Goal: Task Accomplishment & Management: Use online tool/utility

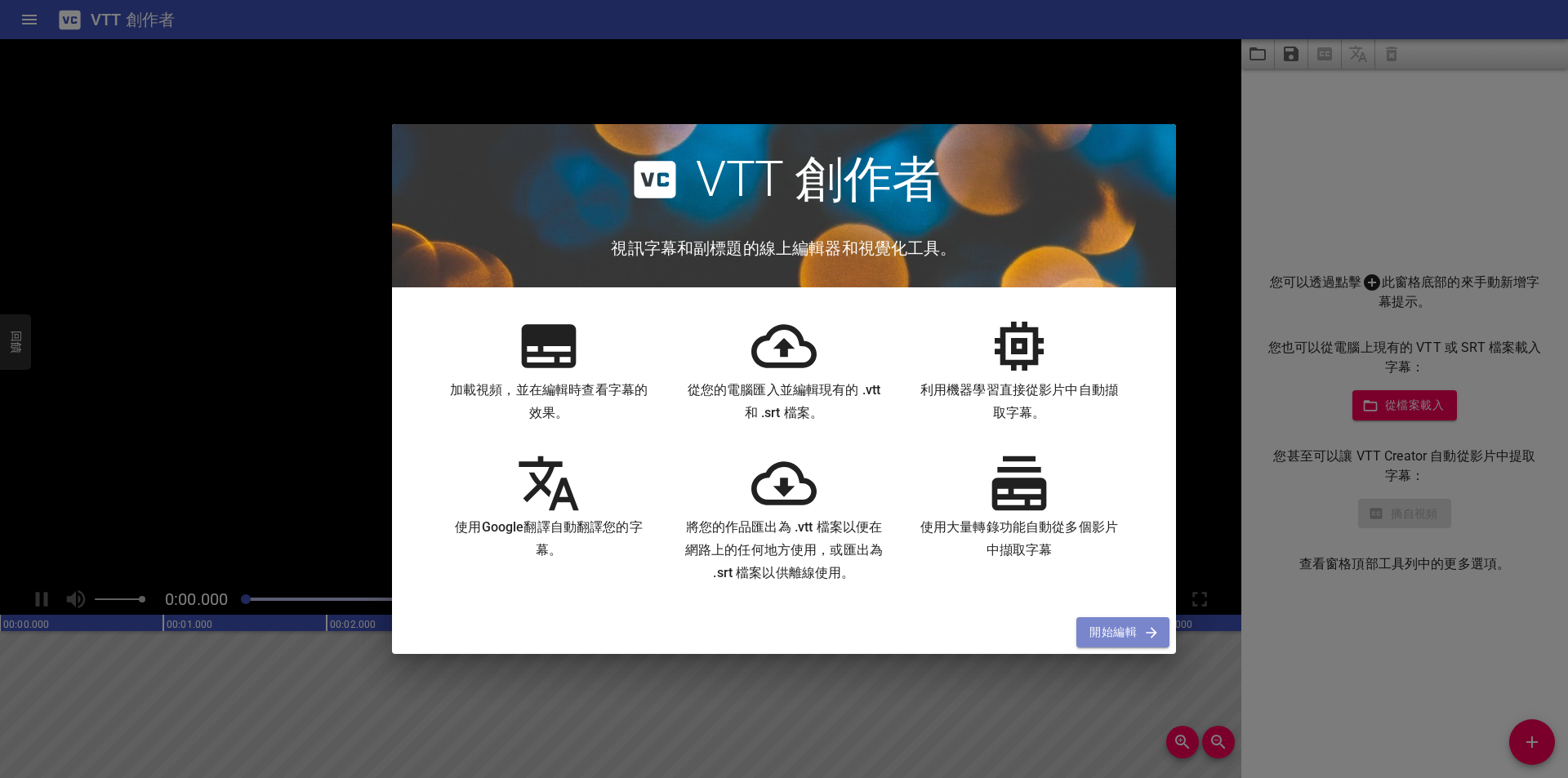
click at [1138, 628] on span "開始編輯" at bounding box center [1122, 632] width 67 height 20
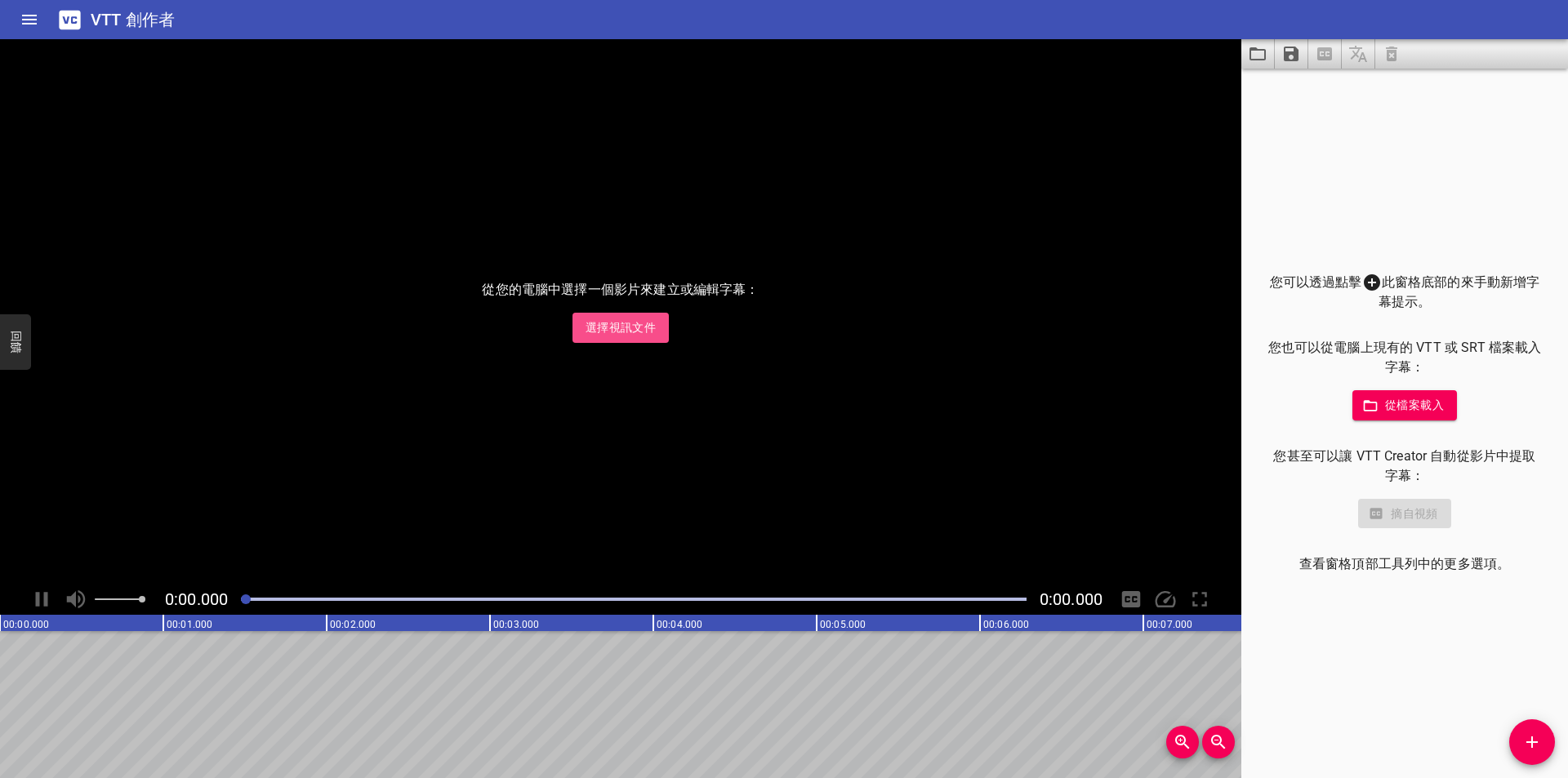
click at [607, 329] on font "選擇視訊文件" at bounding box center [621, 328] width 70 height 13
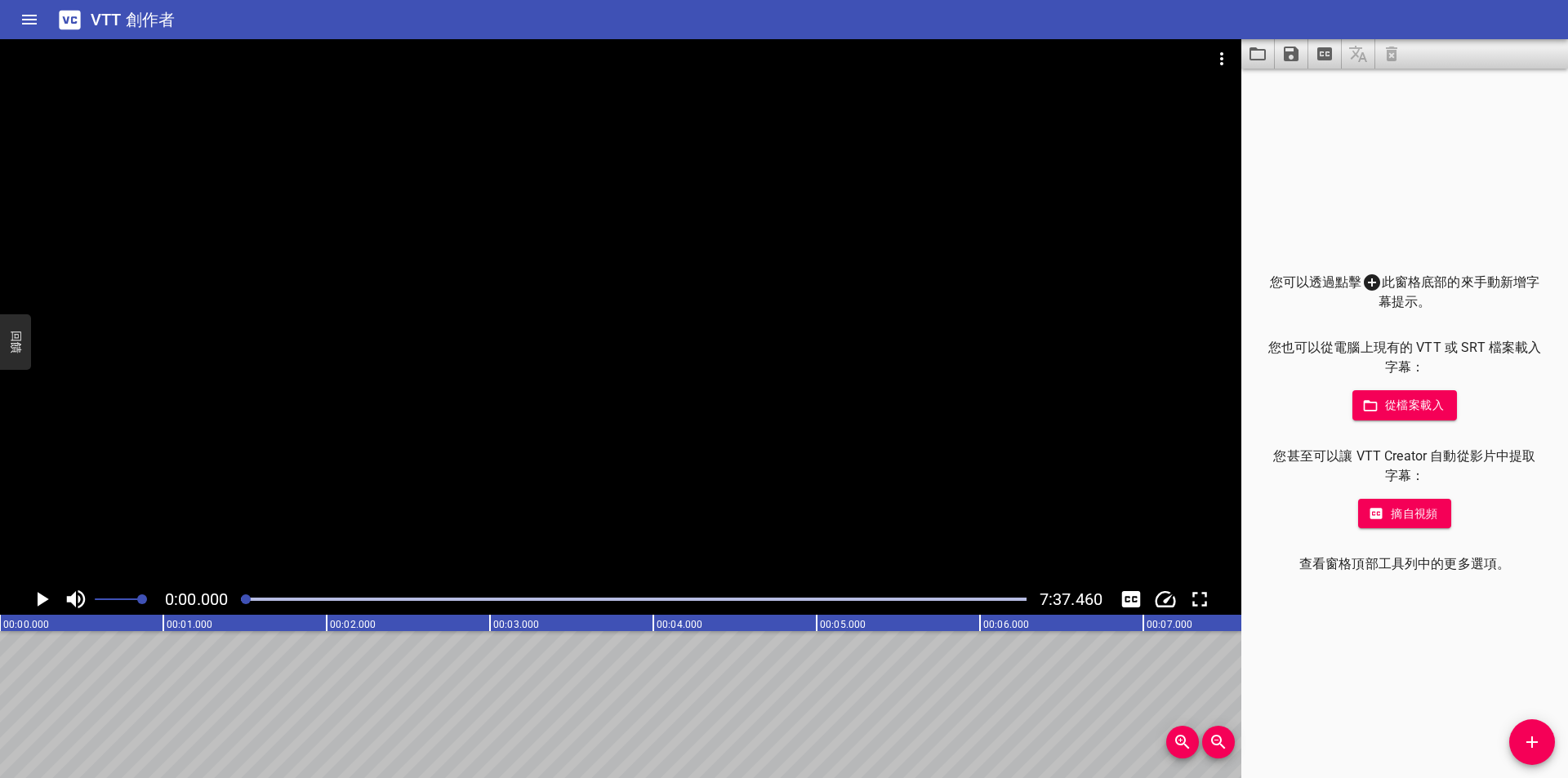
click at [1413, 413] on font "從檔案載入" at bounding box center [1415, 405] width 59 height 20
drag, startPoint x: 298, startPoint y: 202, endPoint x: 1225, endPoint y: 60, distance: 937.8
click at [1225, 60] on icon "視訊選項" at bounding box center [1221, 58] width 20 height 20
click at [1231, 54] on font "選擇新影片檔..." at bounding box center [1259, 61] width 89 height 15
click at [42, 598] on icon "播放/暫停" at bounding box center [43, 599] width 11 height 14
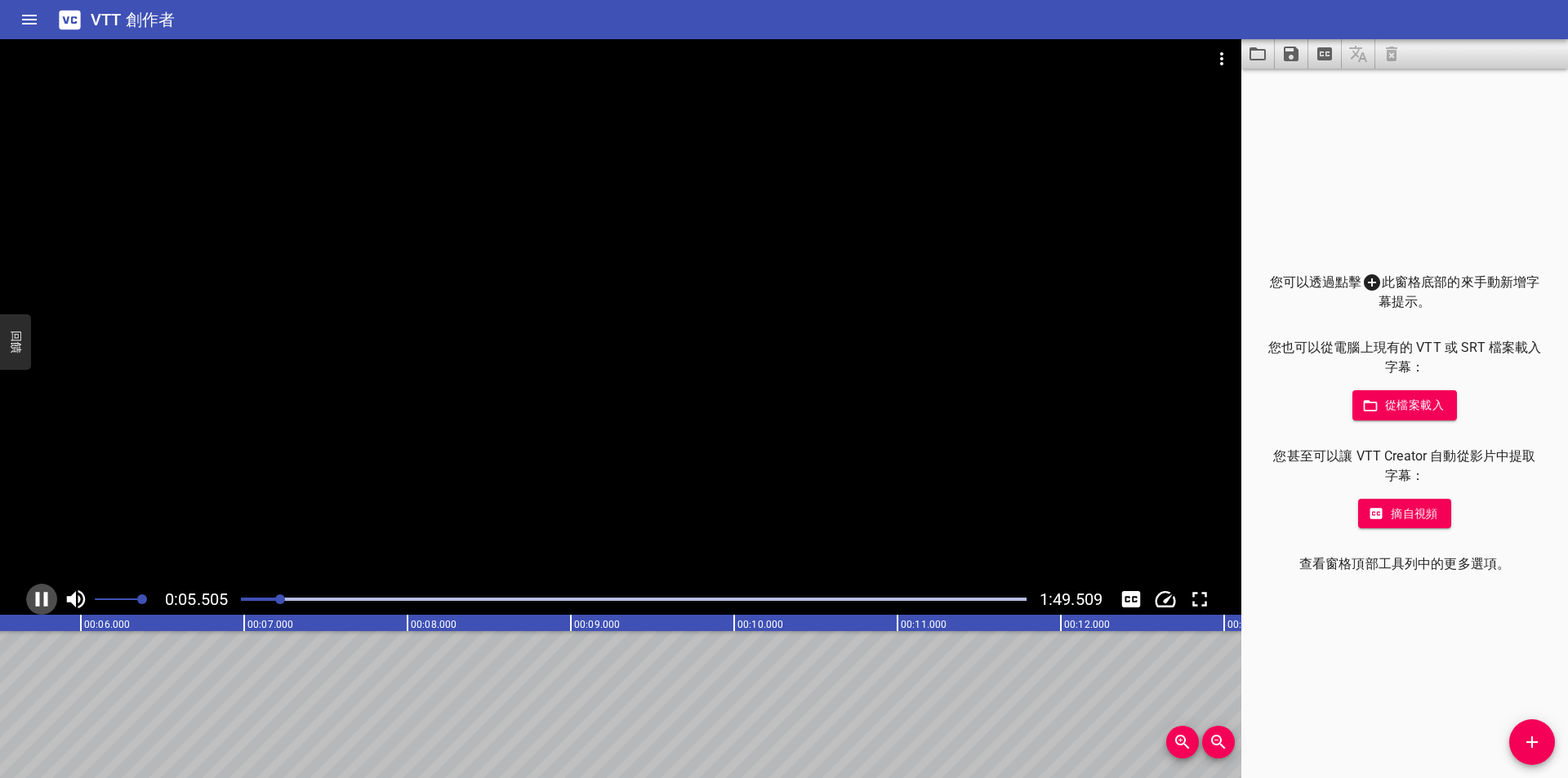
click at [40, 599] on icon "播放/暫停" at bounding box center [42, 600] width 25 height 25
click at [40, 599] on icon "播放/暫停" at bounding box center [43, 599] width 11 height 14
click at [40, 599] on icon "播放/暫停" at bounding box center [42, 600] width 25 height 25
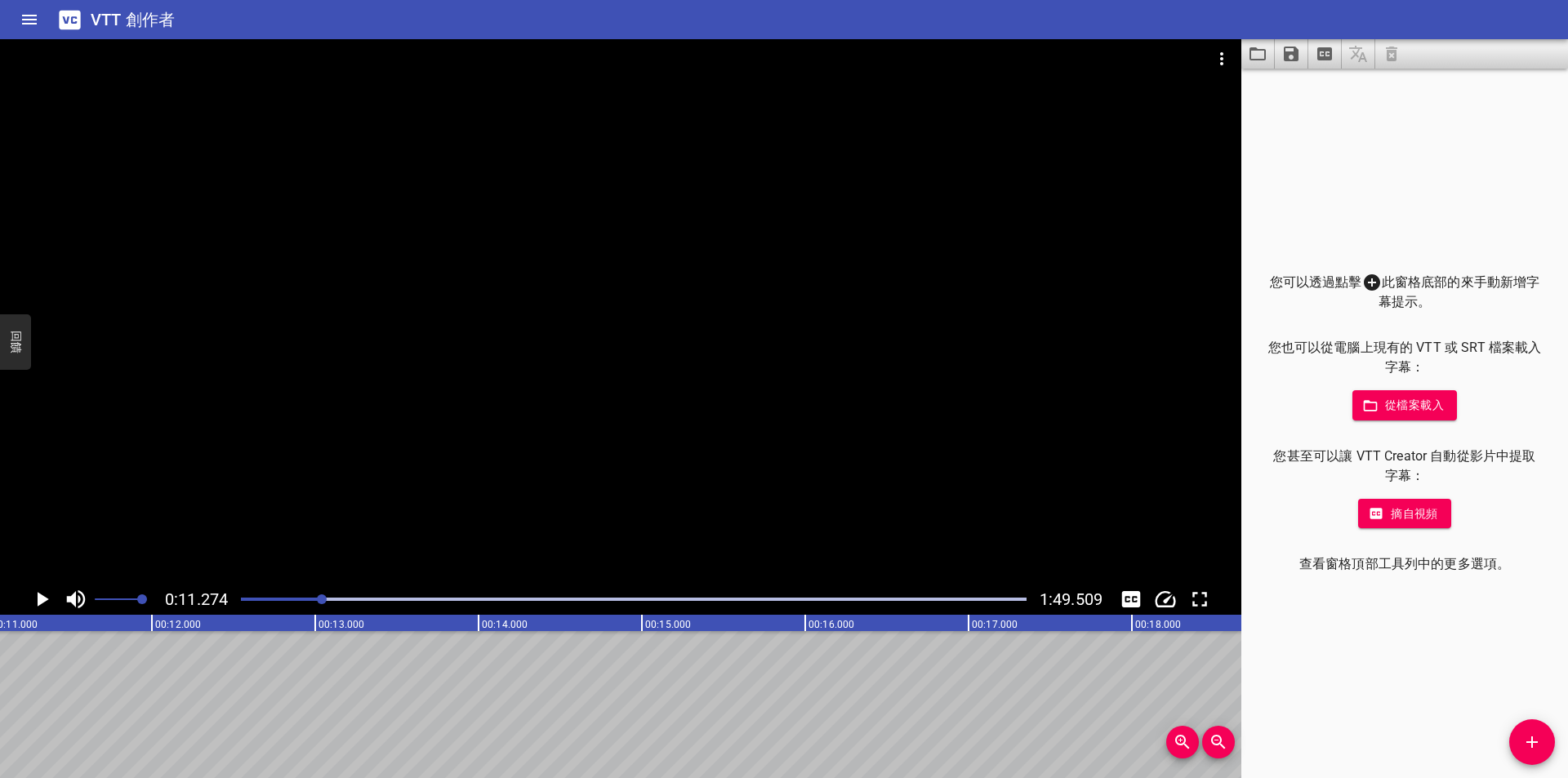
scroll to position [0, 1841]
click at [1379, 284] on icon at bounding box center [1371, 282] width 16 height 16
click at [1370, 284] on icon at bounding box center [1371, 282] width 16 height 16
click at [1326, 185] on div "您可以透過點擊 此窗格底部的來手動新增字幕提示。 您也可以從電腦上現有的 VTT 或 SRT 檔案載入字幕： 從檔案載入 您甚至可以讓 VTT Creator…" at bounding box center [1404, 423] width 327 height 709
click at [1525, 737] on icon "新增提示" at bounding box center [1532, 742] width 20 height 20
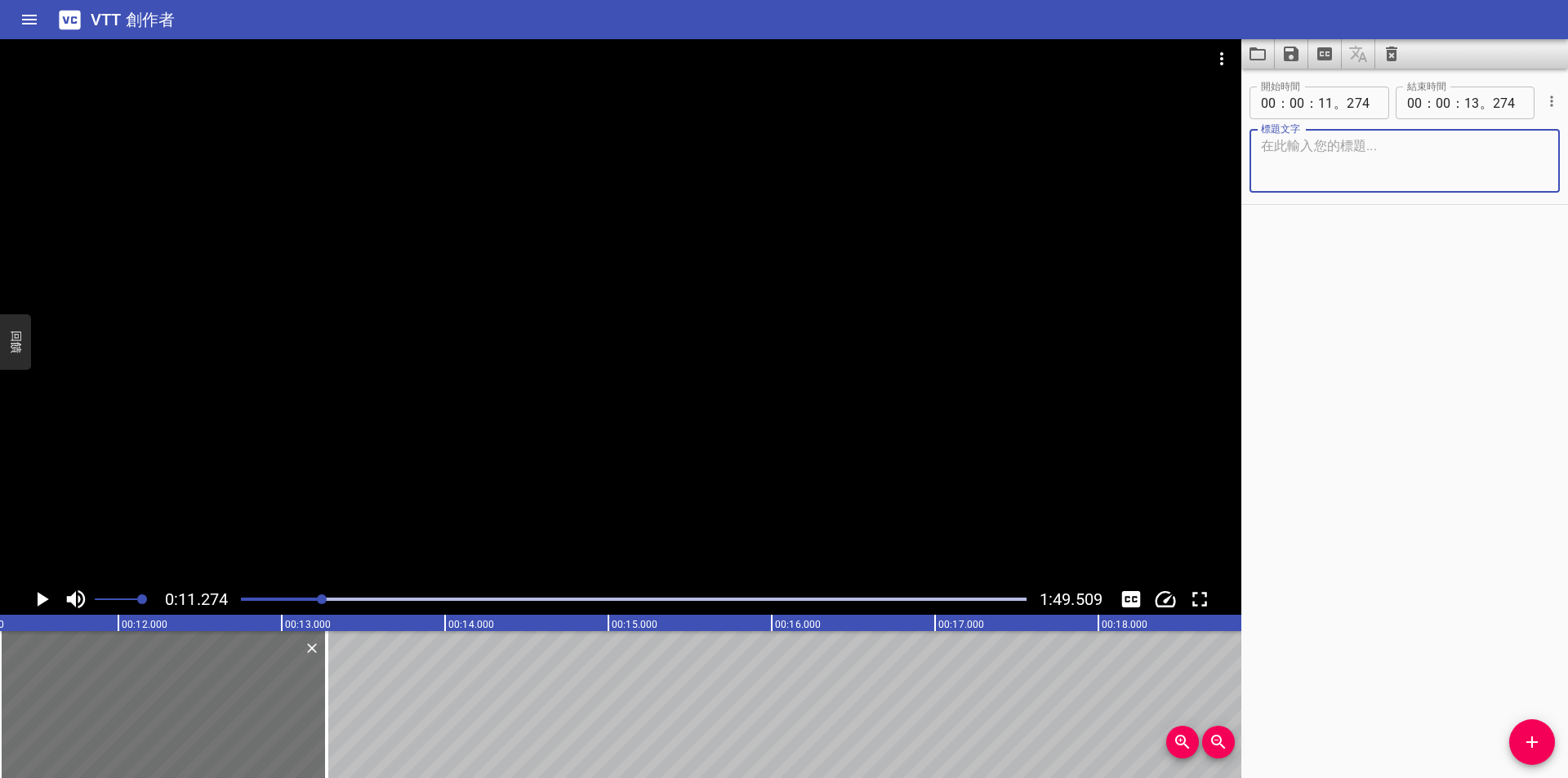
click at [1395, 404] on div "開始時間 00 ： 00 ： 11 。 274 開始時間 結束時間 00 ： 00 ： 13 。 274 結束時間 標題文字 標題文字" at bounding box center [1404, 423] width 327 height 709
click at [43, 599] on icon "播放/暫停" at bounding box center [43, 599] width 11 height 14
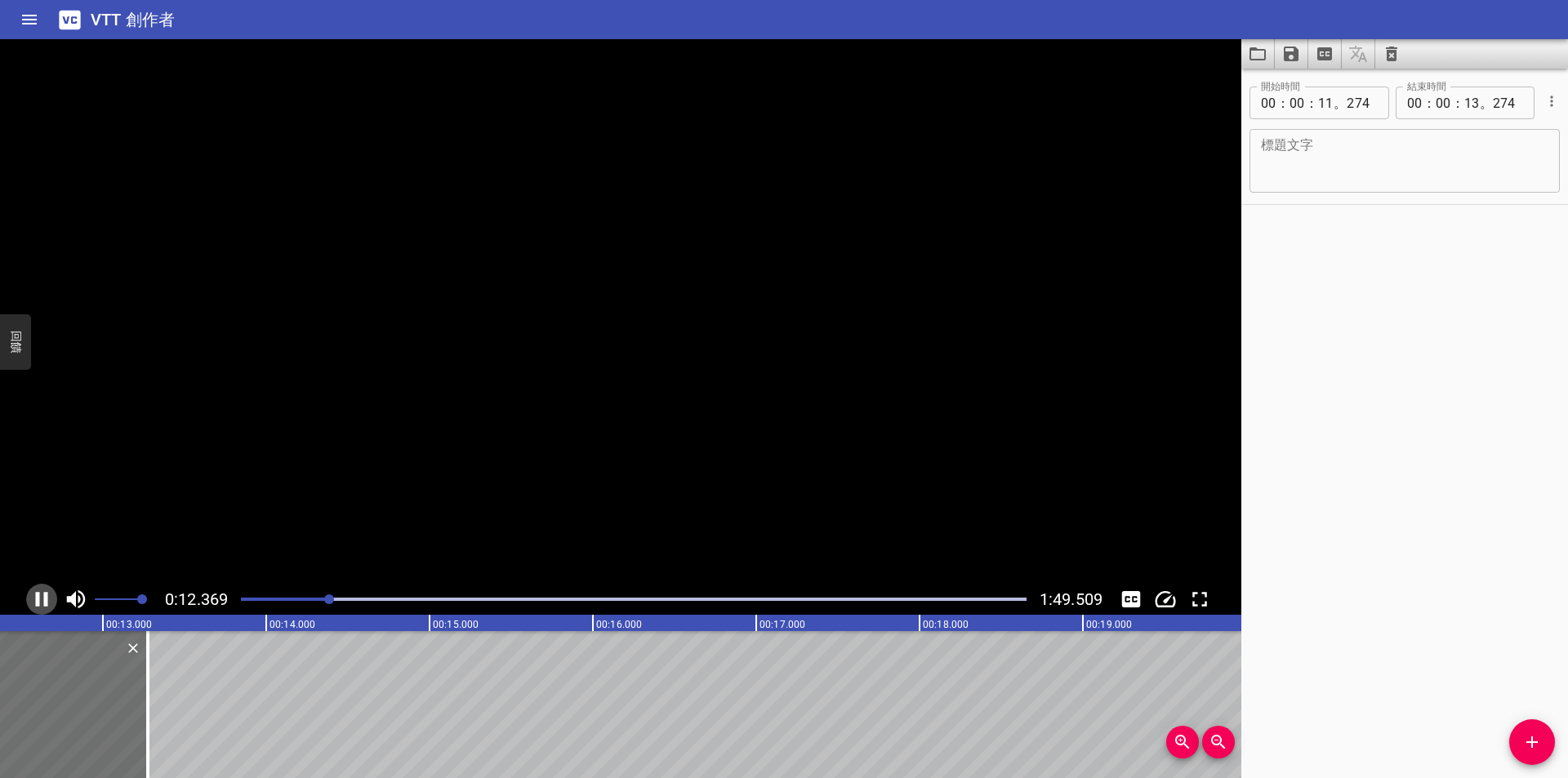
click at [43, 599] on icon "播放/暫停" at bounding box center [42, 600] width 25 height 25
click at [43, 599] on icon "播放/暫停" at bounding box center [43, 599] width 11 height 14
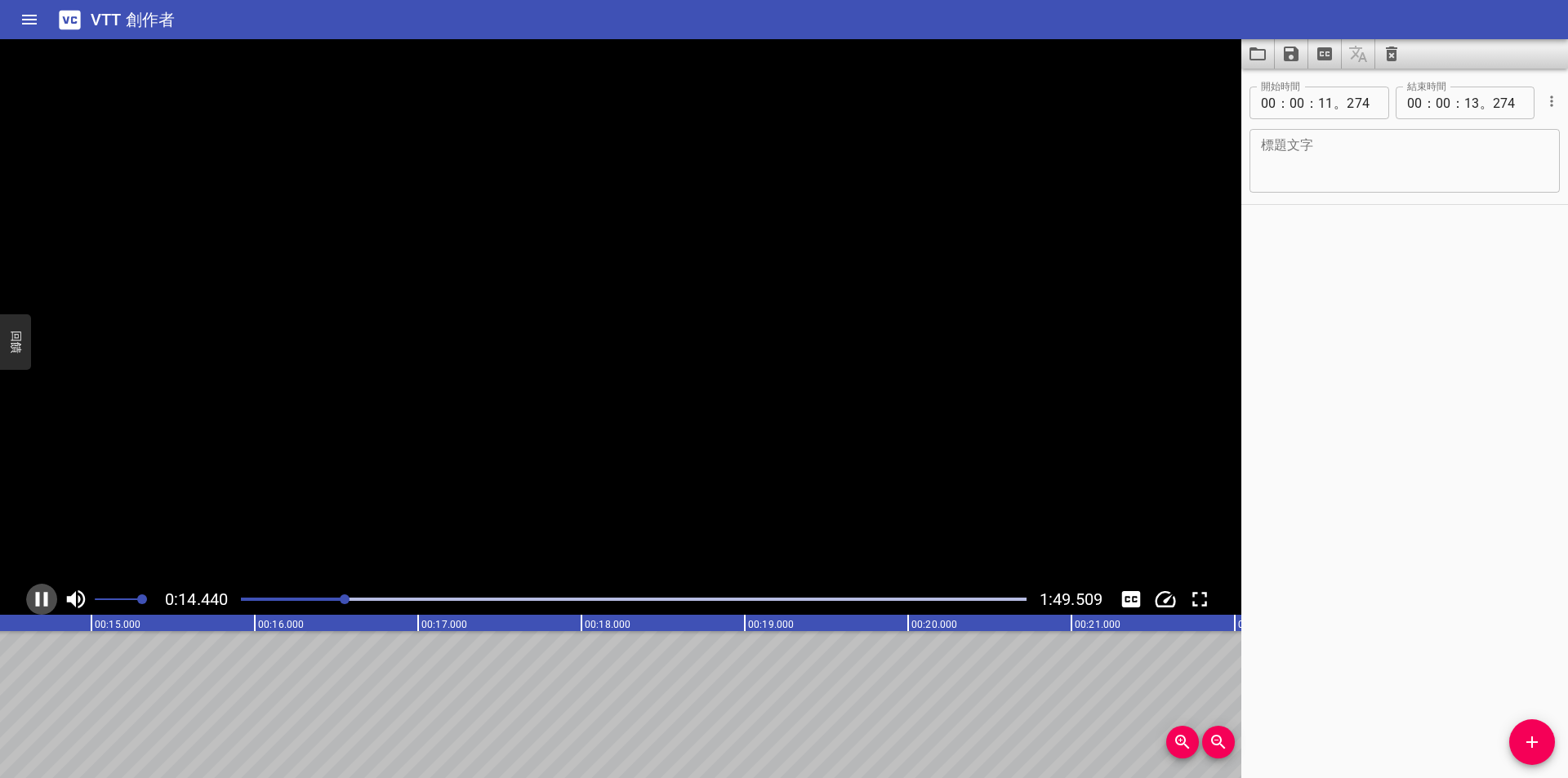
click at [43, 599] on icon "播放/暫停" at bounding box center [42, 600] width 25 height 25
drag, startPoint x: 209, startPoint y: 652, endPoint x: 418, endPoint y: 661, distance: 209.2
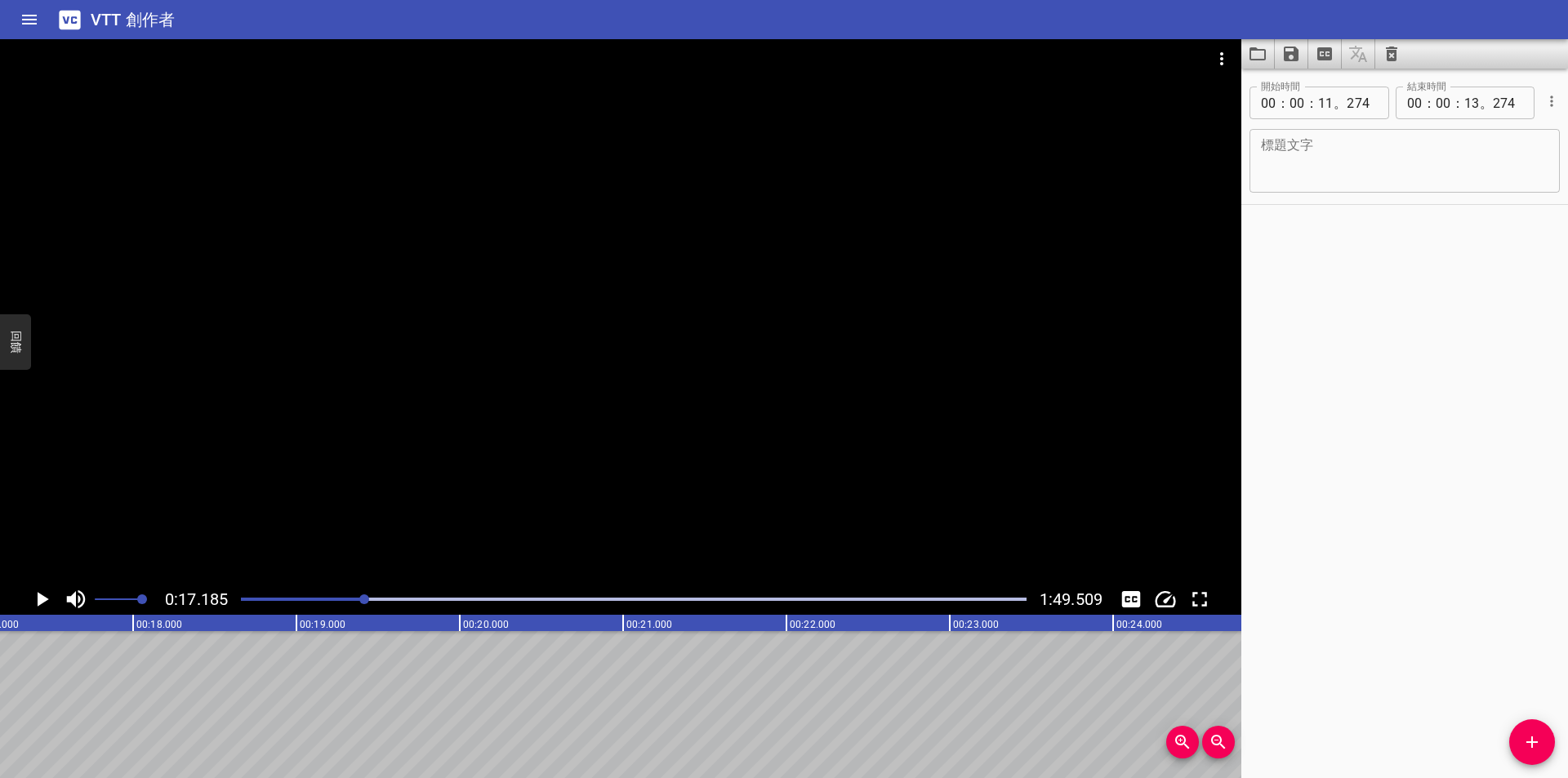
drag, startPoint x: 235, startPoint y: 647, endPoint x: 567, endPoint y: 656, distance: 332.1
drag, startPoint x: 331, startPoint y: 644, endPoint x: 16, endPoint y: 650, distance: 315.1
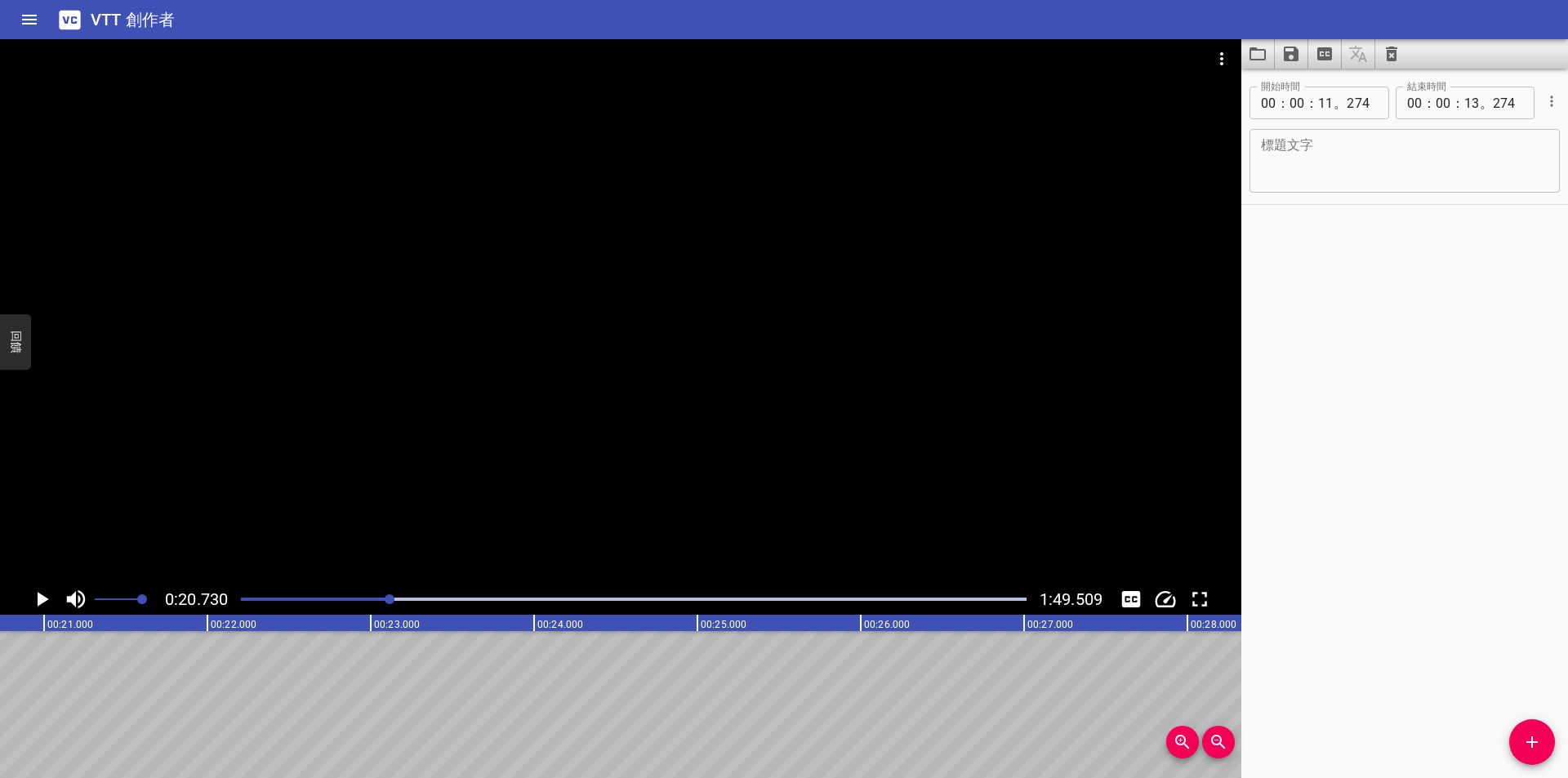
drag, startPoint x: 476, startPoint y: 668, endPoint x: 119, endPoint y: 671, distance: 357.0
drag, startPoint x: 198, startPoint y: 663, endPoint x: 959, endPoint y: 663, distance: 761.0
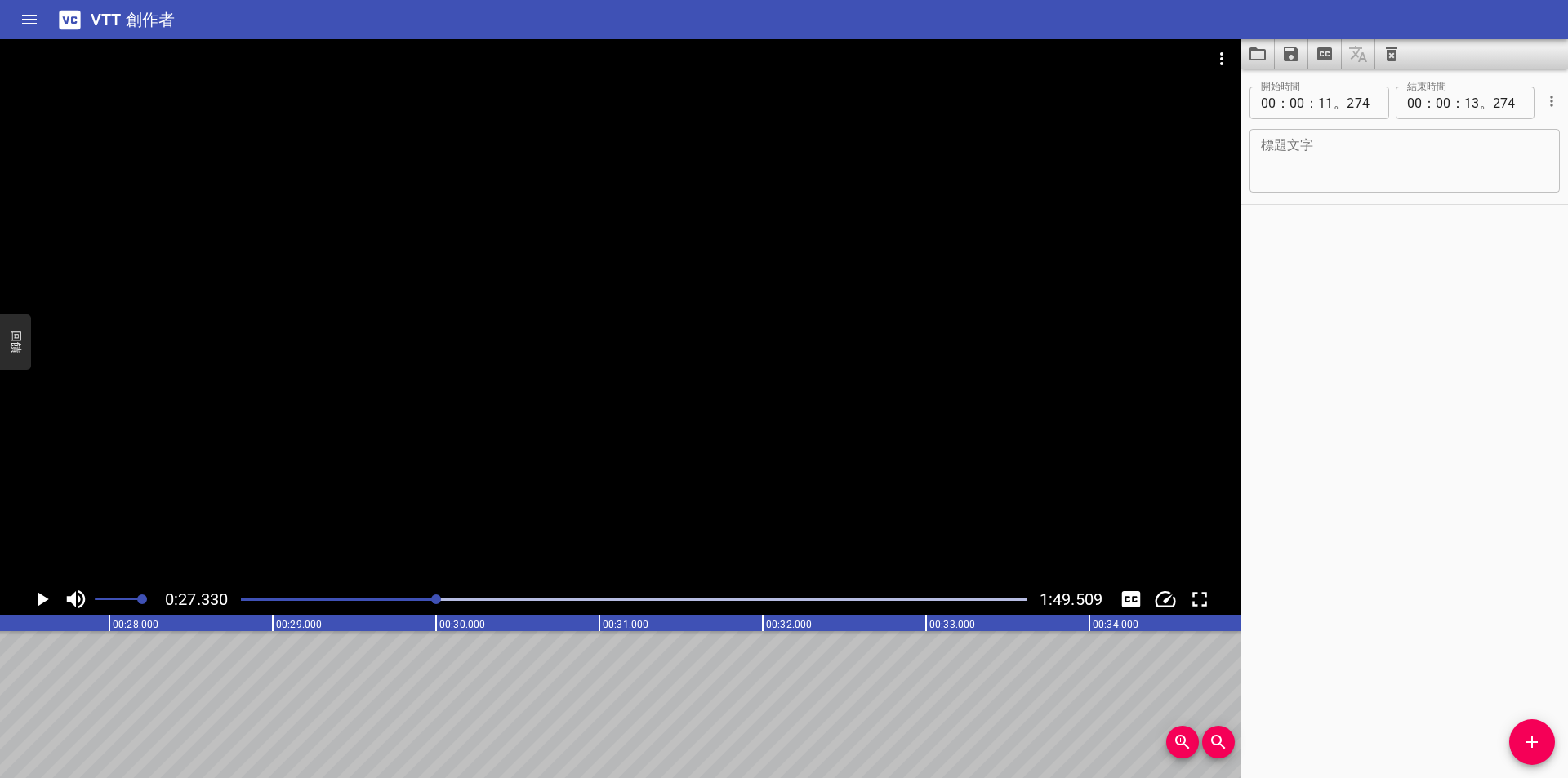
click at [308, 603] on div at bounding box center [634, 600] width 805 height 23
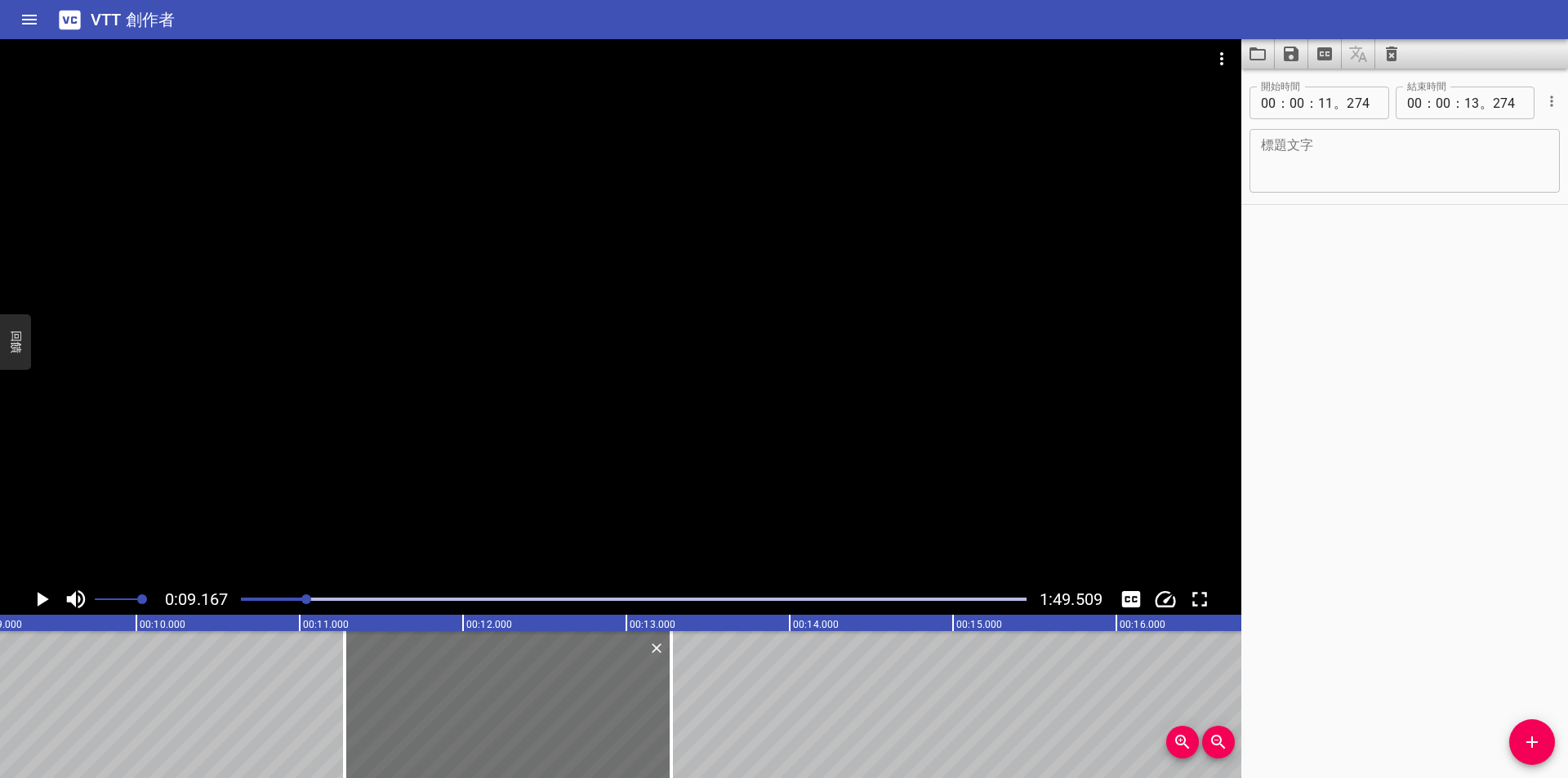
click at [318, 597] on div at bounding box center [634, 600] width 805 height 23
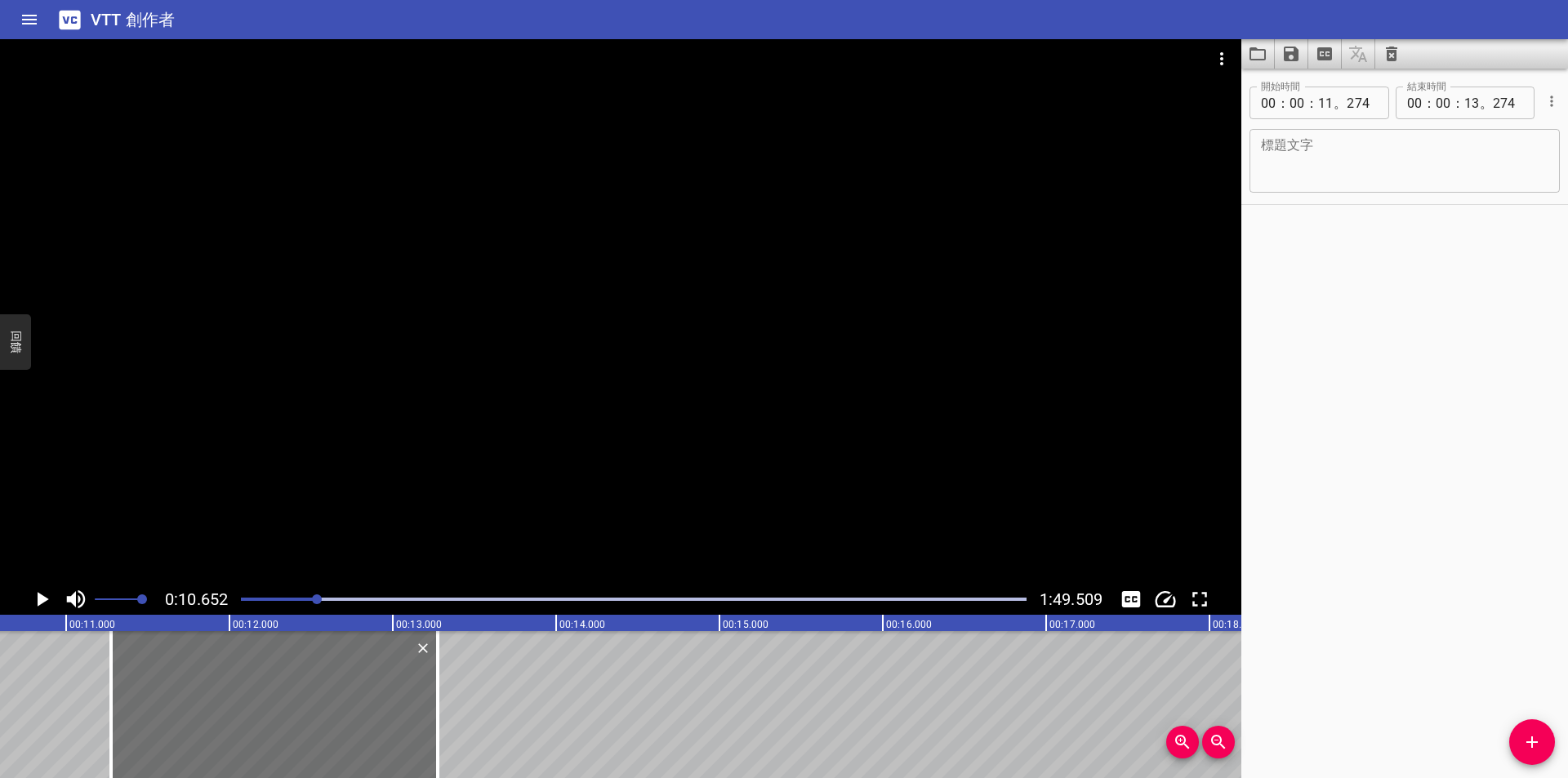
scroll to position [0, 1739]
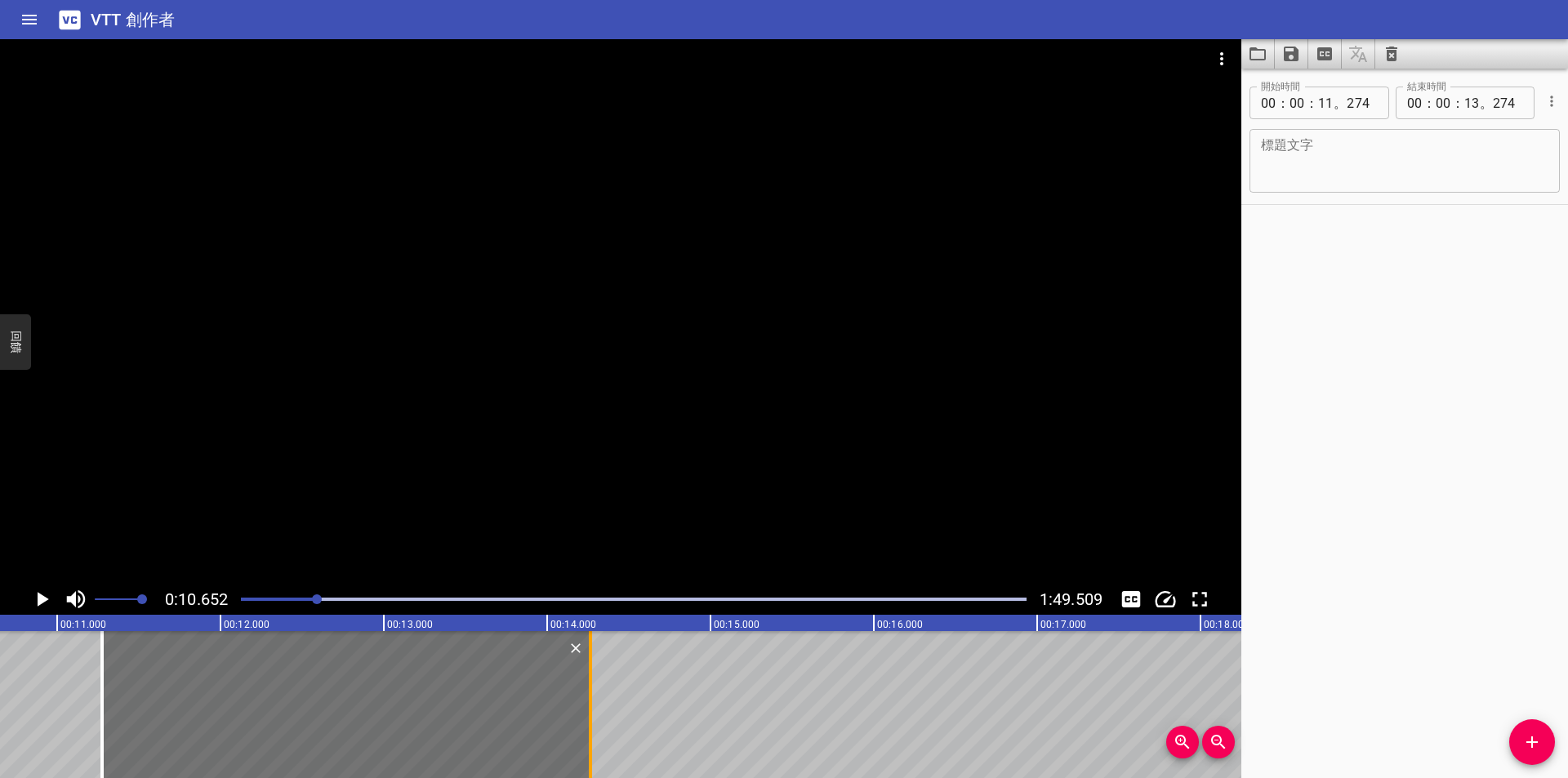
drag, startPoint x: 429, startPoint y: 685, endPoint x: 591, endPoint y: 688, distance: 162.0
click at [591, 688] on div at bounding box center [589, 705] width 3 height 147
type input "14"
type input "264"
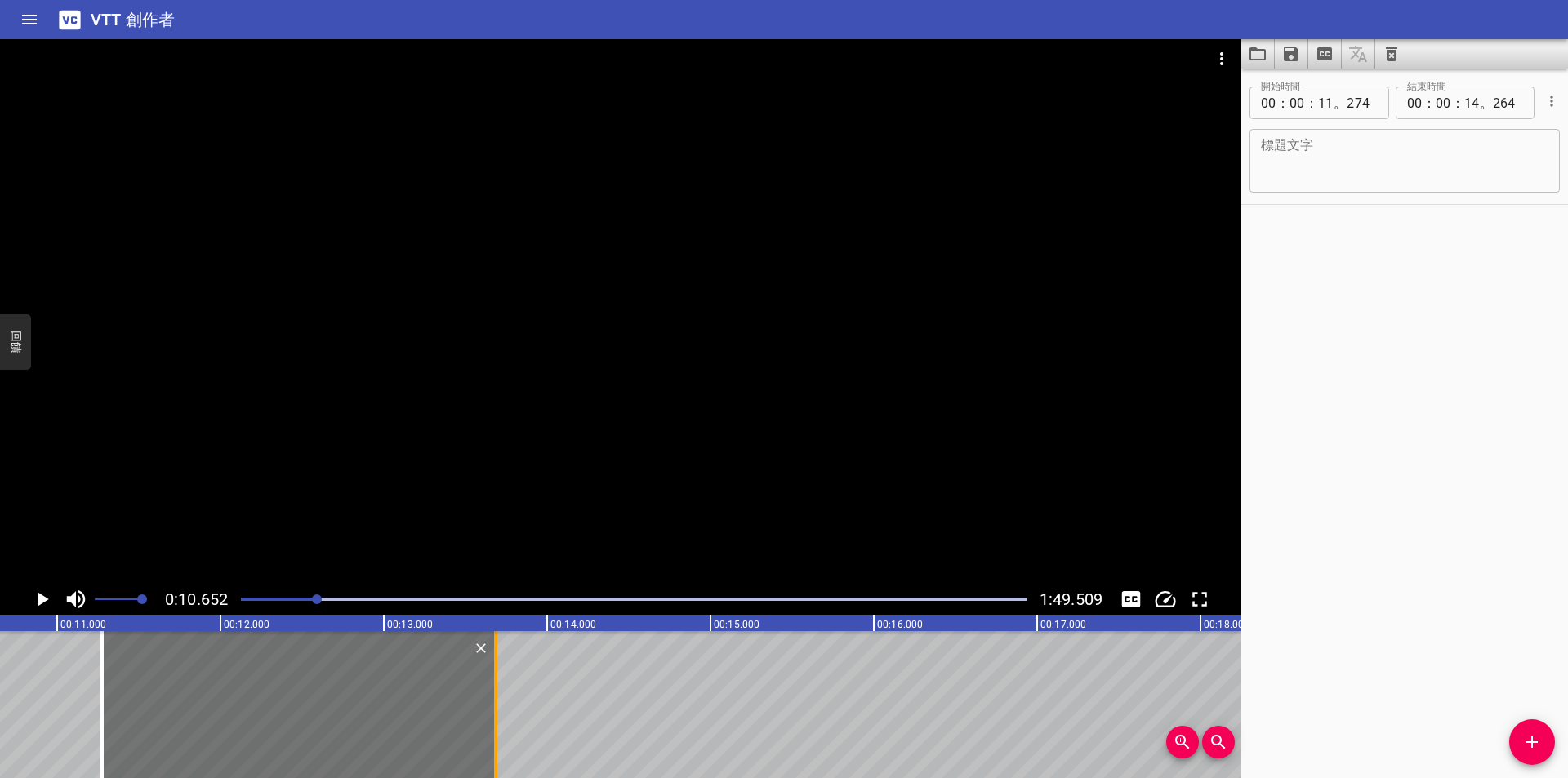
drag, startPoint x: 591, startPoint y: 688, endPoint x: 450, endPoint y: 688, distance: 141.0
click at [494, 688] on div at bounding box center [495, 705] width 3 height 147
type input "13"
drag, startPoint x: 450, startPoint y: 688, endPoint x: 548, endPoint y: 688, distance: 98.0
click at [470, 688] on div at bounding box center [468, 705] width 3 height 147
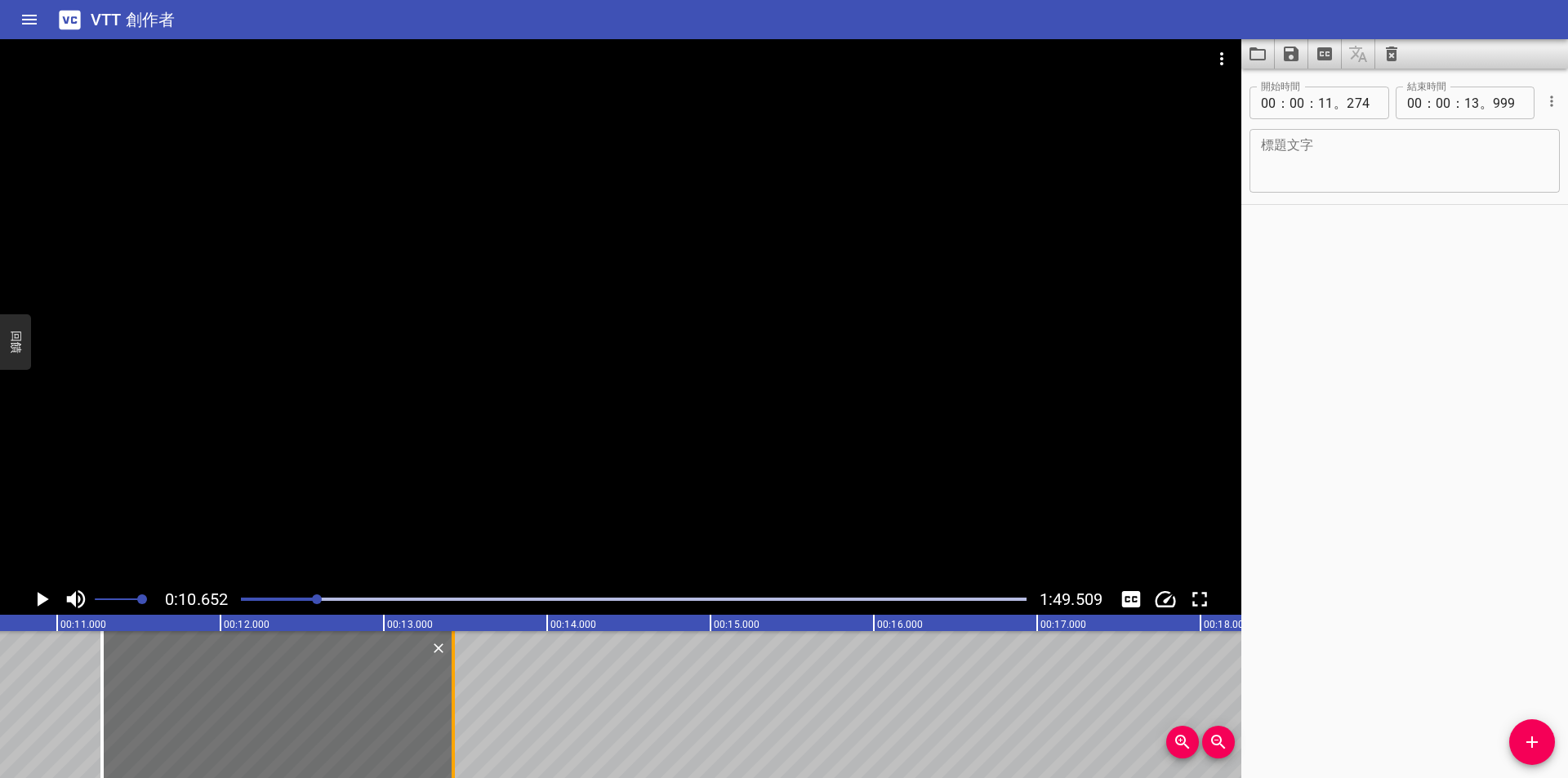
drag, startPoint x: 548, startPoint y: 688, endPoint x: 418, endPoint y: 690, distance: 130.0
click at [451, 690] on div at bounding box center [452, 705] width 3 height 147
type input "204"
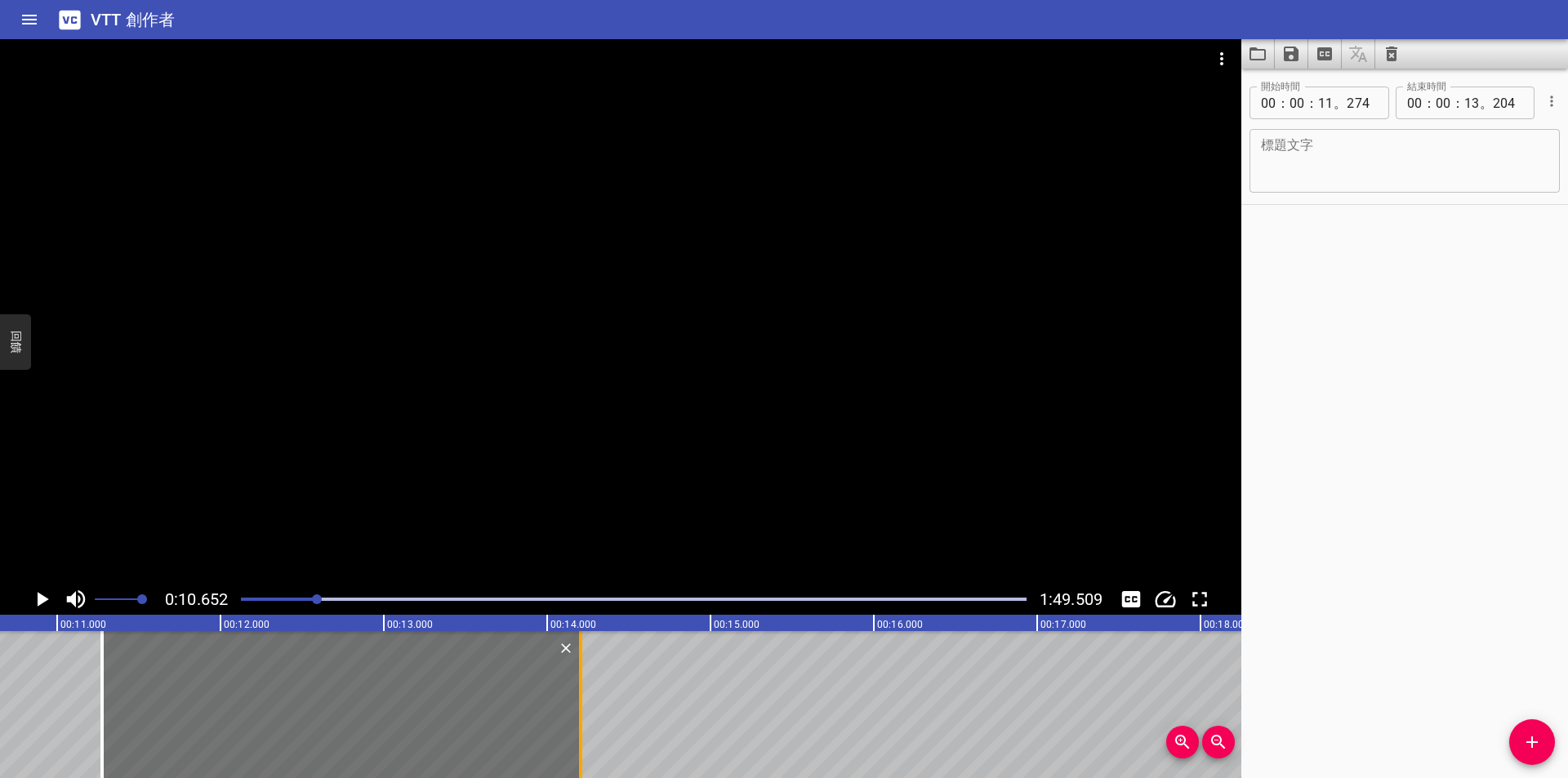
click at [582, 679] on div at bounding box center [580, 705] width 3 height 147
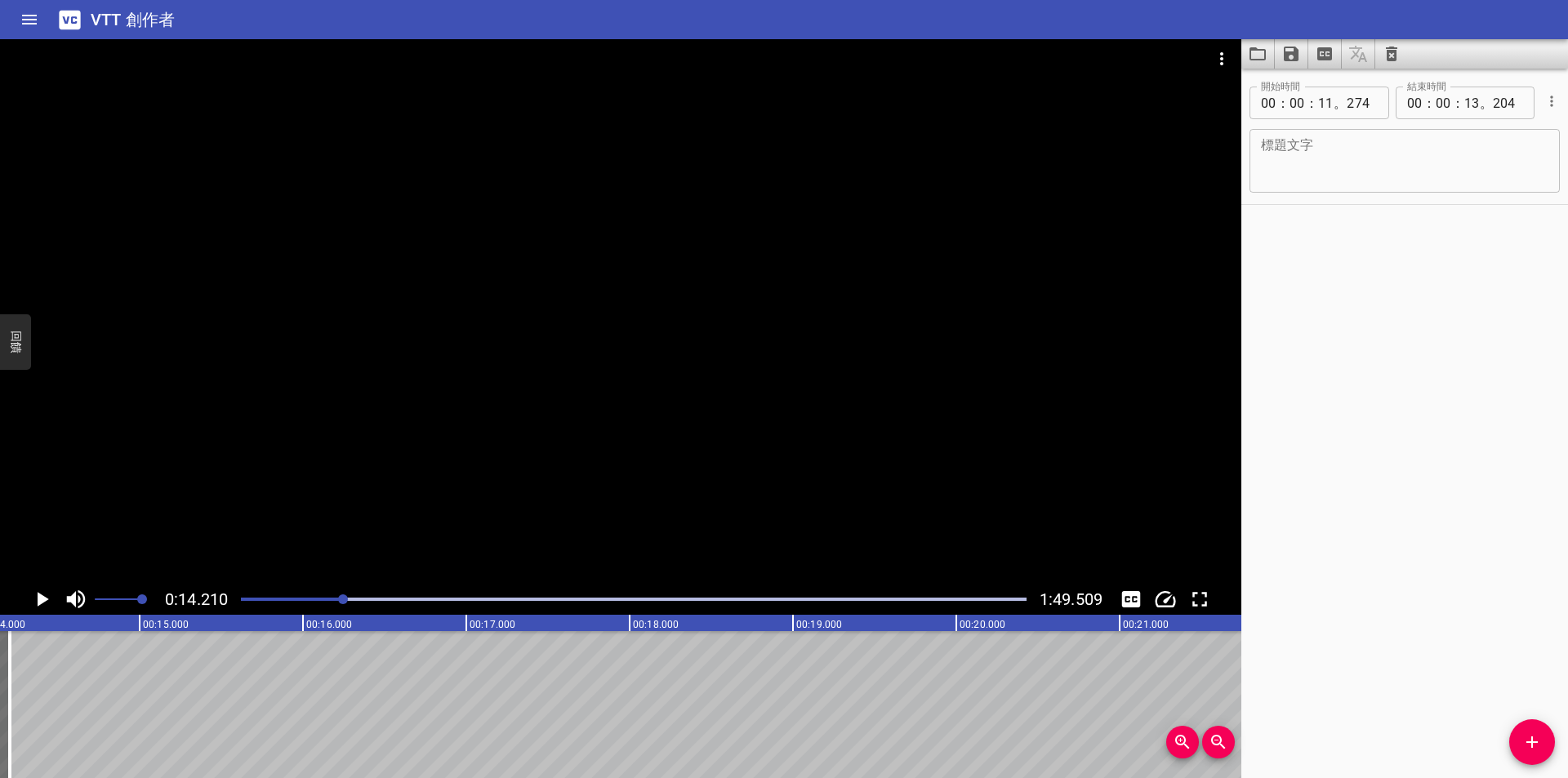
scroll to position [0, 2321]
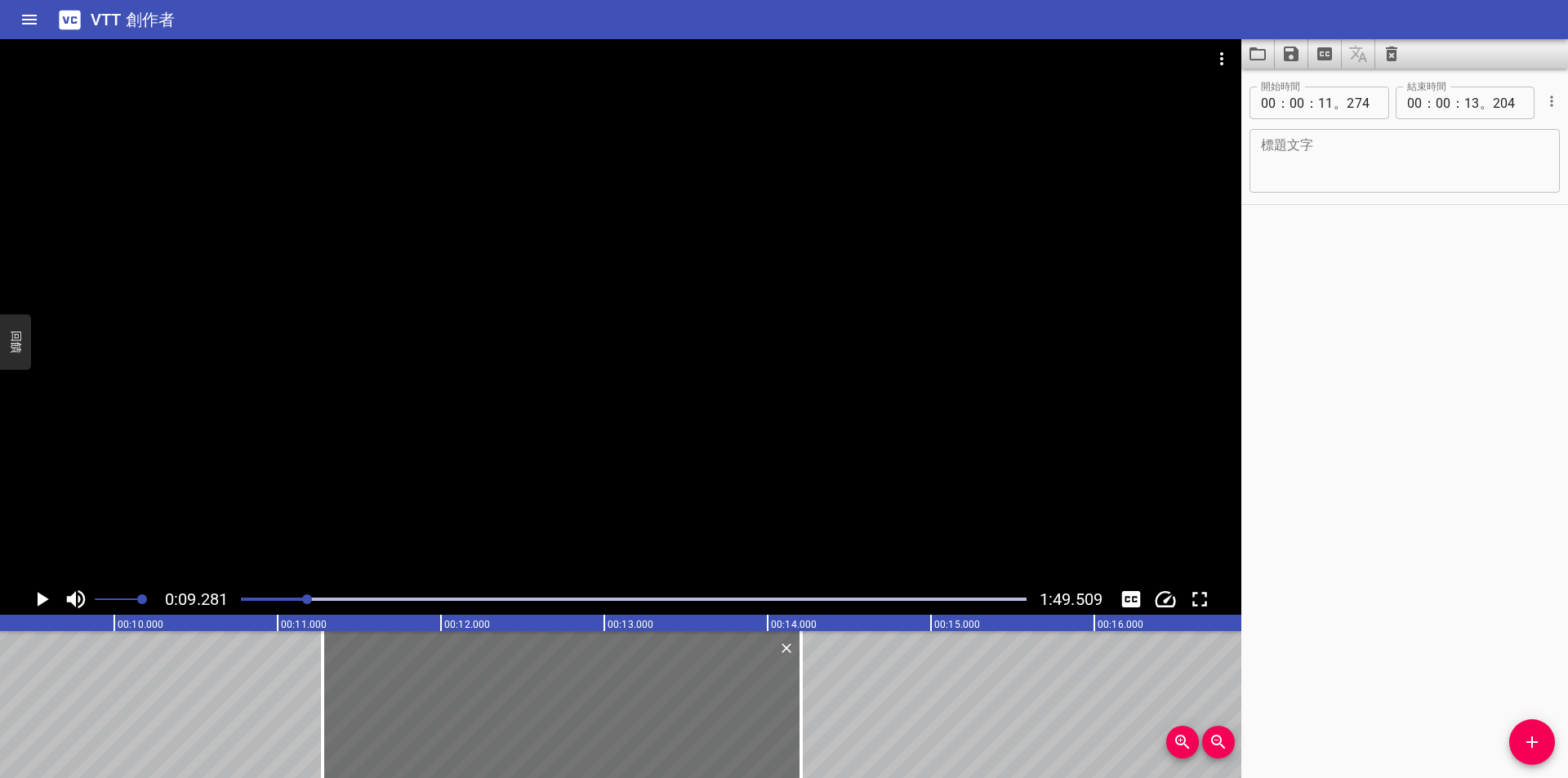
scroll to position [0, 1516]
drag, startPoint x: 321, startPoint y: 673, endPoint x: 261, endPoint y: 676, distance: 60.1
click at [261, 676] on div at bounding box center [268, 705] width 16 height 147
type input "10"
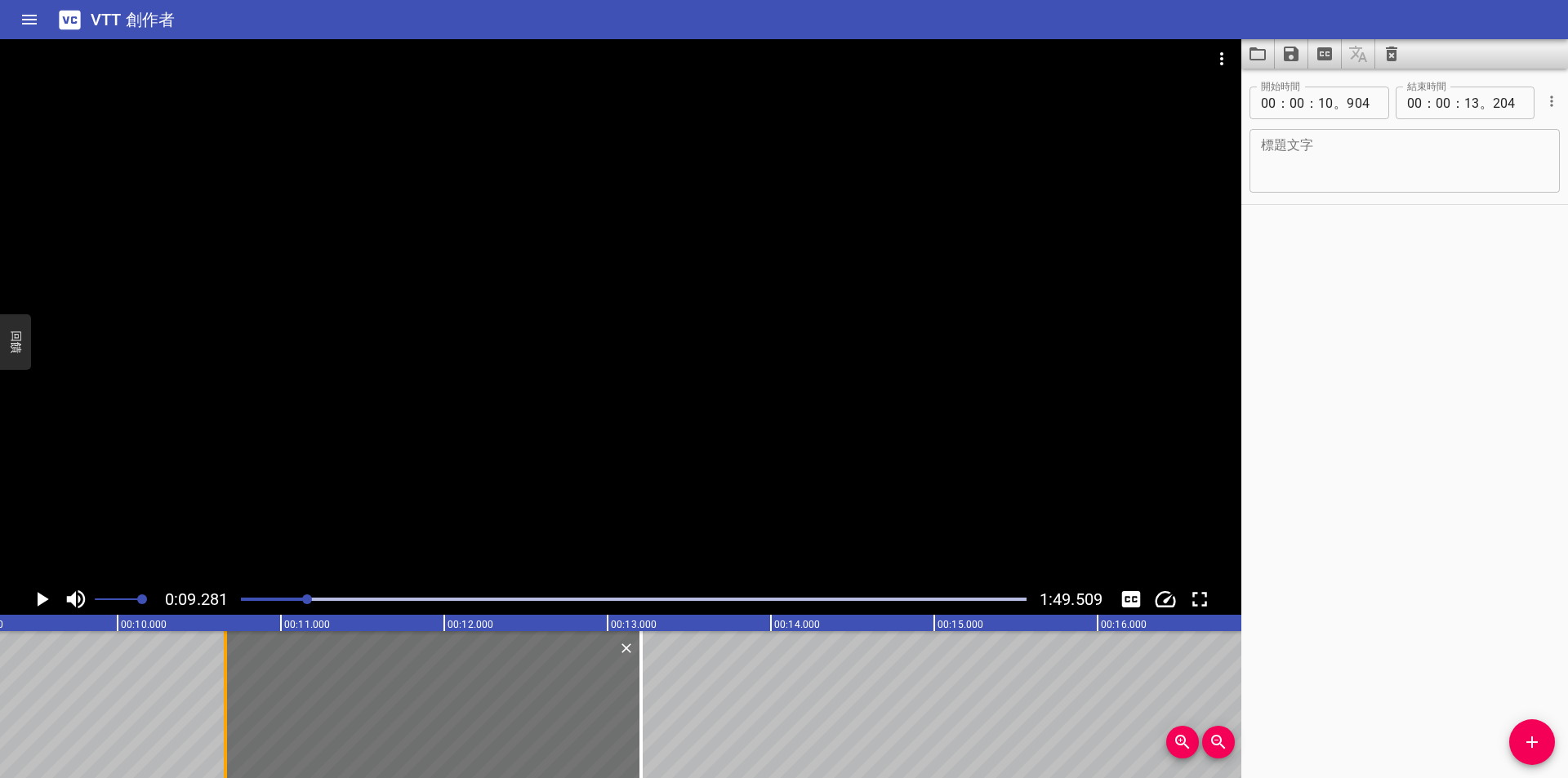
drag, startPoint x: 261, startPoint y: 676, endPoint x: 202, endPoint y: 678, distance: 59.0
click at [217, 678] on div at bounding box center [225, 705] width 16 height 147
type input "539"
click at [277, 597] on div at bounding box center [634, 600] width 805 height 23
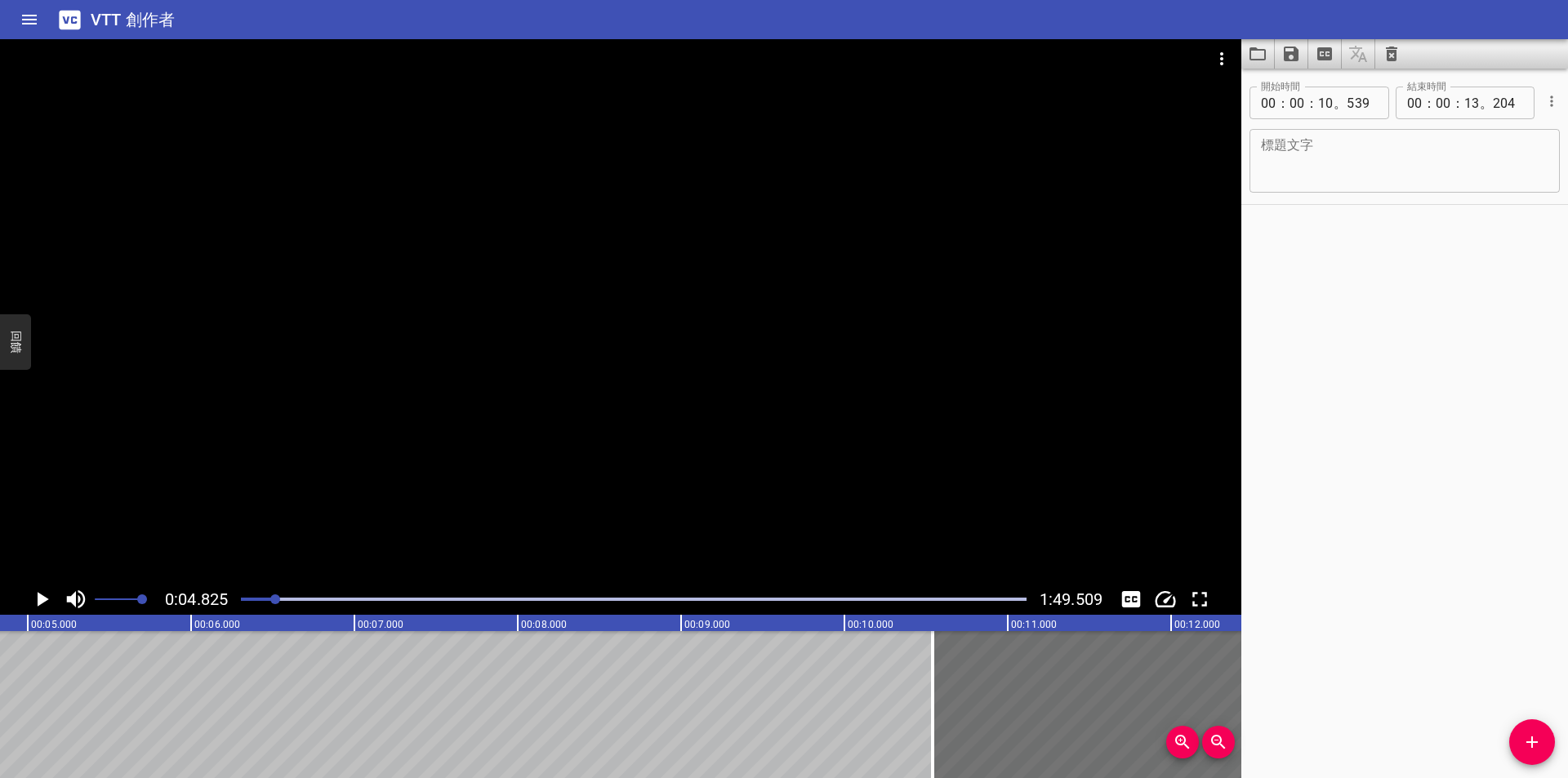
scroll to position [0, 788]
click at [40, 601] on icon "播放/暫停" at bounding box center [43, 599] width 11 height 14
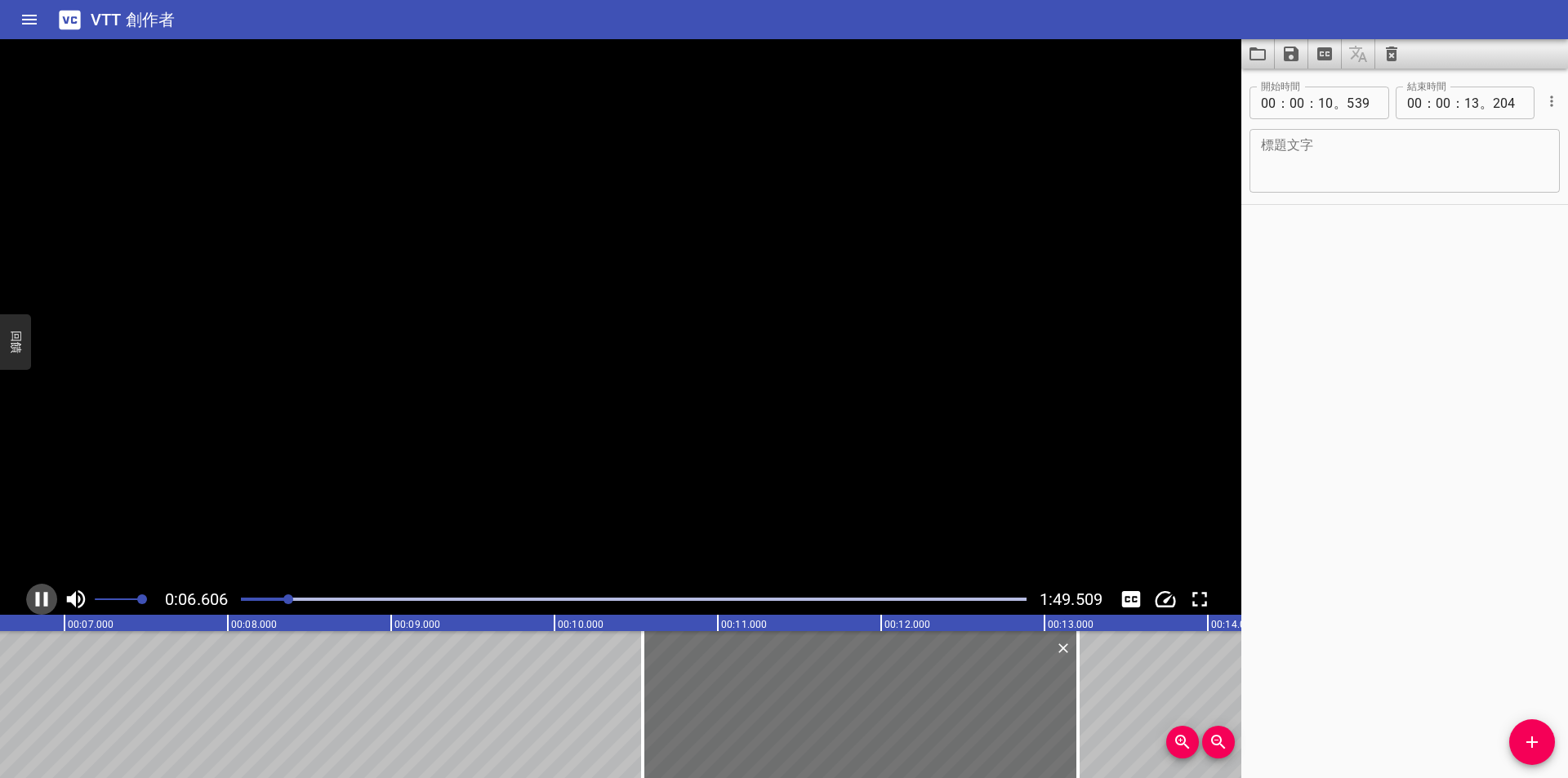
click at [40, 601] on icon "播放/暫停" at bounding box center [42, 600] width 25 height 25
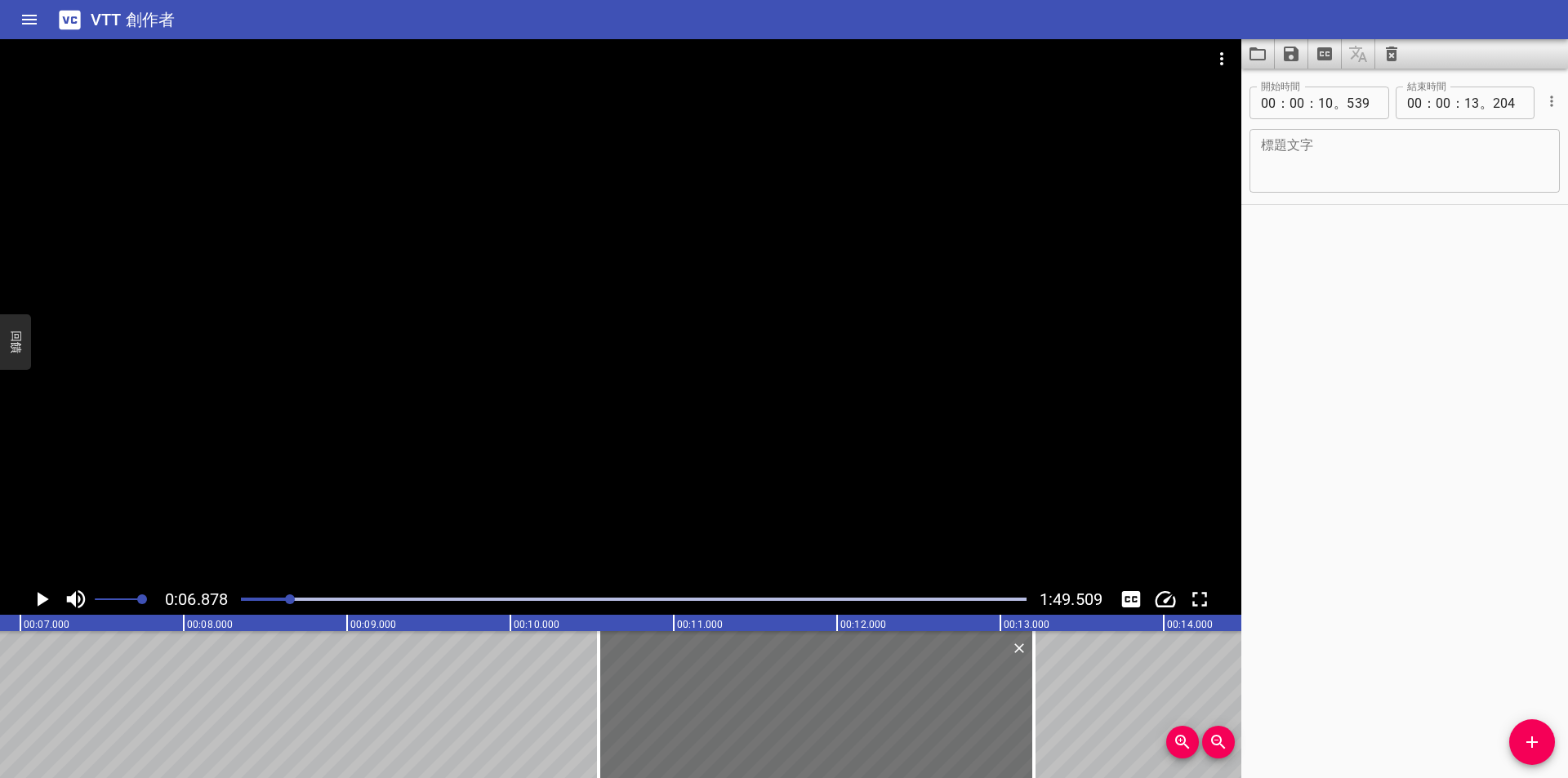
scroll to position [0, 1123]
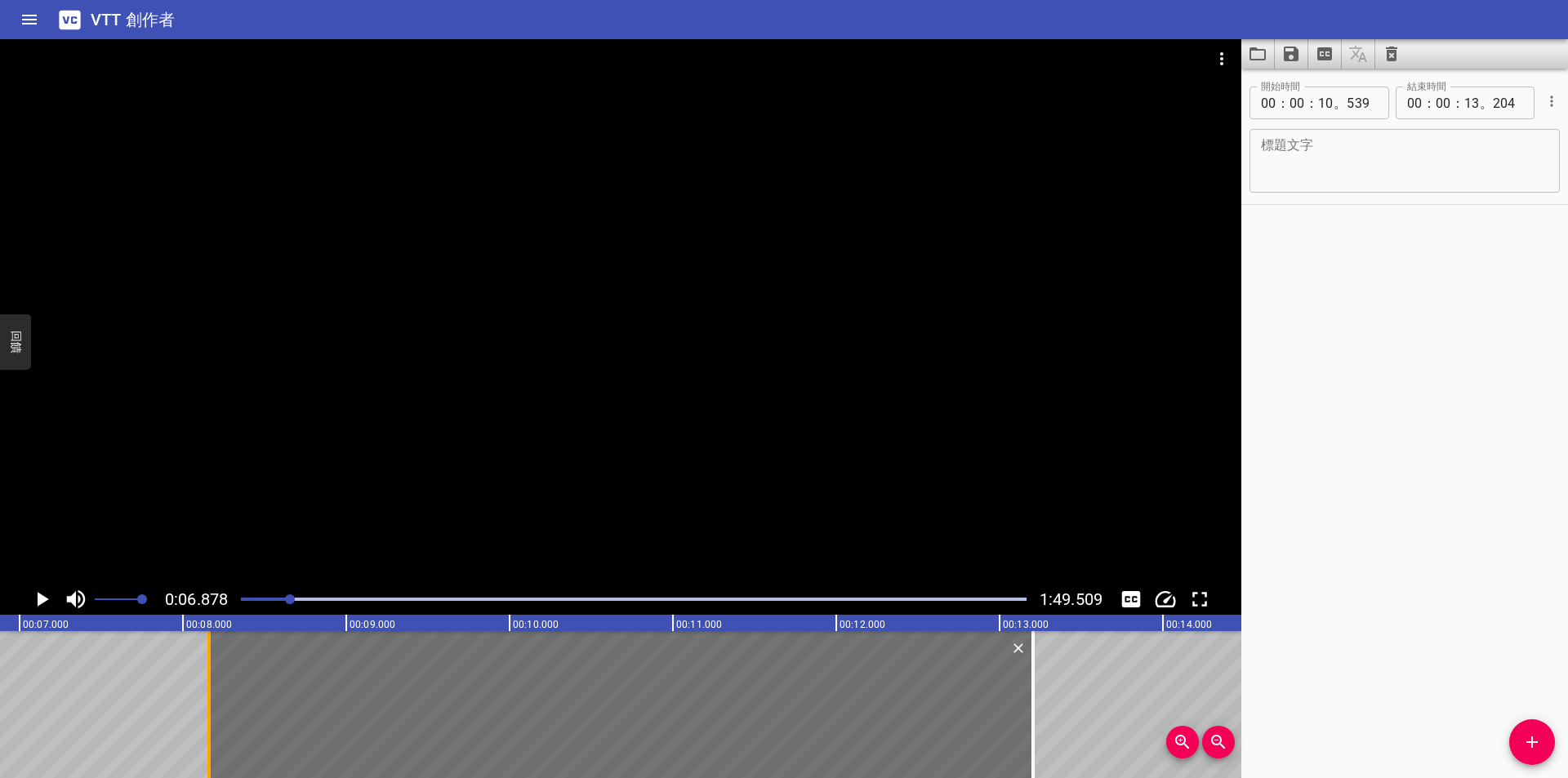
drag, startPoint x: 600, startPoint y: 661, endPoint x: 210, endPoint y: 663, distance: 390.0
click at [210, 663] on div at bounding box center [208, 705] width 16 height 147
type input "08"
type input "159"
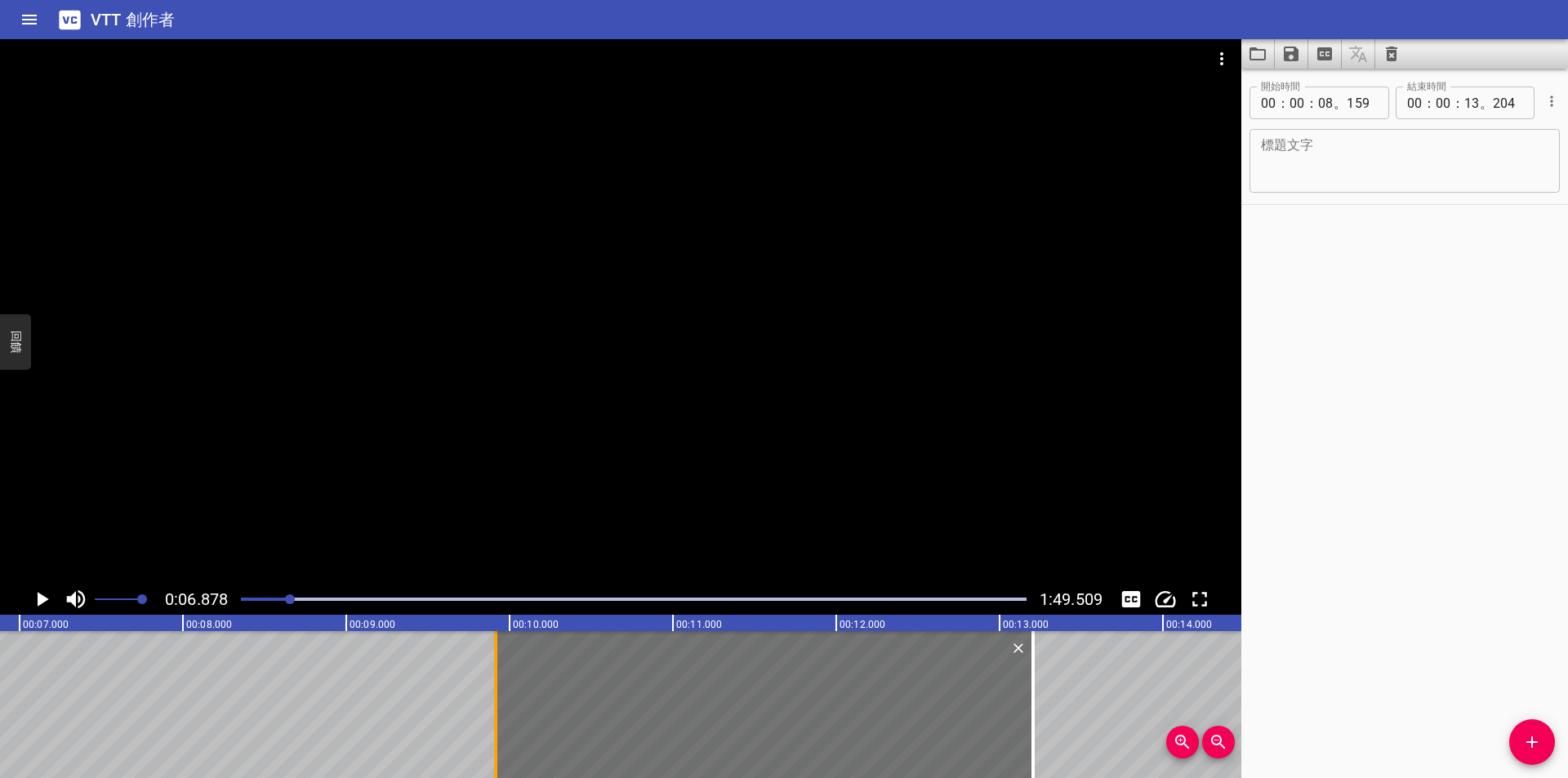
click at [497, 665] on div at bounding box center [495, 705] width 3 height 147
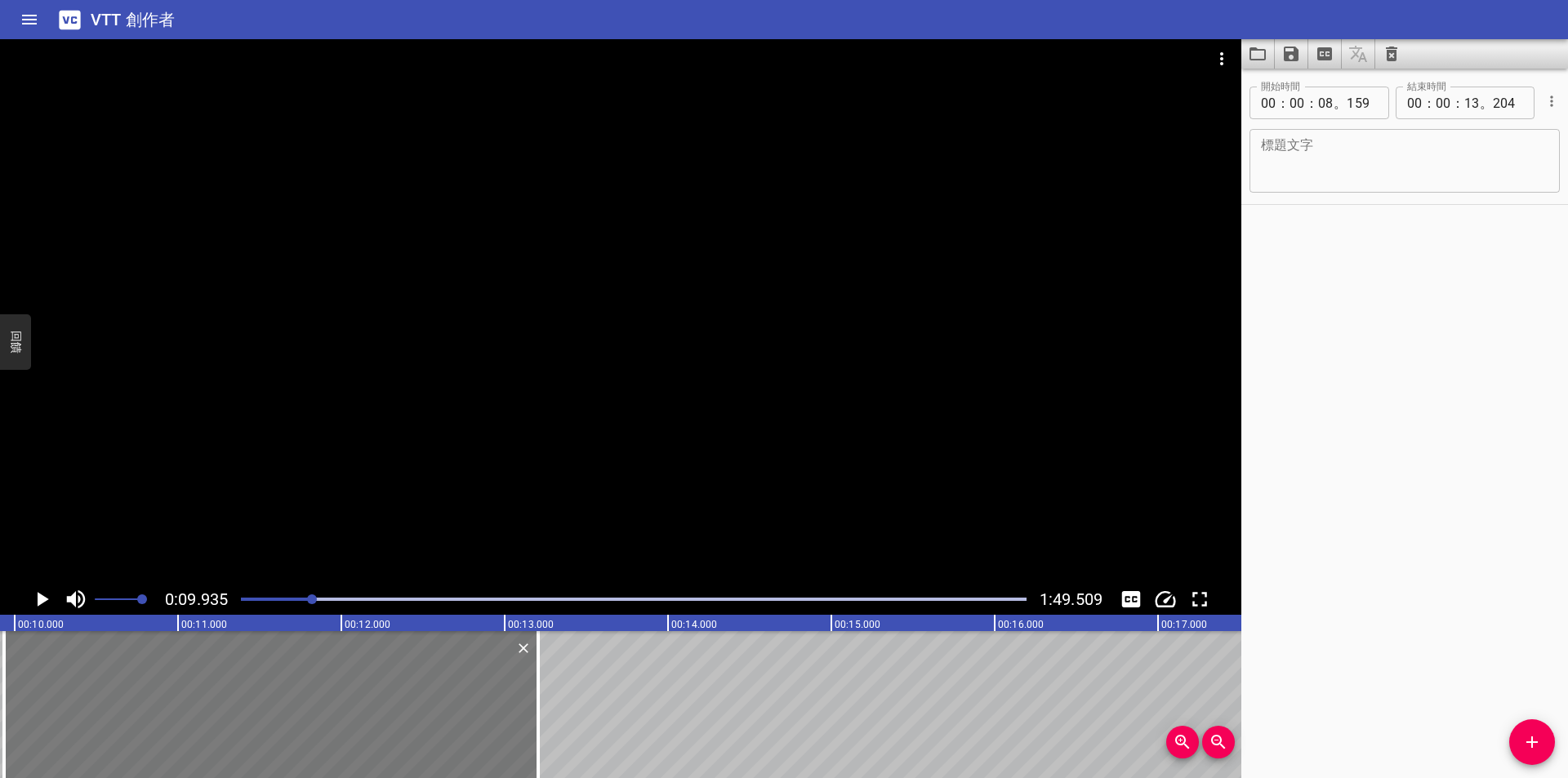
scroll to position [0, 1622]
drag, startPoint x: 278, startPoint y: 686, endPoint x: 163, endPoint y: 695, distance: 115.4
click at [163, 695] on div at bounding box center [241, 705] width 534 height 147
type input "07"
type input "449"
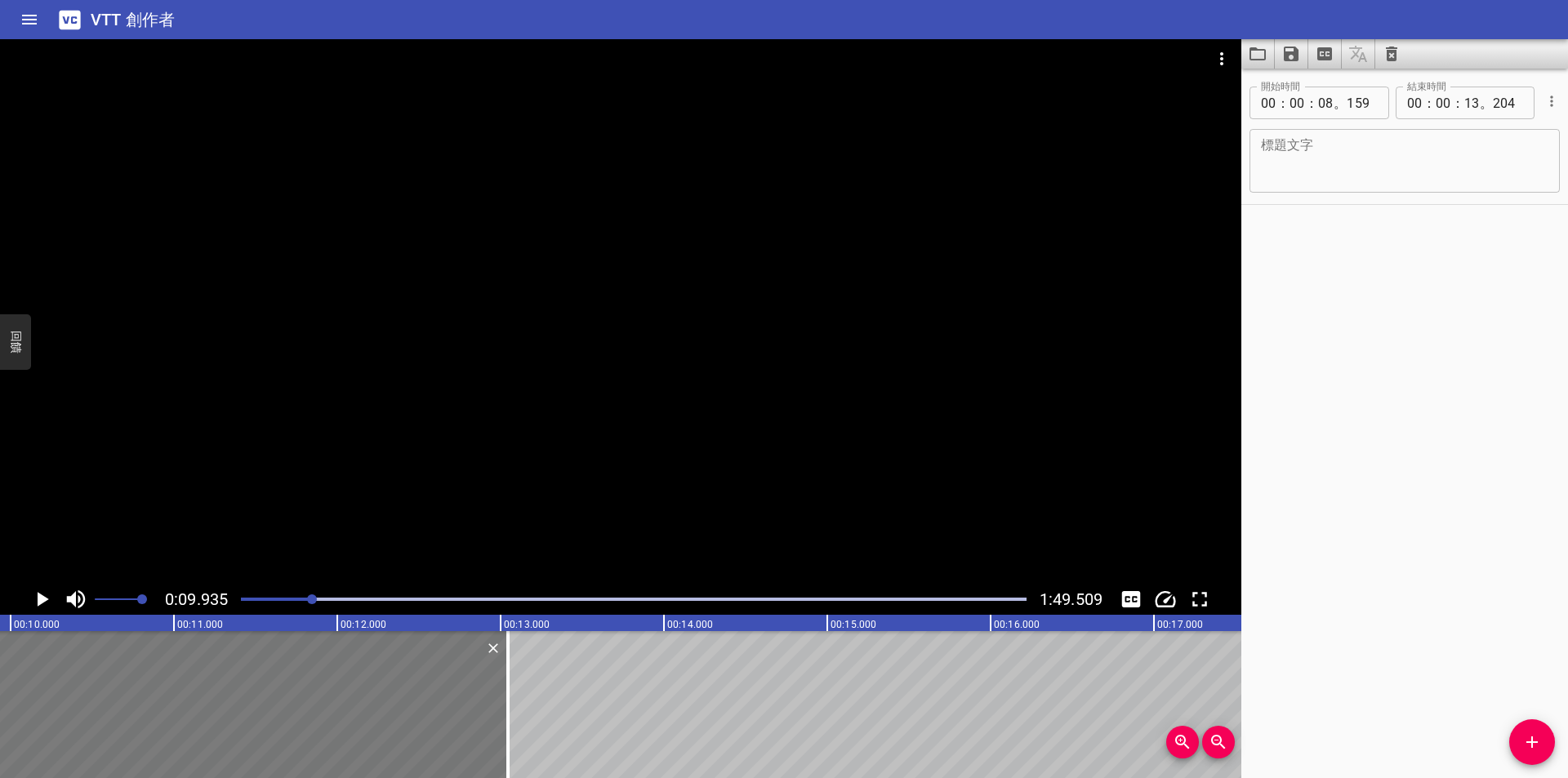
type input "12"
type input "494"
click at [402, 657] on button "刪除" at bounding box center [404, 648] width 21 height 21
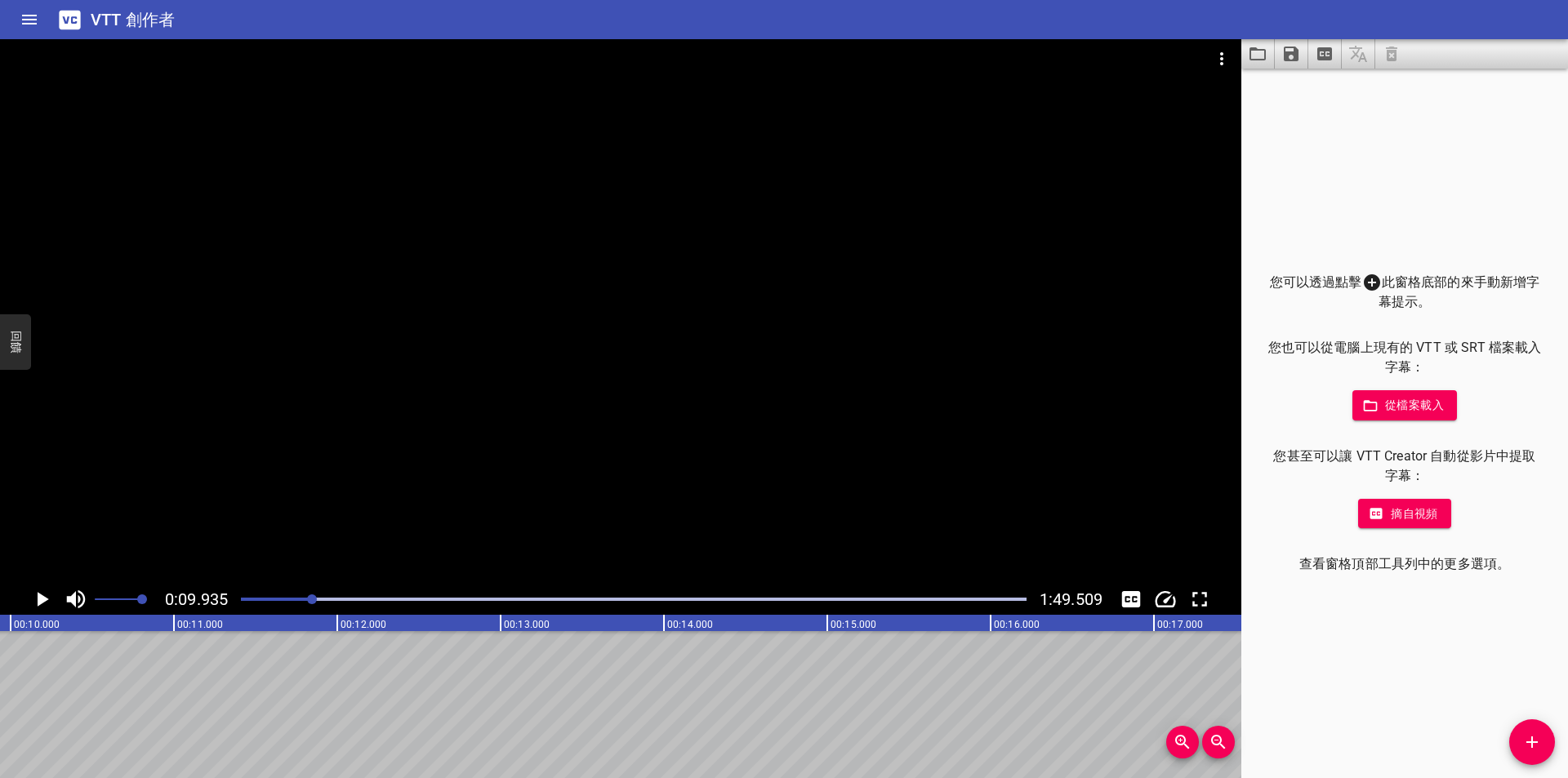
drag, startPoint x: 416, startPoint y: 661, endPoint x: 723, endPoint y: 662, distance: 307.0
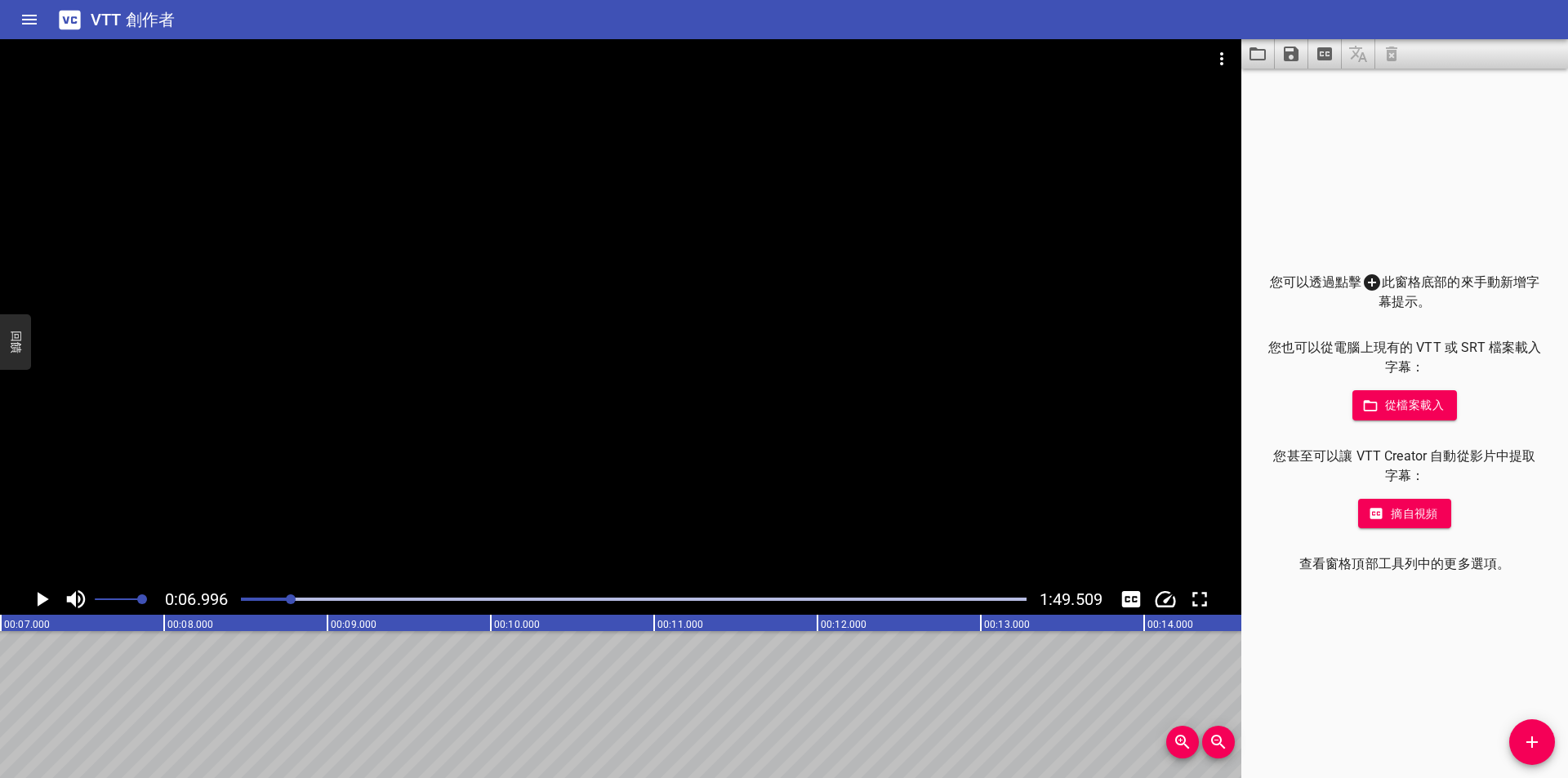
click at [302, 598] on div "播放進度" at bounding box center [633, 599] width 785 height 3
click at [299, 598] on div at bounding box center [300, 599] width 10 height 10
click at [296, 598] on div at bounding box center [297, 599] width 10 height 10
click at [295, 598] on div at bounding box center [294, 599] width 10 height 10
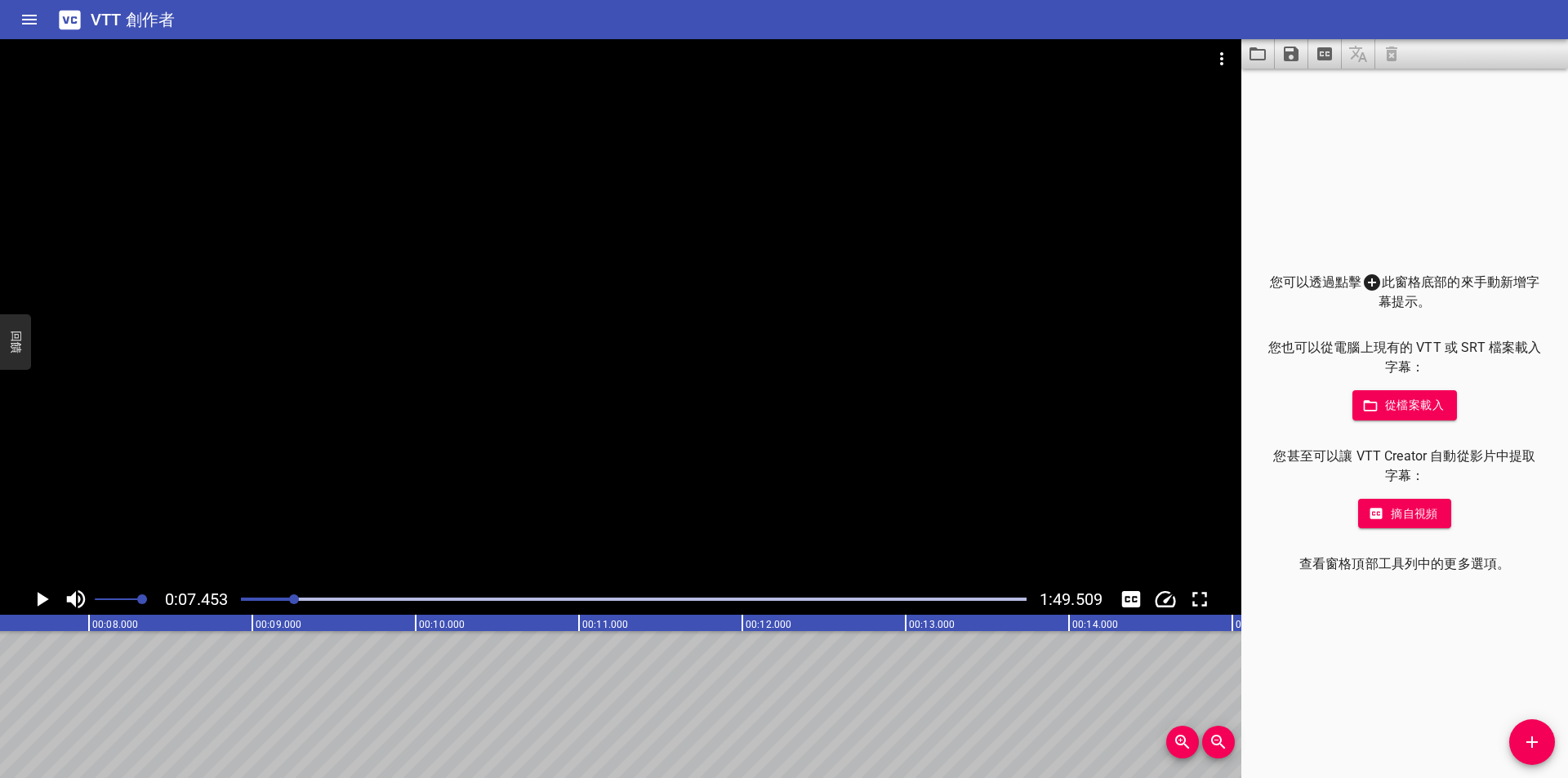
click at [298, 599] on div at bounding box center [294, 599] width 10 height 10
click at [303, 599] on div "播放進度" at bounding box center [633, 599] width 785 height 3
click at [1529, 743] on icon "新增提示" at bounding box center [1532, 743] width 11 height 11
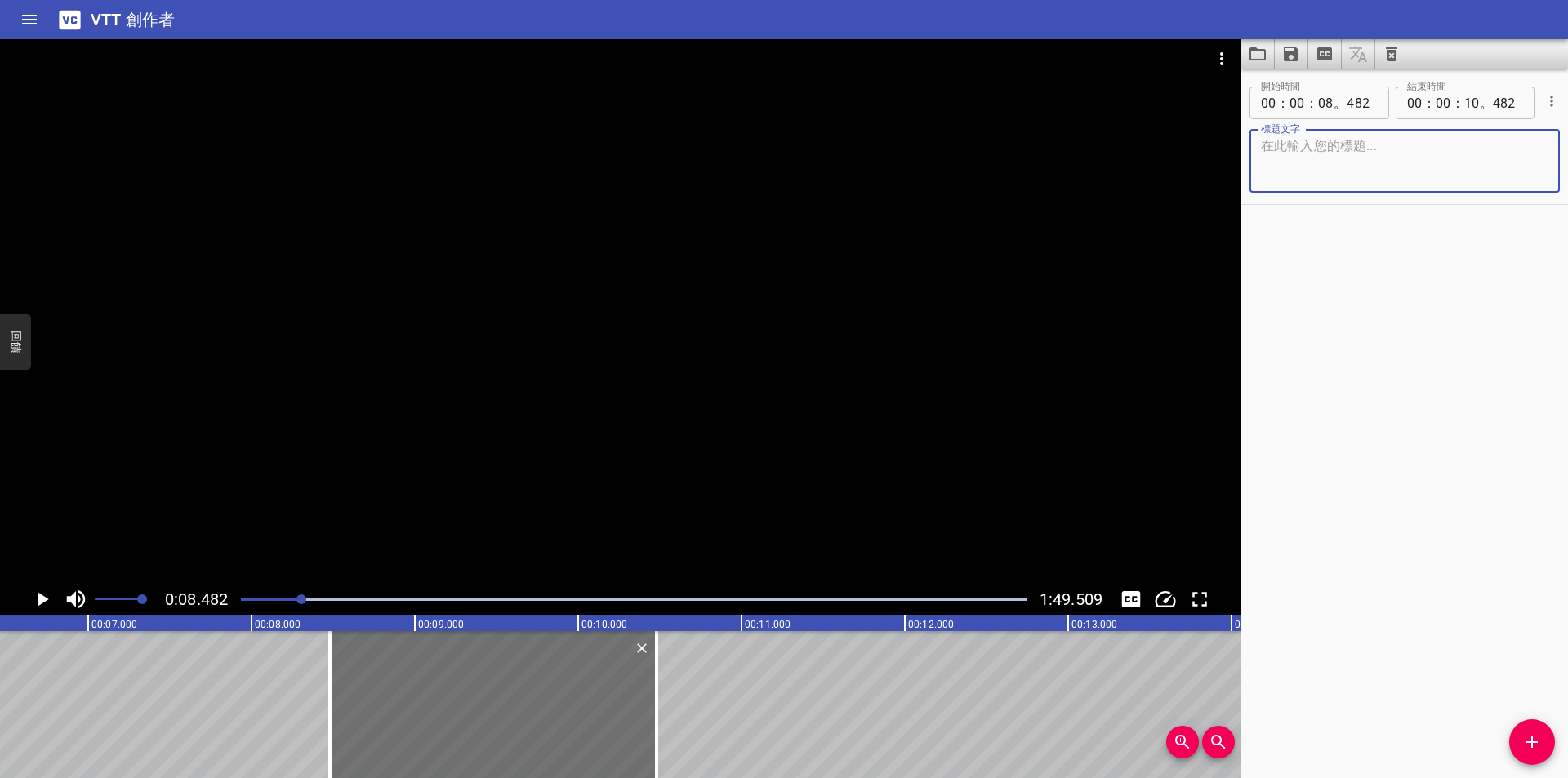
scroll to position [0, 1108]
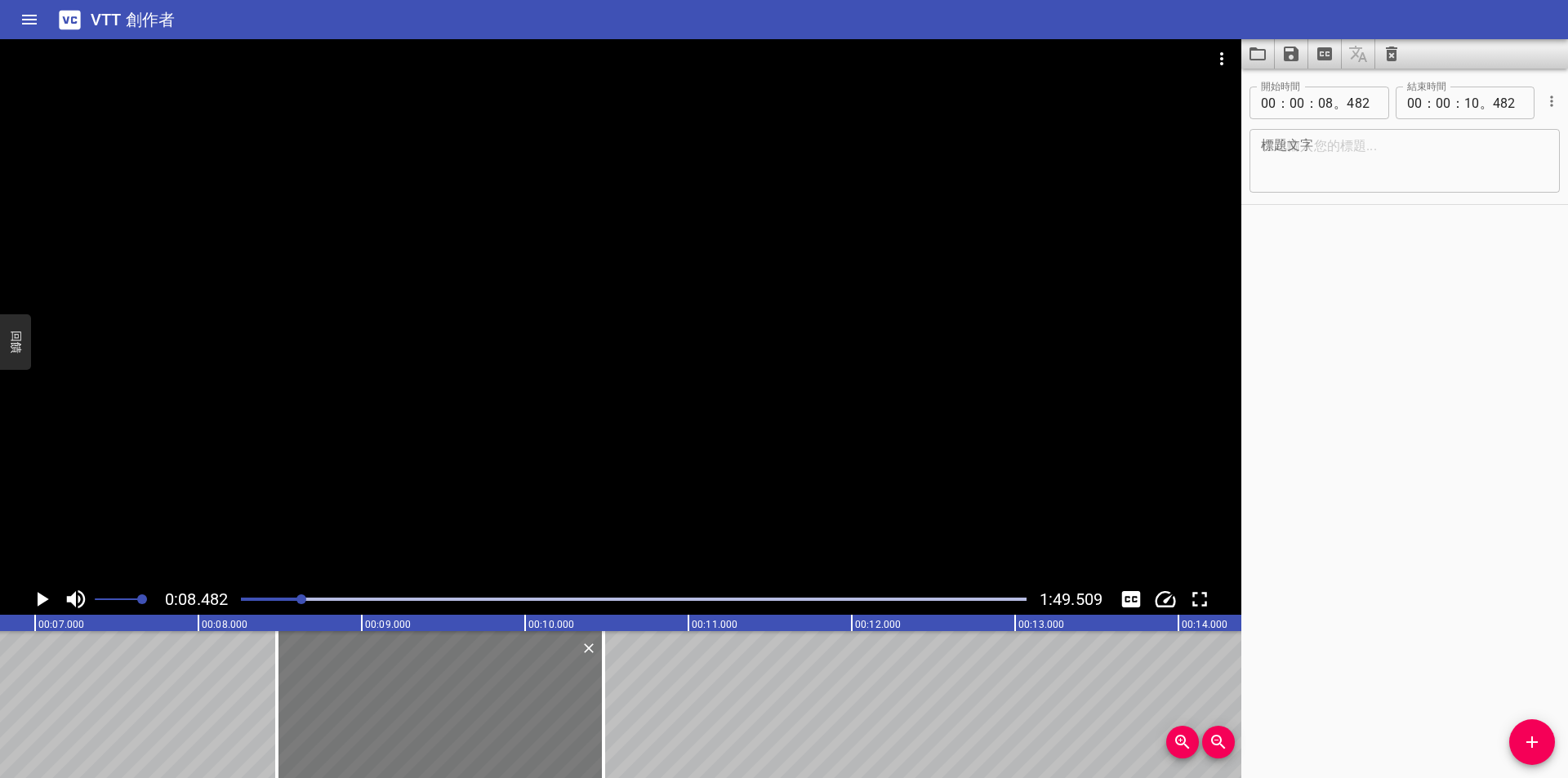
click at [504, 681] on div at bounding box center [440, 705] width 327 height 147
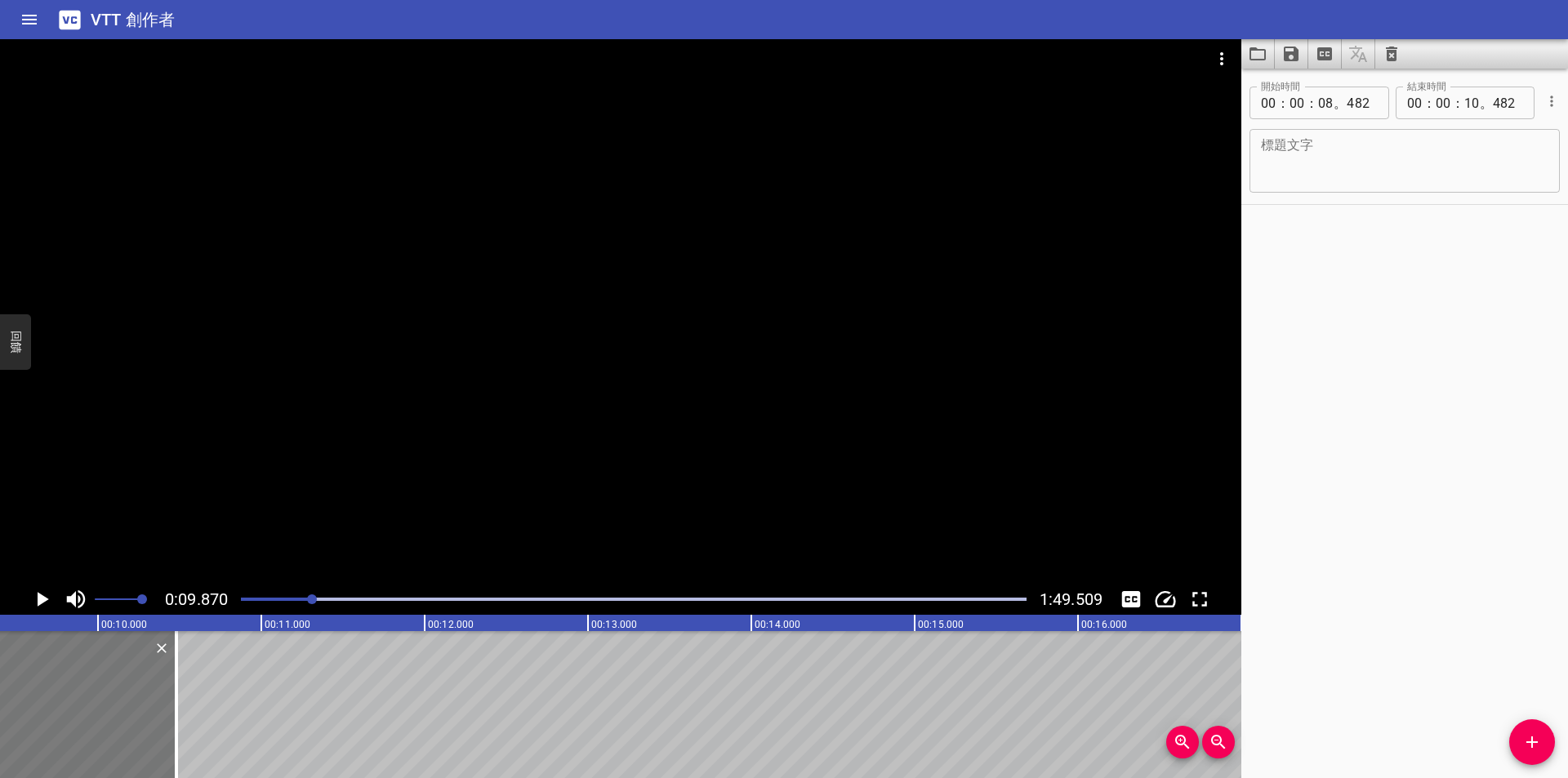
scroll to position [0, 1612]
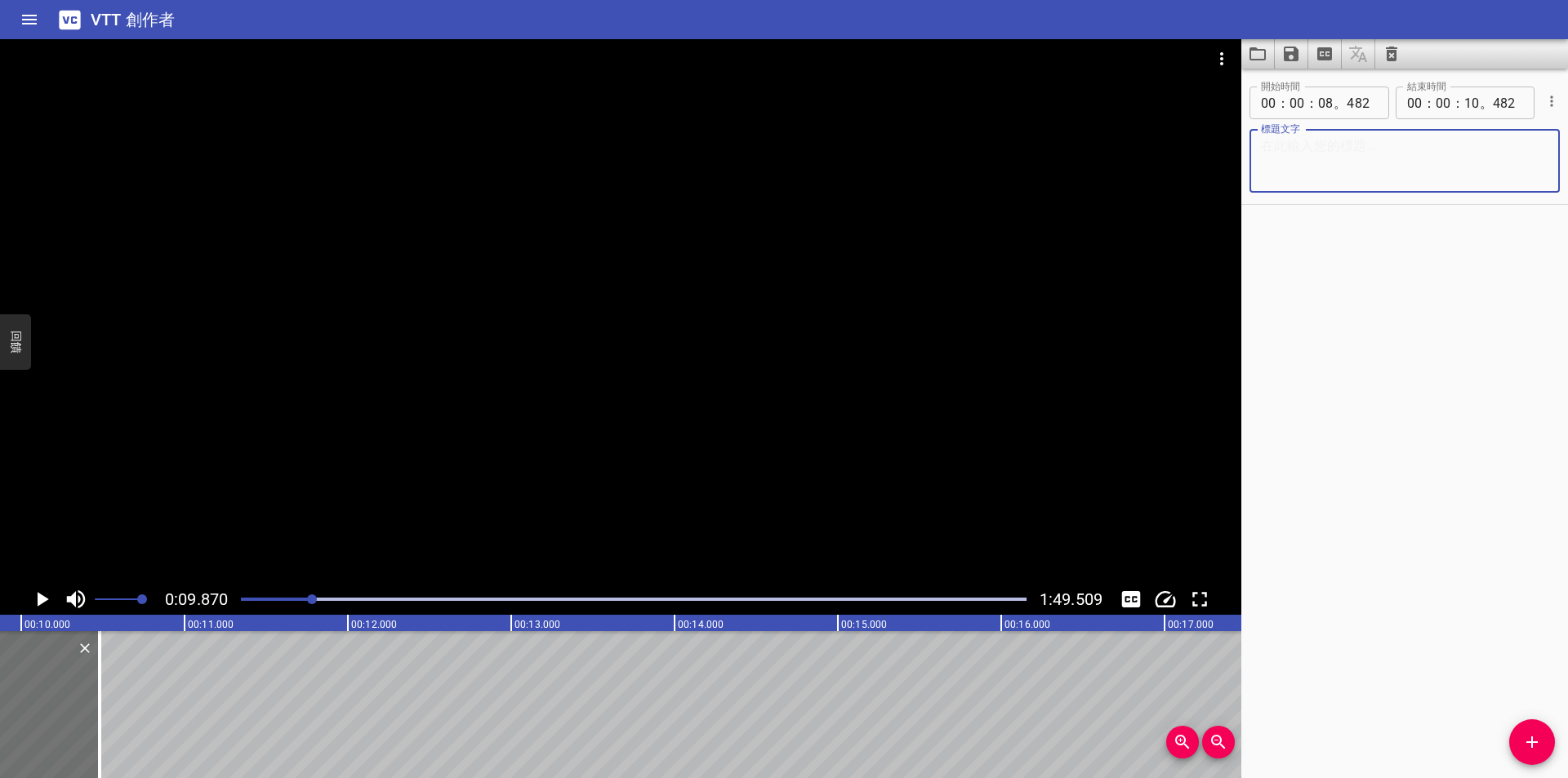
click at [1409, 164] on textarea at bounding box center [1404, 161] width 288 height 47
type textarea "e"
type textarea "ㄨ"
type textarea "ㄉ"
type textarea "ㄉˇ"
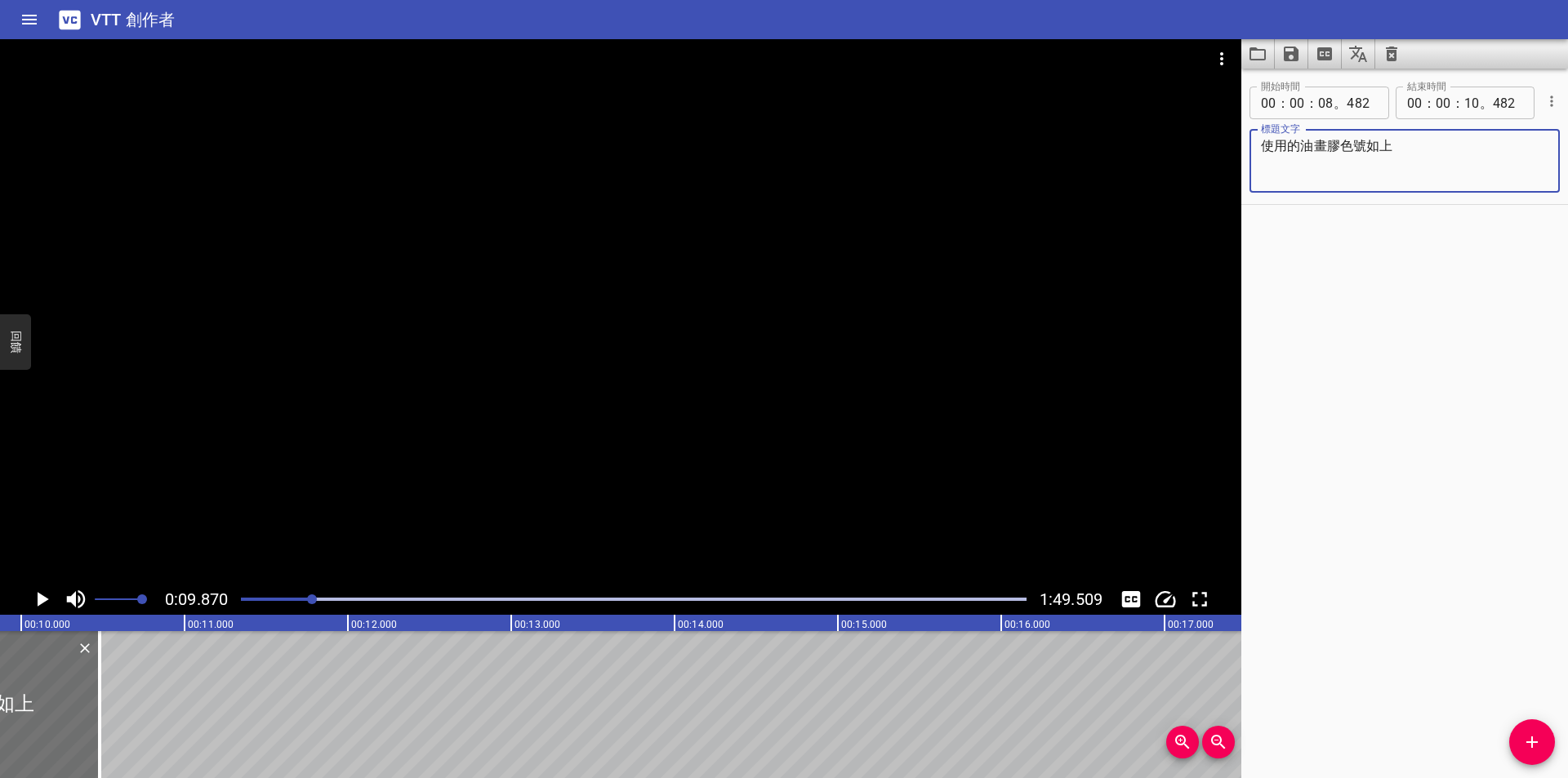
type textarea "使用的油畫膠色號如上"
click at [294, 591] on div at bounding box center [634, 600] width 805 height 23
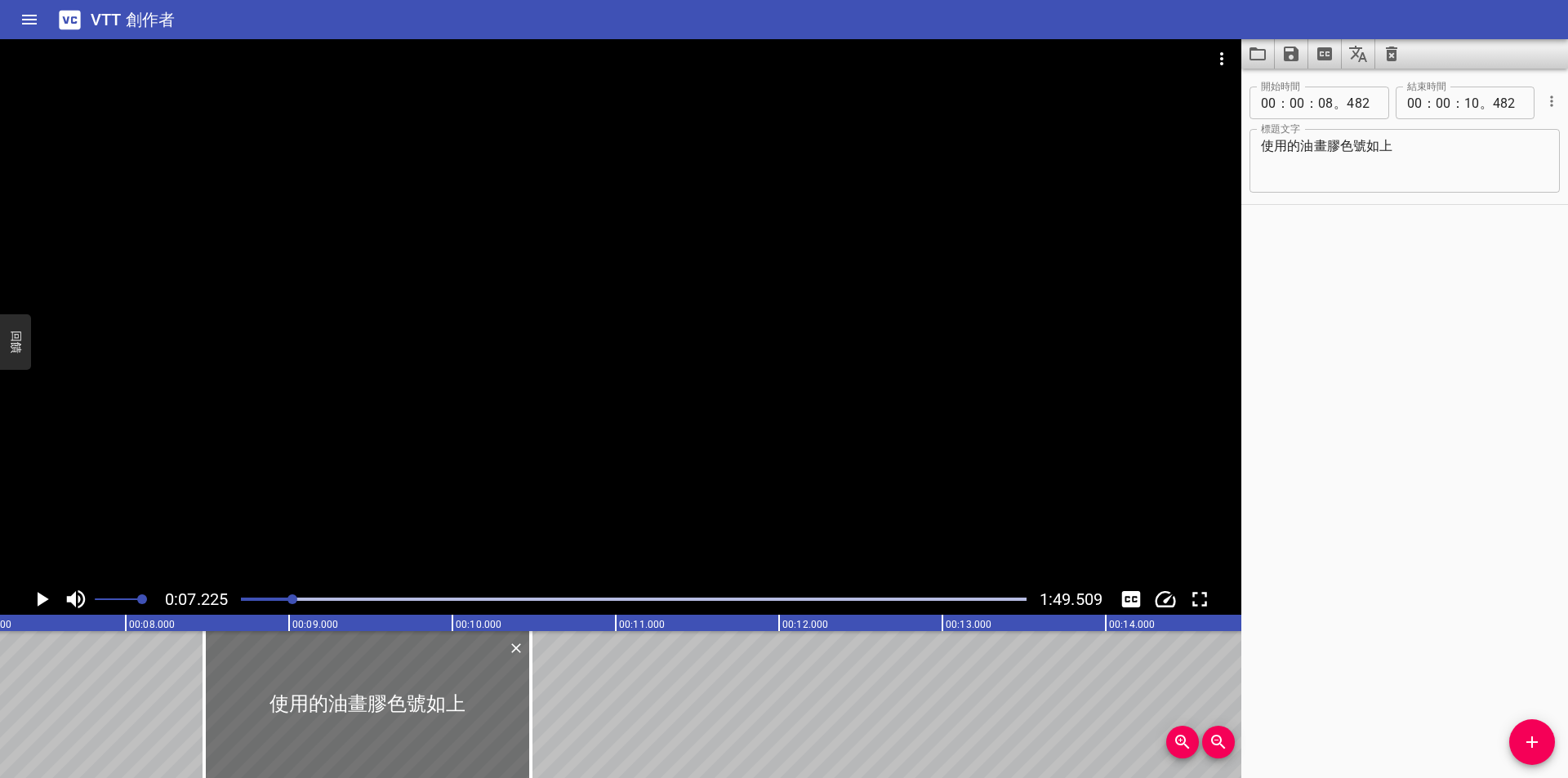
scroll to position [0, 1180]
click at [34, 594] on icon "播放/暫停" at bounding box center [42, 600] width 25 height 25
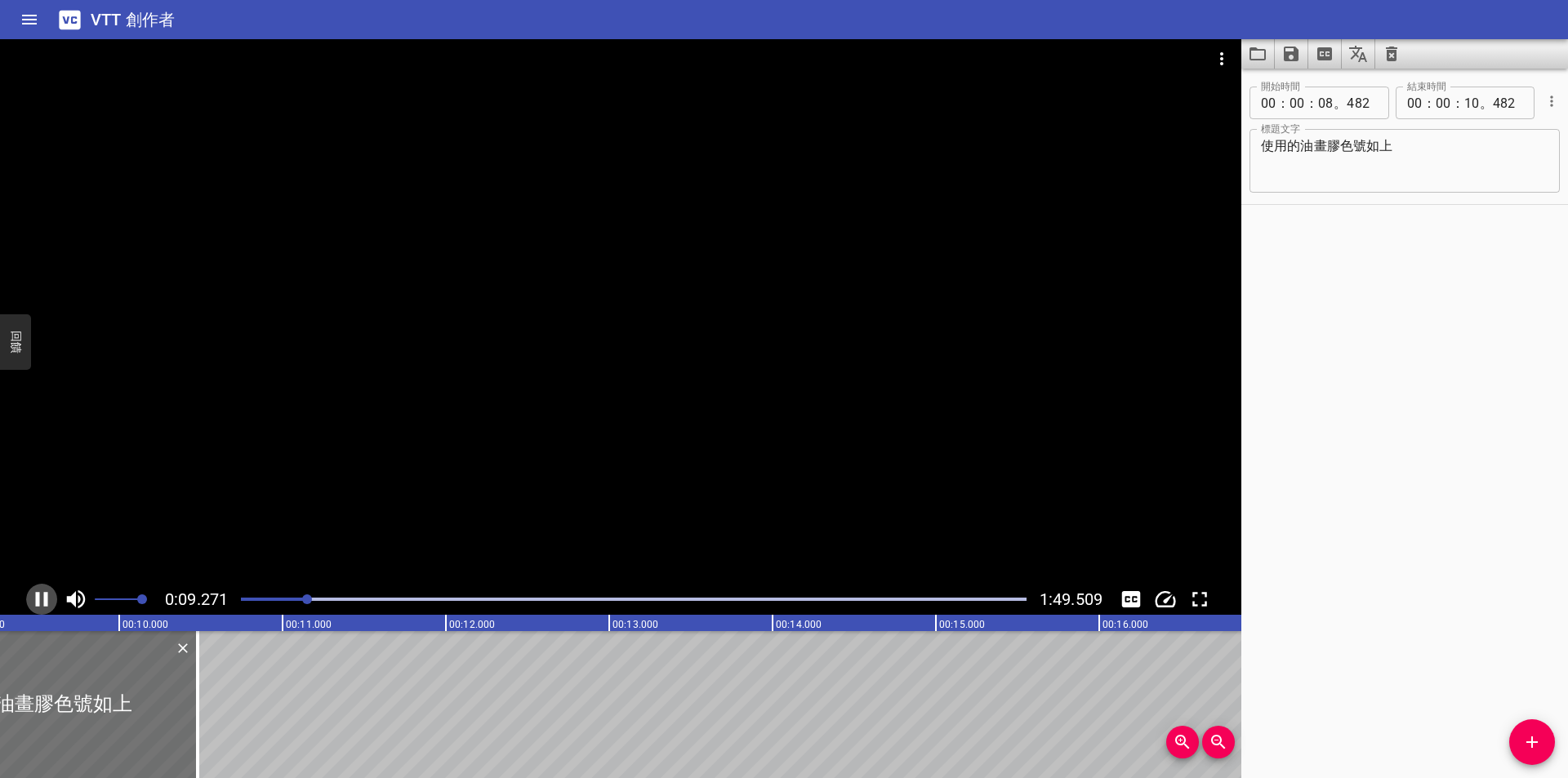
click at [33, 594] on icon "播放/暫停" at bounding box center [42, 600] width 25 height 25
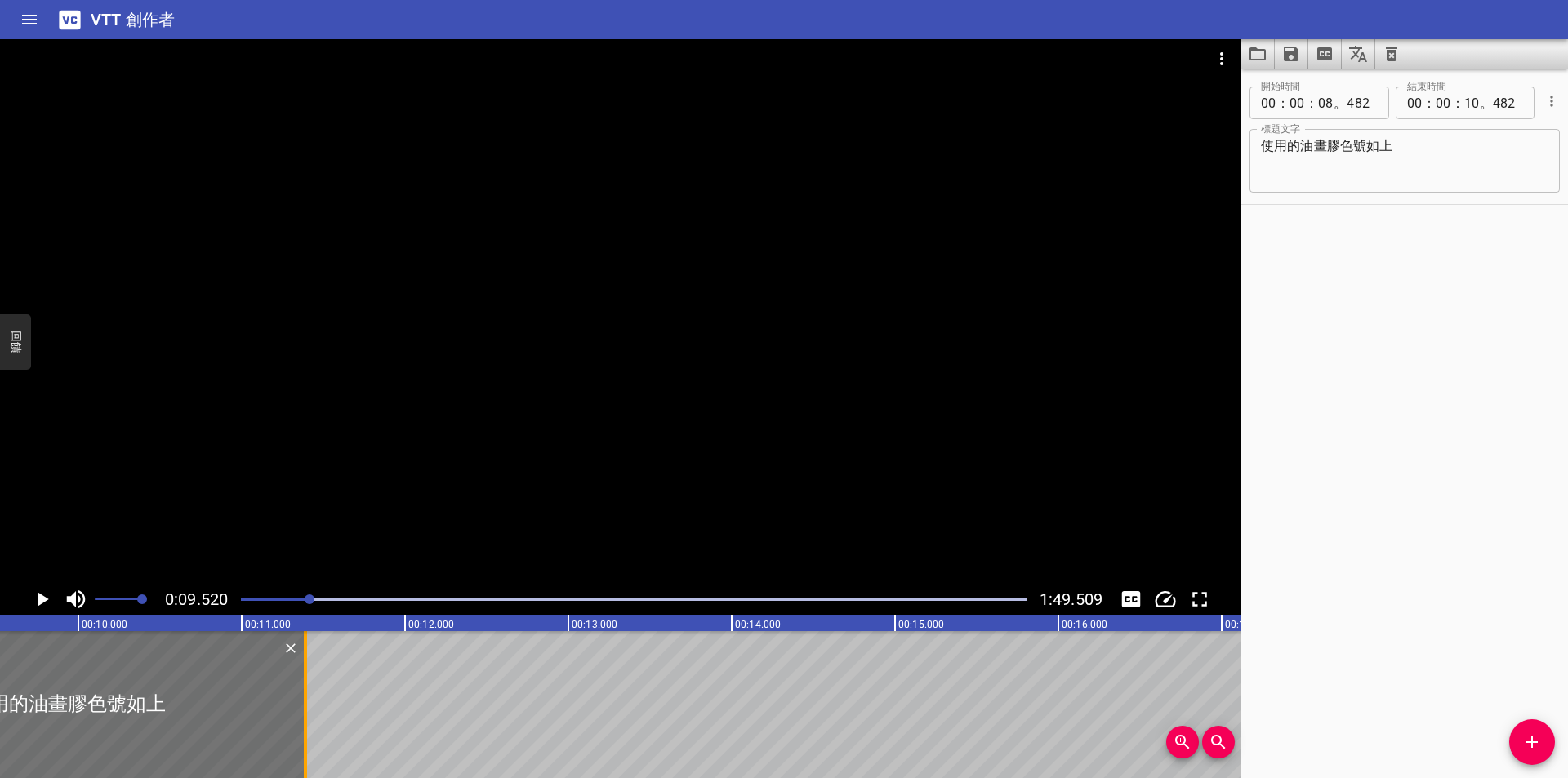
drag, startPoint x: 157, startPoint y: 686, endPoint x: 370, endPoint y: 689, distance: 213.0
click at [307, 689] on div at bounding box center [305, 705] width 3 height 147
type input "11"
type input "792"
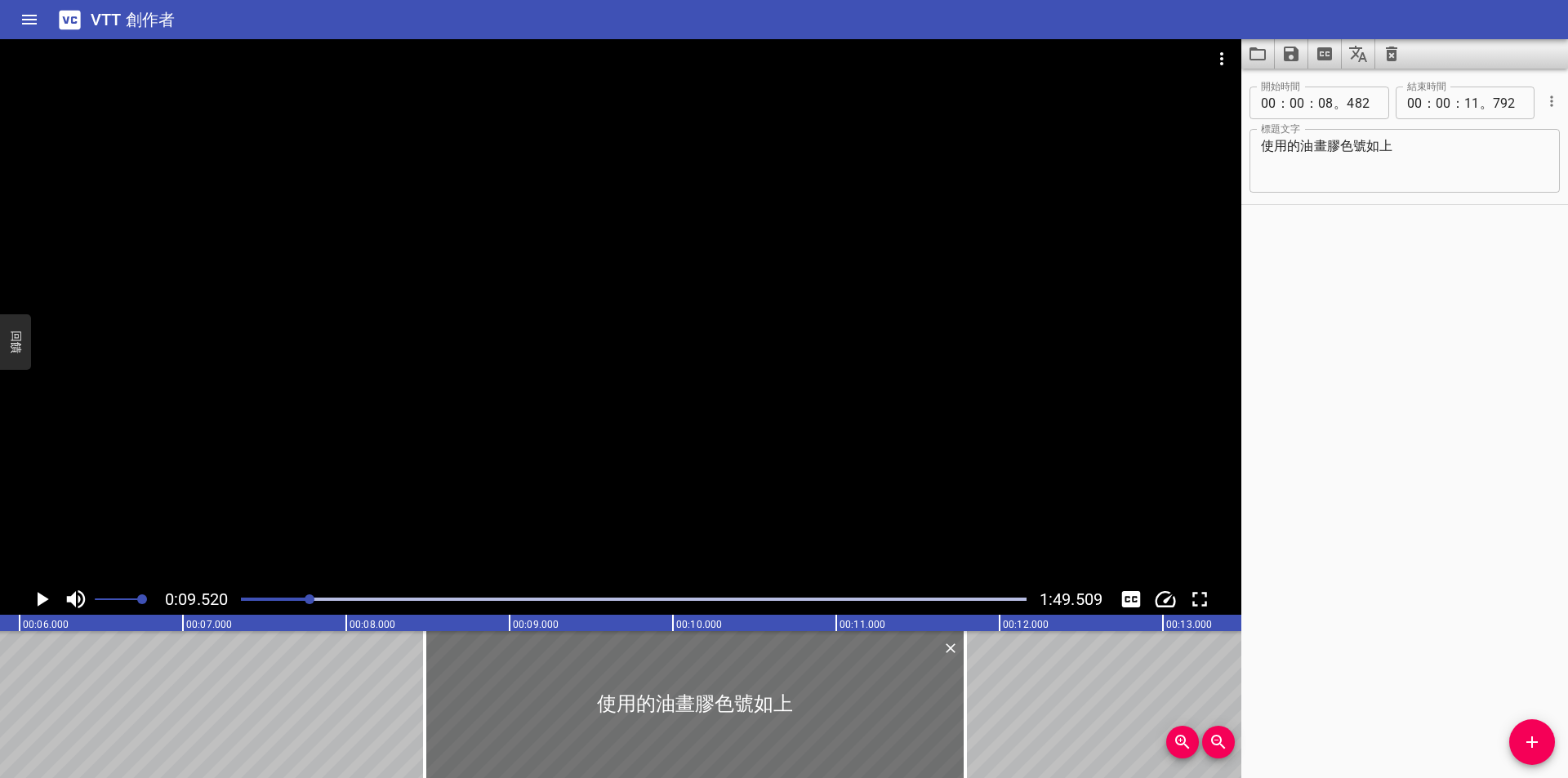
scroll to position [0, 1159]
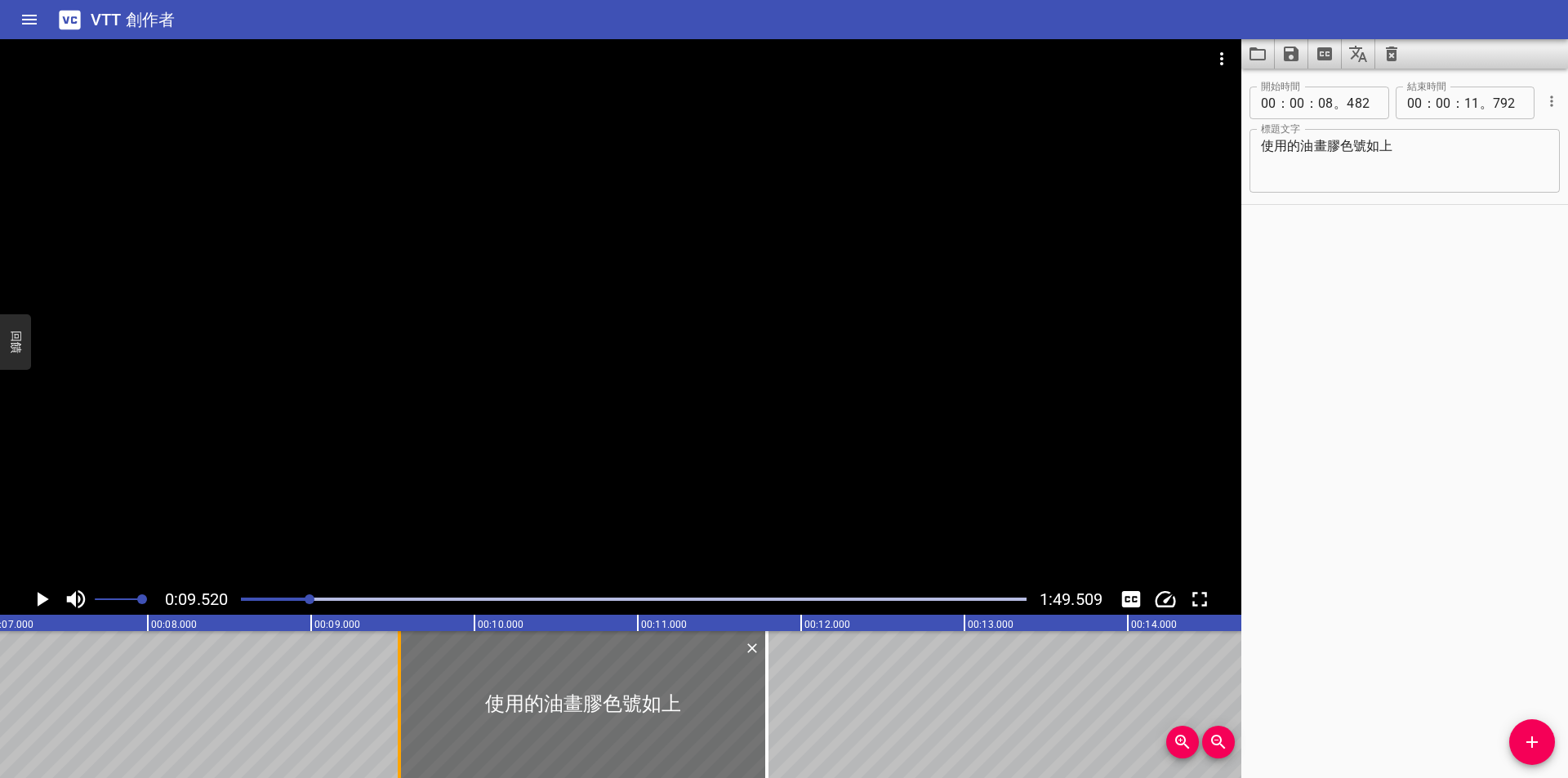
drag, startPoint x: 225, startPoint y: 701, endPoint x: 399, endPoint y: 697, distance: 174.0
click at [399, 697] on div at bounding box center [399, 705] width 3 height 147
type input "09"
type input "552"
click at [295, 601] on div at bounding box center [634, 600] width 805 height 23
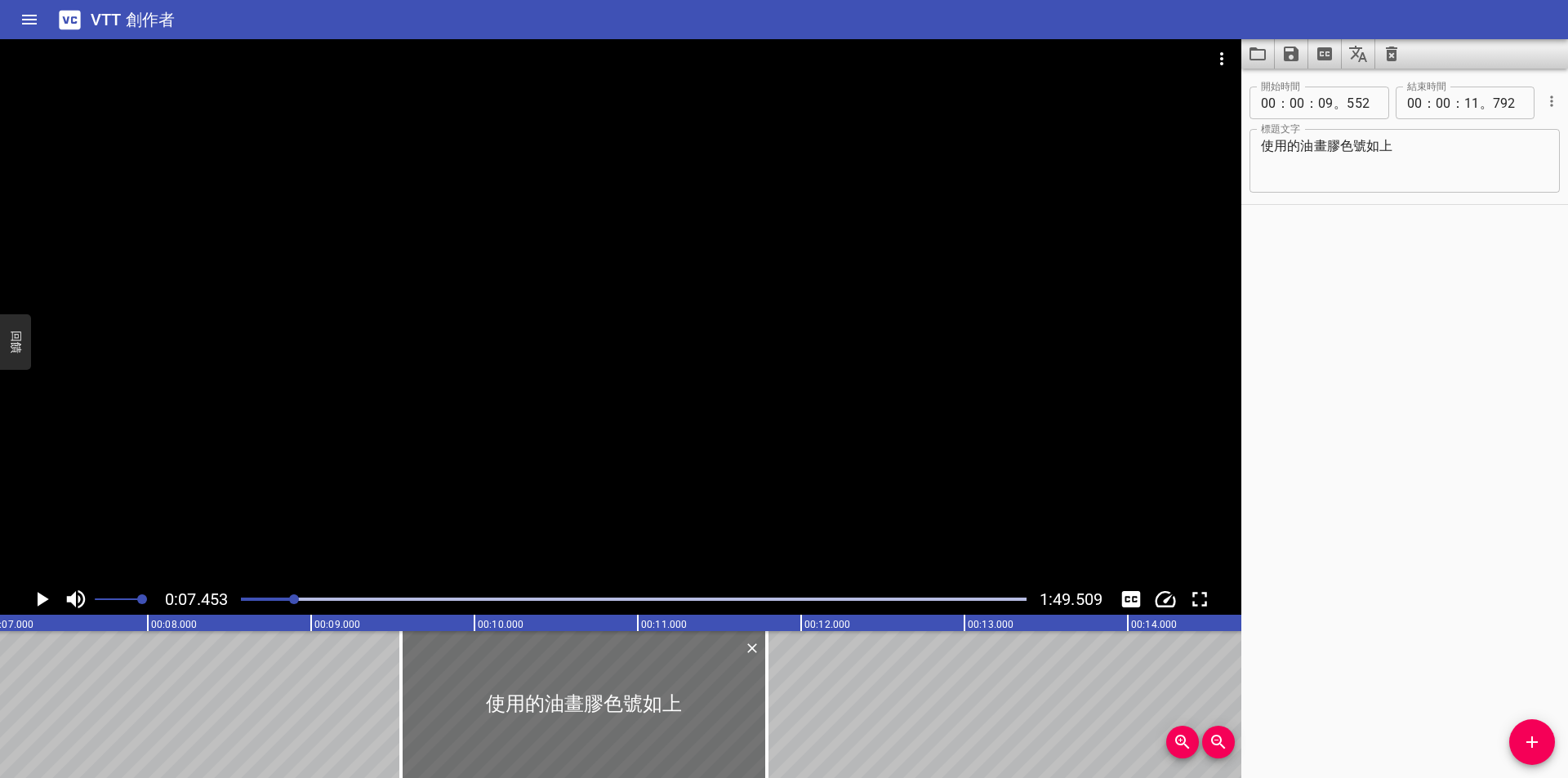
scroll to position [0, 1218]
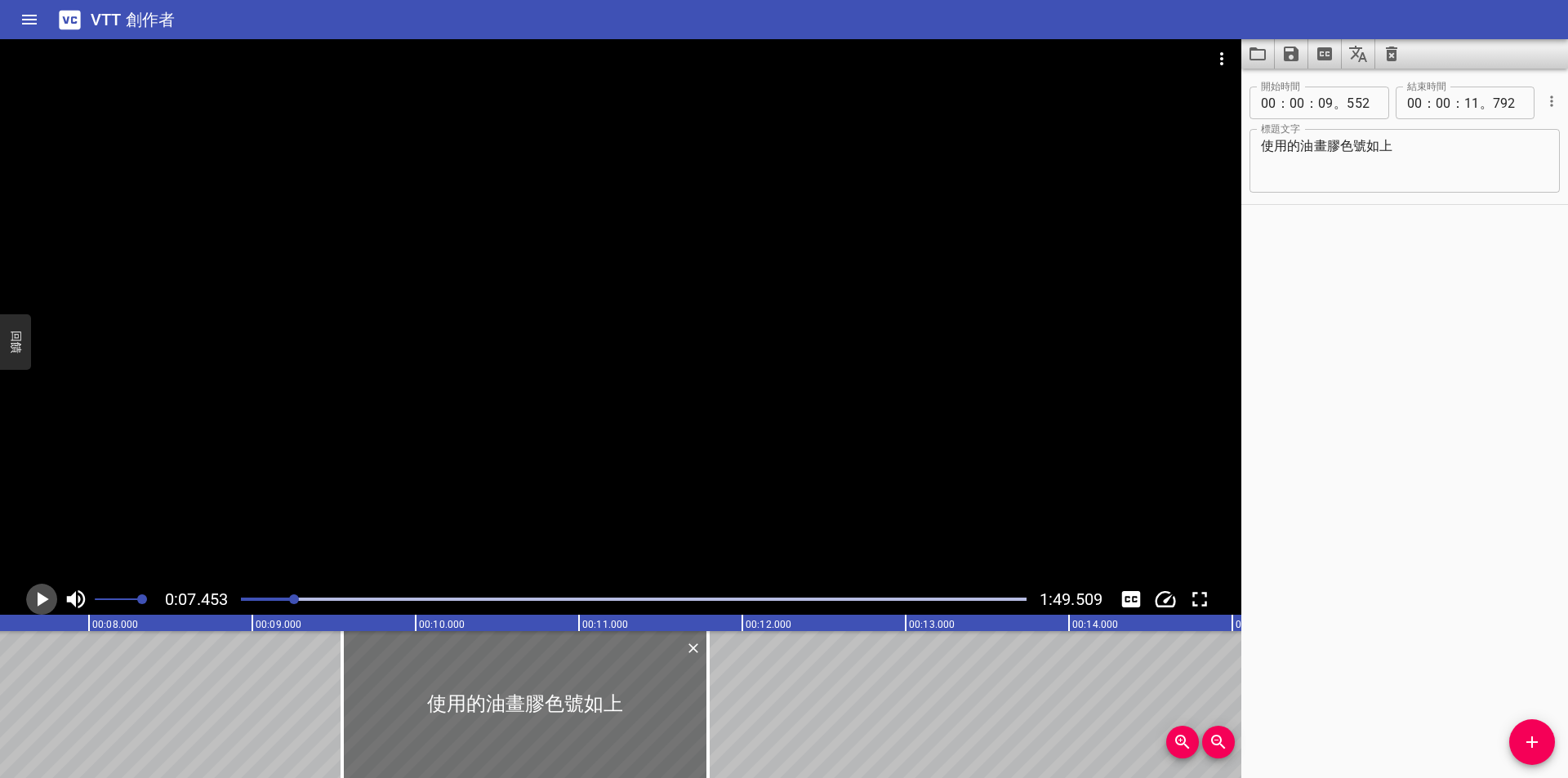
click at [37, 592] on icon "播放/暫停" at bounding box center [42, 600] width 25 height 25
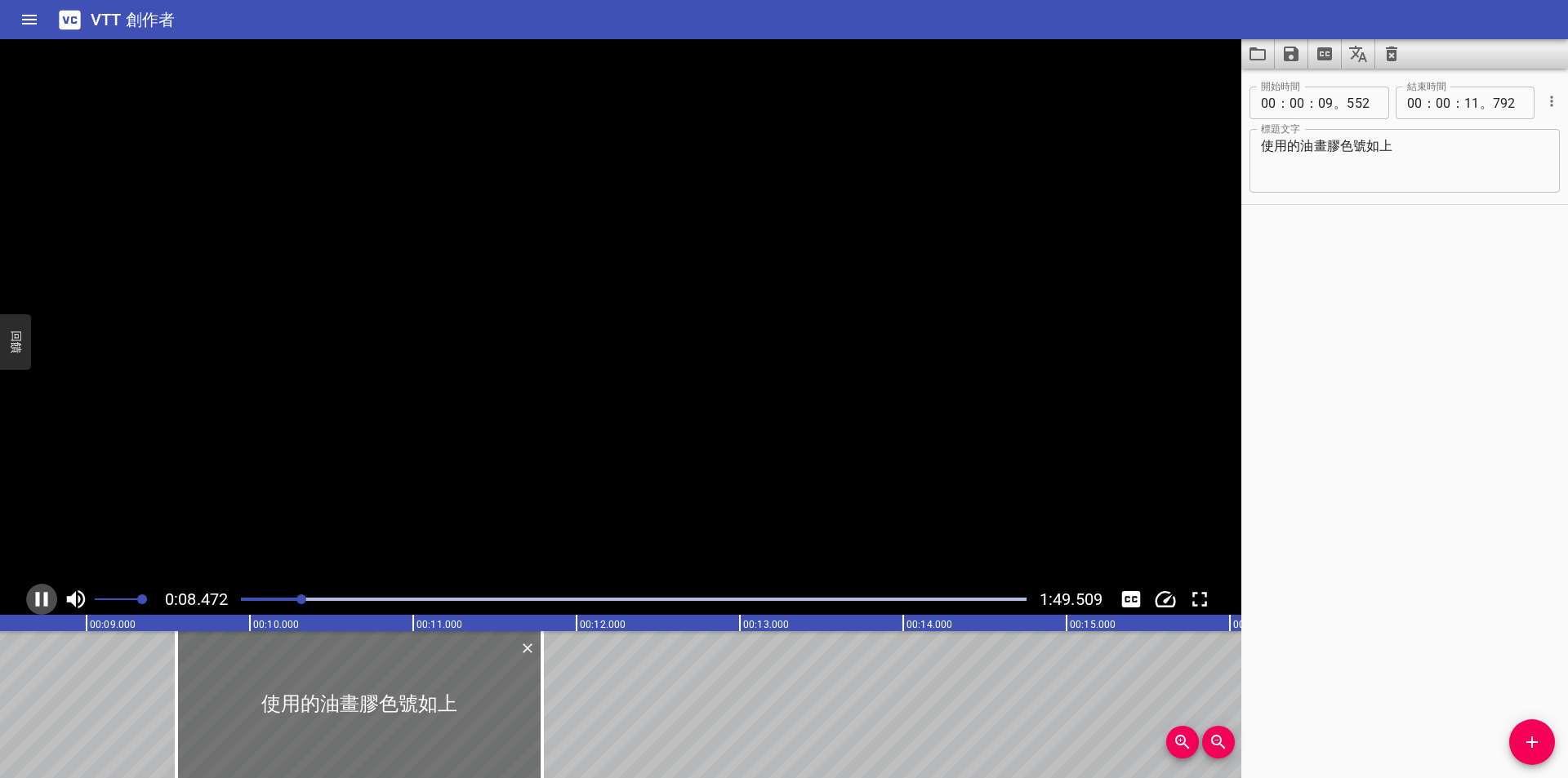
click at [37, 592] on icon "播放/暫停" at bounding box center [42, 600] width 25 height 25
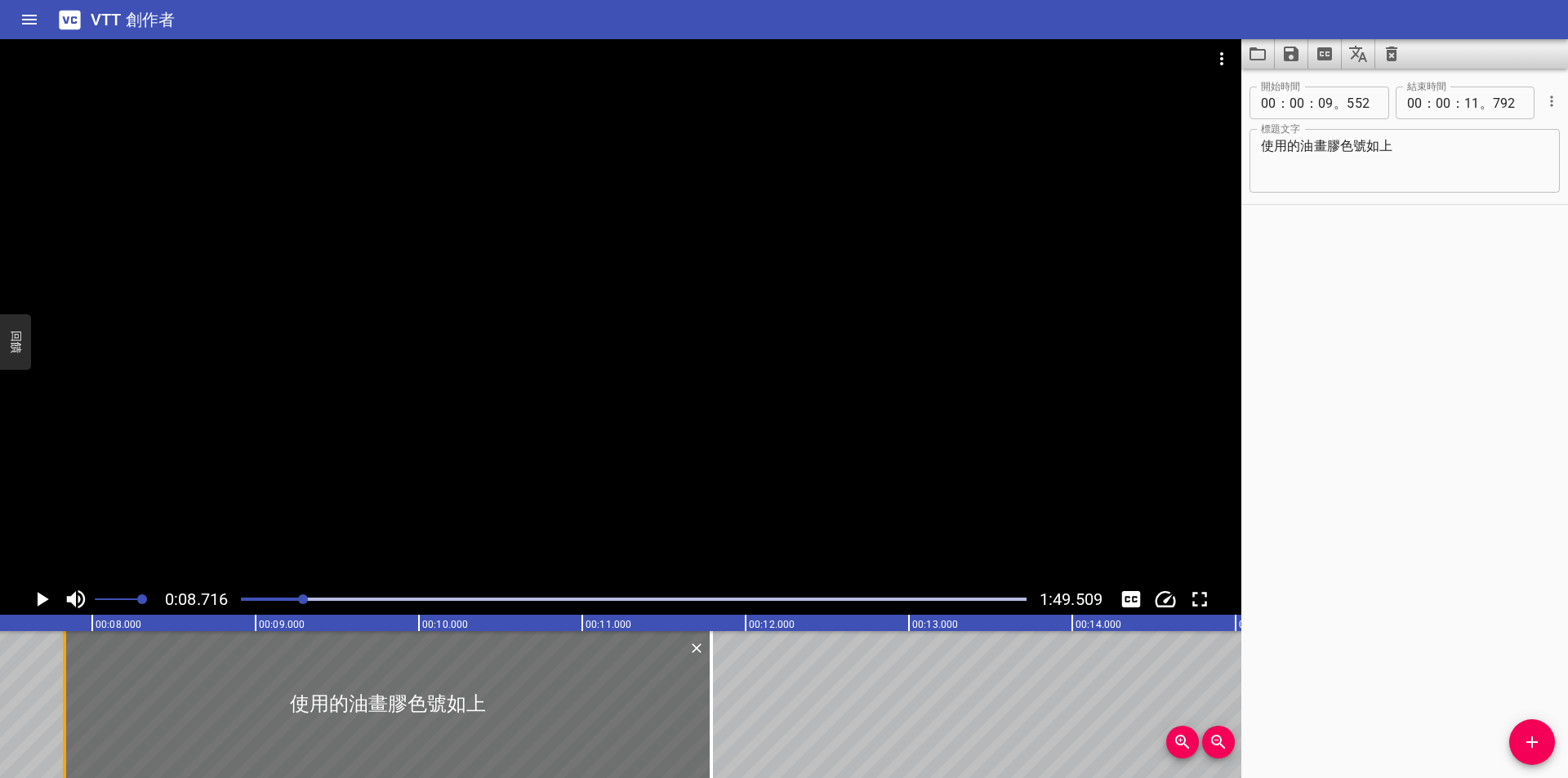
scroll to position [0, 1153]
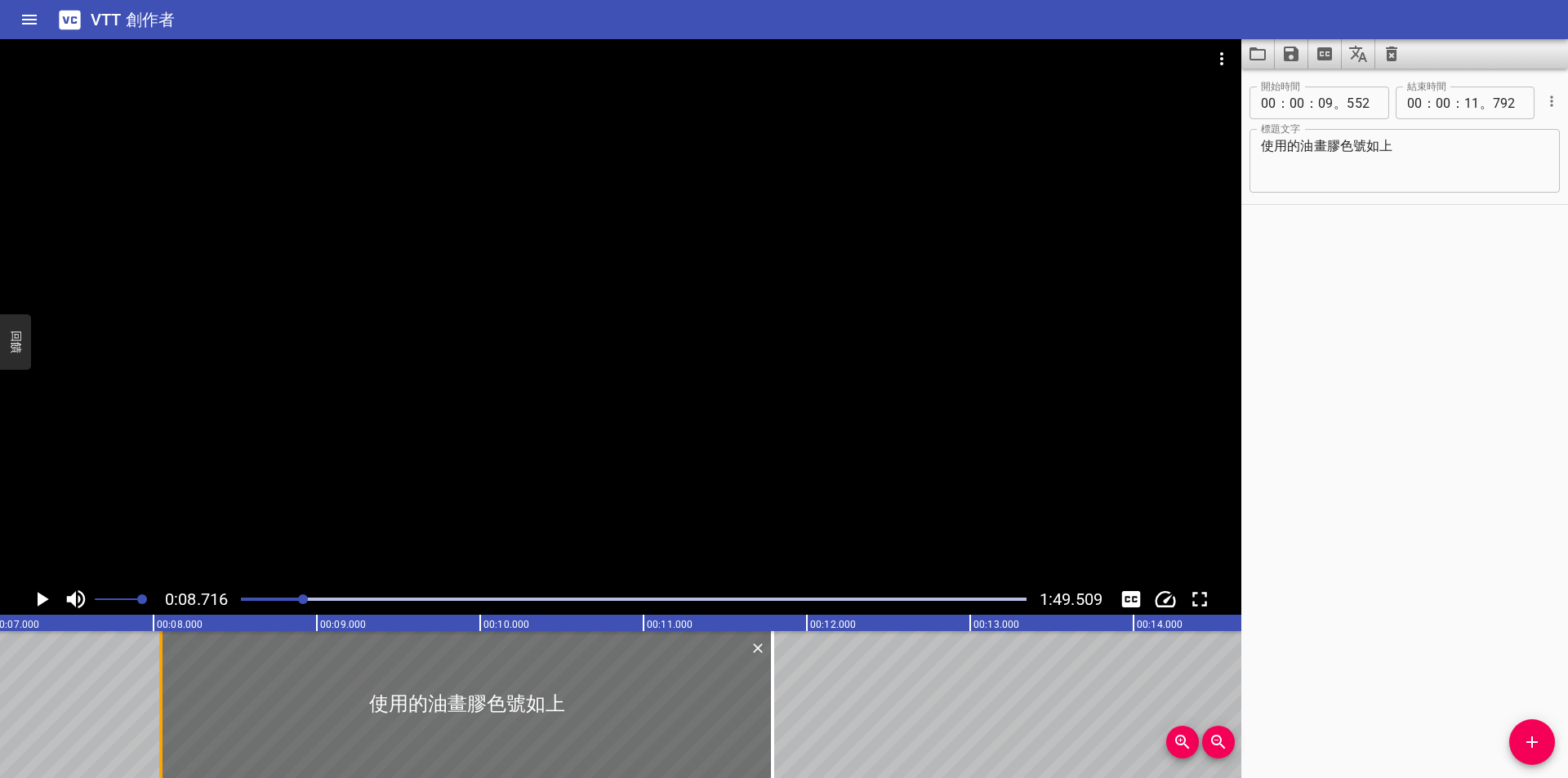
drag, startPoint x: 137, startPoint y: 695, endPoint x: 169, endPoint y: 710, distance: 35.3
click at [163, 710] on div at bounding box center [160, 705] width 3 height 147
type input "08"
type input "092"
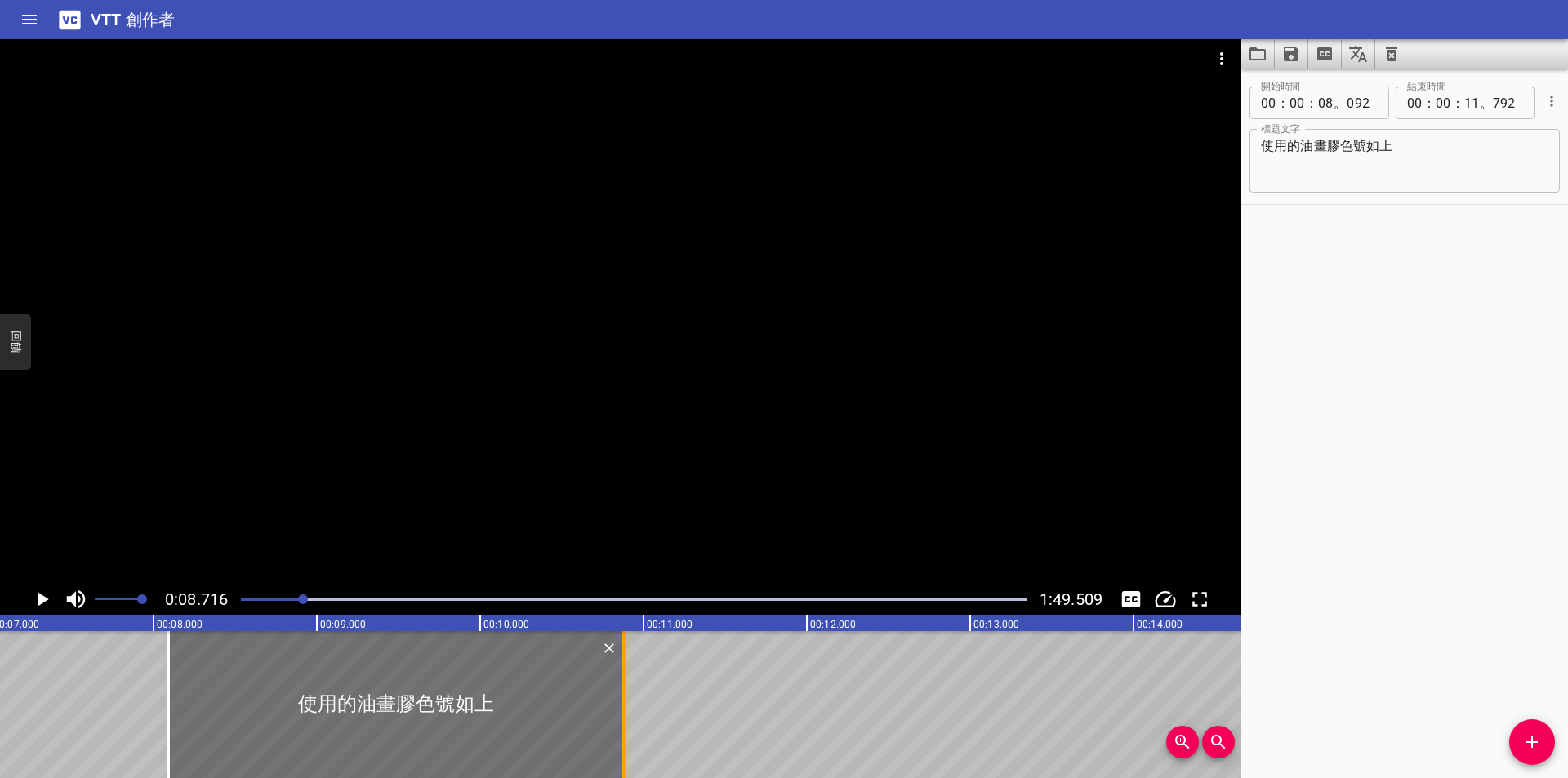
drag, startPoint x: 770, startPoint y: 693, endPoint x: 622, endPoint y: 699, distance: 148.1
click at [622, 699] on div at bounding box center [624, 705] width 16 height 147
type input "10"
type input "882"
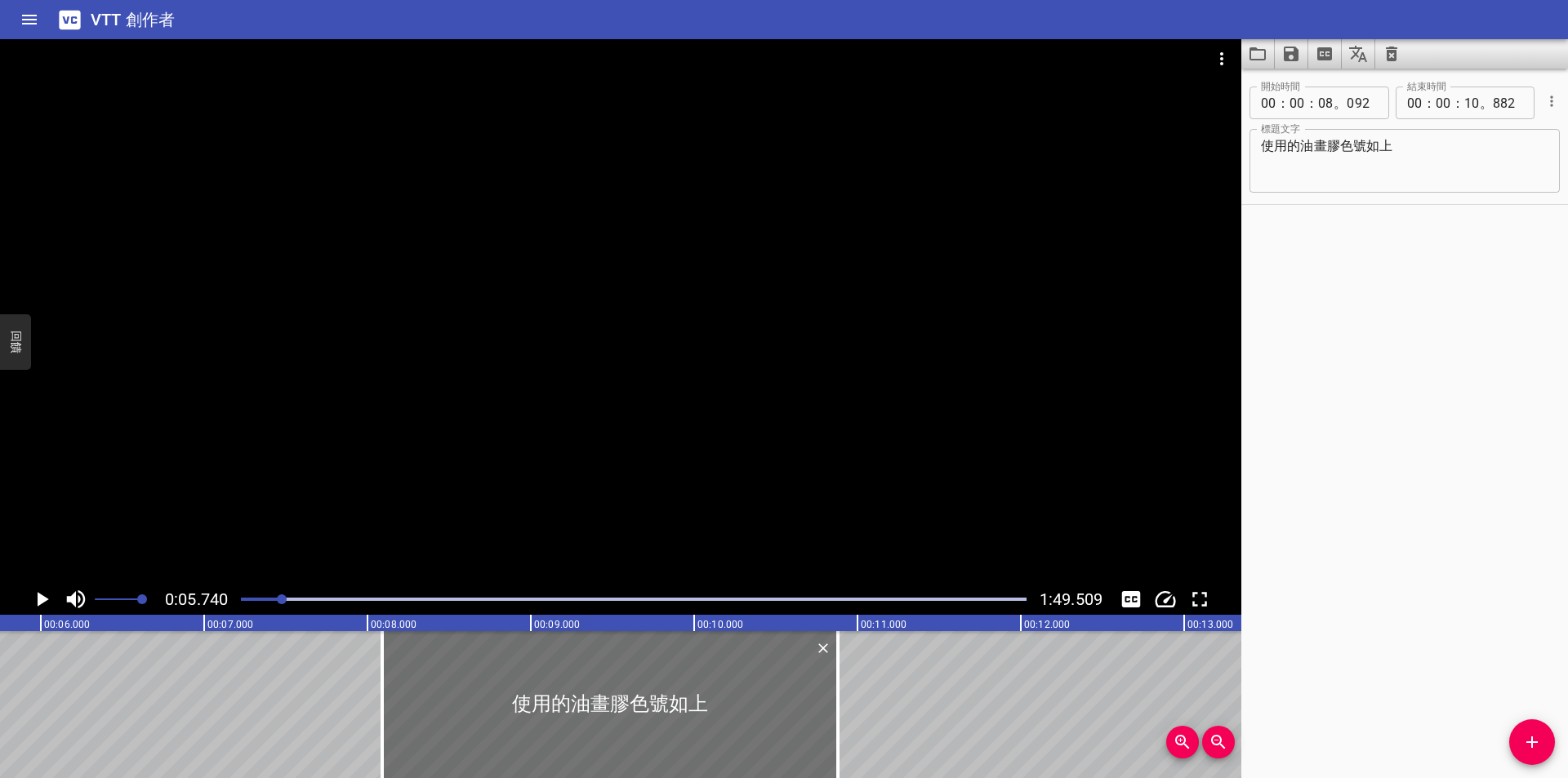
scroll to position [0, 938]
click at [39, 596] on icon "播放/暫停" at bounding box center [43, 599] width 11 height 14
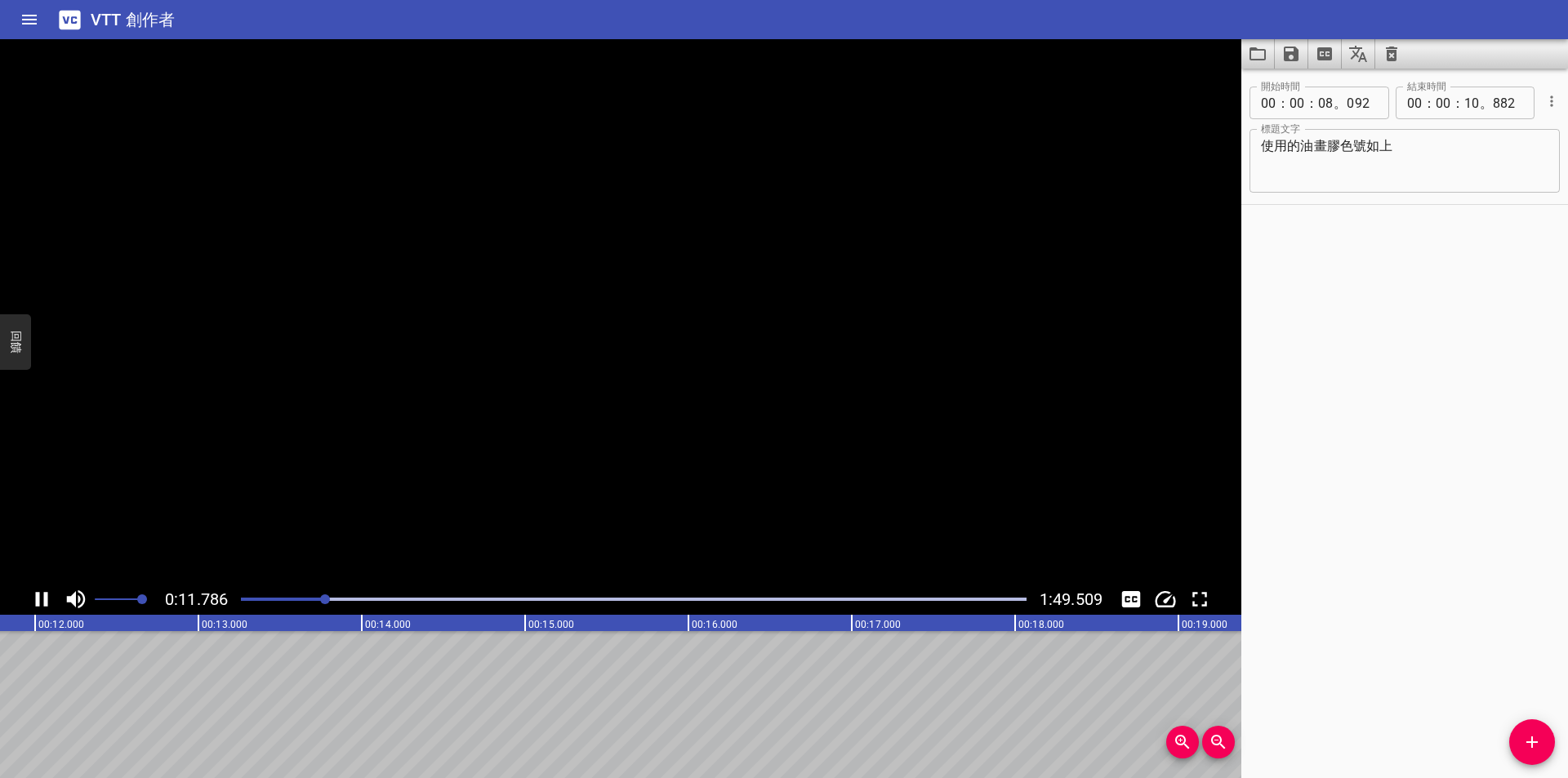
click at [39, 596] on icon "播放/暫停" at bounding box center [42, 599] width 12 height 14
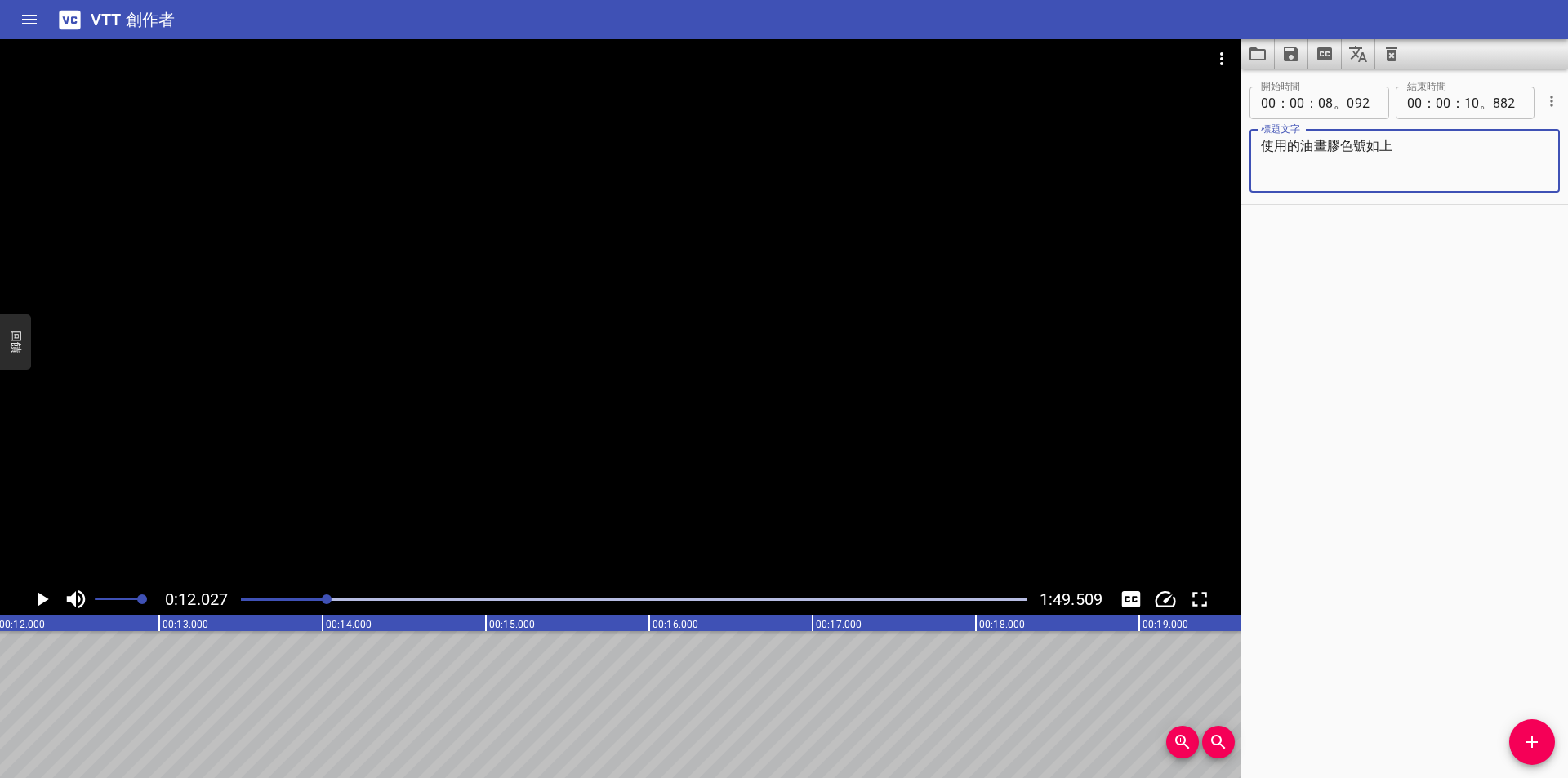
drag, startPoint x: 1410, startPoint y: 148, endPoint x: 1147, endPoint y: 147, distance: 263.0
click at [1147, 147] on main "0:12.027 1:49.509 00:00.000 00:01.000 00:02.000 00:03.000 00:04.000 00:05.000 0…" at bounding box center [784, 409] width 1568 height 739
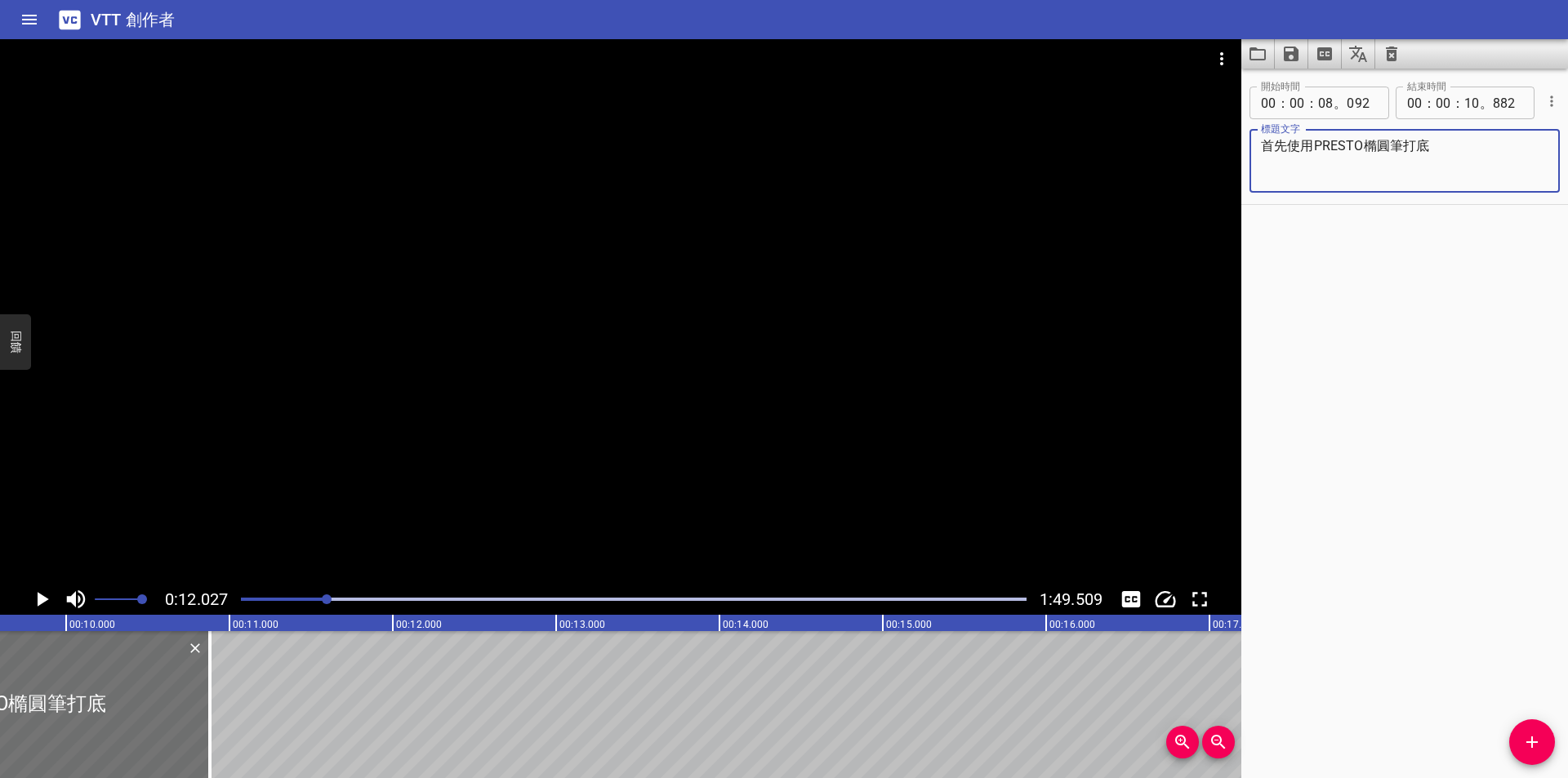
scroll to position [0, 1475]
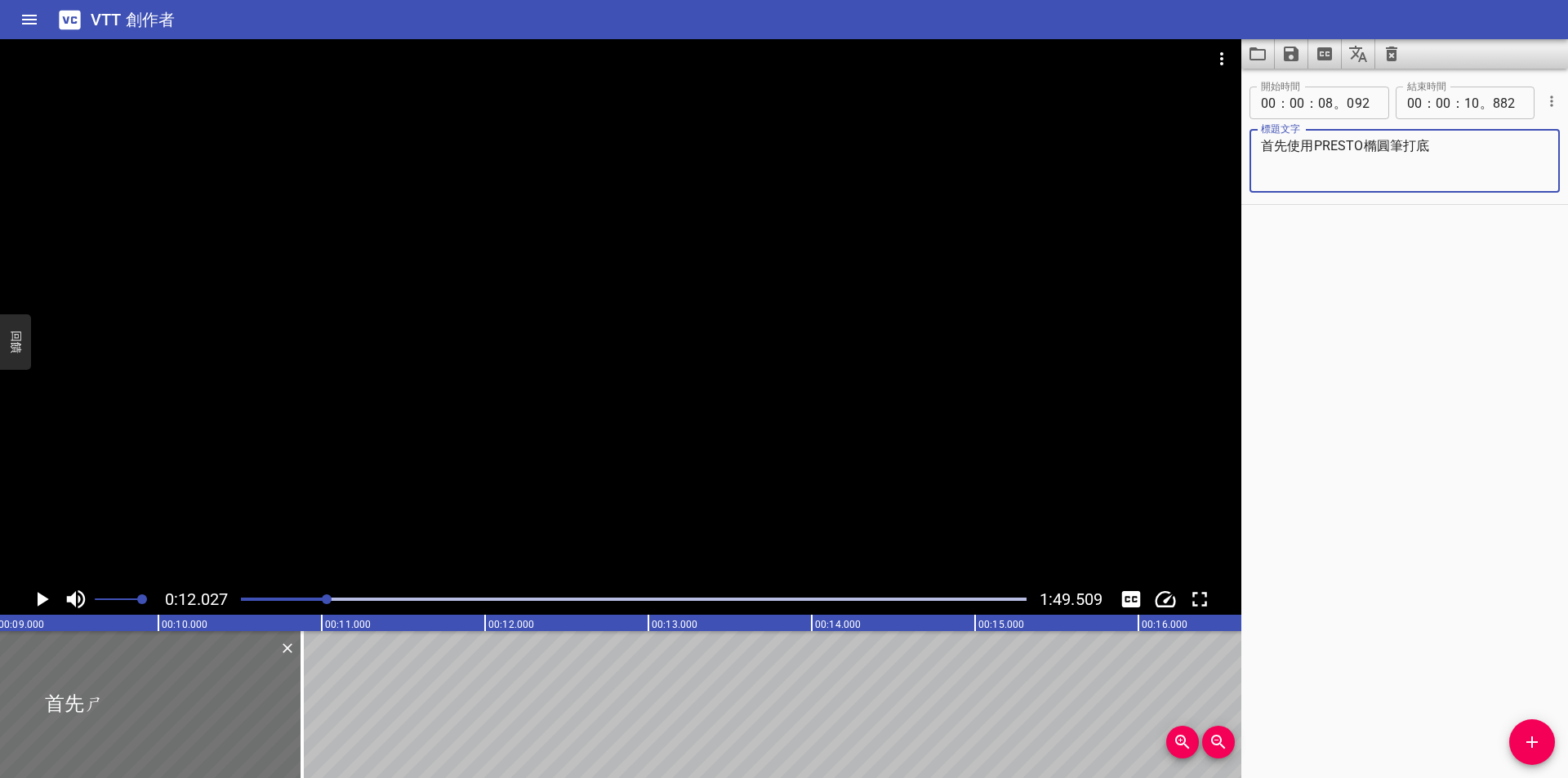
drag, startPoint x: 1499, startPoint y: 353, endPoint x: 1506, endPoint y: 349, distance: 8.1
click at [1506, 349] on div "開始時間 00 ： 00 ： 08 。 092 開始時間 結束時間 00 ： 00 ： 10 。 882 結束時間 標題文字 首先使用PRESTO橢圓筆打底 …" at bounding box center [1404, 423] width 327 height 709
click at [1402, 151] on textarea "使用的油畫膠色號" at bounding box center [1404, 161] width 288 height 47
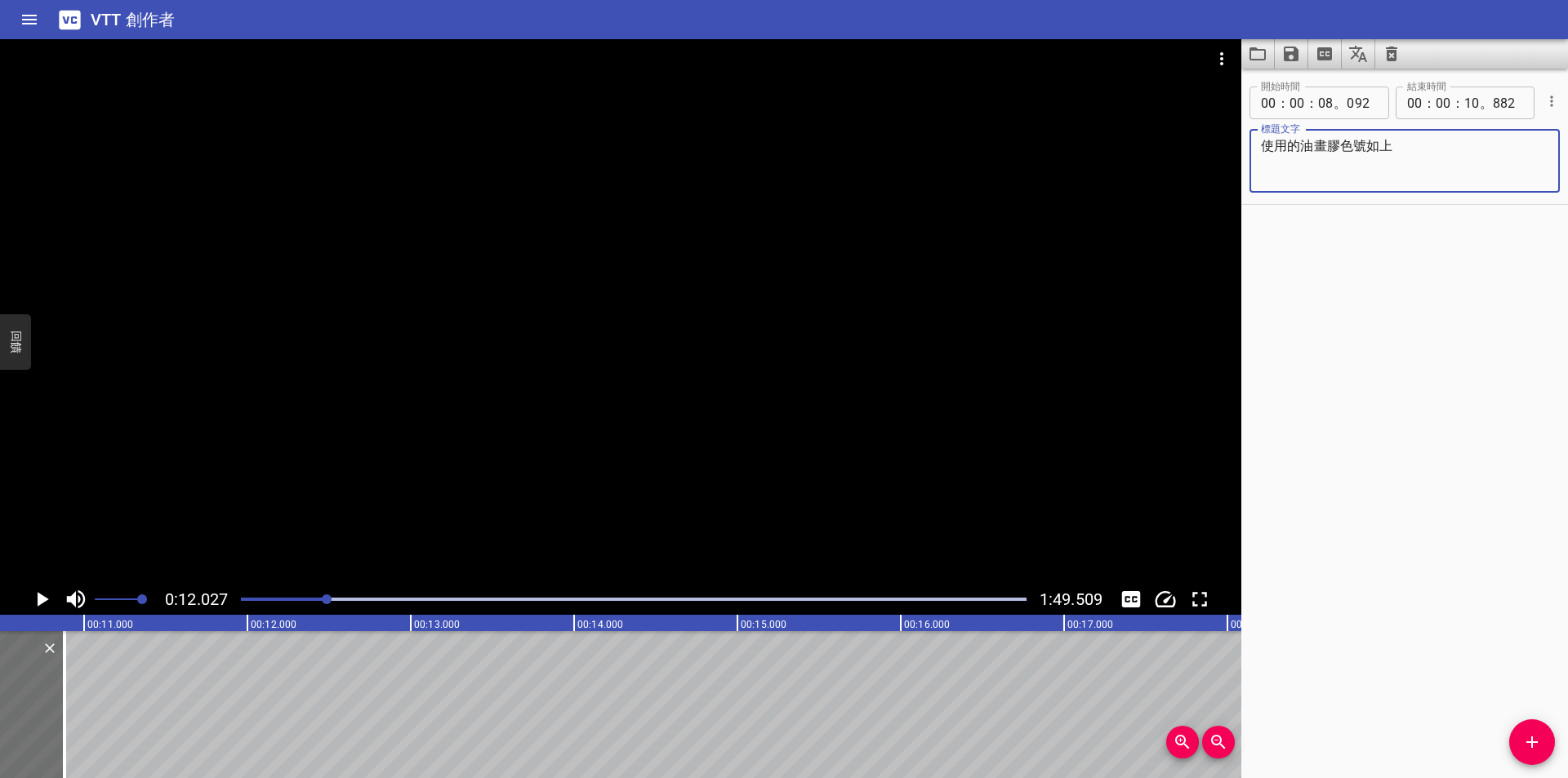
scroll to position [0, 1753]
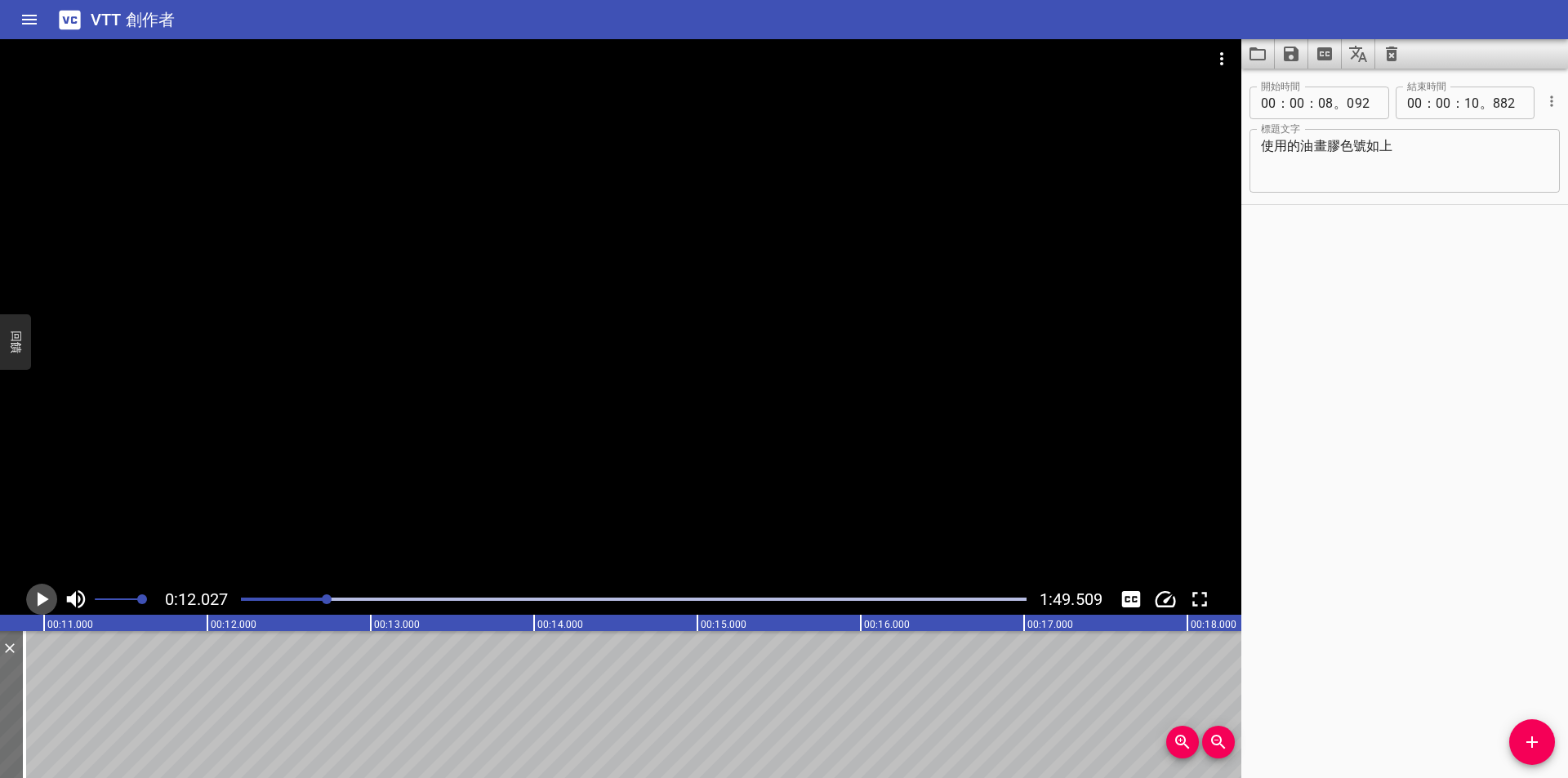
click at [40, 590] on icon "播放/暫停" at bounding box center [42, 600] width 25 height 25
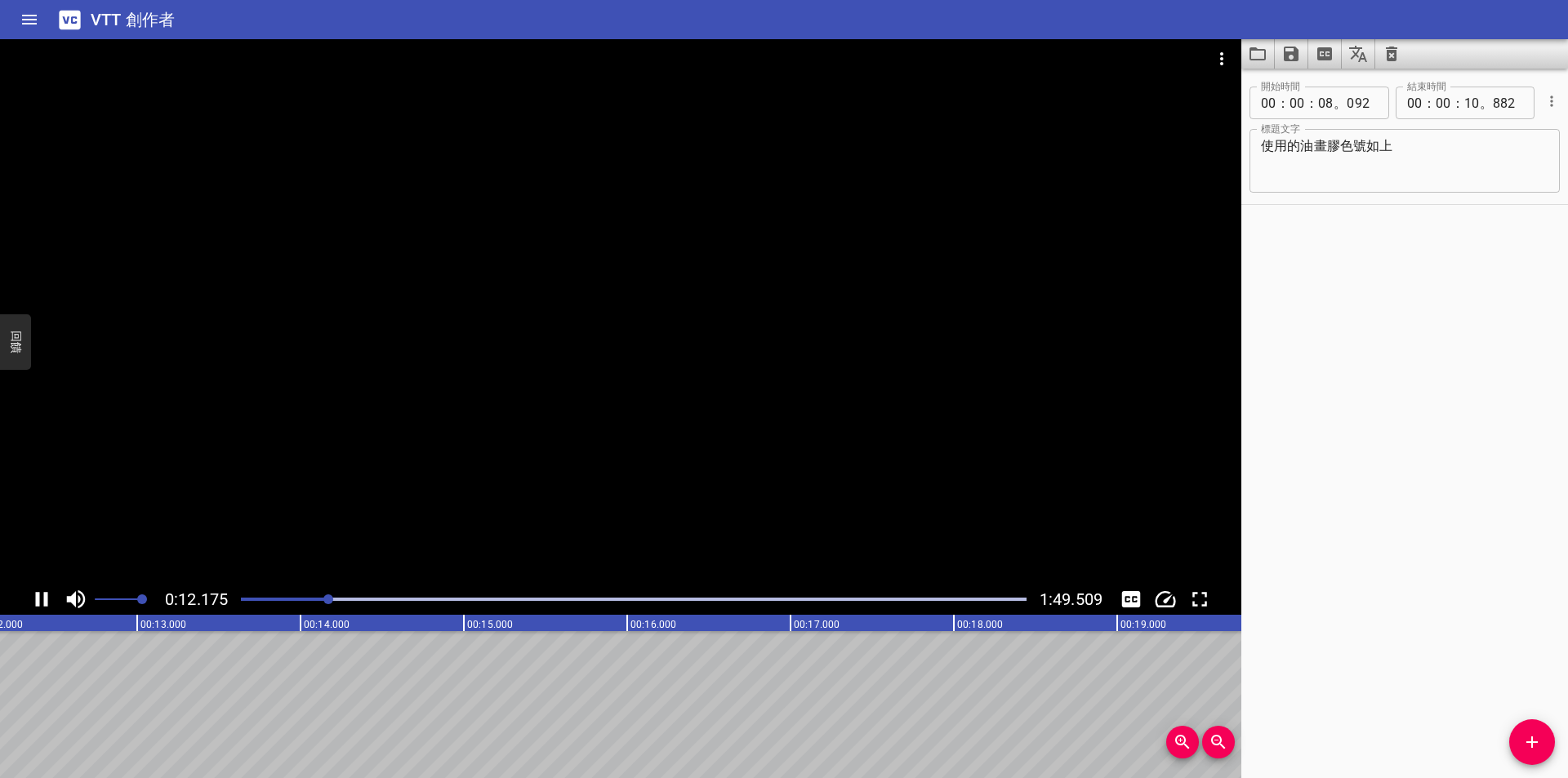
click at [44, 600] on icon "播放/暫停" at bounding box center [42, 599] width 12 height 14
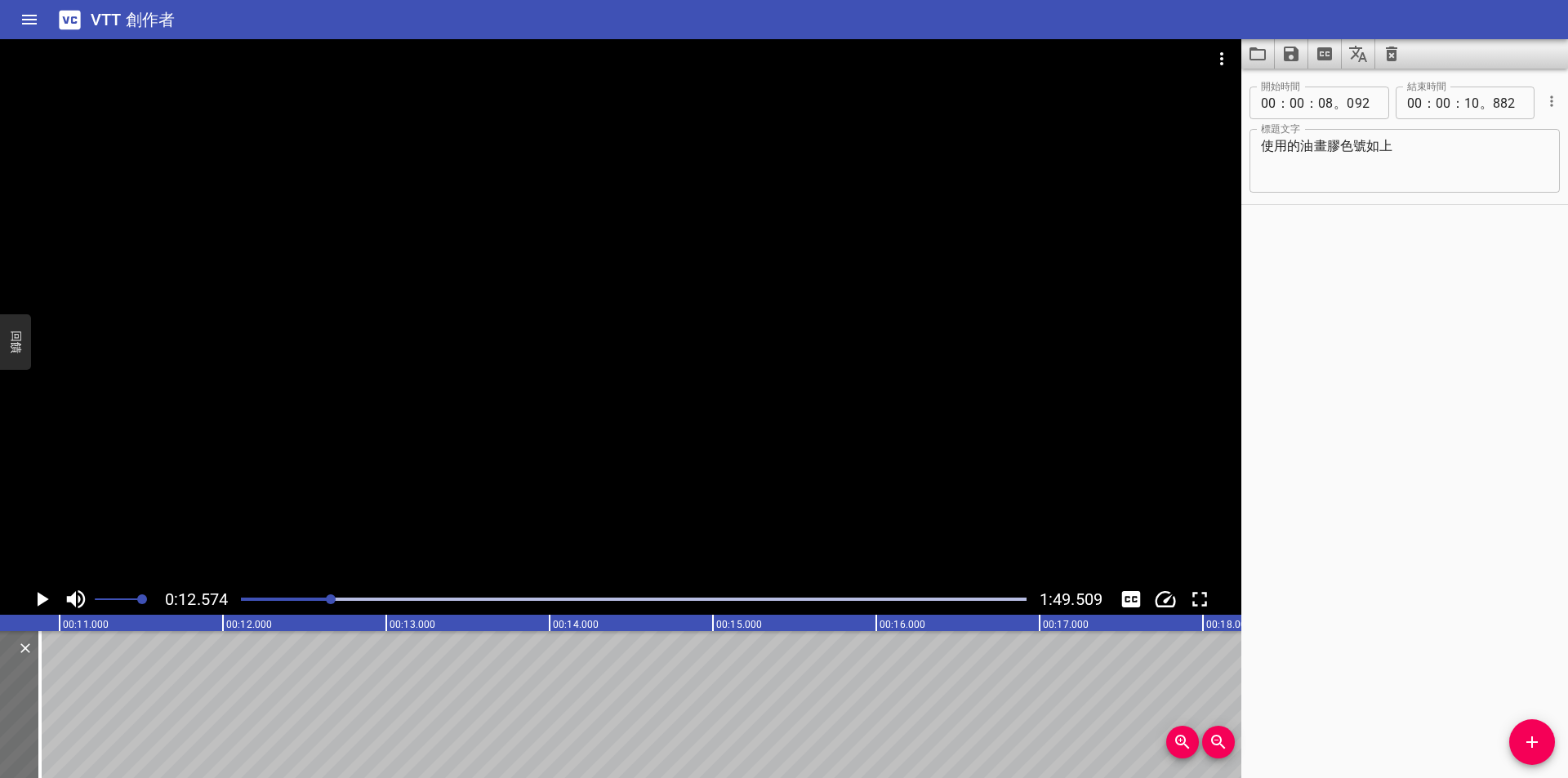
scroll to position [0, 1710]
click at [47, 597] on icon "播放/暫停" at bounding box center [42, 600] width 25 height 25
click at [47, 597] on icon "播放/暫停" at bounding box center [42, 599] width 12 height 14
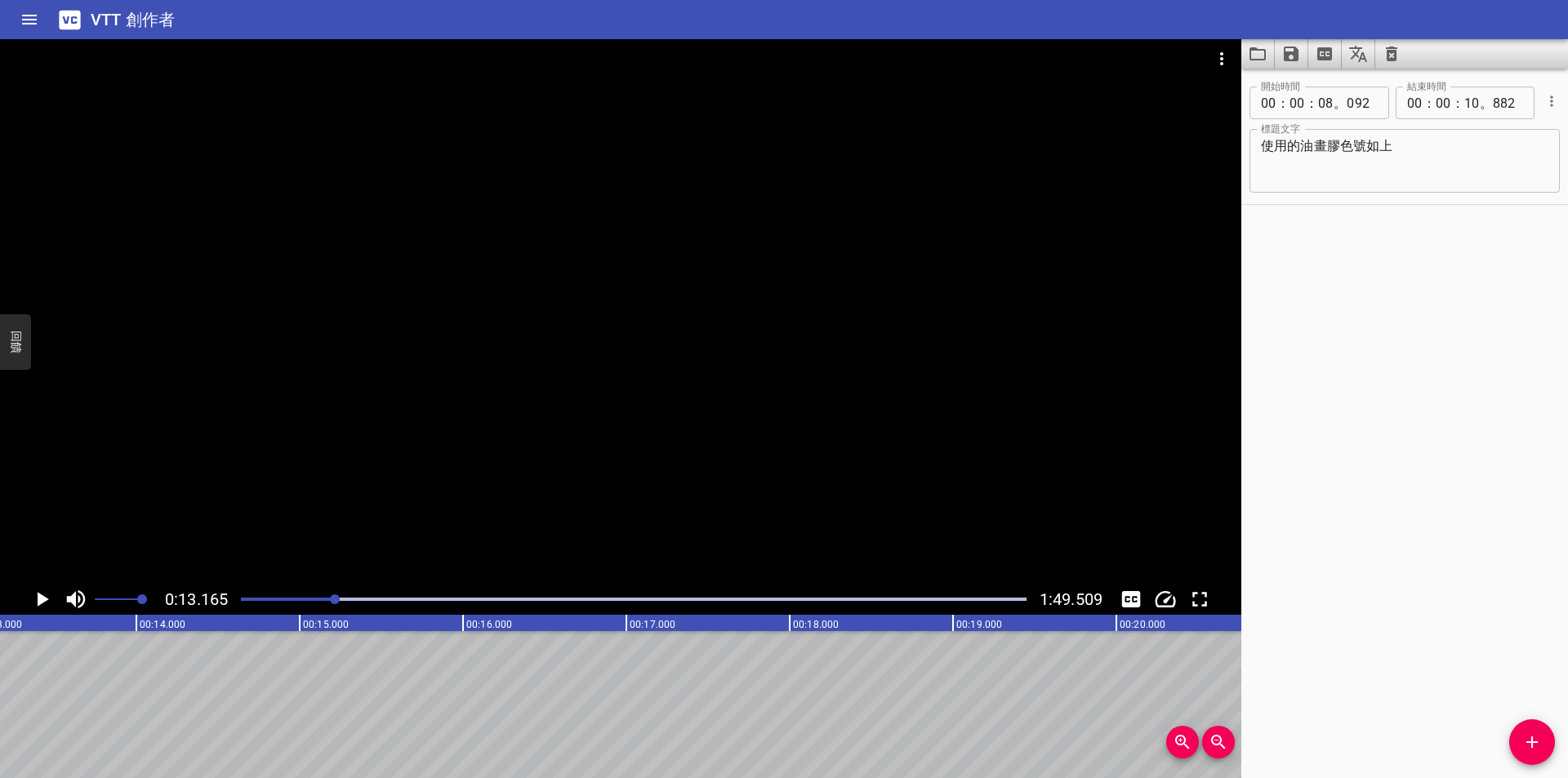
click at [319, 601] on div at bounding box center [634, 600] width 805 height 23
click at [43, 599] on icon "播放/暫停" at bounding box center [43, 599] width 11 height 14
click at [43, 599] on icon "播放/暫停" at bounding box center [42, 600] width 25 height 25
click at [42, 596] on icon "播放/暫停" at bounding box center [43, 599] width 11 height 14
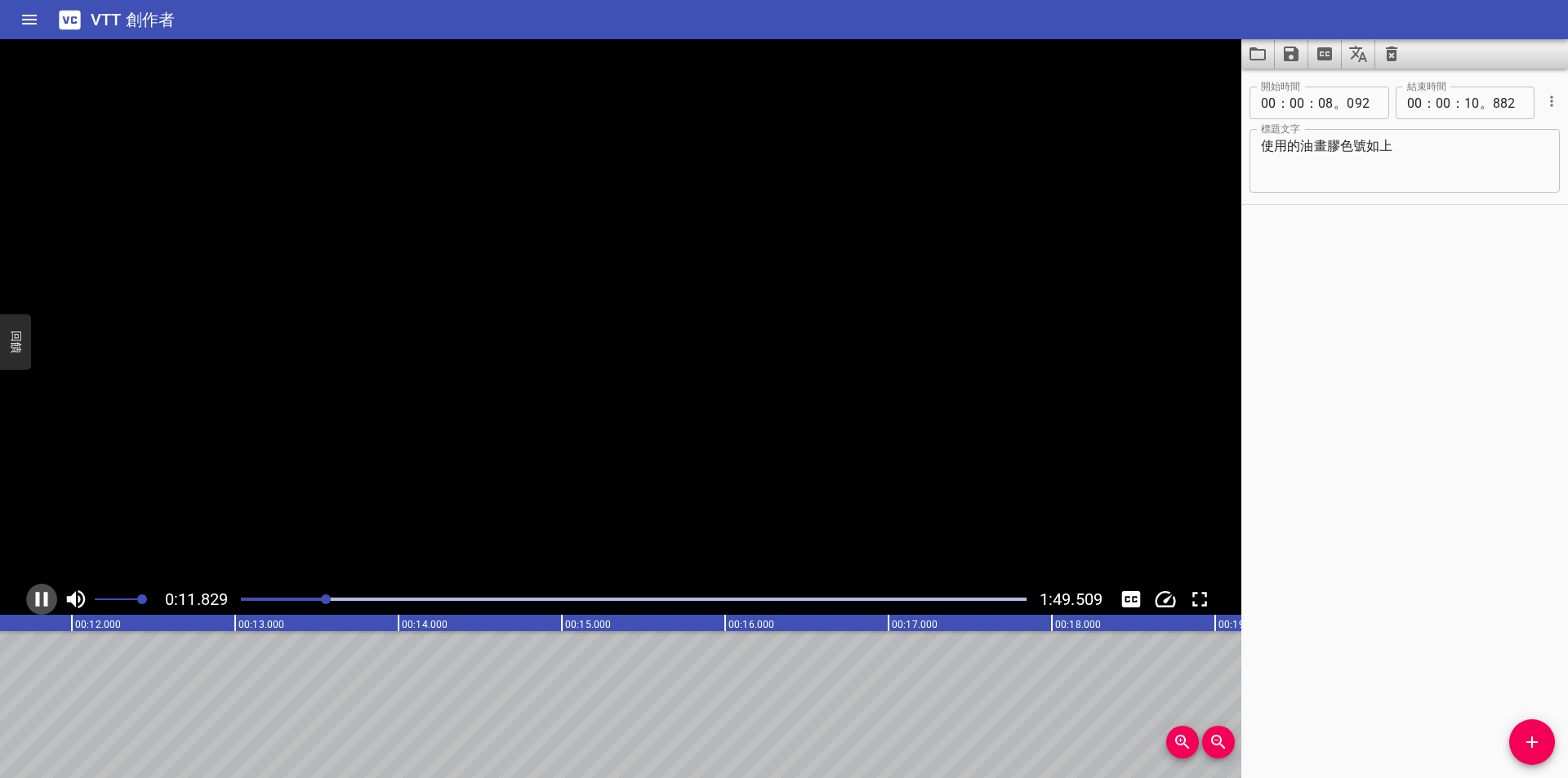
click at [42, 596] on icon "播放/暫停" at bounding box center [42, 600] width 25 height 25
click at [1537, 748] on icon "新增提示" at bounding box center [1532, 742] width 20 height 20
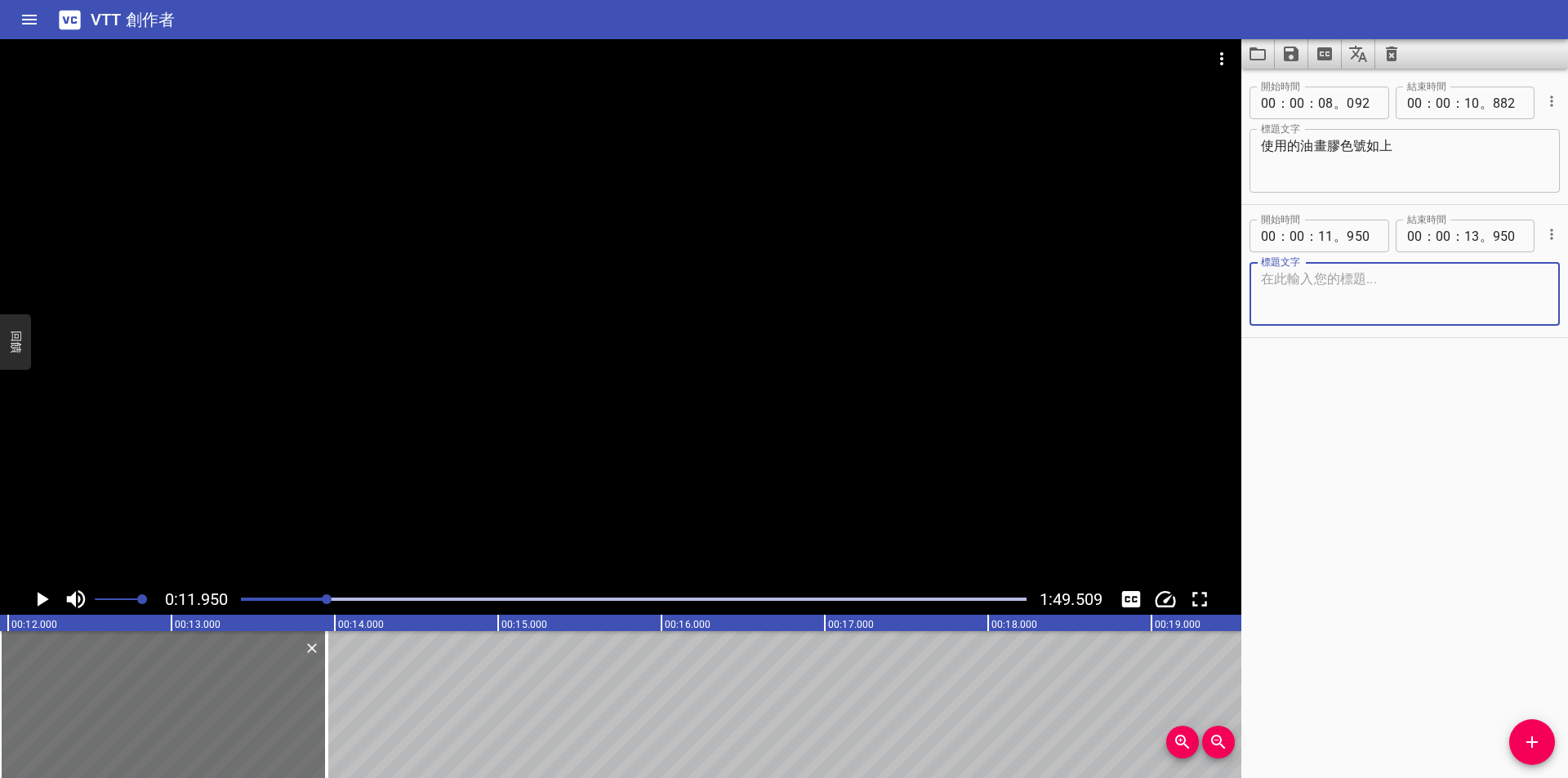
click at [1317, 289] on textarea at bounding box center [1404, 294] width 288 height 47
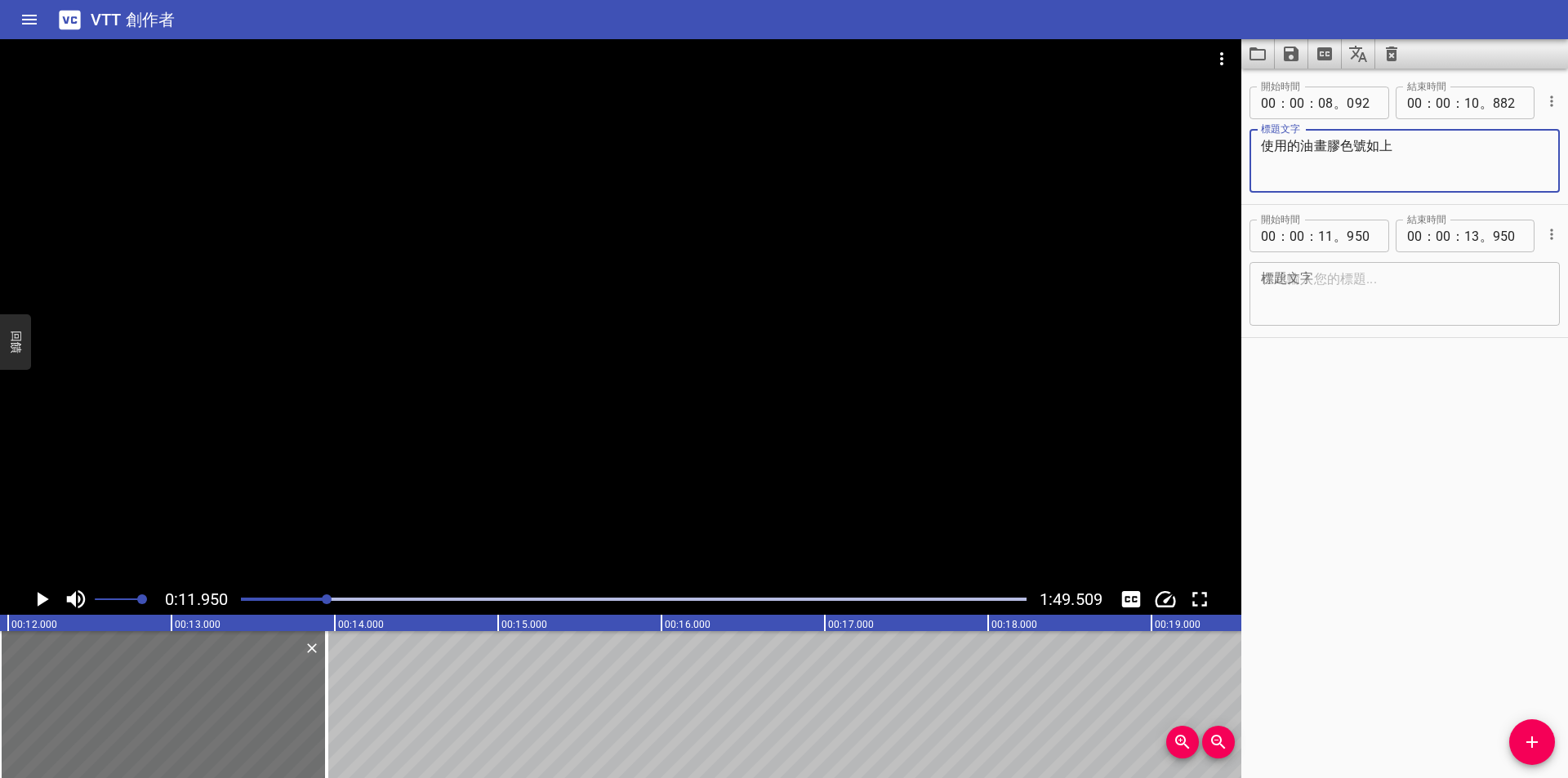
drag, startPoint x: 1298, startPoint y: 146, endPoint x: 1253, endPoint y: 146, distance: 45.0
click at [1253, 146] on div "使用的油畫膠色號如上 標題文字" at bounding box center [1404, 161] width 310 height 64
type textarea "會使用到的油畫膠色號如上"
click at [1298, 263] on div "標題文字" at bounding box center [1404, 293] width 310 height 64
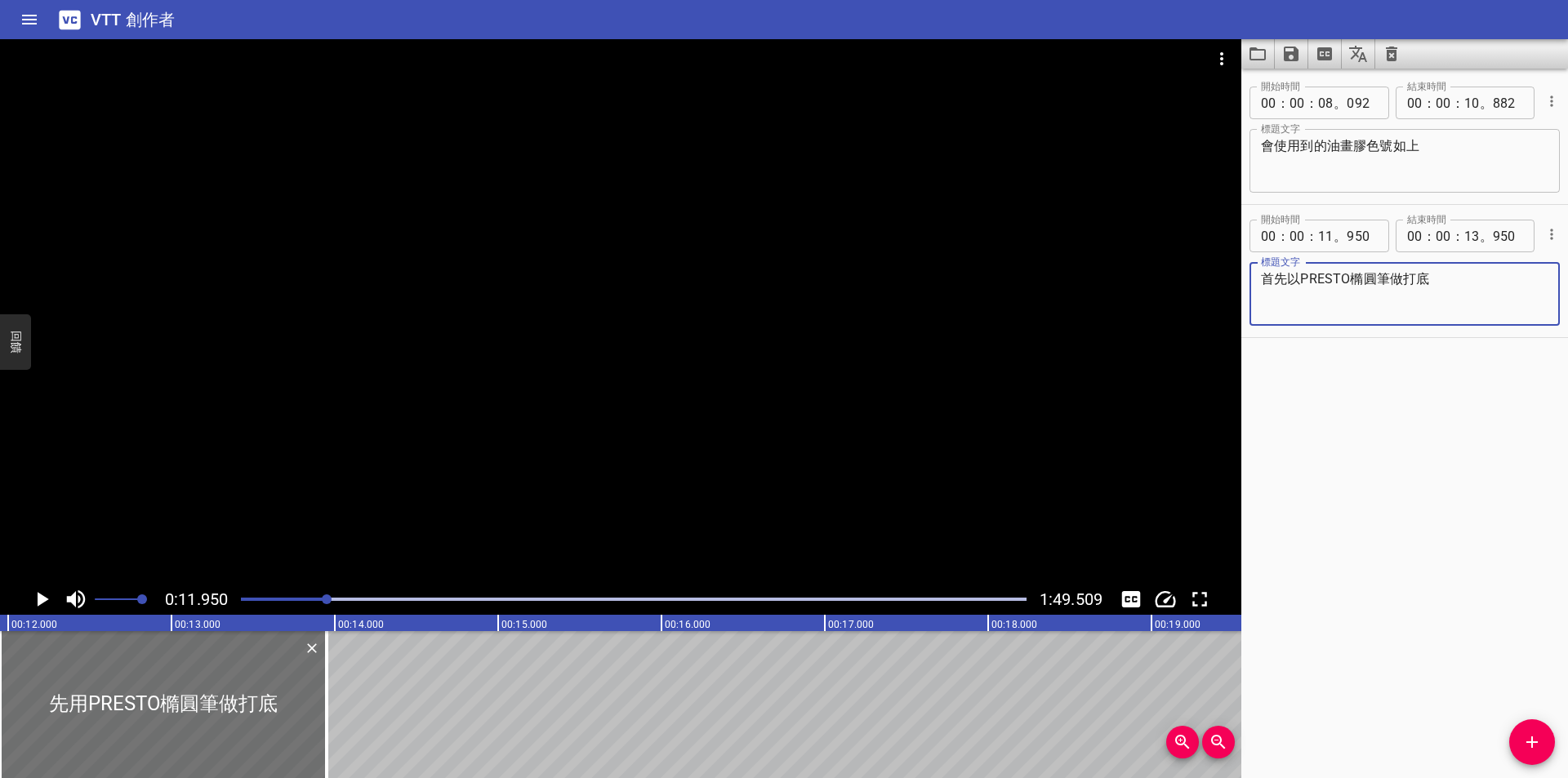
type textarea "首先以PRESTO橢圓筆做打底"
click at [41, 603] on icon "播放/暫停" at bounding box center [43, 599] width 11 height 14
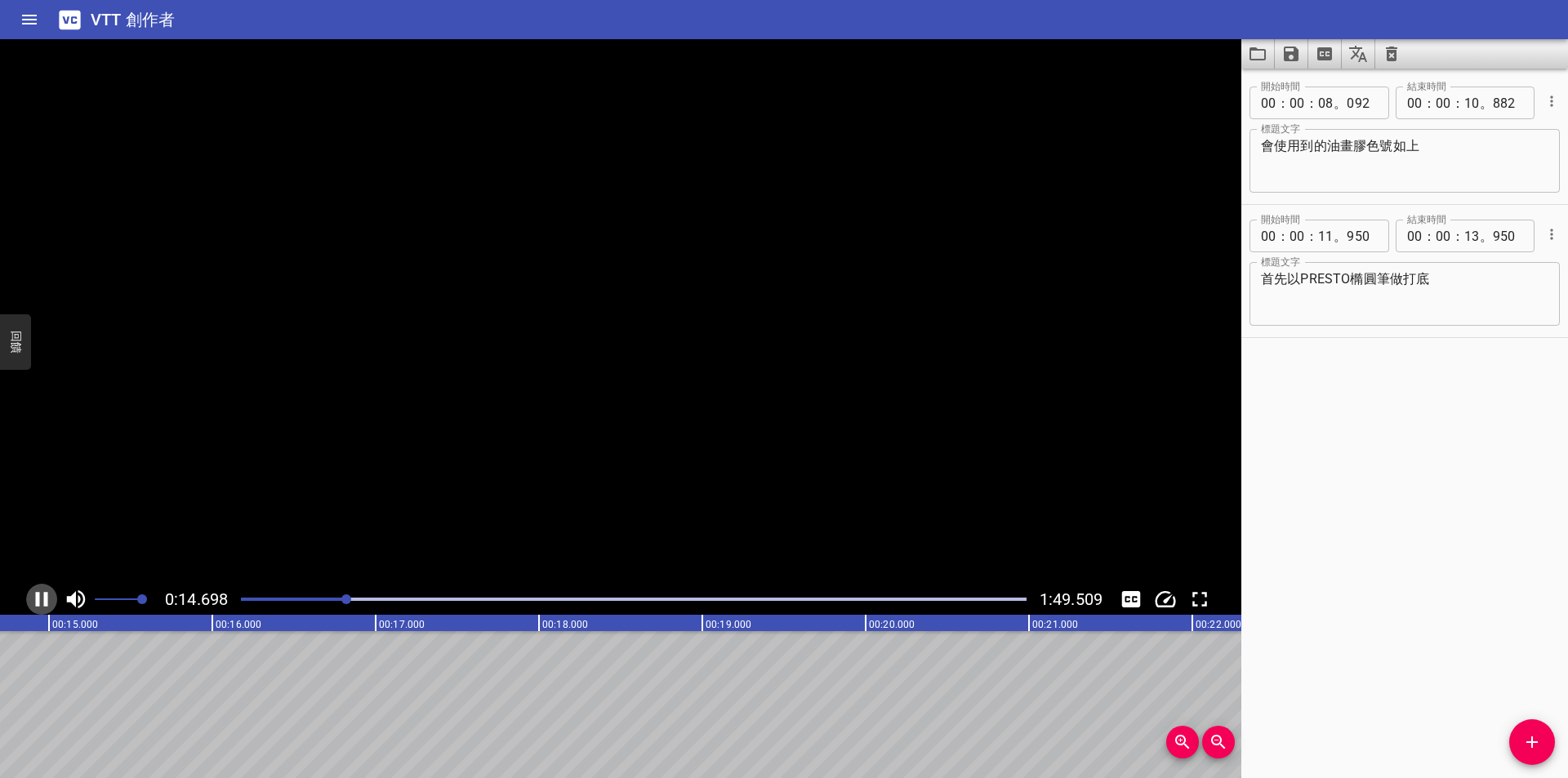
click at [41, 603] on icon "播放/暫停" at bounding box center [42, 600] width 25 height 25
click at [41, 603] on icon "播放/暫停" at bounding box center [43, 599] width 11 height 14
click at [41, 603] on icon "播放/暫停" at bounding box center [42, 600] width 25 height 25
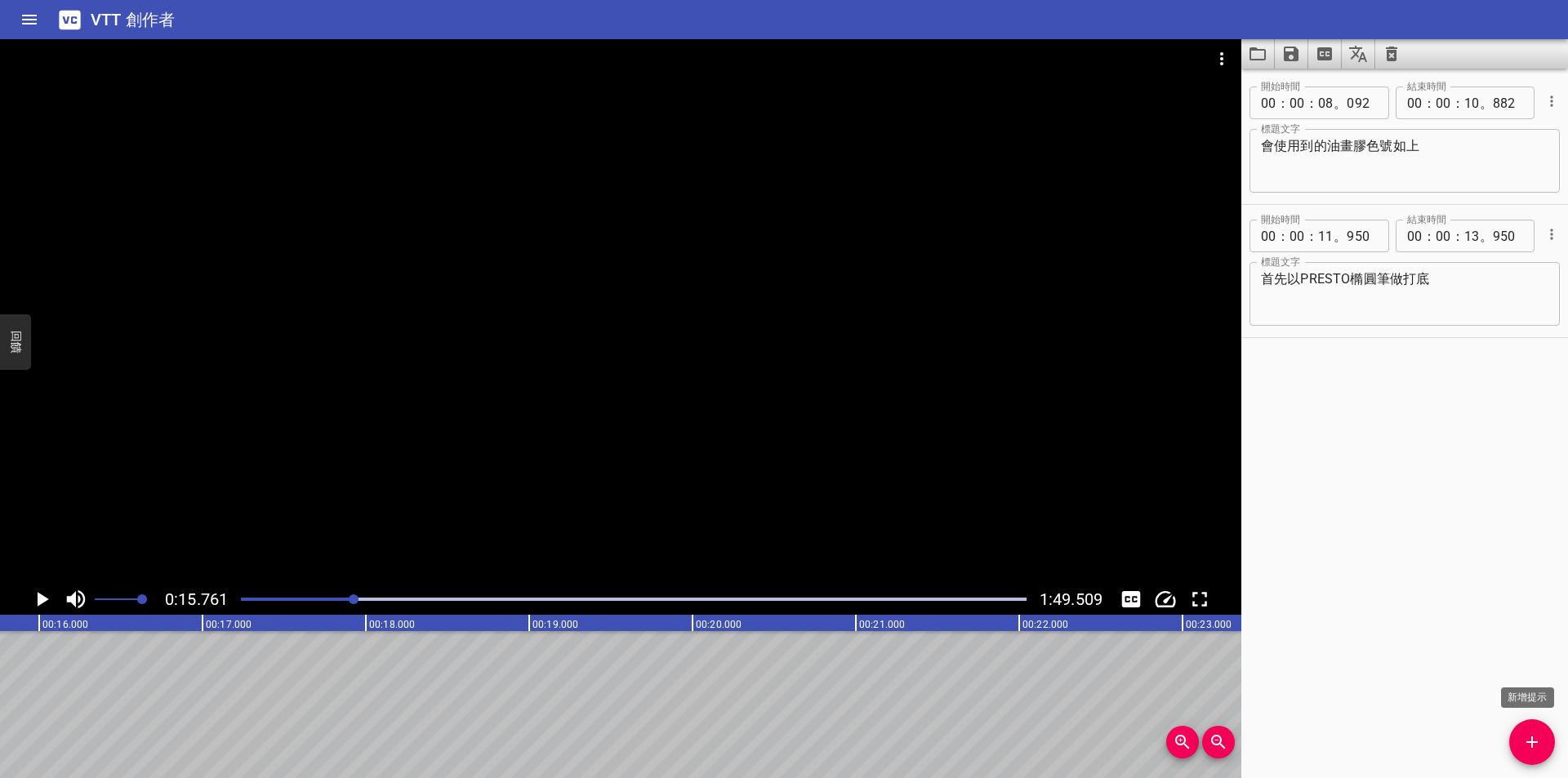
click at [1542, 739] on span "新增提示" at bounding box center [1532, 742] width 46 height 20
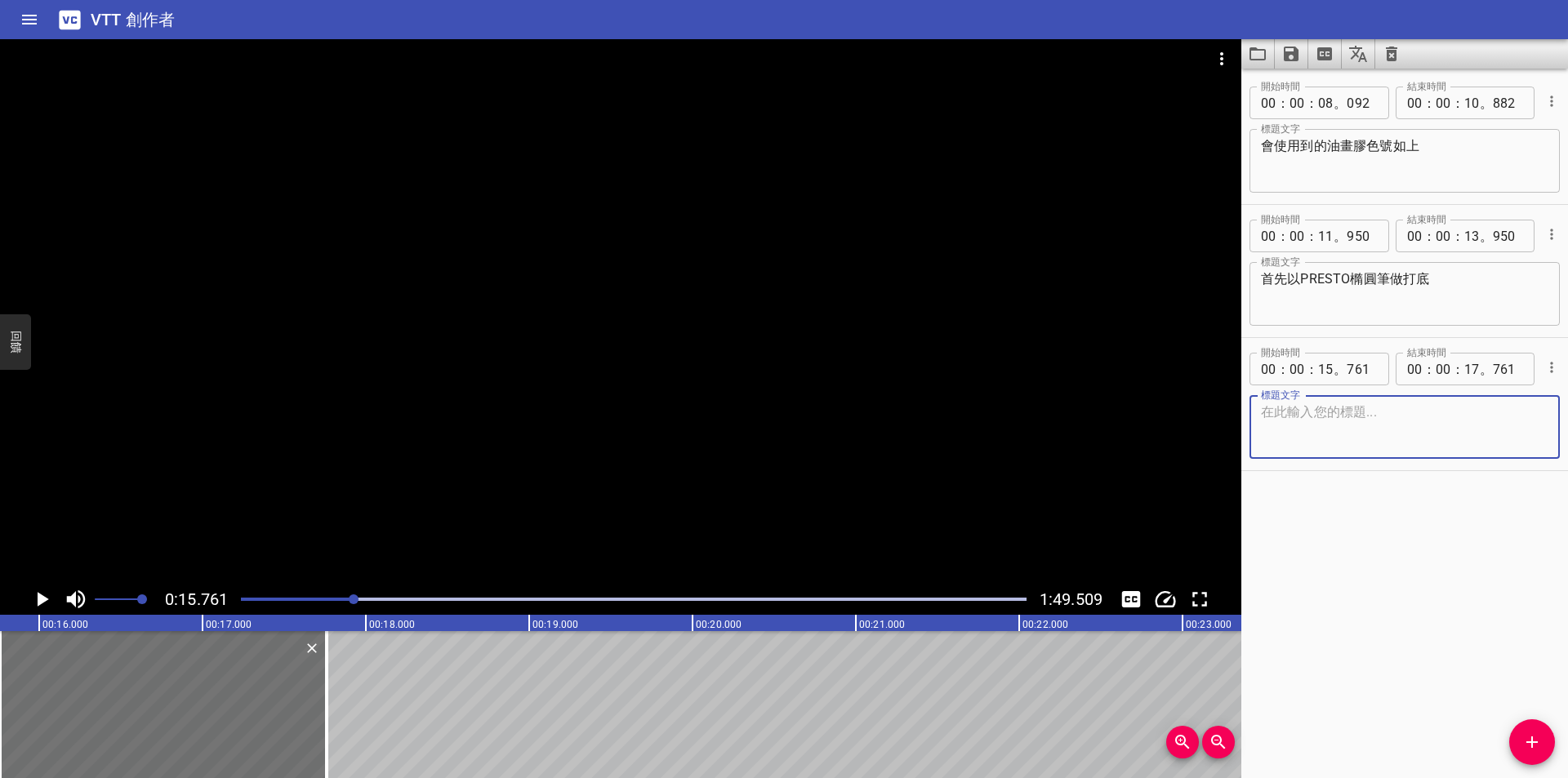
click at [1282, 422] on textarea at bounding box center [1404, 428] width 288 height 47
type textarea "[PERSON_NAME]"
type textarea "挖"
click at [37, 601] on icon "播放/暫停" at bounding box center [42, 600] width 25 height 25
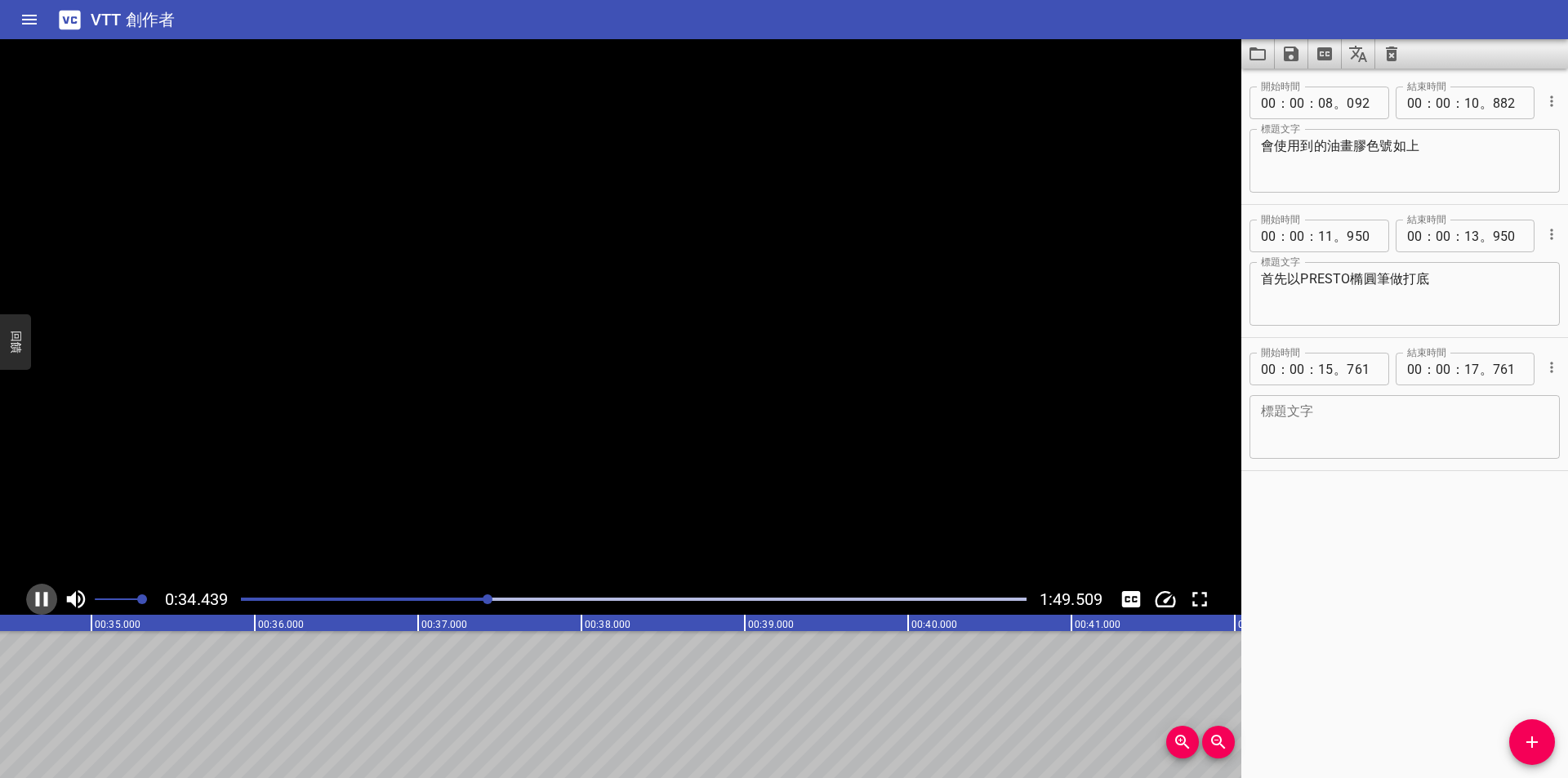
click at [37, 601] on icon "播放/暫停" at bounding box center [42, 599] width 12 height 14
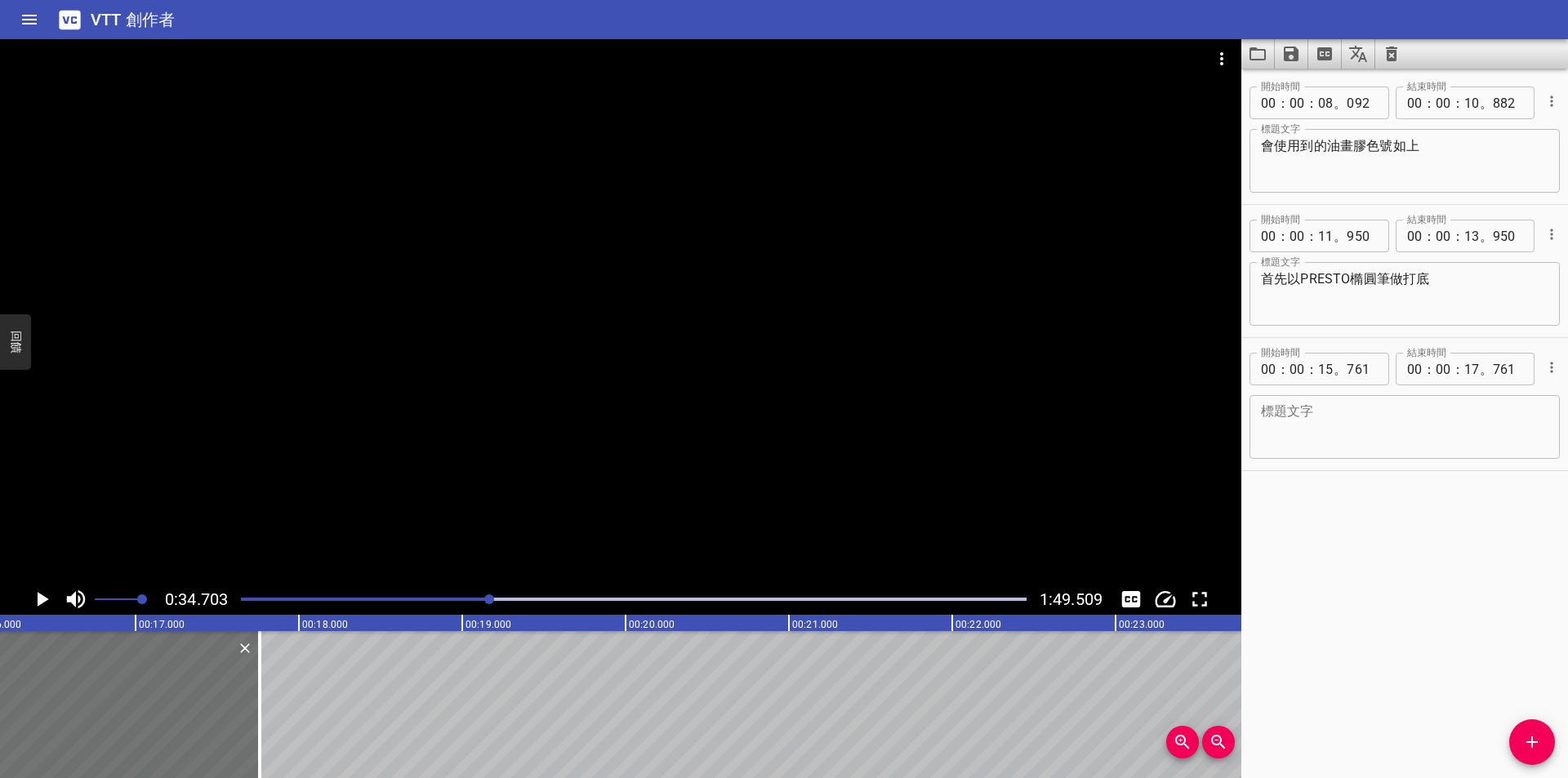
scroll to position [0, 2535]
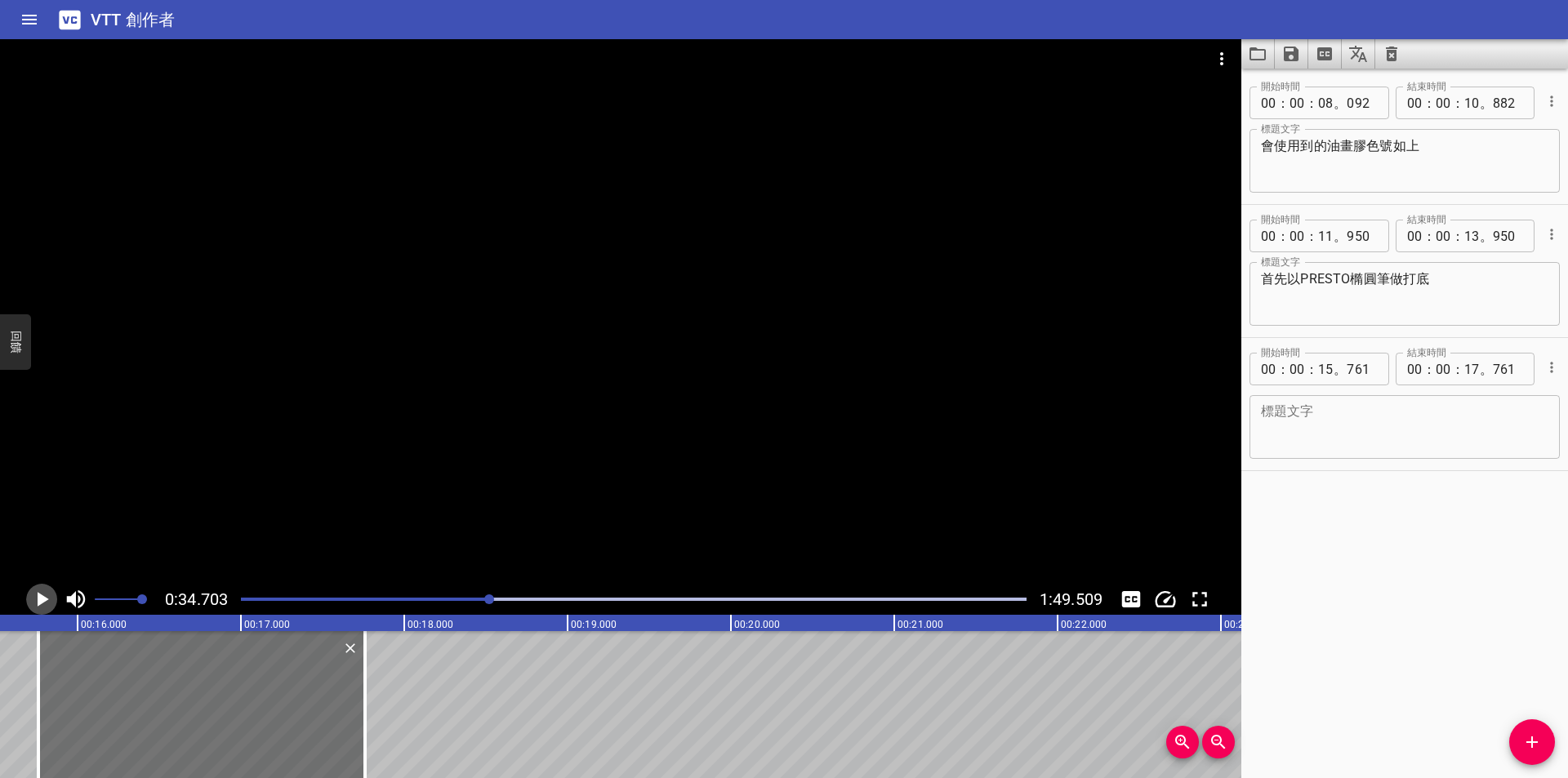
click at [32, 600] on icon "播放/暫停" at bounding box center [42, 600] width 25 height 25
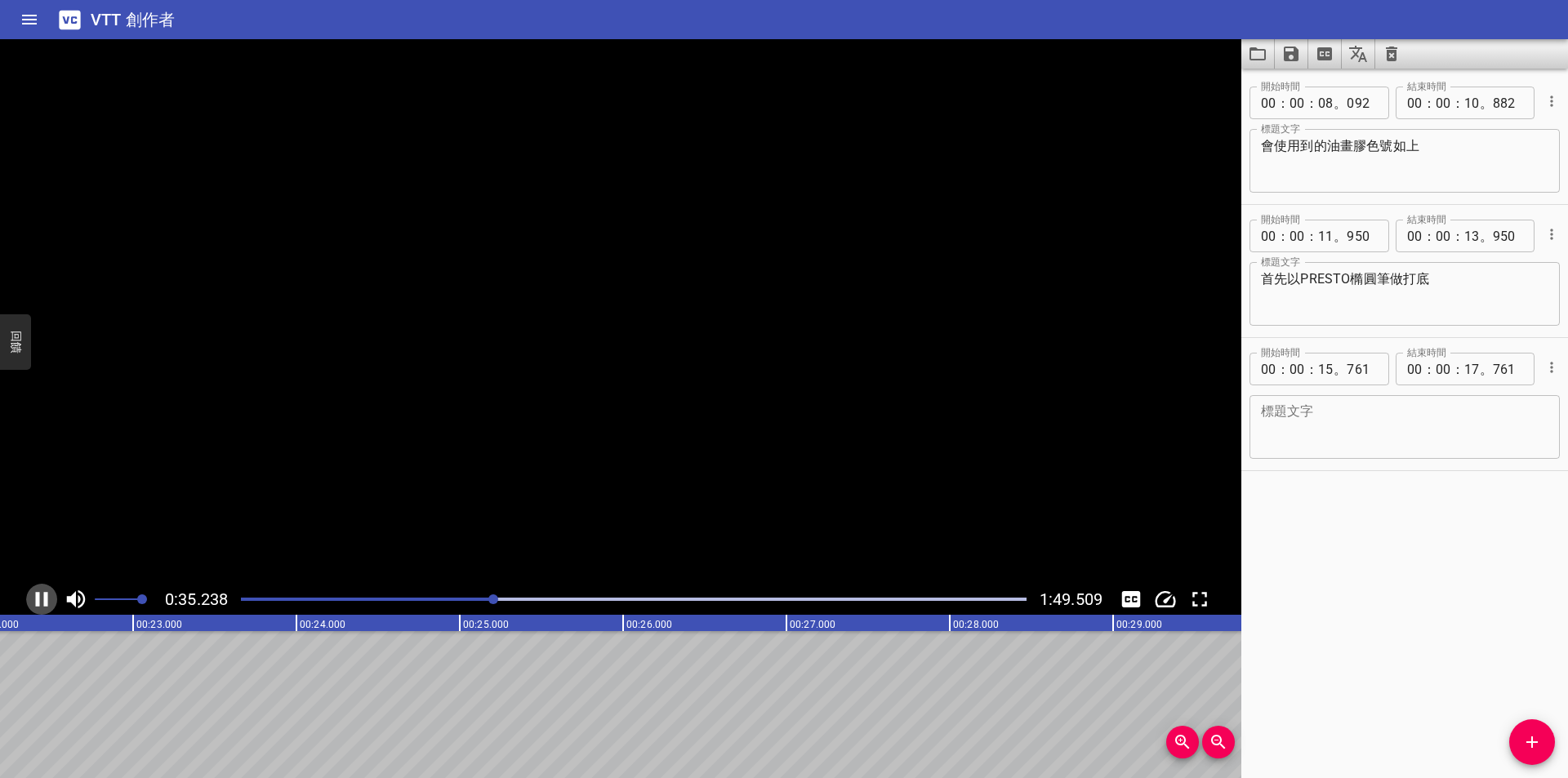
click at [32, 600] on icon "播放/暫停" at bounding box center [42, 600] width 25 height 25
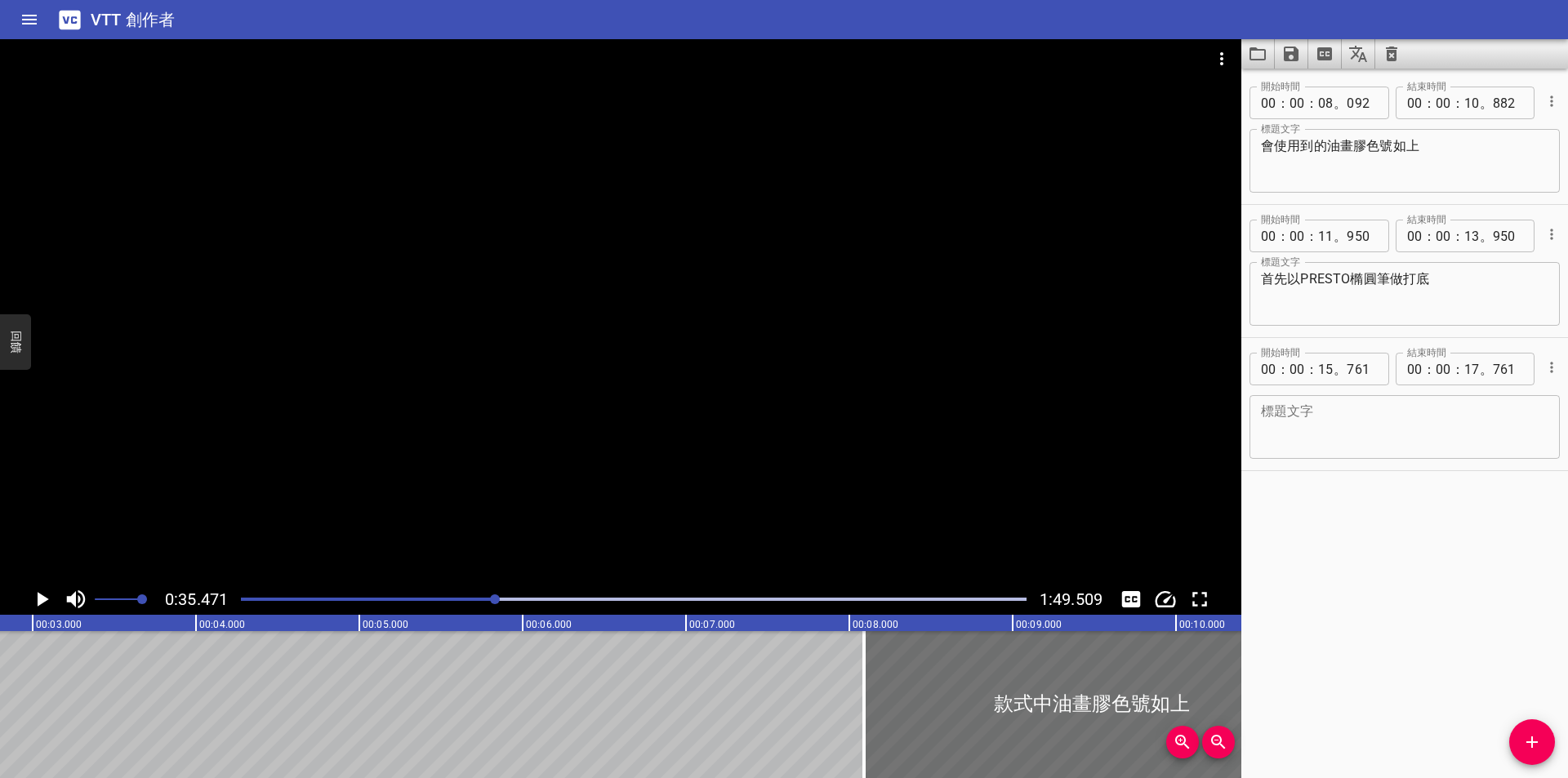
scroll to position [0, 0]
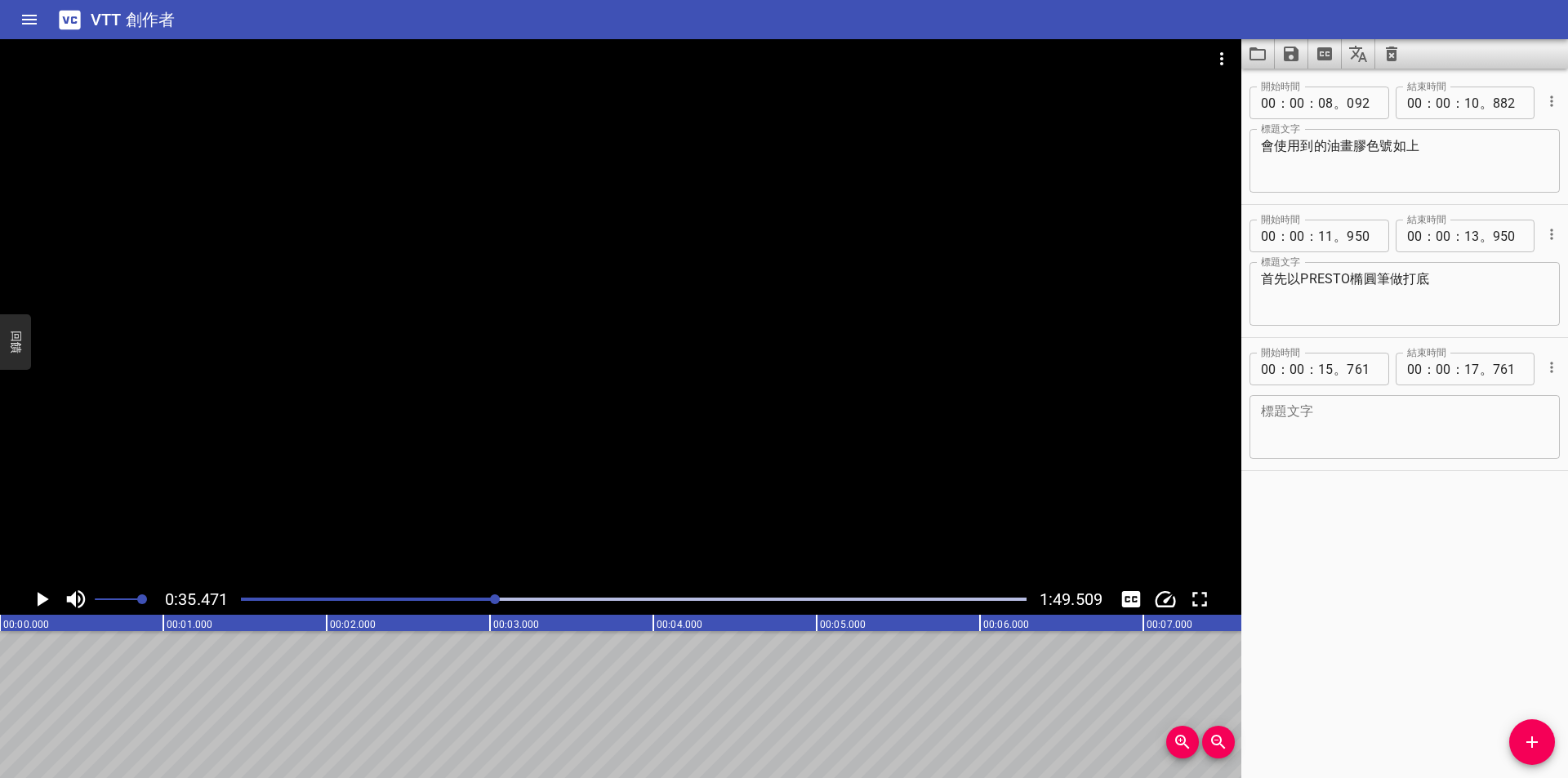
click at [254, 596] on div at bounding box center [634, 600] width 805 height 23
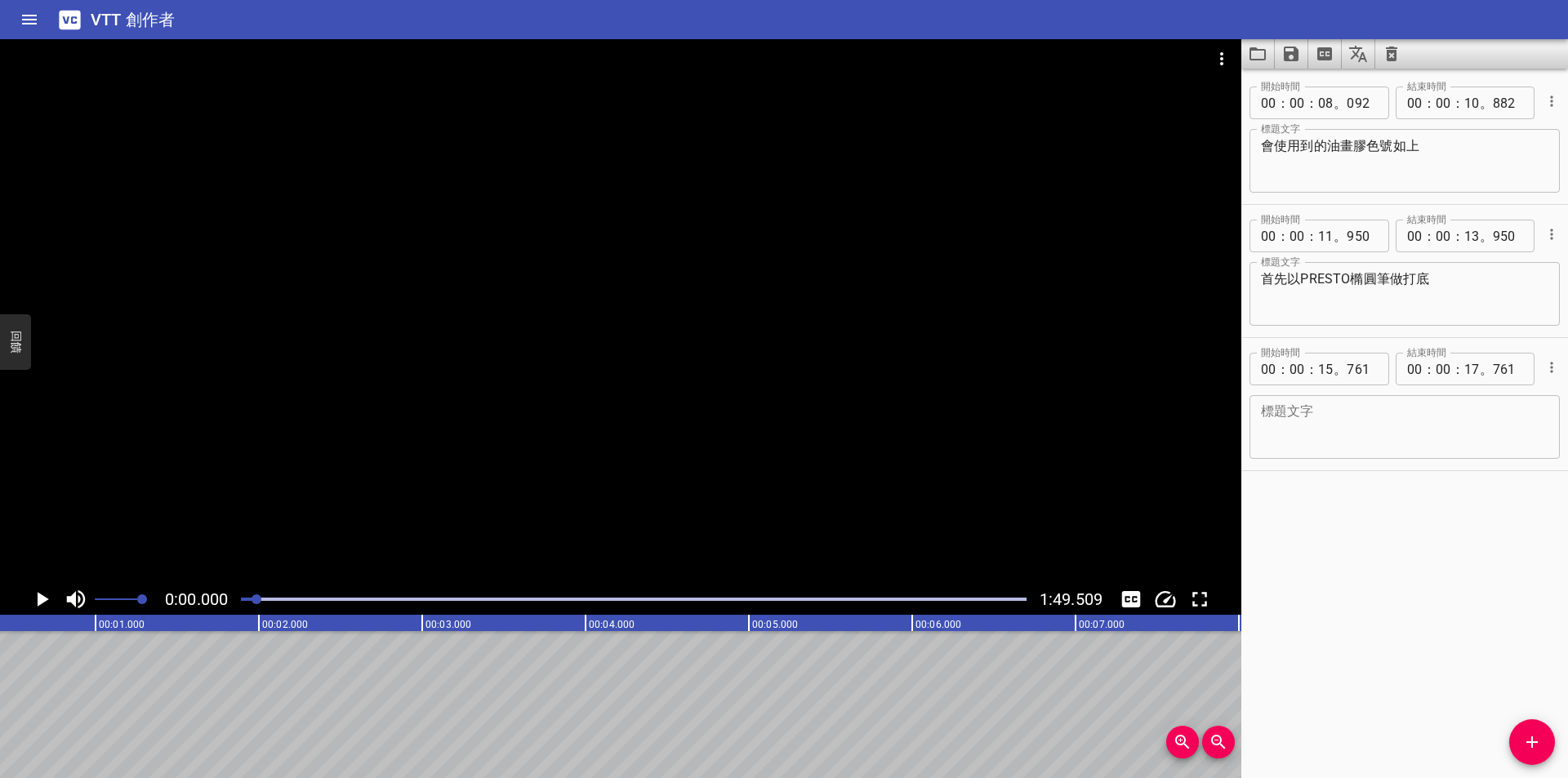
scroll to position [0, 15]
click at [258, 596] on div at bounding box center [256, 599] width 10 height 10
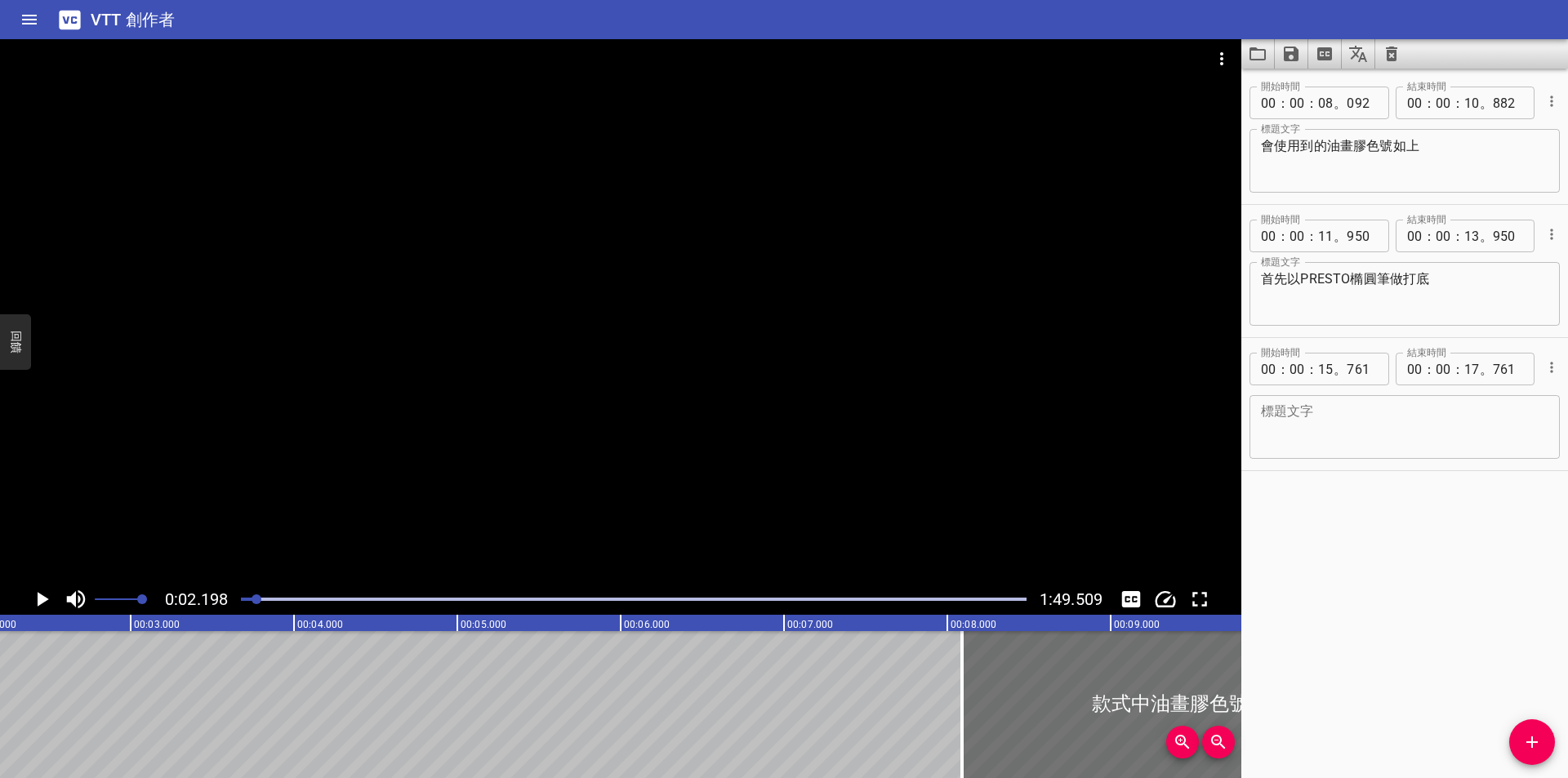
click at [264, 597] on div at bounding box center [634, 600] width 805 height 23
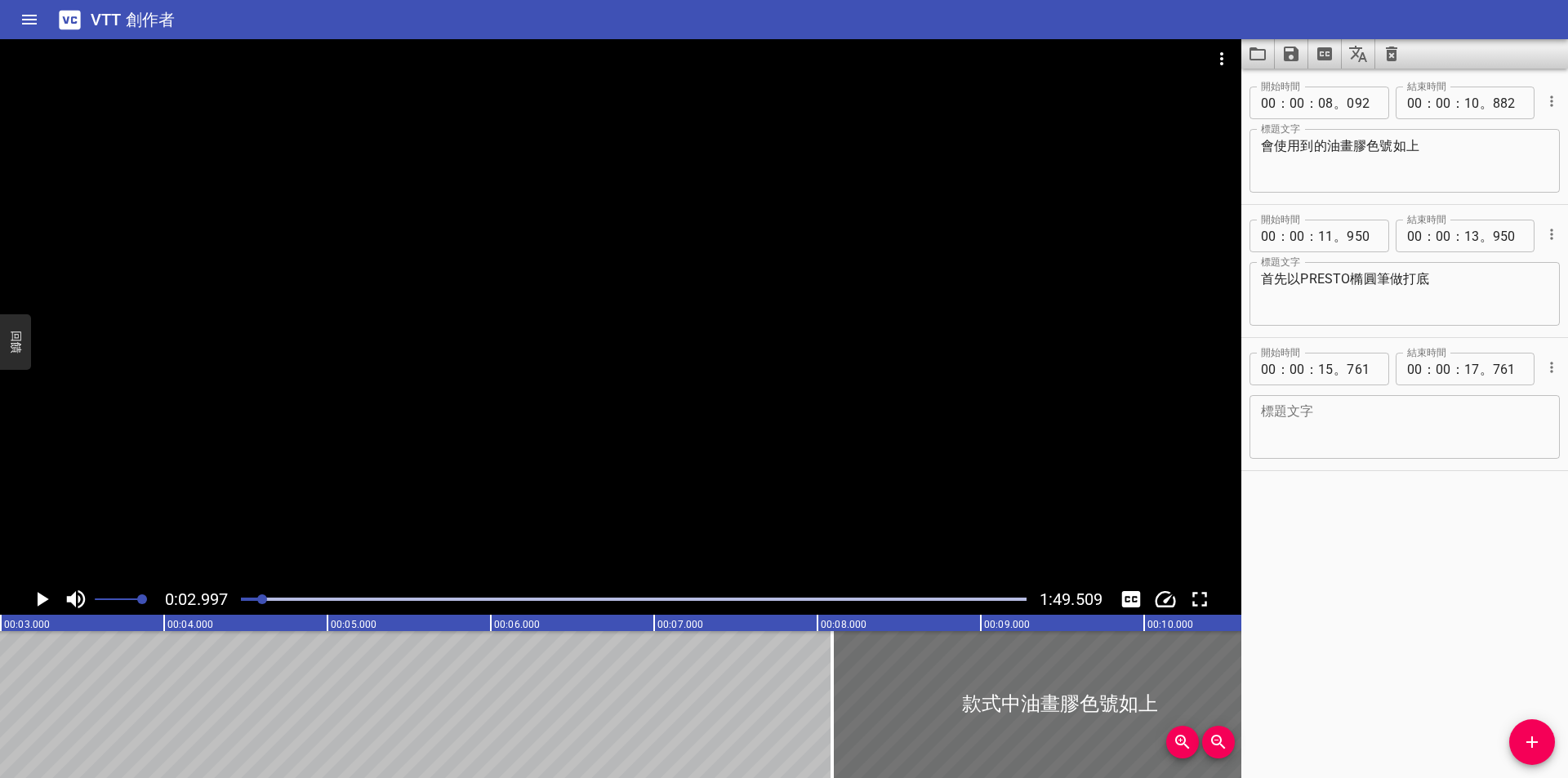
click at [268, 599] on div "播放進度" at bounding box center [633, 599] width 785 height 3
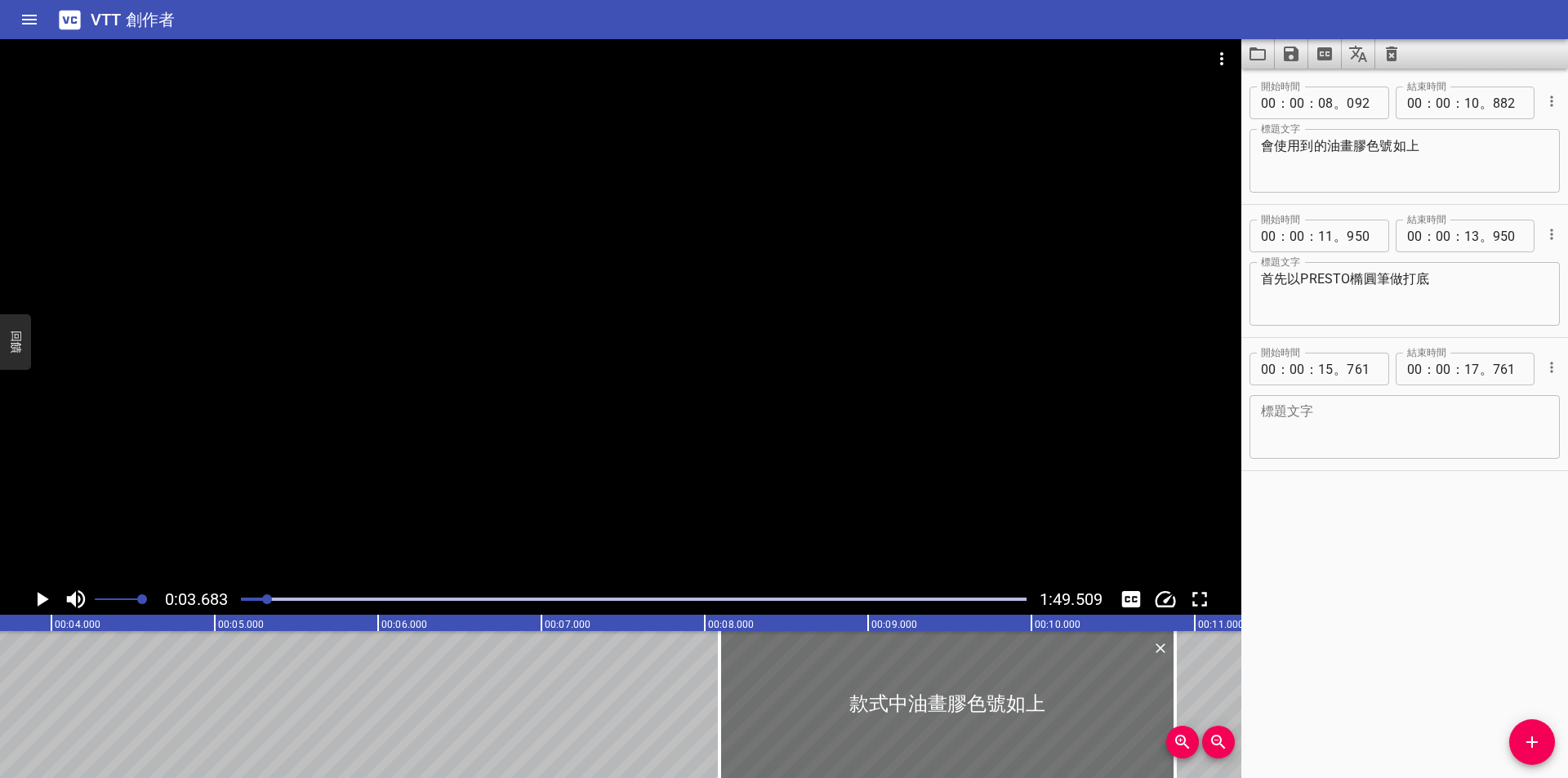
click at [272, 598] on div at bounding box center [267, 599] width 10 height 10
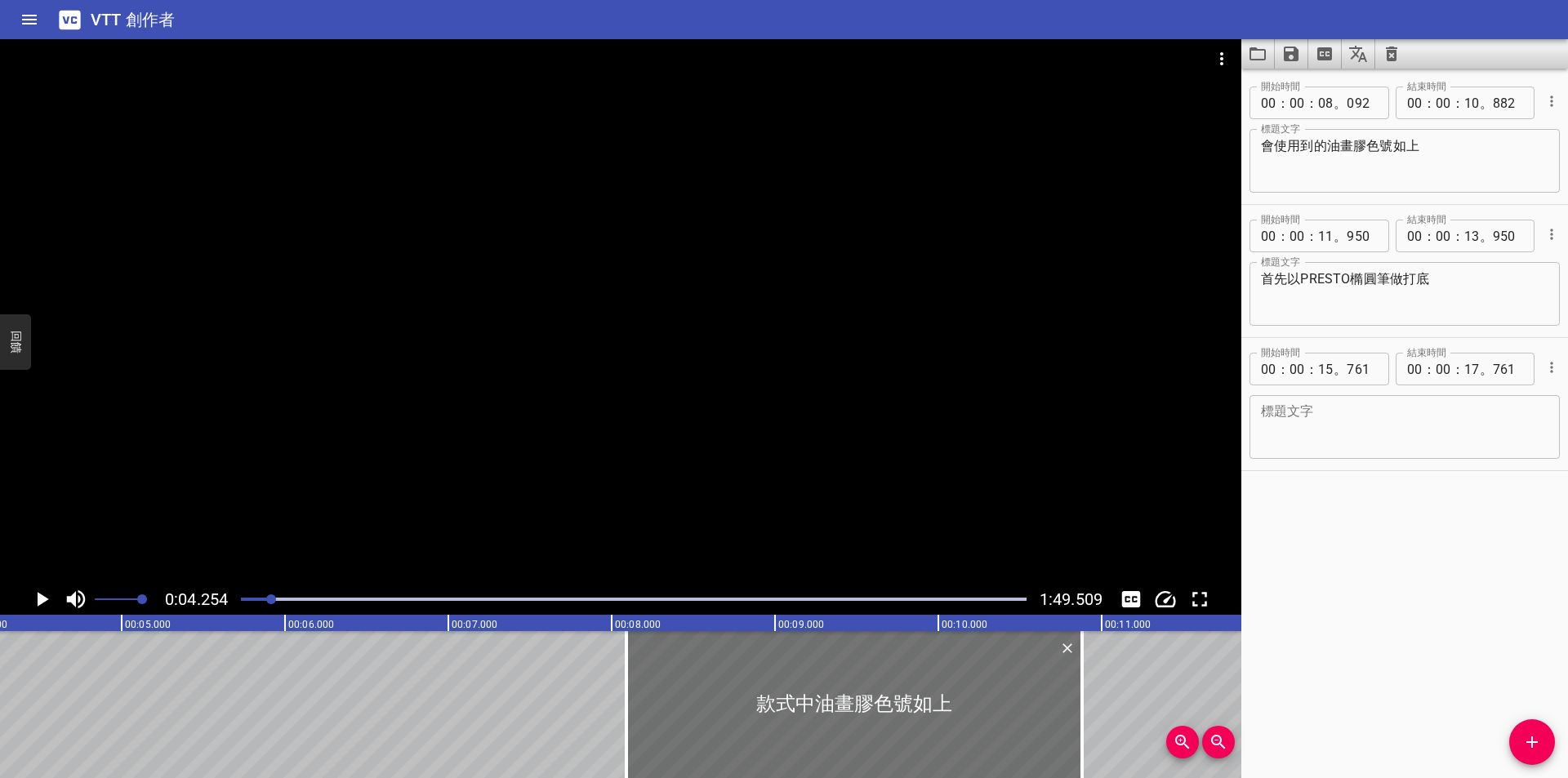
click at [275, 598] on div at bounding box center [271, 599] width 10 height 10
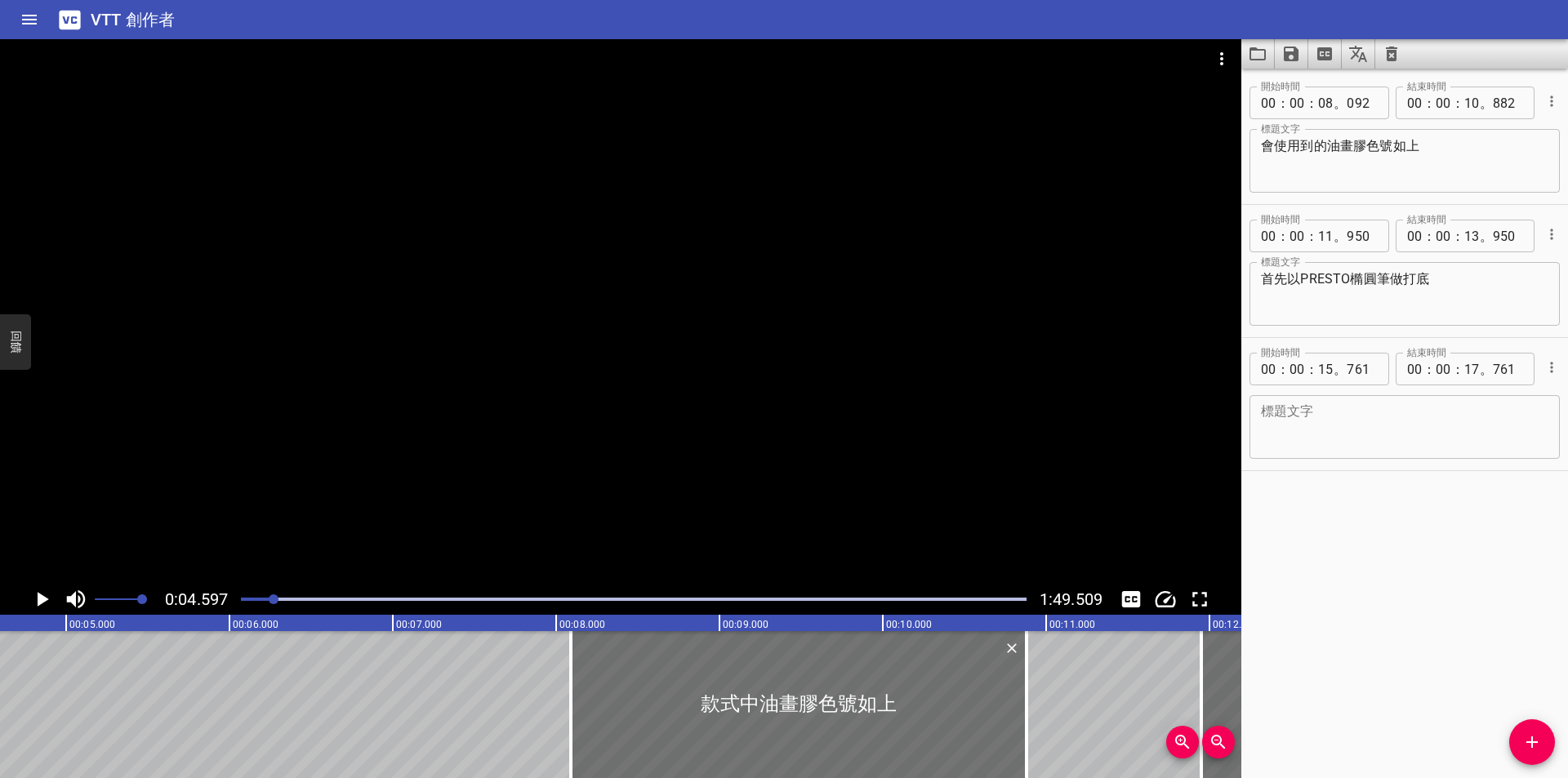
click at [283, 598] on div "播放進度" at bounding box center [633, 599] width 785 height 3
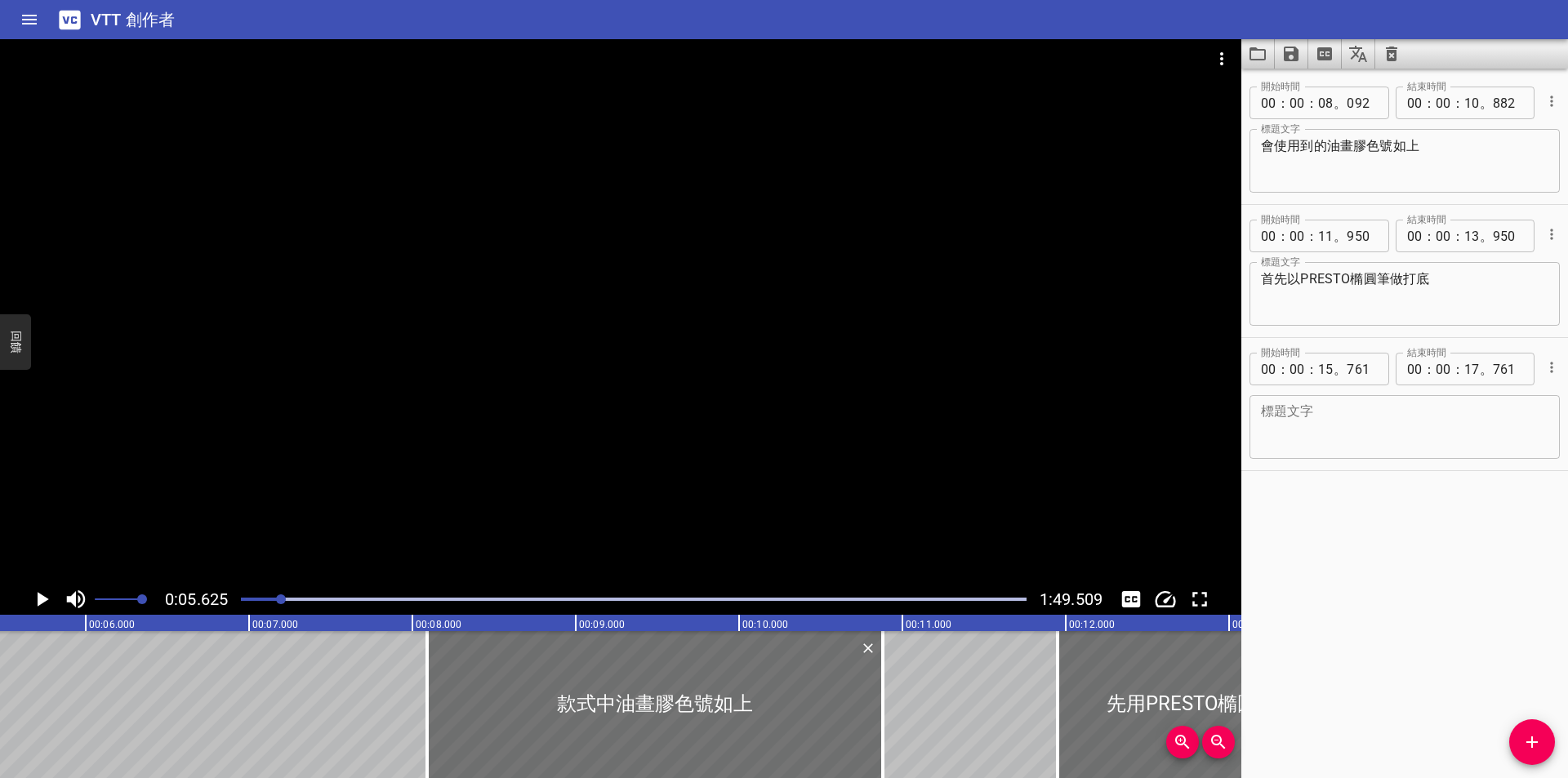
scroll to position [0, 919]
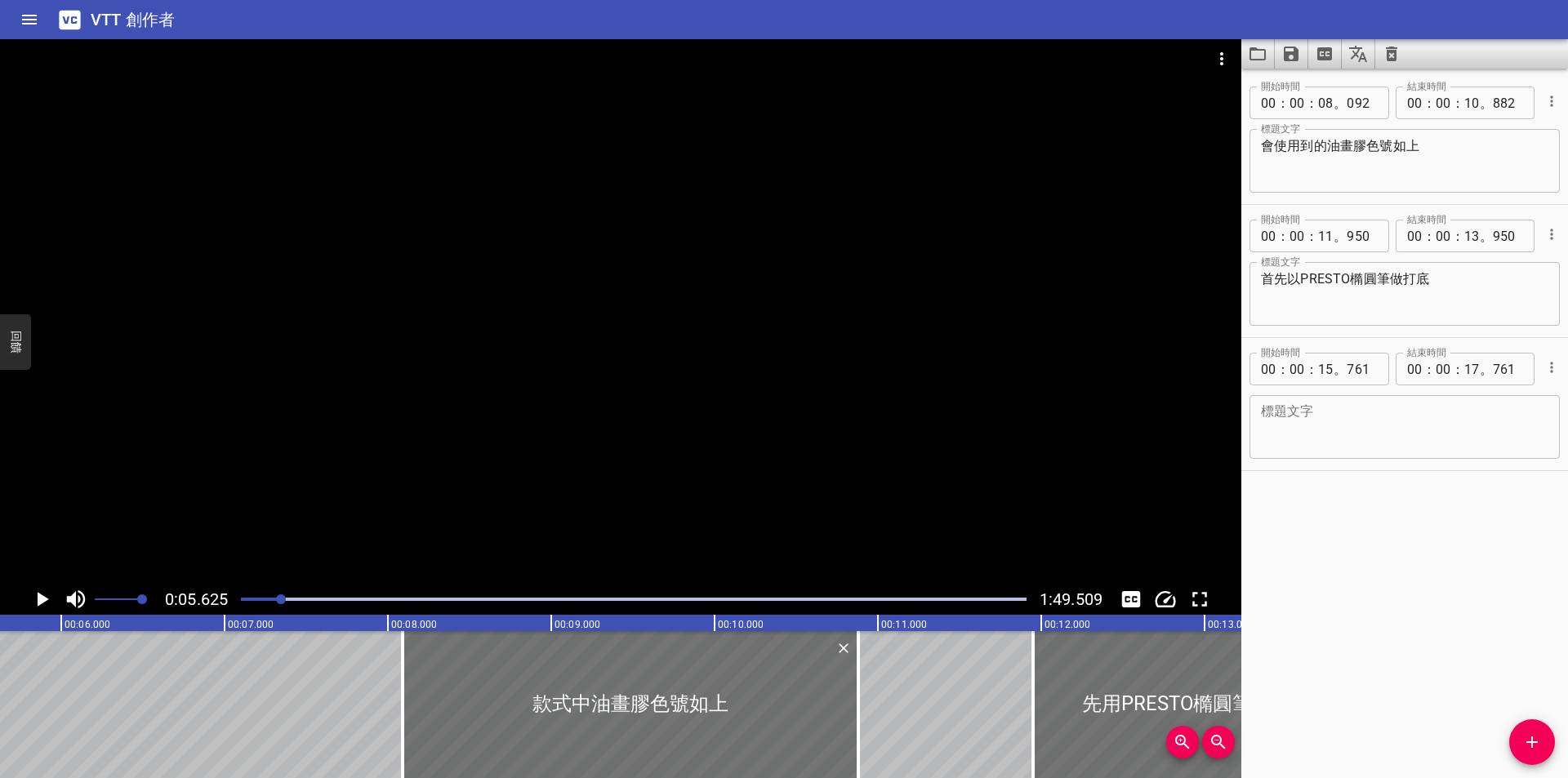
click at [1340, 410] on textarea at bounding box center [1404, 428] width 288 height 47
type textarea "[PERSON_NAME]"
drag, startPoint x: 1286, startPoint y: 408, endPoint x: 1232, endPoint y: 409, distance: 54.0
click at [1232, 409] on main "0:05.625 1:49.509 00:00.000 00:01.000 00:02.000 00:03.000 00:04.000 00:05.000 0…" at bounding box center [784, 409] width 1568 height 739
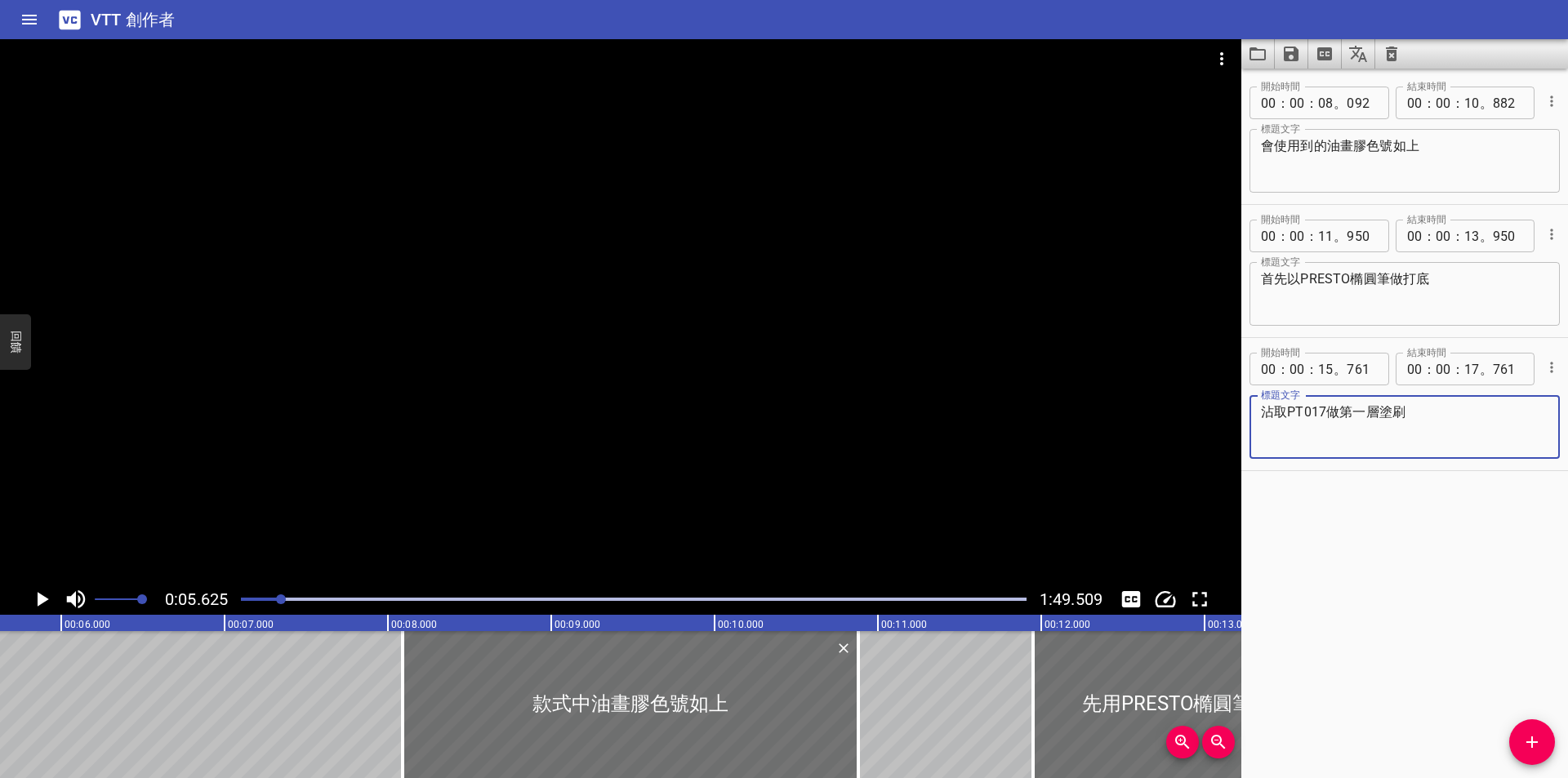
type textarea "沾取PT017做第一層塗刷"
click at [43, 591] on icon "播放/暫停" at bounding box center [42, 600] width 25 height 25
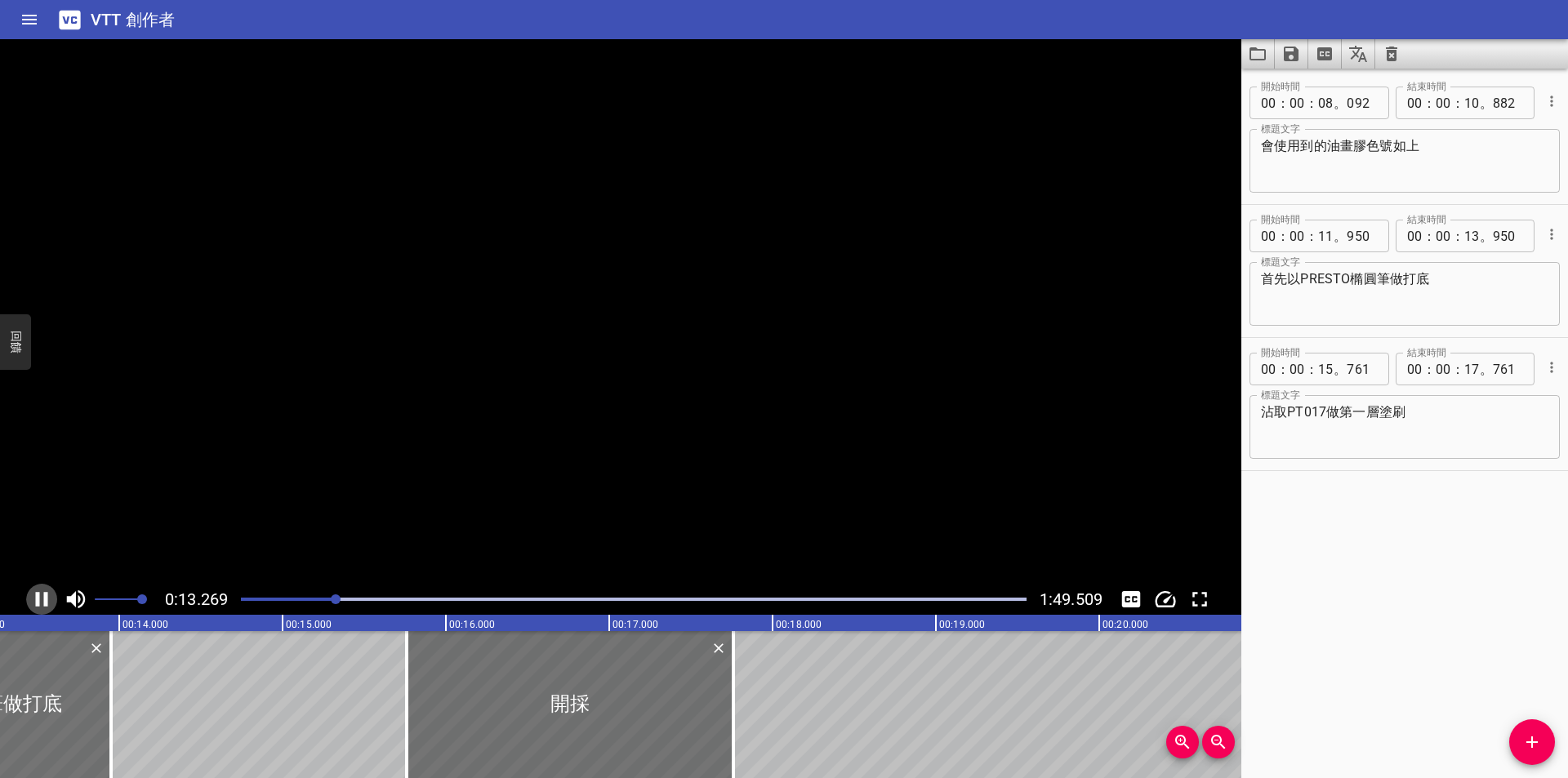
click at [43, 591] on icon "播放/暫停" at bounding box center [42, 600] width 25 height 25
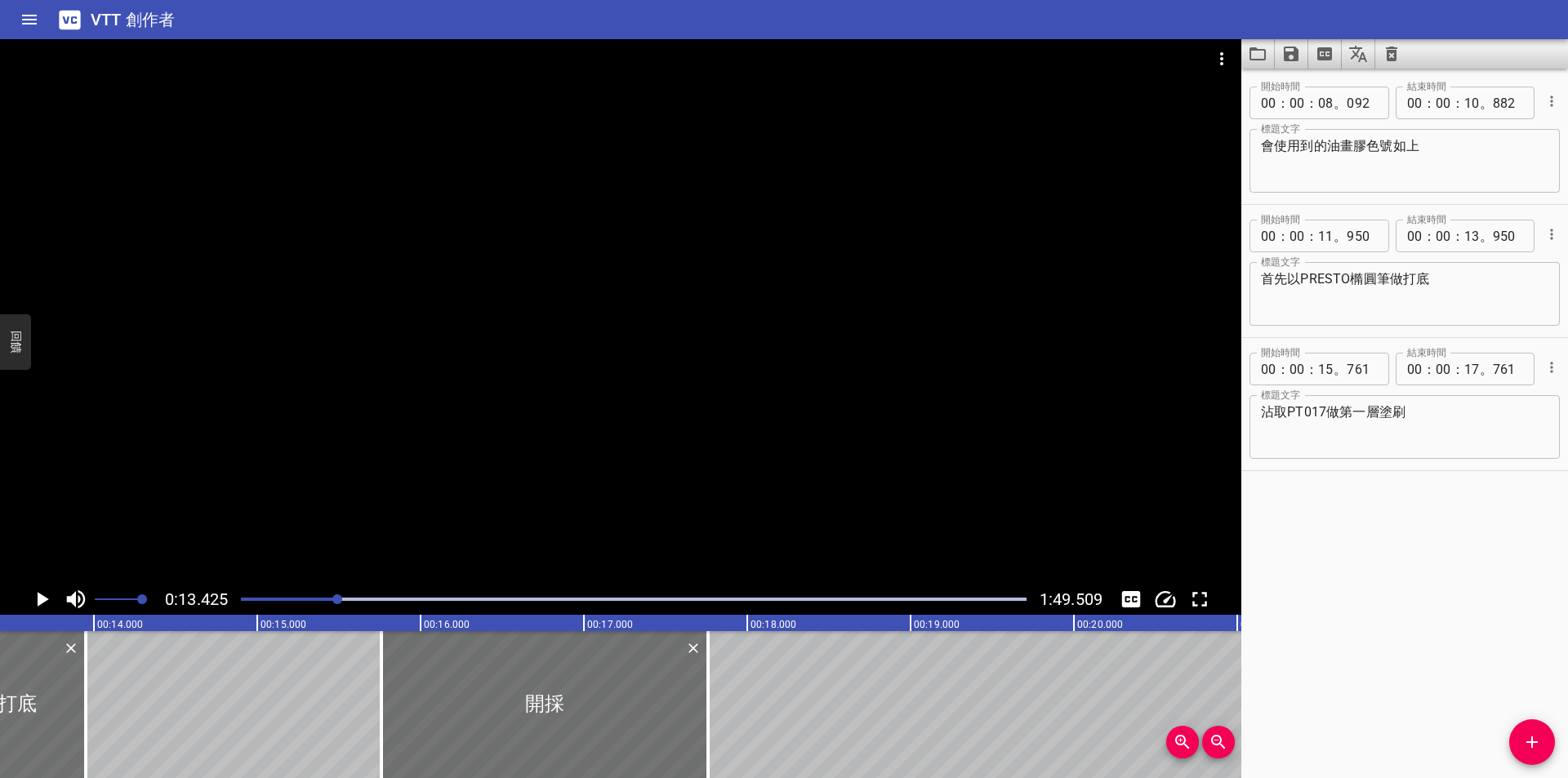
click at [42, 602] on icon "播放/暫停" at bounding box center [43, 599] width 11 height 14
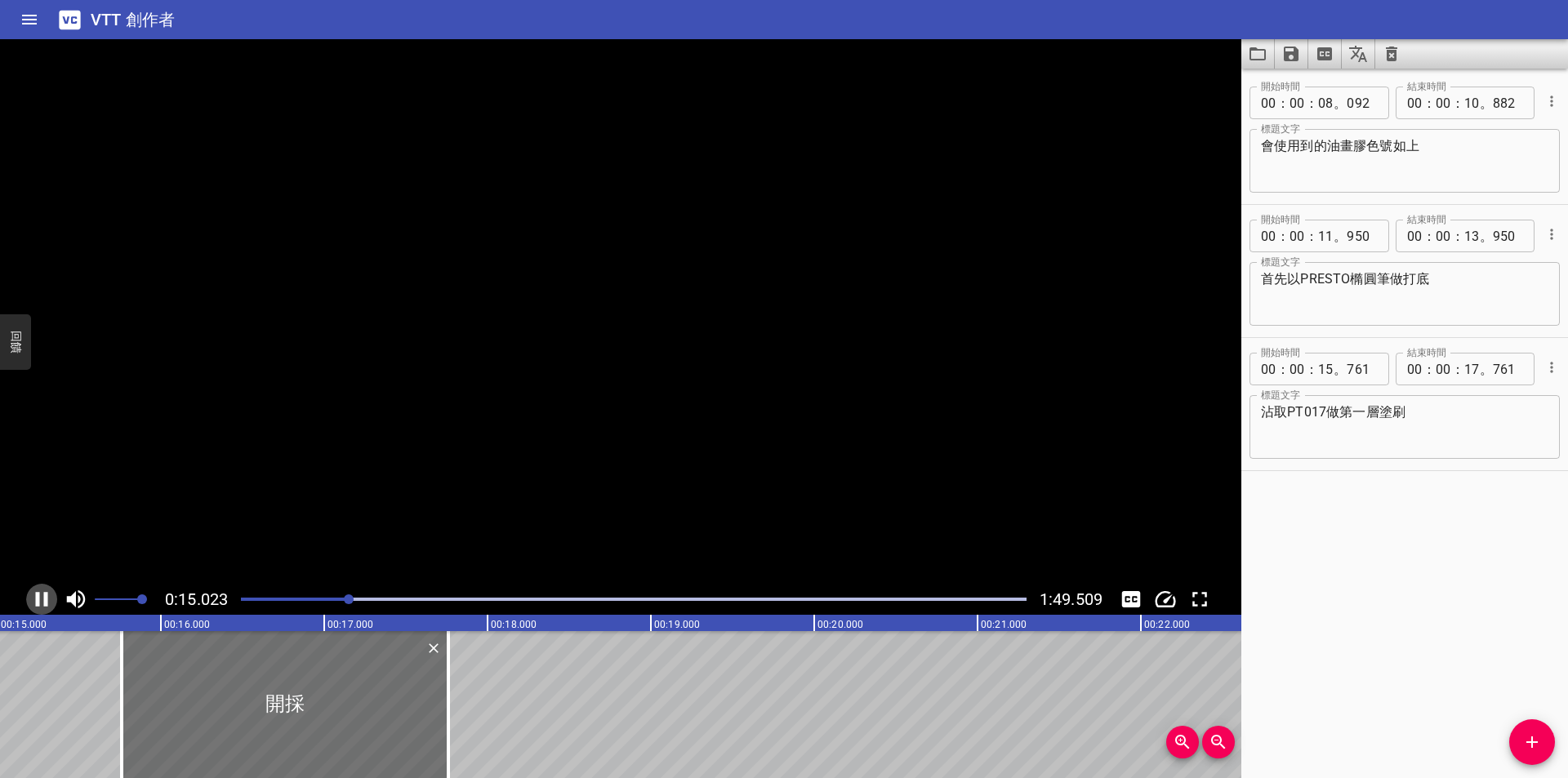
click at [42, 602] on icon "播放/暫停" at bounding box center [42, 600] width 25 height 25
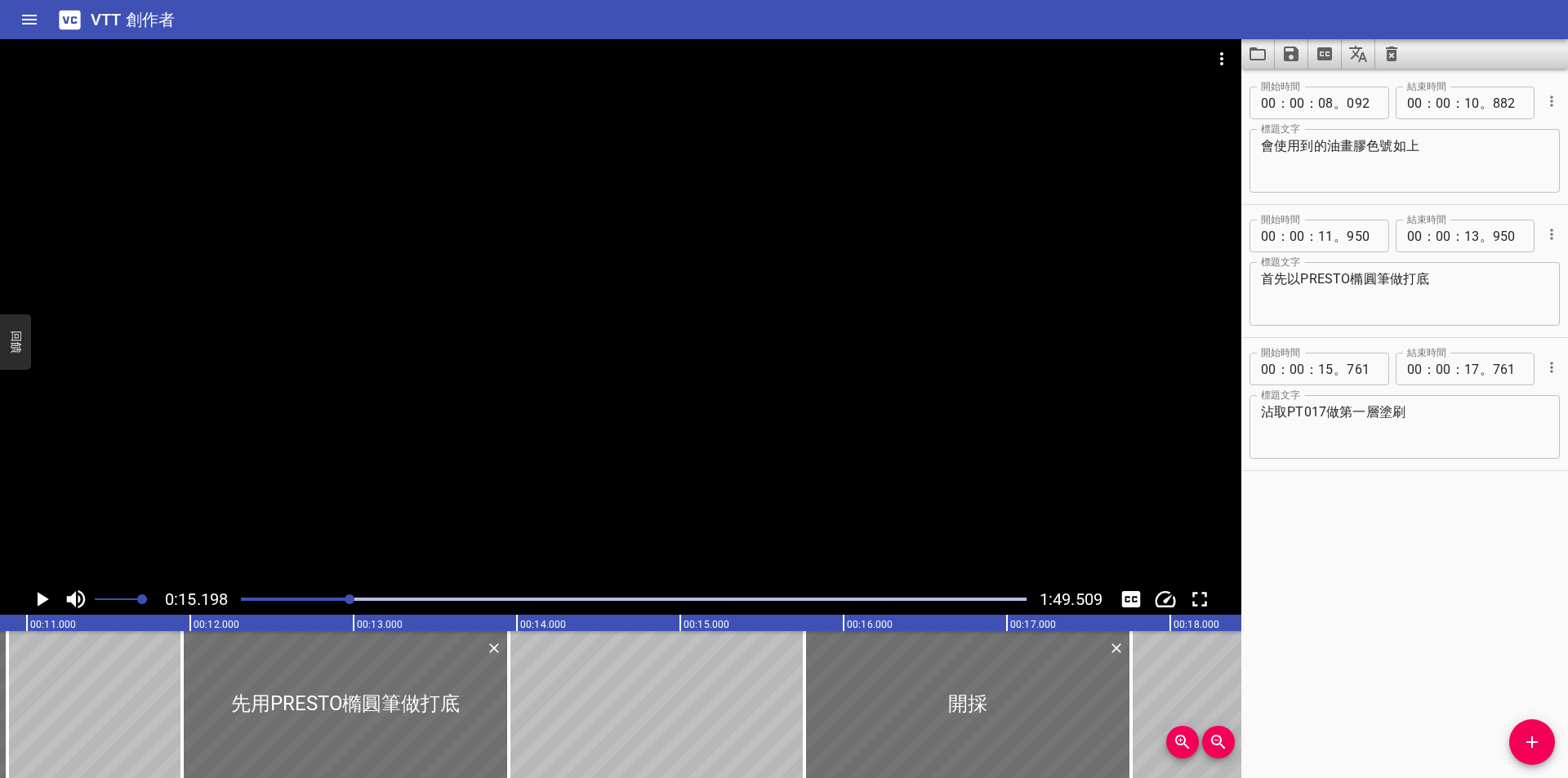
scroll to position [0, 1782]
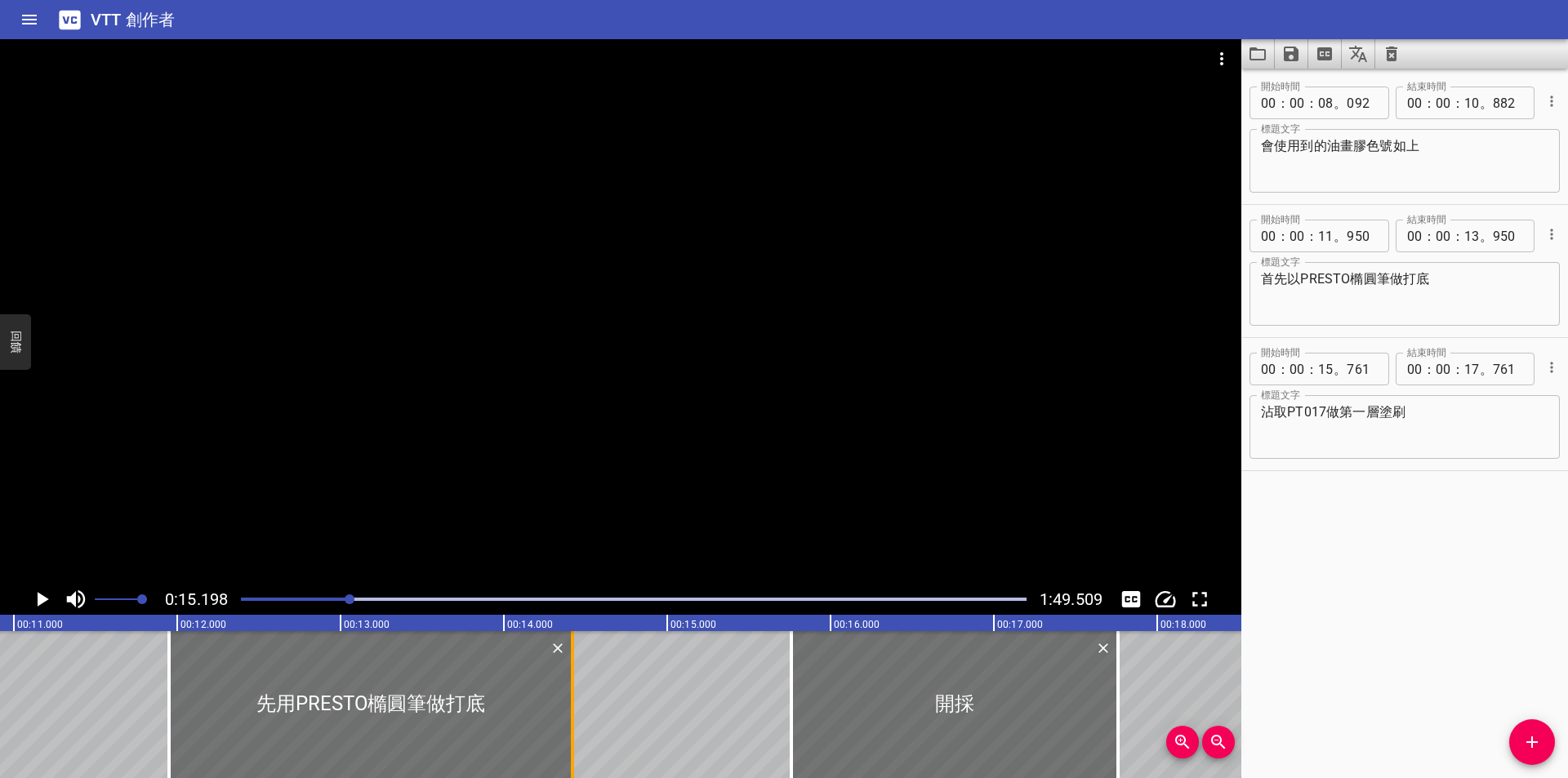
drag, startPoint x: 497, startPoint y: 703, endPoint x: 574, endPoint y: 703, distance: 77.0
click at [574, 703] on div at bounding box center [572, 705] width 16 height 147
type input "14"
type input "420"
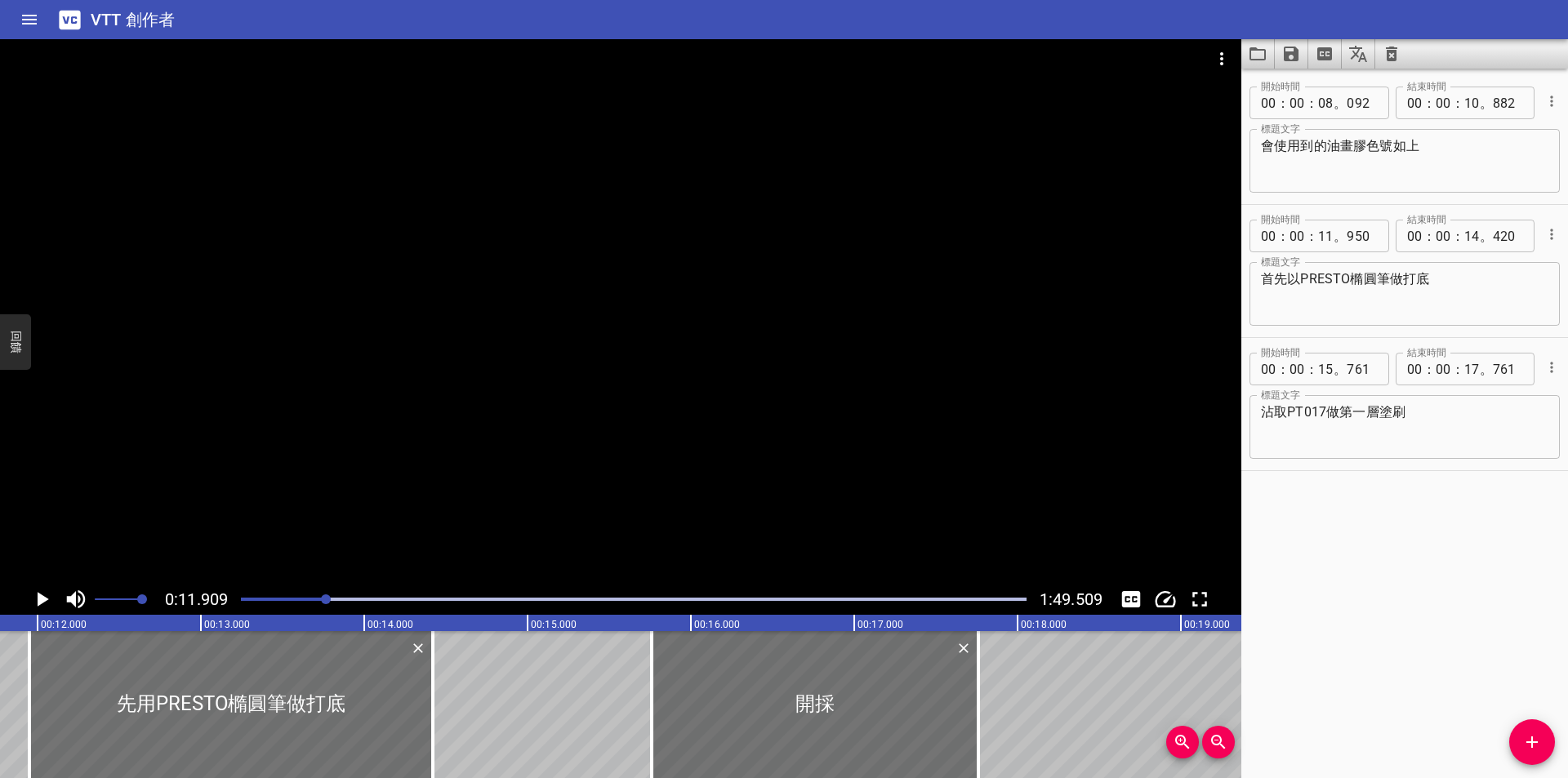
scroll to position [0, 1945]
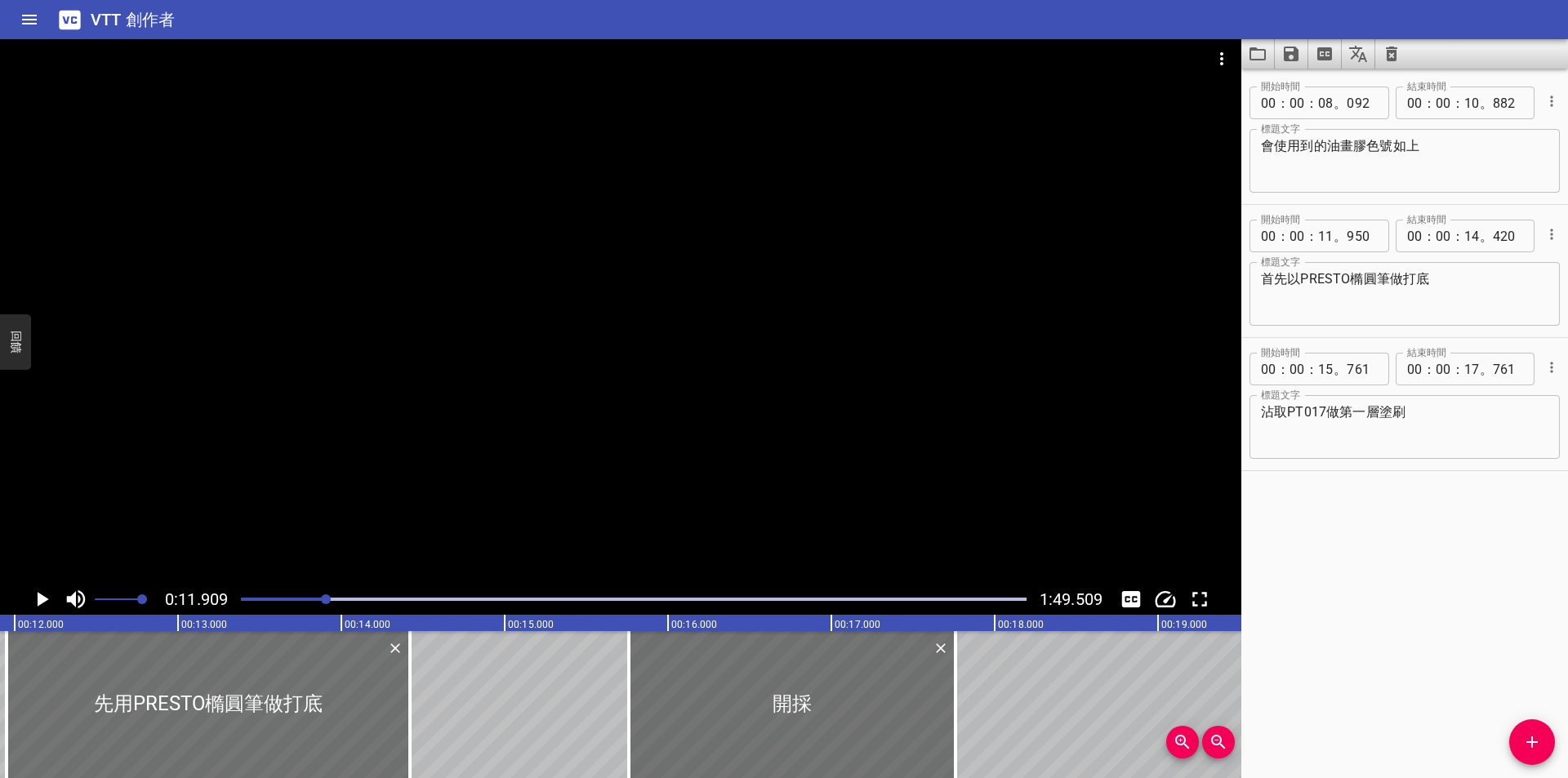
click at [45, 599] on icon "播放/暫停" at bounding box center [43, 599] width 11 height 14
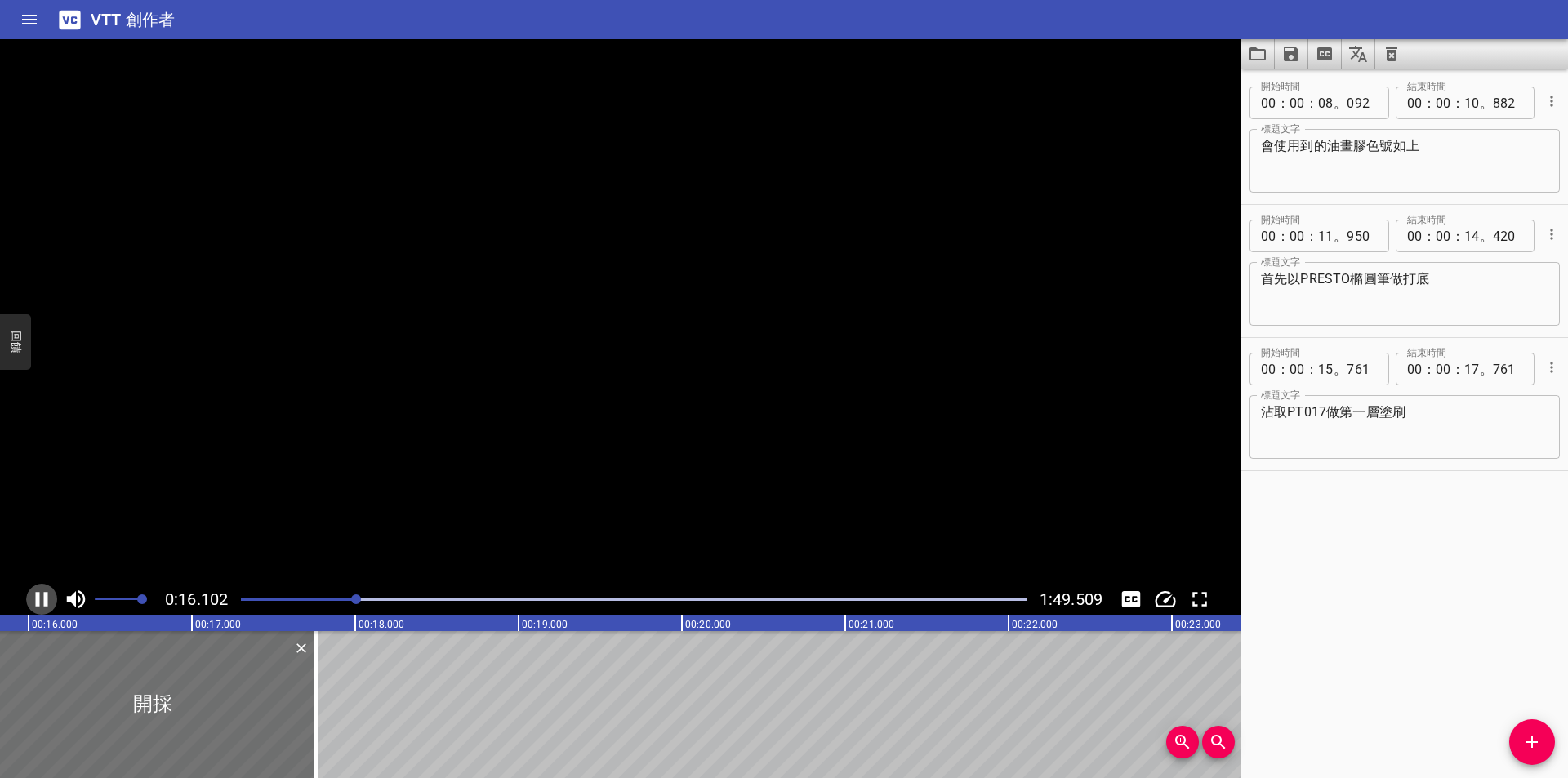
click at [45, 599] on icon "播放/暫停" at bounding box center [42, 599] width 12 height 14
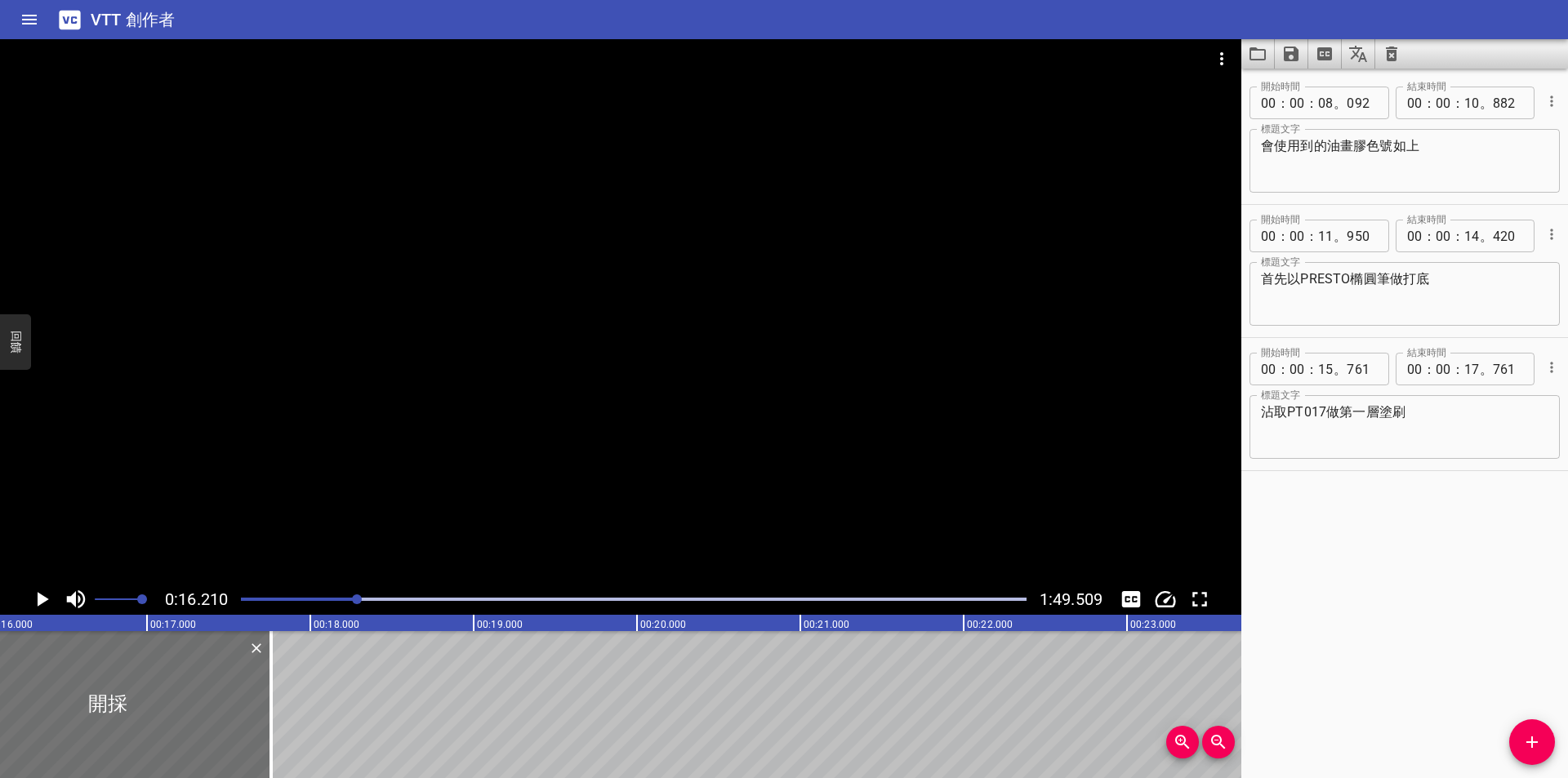
scroll to position [0, 2648]
click at [350, 596] on div at bounding box center [634, 600] width 805 height 23
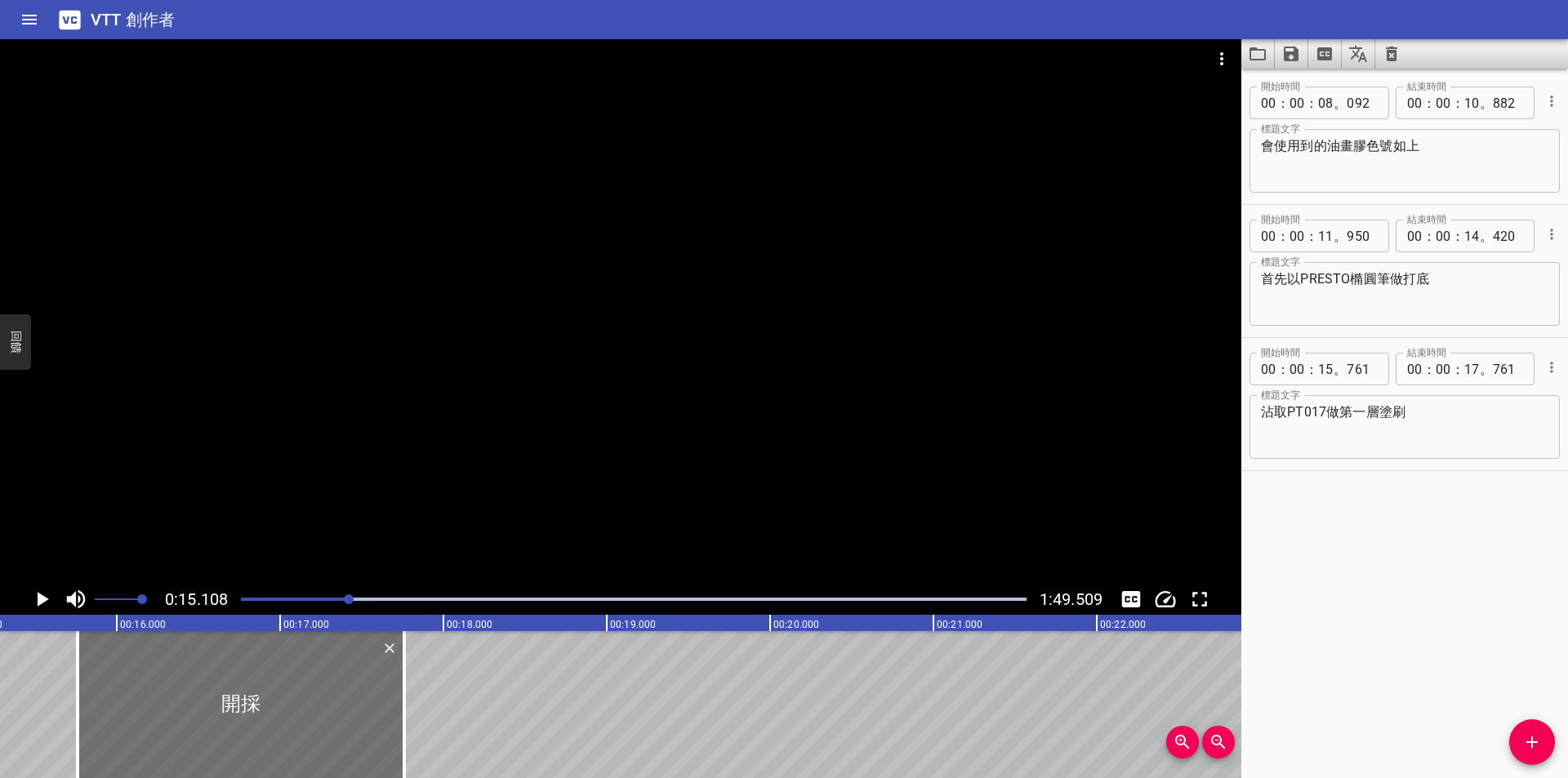
scroll to position [0, 2468]
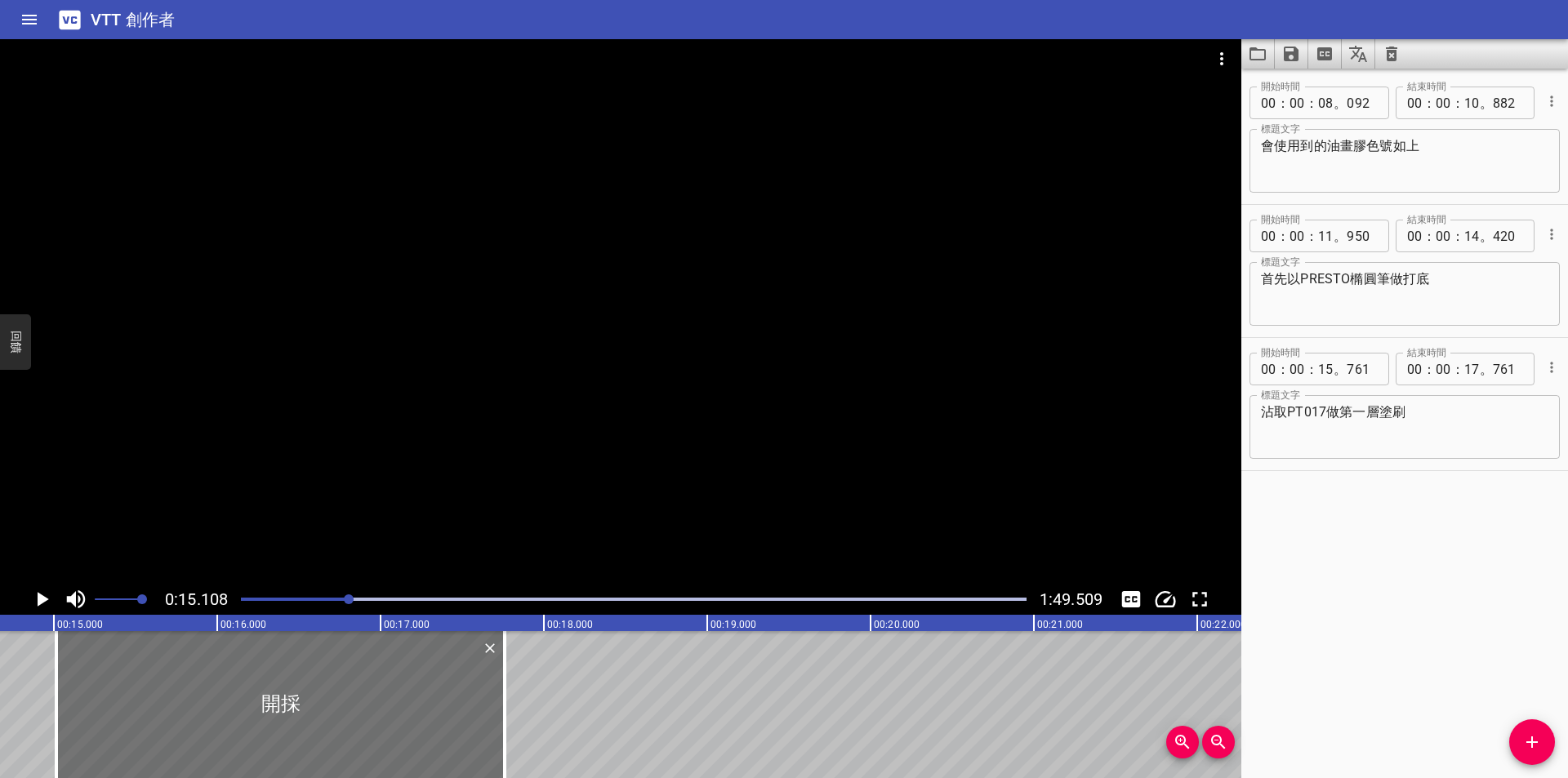
drag, startPoint x: 106, startPoint y: 666, endPoint x: 10, endPoint y: 670, distance: 96.1
type input "14"
type input "616"
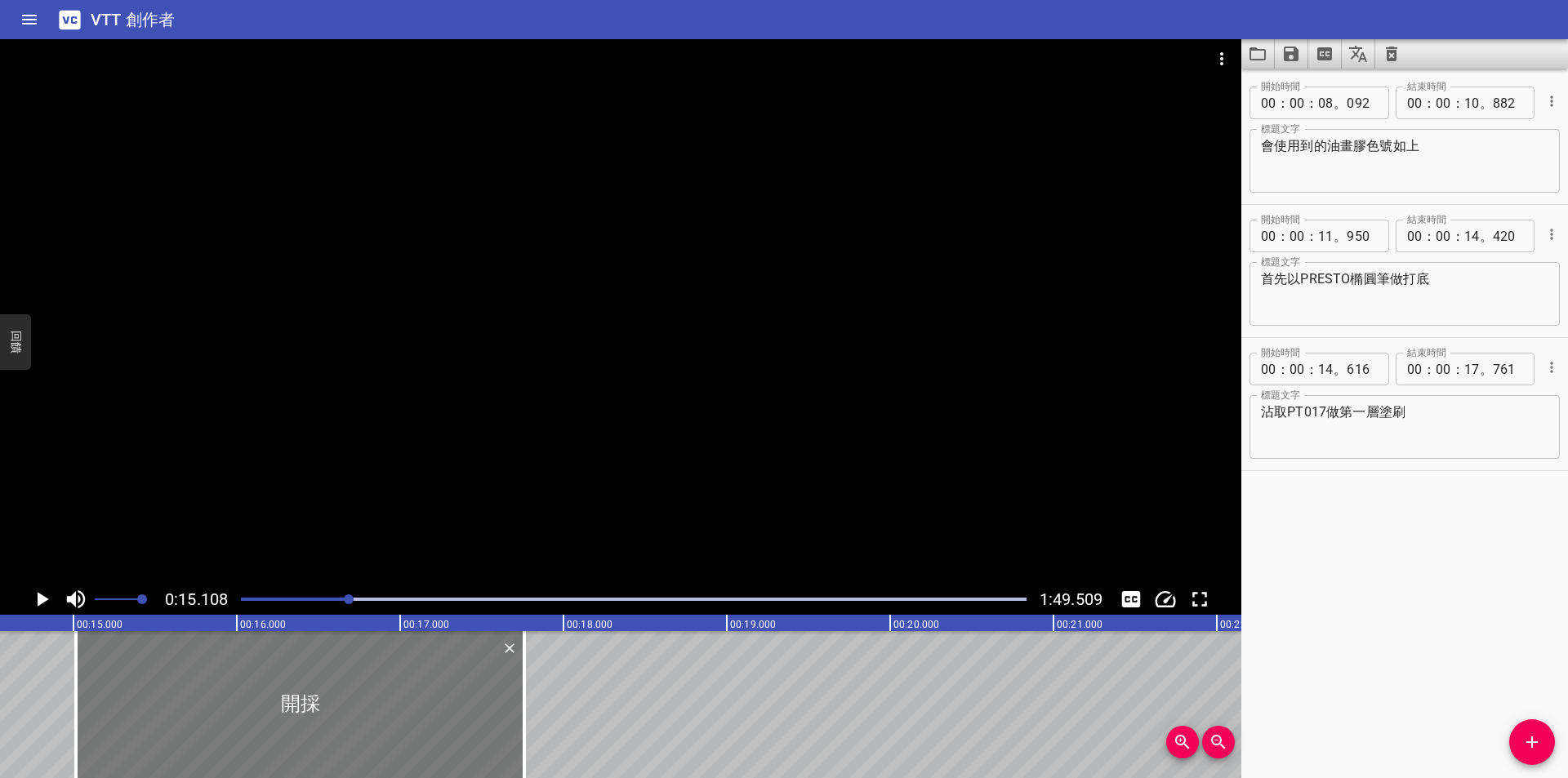
scroll to position [0, 2386]
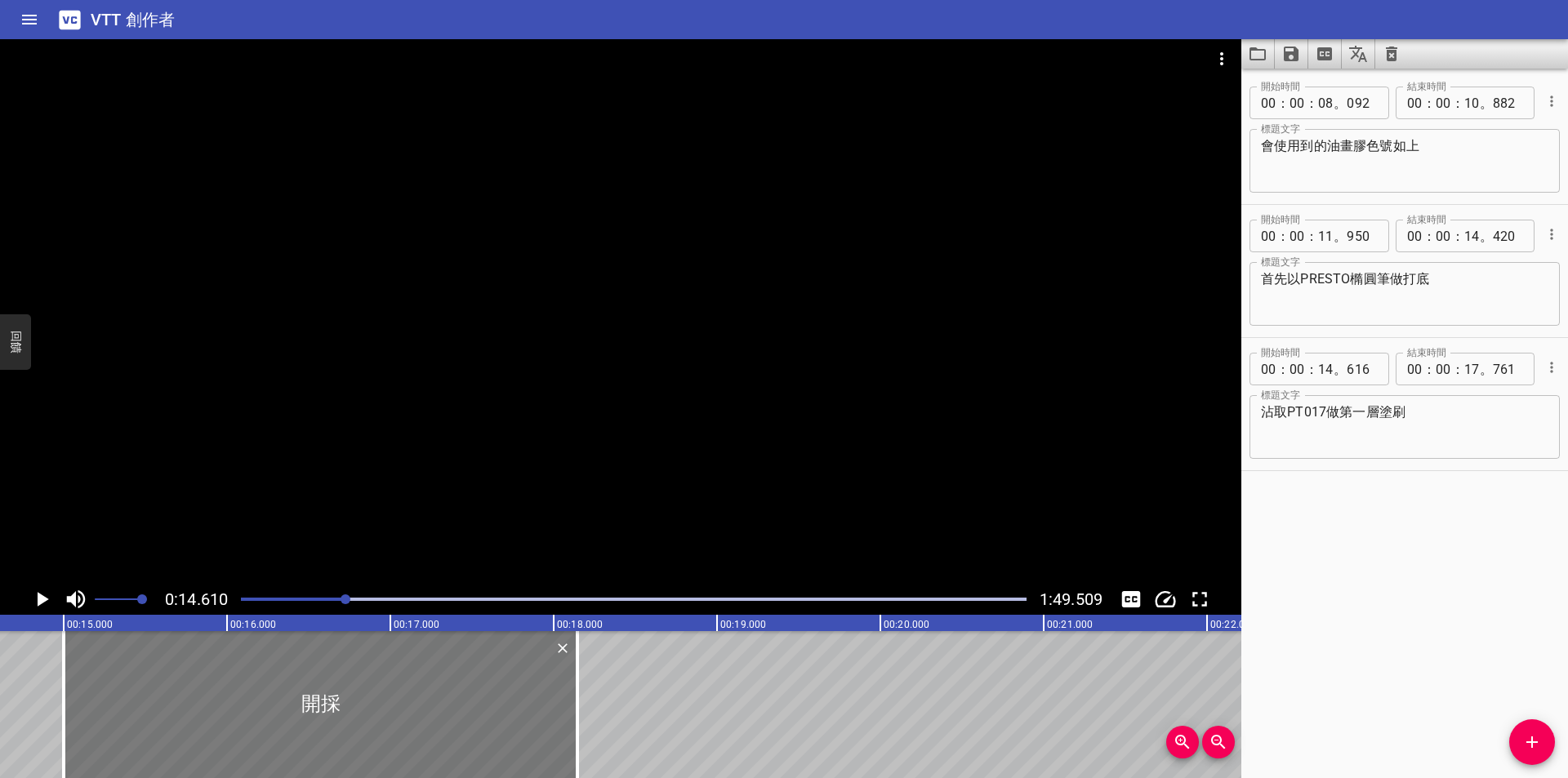
click at [168, 663] on div at bounding box center [320, 705] width 513 height 147
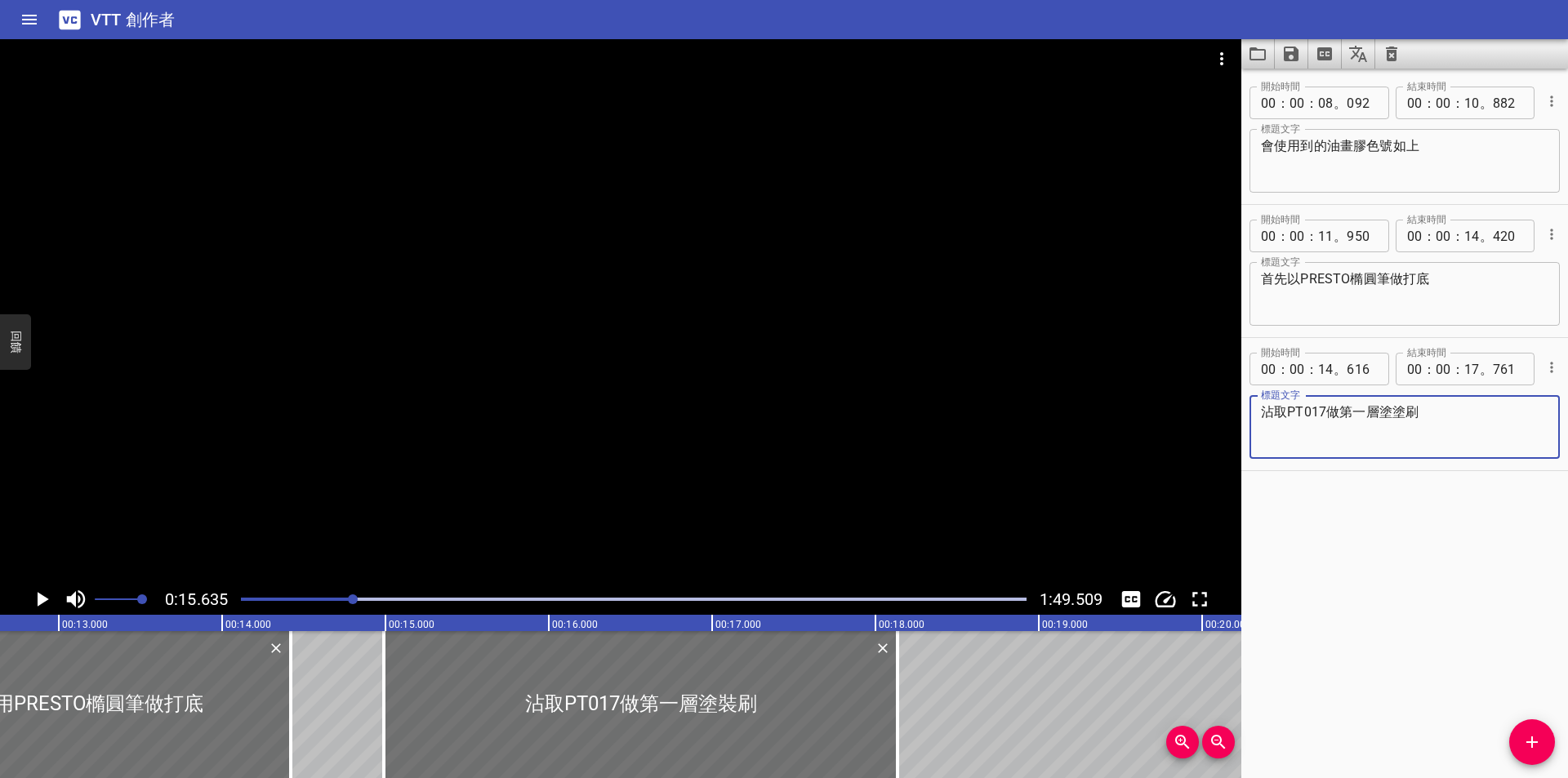
scroll to position [0, 2038]
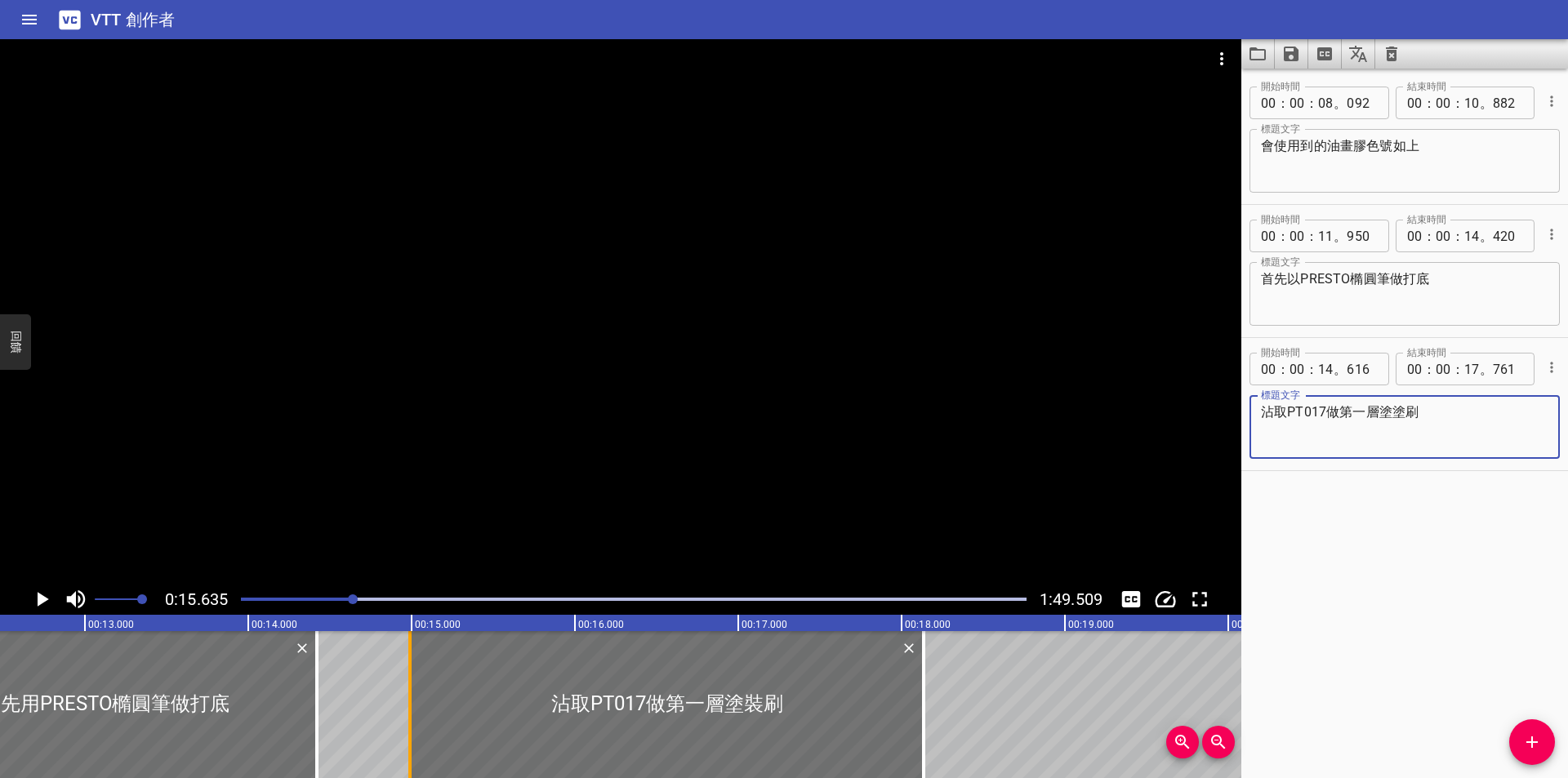
type textarea "沾取PT017做第一層塗塗刷"
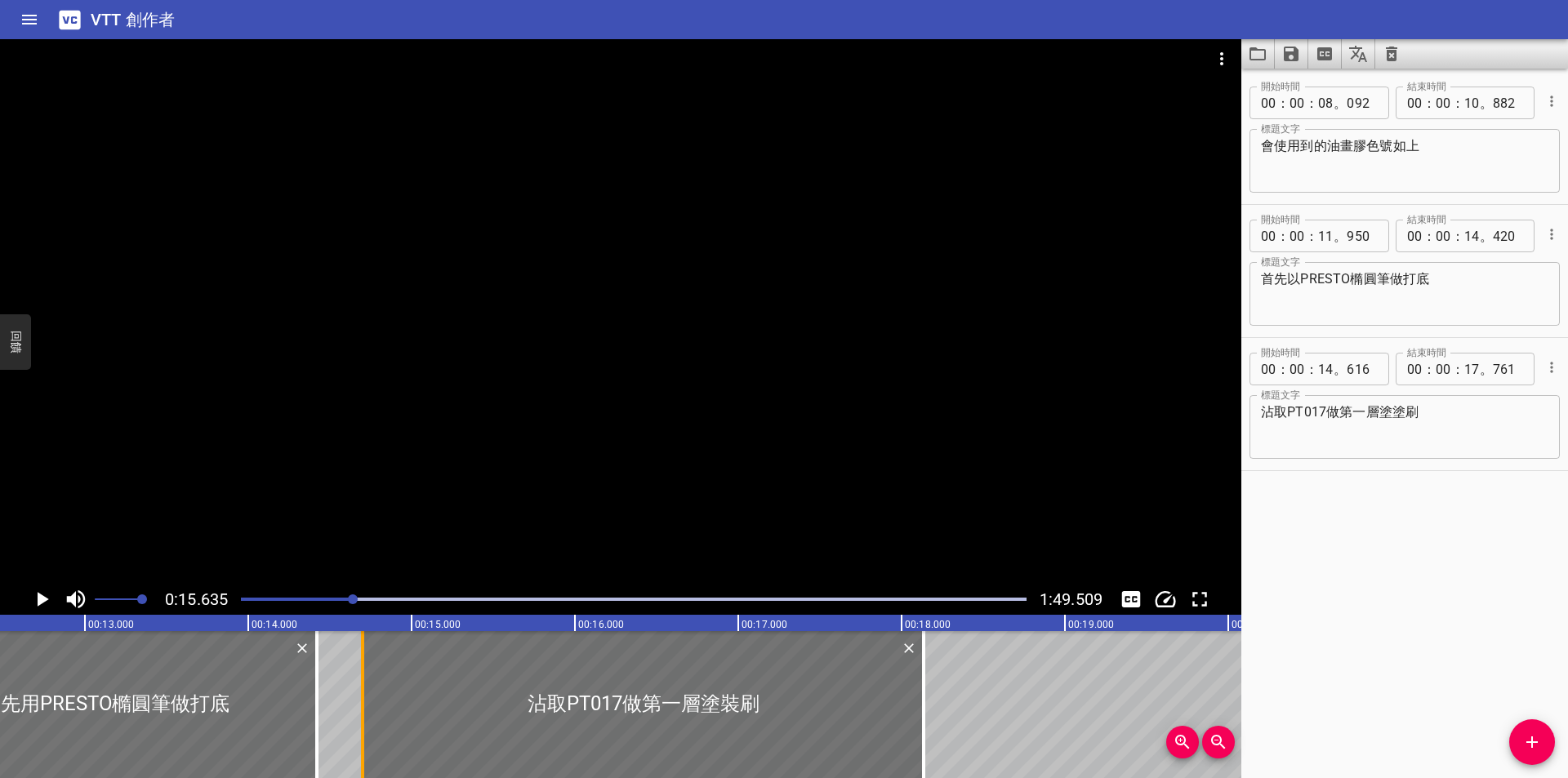
drag, startPoint x: 406, startPoint y: 668, endPoint x: 359, endPoint y: 679, distance: 48.3
click at [359, 679] on div at bounding box center [362, 705] width 16 height 147
type input "326"
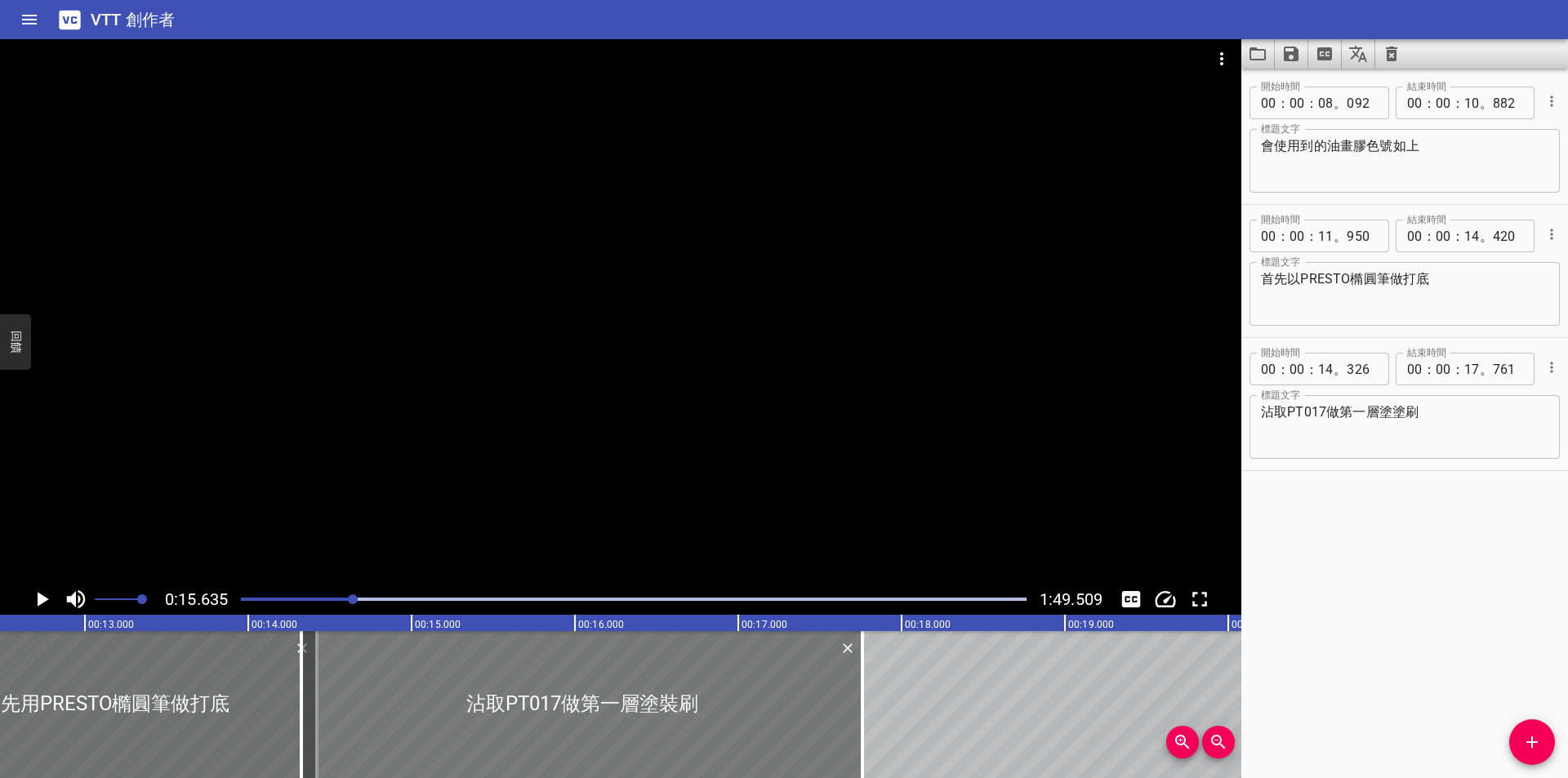
type textarea "沾取PT017做"
drag, startPoint x: 305, startPoint y: 686, endPoint x: 334, endPoint y: 686, distance: 29.0
click at [334, 686] on div at bounding box center [327, 705] width 16 height 147
type input "506"
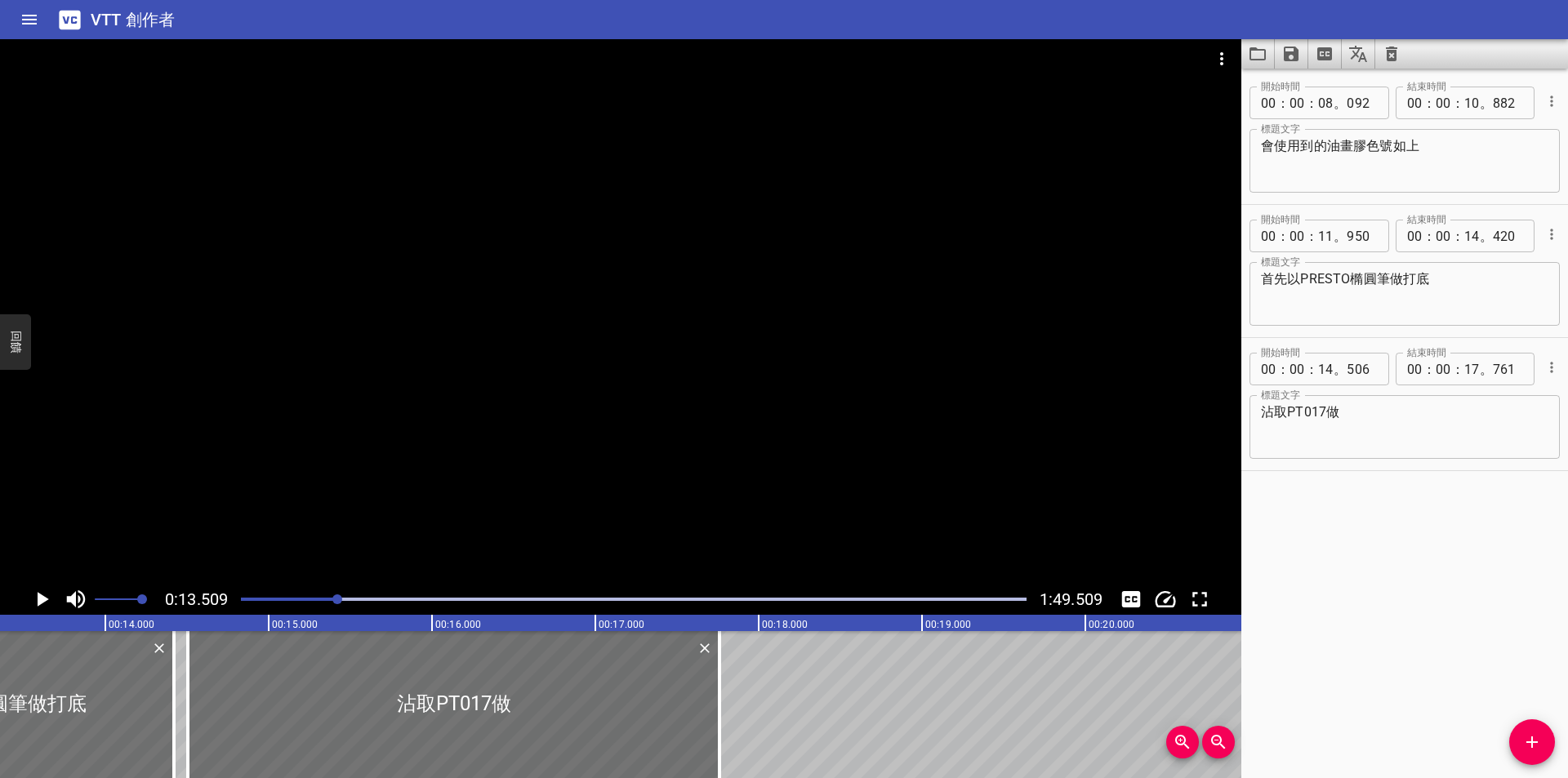
scroll to position [0, 2206]
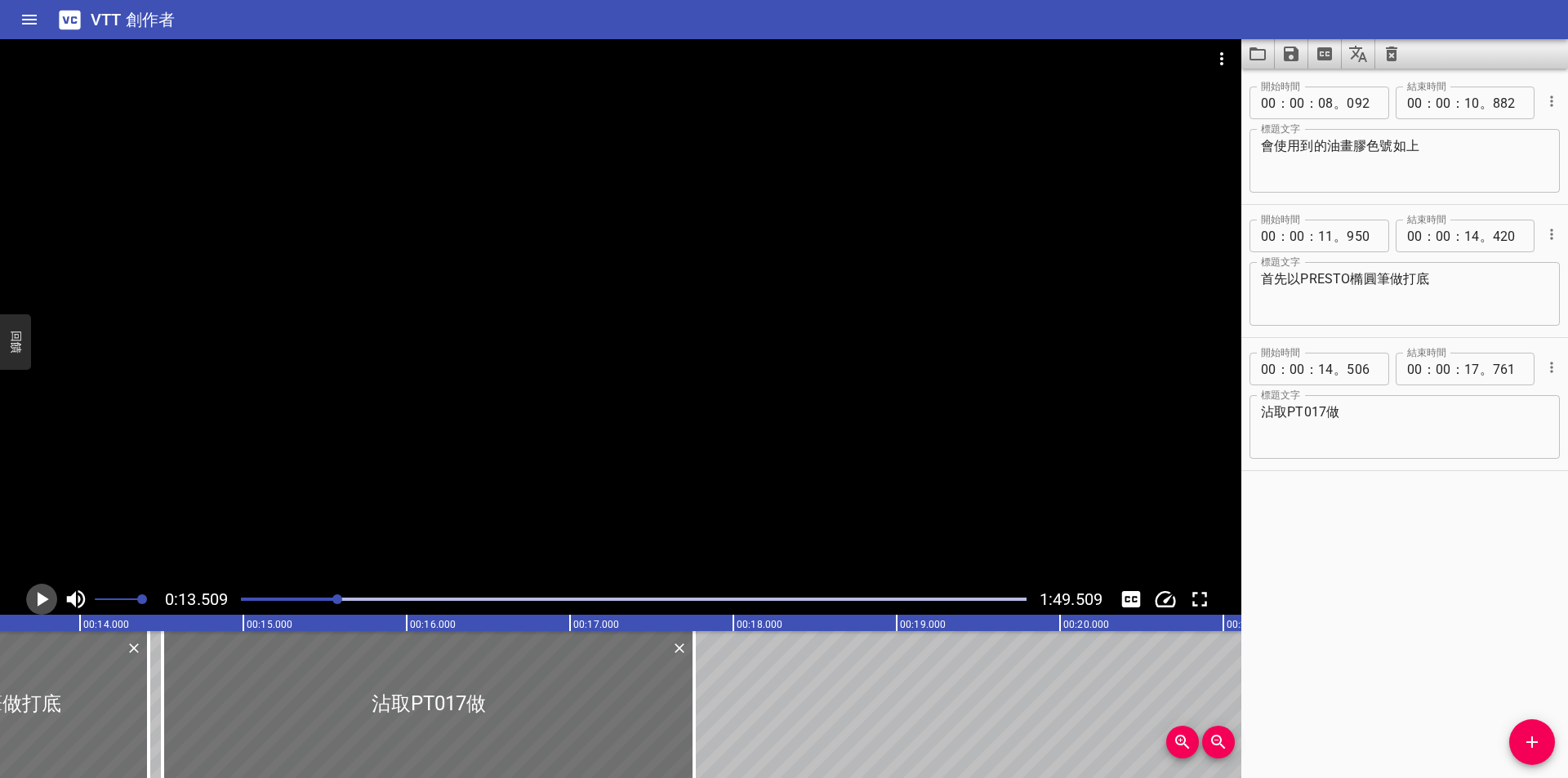
click at [44, 594] on icon "播放/暫停" at bounding box center [42, 600] width 25 height 25
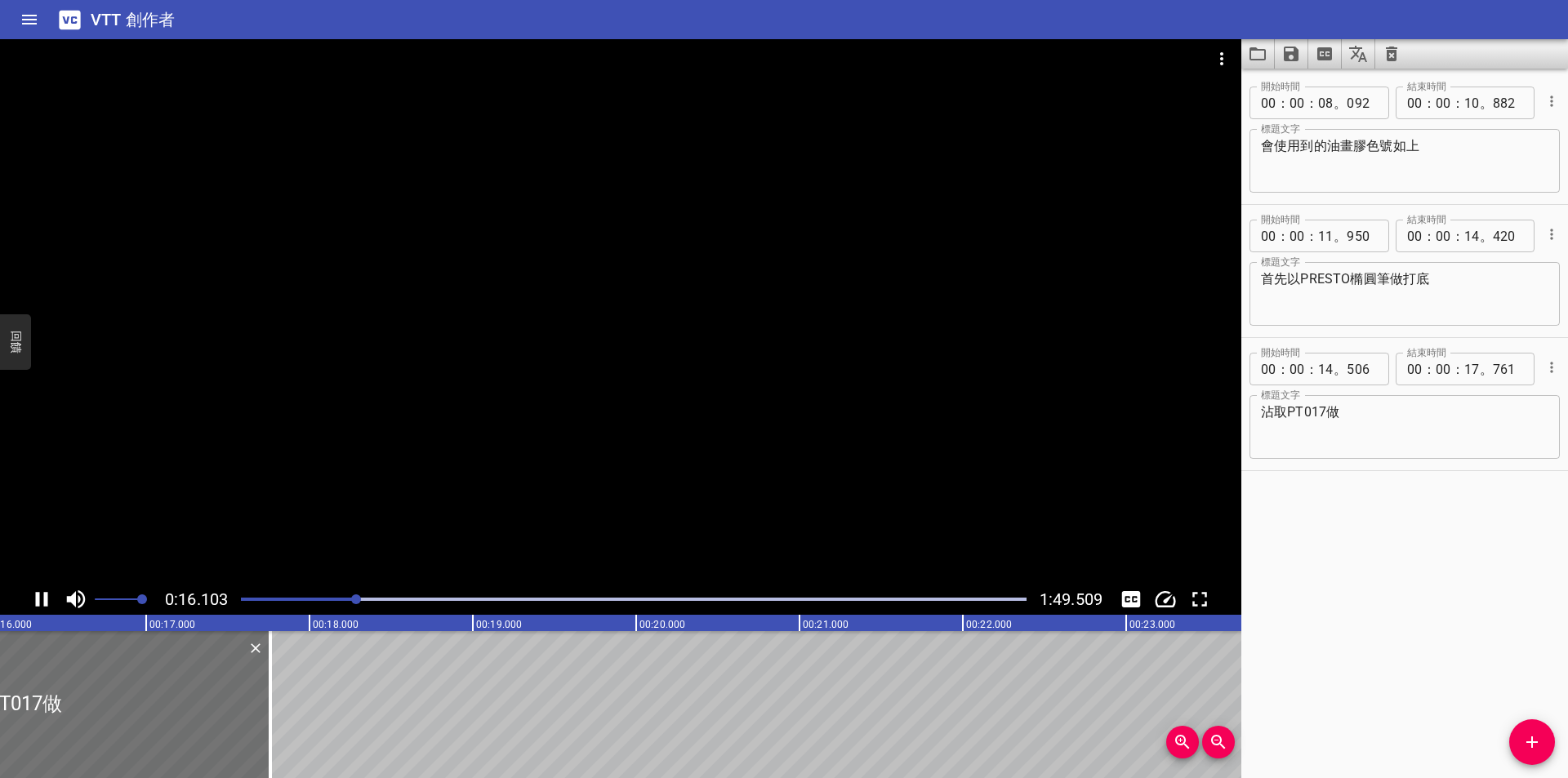
click at [47, 594] on icon "播放/暫停" at bounding box center [42, 599] width 12 height 14
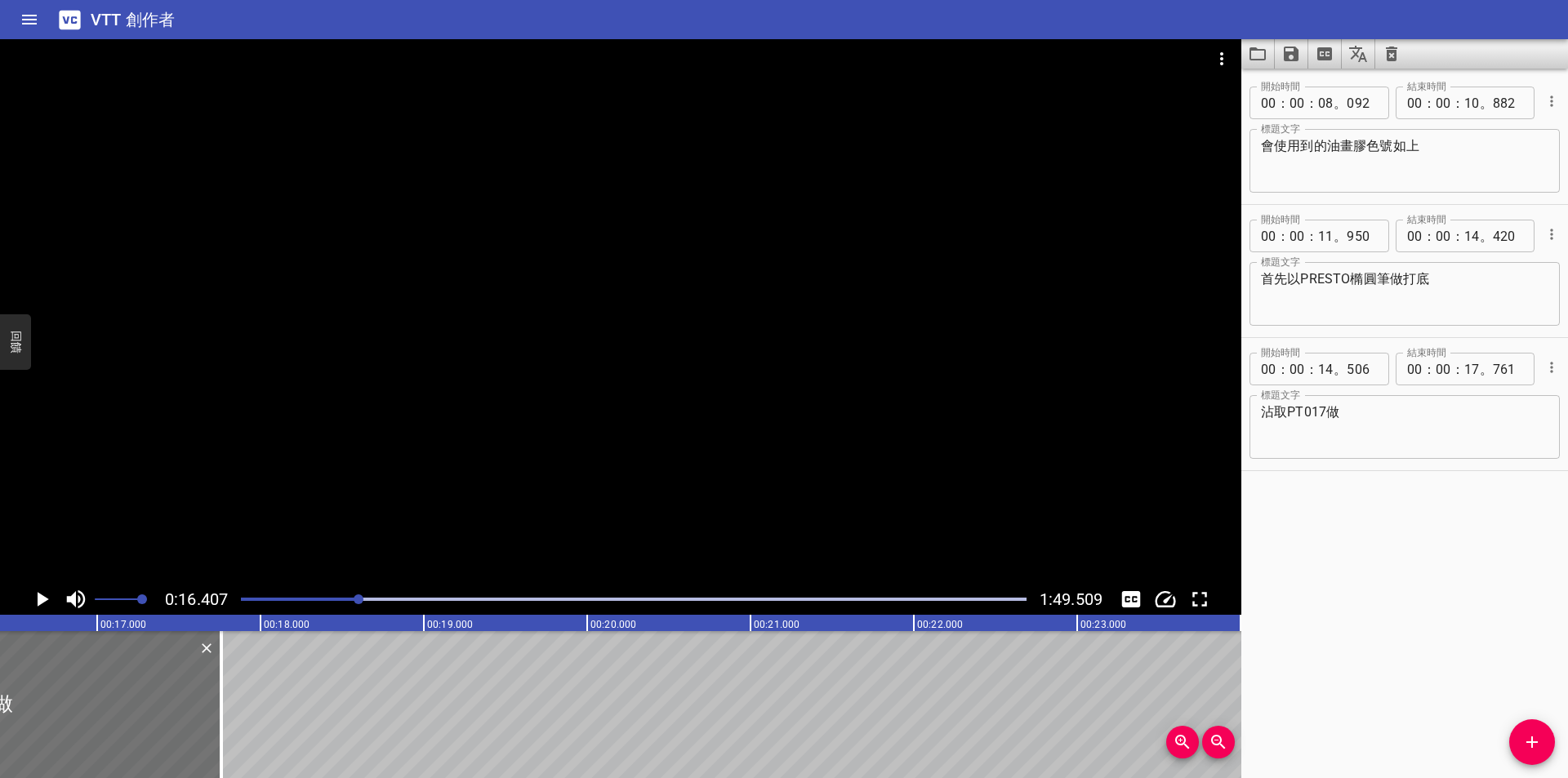
click at [1351, 409] on textarea "沾取PT017做" at bounding box center [1404, 428] width 288 height 47
type textarea "沾取PT017做第一層塗刷"
click at [37, 600] on icon "播放/暫停" at bounding box center [42, 600] width 25 height 25
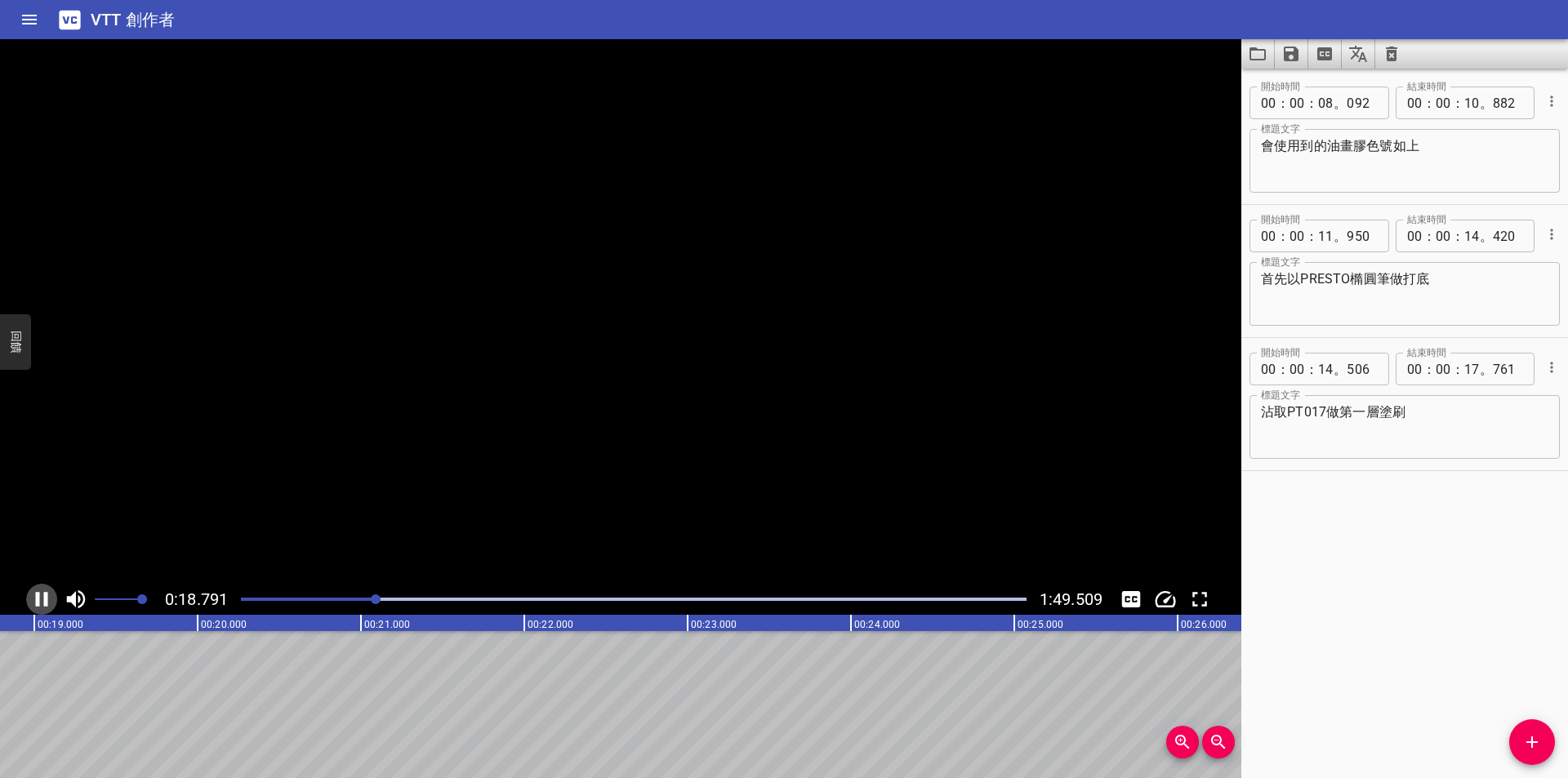
click at [37, 600] on icon "播放/暫停" at bounding box center [42, 599] width 12 height 14
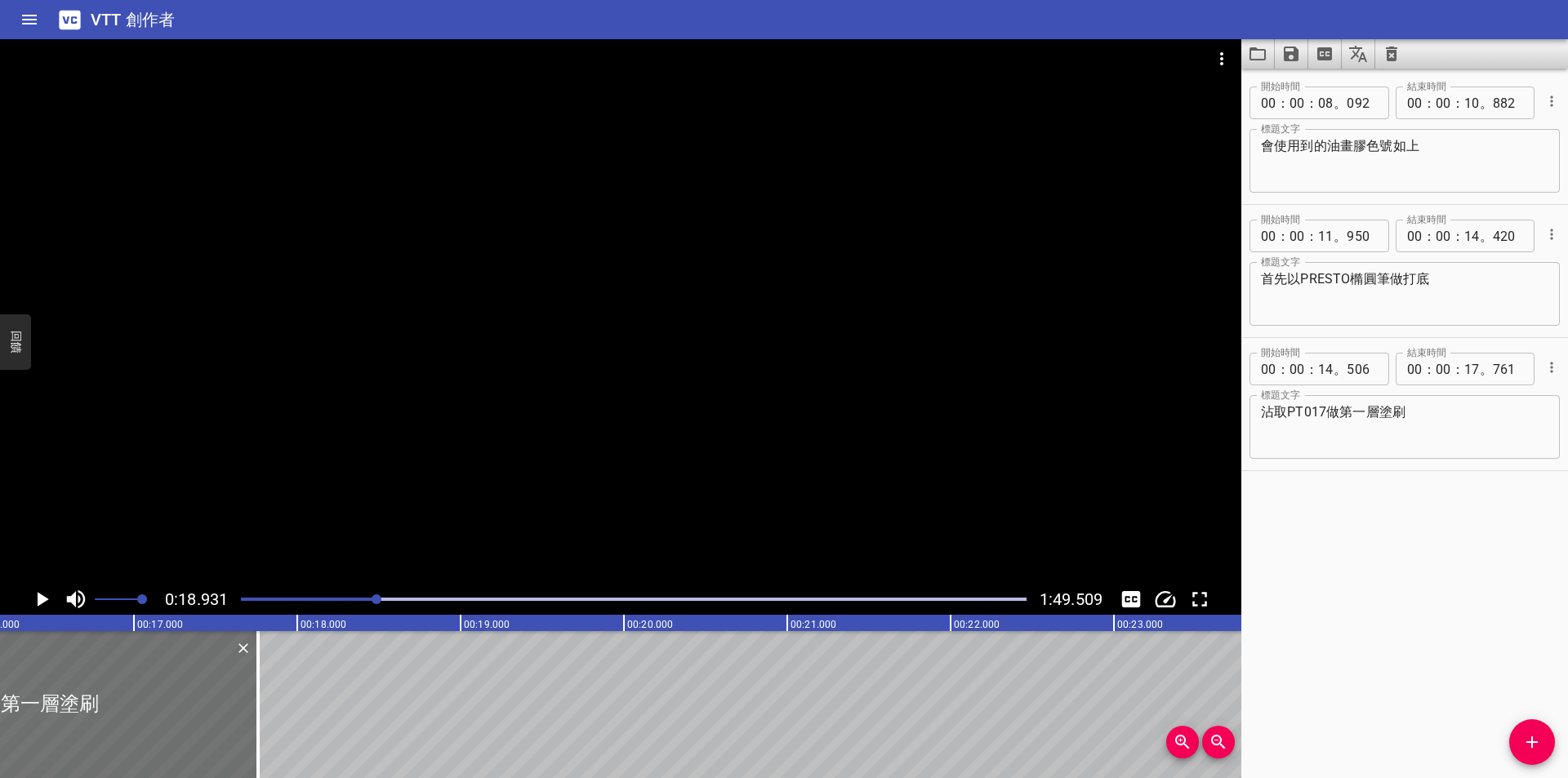
scroll to position [0, 2603]
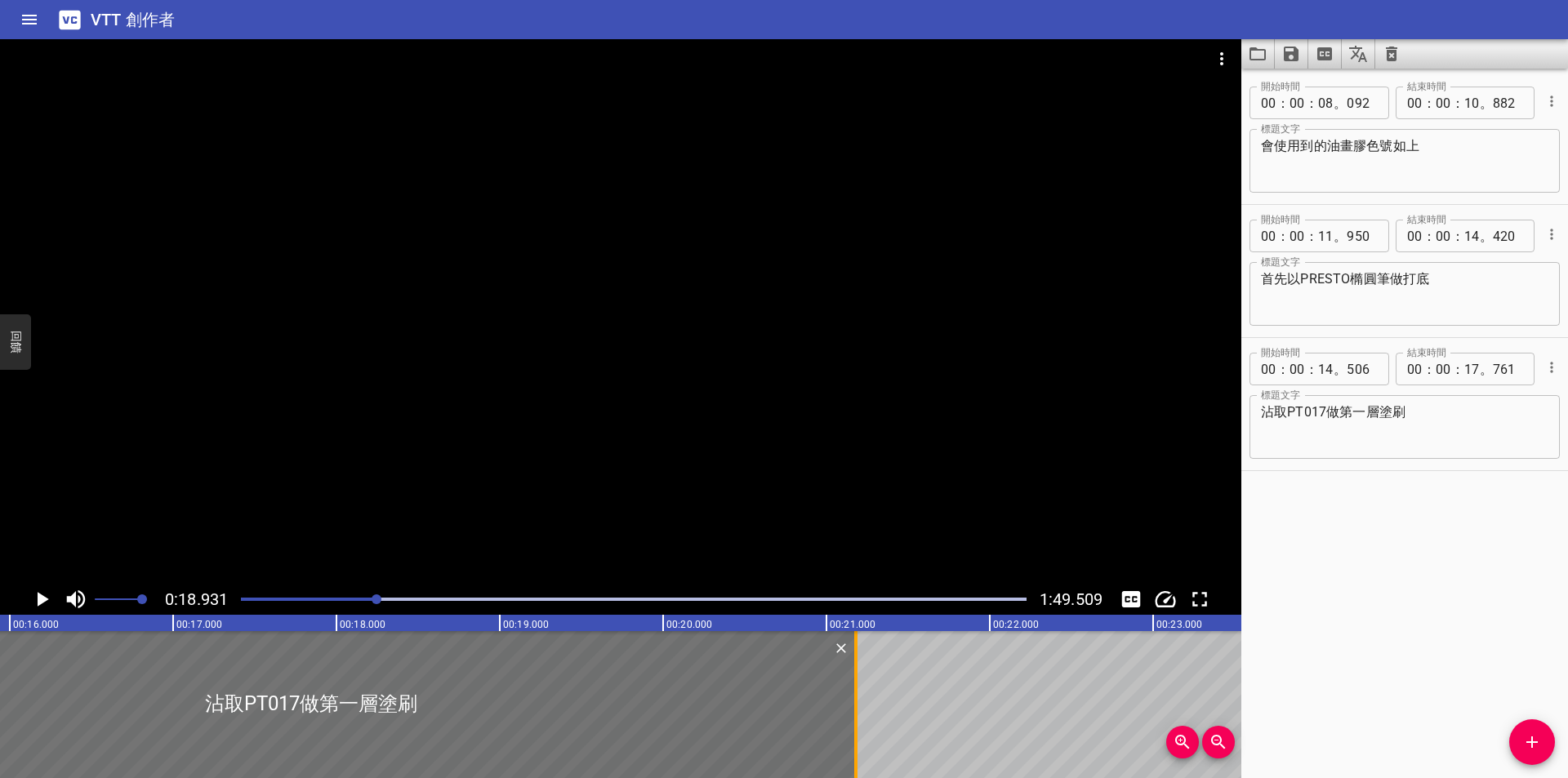
drag, startPoint x: 291, startPoint y: 699, endPoint x: 850, endPoint y: 687, distance: 559.1
click at [850, 687] on div at bounding box center [855, 705] width 16 height 147
type input "21"
type input "181"
click at [345, 593] on div at bounding box center [634, 600] width 805 height 23
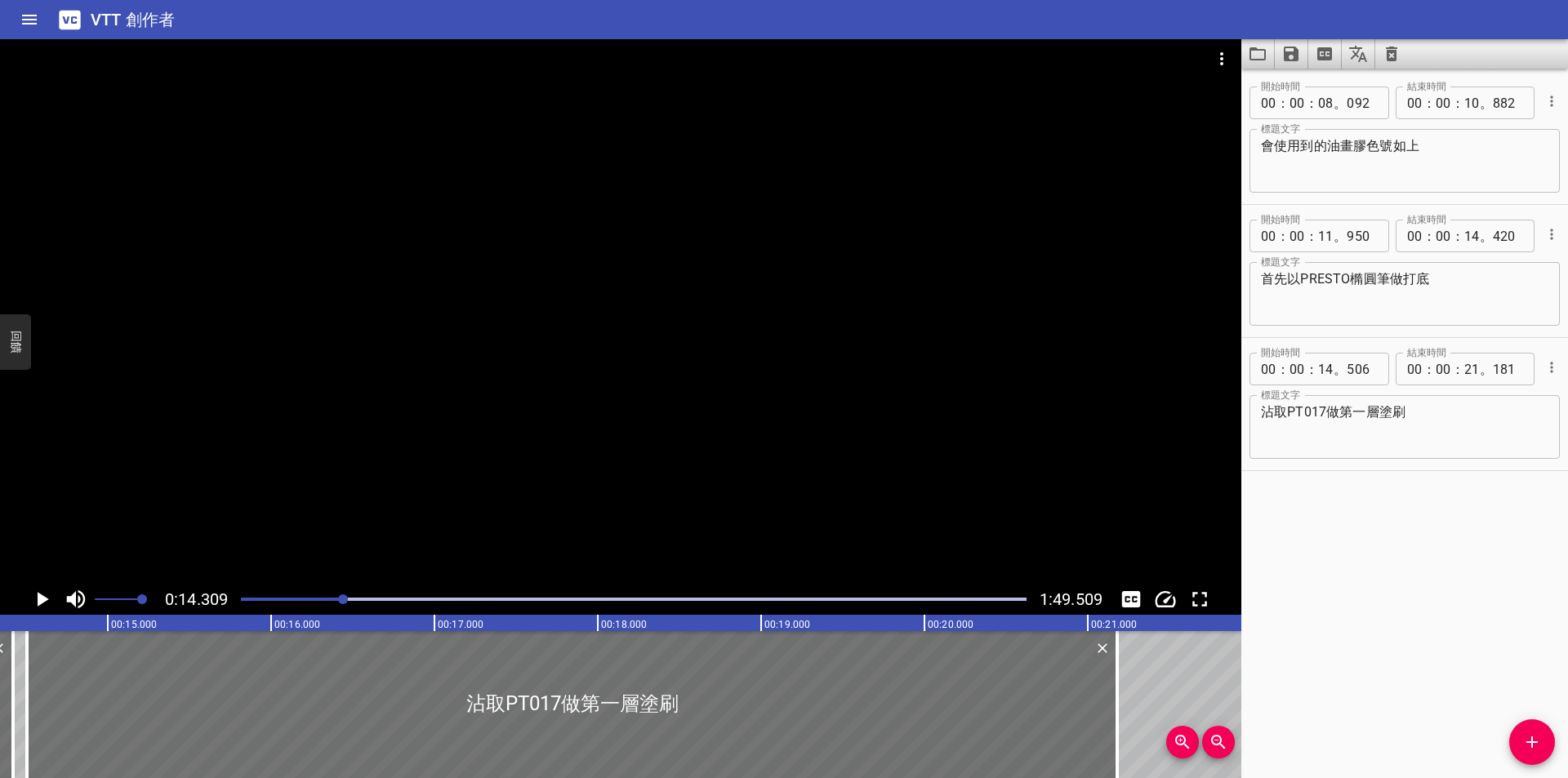
scroll to position [0, 2337]
click at [41, 599] on icon "播放/暫停" at bounding box center [43, 599] width 11 height 14
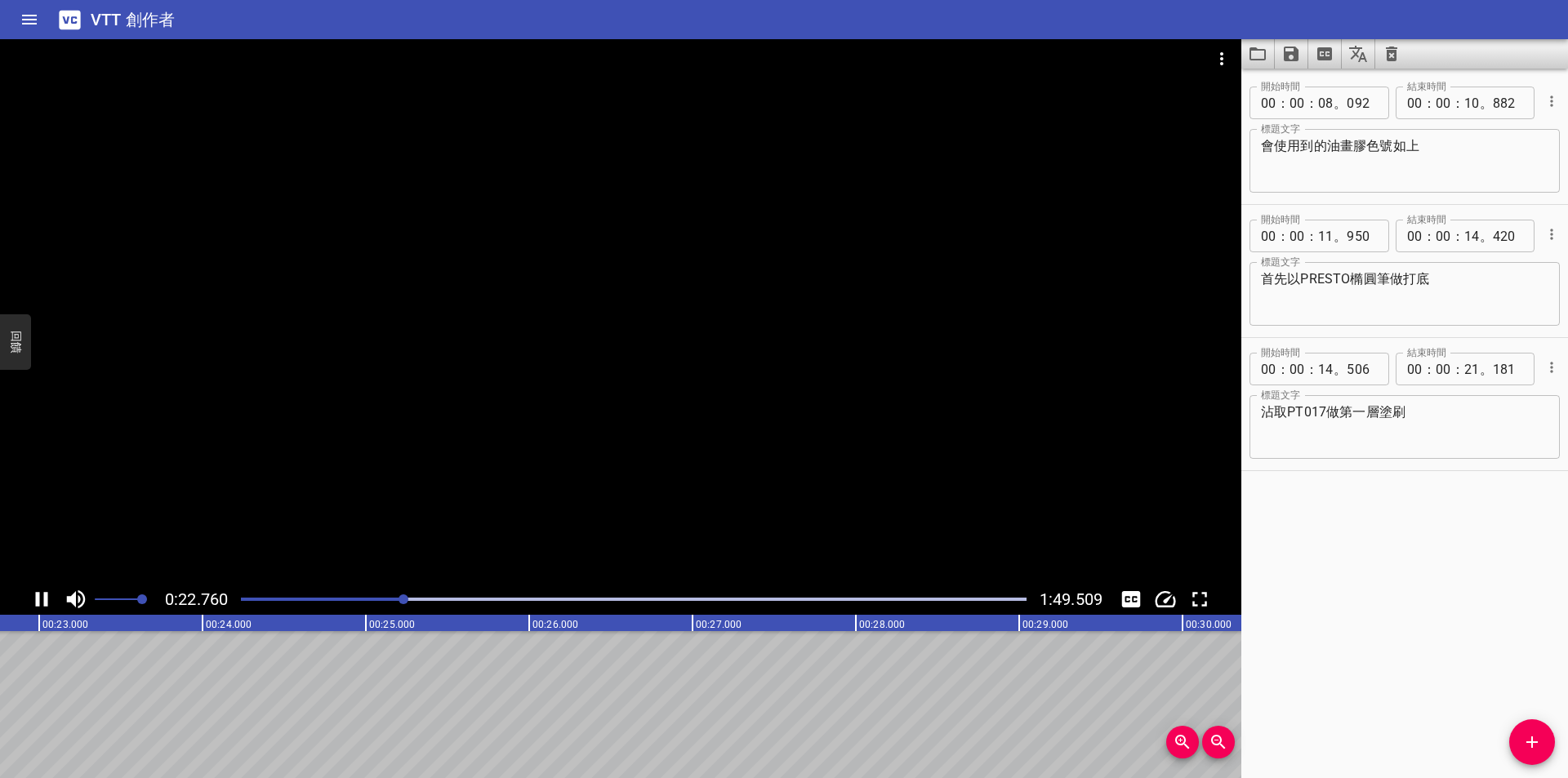
click at [377, 598] on div "播放進度" at bounding box center [10, 599] width 785 height 3
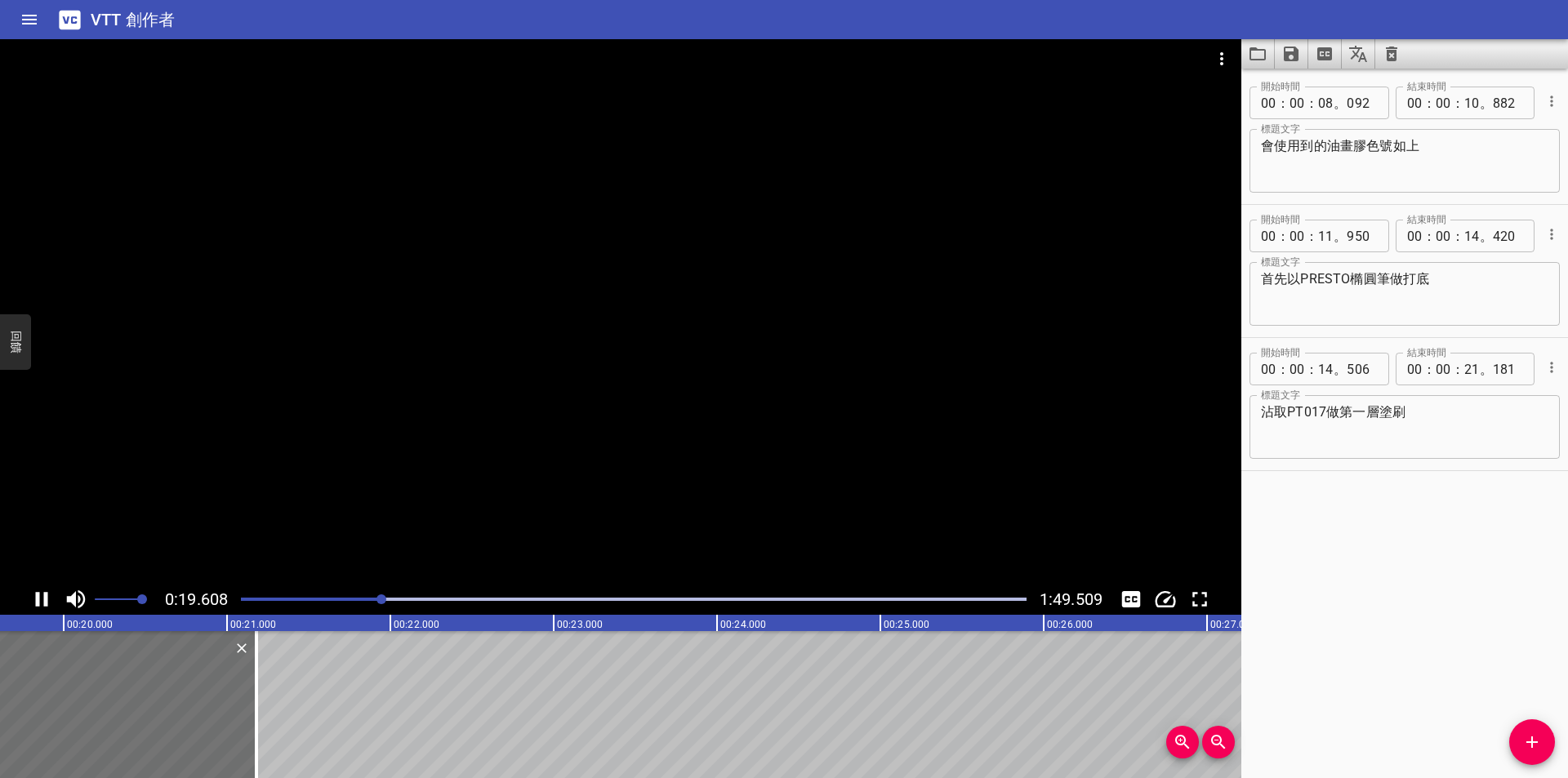
click at [377, 598] on div at bounding box center [381, 599] width 10 height 10
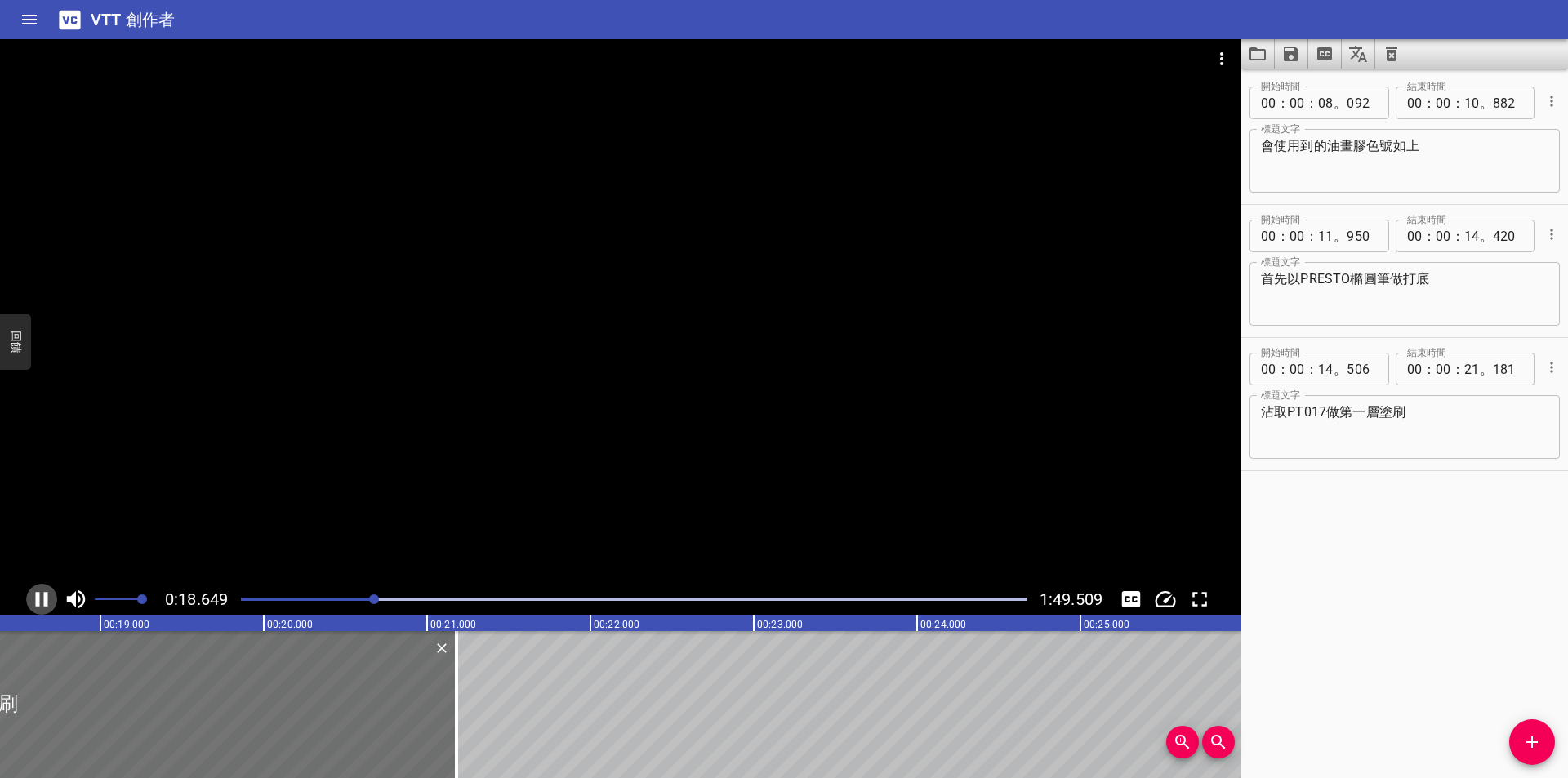
click at [49, 595] on icon "播放/暫停" at bounding box center [42, 600] width 25 height 25
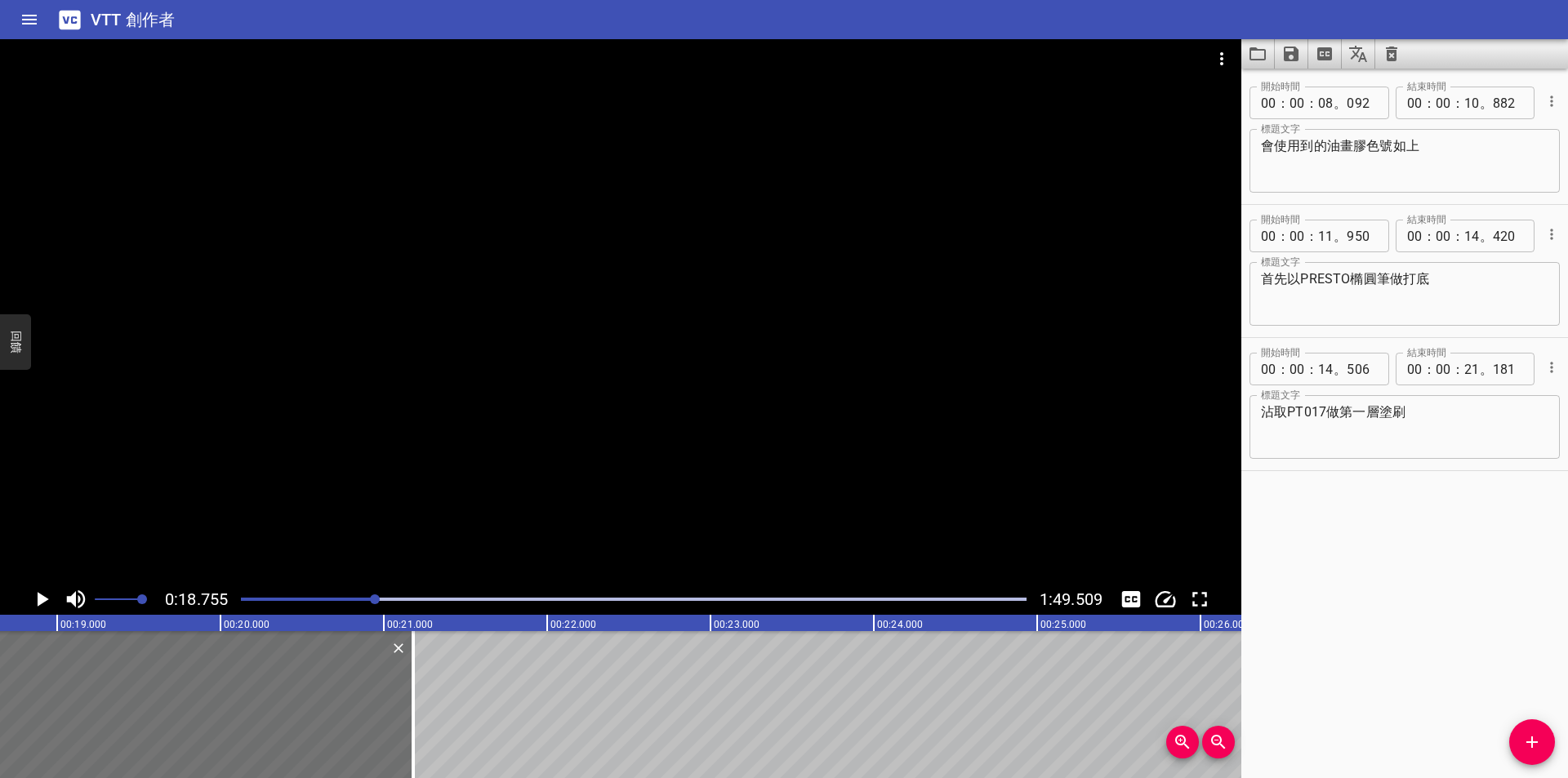
scroll to position [0, 3063]
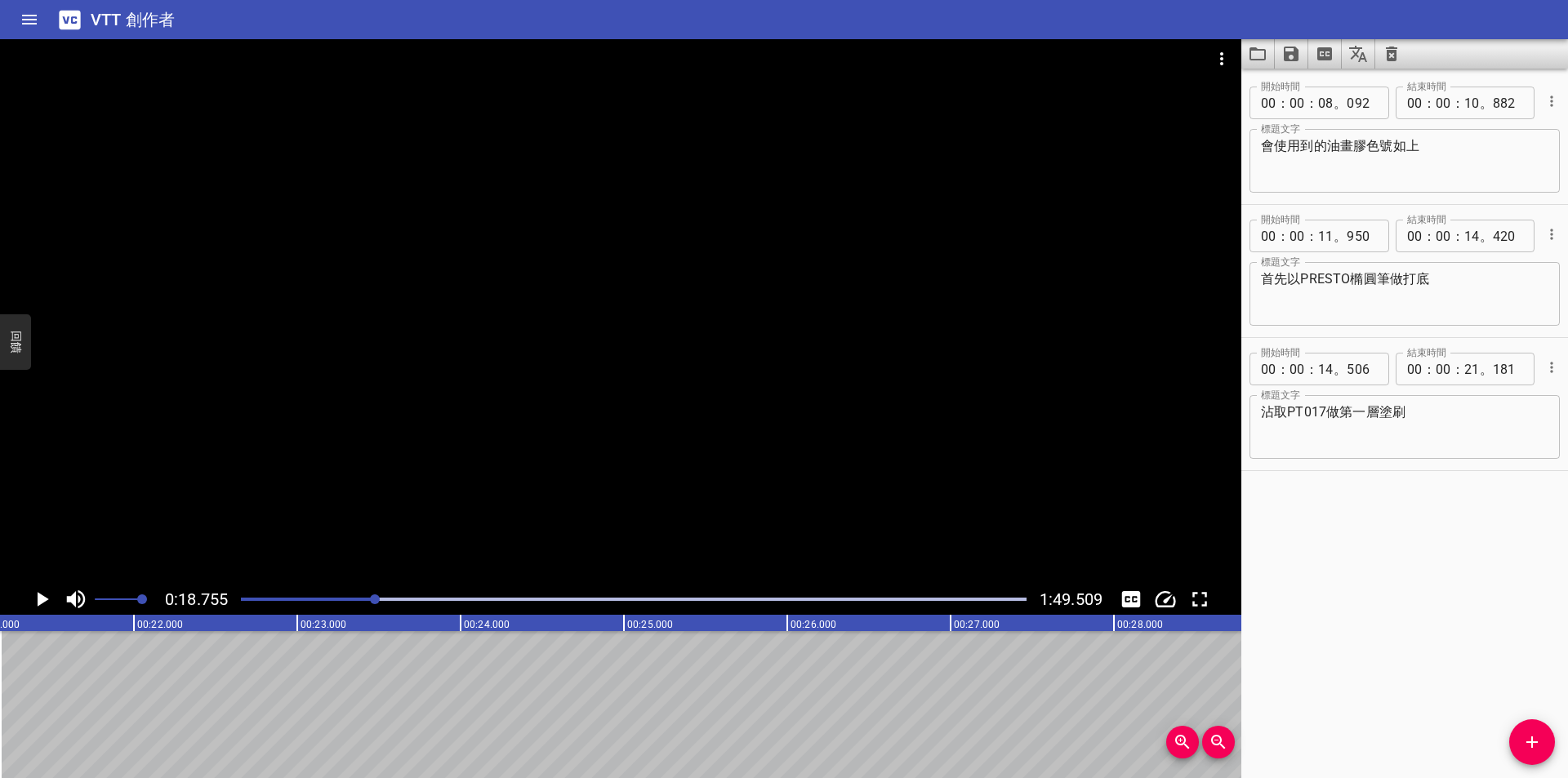
scroll to position [0, 3472]
click at [1539, 726] on button "新增提示" at bounding box center [1532, 743] width 46 height 46
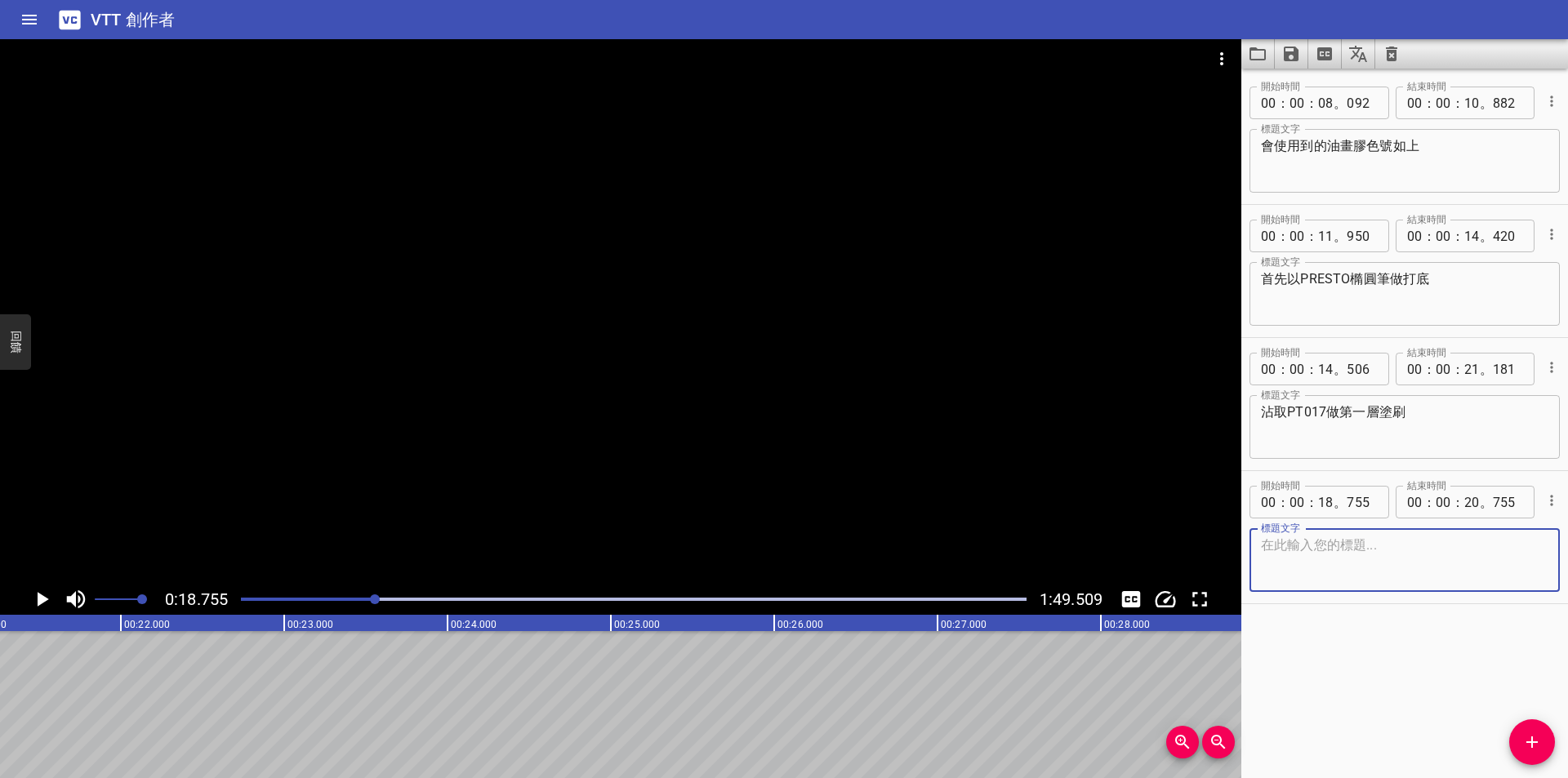
click at [1360, 550] on textarea at bounding box center [1404, 560] width 288 height 47
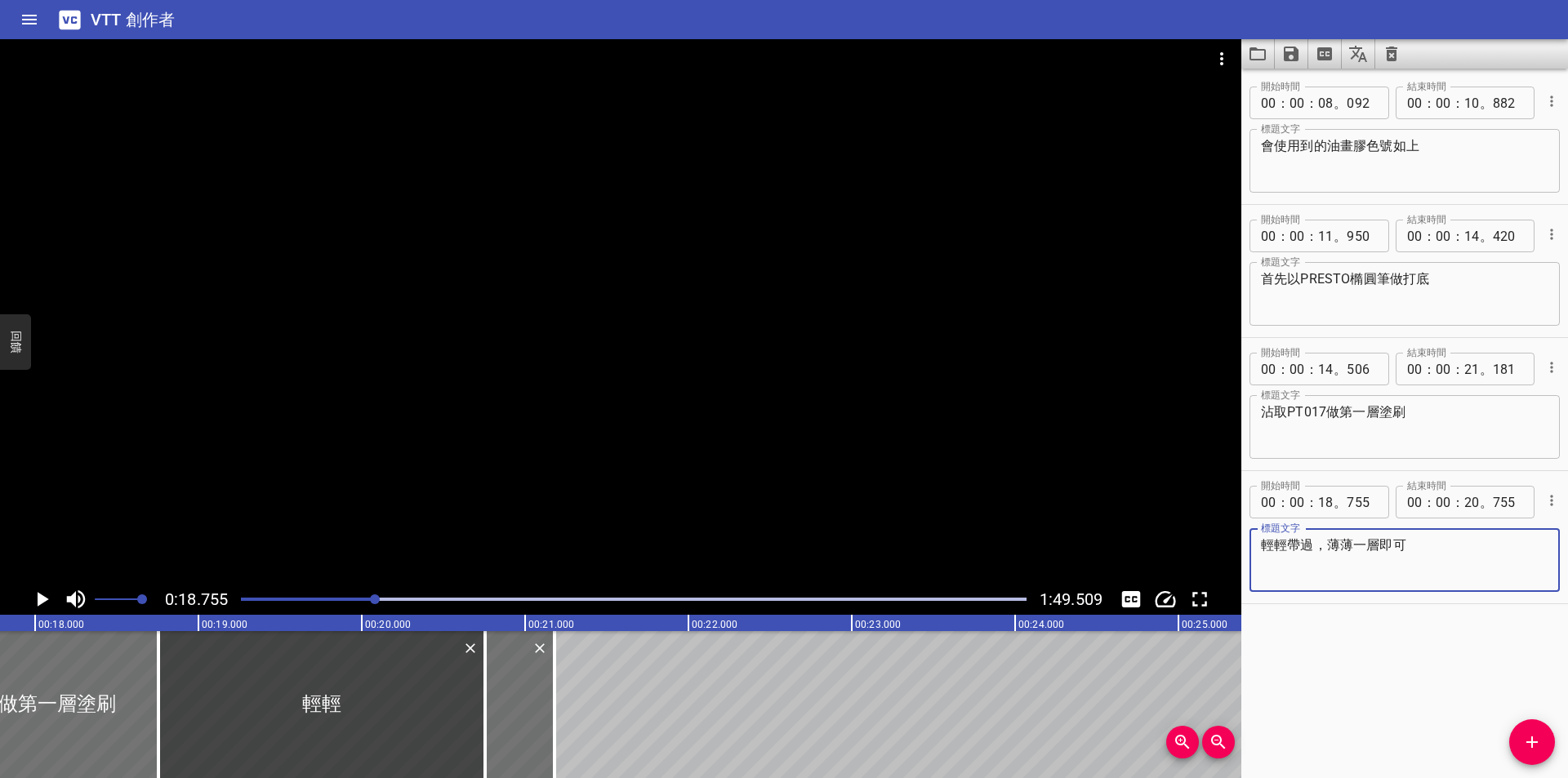
scroll to position [0, 2798]
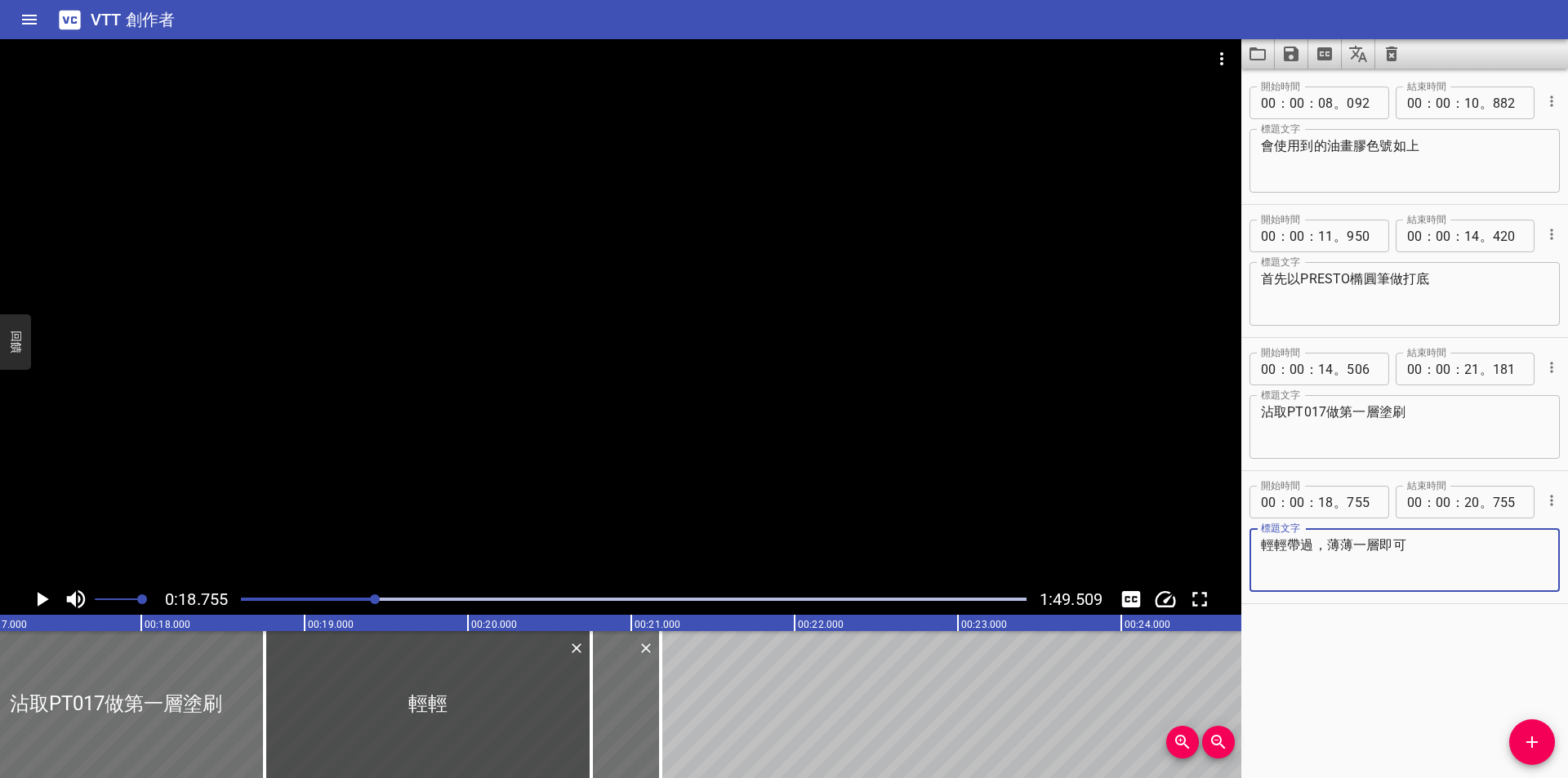
type textarea "輕輕帶過，薄薄一層即可"
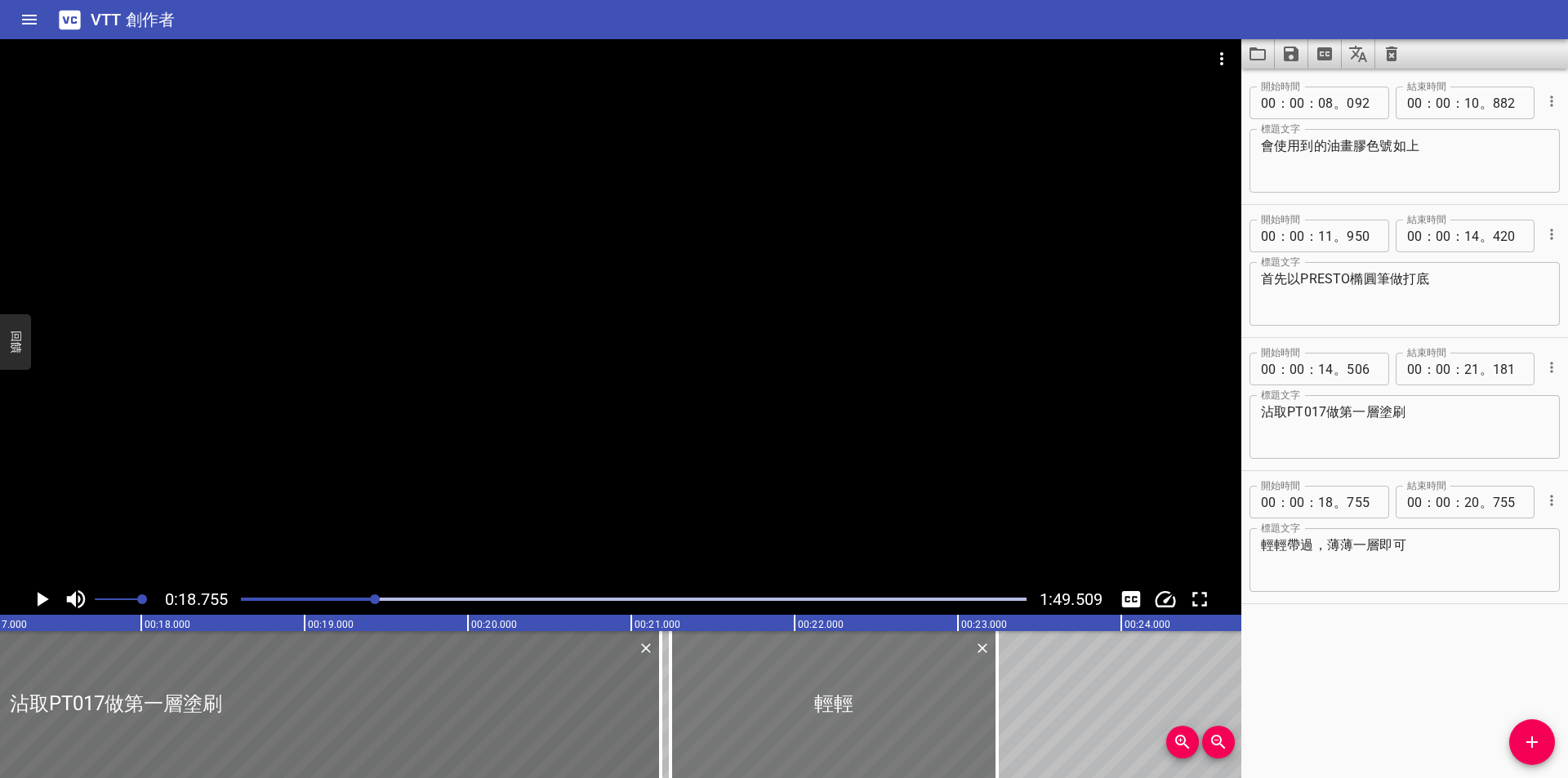
drag, startPoint x: 479, startPoint y: 701, endPoint x: 884, endPoint y: 708, distance: 405.1
click at [884, 708] on div at bounding box center [833, 705] width 327 height 147
type input "21"
type input "240"
type input "23"
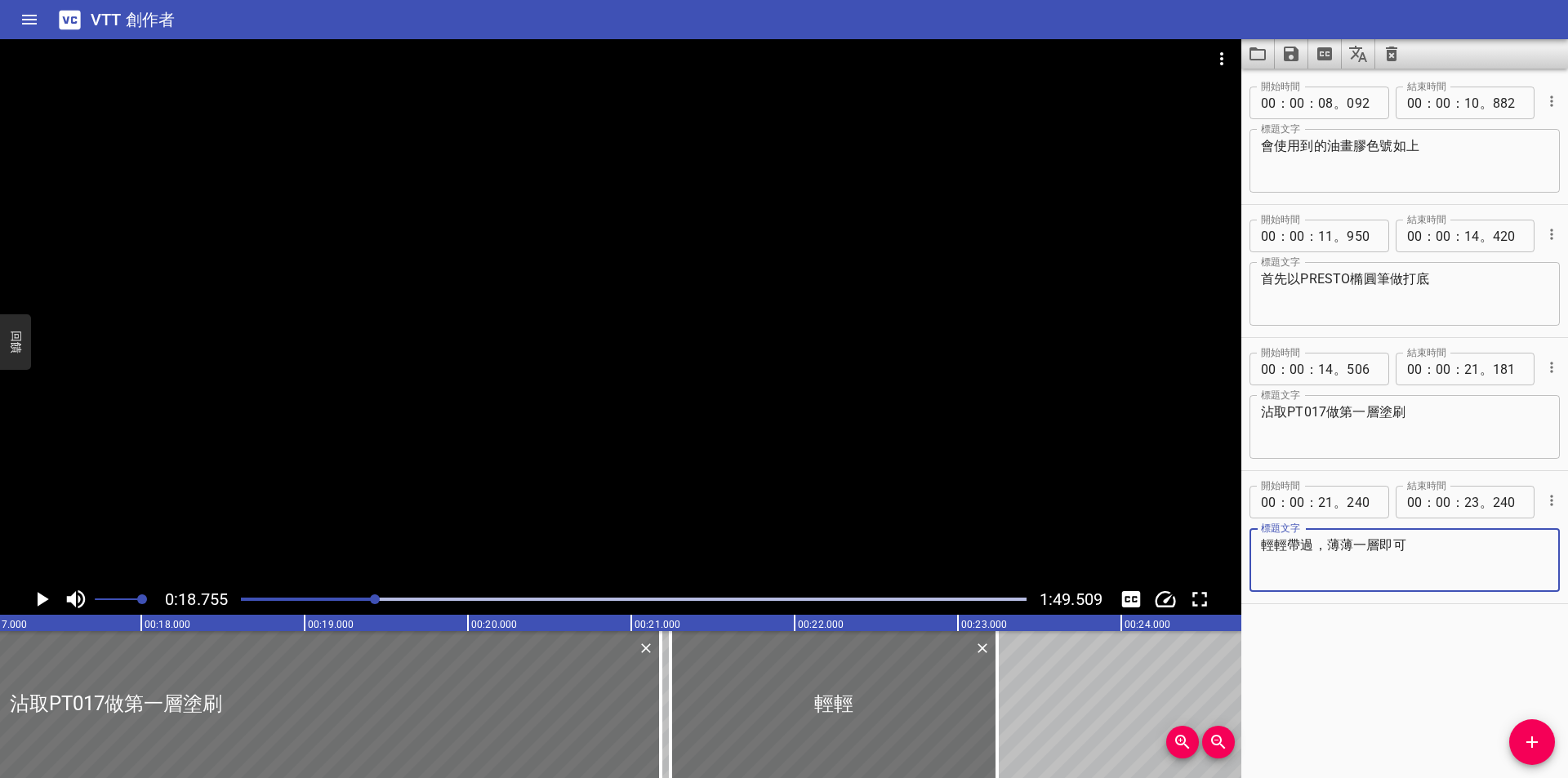
click at [1387, 556] on textarea "輕輕帶過，薄薄一層即可" at bounding box center [1404, 560] width 288 height 47
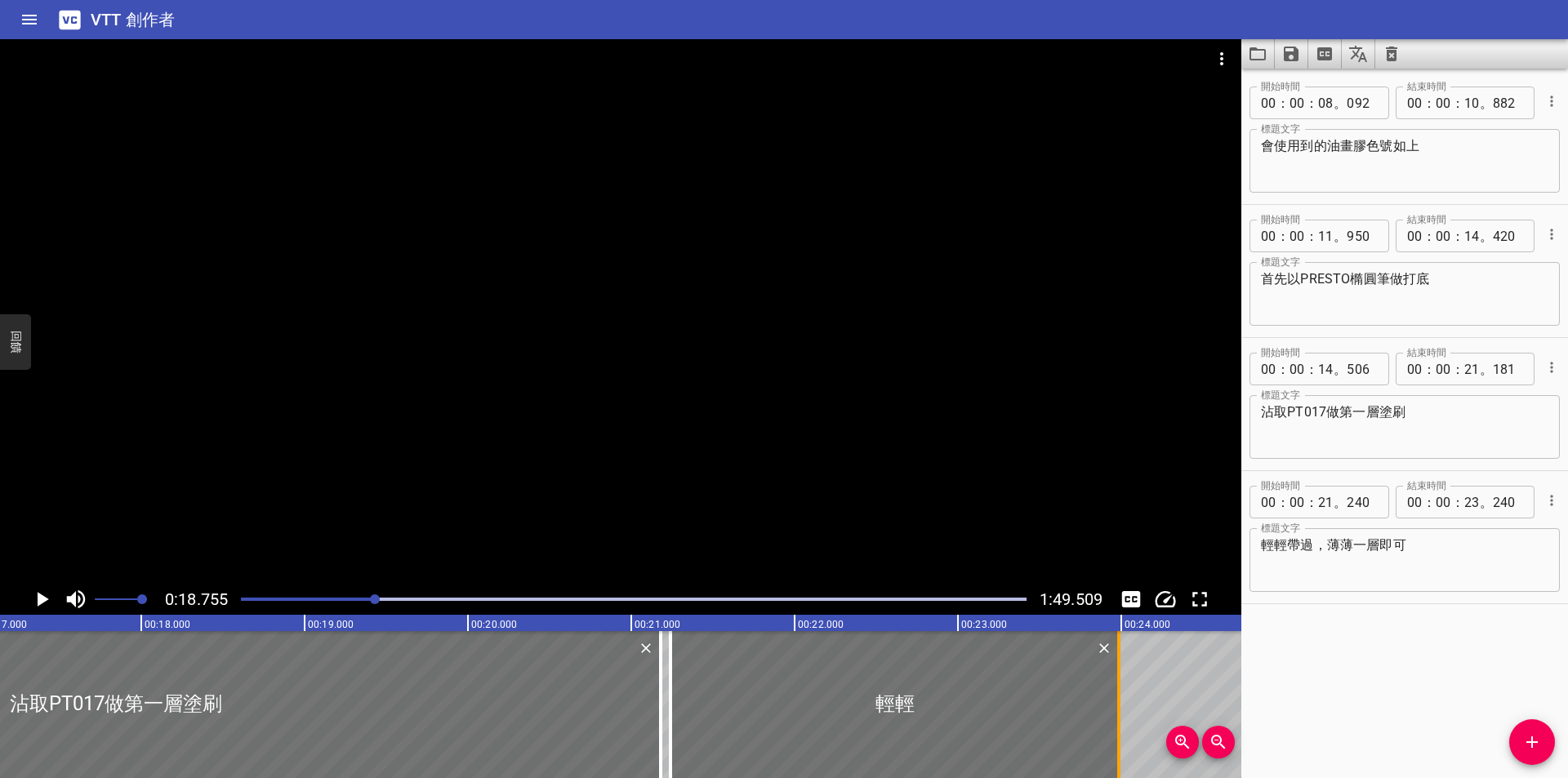
drag, startPoint x: 992, startPoint y: 691, endPoint x: 1115, endPoint y: 691, distance: 123.0
click at [1115, 691] on div at bounding box center [1118, 705] width 16 height 147
type input "990"
click at [40, 596] on icon "播放/暫停" at bounding box center [43, 599] width 11 height 14
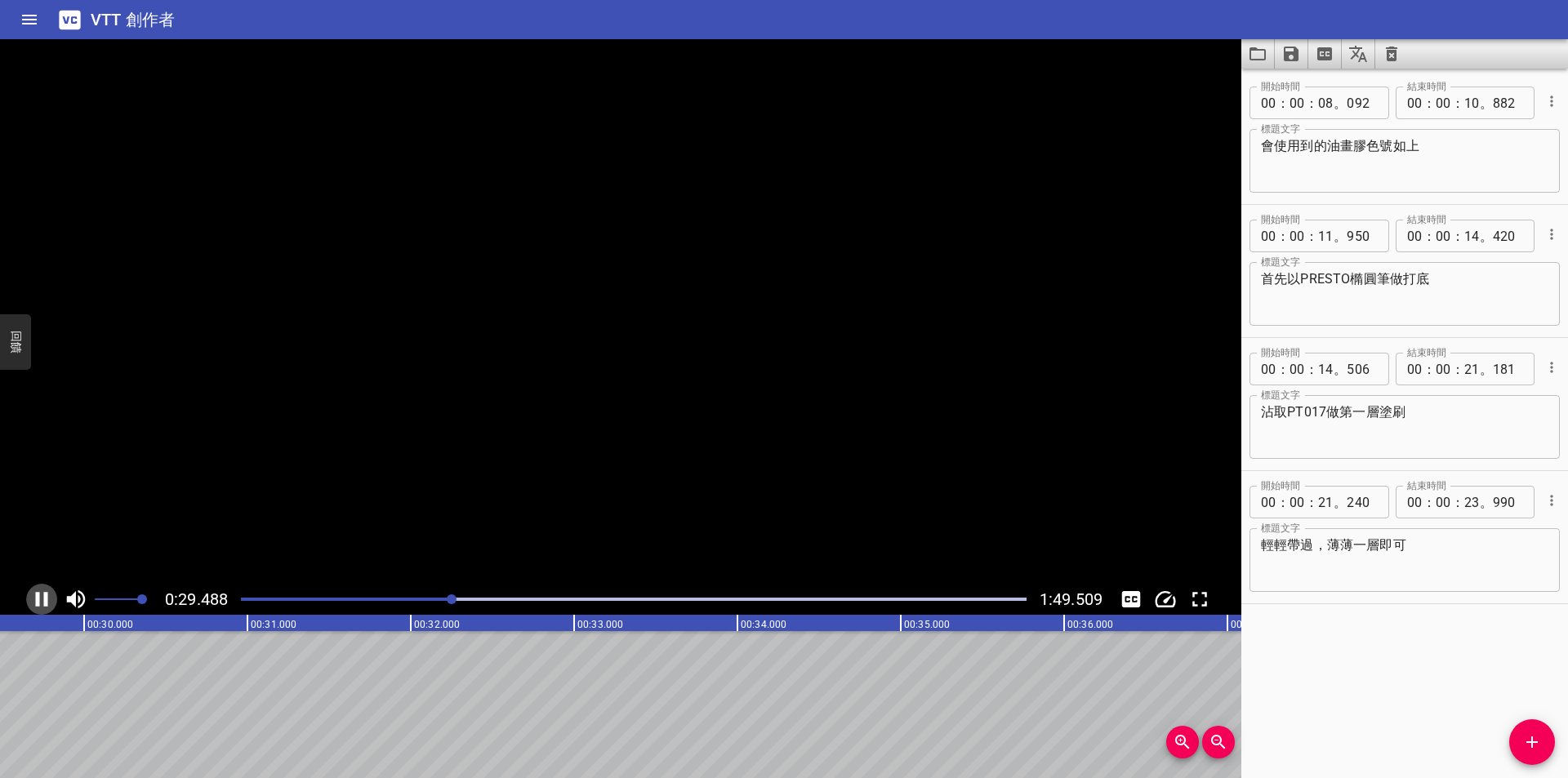
click at [40, 596] on icon "播放/暫停" at bounding box center [42, 600] width 25 height 25
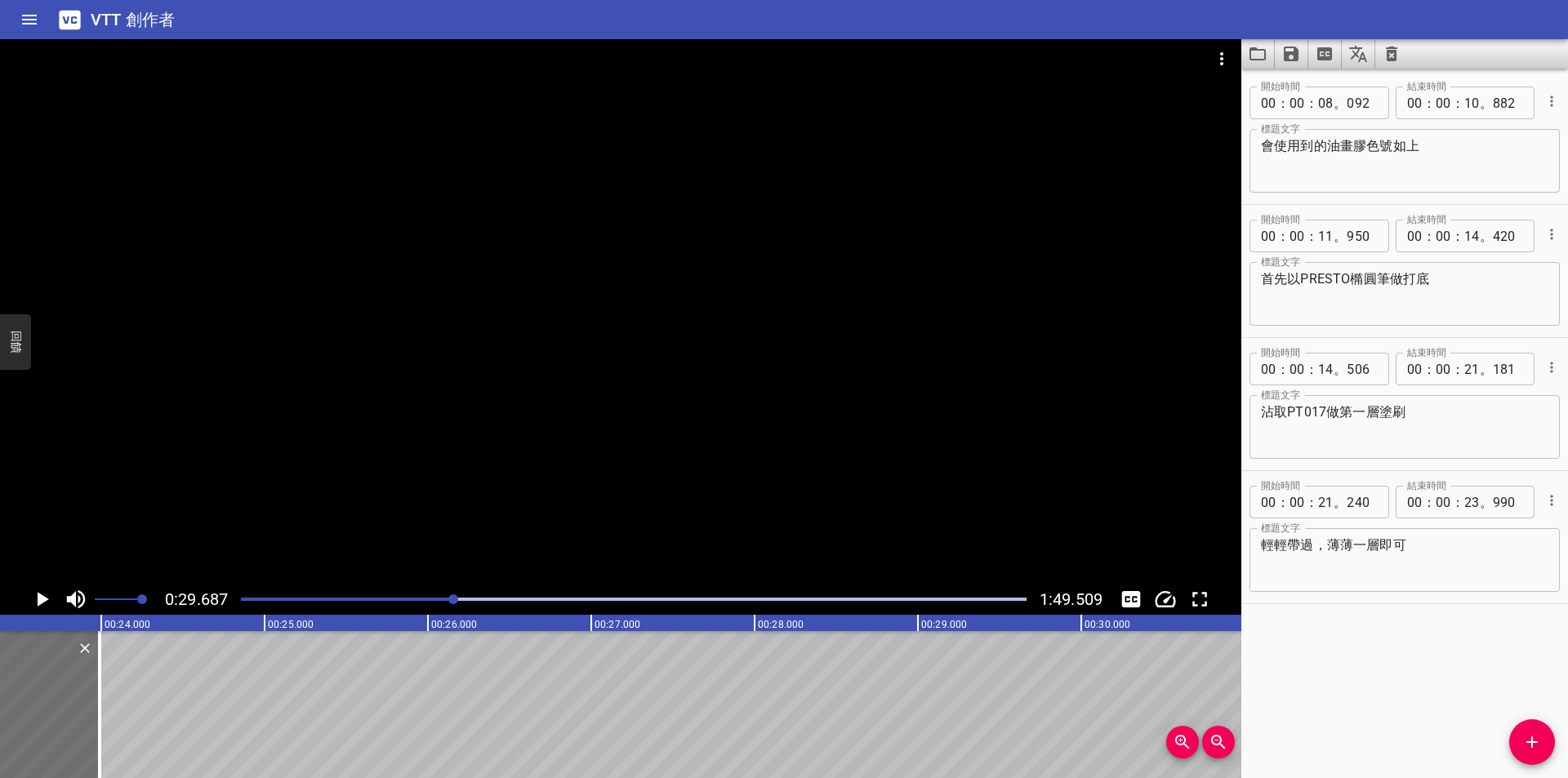
scroll to position [0, 3791]
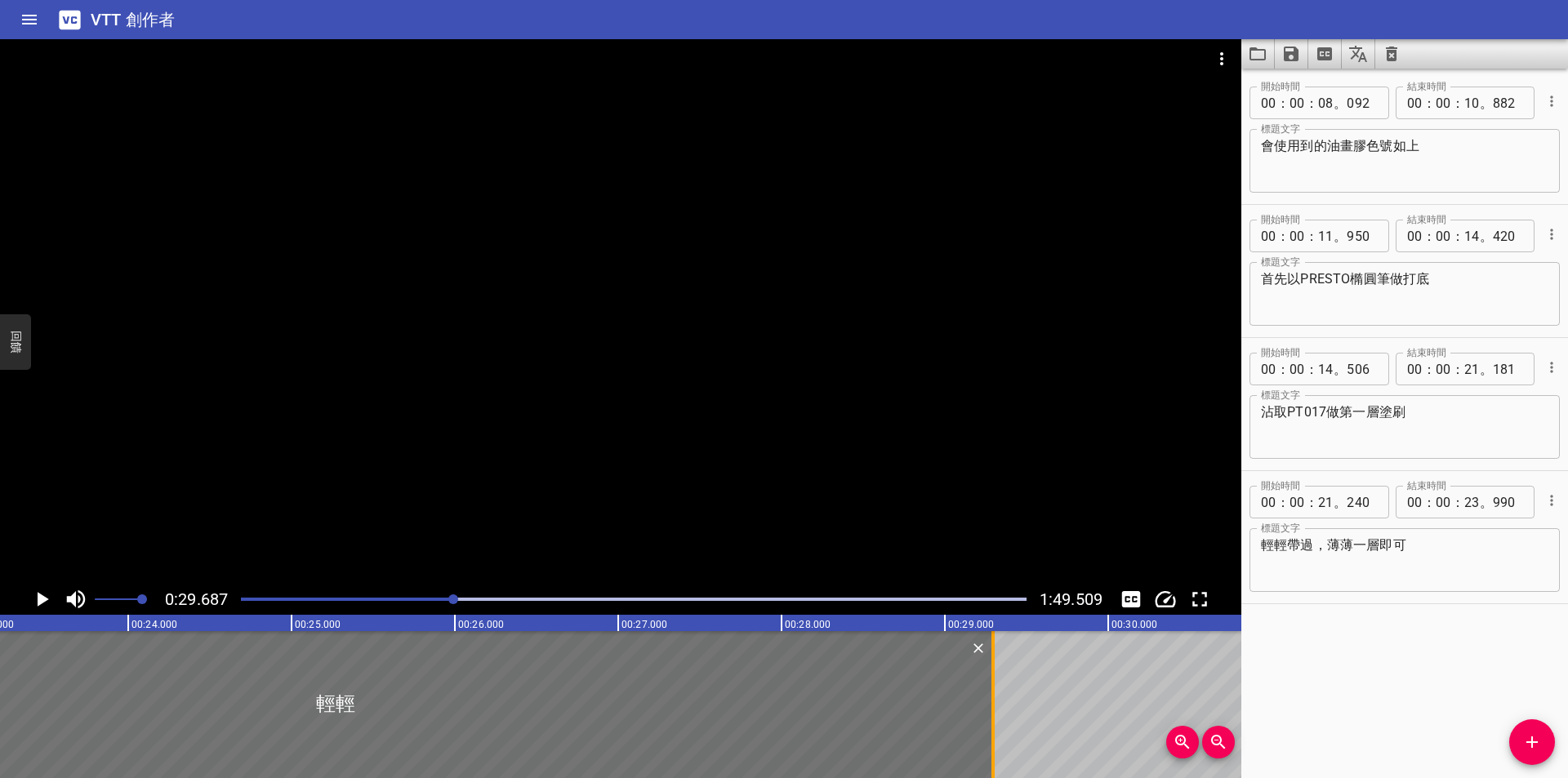
drag, startPoint x: 124, startPoint y: 679, endPoint x: 990, endPoint y: 680, distance: 866.0
click at [990, 680] on div at bounding box center [992, 705] width 16 height 147
type input "29"
type input "295"
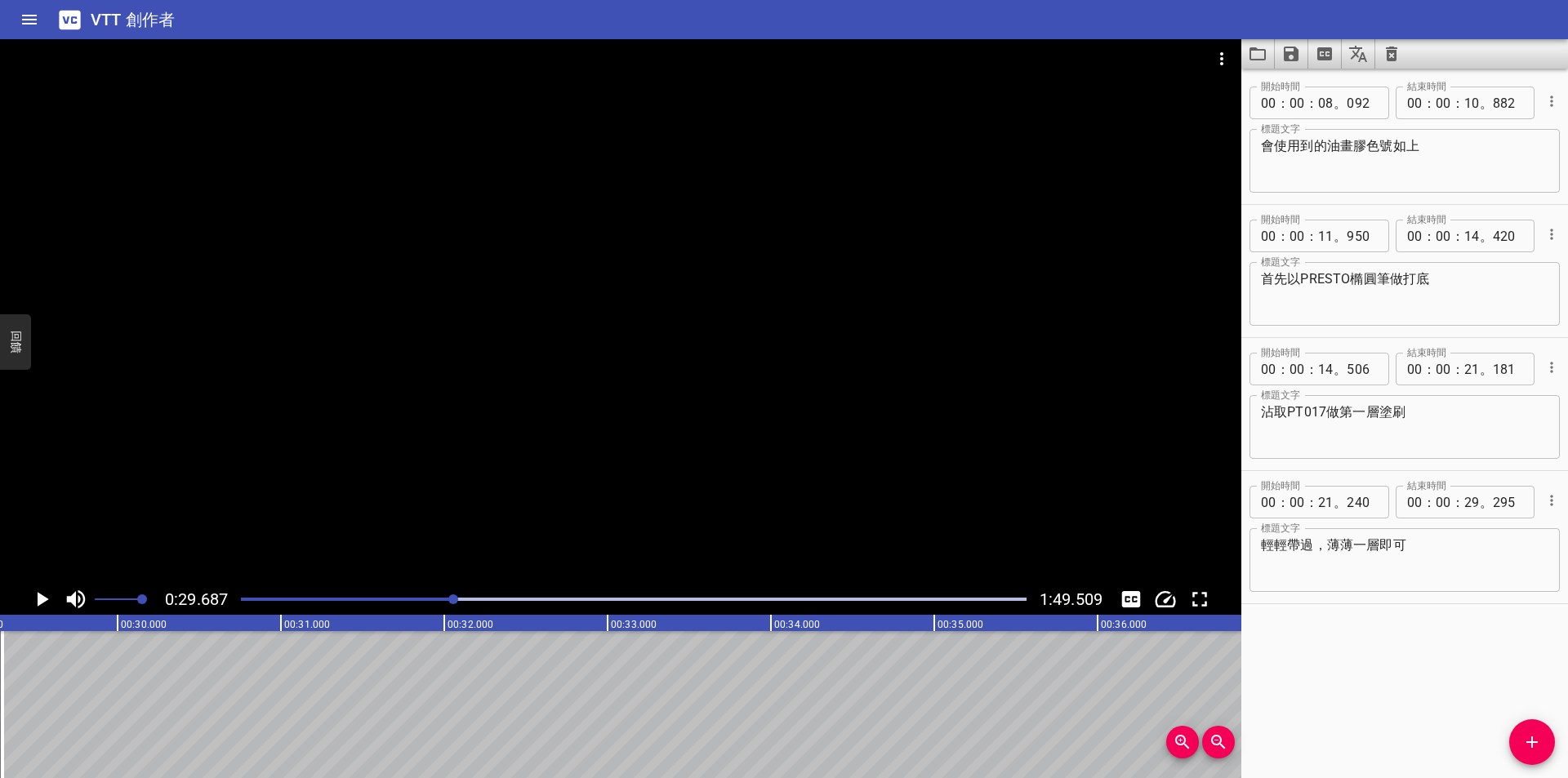
scroll to position [0, 4809]
click at [1533, 729] on button "新增提示" at bounding box center [1532, 743] width 46 height 46
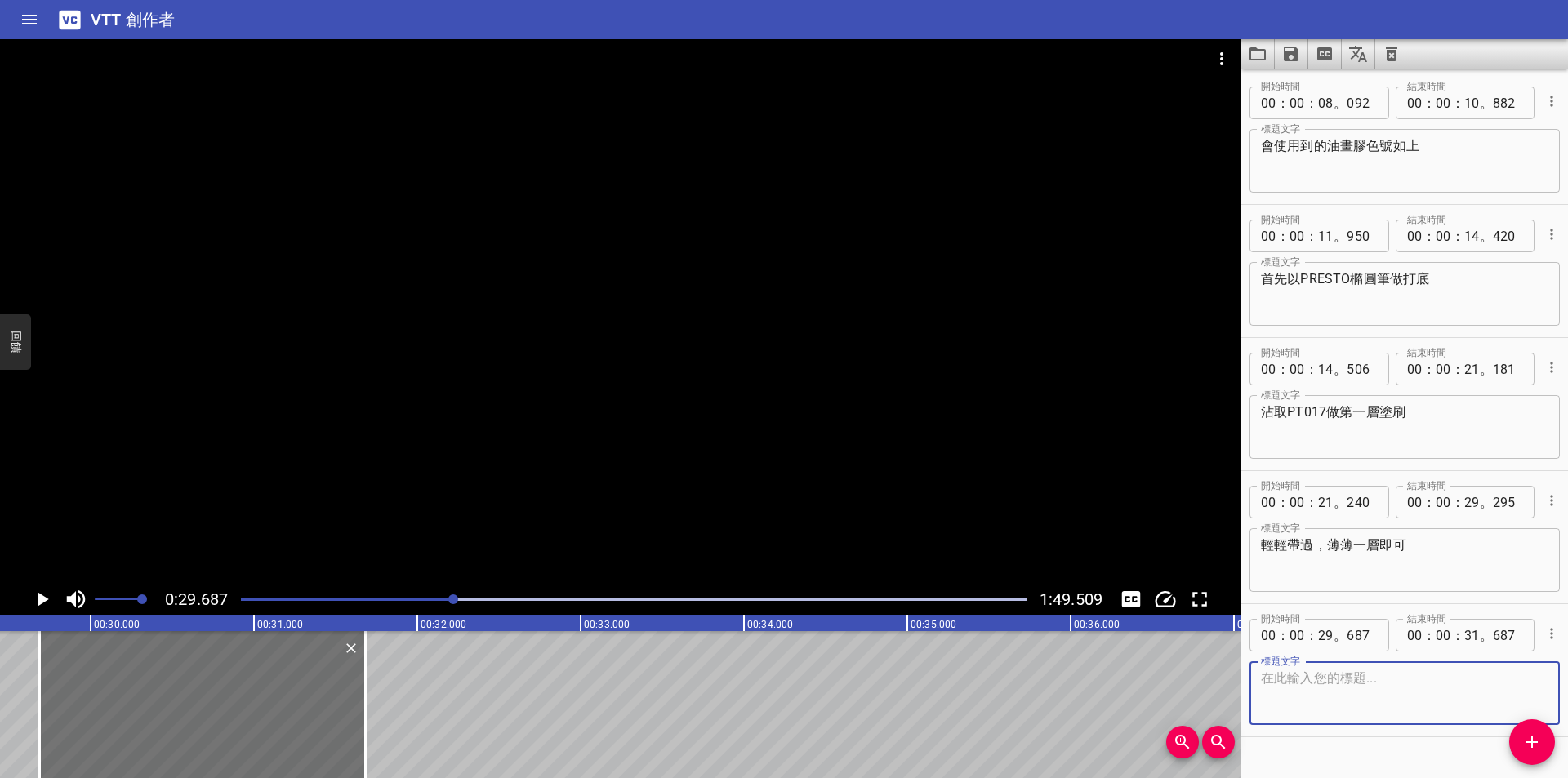
click at [1376, 694] on textarea at bounding box center [1404, 693] width 288 height 47
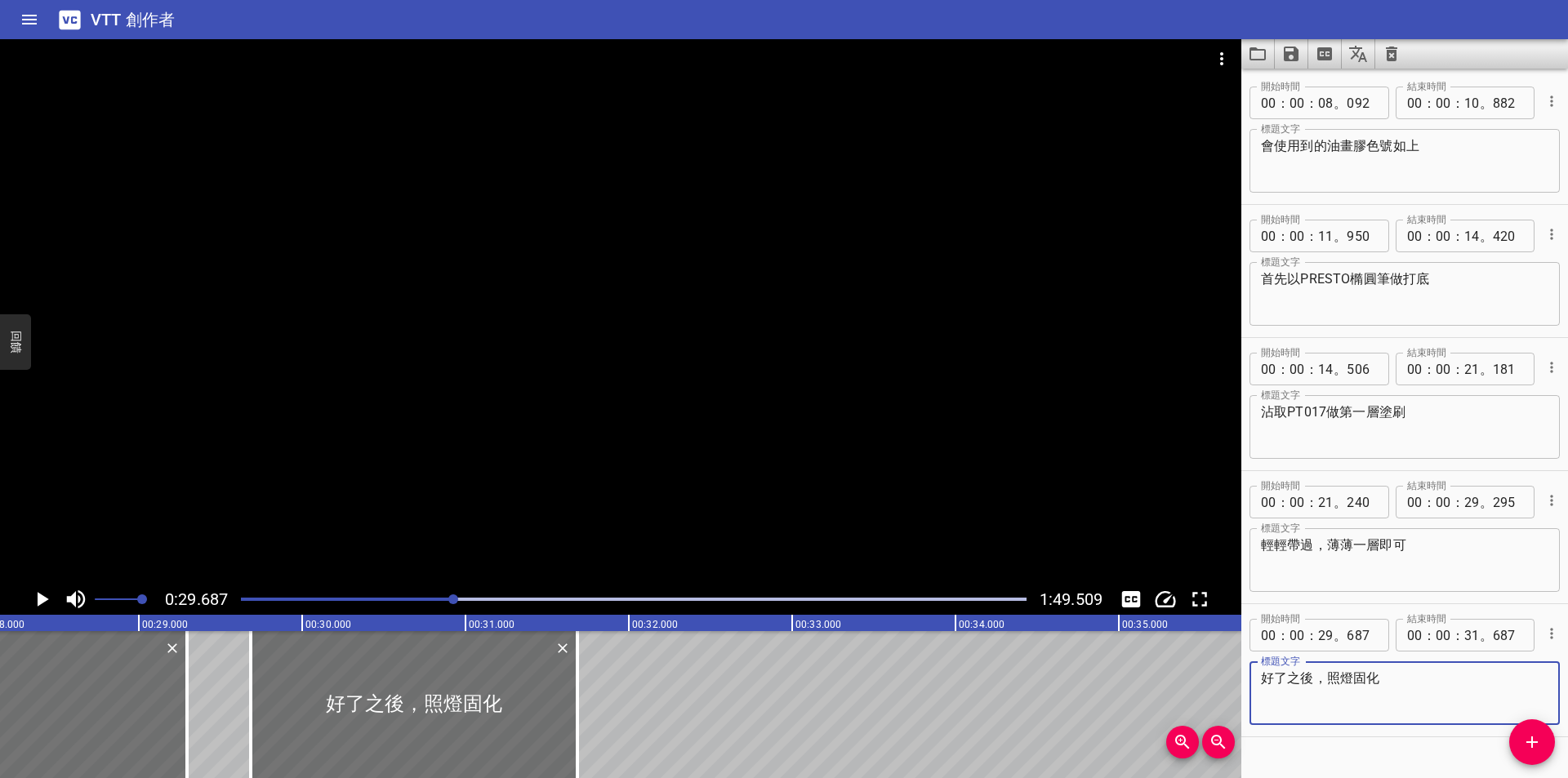
scroll to position [0, 4584]
type textarea "好了之後，照燈固化"
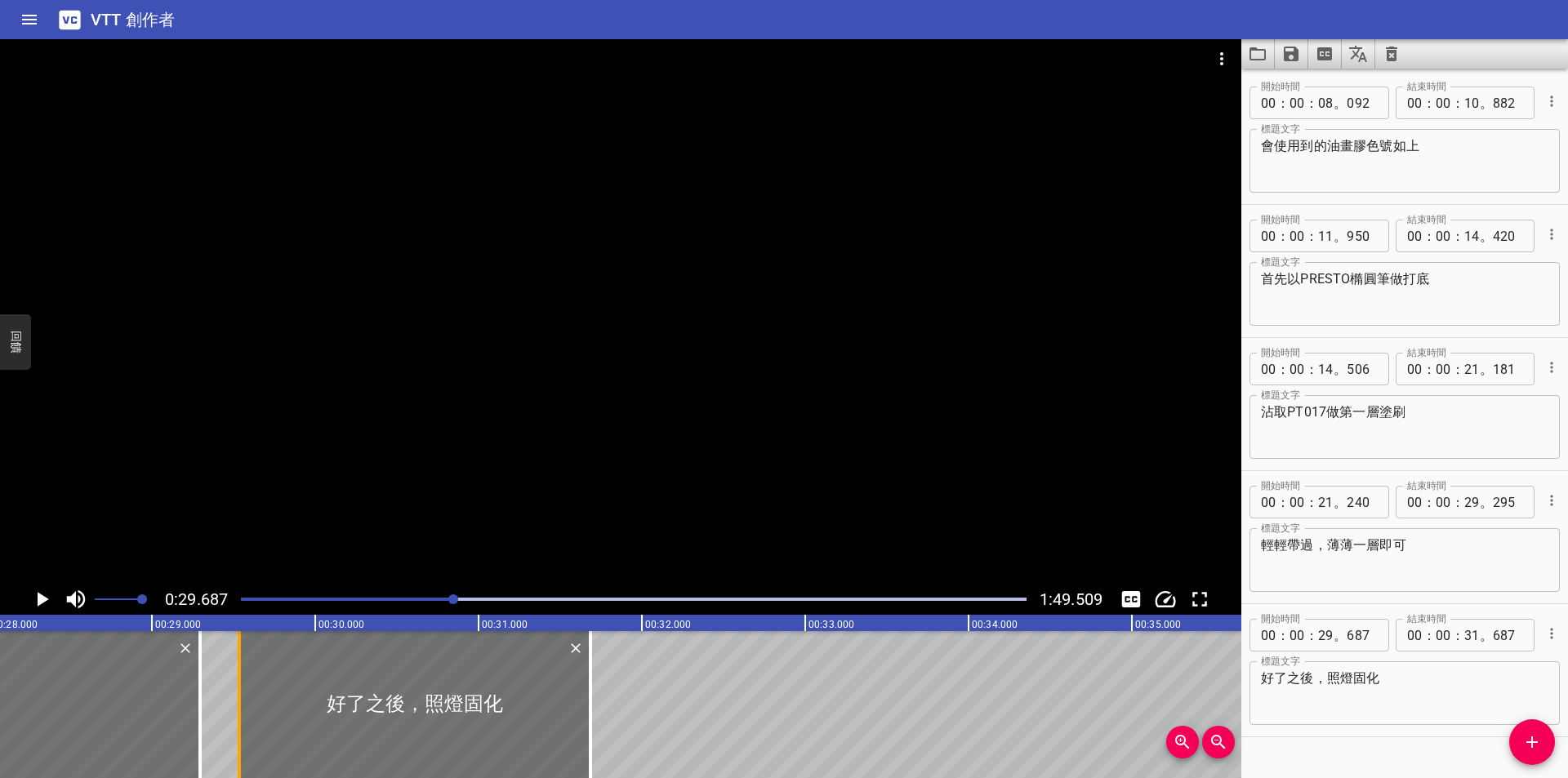
drag, startPoint x: 259, startPoint y: 678, endPoint x: 234, endPoint y: 680, distance: 25.1
click at [234, 680] on div at bounding box center [239, 705] width 16 height 147
type input "537"
click at [435, 600] on div "播放進度" at bounding box center [61, 599] width 785 height 3
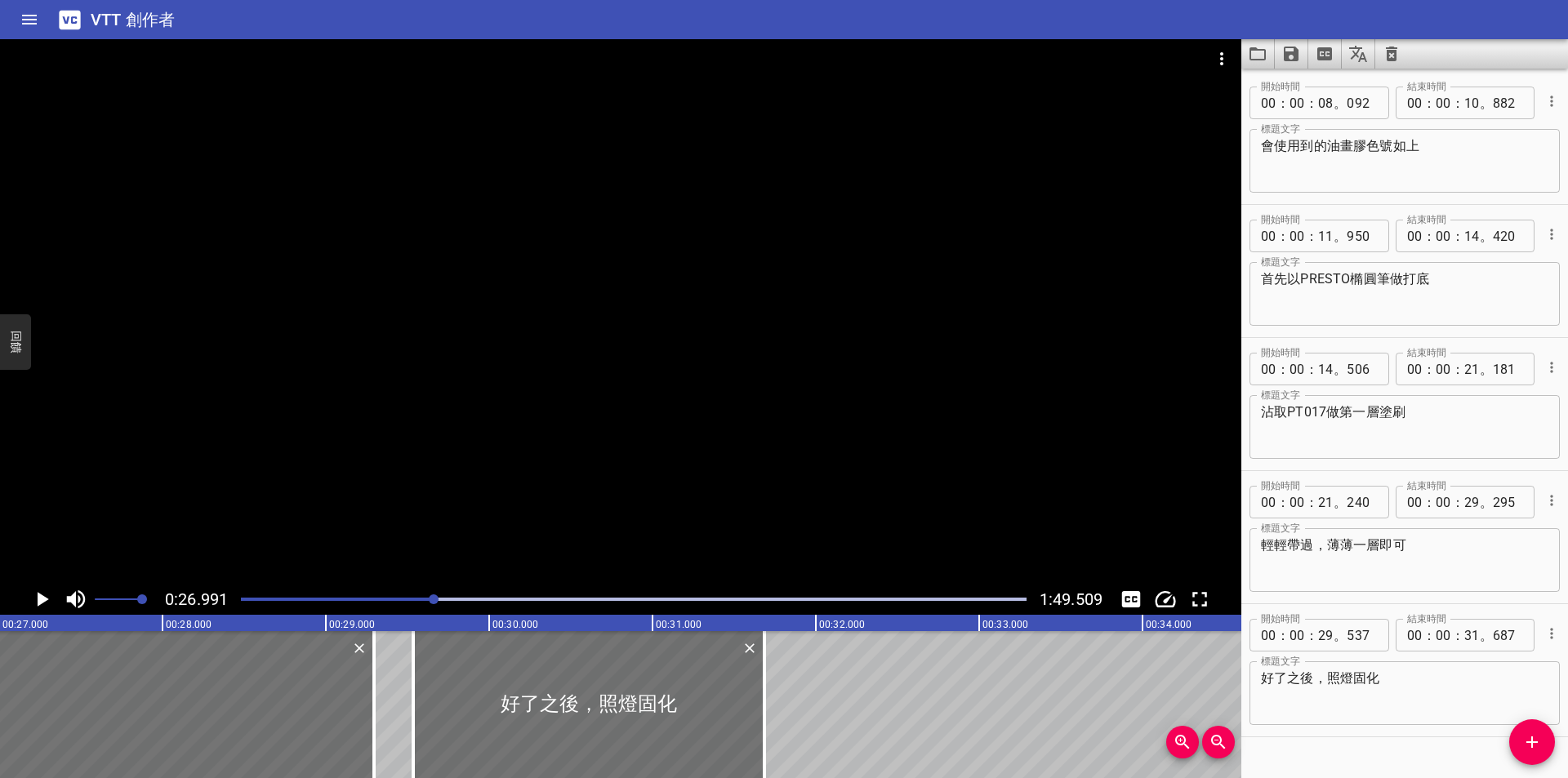
scroll to position [0, 4408]
click at [45, 600] on icon "播放/暫停" at bounding box center [43, 599] width 11 height 14
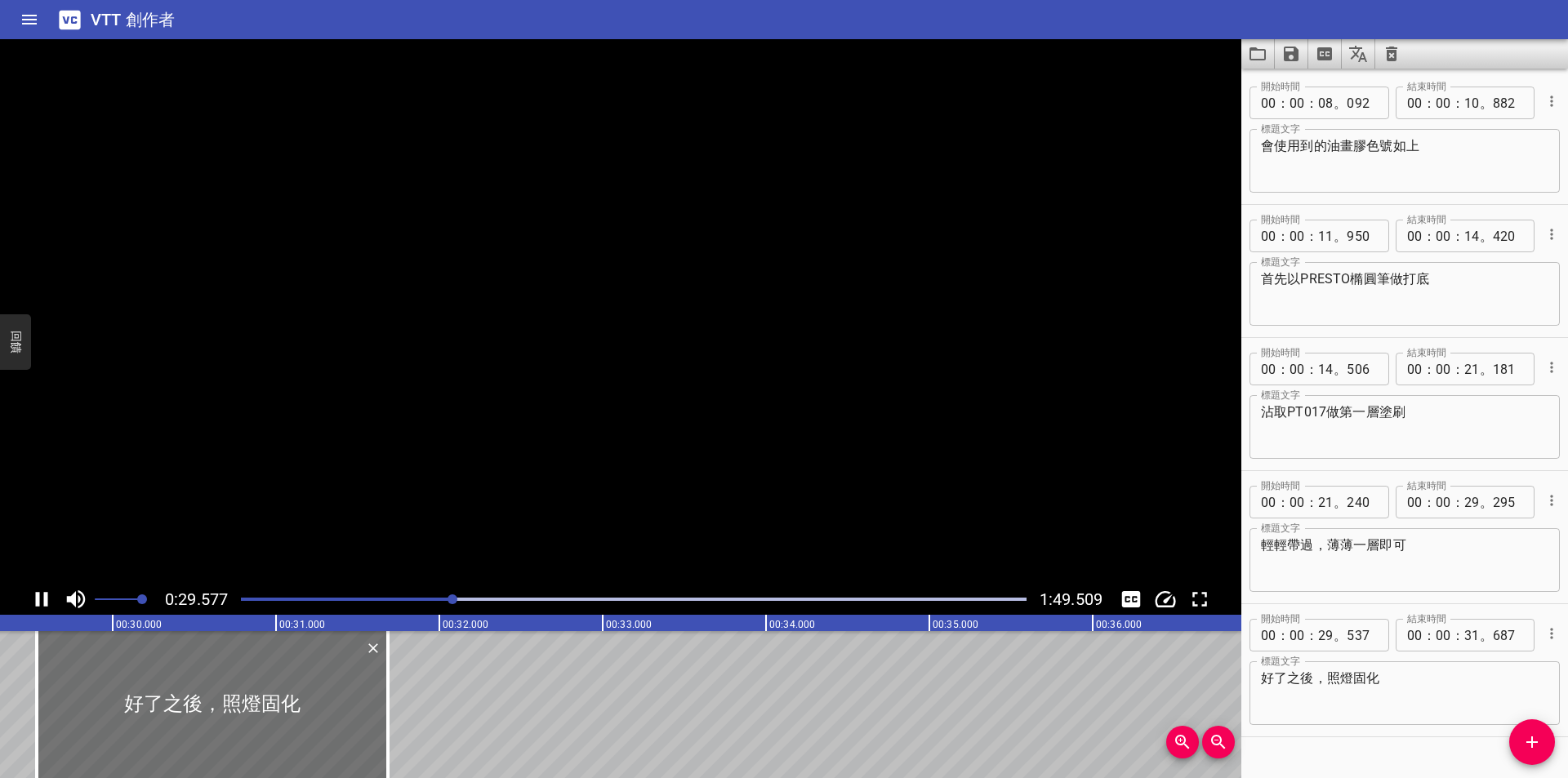
scroll to position [32, 0]
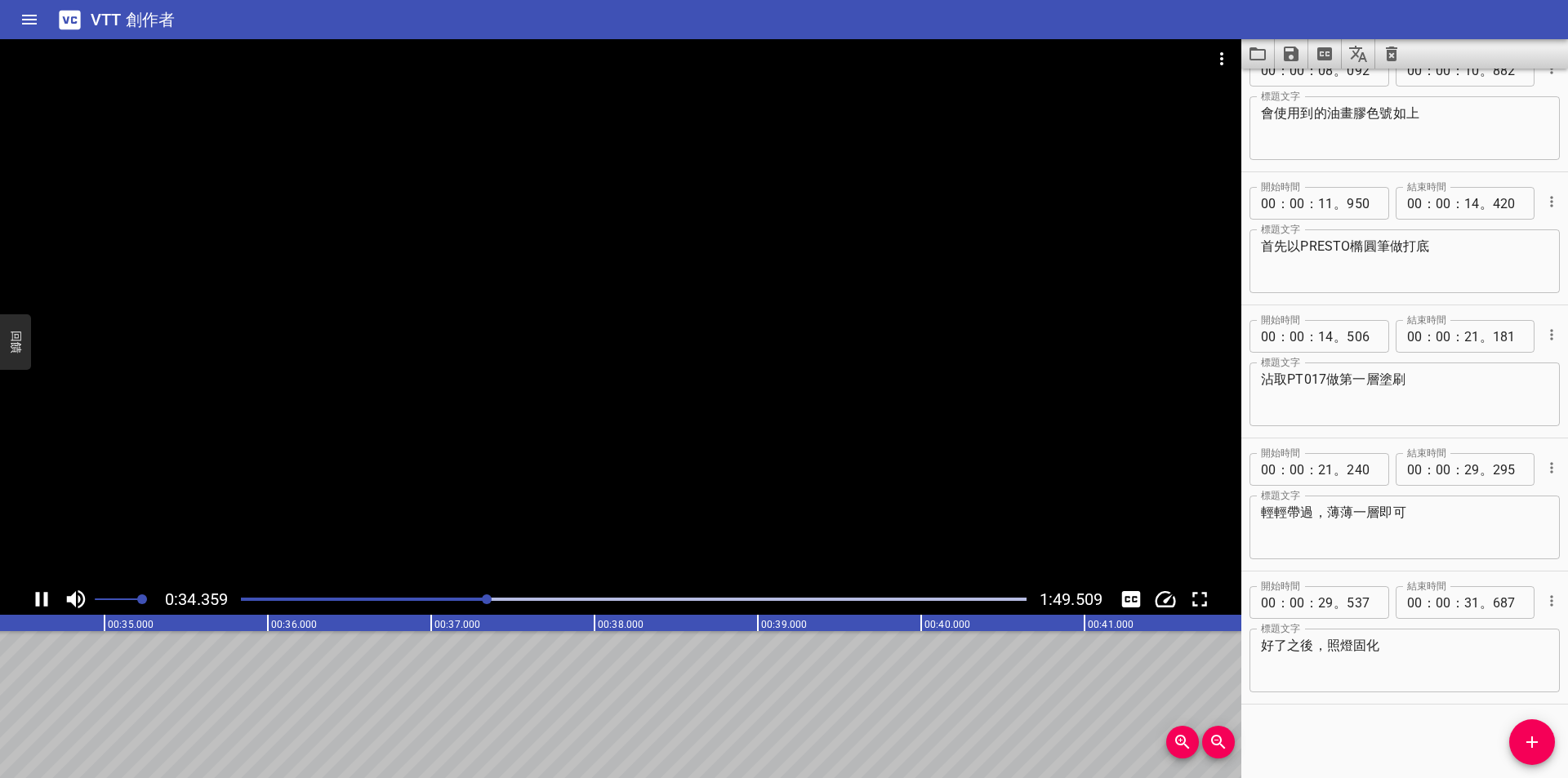
click at [46, 600] on icon "播放/暫停" at bounding box center [42, 599] width 12 height 14
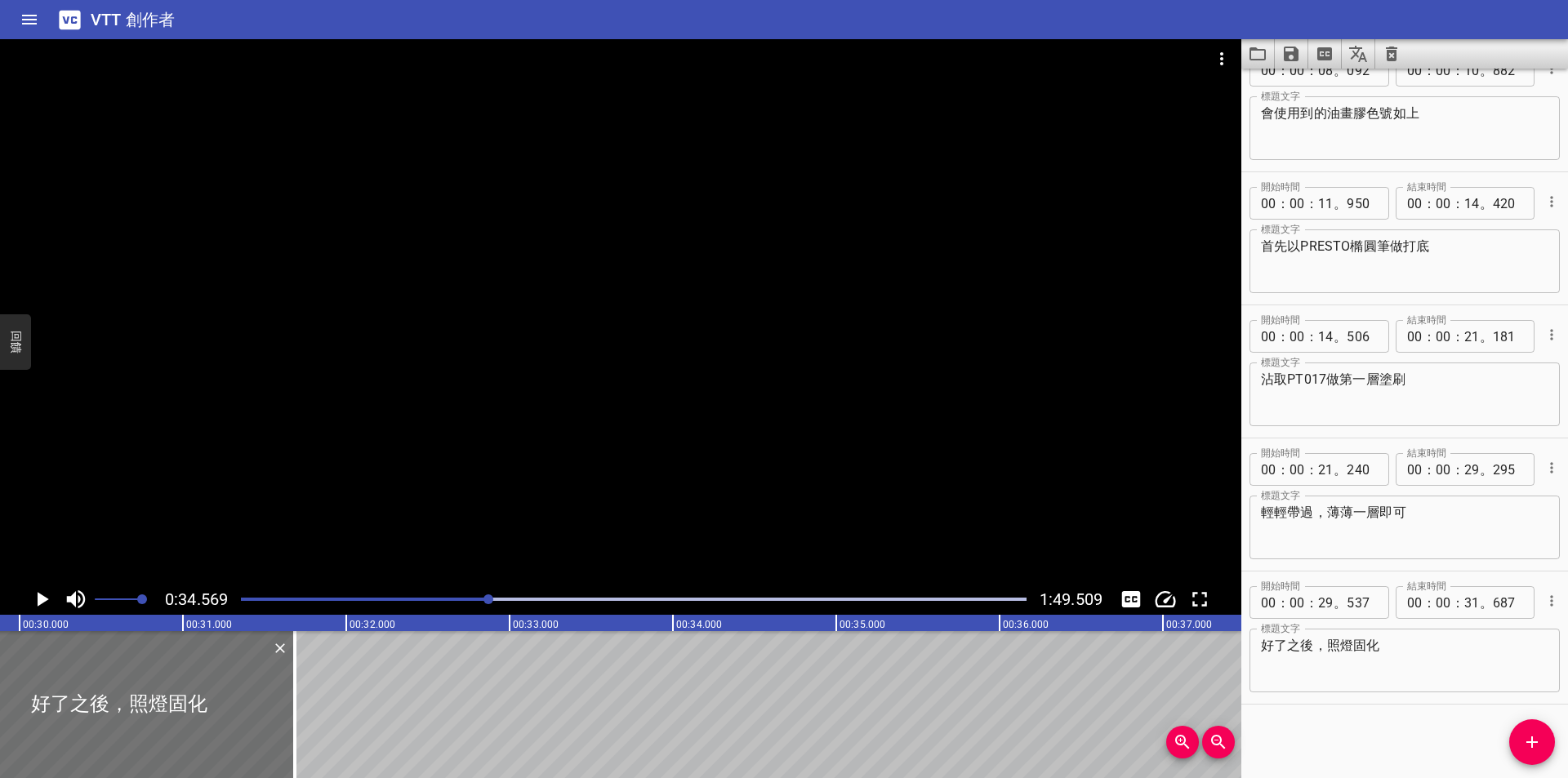
scroll to position [0, 4853]
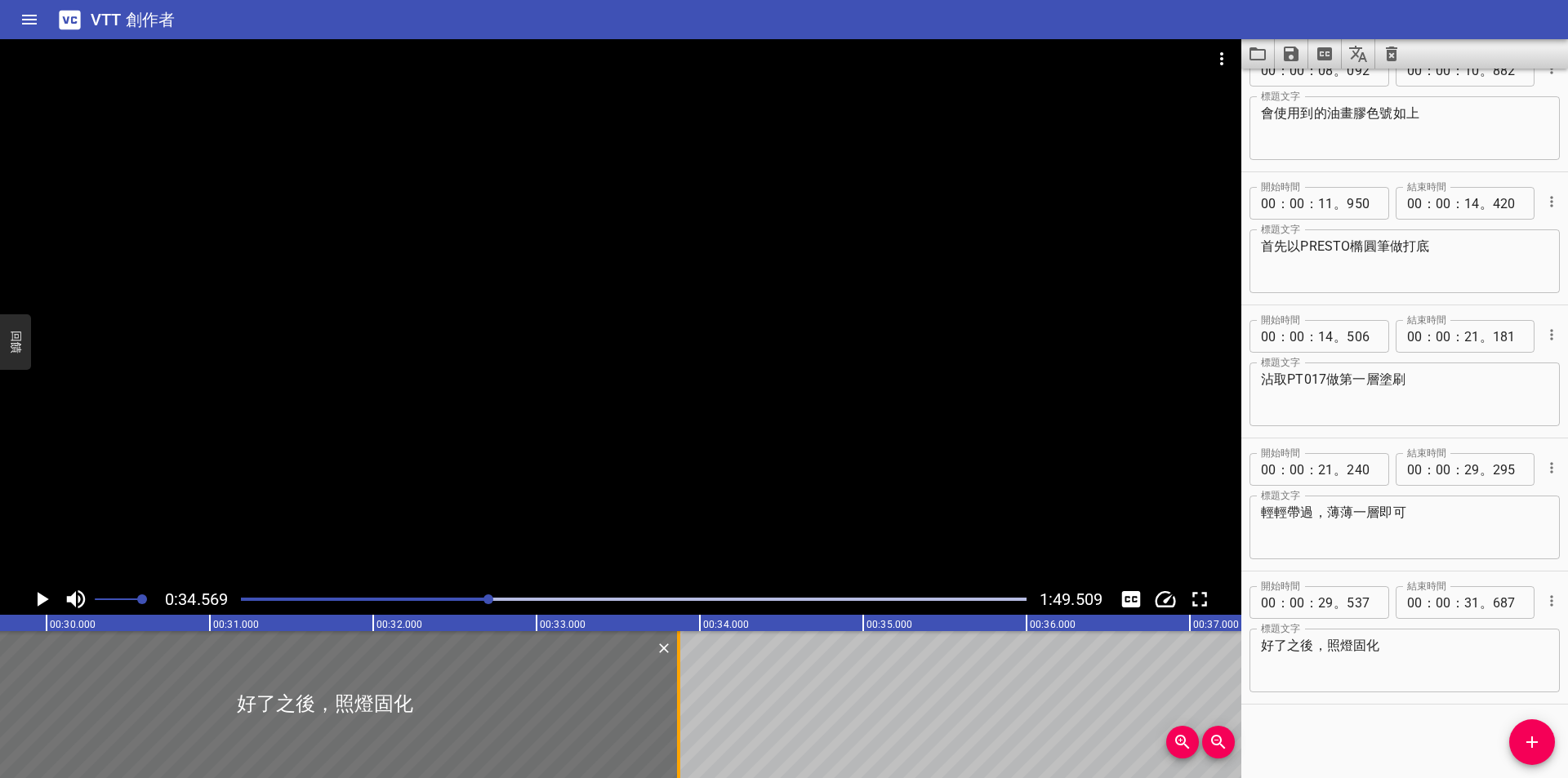
drag, startPoint x: 323, startPoint y: 699, endPoint x: 680, endPoint y: 690, distance: 357.1
click at [680, 690] on div at bounding box center [678, 705] width 3 height 147
type input "33"
type input "872"
click at [469, 596] on div at bounding box center [634, 600] width 805 height 23
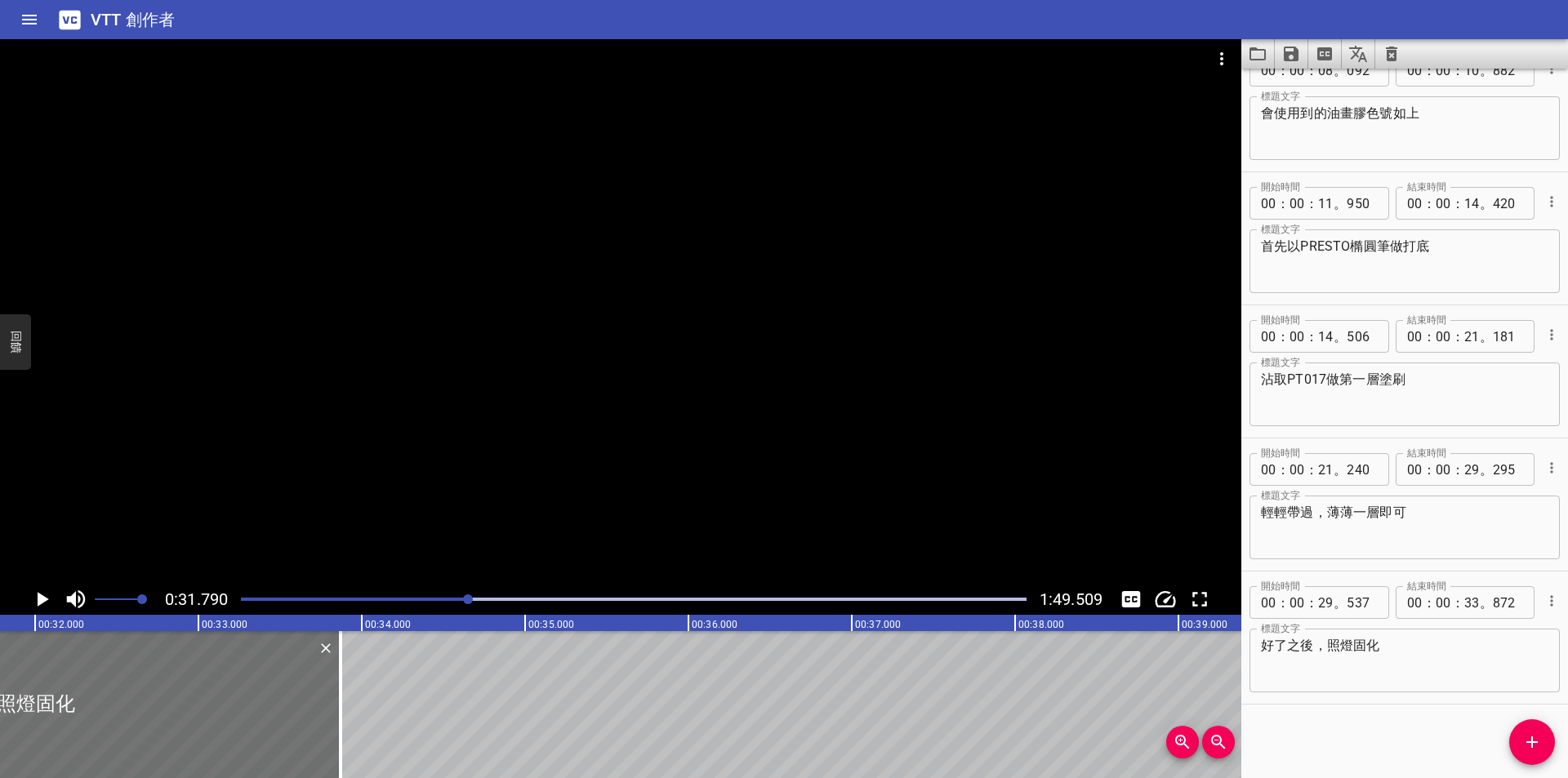
scroll to position [0, 5191]
click at [40, 600] on icon "播放/暫停" at bounding box center [43, 599] width 11 height 14
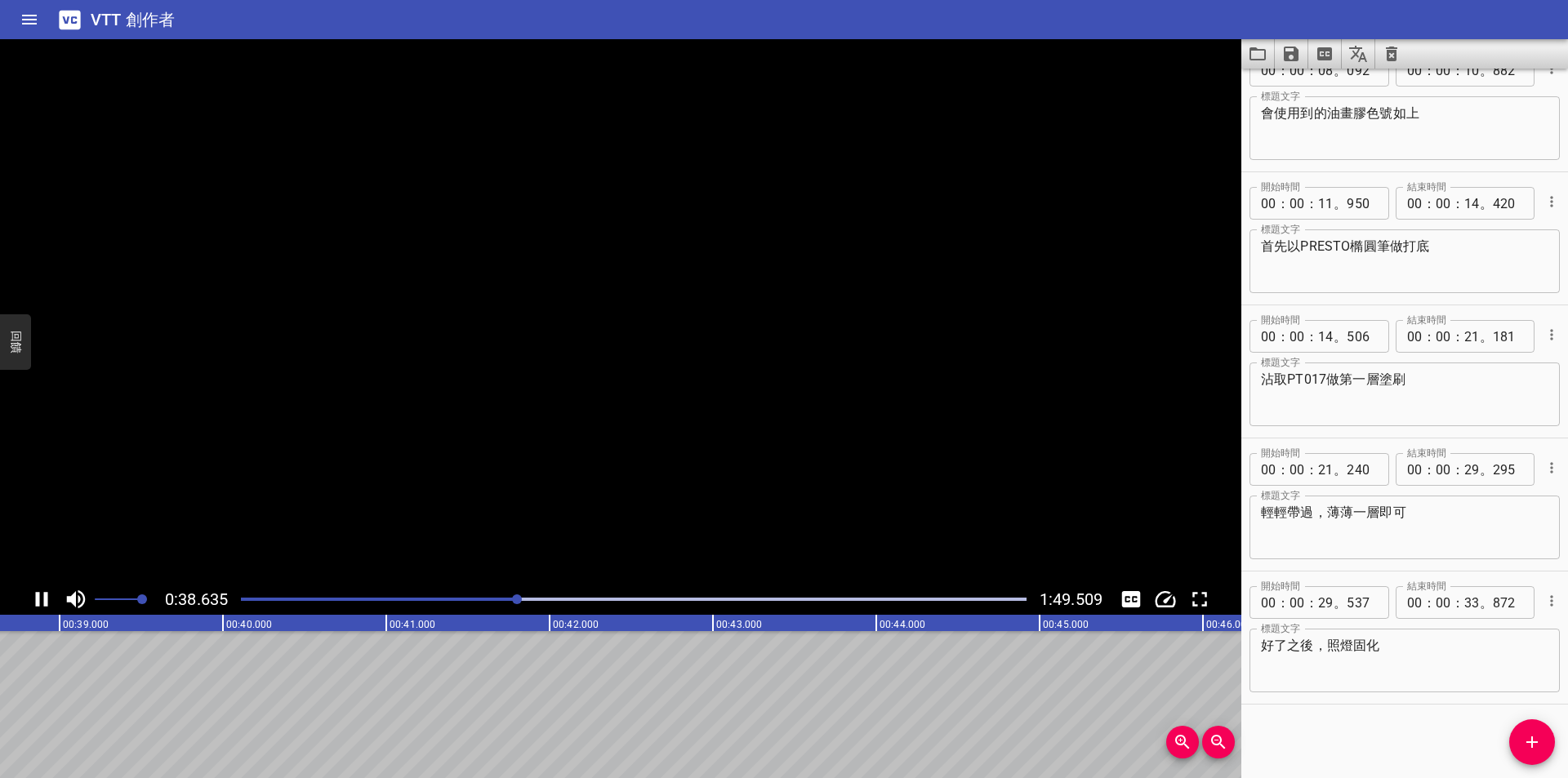
click at [40, 600] on icon "播放/暫停" at bounding box center [42, 600] width 25 height 25
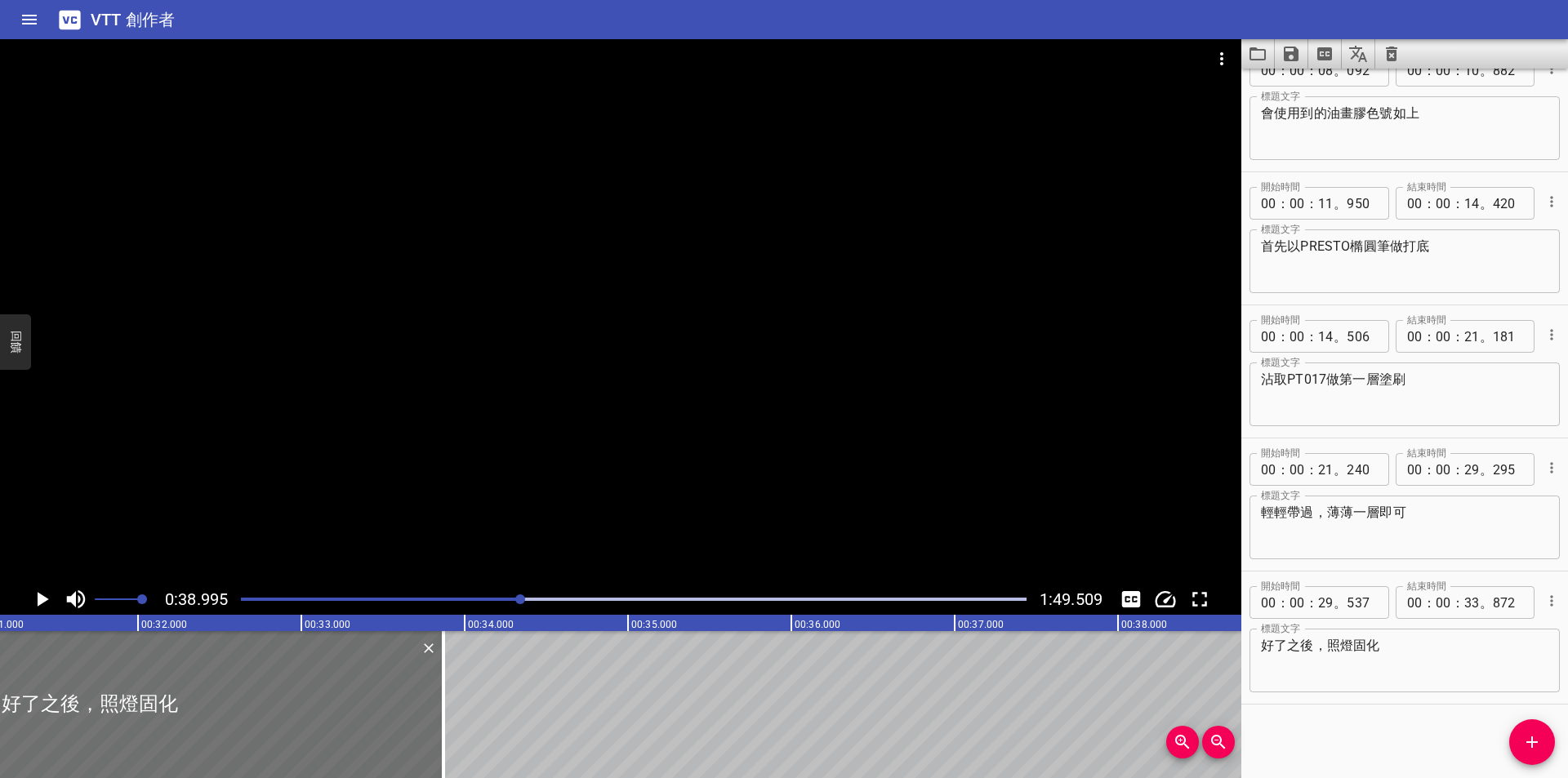
scroll to position [0, 5114]
click at [250, 599] on div "播放進度" at bounding box center [128, 599] width 785 height 3
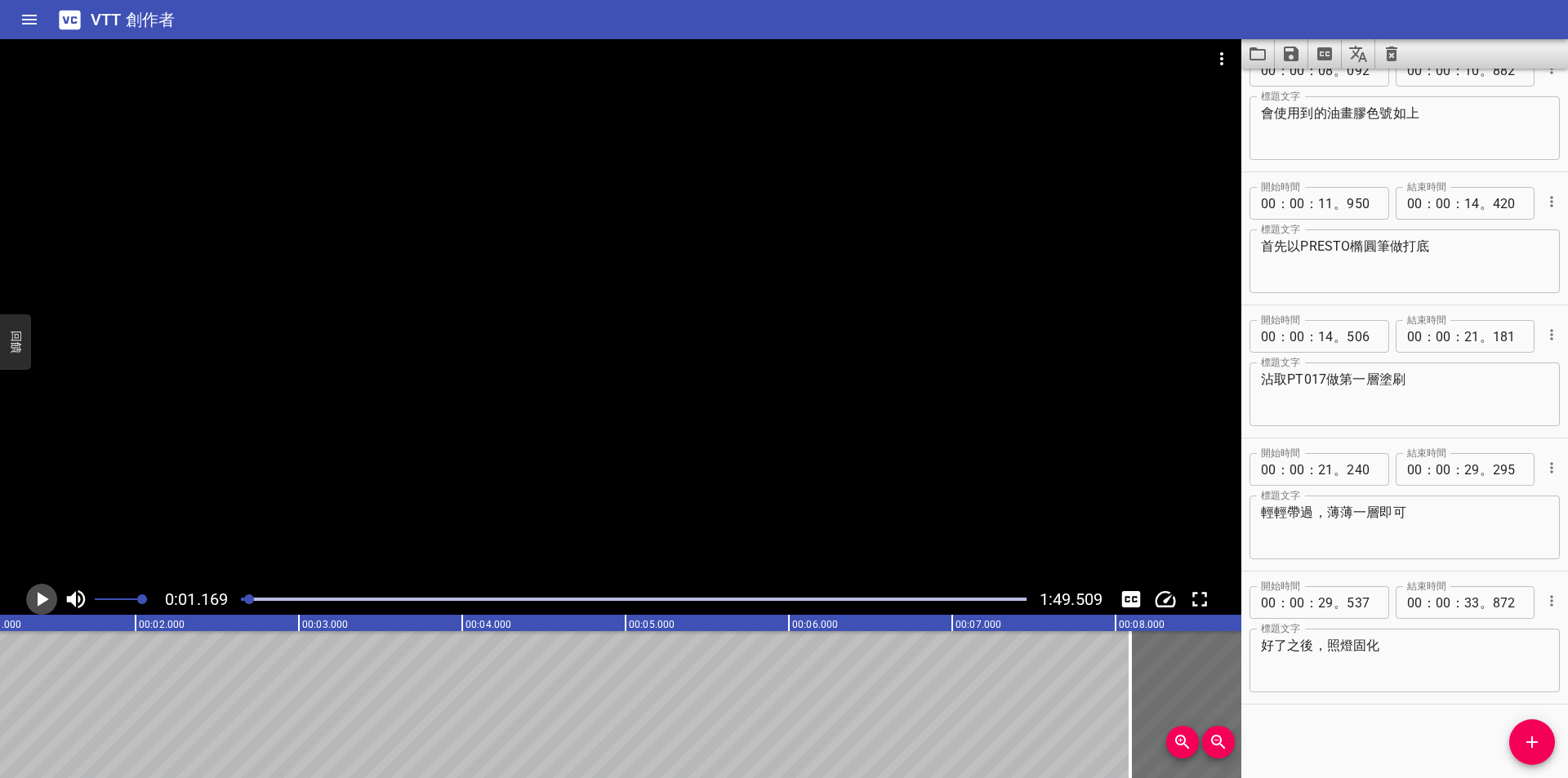
click at [47, 598] on icon "播放/暫停" at bounding box center [42, 600] width 25 height 25
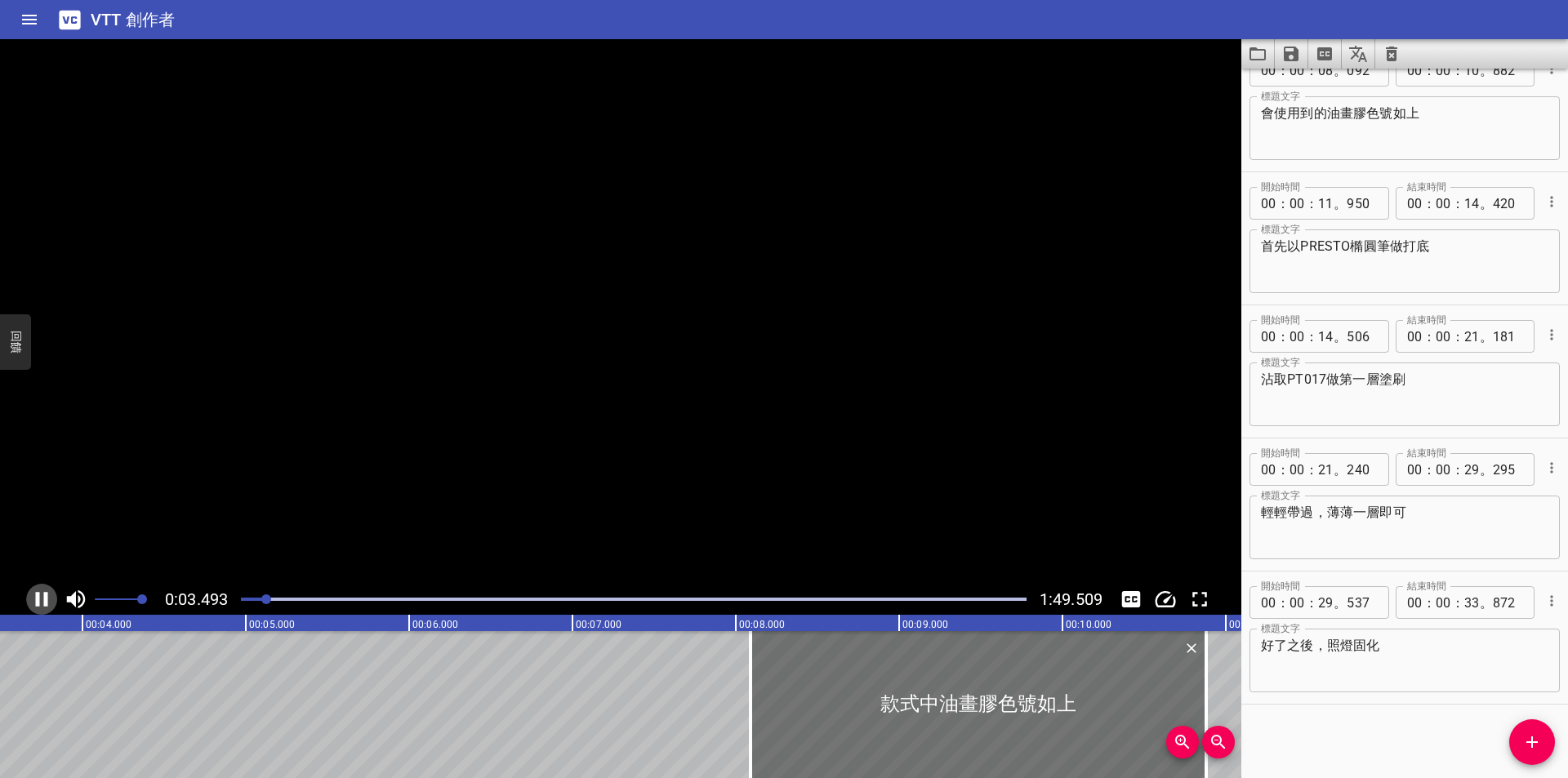
click at [47, 598] on icon "播放/暫停" at bounding box center [42, 599] width 12 height 14
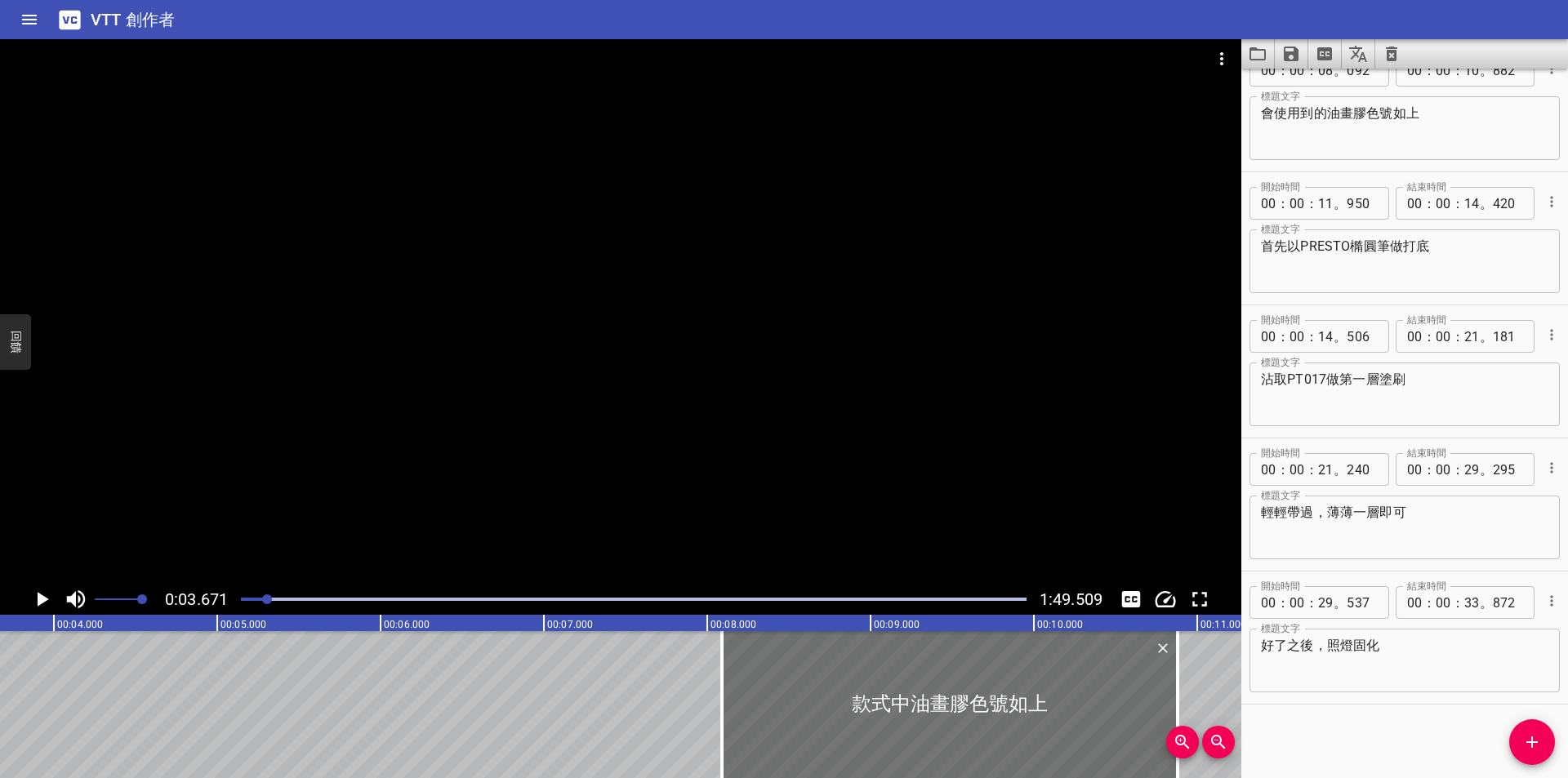
click at [1363, 731] on div "開始時間 00 ： 00 ： 08 。 092 開始時間 結束時間 00 ： 00 ： 10 。 882 結束時間 標題文字 會使用到的油畫膠色號如上 標題文…" at bounding box center [1404, 423] width 327 height 709
click at [1449, 726] on div "開始時間 00 ： 00 ： 08 。 092 開始時間 結束時間 00 ： 00 ： 10 。 882 結束時間 標題文字 會使用到的油畫膠色號如上 標題文…" at bounding box center [1404, 423] width 327 height 709
click at [1524, 742] on icon "新增提示" at bounding box center [1532, 742] width 20 height 20
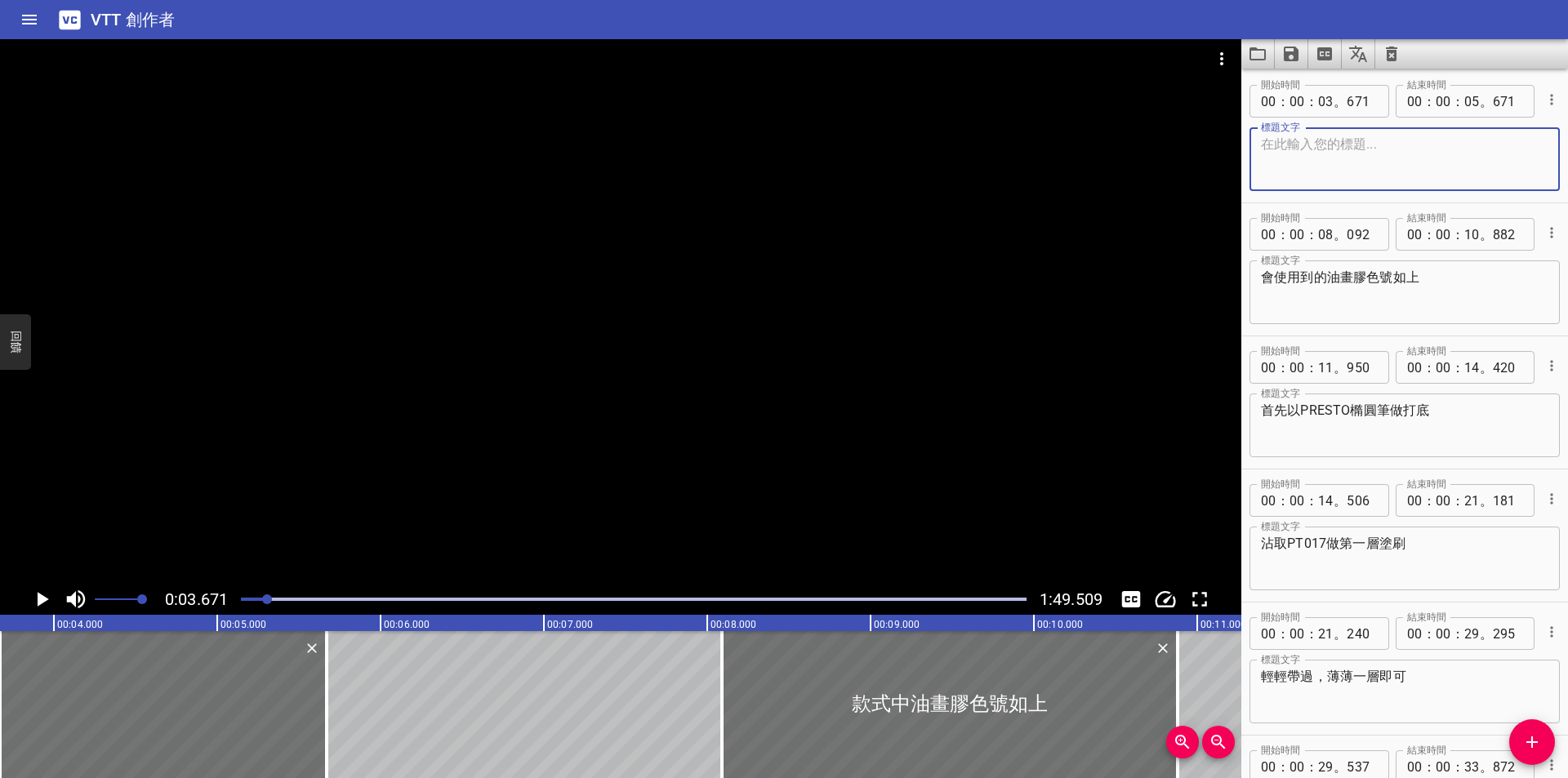
scroll to position [0, 0]
drag, startPoint x: 1546, startPoint y: 106, endPoint x: 1564, endPoint y: 320, distance: 214.8
click at [1566, 326] on div "開始時間 00 ： 00 ： 03 。 671 開始時間 結束時間 00 ： 00 ： 05 。 671 結束時間 標題文字 標題文字 開始時間 00 ： 0…" at bounding box center [1404, 423] width 327 height 709
click at [1543, 100] on icon "提示選項" at bounding box center [1551, 101] width 16 height 16
click at [1463, 132] on font "刪除提示" at bounding box center [1452, 131] width 53 height 15
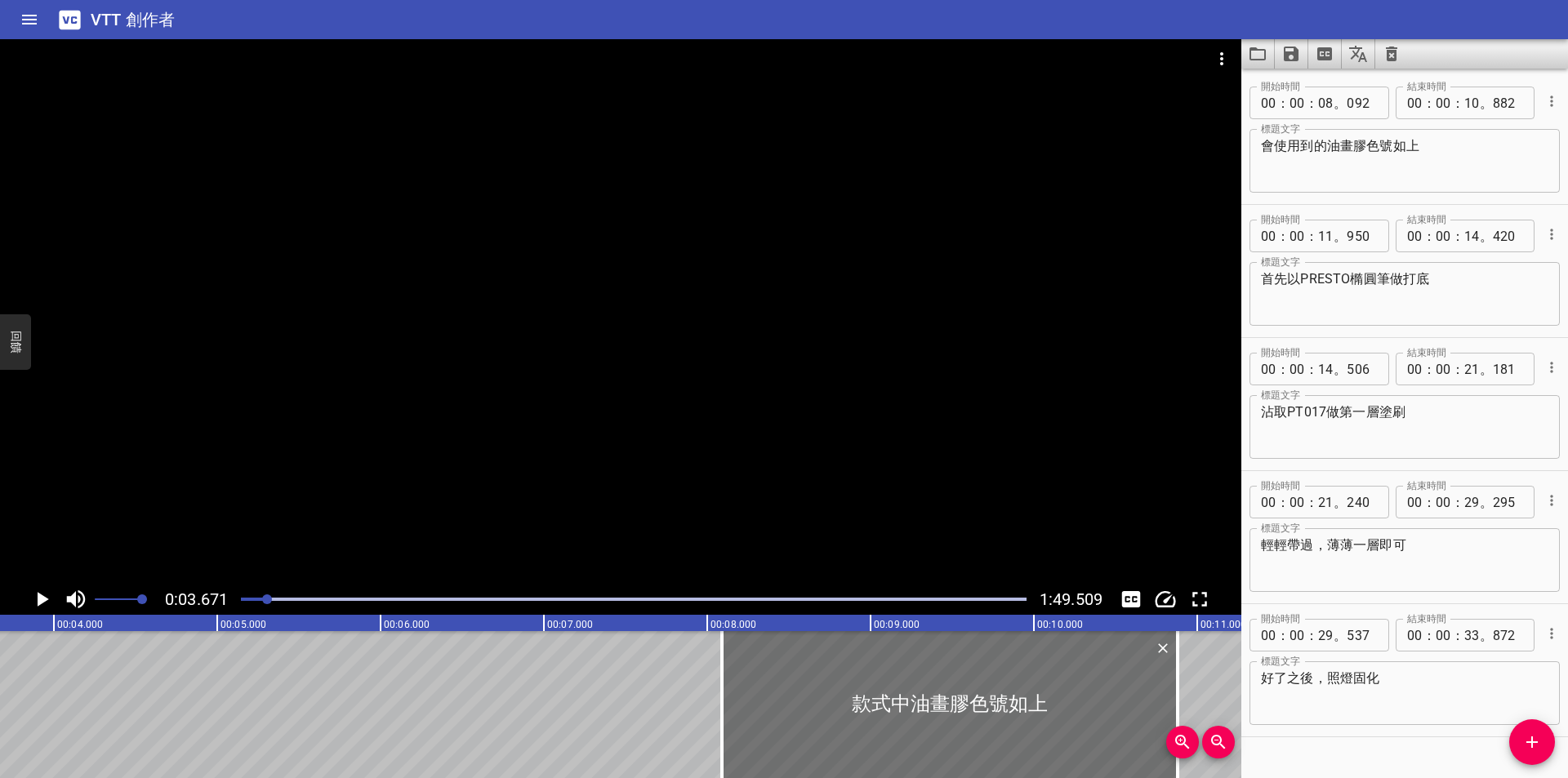
click at [1433, 295] on textarea "首先以PRESTO橢圓筆做打底" at bounding box center [1404, 294] width 288 height 47
drag, startPoint x: 1300, startPoint y: 281, endPoint x: 1384, endPoint y: 277, distance: 84.1
click at [1384, 277] on textarea "首先以PRESTO橢圓筆做打底" at bounding box center [1404, 294] width 288 height 47
paste textarea "凝膠筆-橢圓"
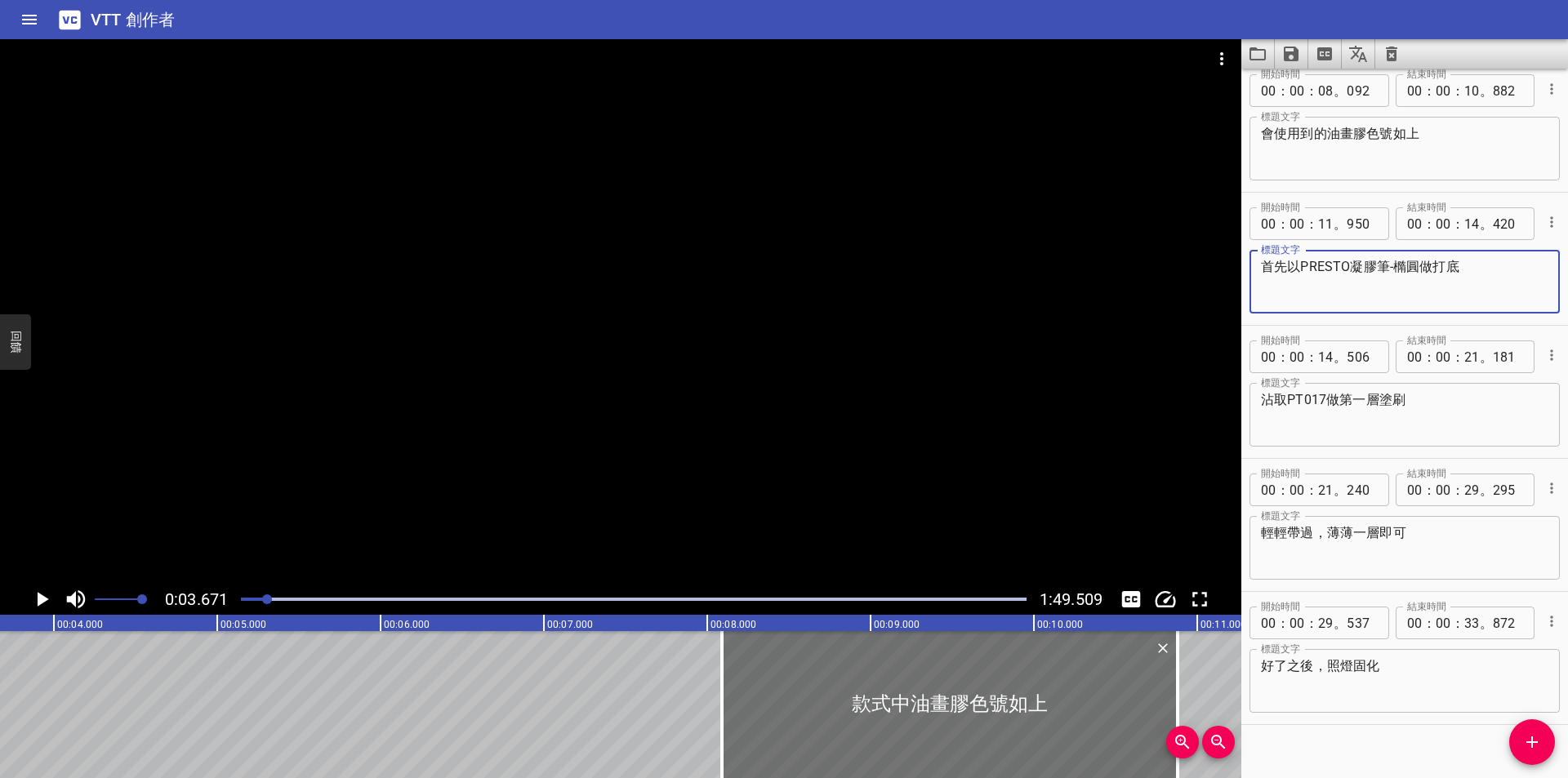
scroll to position [32, 0]
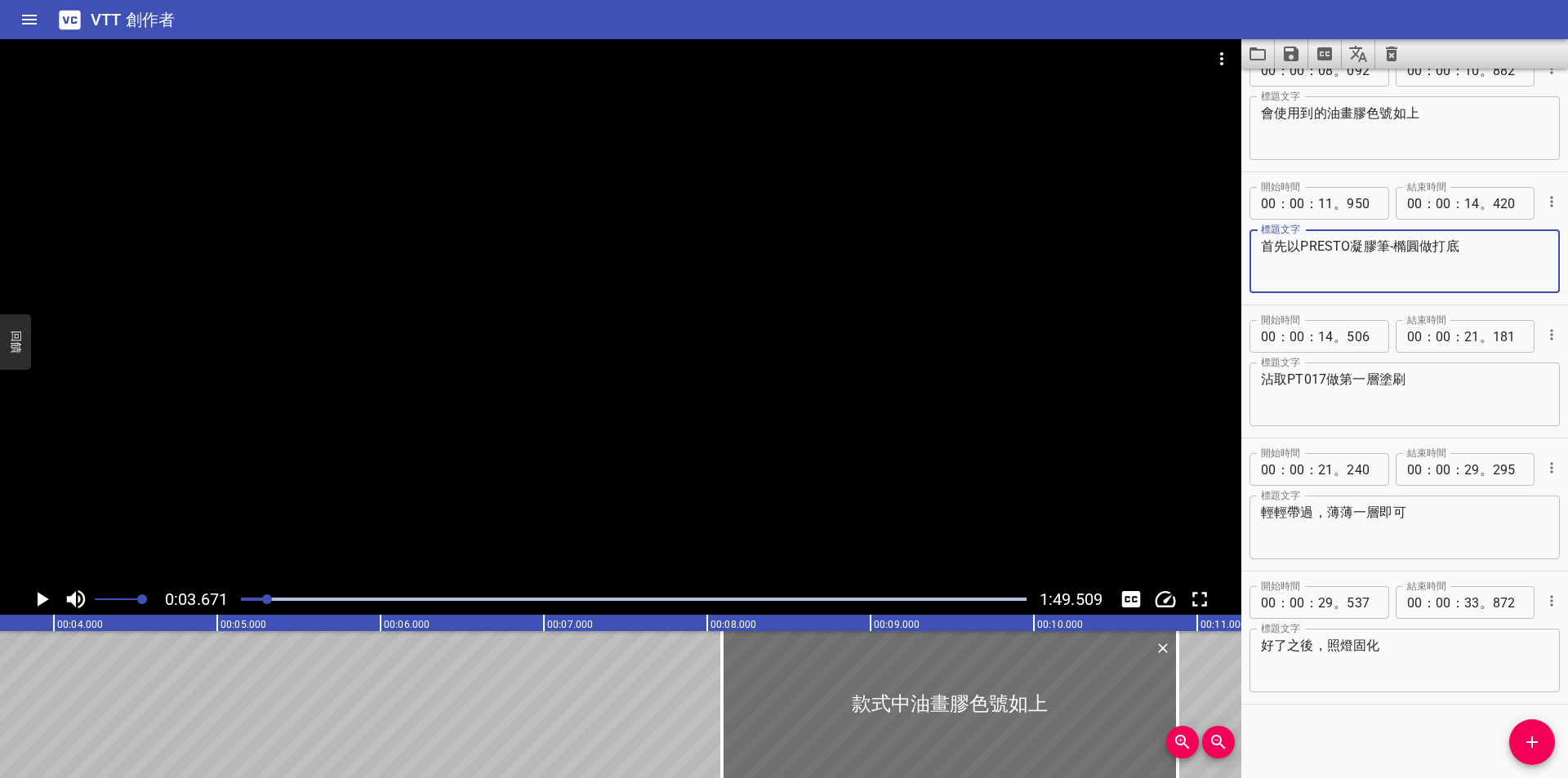
type textarea "首先以PRESTO凝膠筆-橢圓做打底"
click at [378, 600] on div "播放進度" at bounding box center [633, 599] width 785 height 3
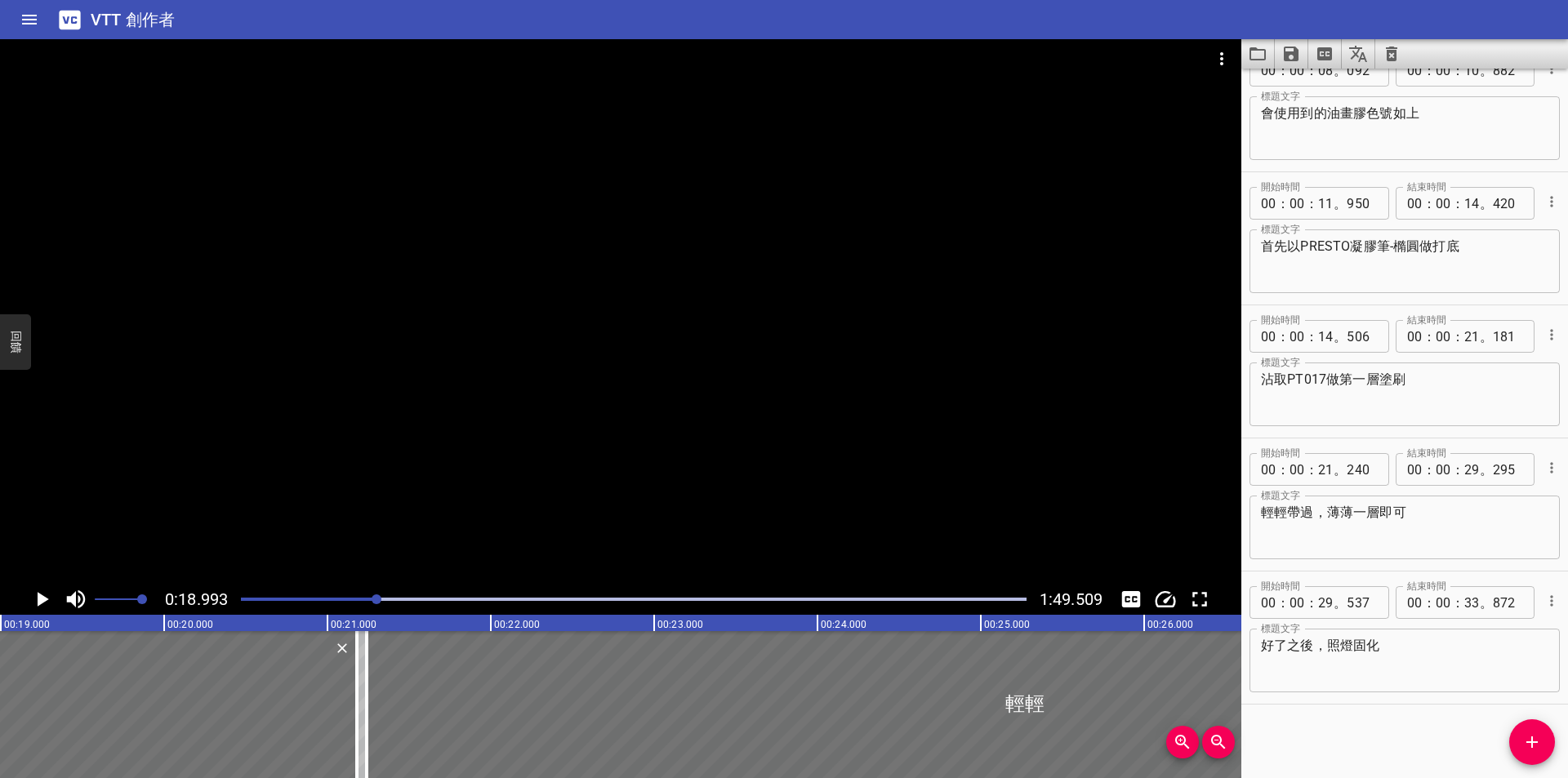
click at [413, 598] on div "播放進度" at bounding box center [633, 599] width 785 height 3
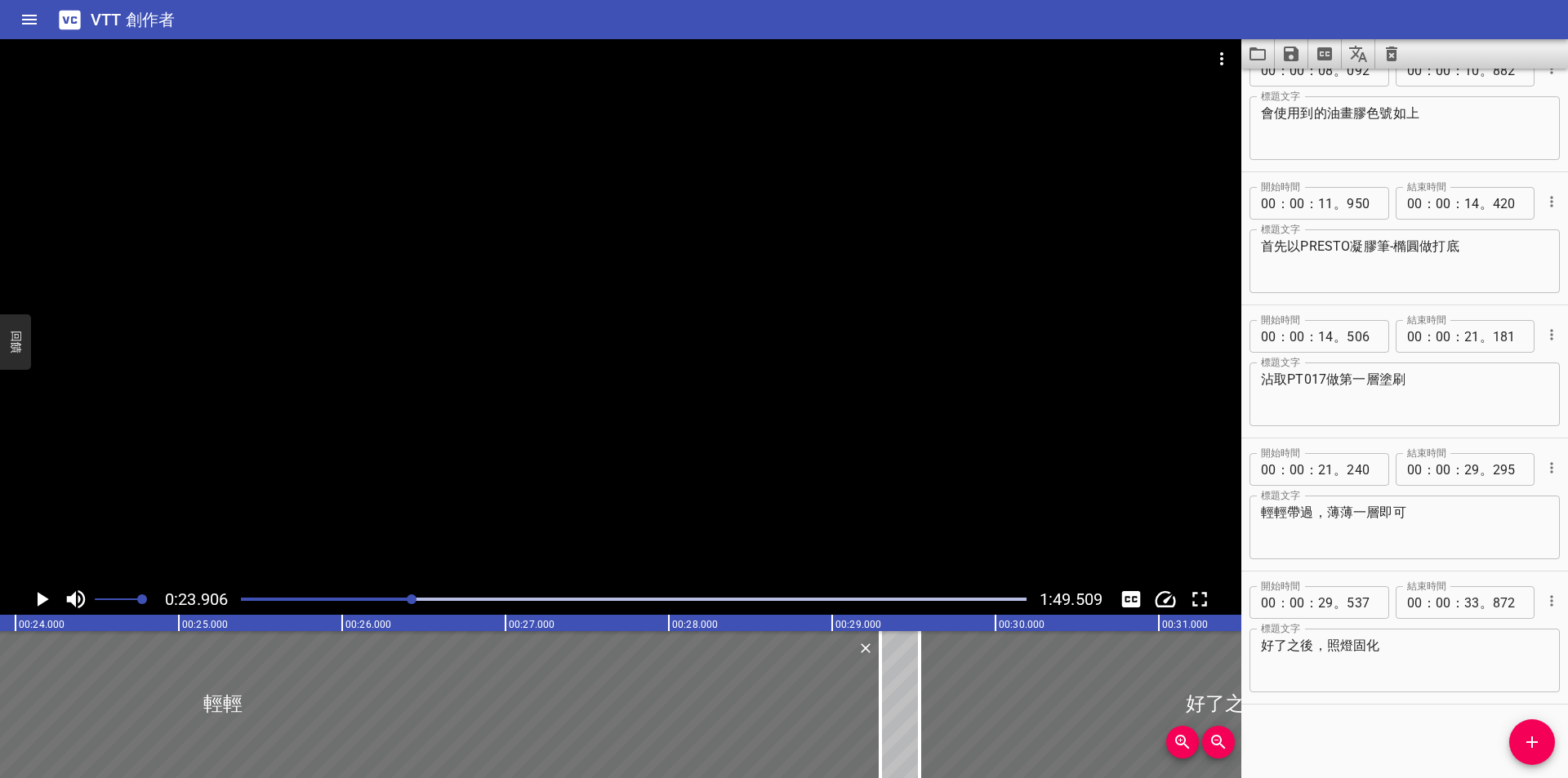
click at [435, 598] on div "播放進度" at bounding box center [633, 599] width 785 height 3
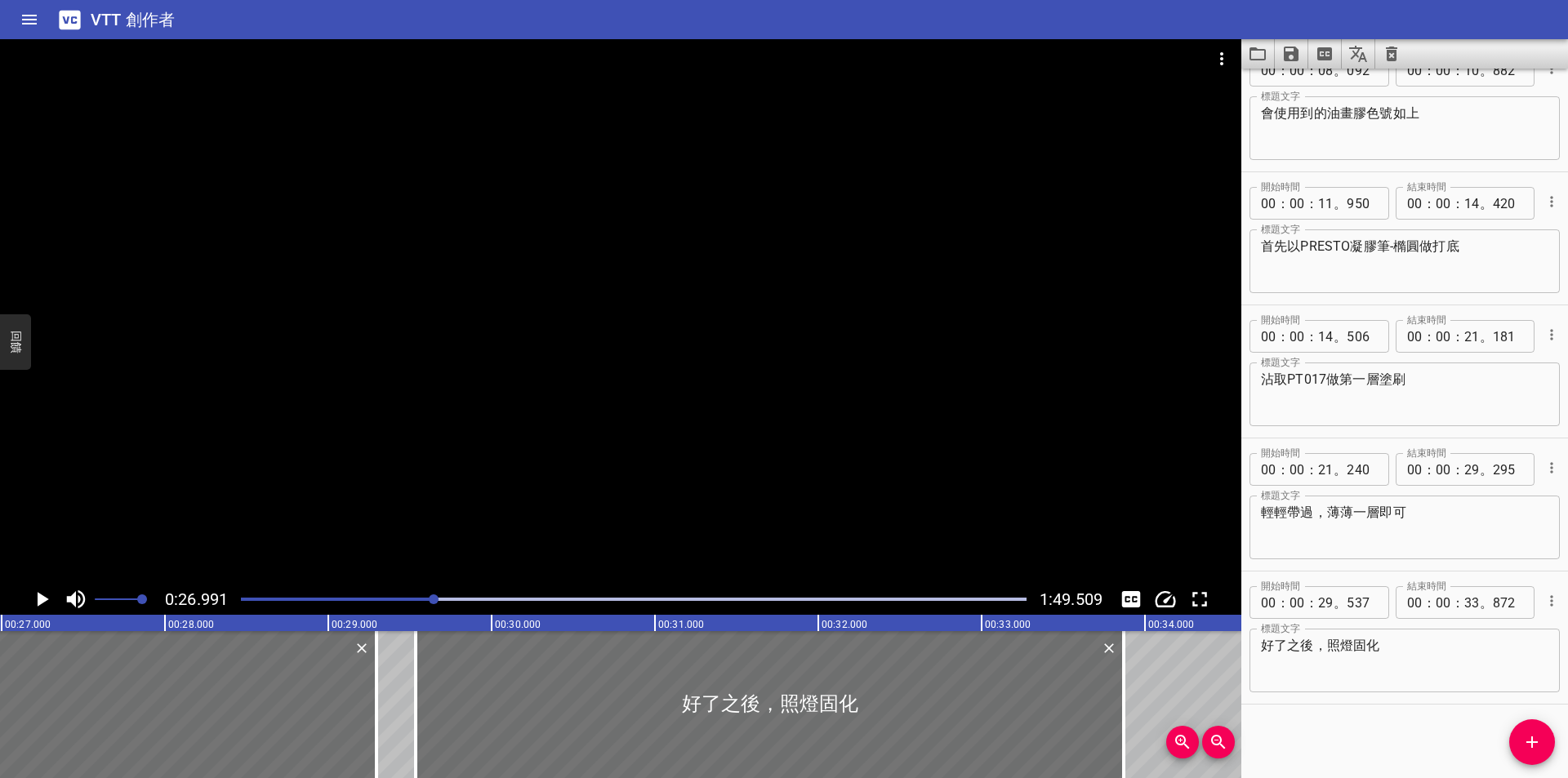
click at [445, 599] on div "播放進度" at bounding box center [633, 599] width 785 height 3
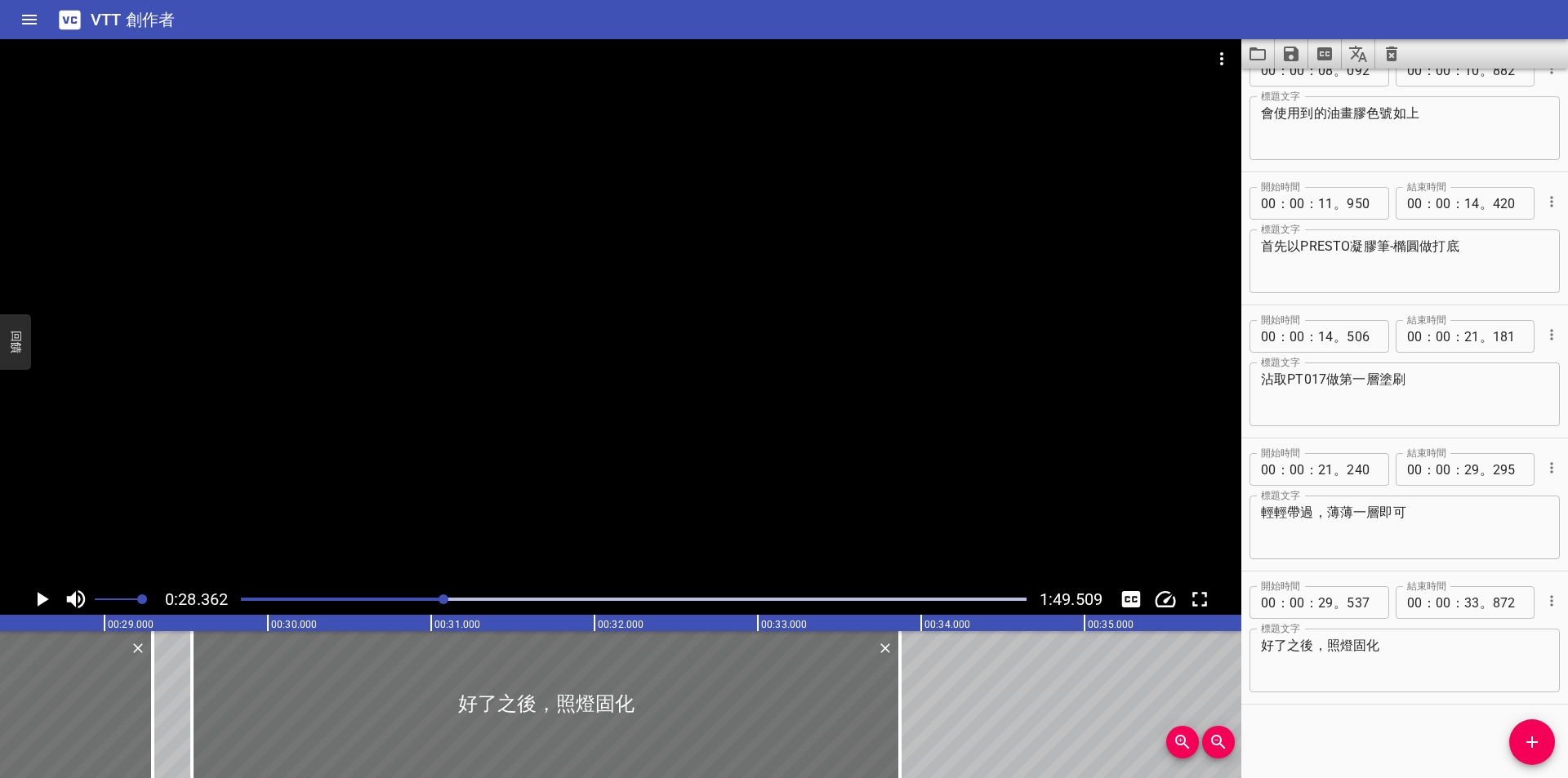
click at [459, 599] on div "播放進度" at bounding box center [633, 599] width 785 height 3
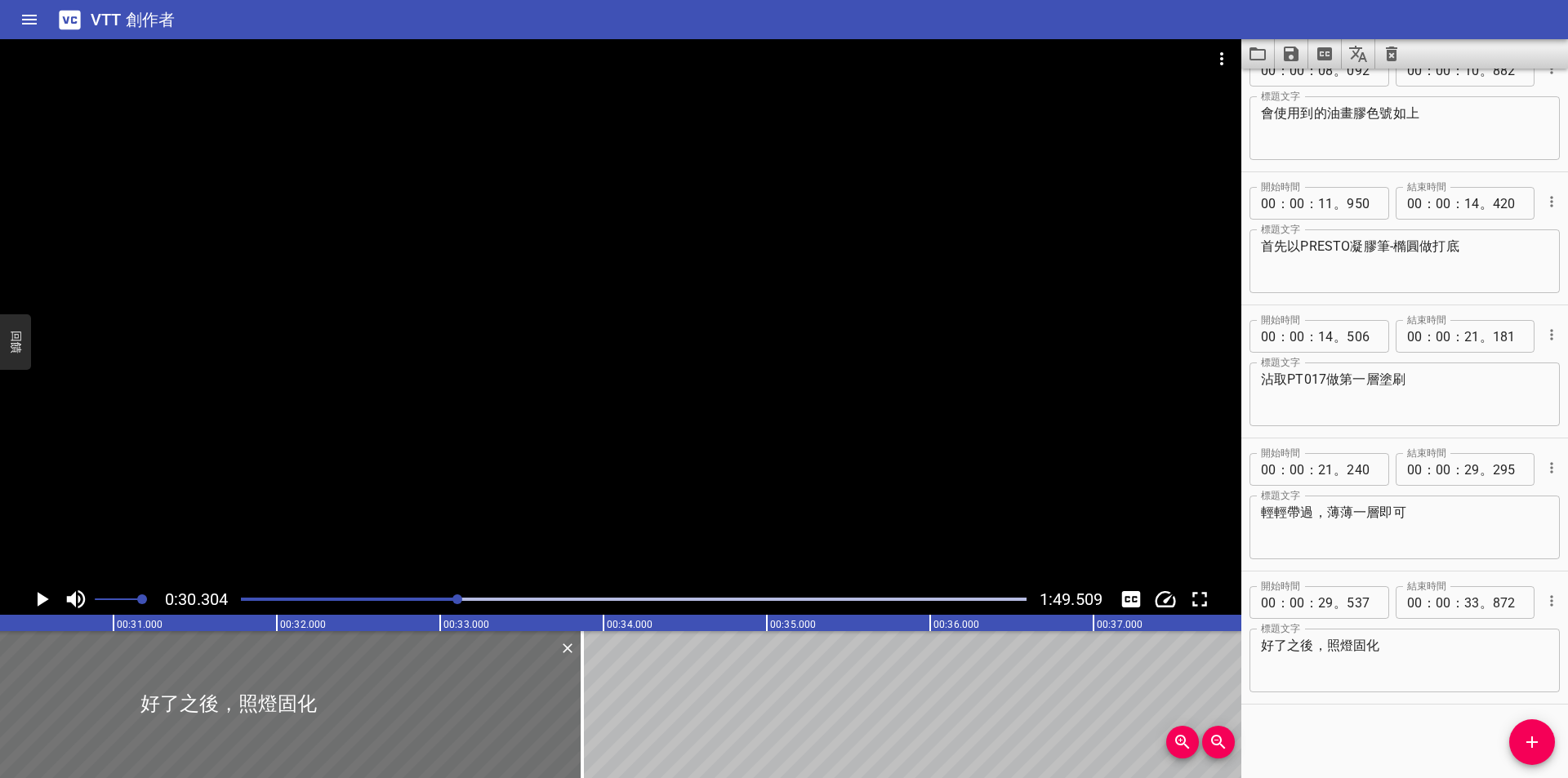
click at [480, 599] on div "播放進度" at bounding box center [633, 599] width 785 height 3
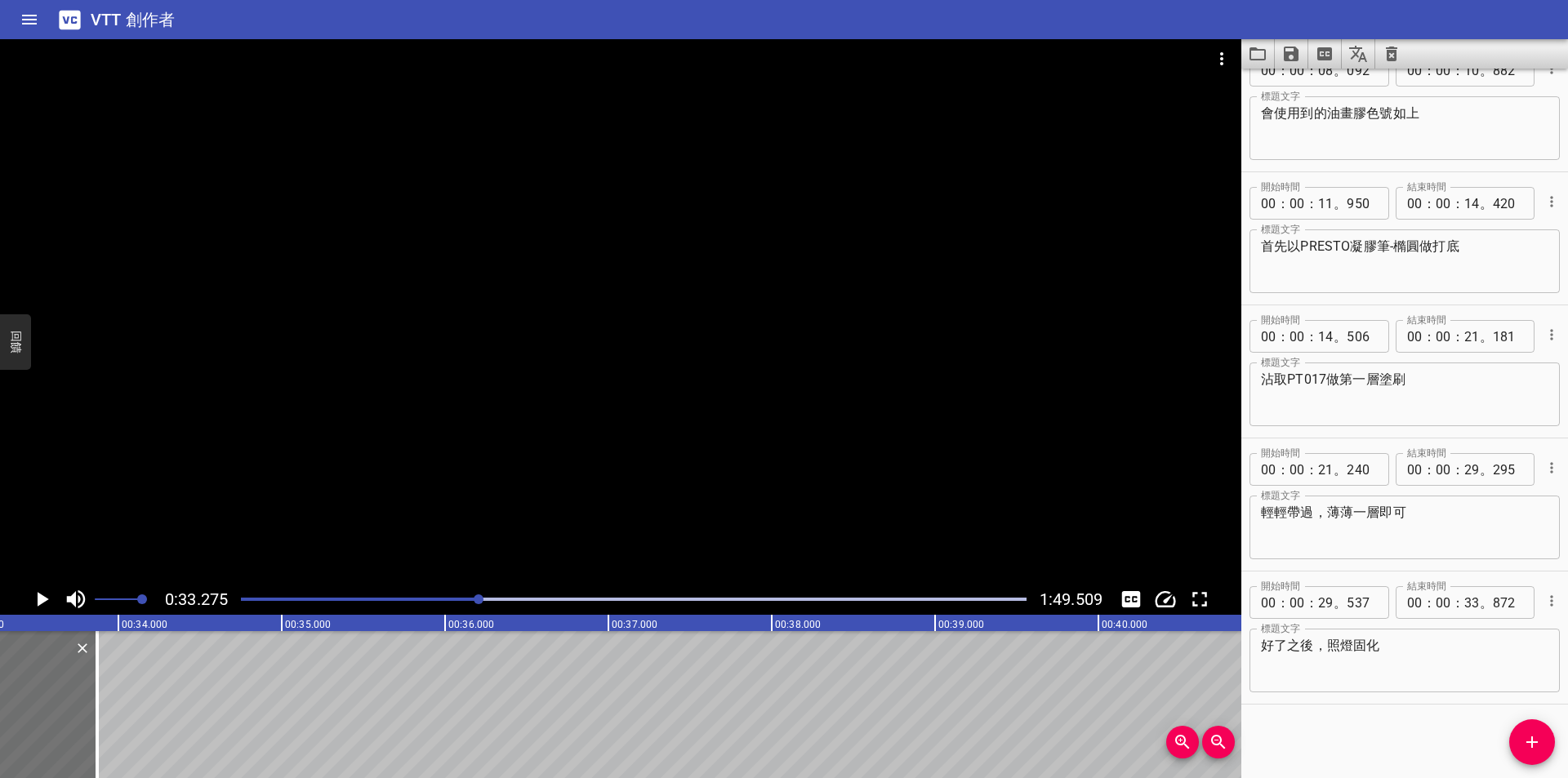
click at [508, 598] on div "播放進度" at bounding box center [633, 599] width 785 height 3
click at [479, 597] on div at bounding box center [634, 600] width 805 height 23
click at [46, 602] on icon "播放/暫停" at bounding box center [42, 600] width 25 height 25
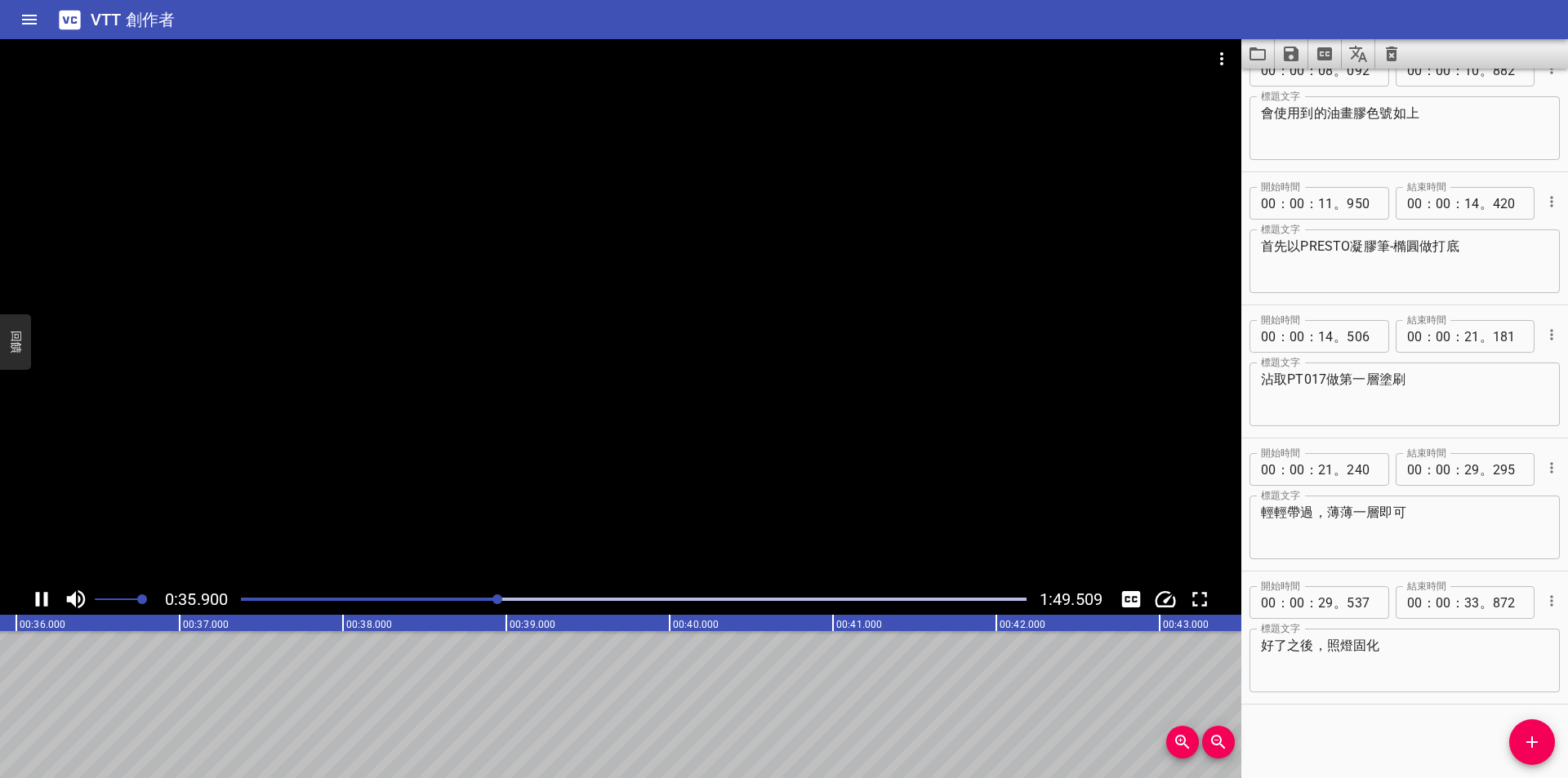
click at [39, 598] on icon "播放/暫停" at bounding box center [42, 599] width 12 height 14
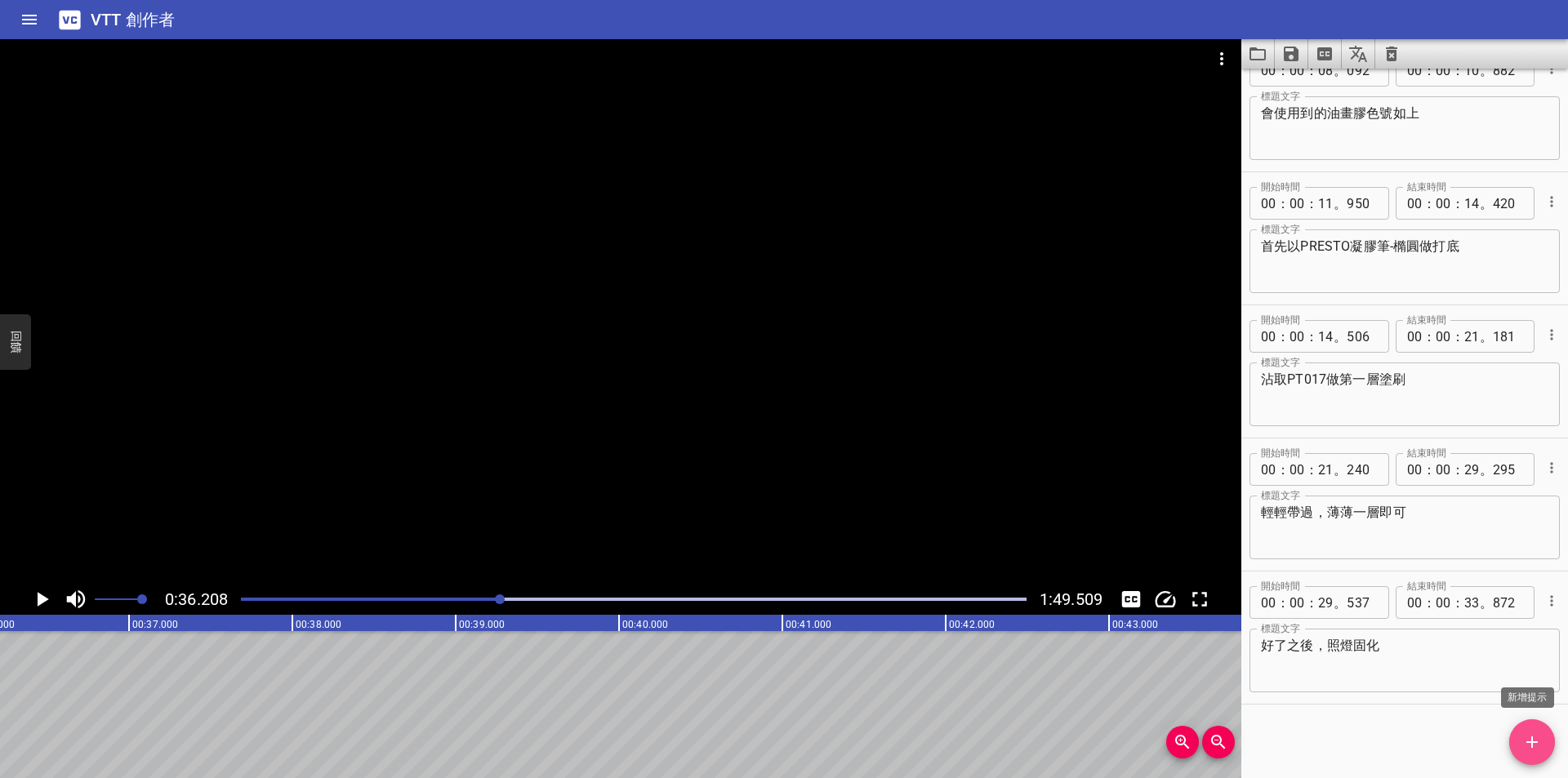
click at [1536, 740] on icon "新增提示" at bounding box center [1532, 742] width 20 height 20
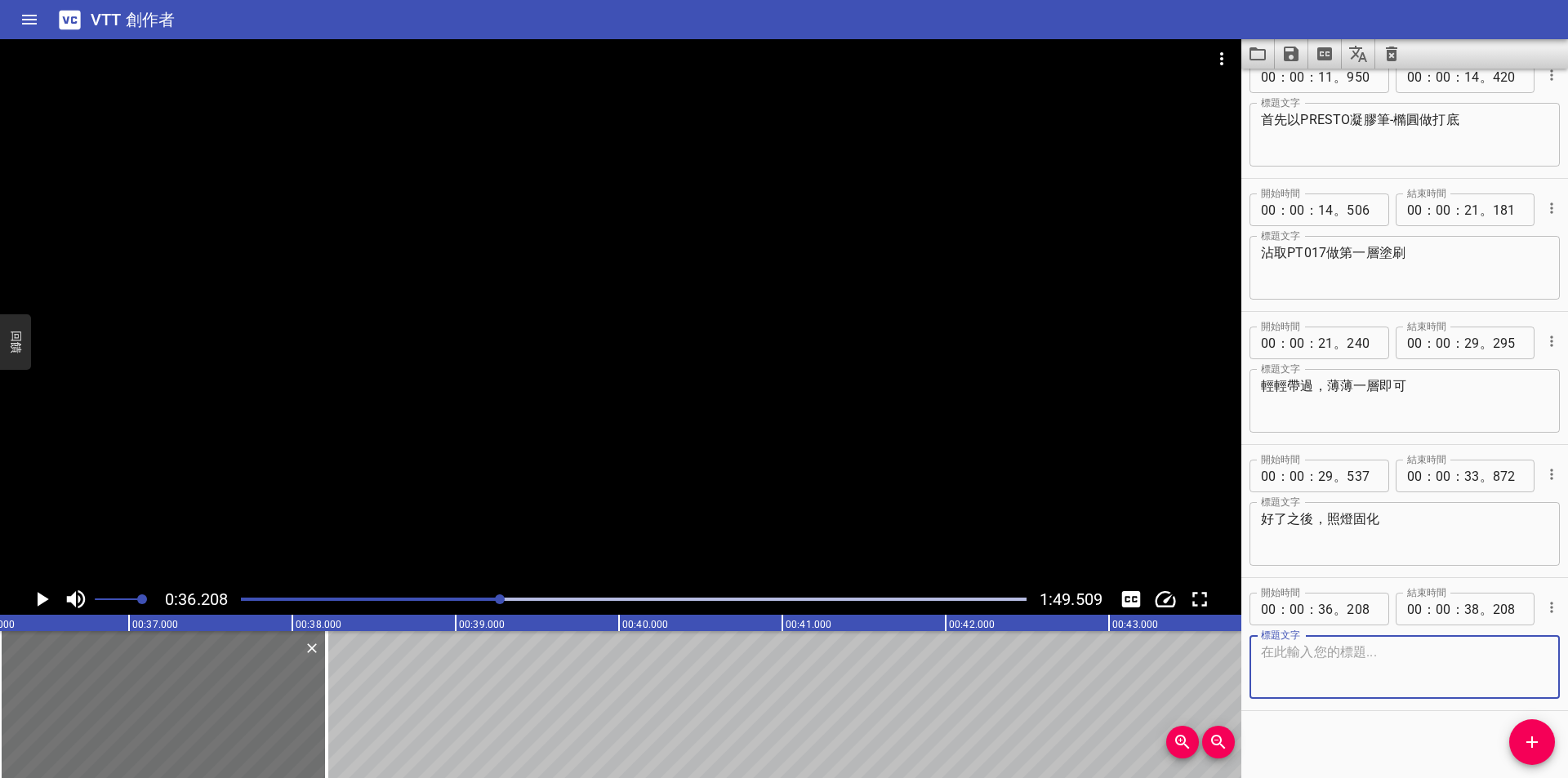
scroll to position [166, 0]
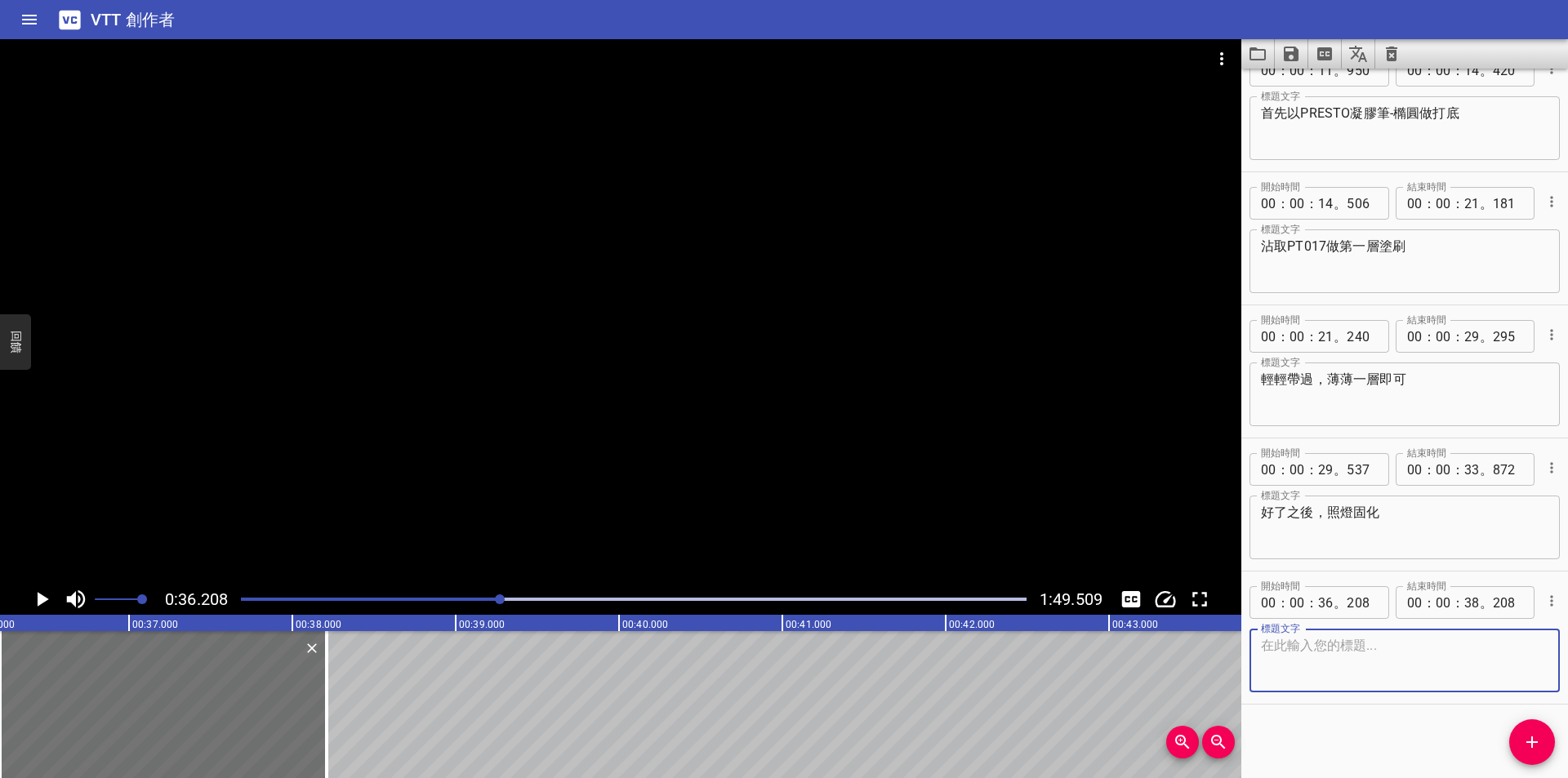
click at [1277, 651] on textarea at bounding box center [1404, 661] width 288 height 47
paste textarea "PRESTO彩色凝膠筆-CA-1"
click at [1261, 641] on textarea "PRESTO彩色凝膠筆-CA-1" at bounding box center [1404, 661] width 288 height 47
type textarea "接著使用PRESTO彩色凝膠筆-CA-1來做表面紋理"
click at [41, 598] on icon "播放/暫停" at bounding box center [43, 599] width 11 height 14
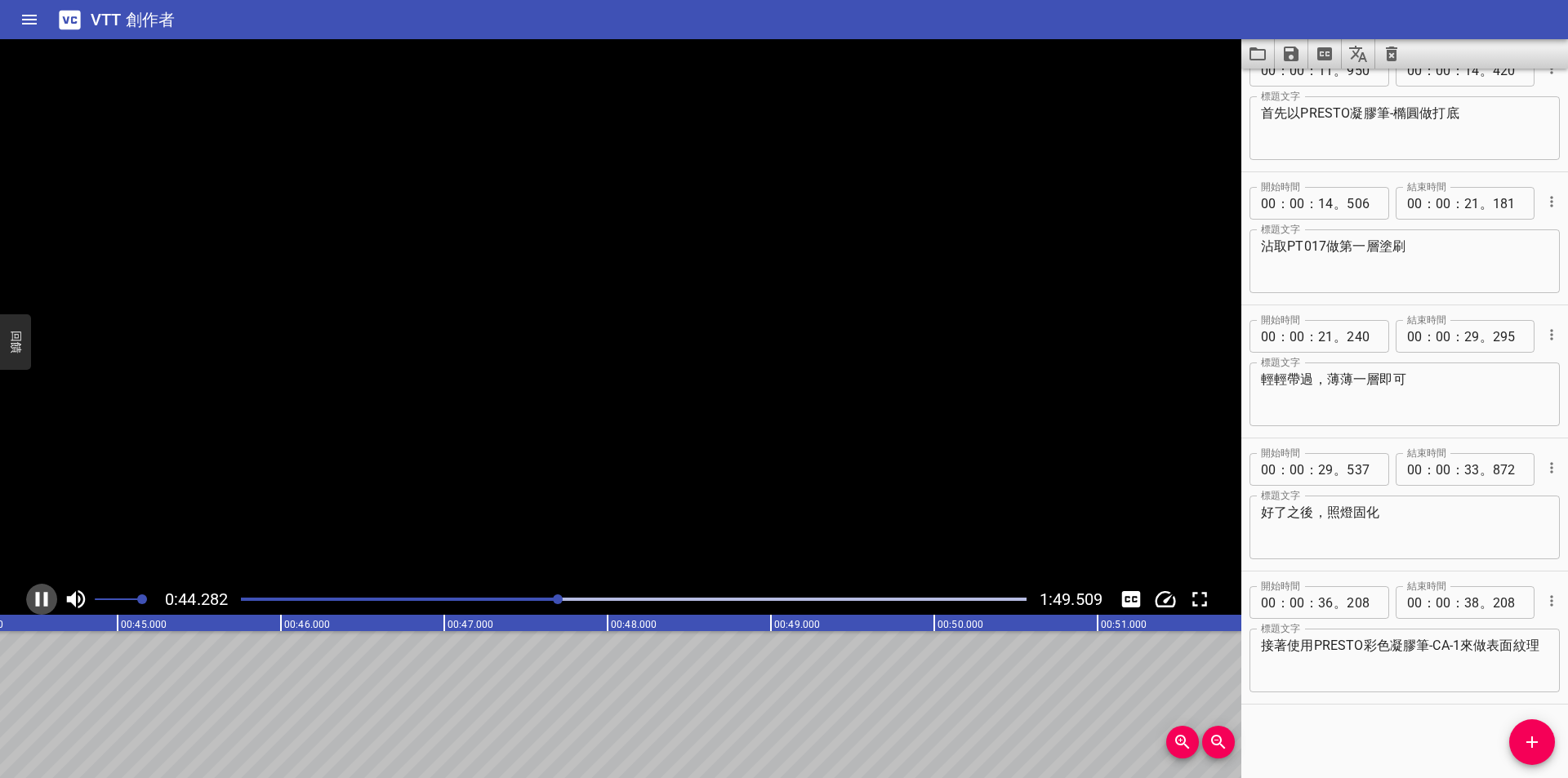
click at [41, 598] on icon "播放/暫停" at bounding box center [42, 600] width 25 height 25
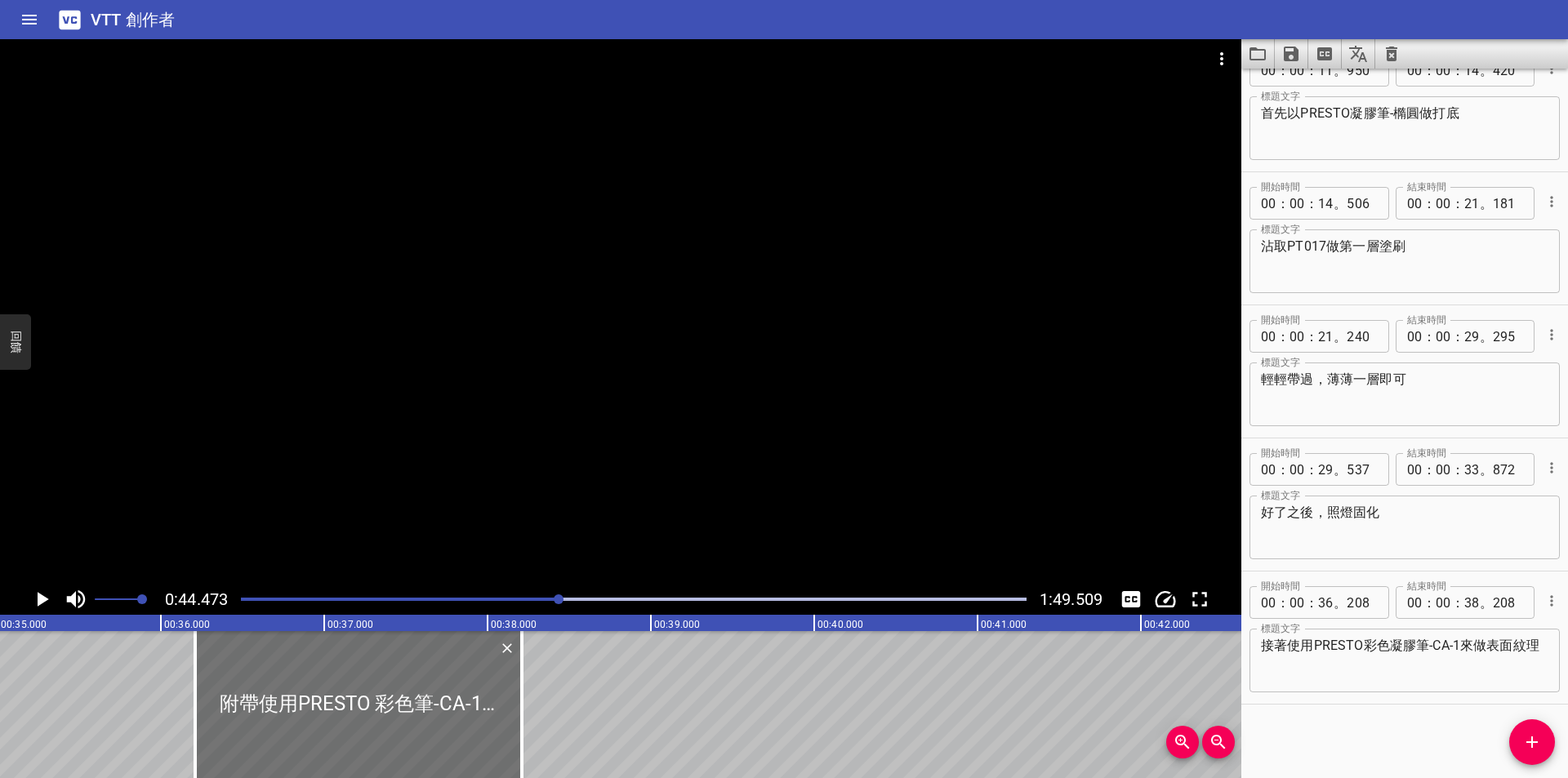
scroll to position [0, 5797]
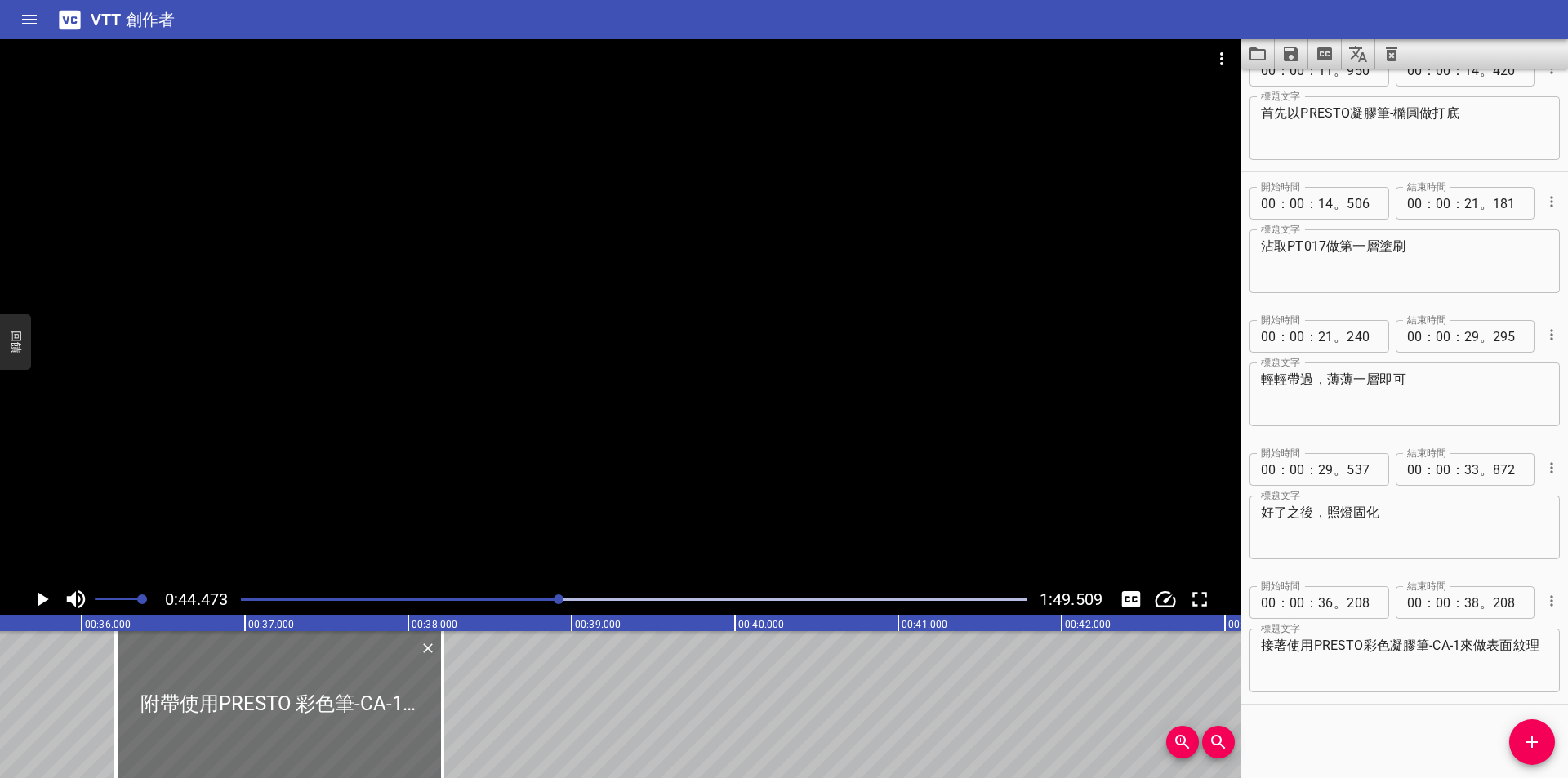
click at [39, 597] on icon "播放/暫停" at bounding box center [43, 599] width 11 height 14
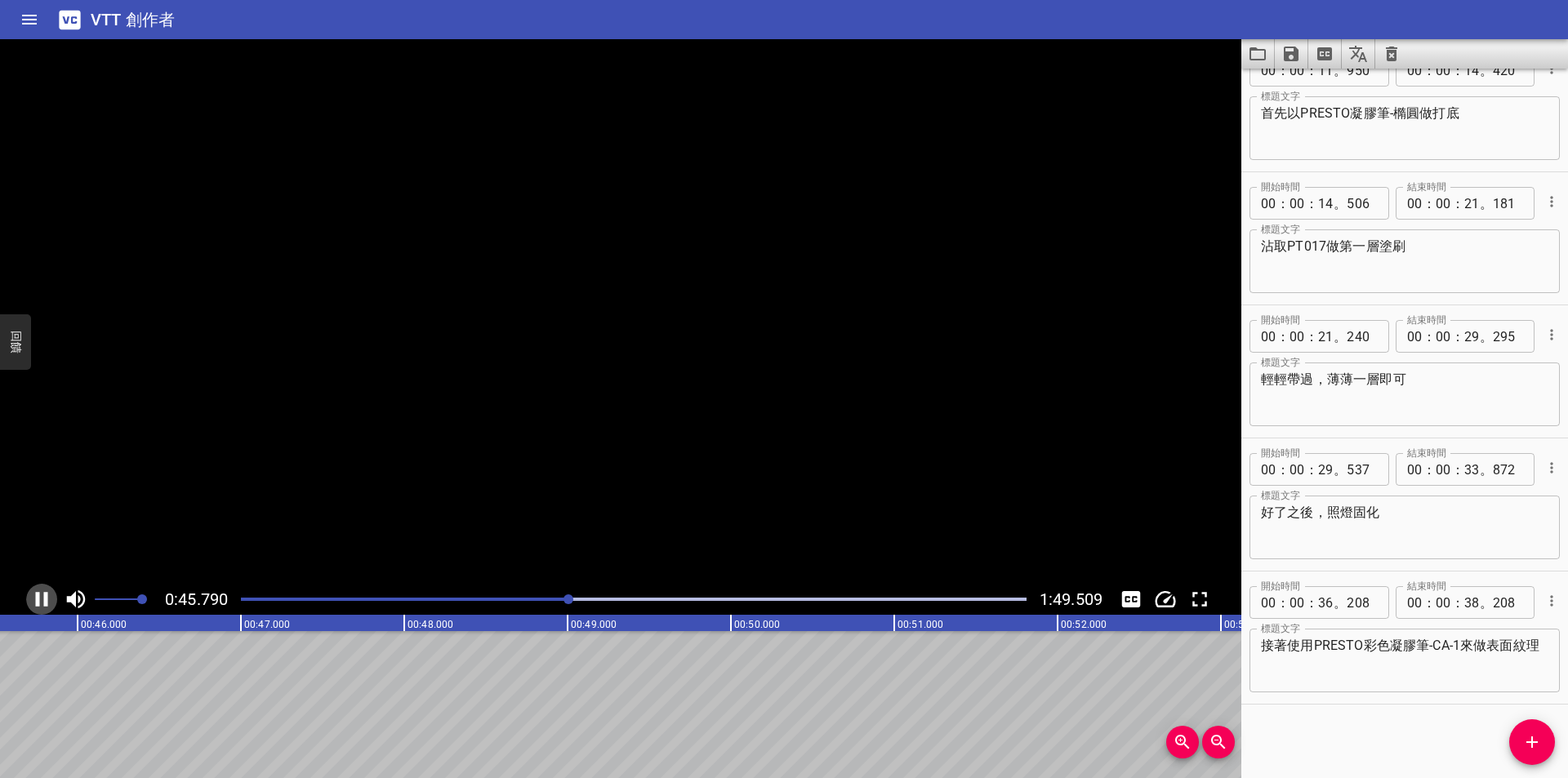
click at [39, 597] on icon "播放/暫停" at bounding box center [42, 599] width 12 height 14
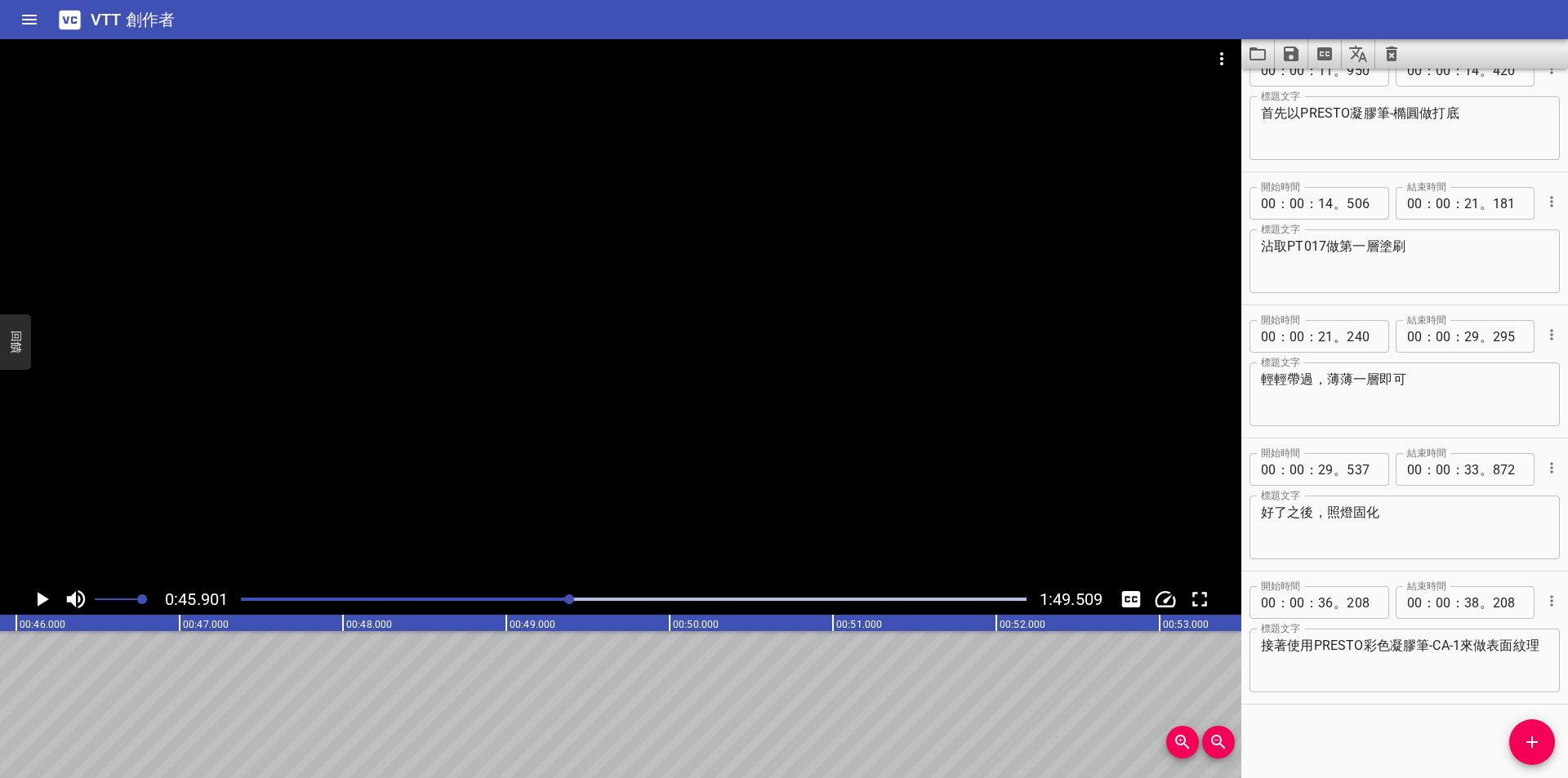
click at [496, 602] on div at bounding box center [634, 600] width 805 height 23
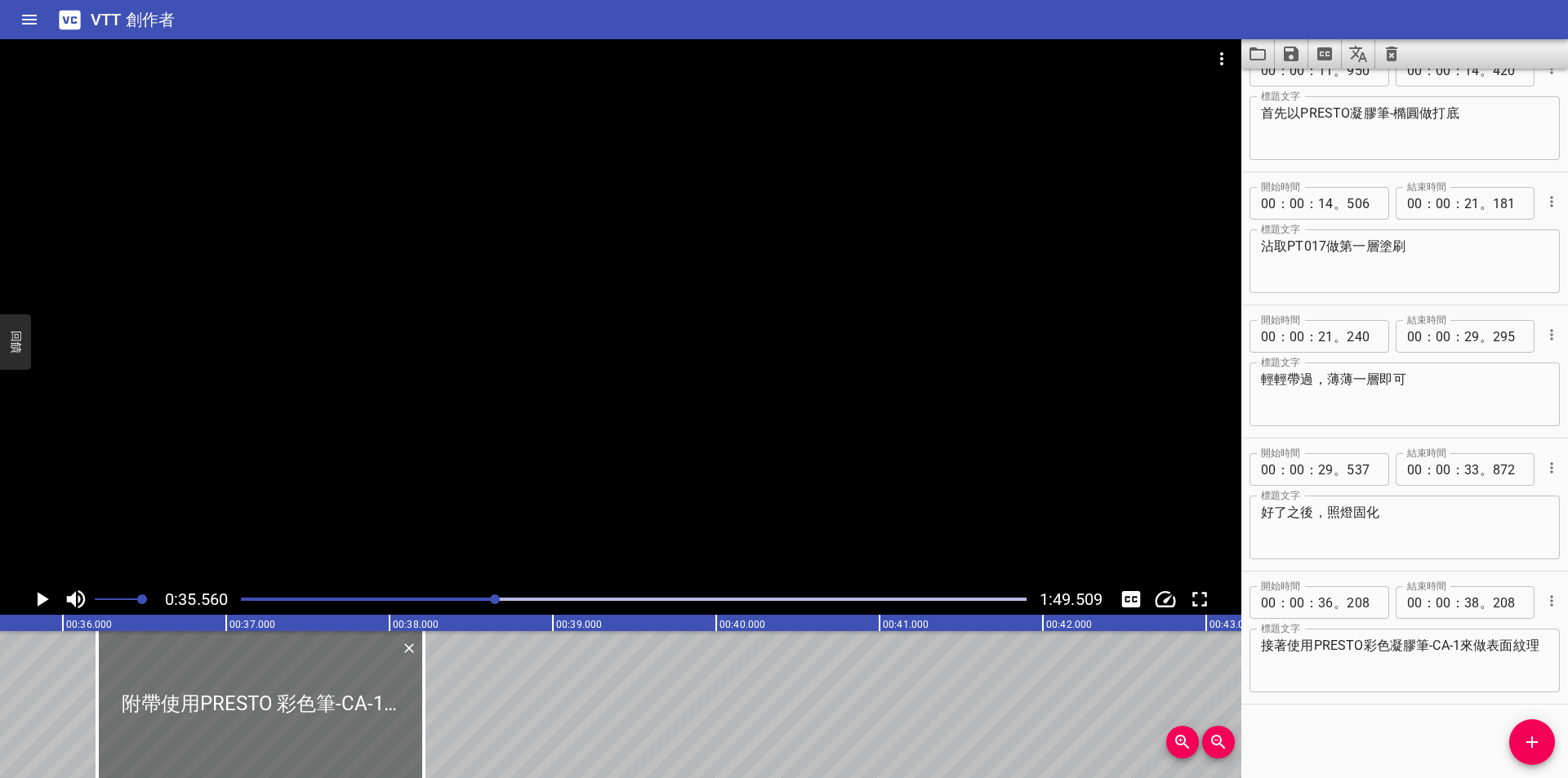
scroll to position [0, 5807]
click at [34, 593] on icon "播放/暫停" at bounding box center [42, 600] width 25 height 25
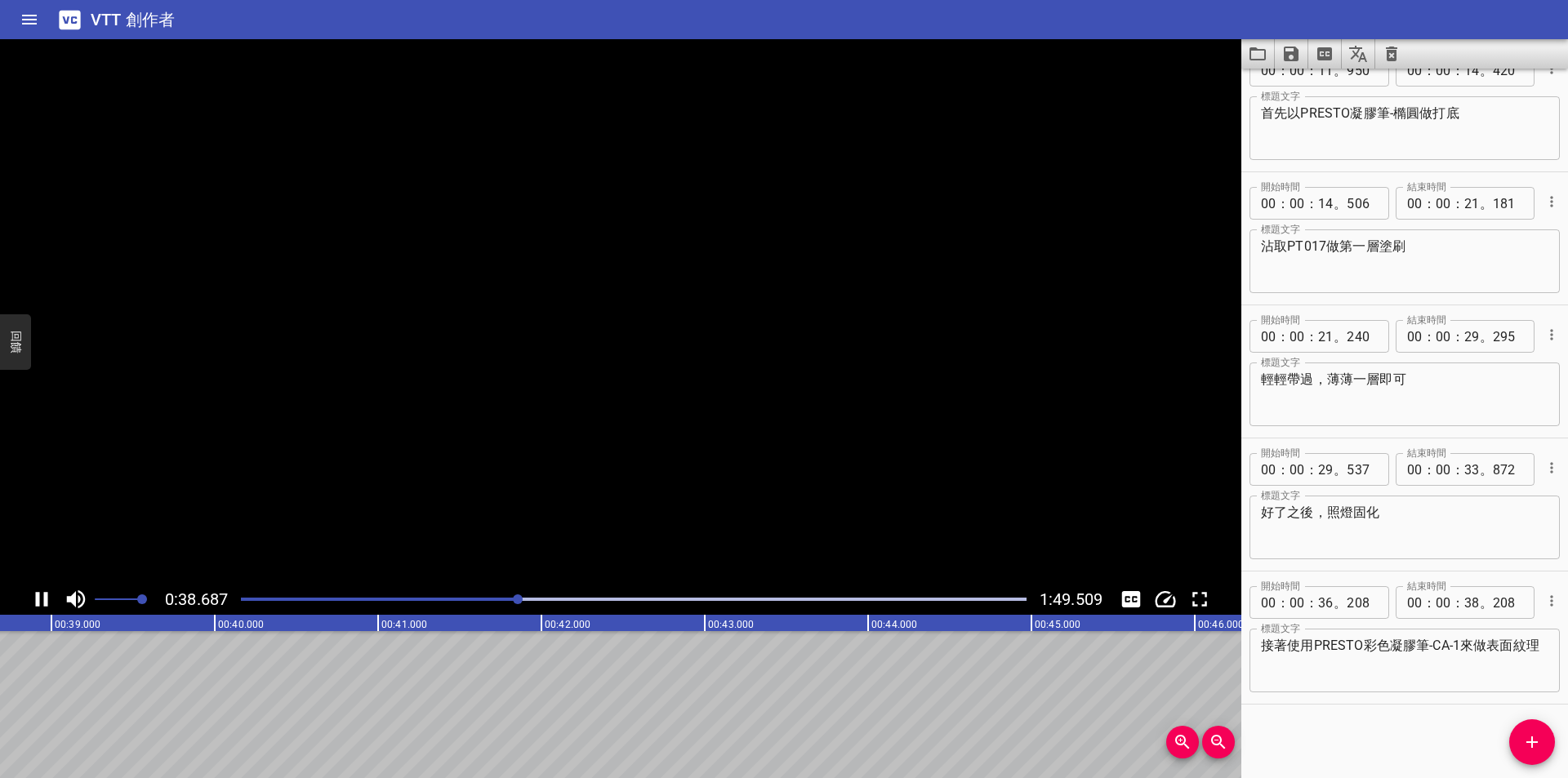
click at [37, 596] on icon "播放/暫停" at bounding box center [42, 599] width 12 height 14
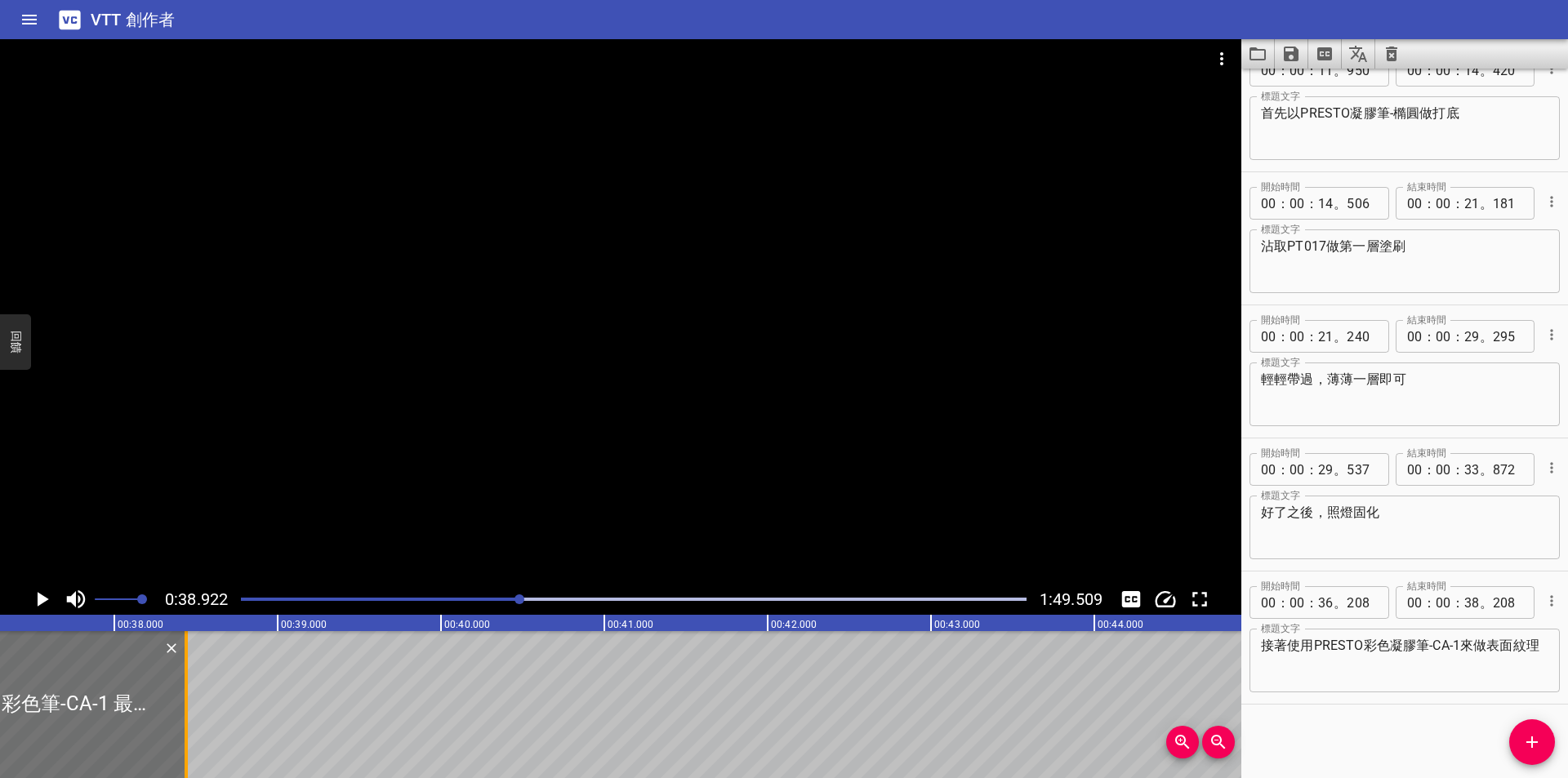
drag, startPoint x: 151, startPoint y: 687, endPoint x: 189, endPoint y: 687, distance: 38.0
click at [189, 687] on div at bounding box center [186, 705] width 16 height 147
type input "438"
click at [509, 597] on div at bounding box center [634, 600] width 805 height 23
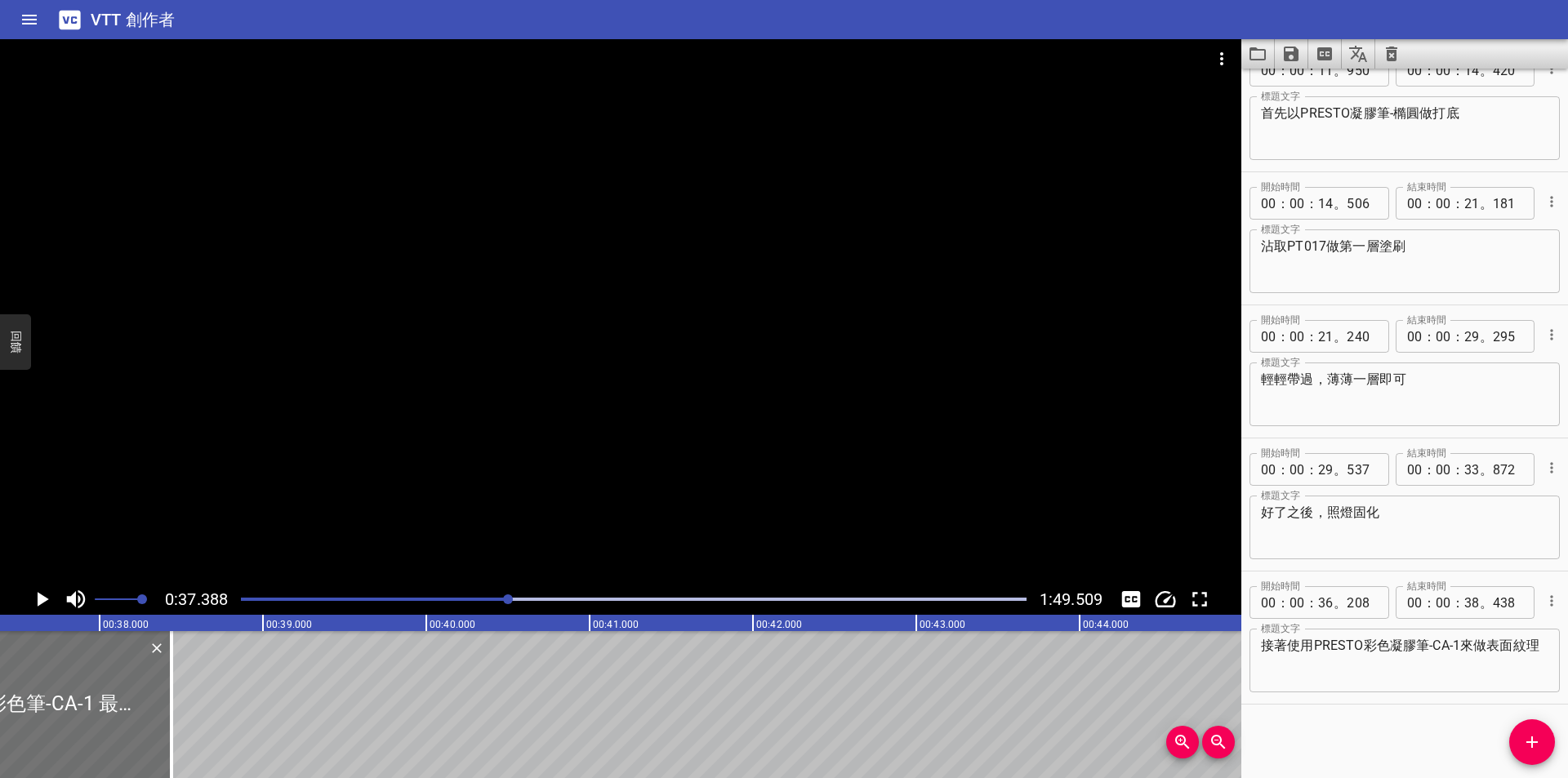
click at [45, 599] on icon "播放/暫停" at bounding box center [43, 599] width 11 height 14
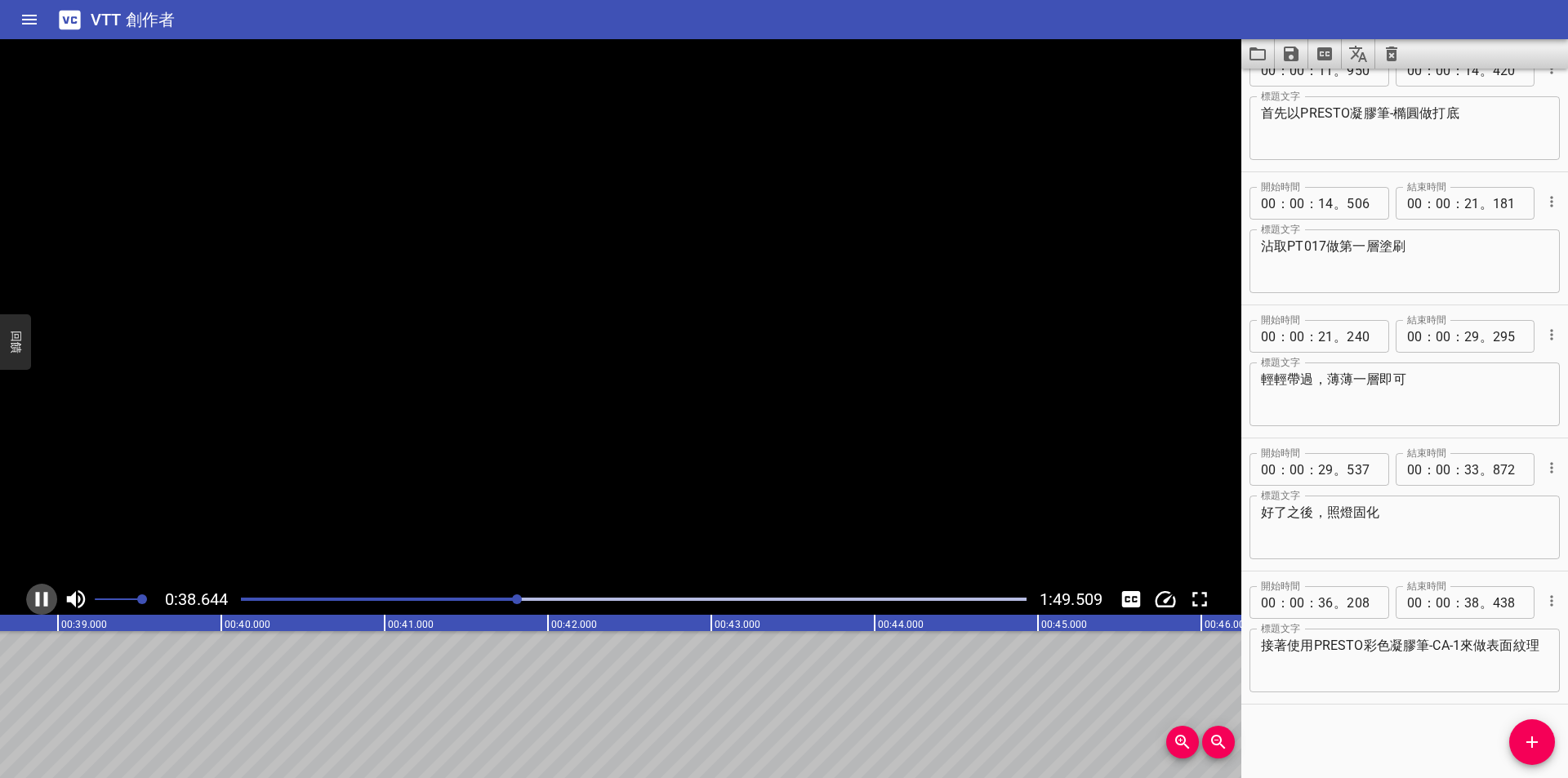
click at [45, 599] on icon "播放/暫停" at bounding box center [42, 599] width 12 height 14
click at [1541, 737] on span "新增提示" at bounding box center [1532, 742] width 46 height 20
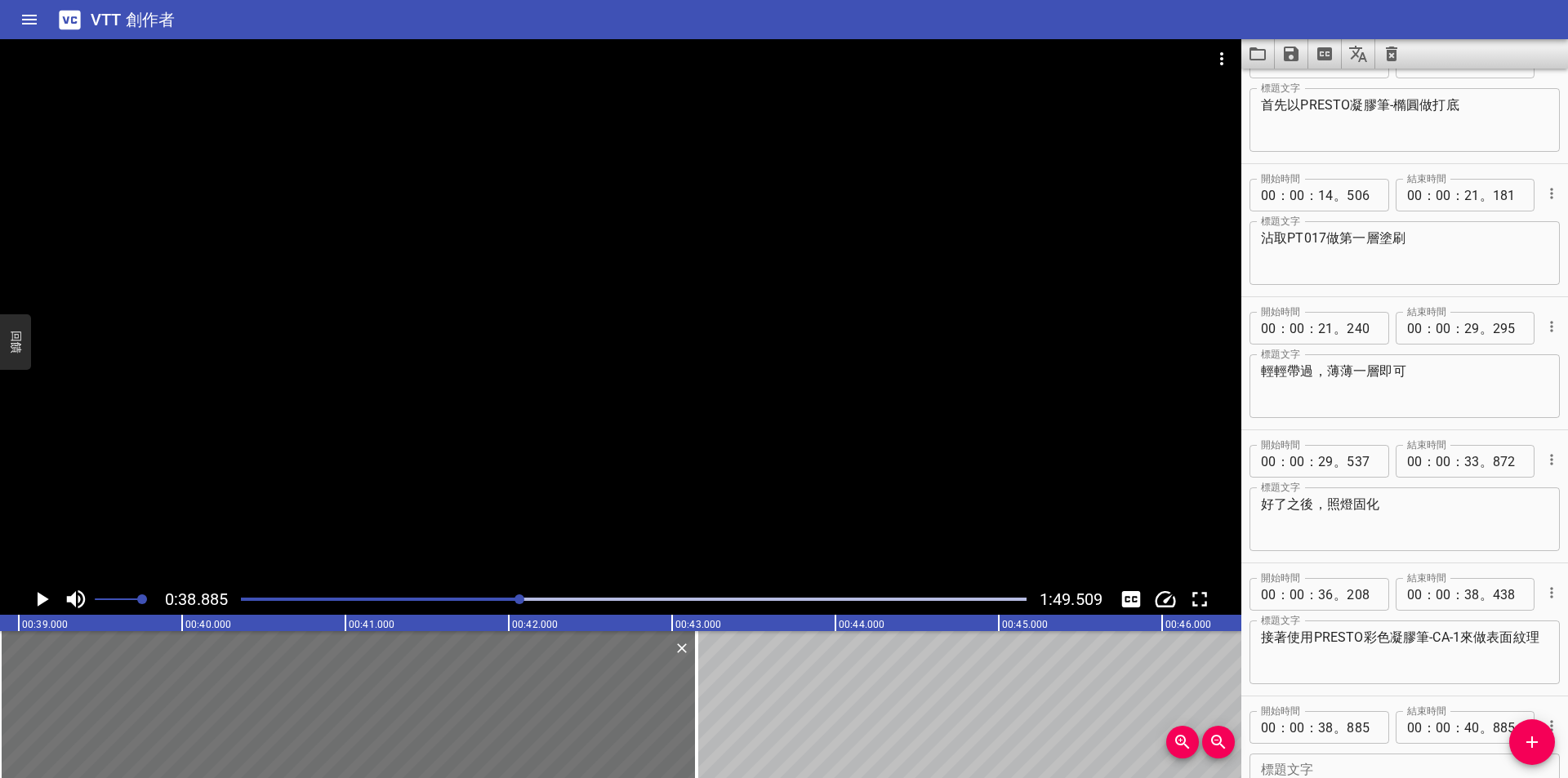
drag, startPoint x: 331, startPoint y: 696, endPoint x: 702, endPoint y: 705, distance: 371.1
click at [702, 705] on div at bounding box center [696, 705] width 16 height 147
type input "43"
type input "150"
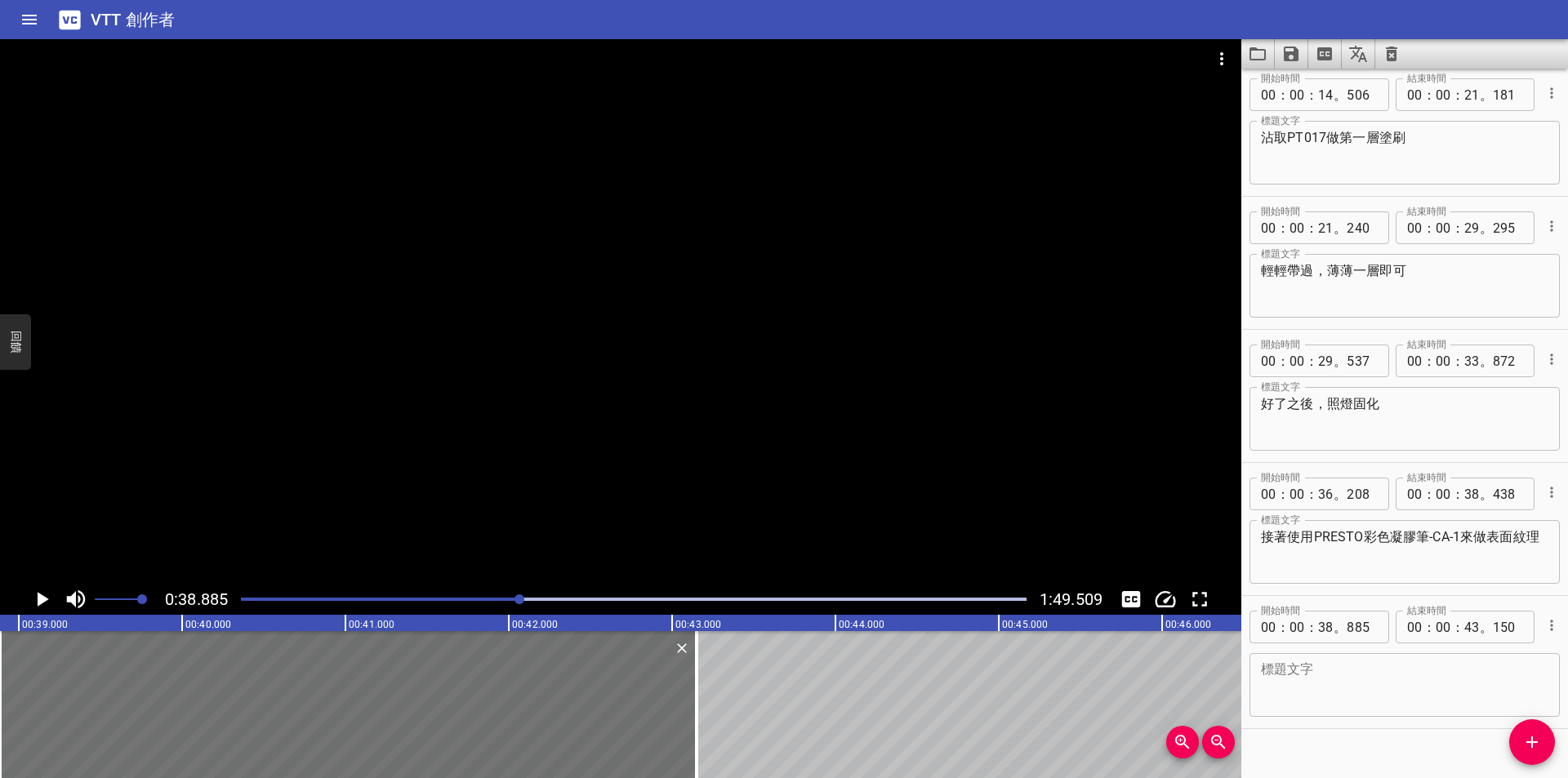
scroll to position [299, 0]
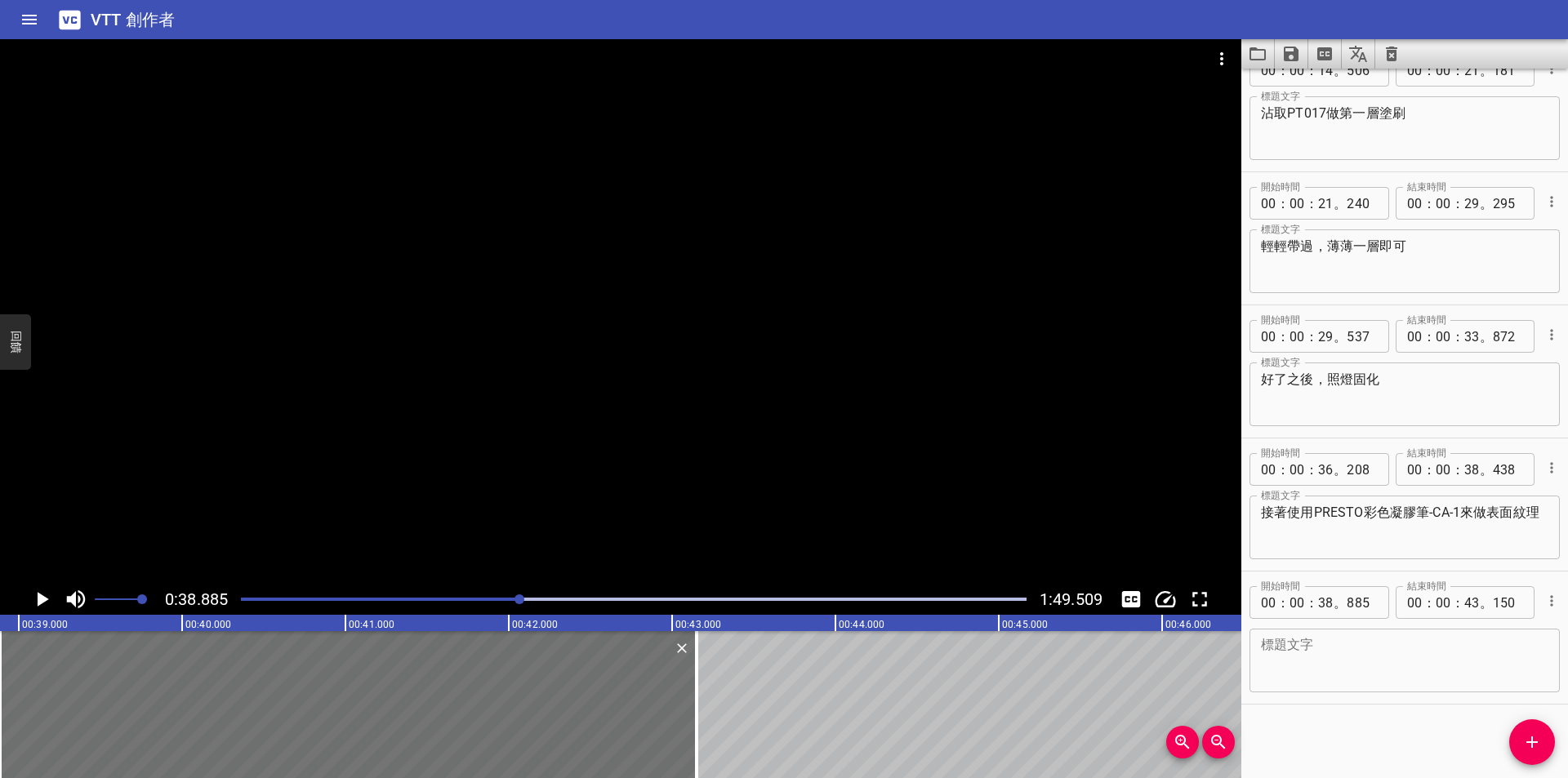
click at [292, 595] on div at bounding box center [634, 600] width 805 height 23
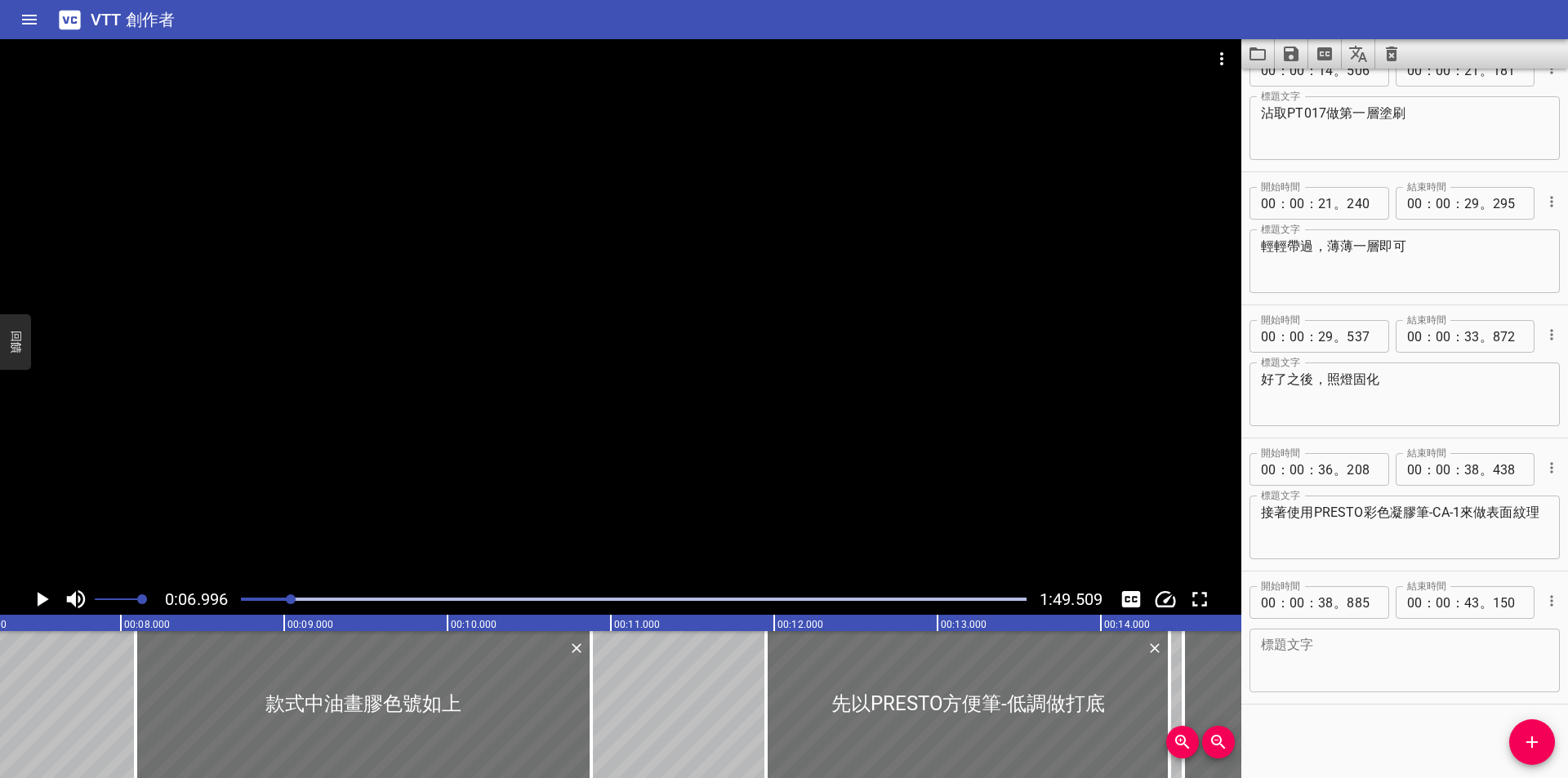
scroll to position [0, 1142]
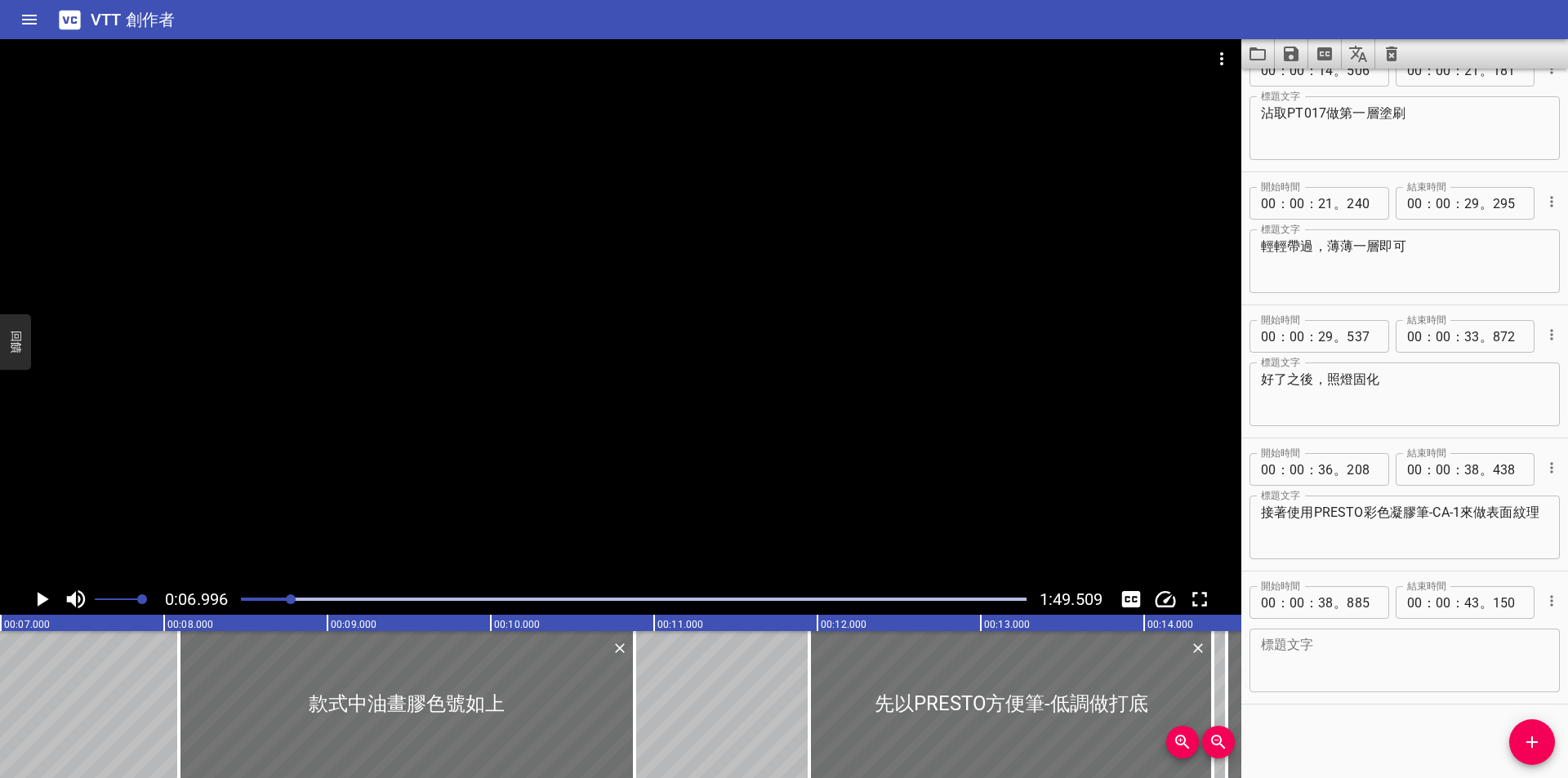
click at [528, 599] on div "播放進度" at bounding box center [633, 599] width 785 height 3
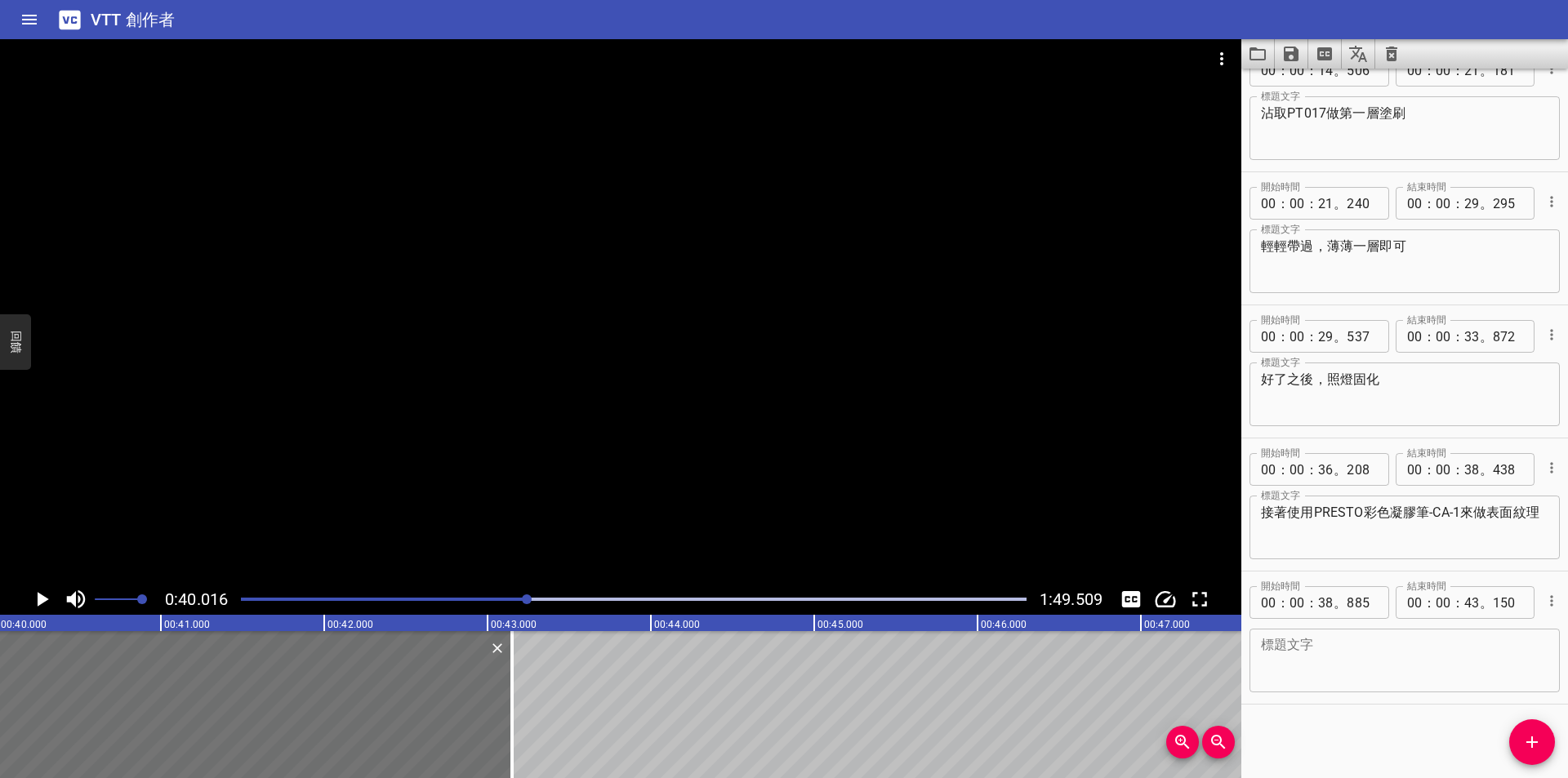
click at [477, 592] on div at bounding box center [634, 600] width 805 height 23
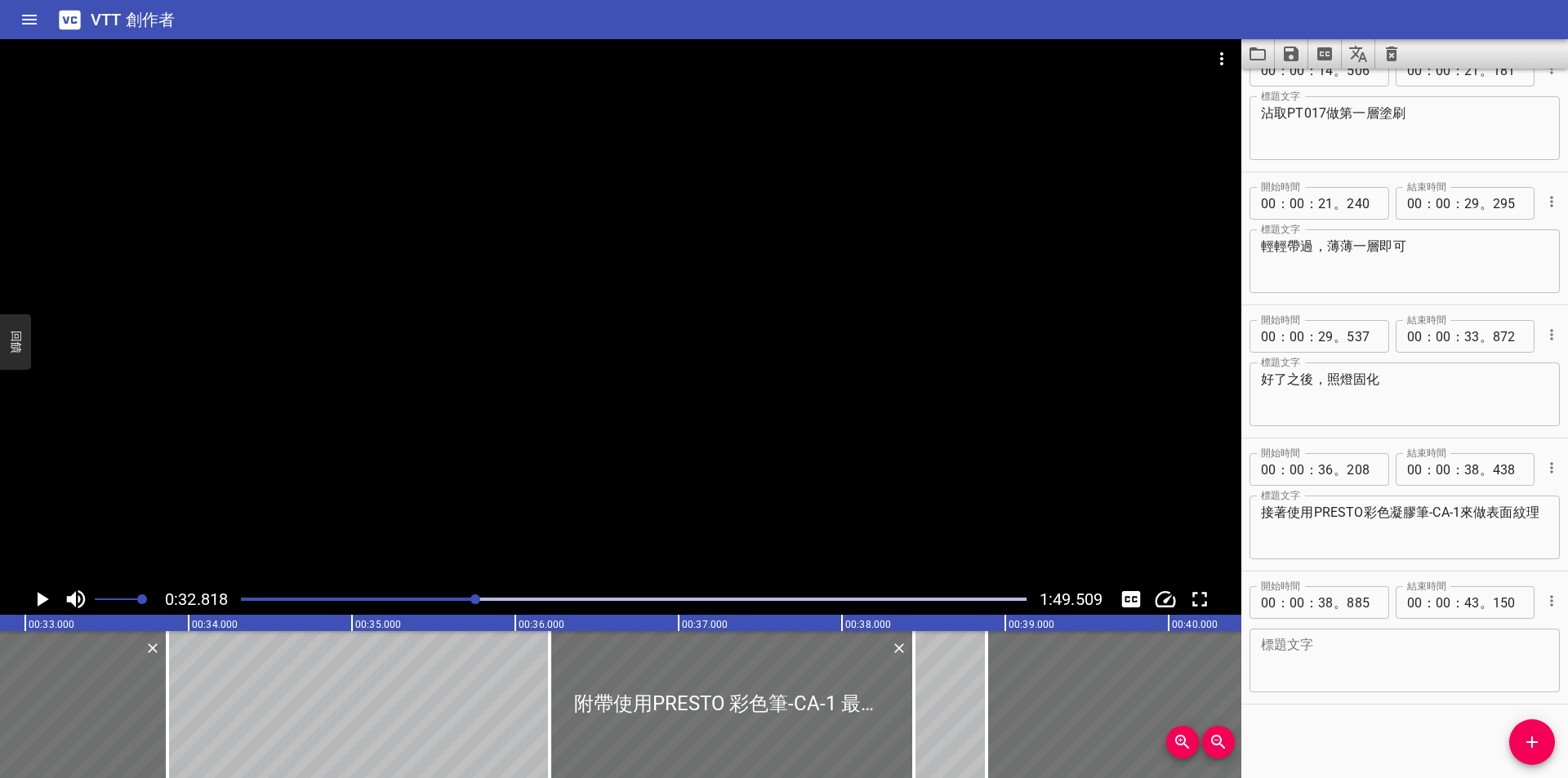
scroll to position [0, 5360]
click at [526, 591] on div at bounding box center [634, 600] width 805 height 23
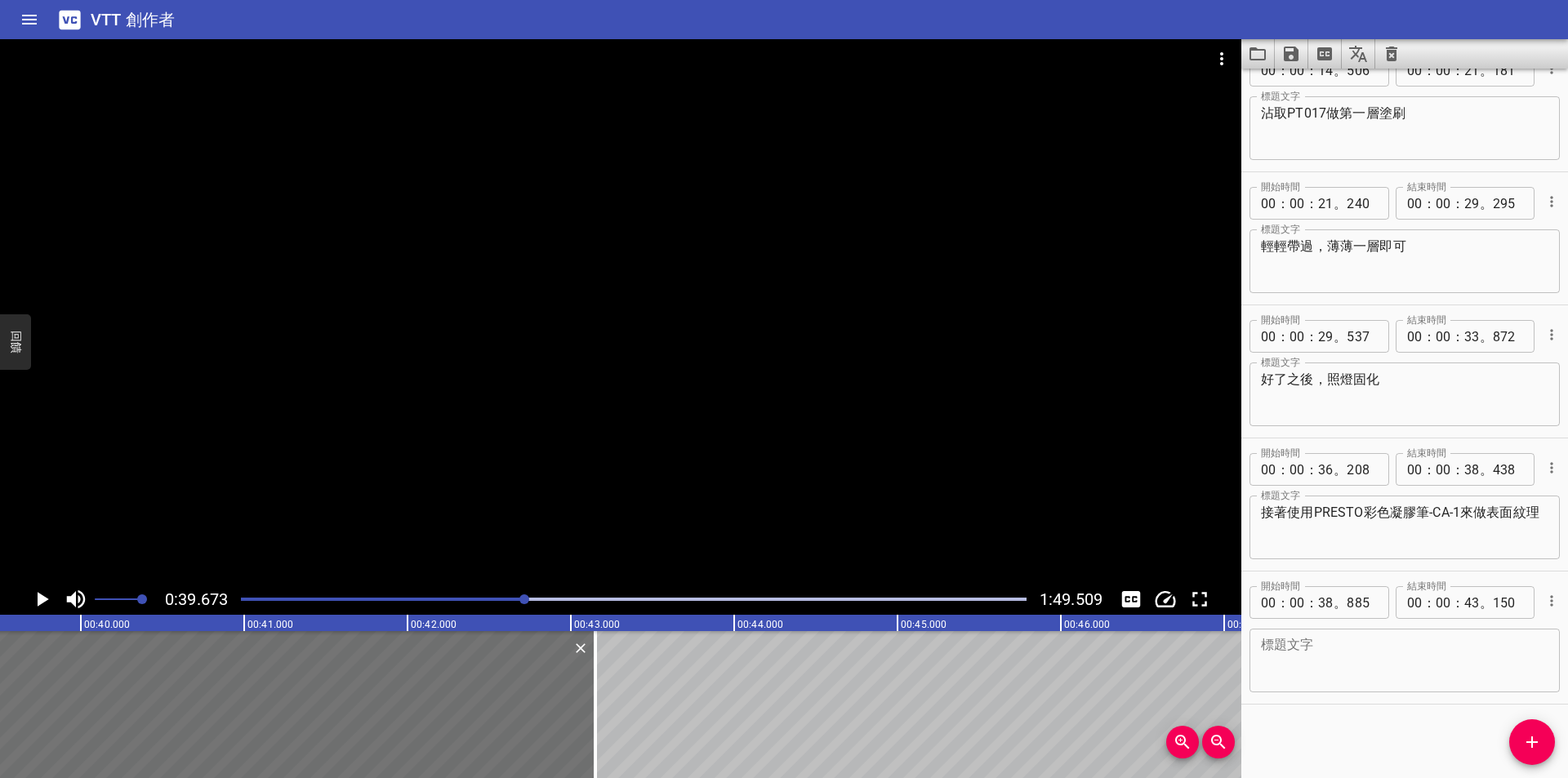
scroll to position [0, 6480]
click at [497, 597] on div at bounding box center [634, 600] width 805 height 23
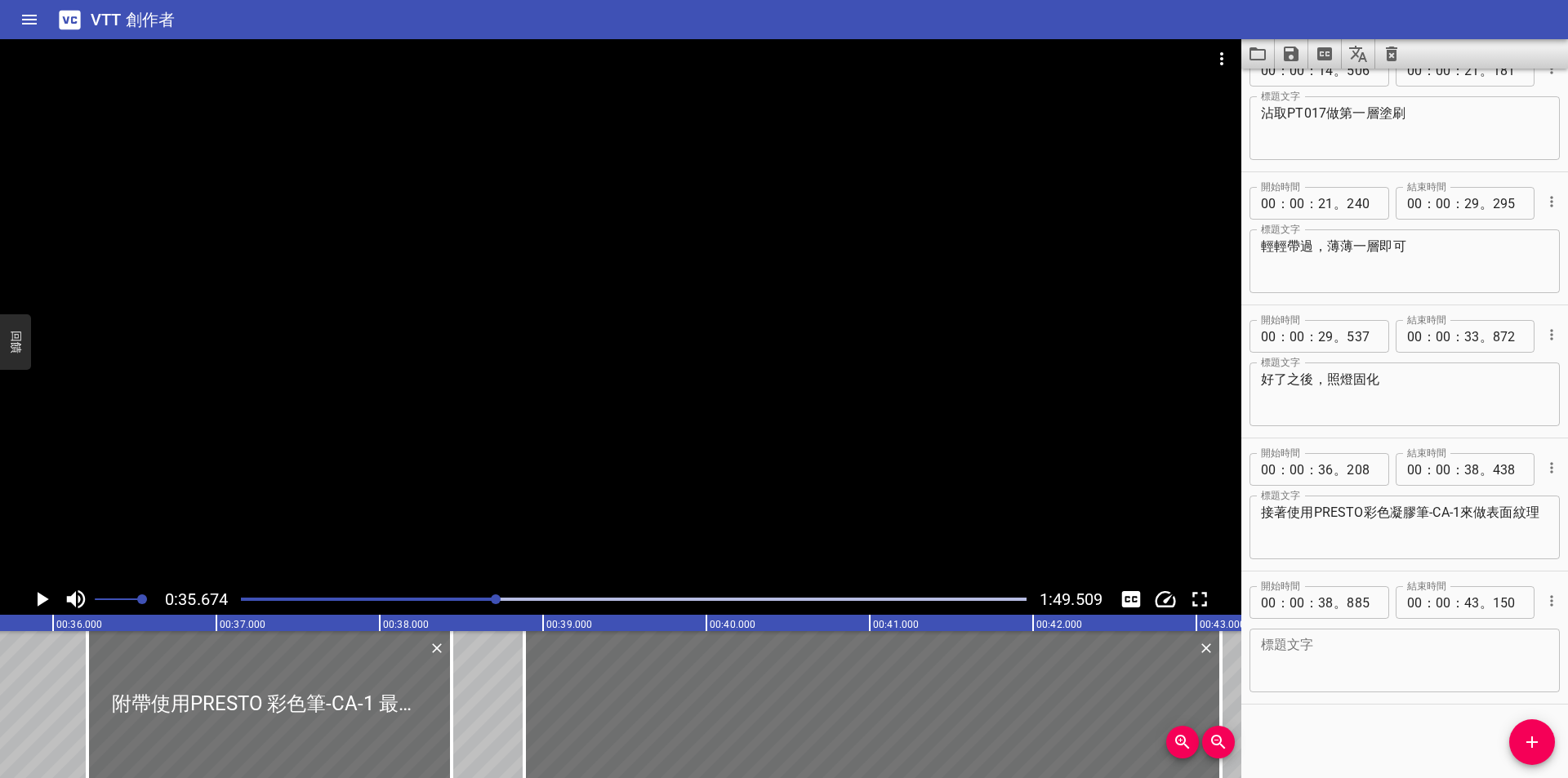
click at [565, 593] on div at bounding box center [634, 600] width 805 height 23
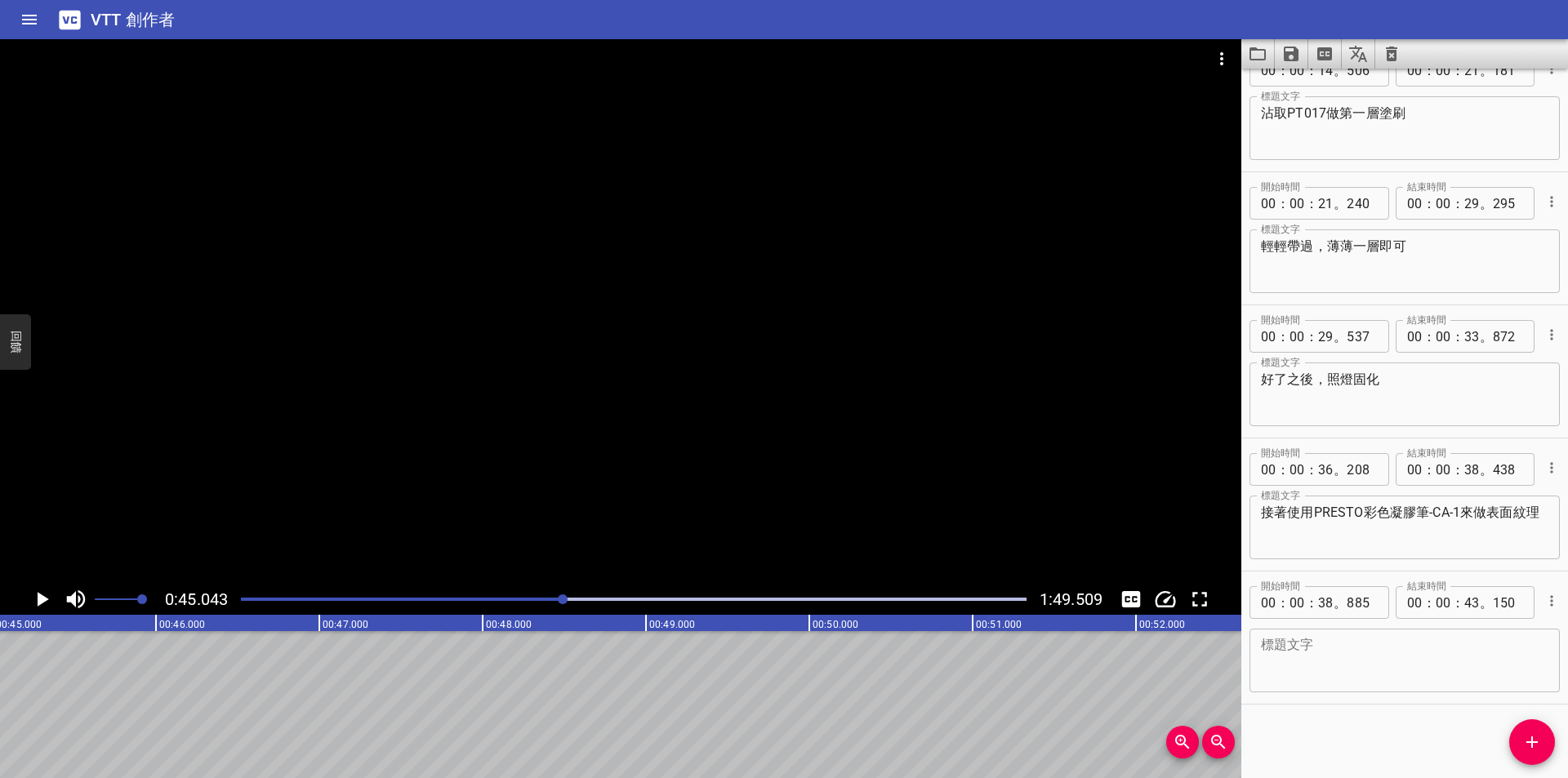
click at [496, 598] on div "播放進度" at bounding box center [171, 599] width 785 height 3
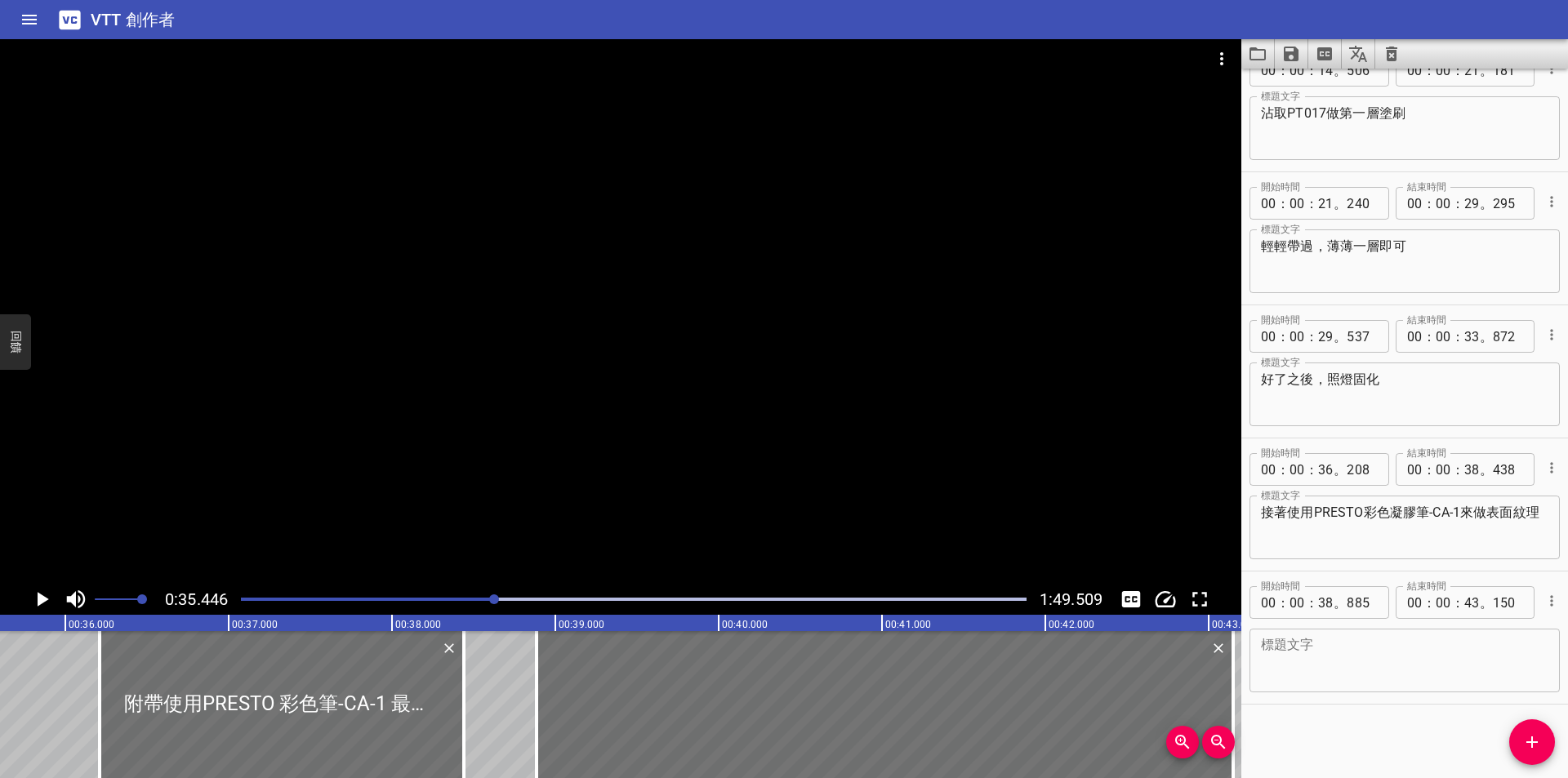
scroll to position [0, 5788]
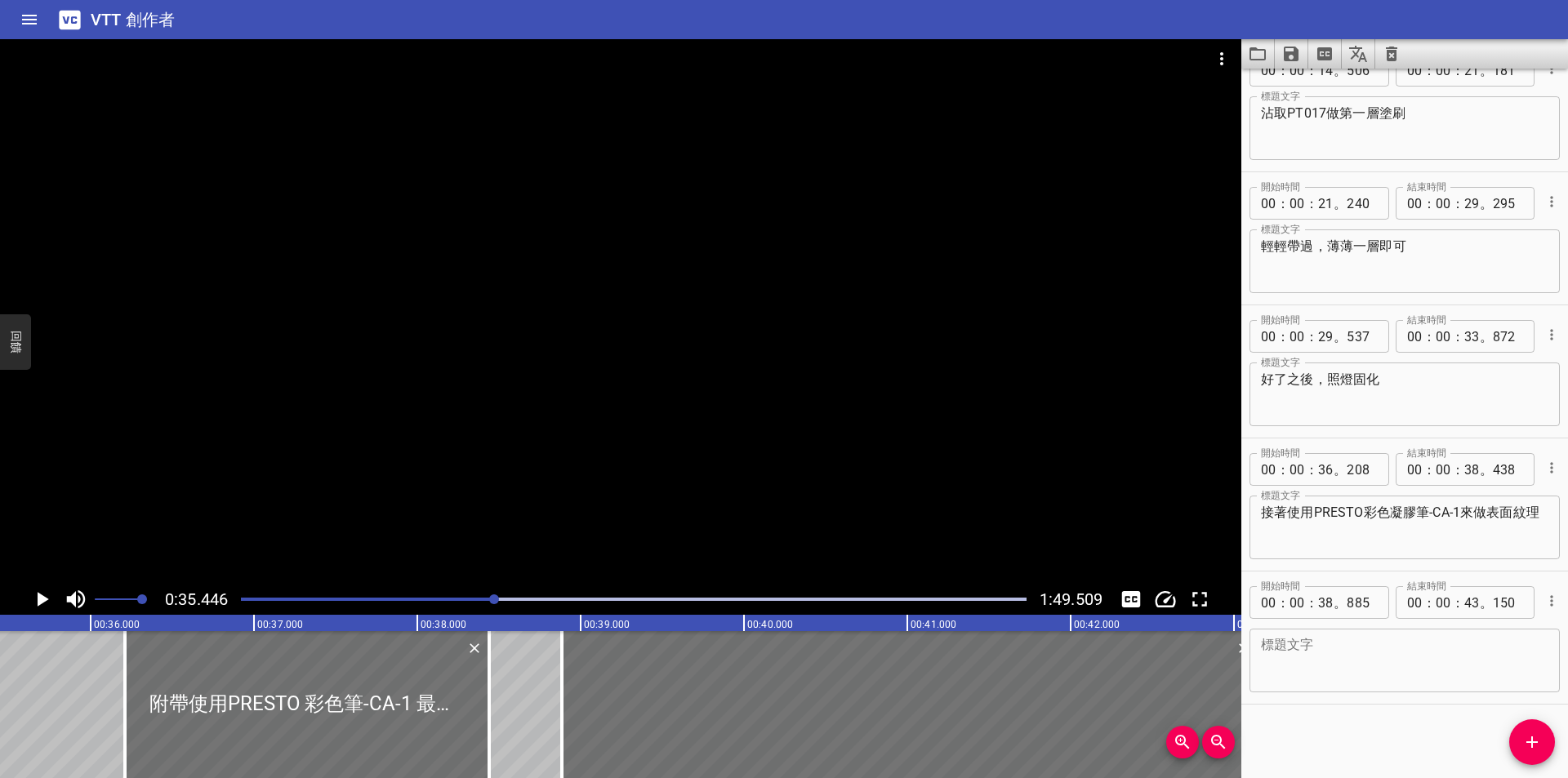
click at [501, 595] on div at bounding box center [634, 600] width 805 height 23
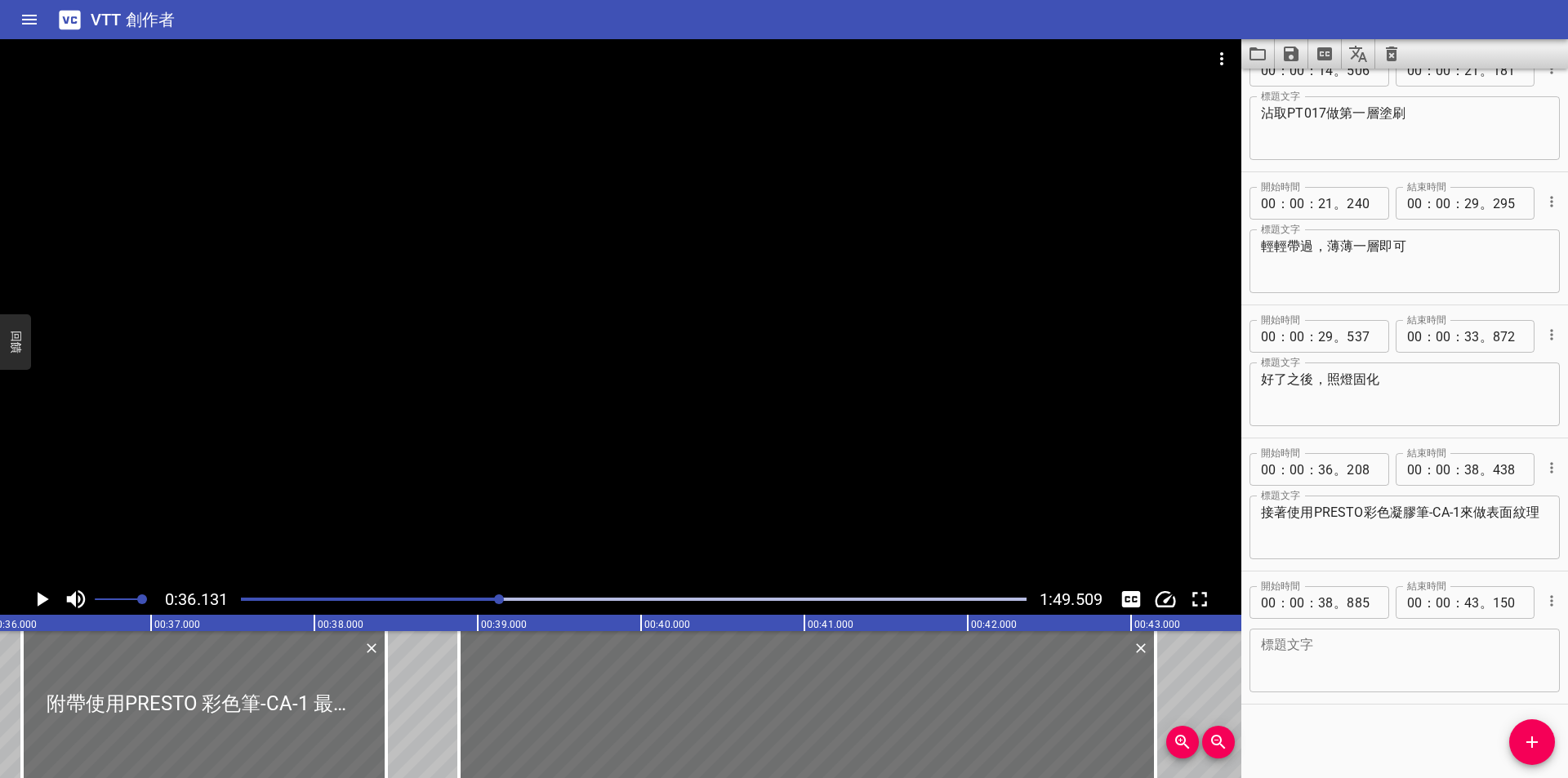
scroll to position [0, 5901]
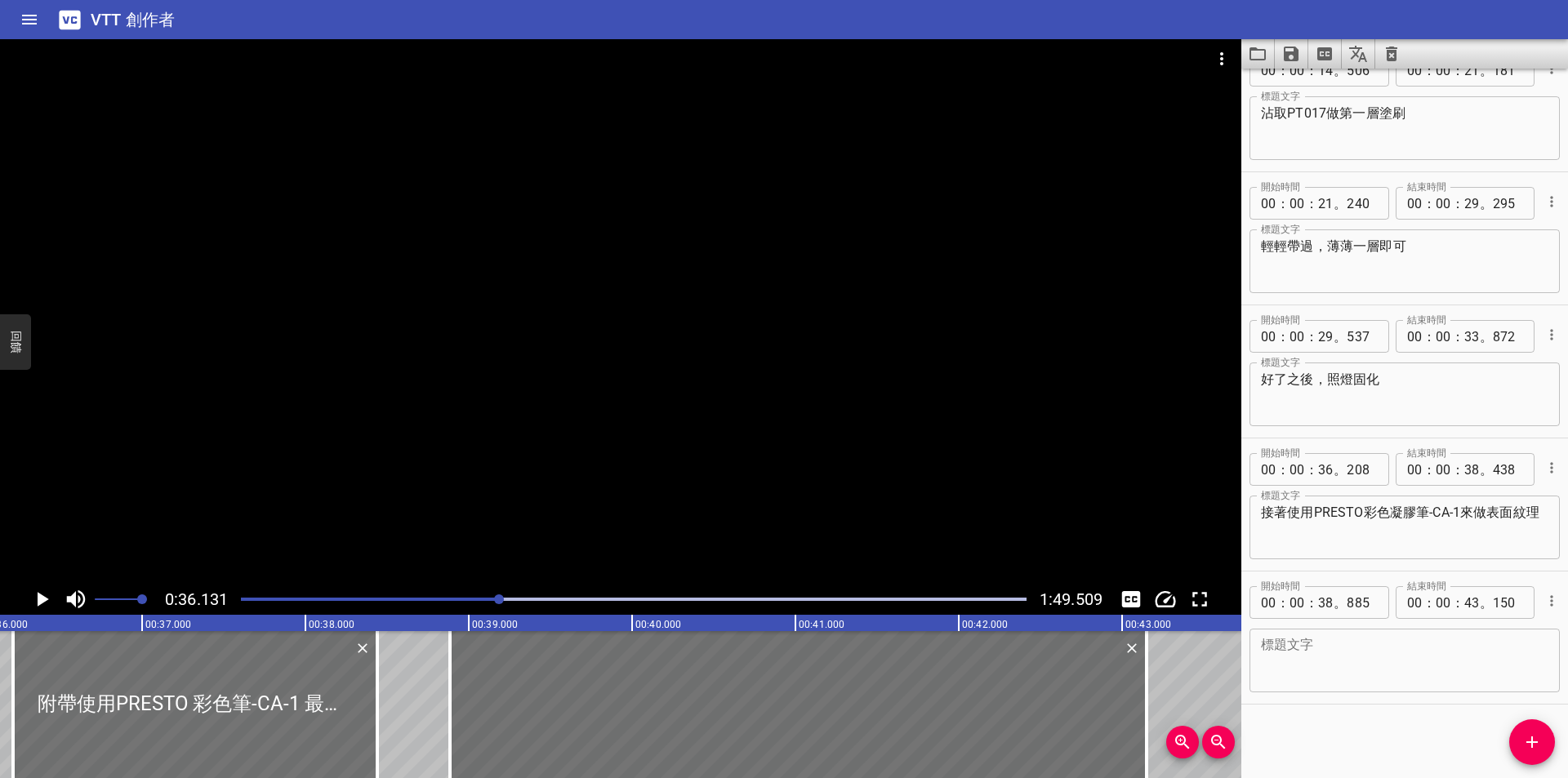
click at [513, 594] on div at bounding box center [634, 600] width 805 height 23
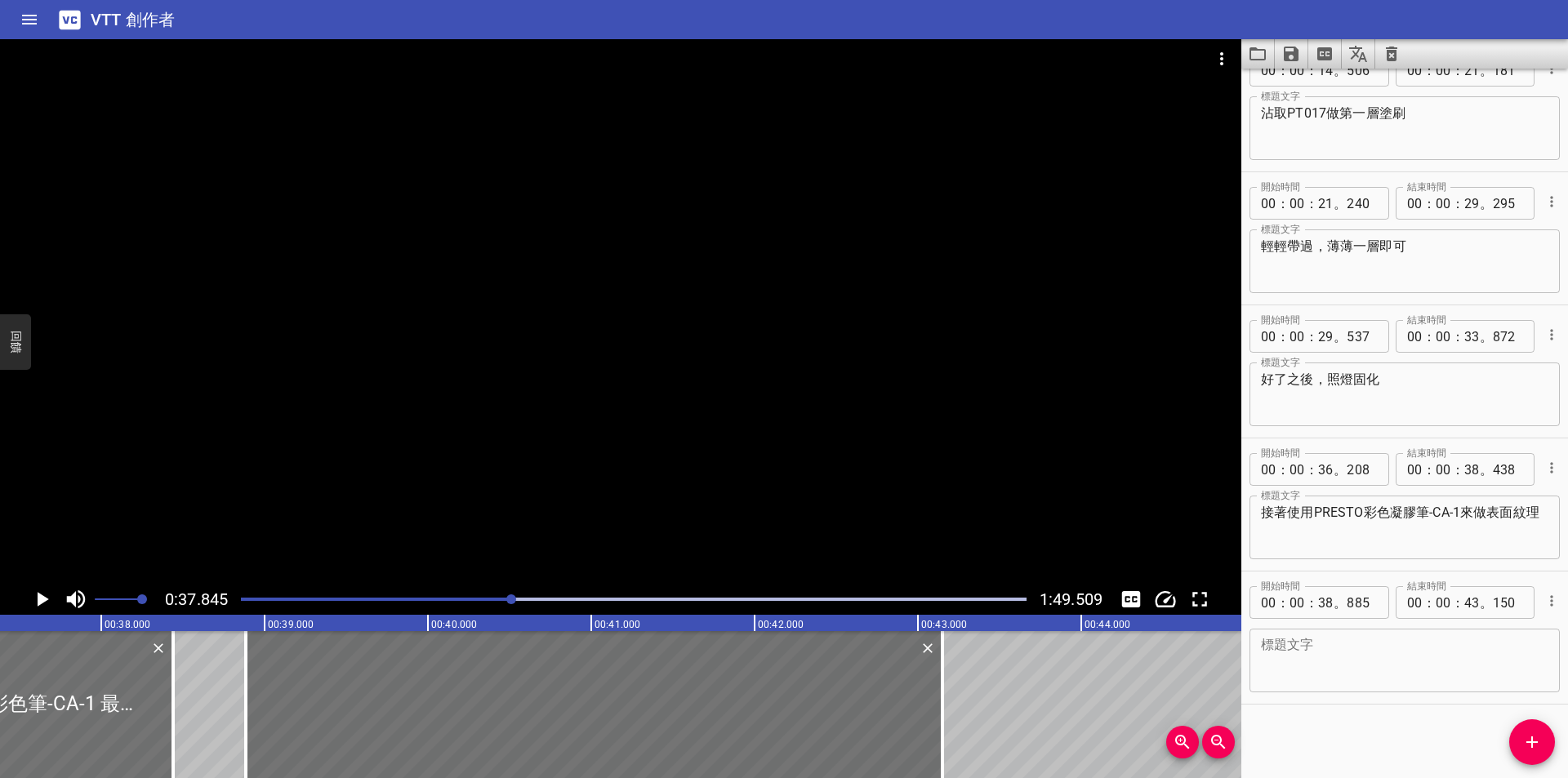
scroll to position [0, 6181]
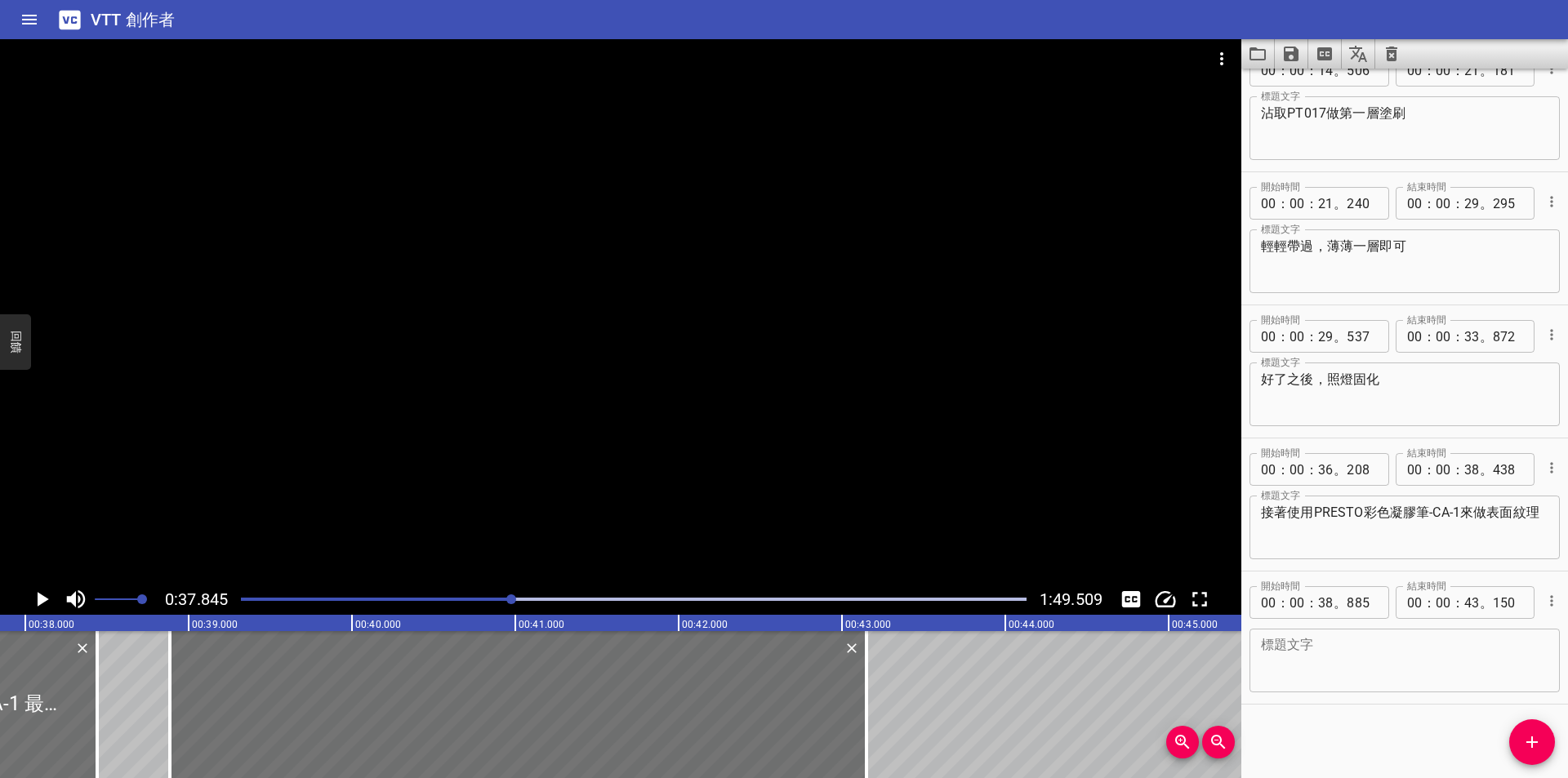
click at [1402, 644] on textarea at bounding box center [1404, 661] width 288 height 47
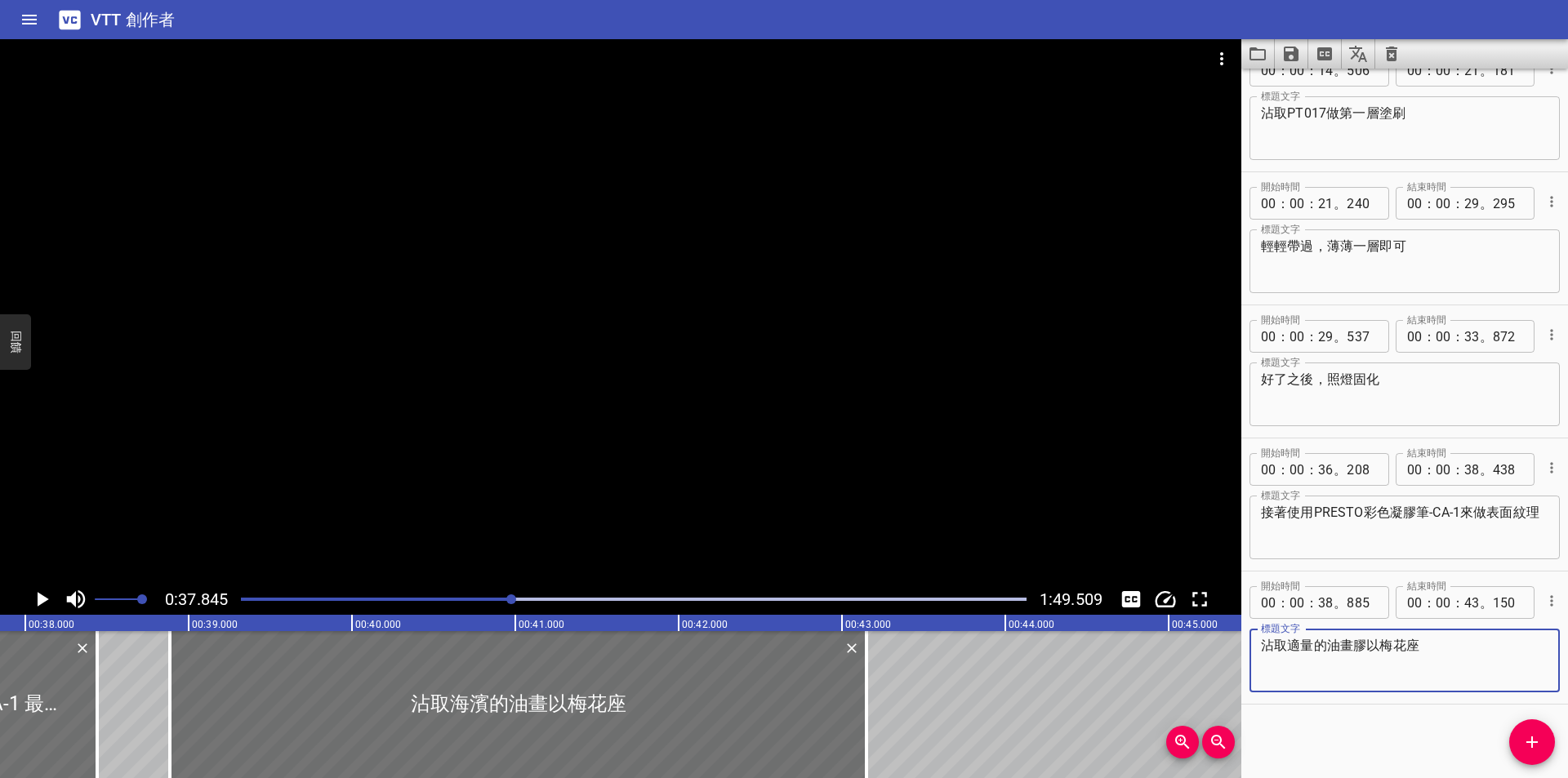
drag, startPoint x: 1408, startPoint y: 646, endPoint x: 1422, endPoint y: 648, distance: 14.1
click at [1422, 648] on textarea "沾取適量的油畫膠以梅花座" at bounding box center [1404, 661] width 288 height 47
type textarea "沾取適量的油畫膠以梅花式（間隔）排列"
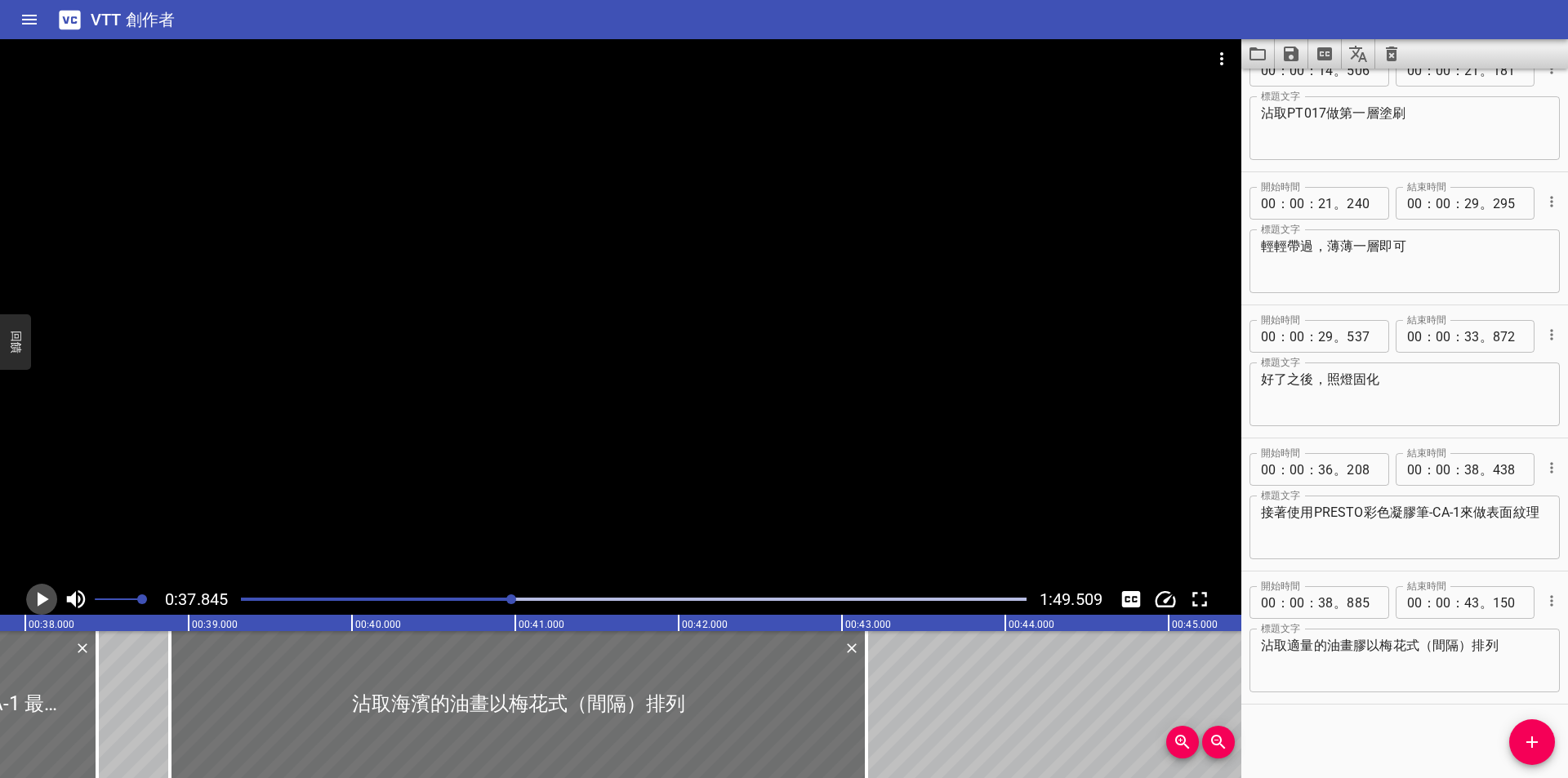
click at [40, 595] on icon "播放/暫停" at bounding box center [43, 599] width 11 height 14
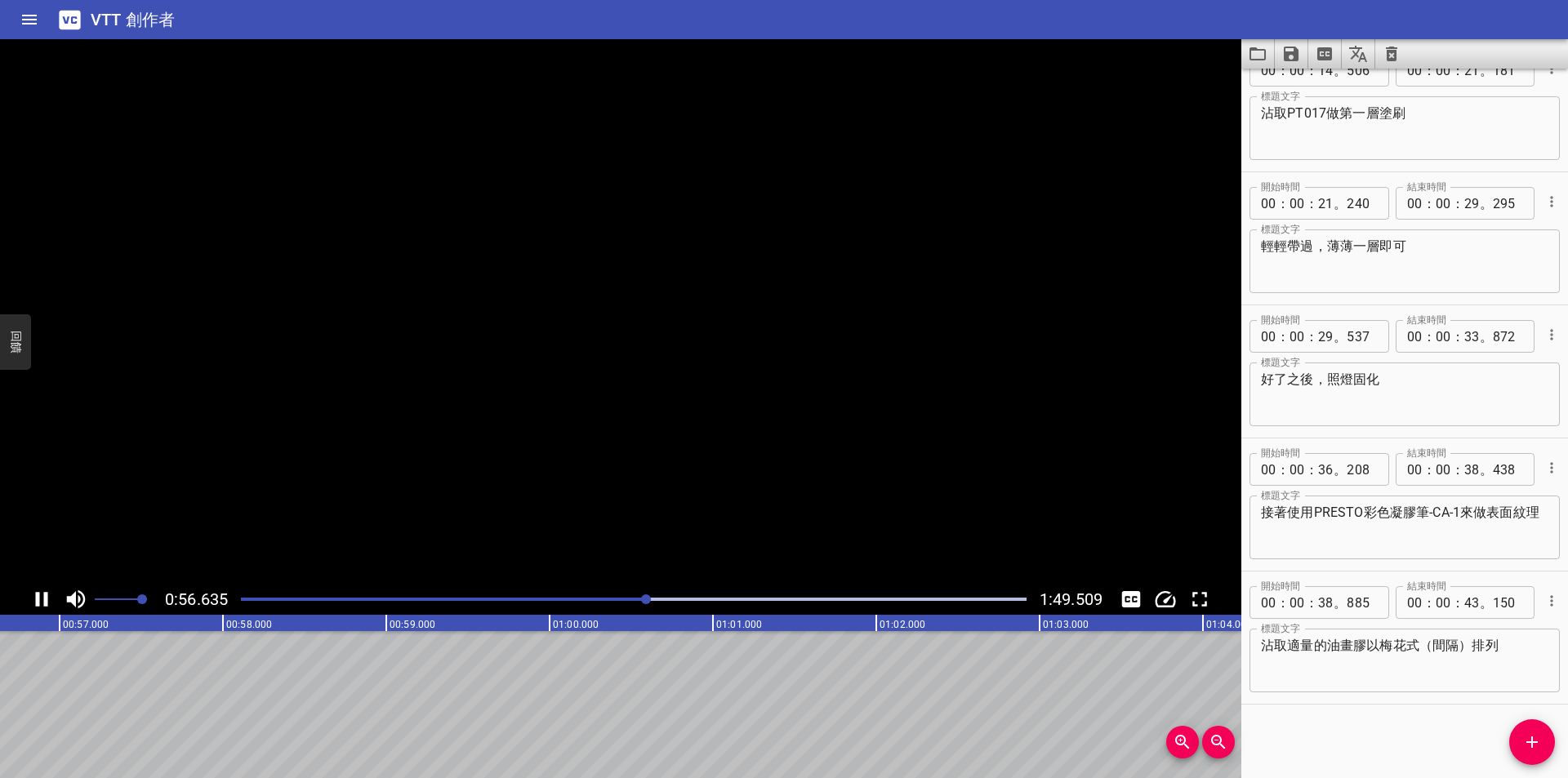
click at [41, 599] on icon "播放/暫停" at bounding box center [42, 600] width 25 height 25
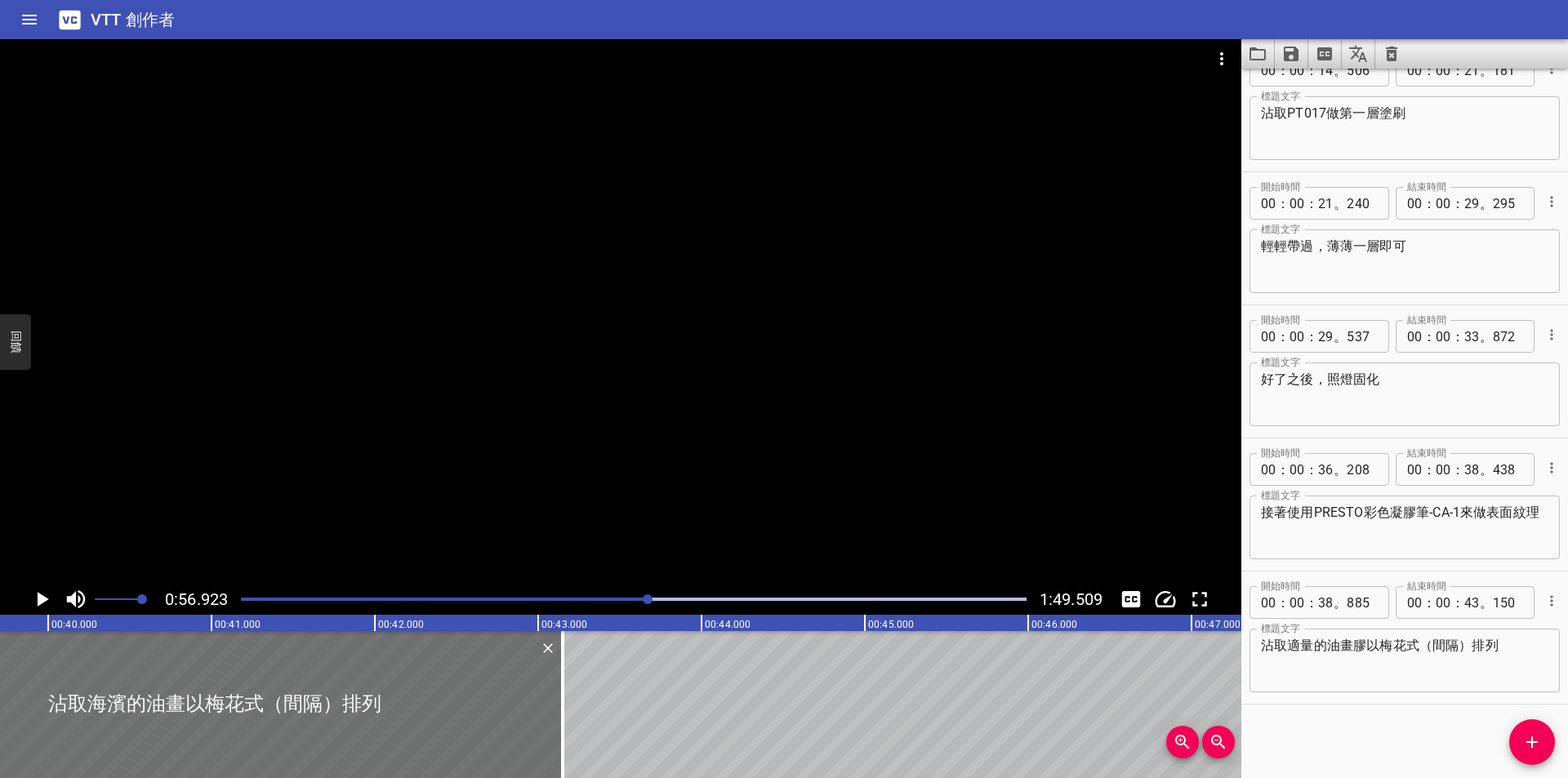
scroll to position [0, 6470]
click at [592, 600] on div "播放進度" at bounding box center [256, 599] width 785 height 3
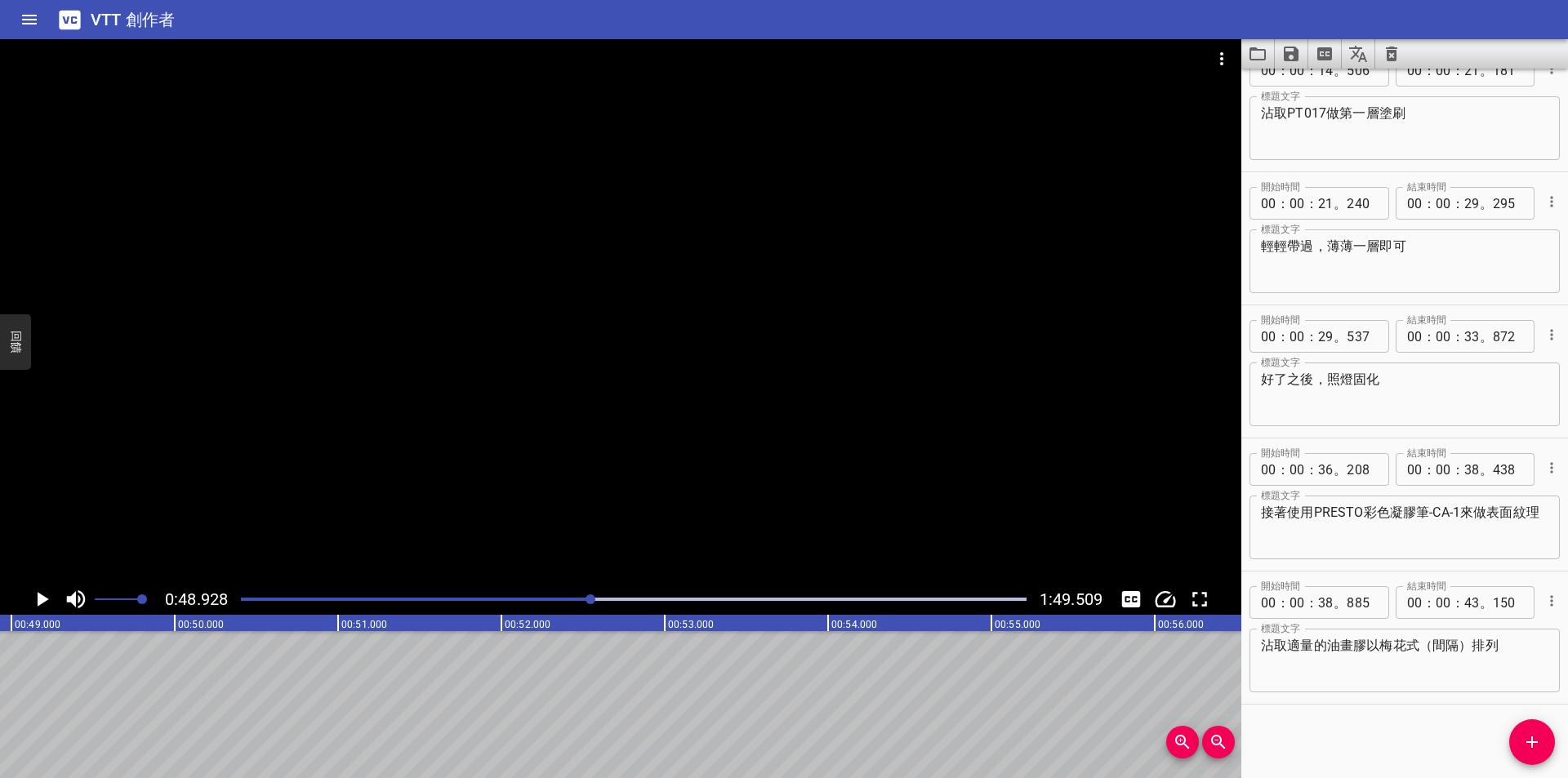
click at [557, 601] on div at bounding box center [634, 600] width 805 height 23
click at [496, 597] on div at bounding box center [634, 600] width 805 height 23
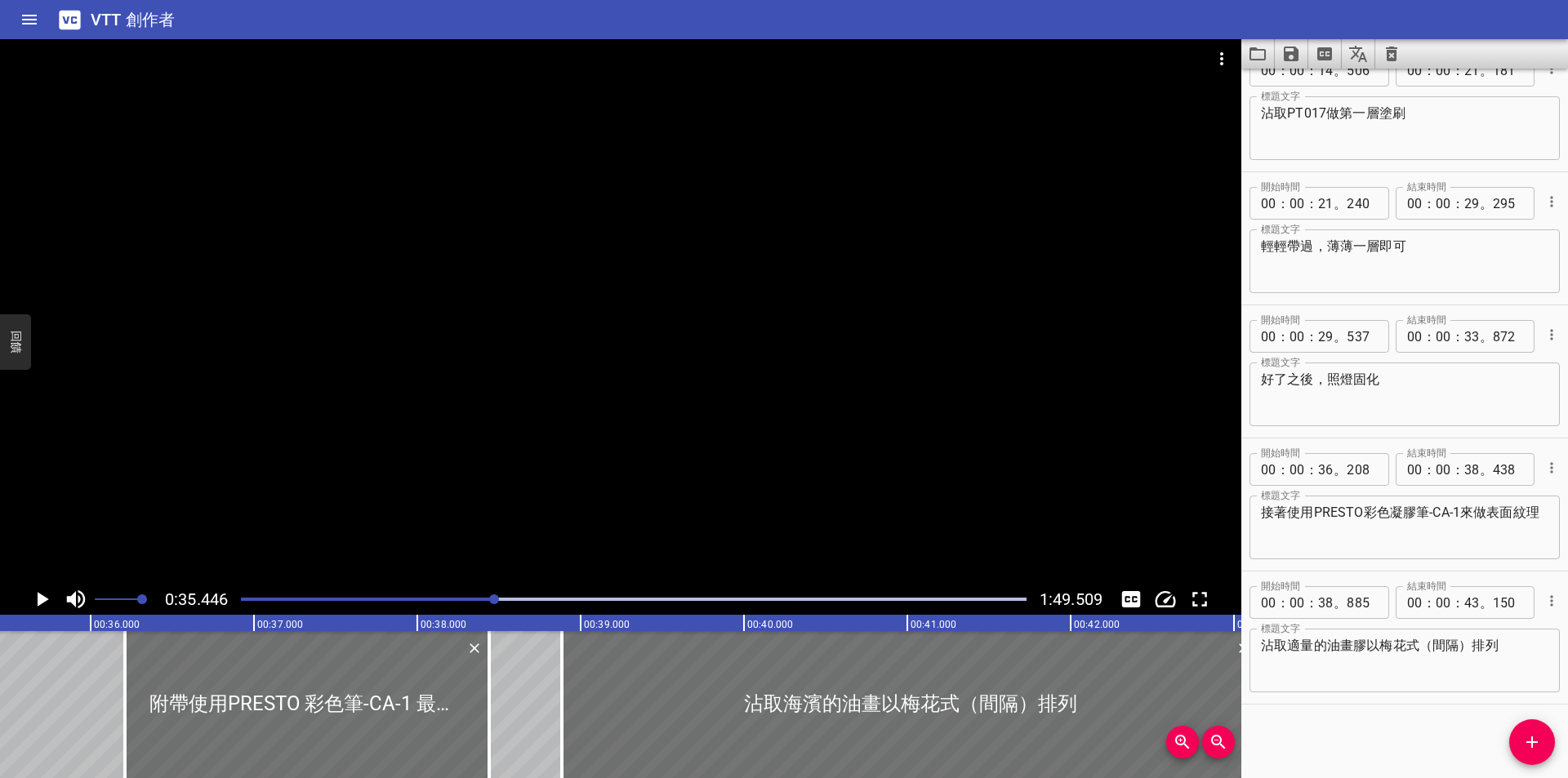
click at [523, 596] on div at bounding box center [634, 600] width 805 height 23
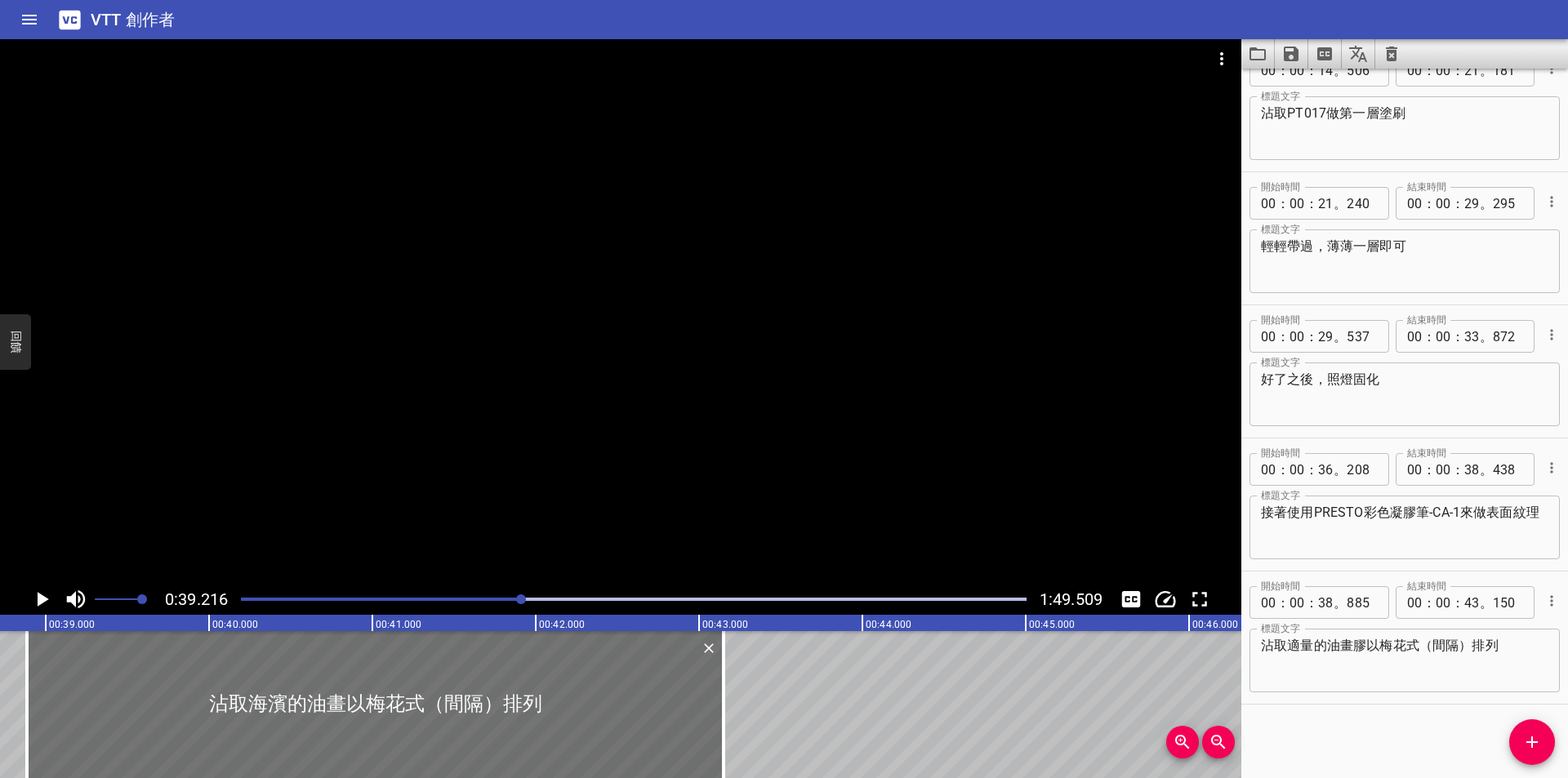
scroll to position [0, 6404]
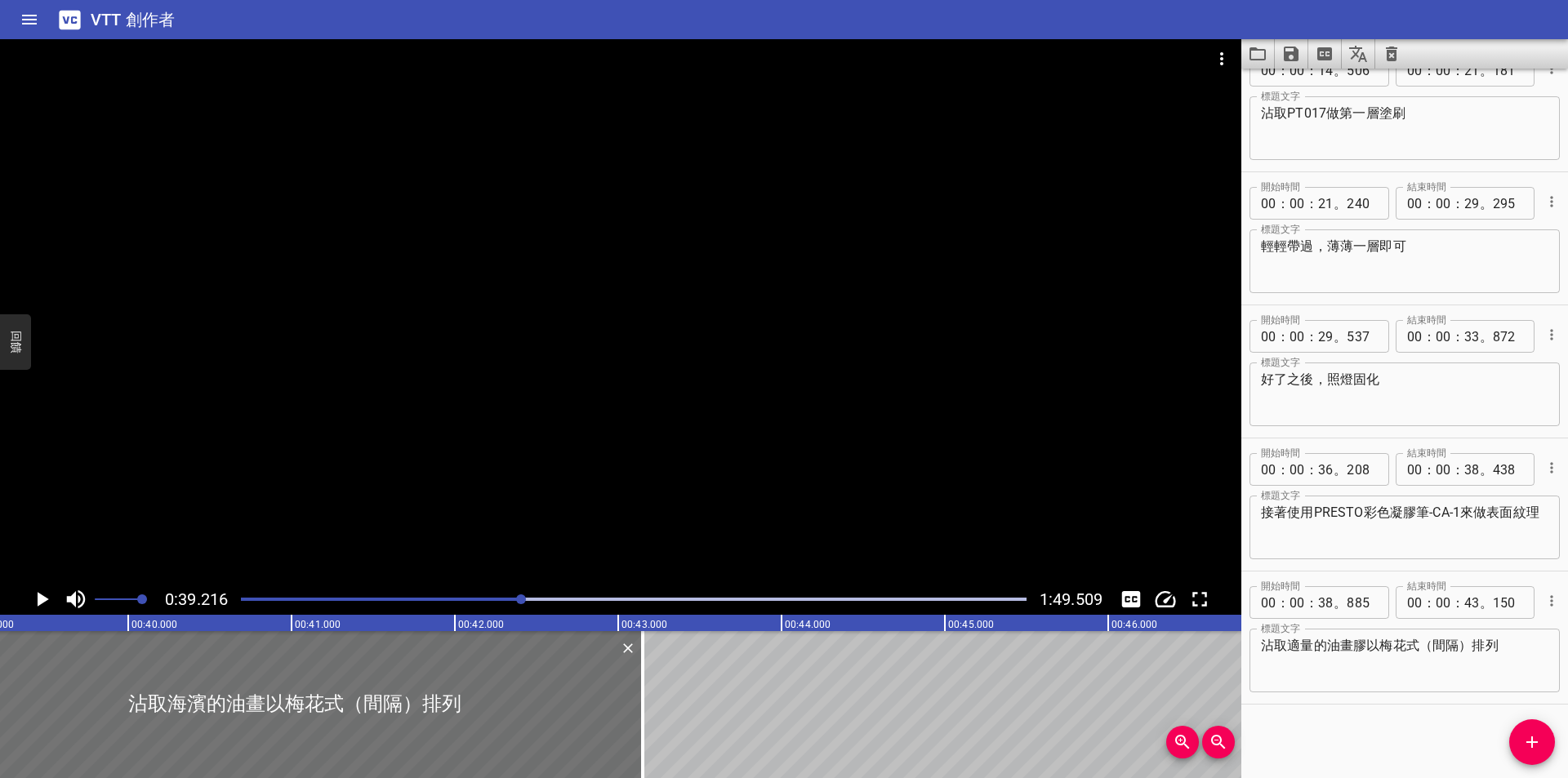
click at [515, 600] on div "播放進度" at bounding box center [129, 599] width 785 height 3
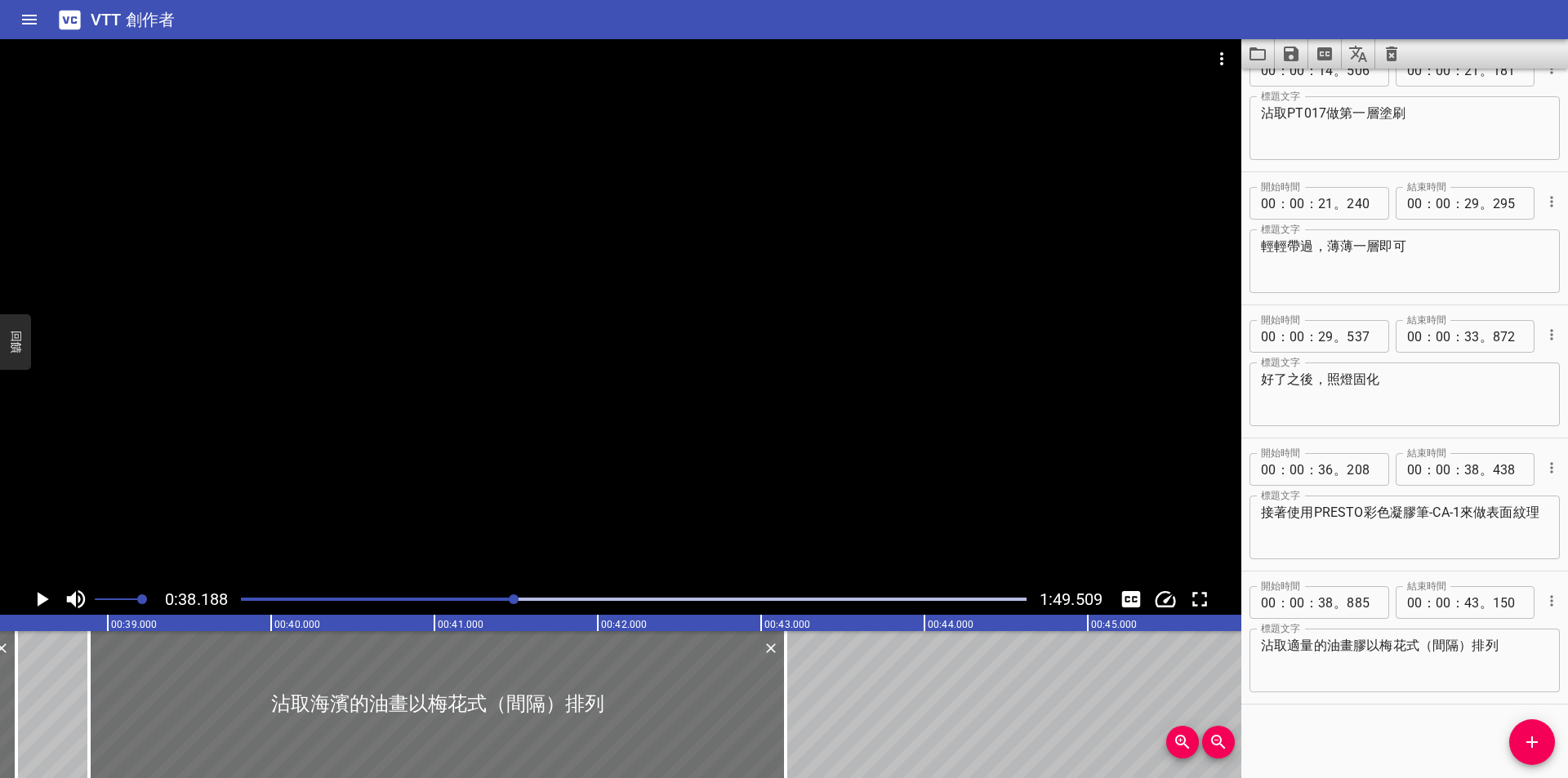
scroll to position [0, 6237]
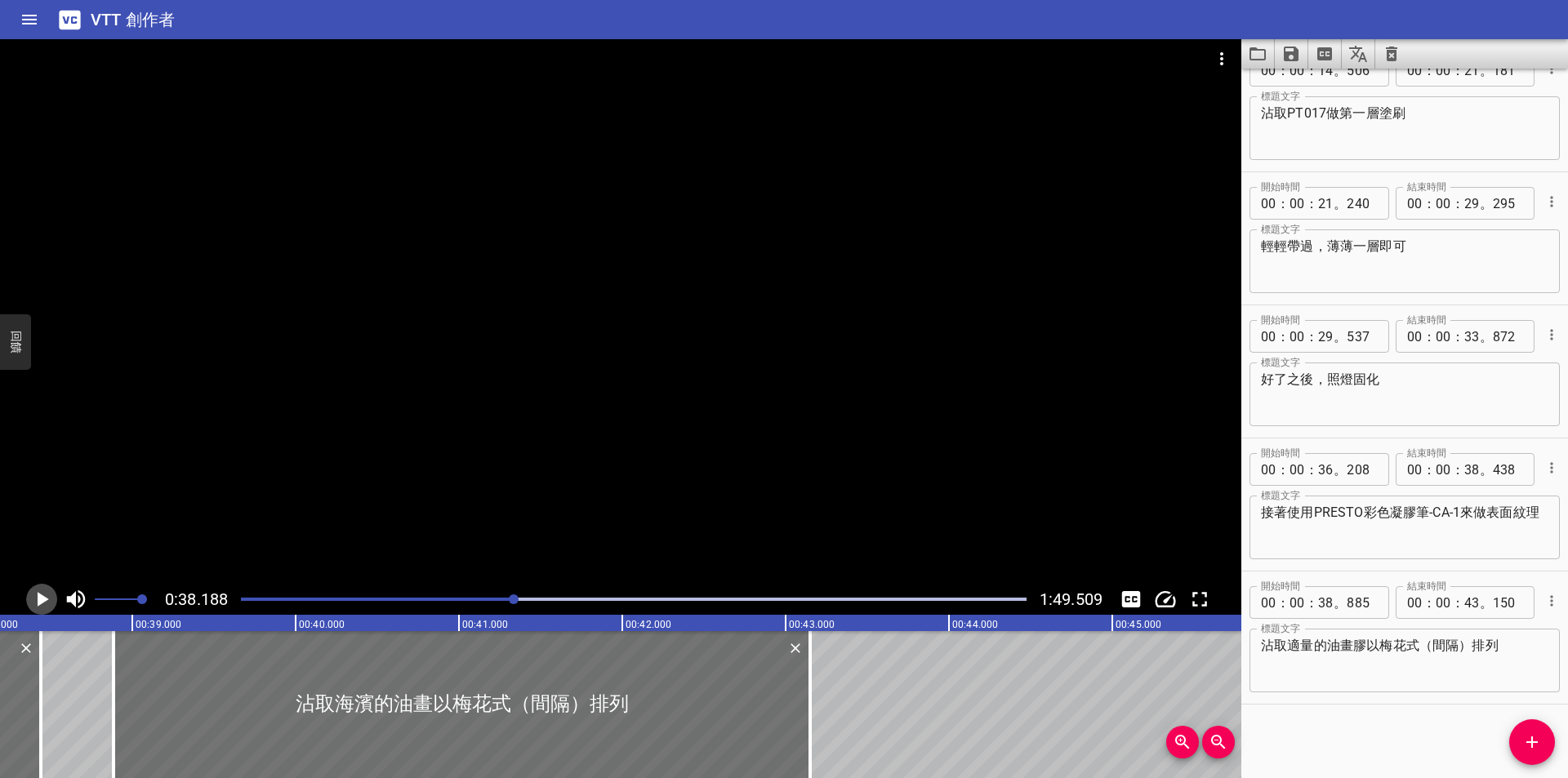
click at [45, 597] on icon "播放/暫停" at bounding box center [43, 599] width 11 height 14
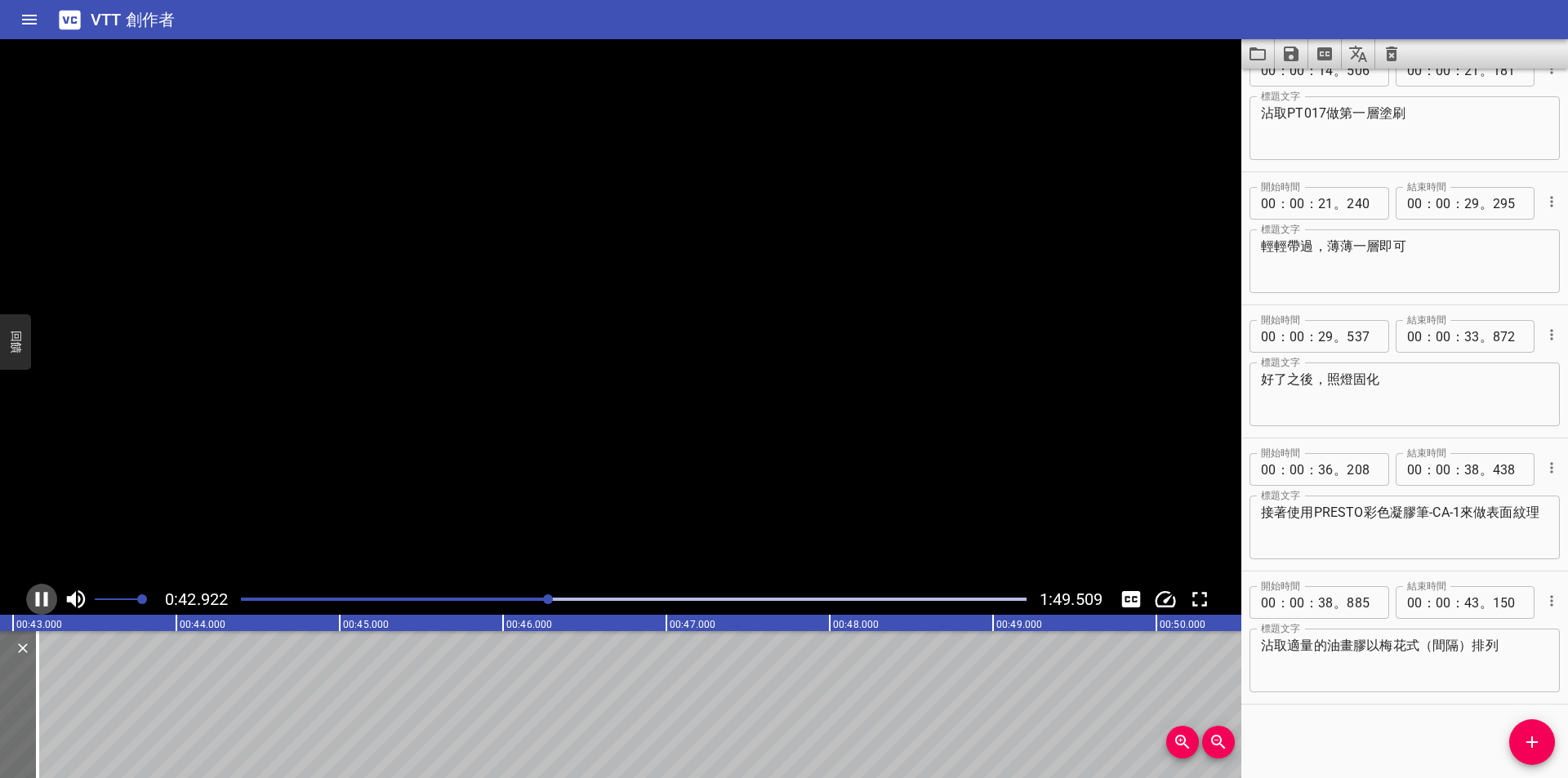
click at [45, 597] on icon "播放/暫停" at bounding box center [42, 599] width 12 height 14
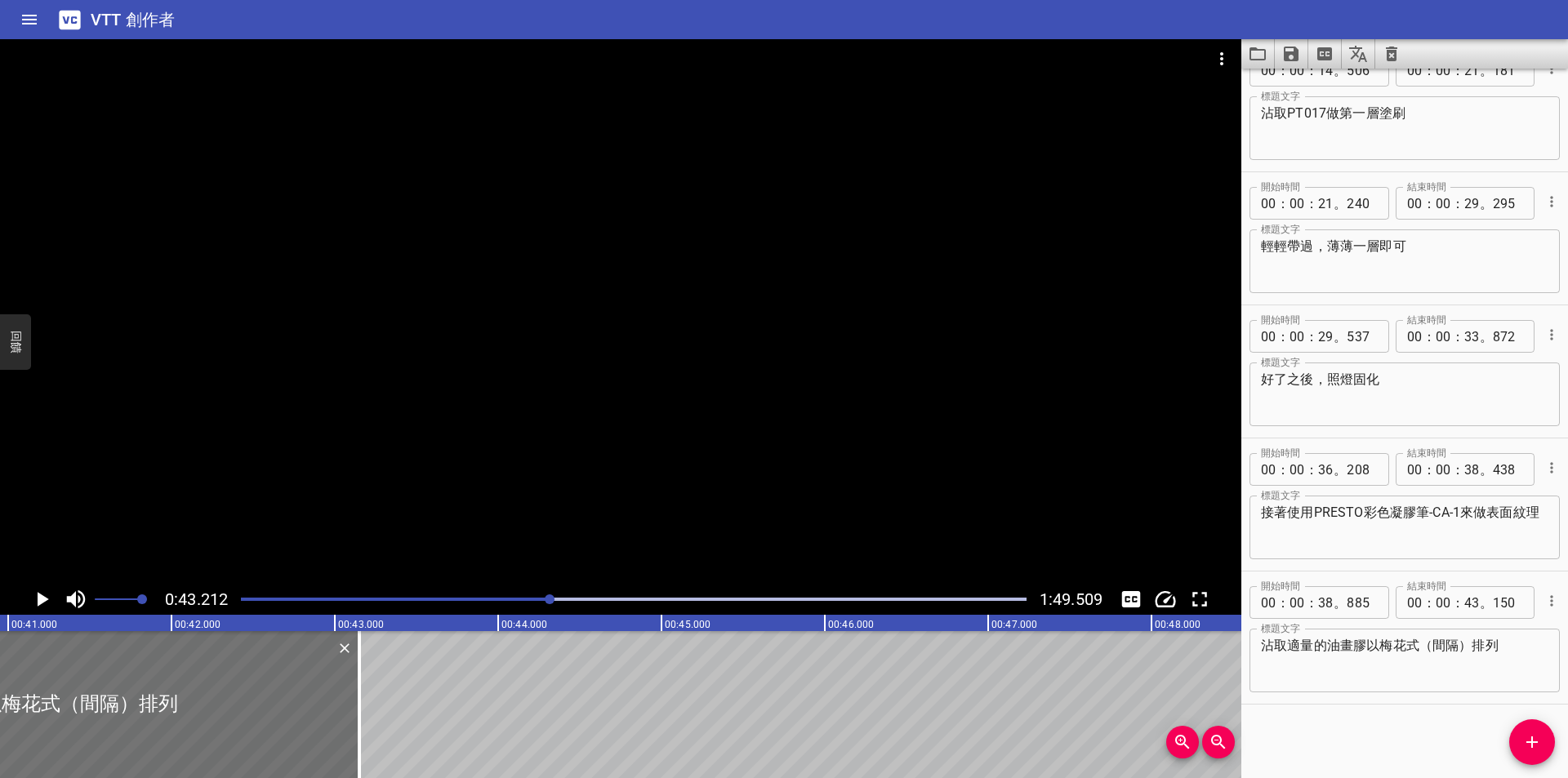
scroll to position [0, 6635]
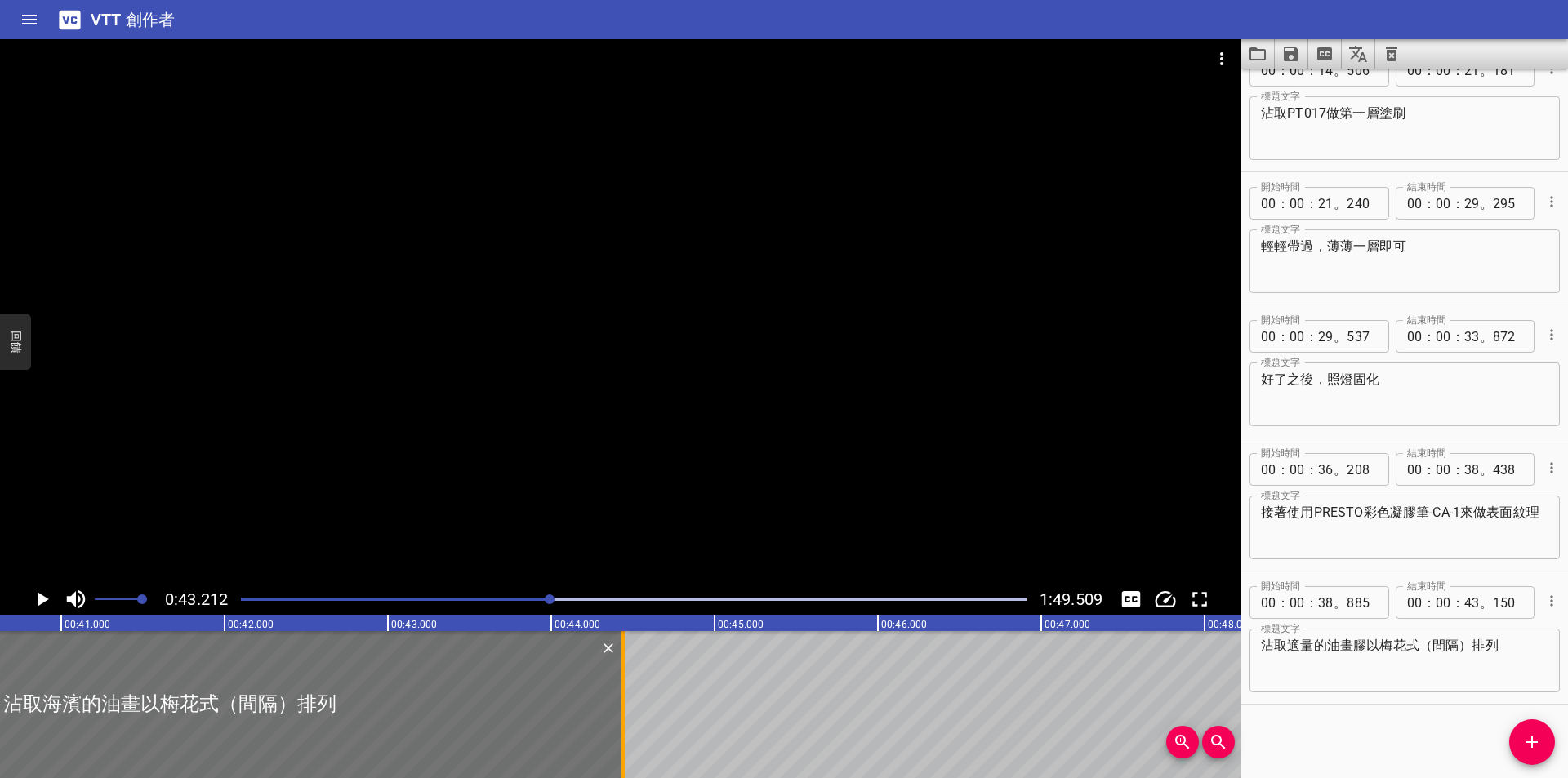
drag, startPoint x: 411, startPoint y: 714, endPoint x: 623, endPoint y: 714, distance: 212.0
click at [623, 714] on div at bounding box center [623, 705] width 3 height 147
type input "44"
type input "440"
click at [39, 597] on icon "播放/暫停" at bounding box center [43, 599] width 11 height 14
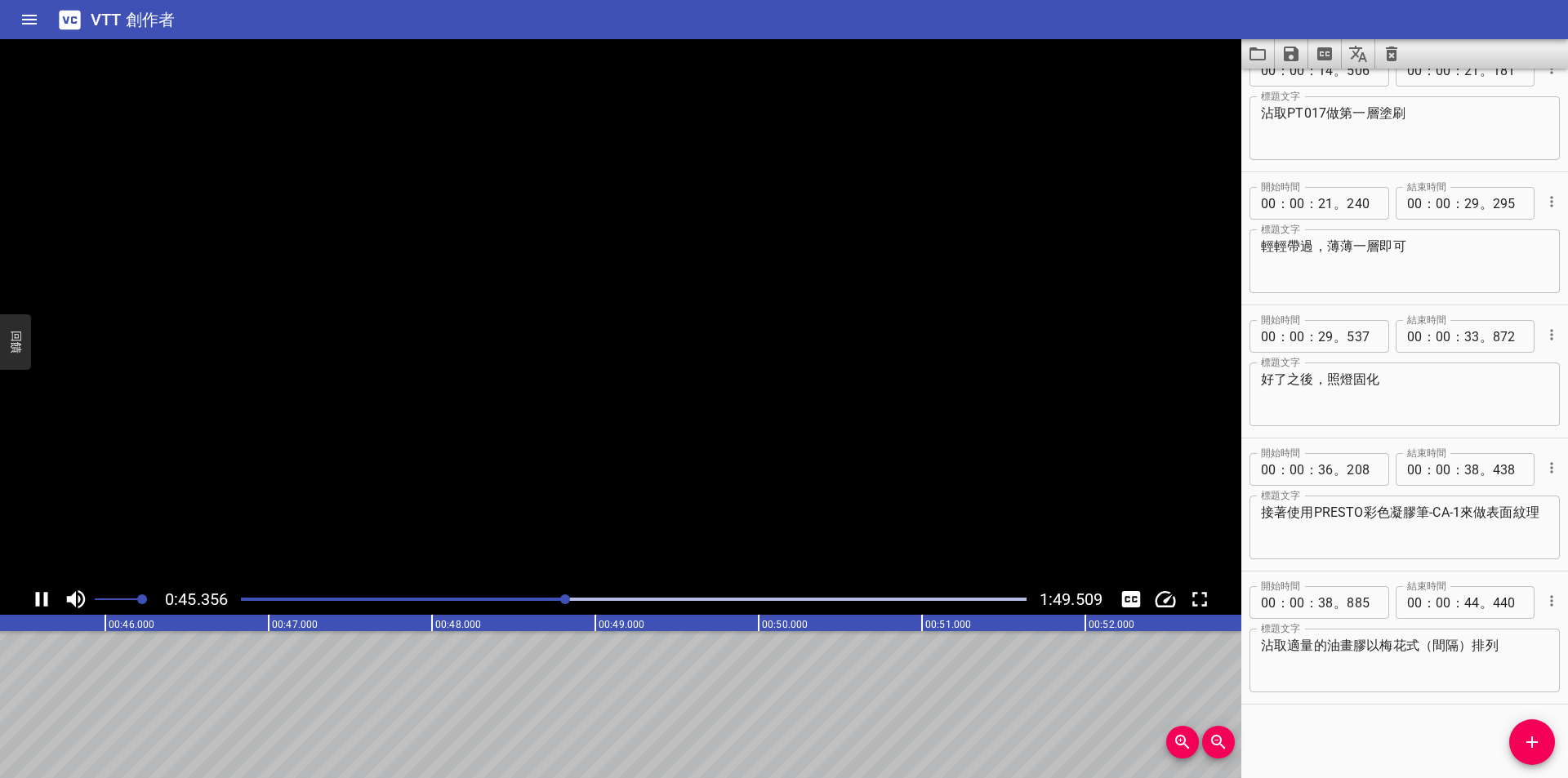
click at [39, 597] on icon "播放/暫停" at bounding box center [42, 599] width 12 height 14
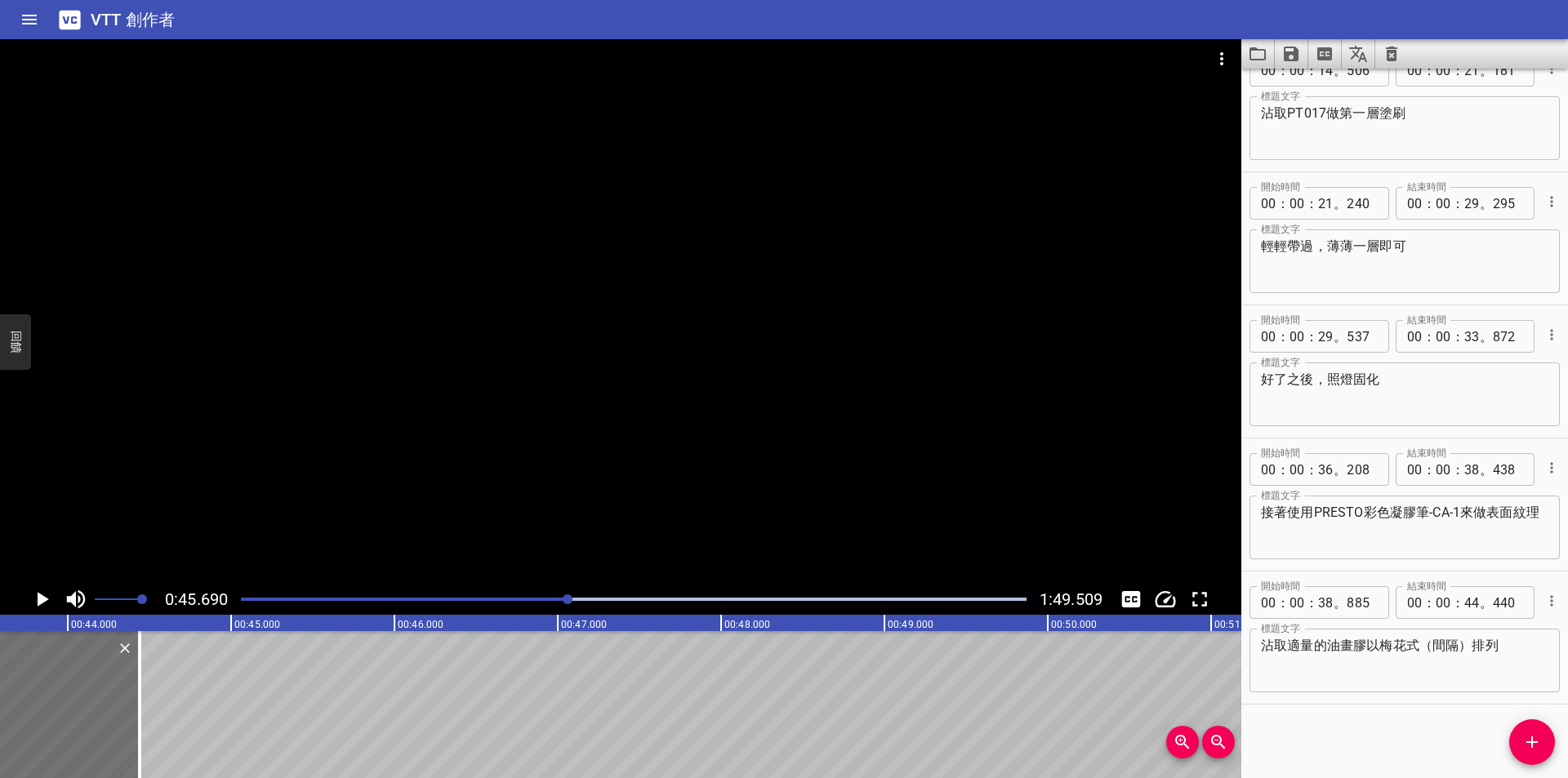
scroll to position [0, 6920]
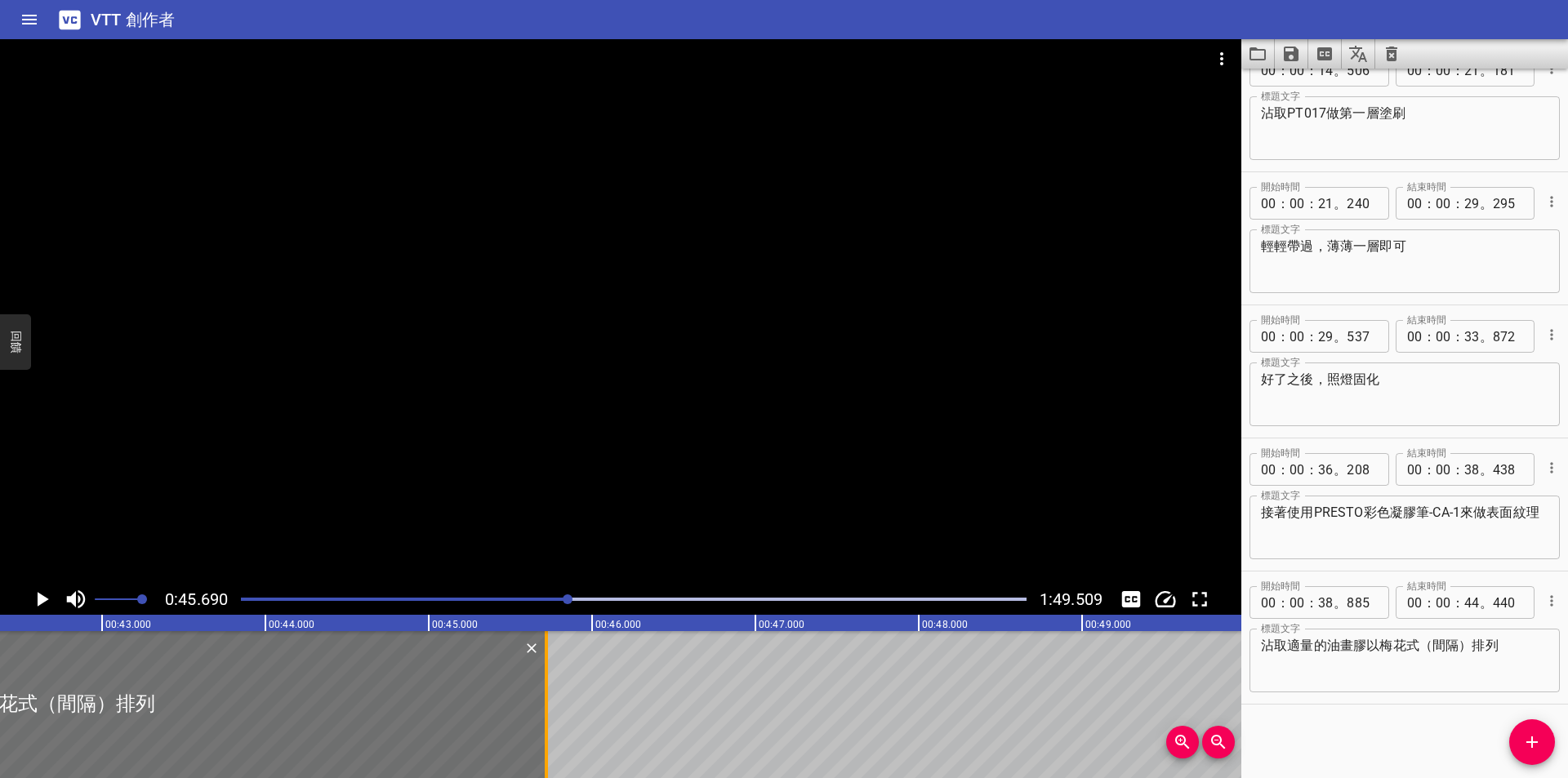
drag, startPoint x: 343, startPoint y: 699, endPoint x: 552, endPoint y: 699, distance: 209.0
click at [552, 699] on div at bounding box center [546, 705] width 16 height 147
type input "45"
type input "720"
click at [43, 595] on icon "播放/暫停" at bounding box center [42, 600] width 25 height 25
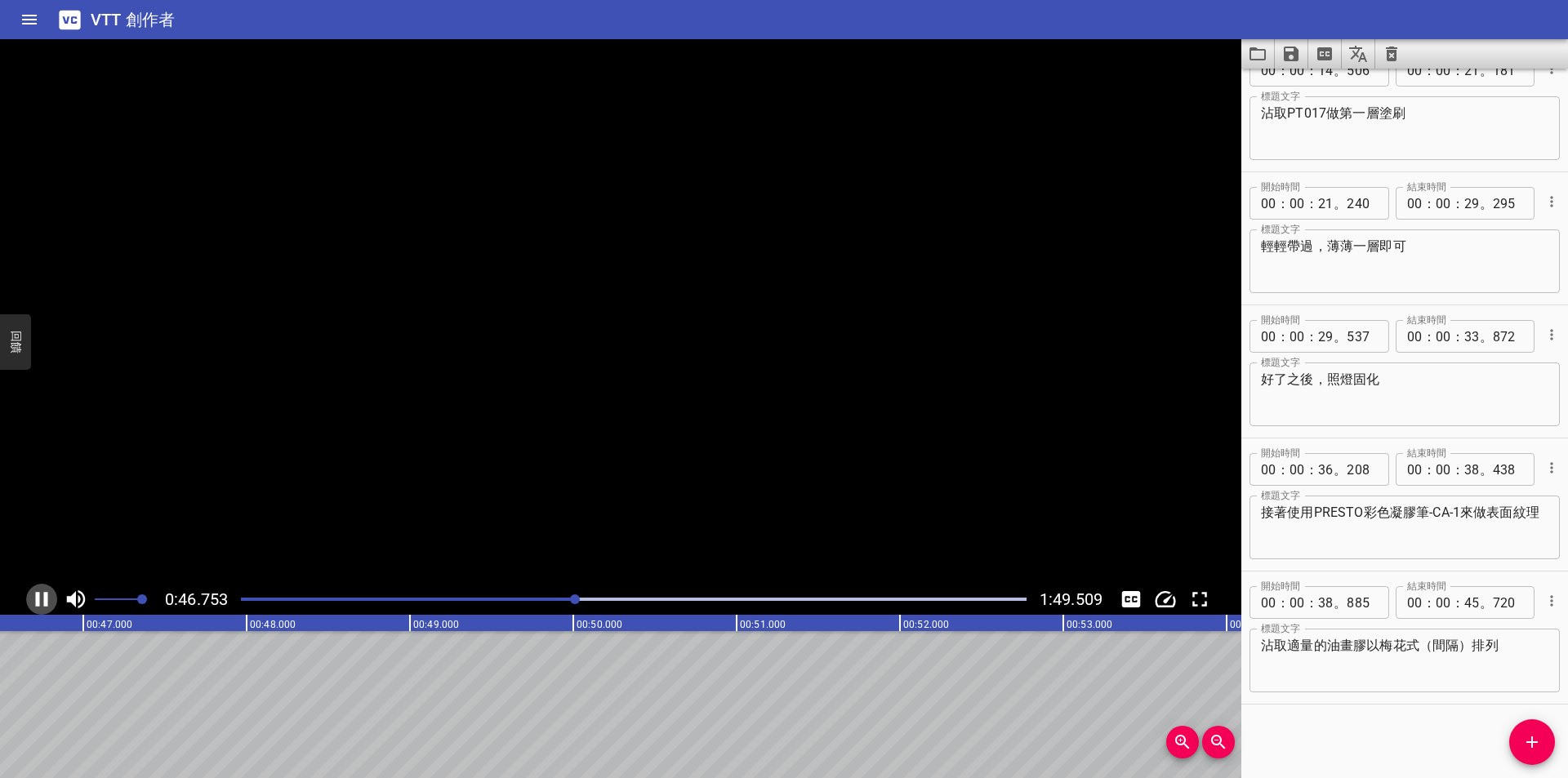
click at [43, 595] on icon "播放/暫停" at bounding box center [42, 600] width 25 height 25
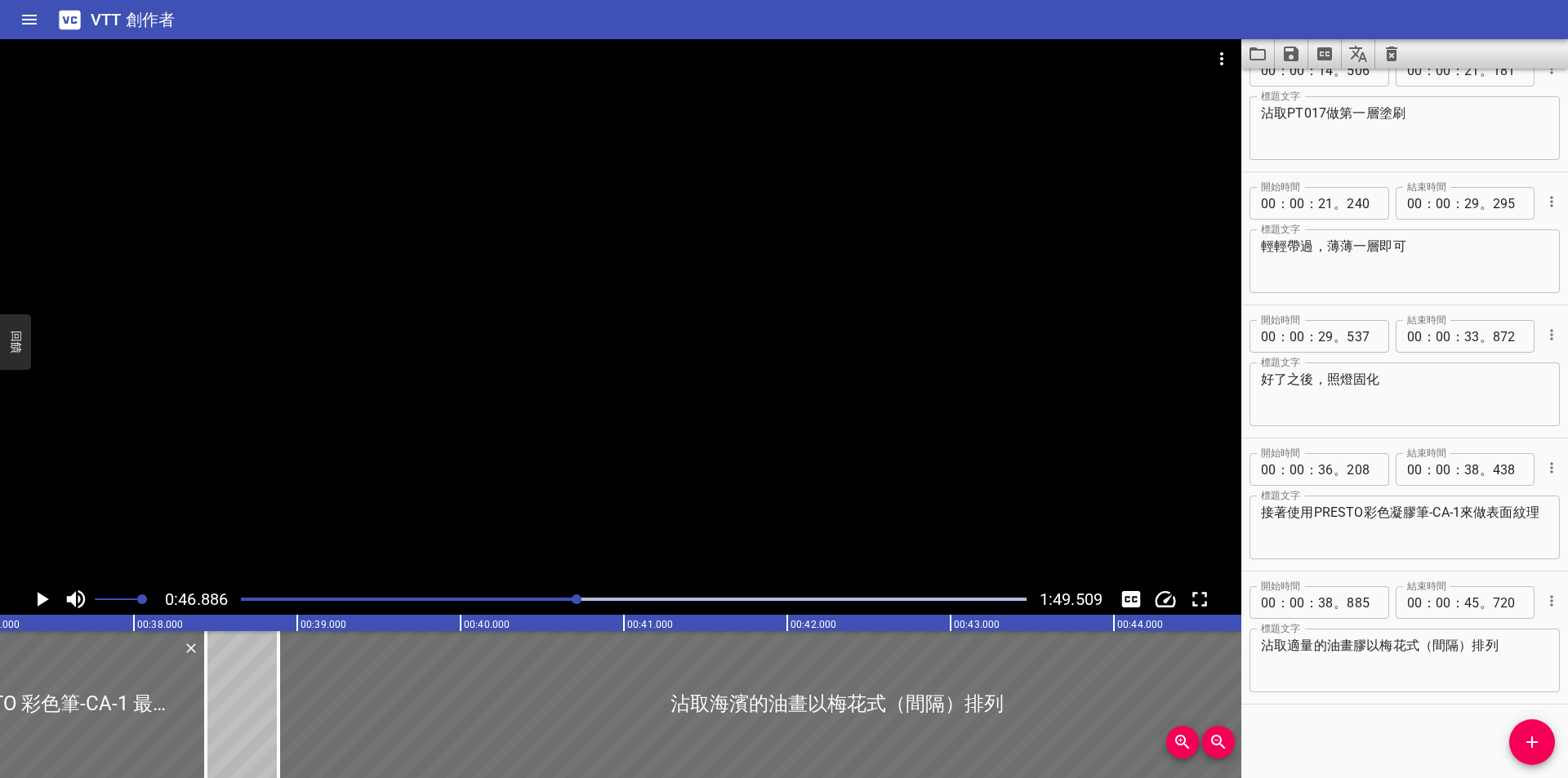
scroll to position [0, 6099]
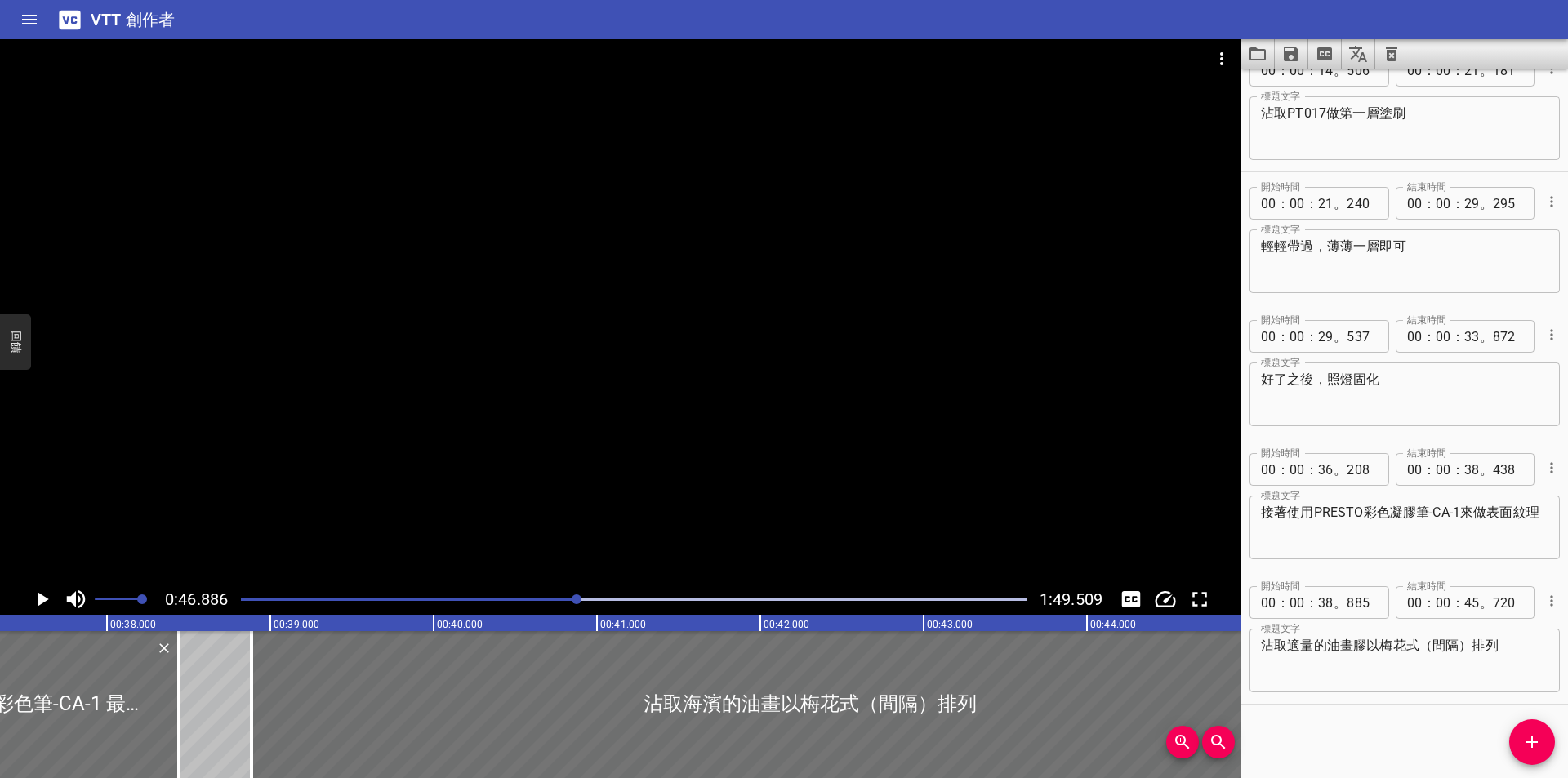
click at [547, 595] on div at bounding box center [634, 600] width 805 height 23
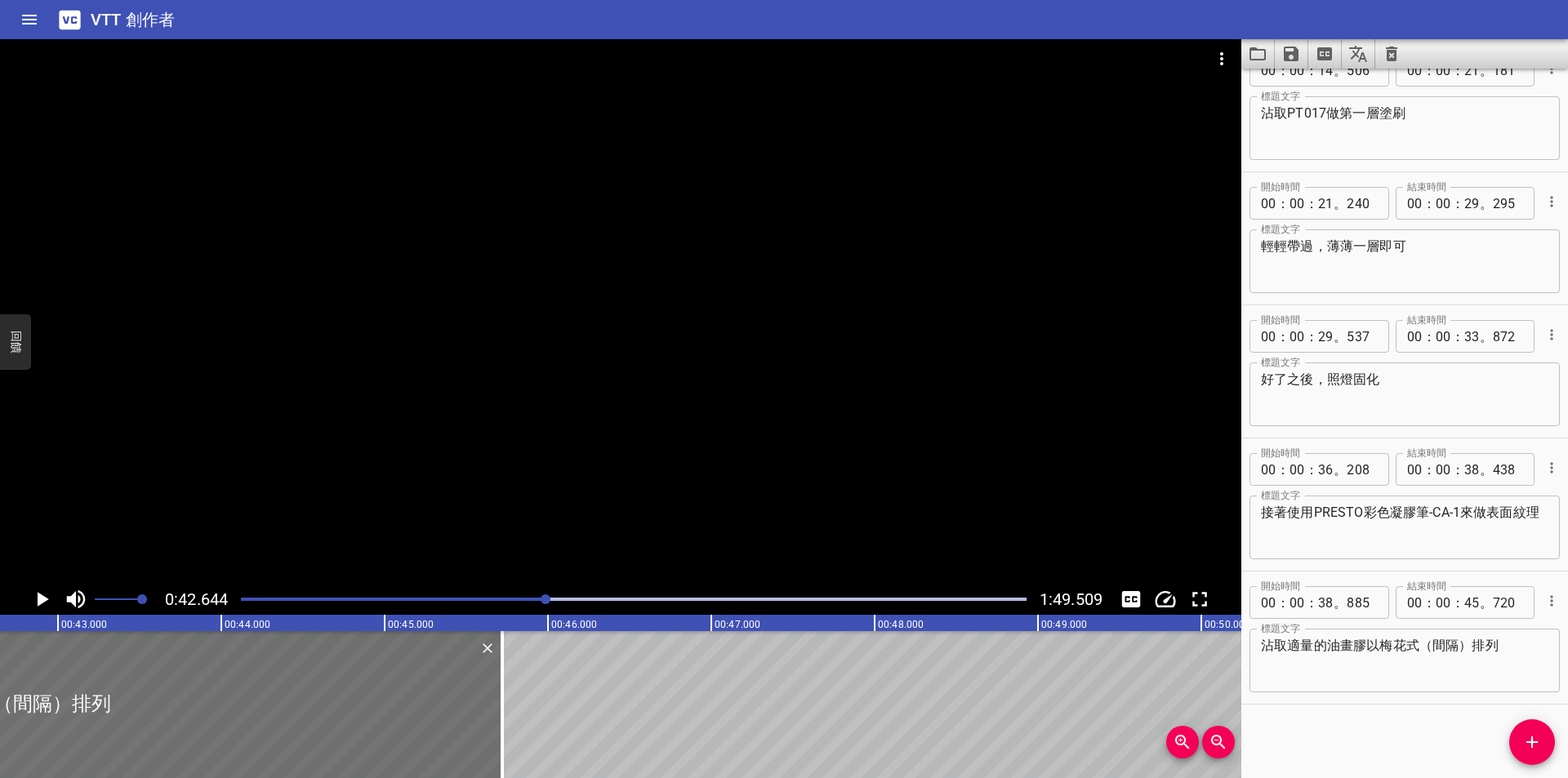
click at [533, 596] on div at bounding box center [634, 600] width 805 height 23
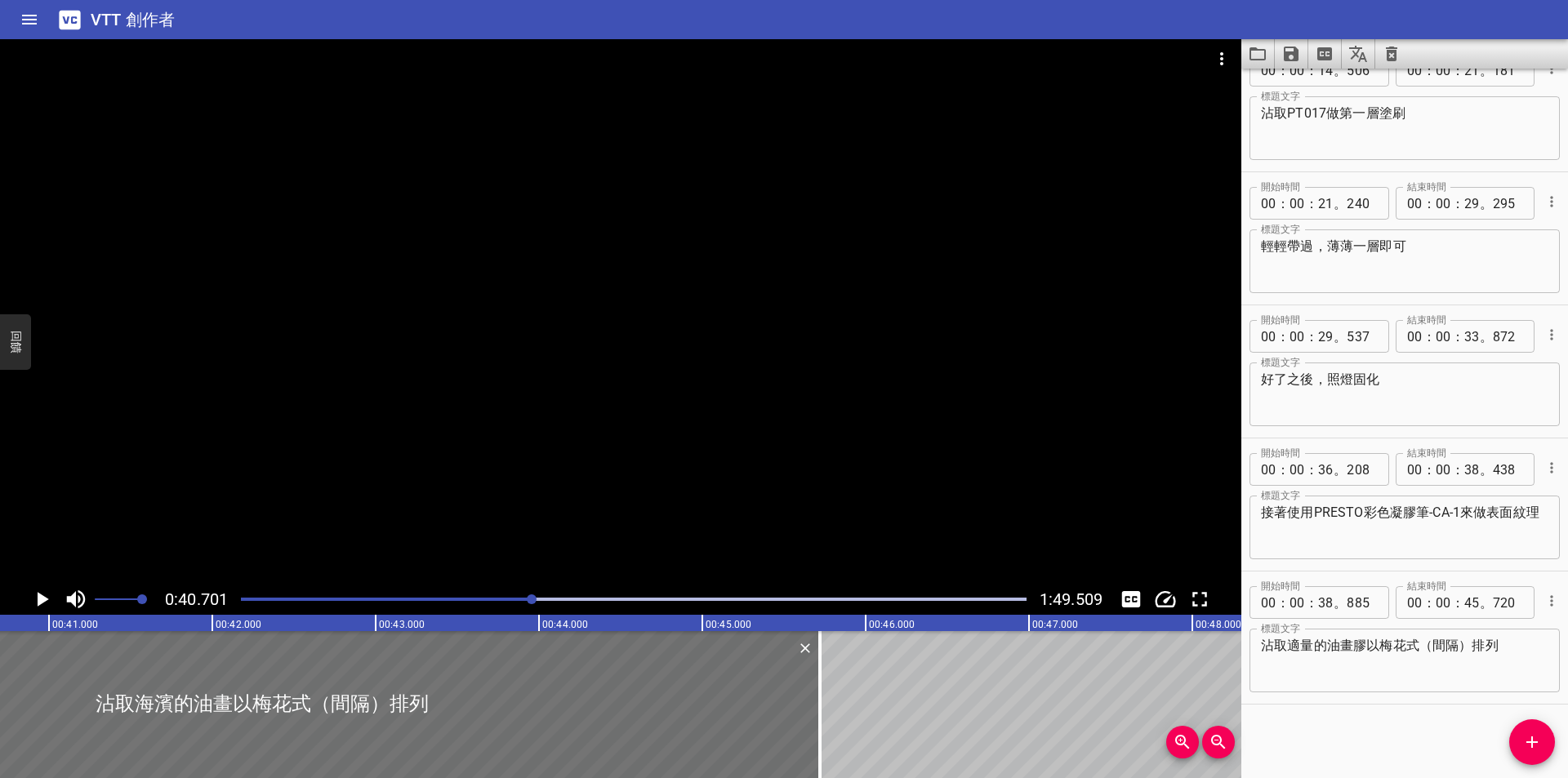
click at [506, 597] on div at bounding box center [634, 600] width 805 height 23
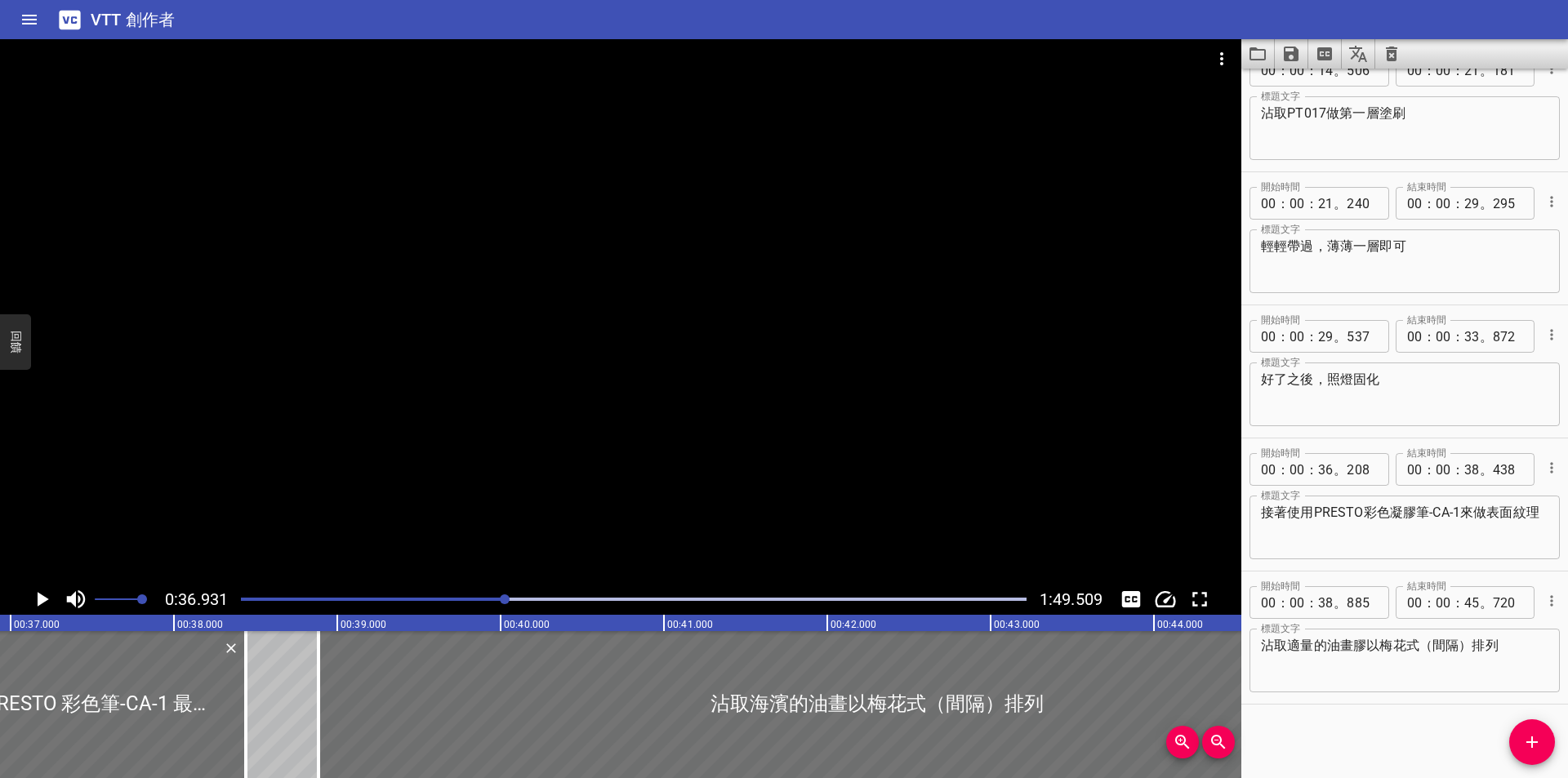
scroll to position [0, 6031]
click at [48, 595] on icon "播放/暫停" at bounding box center [42, 600] width 25 height 25
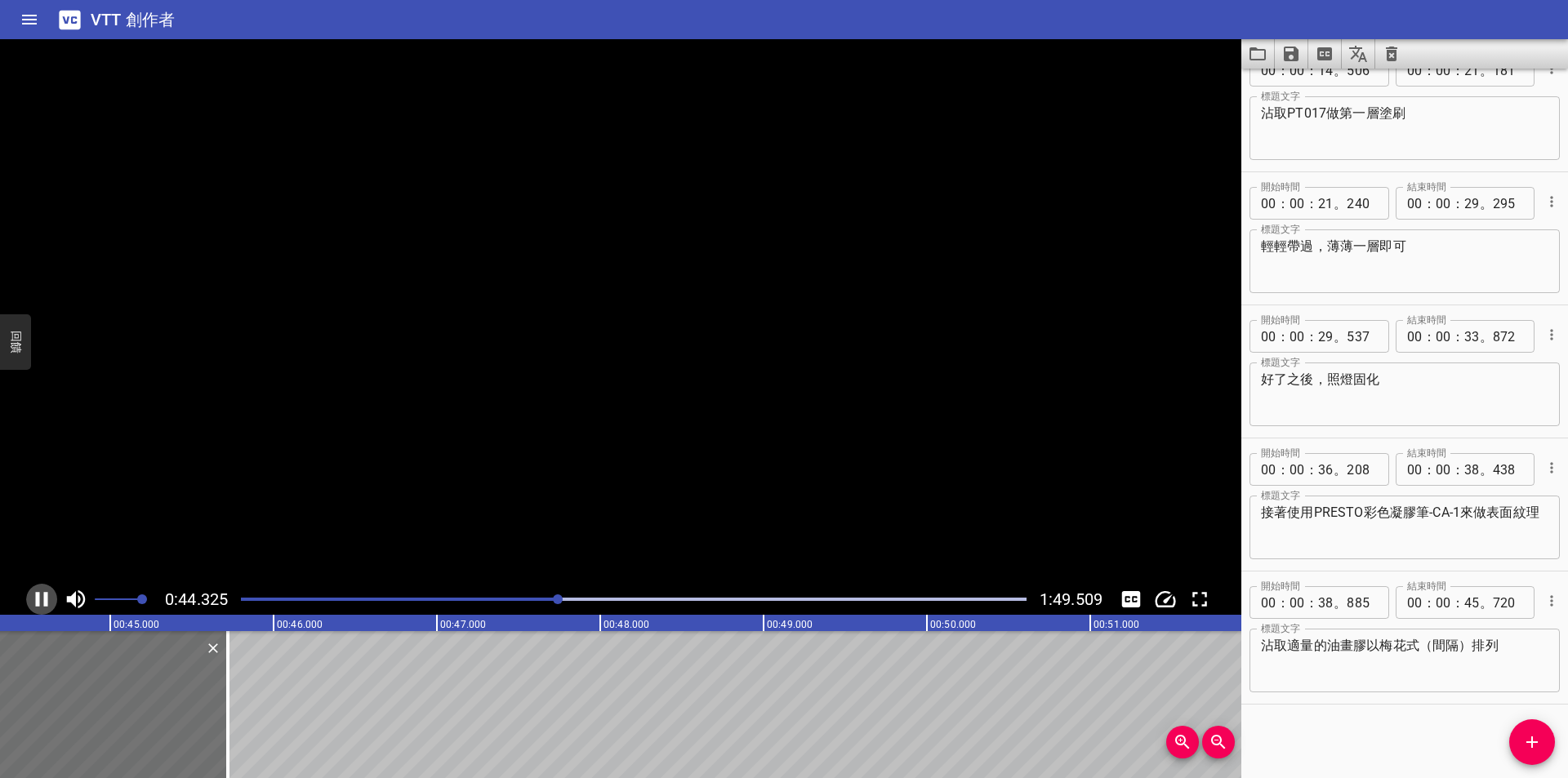
click at [41, 596] on icon "播放/暫停" at bounding box center [42, 600] width 25 height 25
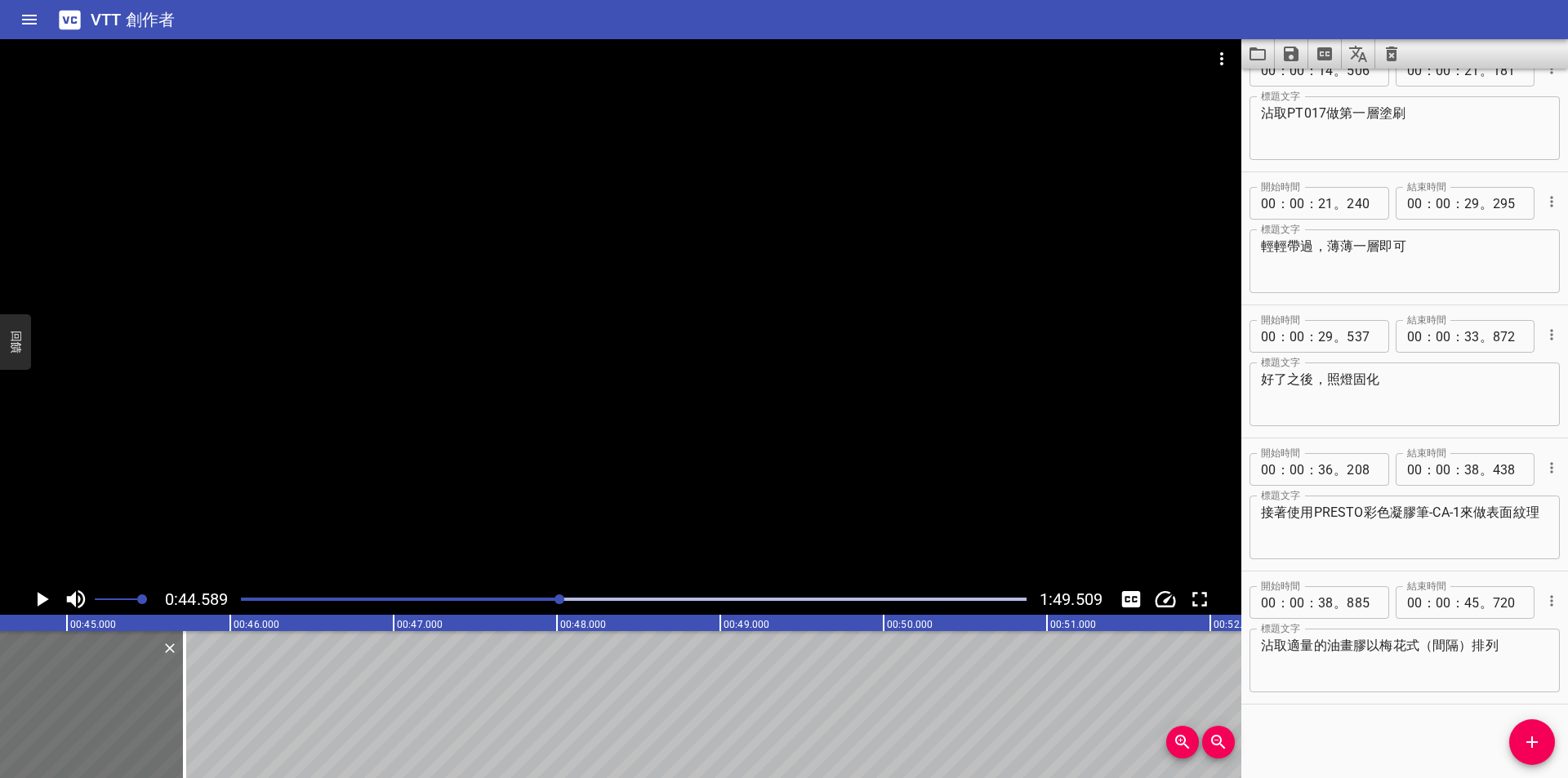
click at [1418, 648] on textarea "沾取適量的油畫膠以梅花式（間隔）排列" at bounding box center [1404, 661] width 288 height 47
click at [1465, 646] on textarea "沾取適量的油畫膠以梅花式（間隔）排列" at bounding box center [1404, 661] width 288 height 47
click at [1474, 643] on textarea "沾取適量的油畫膠以梅花式（間隔）排列" at bounding box center [1404, 661] width 288 height 47
type textarea "沾取適量的油畫膠以梅花式（間隔）的方法排列"
click at [42, 596] on icon "播放/暫停" at bounding box center [43, 599] width 11 height 14
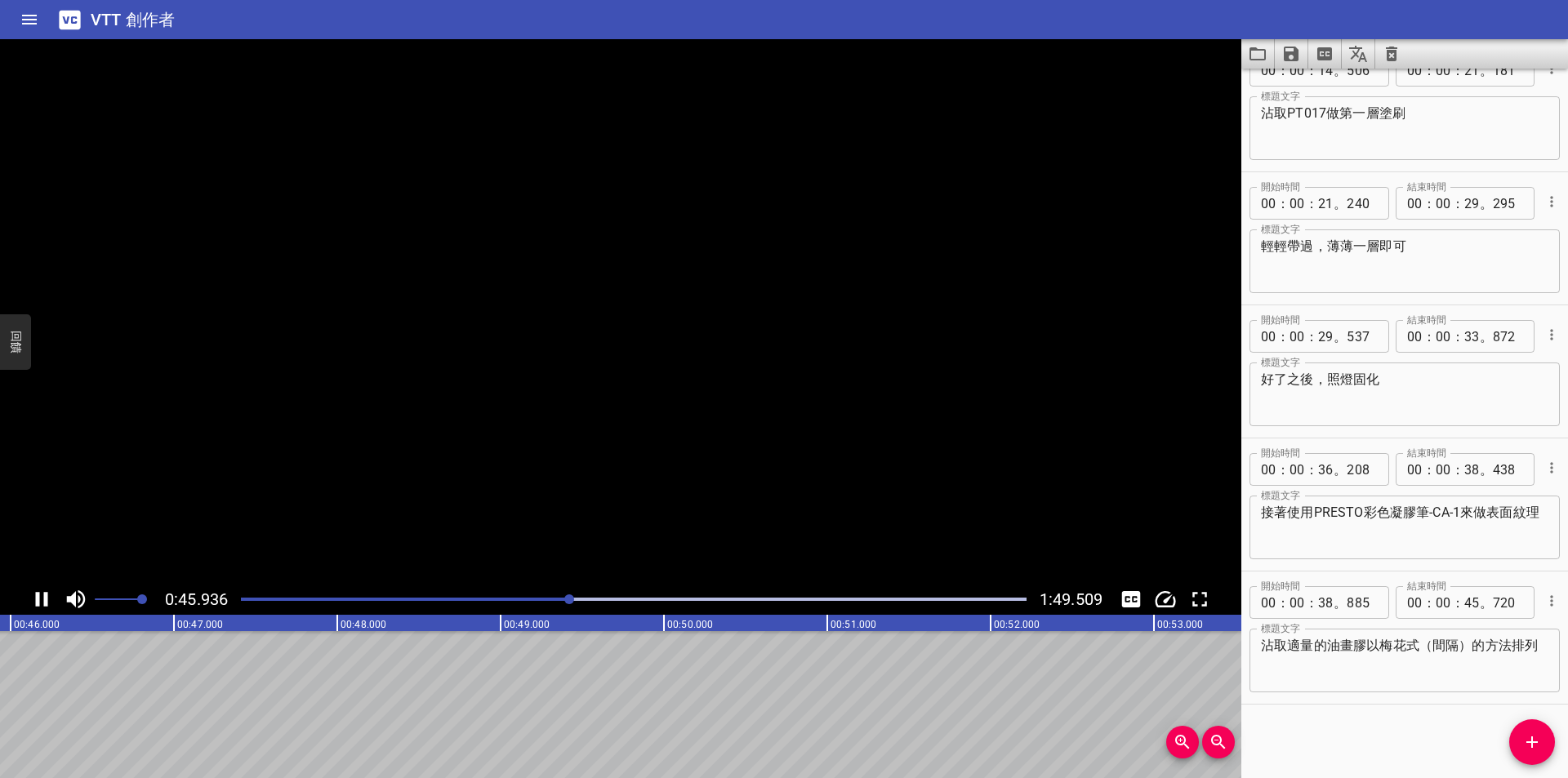
click at [42, 597] on icon "播放/暫停" at bounding box center [42, 600] width 25 height 25
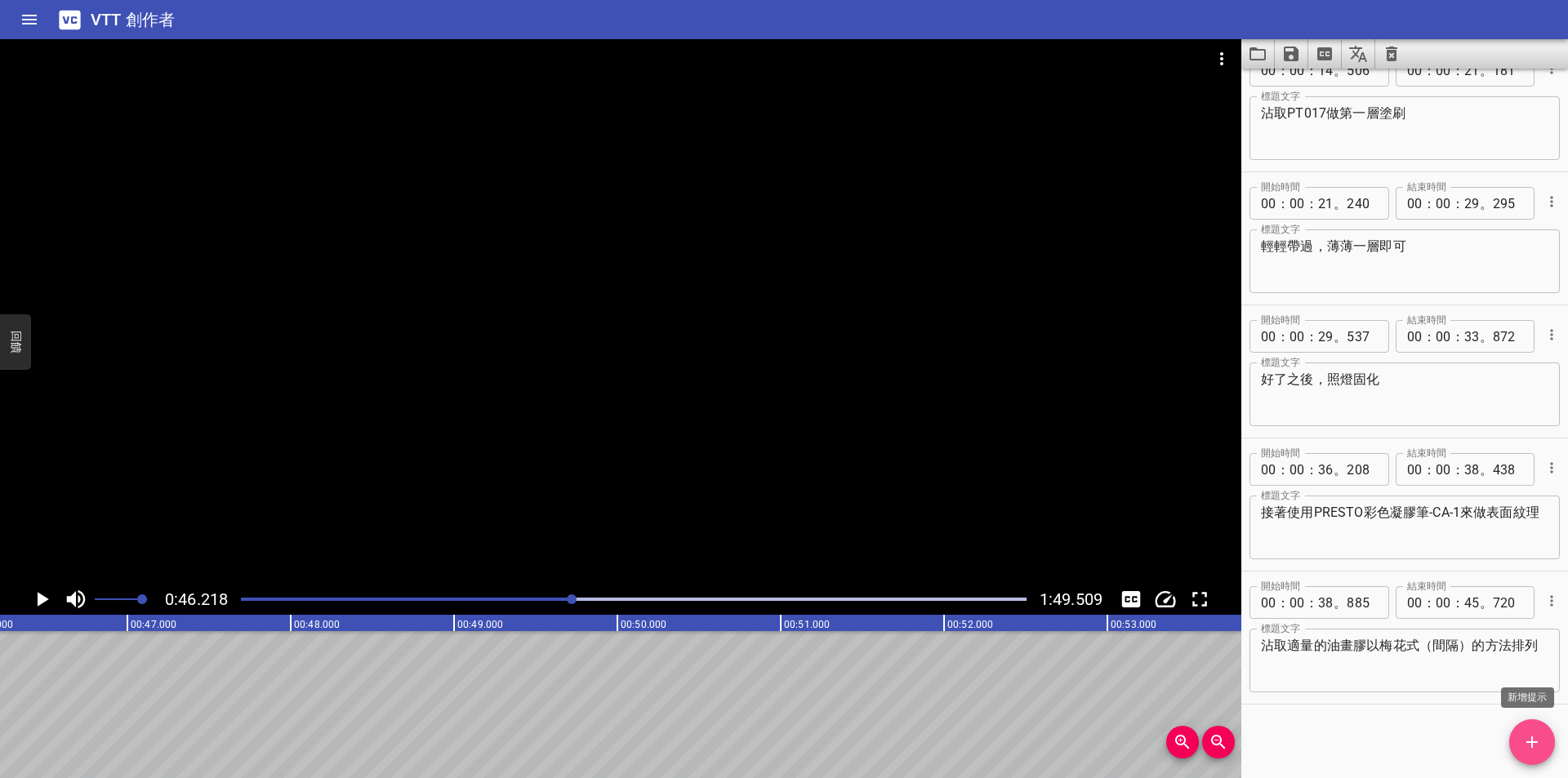
click at [1535, 748] on icon "新增提示" at bounding box center [1532, 742] width 20 height 20
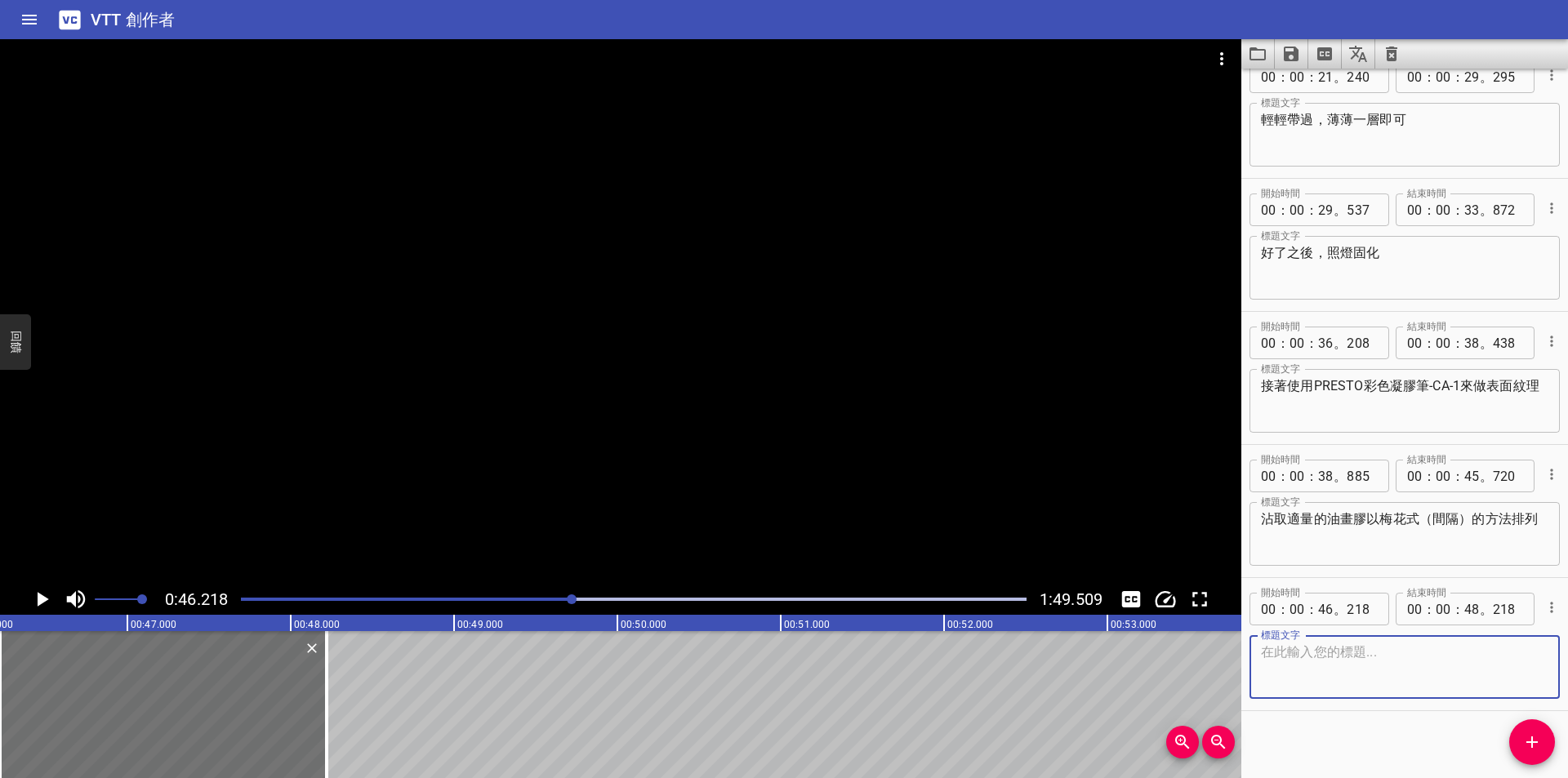
scroll to position [432, 0]
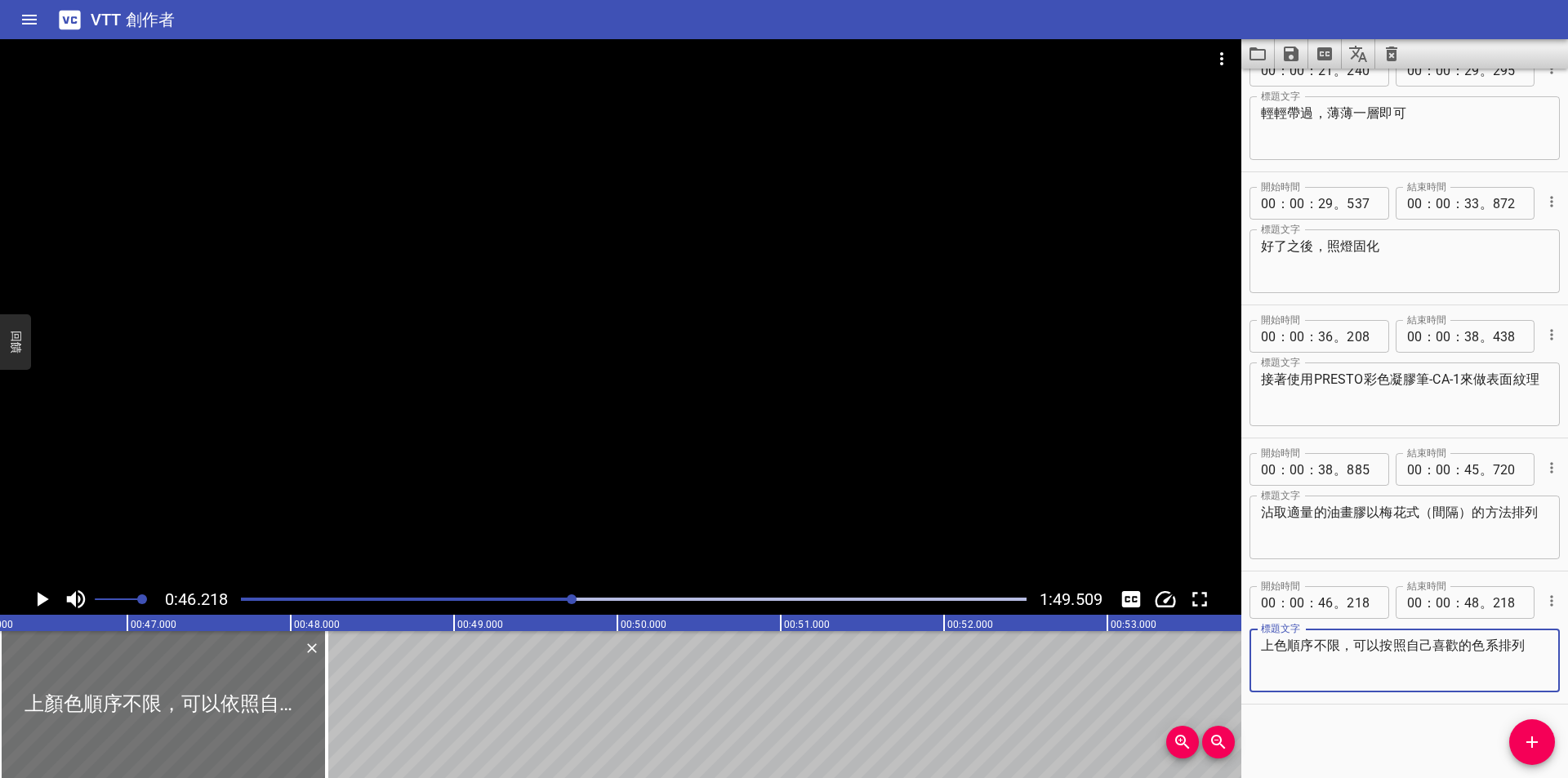
type textarea "上色順序不限，可以按照自己喜歡的色系排列"
click at [38, 594] on icon "播放/暫停" at bounding box center [43, 599] width 11 height 14
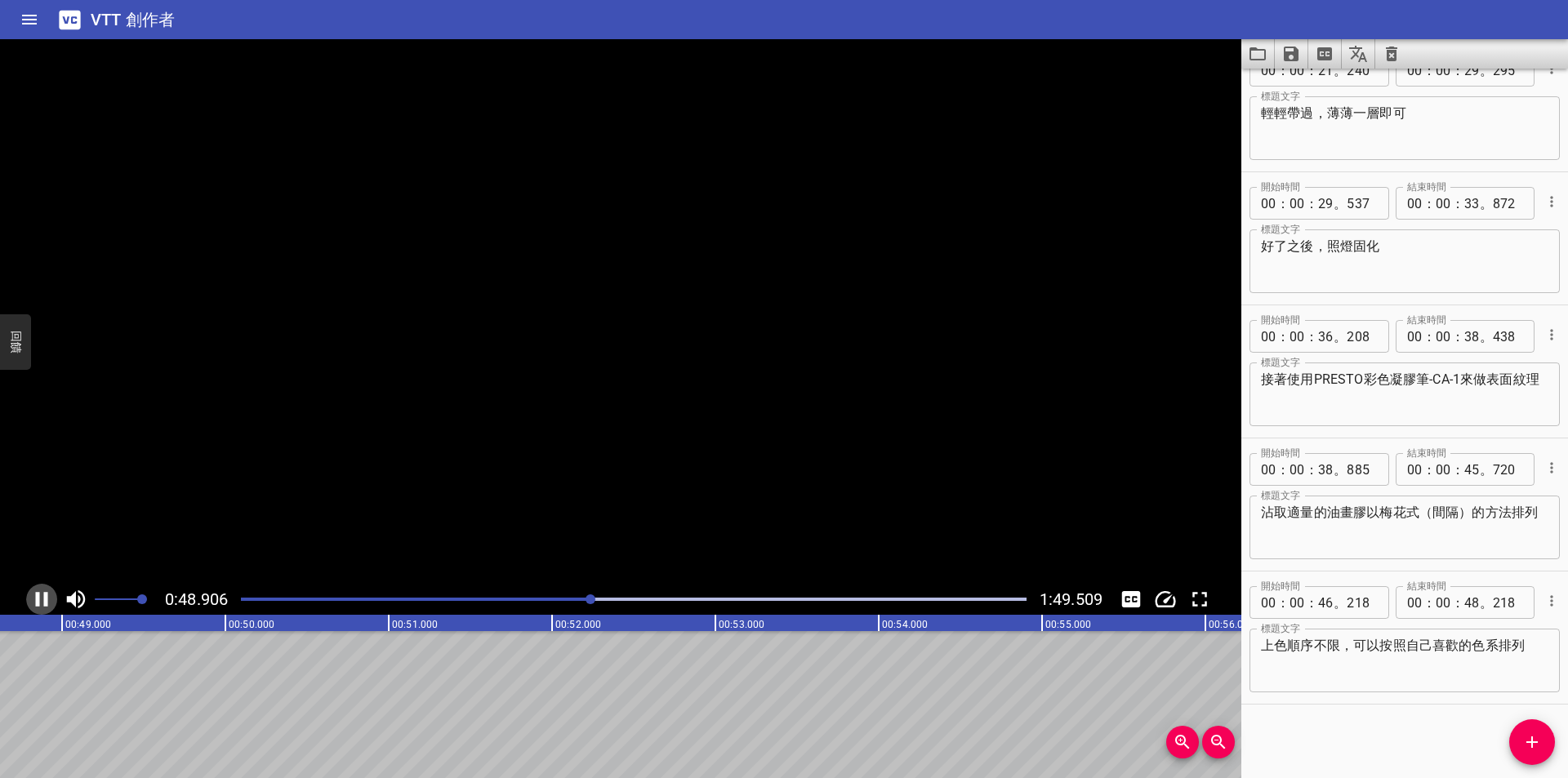
click at [38, 594] on icon "播放/暫停" at bounding box center [42, 599] width 12 height 14
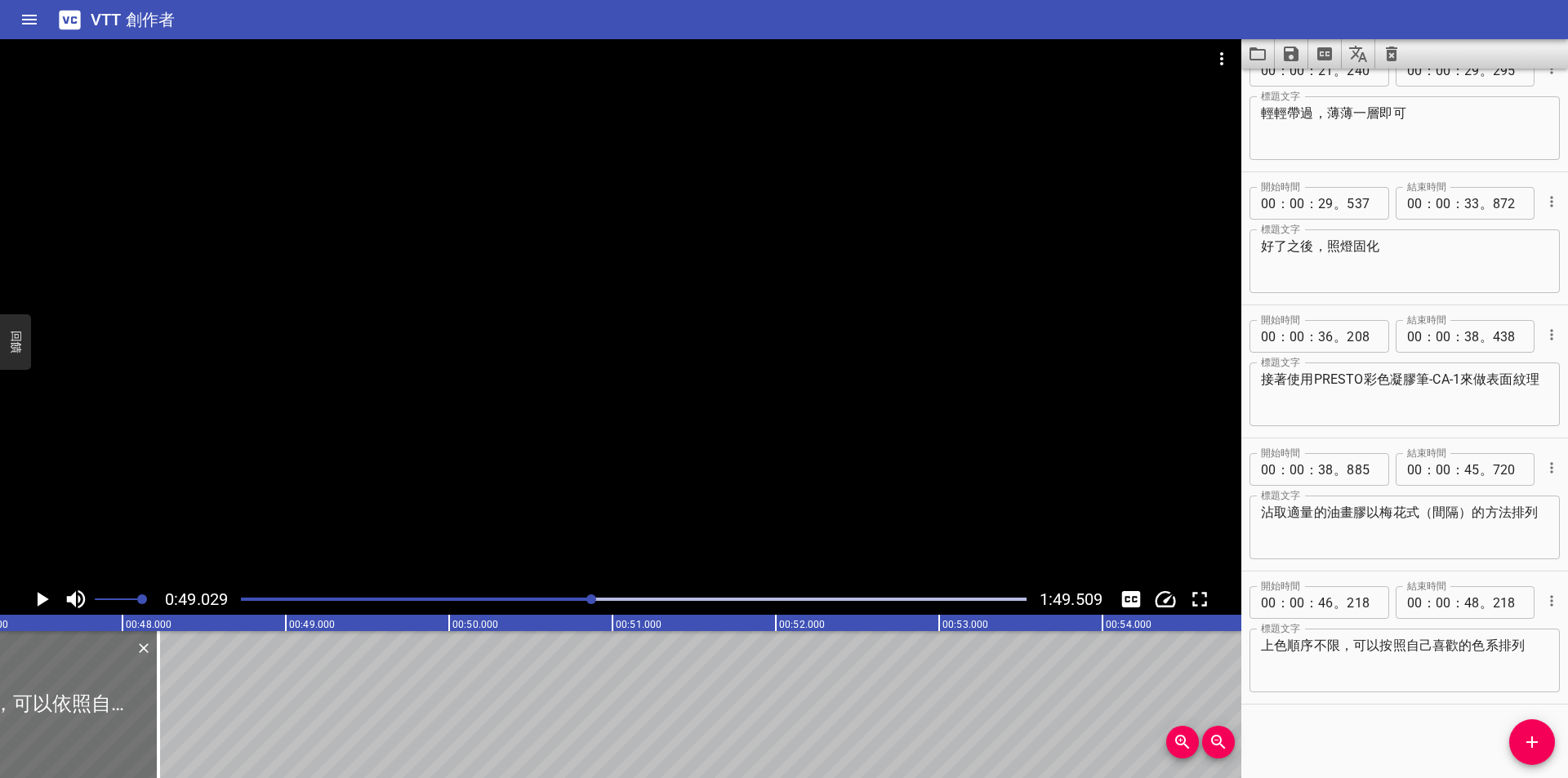
scroll to position [0, 7624]
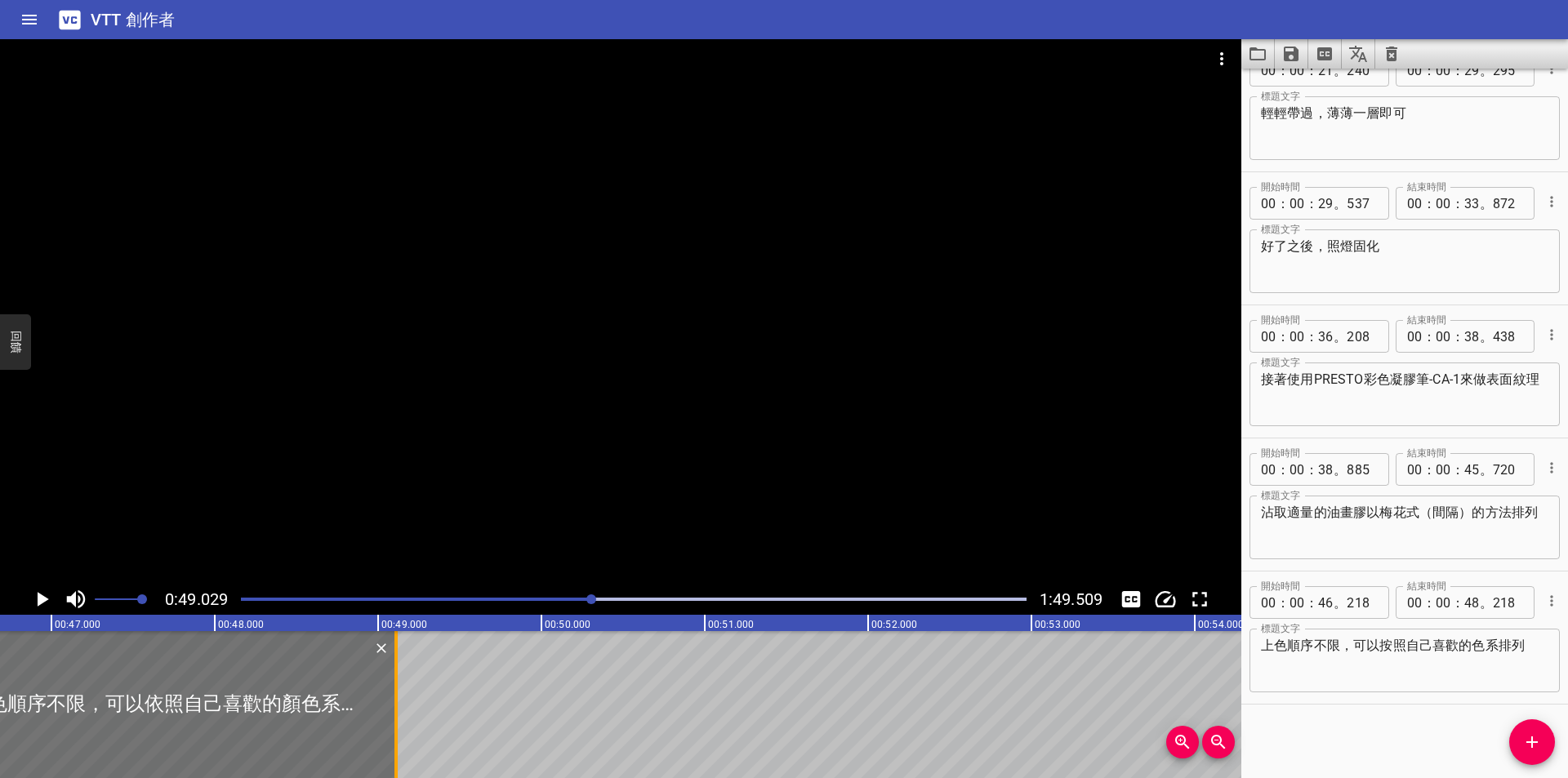
drag, startPoint x: 249, startPoint y: 711, endPoint x: 394, endPoint y: 708, distance: 145.0
click at [394, 708] on div at bounding box center [395, 705] width 3 height 147
type input "49"
click at [39, 600] on icon "播放/暫停" at bounding box center [43, 599] width 11 height 14
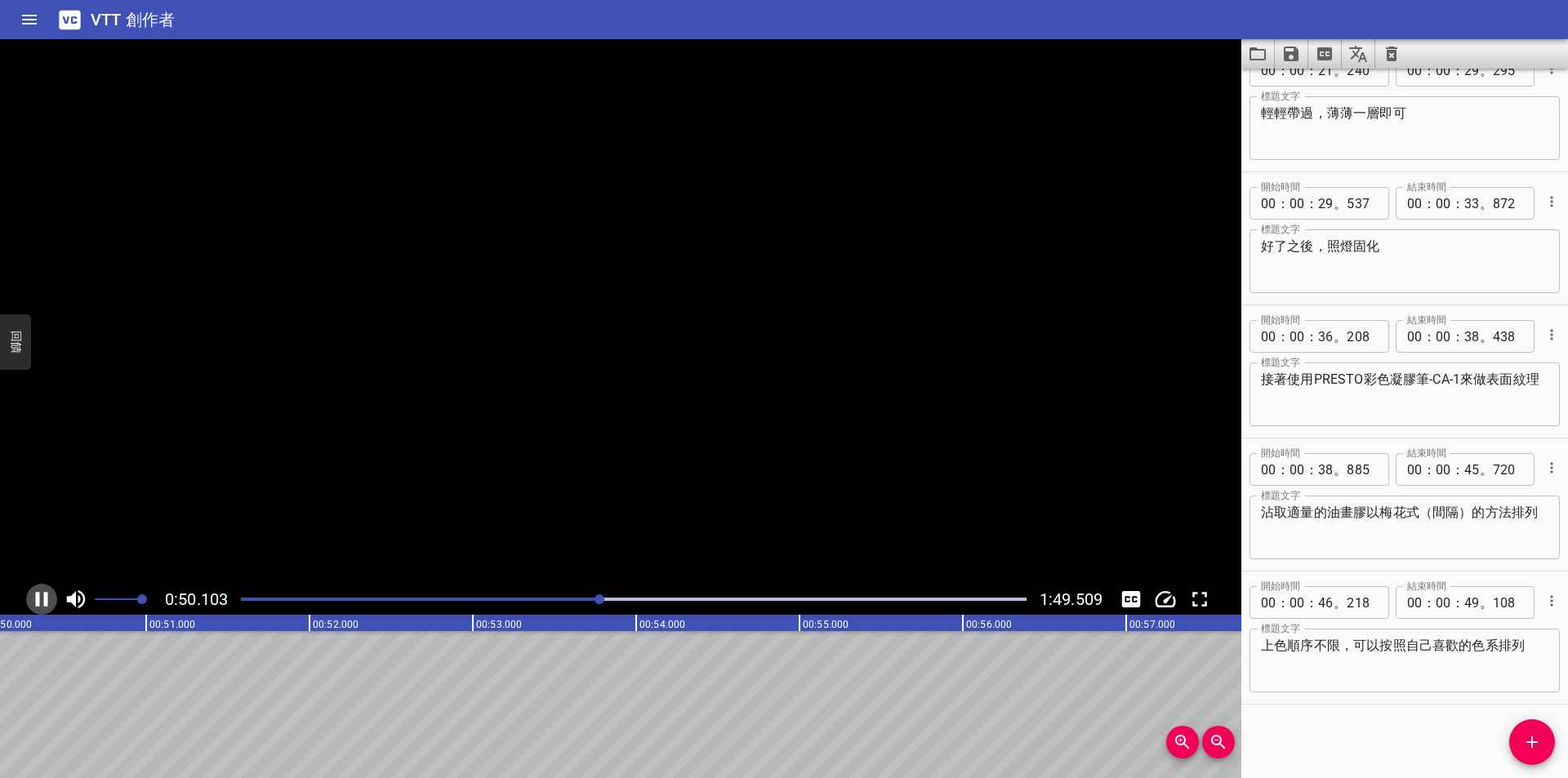
click at [39, 600] on icon "播放/暫停" at bounding box center [42, 599] width 12 height 14
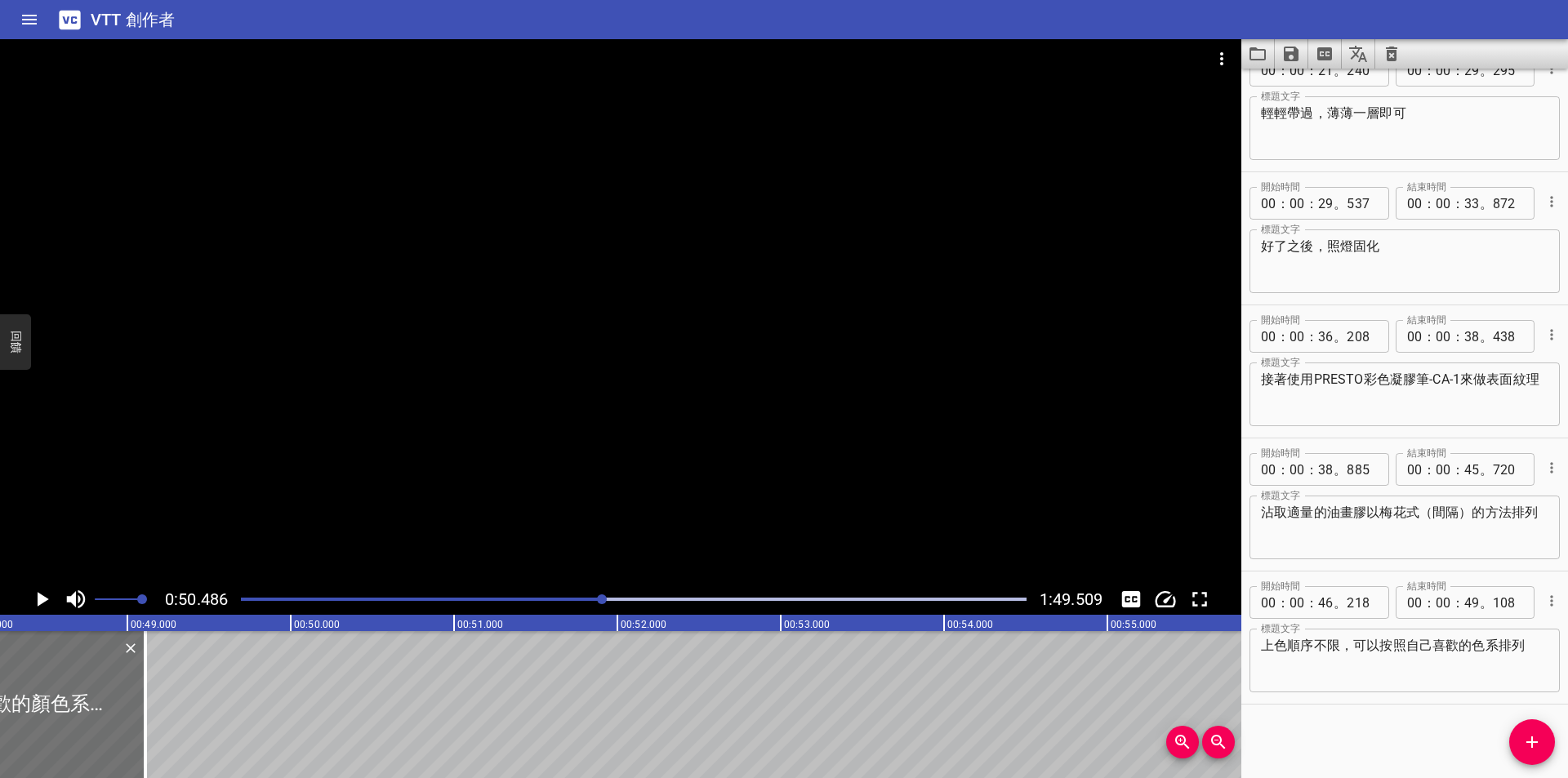
scroll to position [0, 7834]
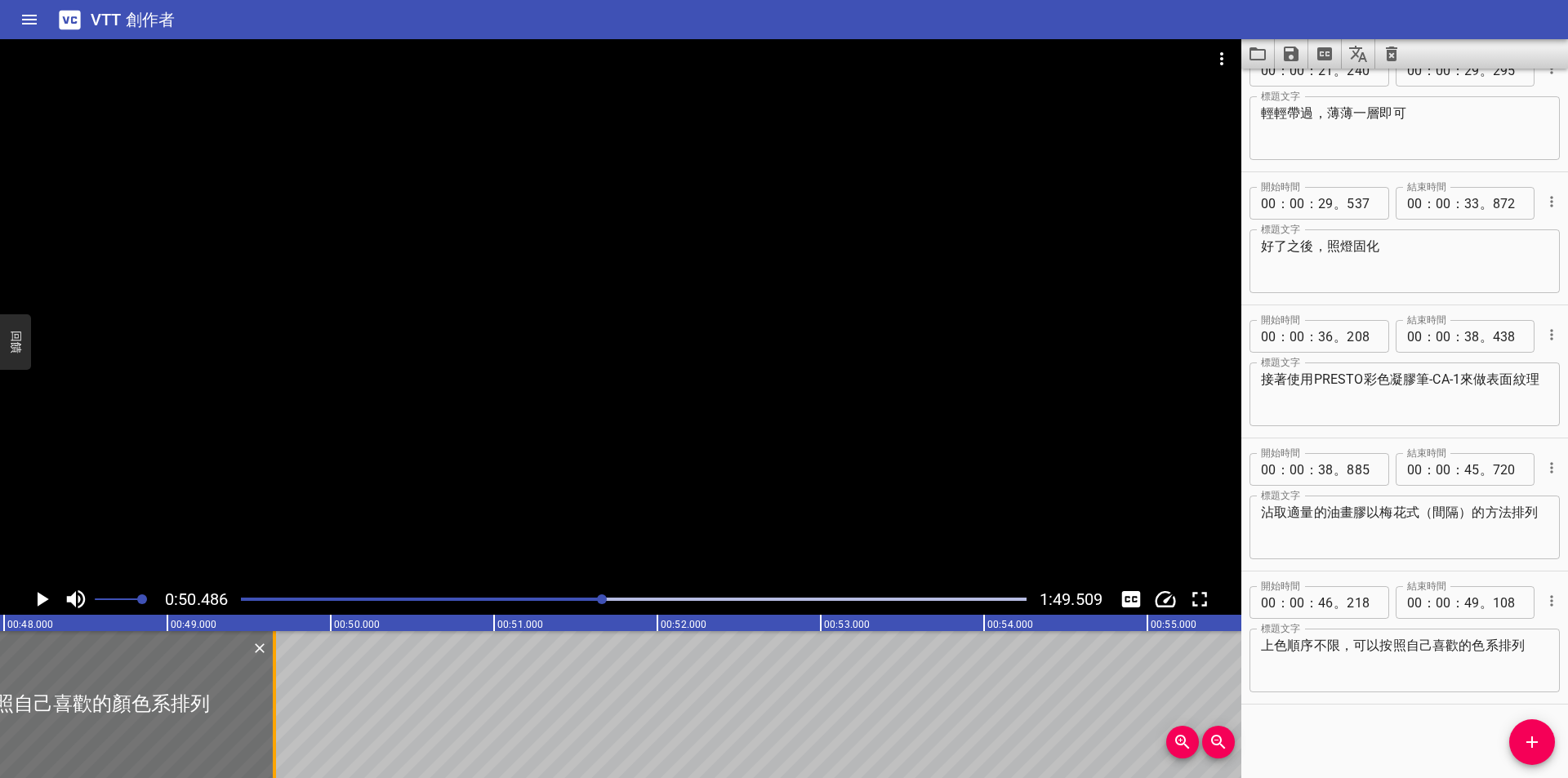
drag, startPoint x: 192, startPoint y: 678, endPoint x: 281, endPoint y: 684, distance: 89.2
click at [281, 684] on div at bounding box center [274, 705] width 16 height 147
type input "653"
click at [37, 597] on icon "播放/暫停" at bounding box center [42, 600] width 25 height 25
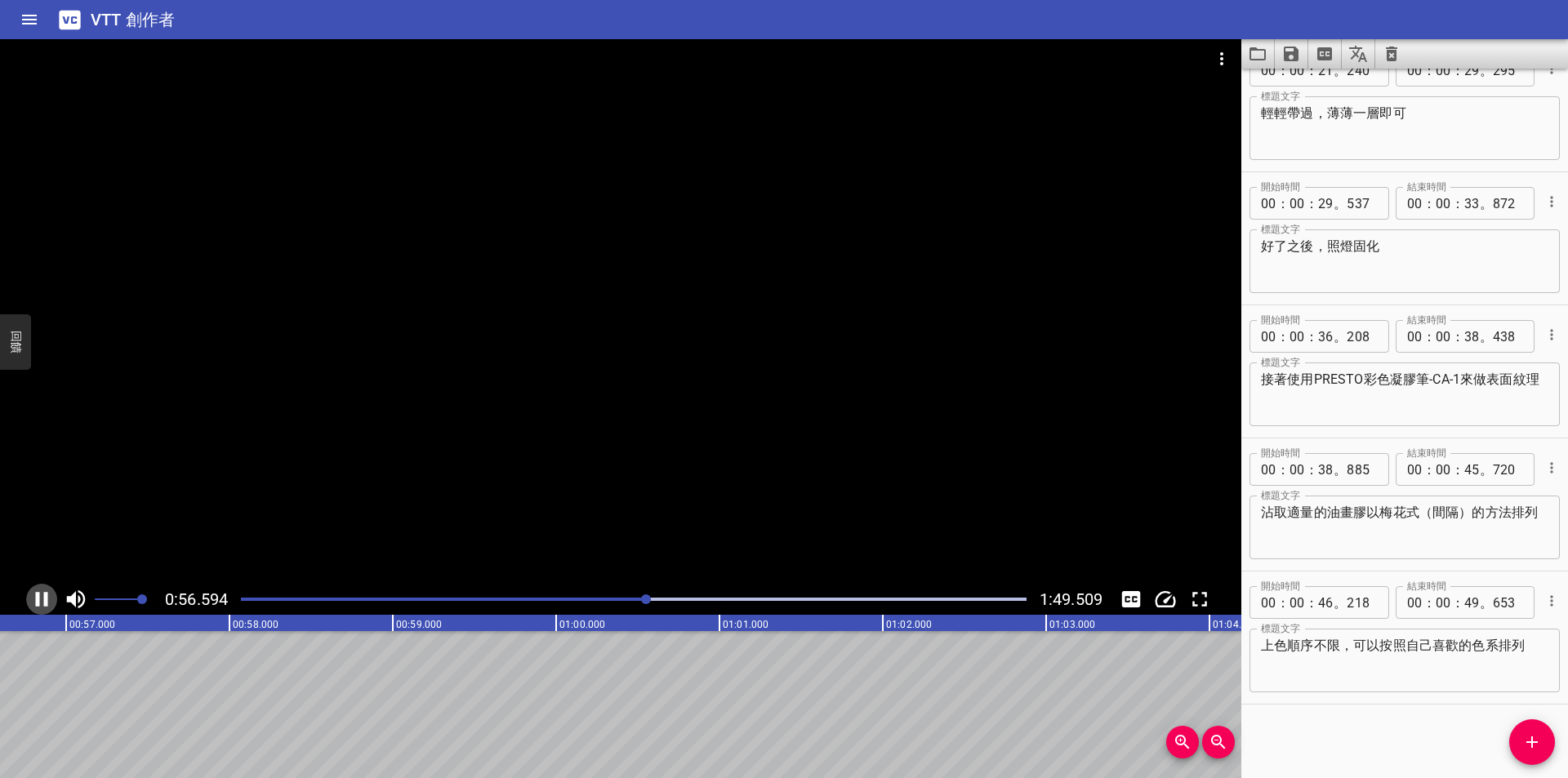
click at [39, 600] on icon "播放/暫停" at bounding box center [42, 599] width 12 height 14
click at [447, 598] on div "播放進度" at bounding box center [256, 599] width 785 height 3
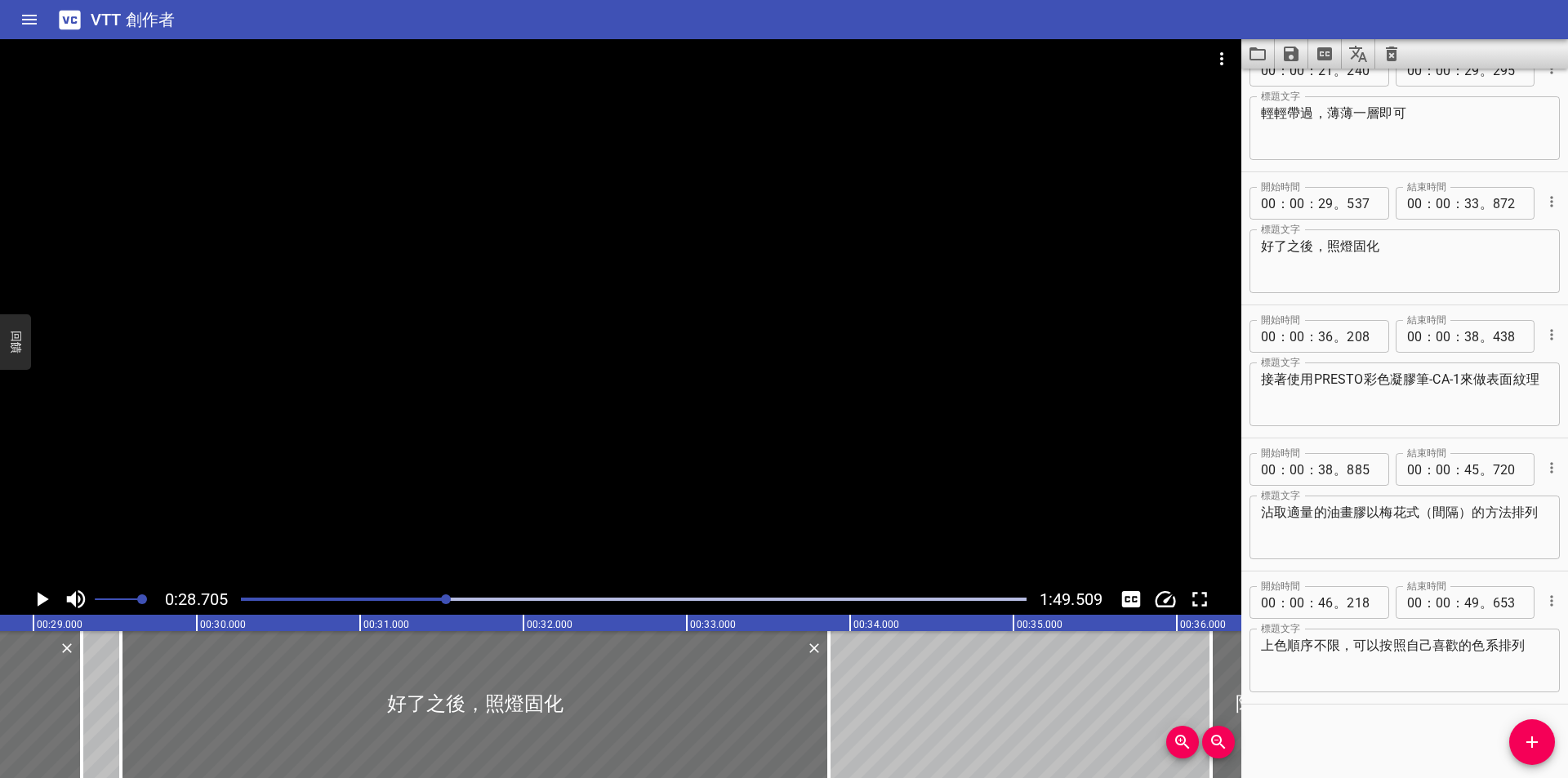
scroll to position [0, 4688]
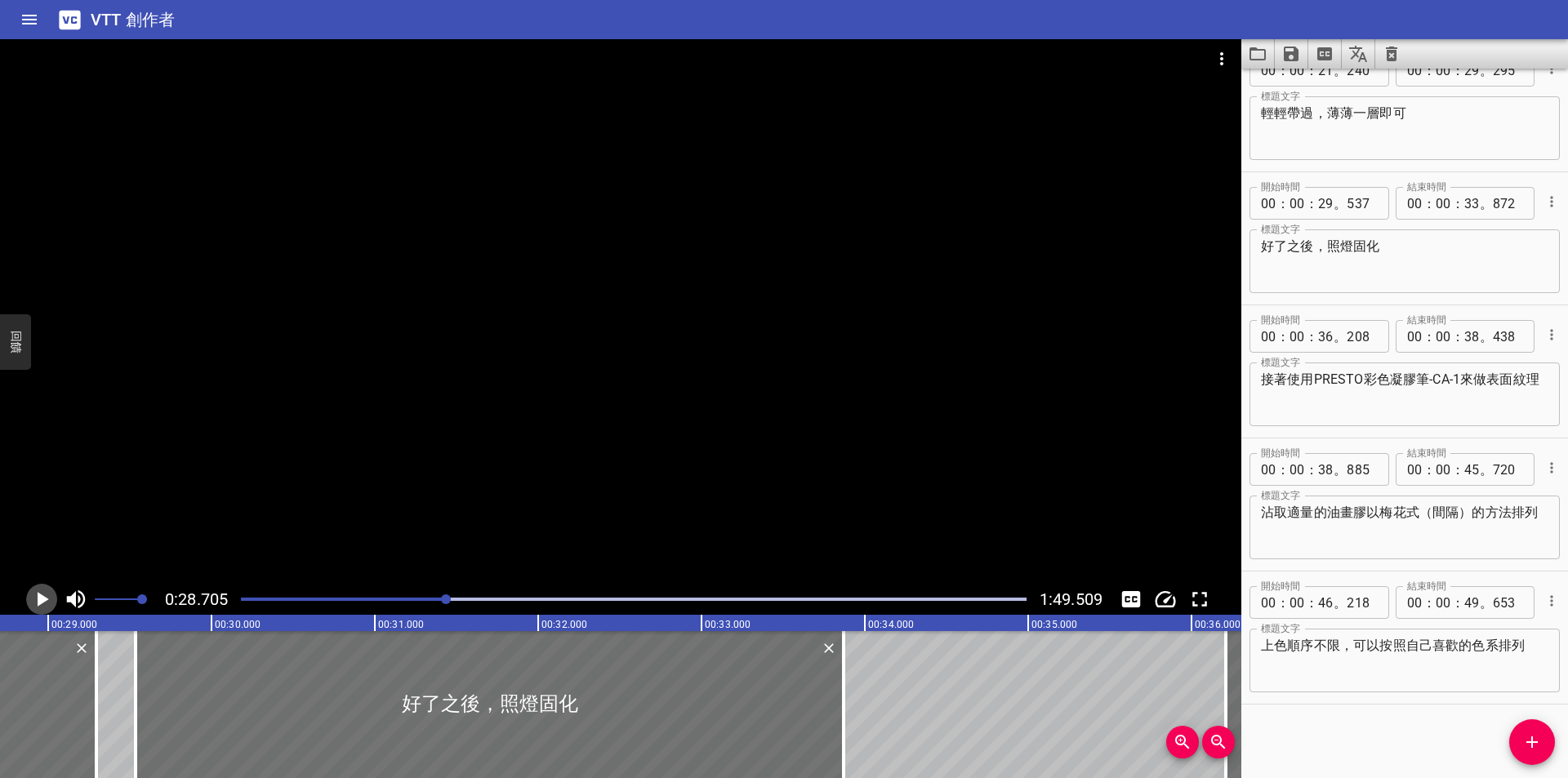
click at [42, 598] on icon "播放/暫停" at bounding box center [43, 599] width 11 height 14
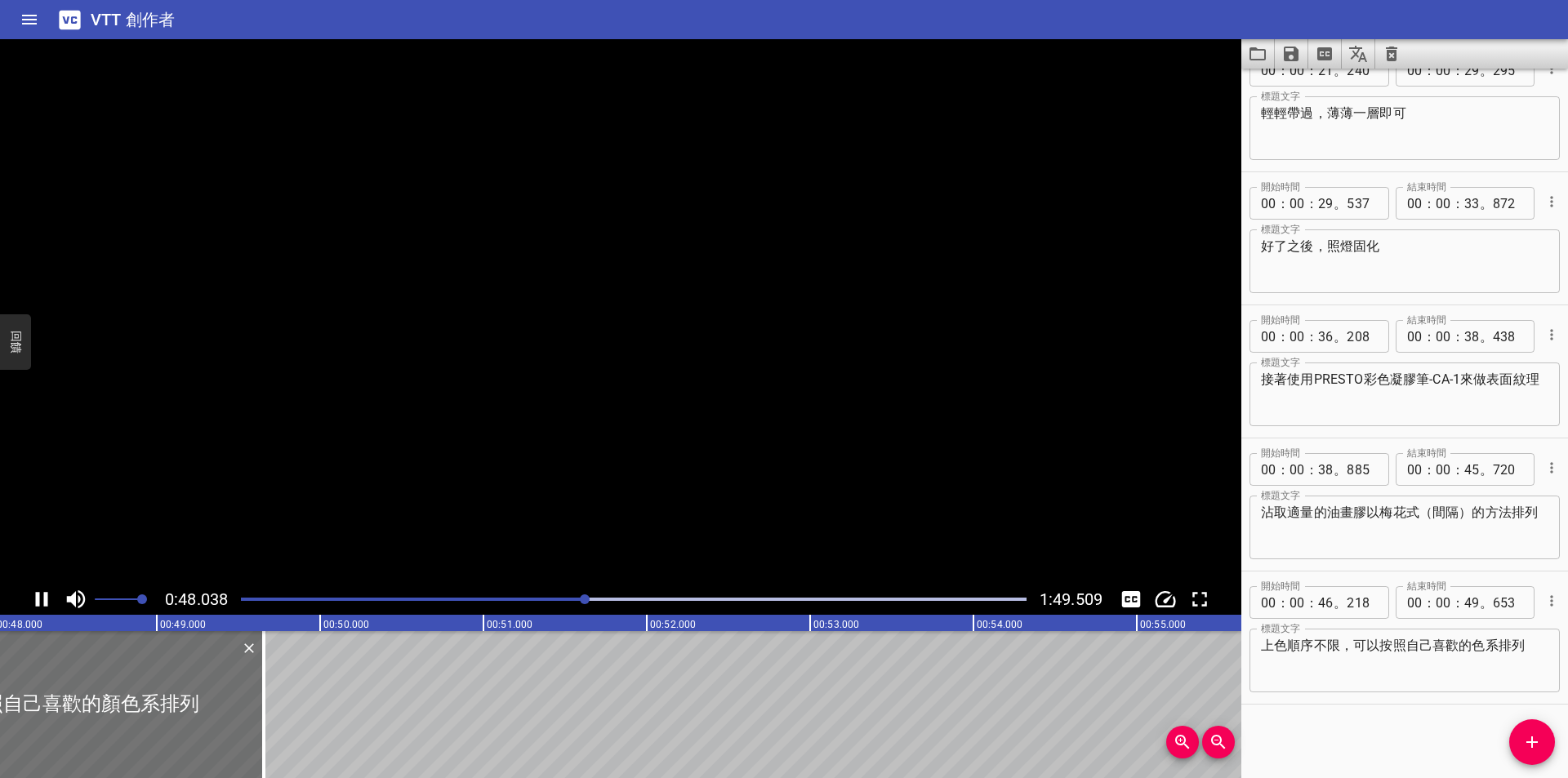
click at [31, 596] on icon "播放/暫停" at bounding box center [42, 600] width 25 height 25
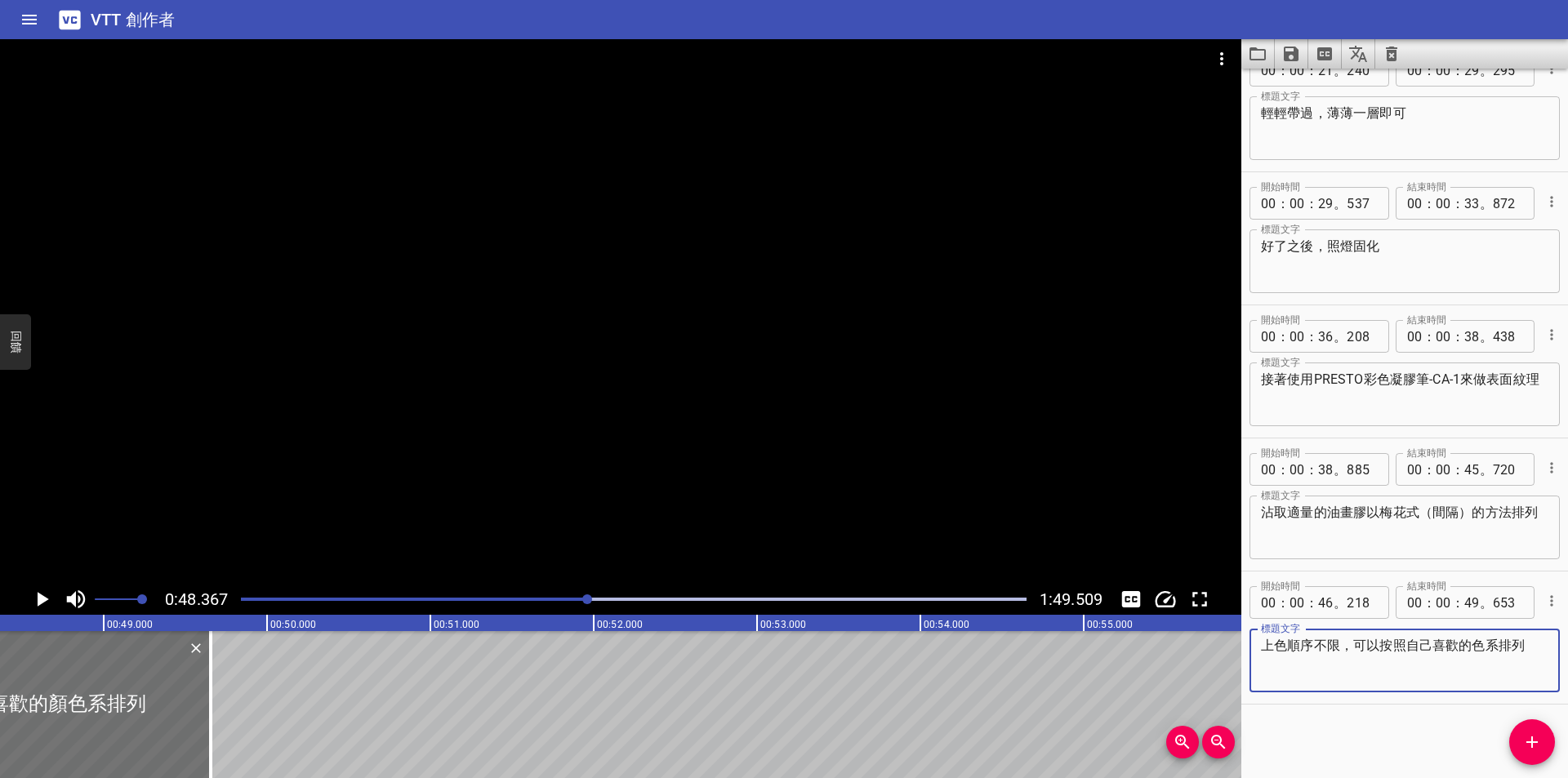
drag, startPoint x: 1315, startPoint y: 646, endPoint x: 1334, endPoint y: 645, distance: 19.0
click at [1334, 645] on textarea "上色順序不限，可以按照自己喜歡的色系排列" at bounding box center [1404, 661] width 288 height 47
click at [1266, 663] on textarea "上色順序沒有限制，可以按照自己喜歡的色系排列" at bounding box center [1404, 661] width 288 height 47
type textarea "上色順序沒有限制，可以按照自己喜歡的色系做排列"
click at [44, 597] on icon "播放/暫停" at bounding box center [43, 599] width 11 height 14
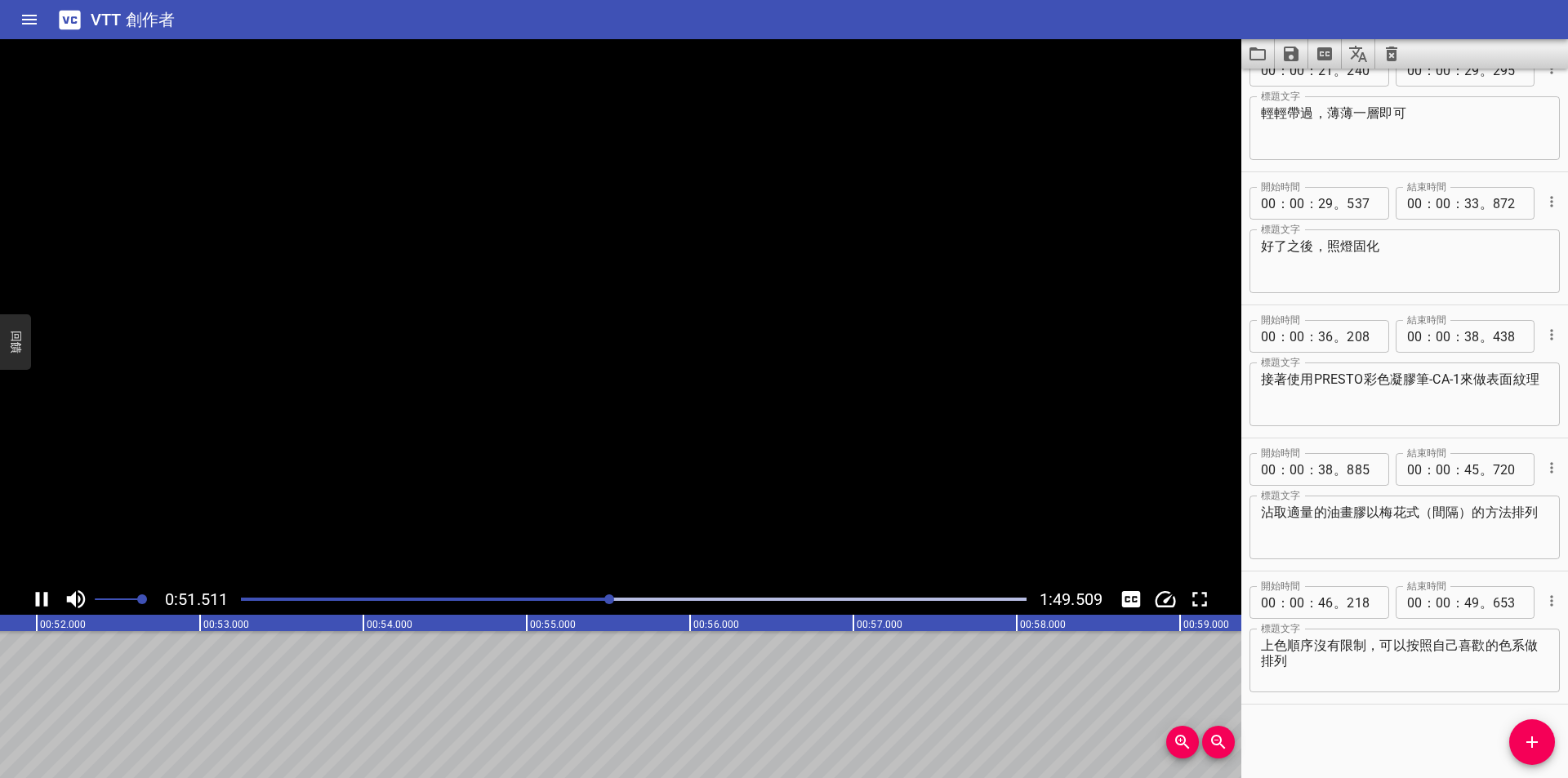
click at [42, 599] on icon "播放/暫停" at bounding box center [42, 600] width 25 height 25
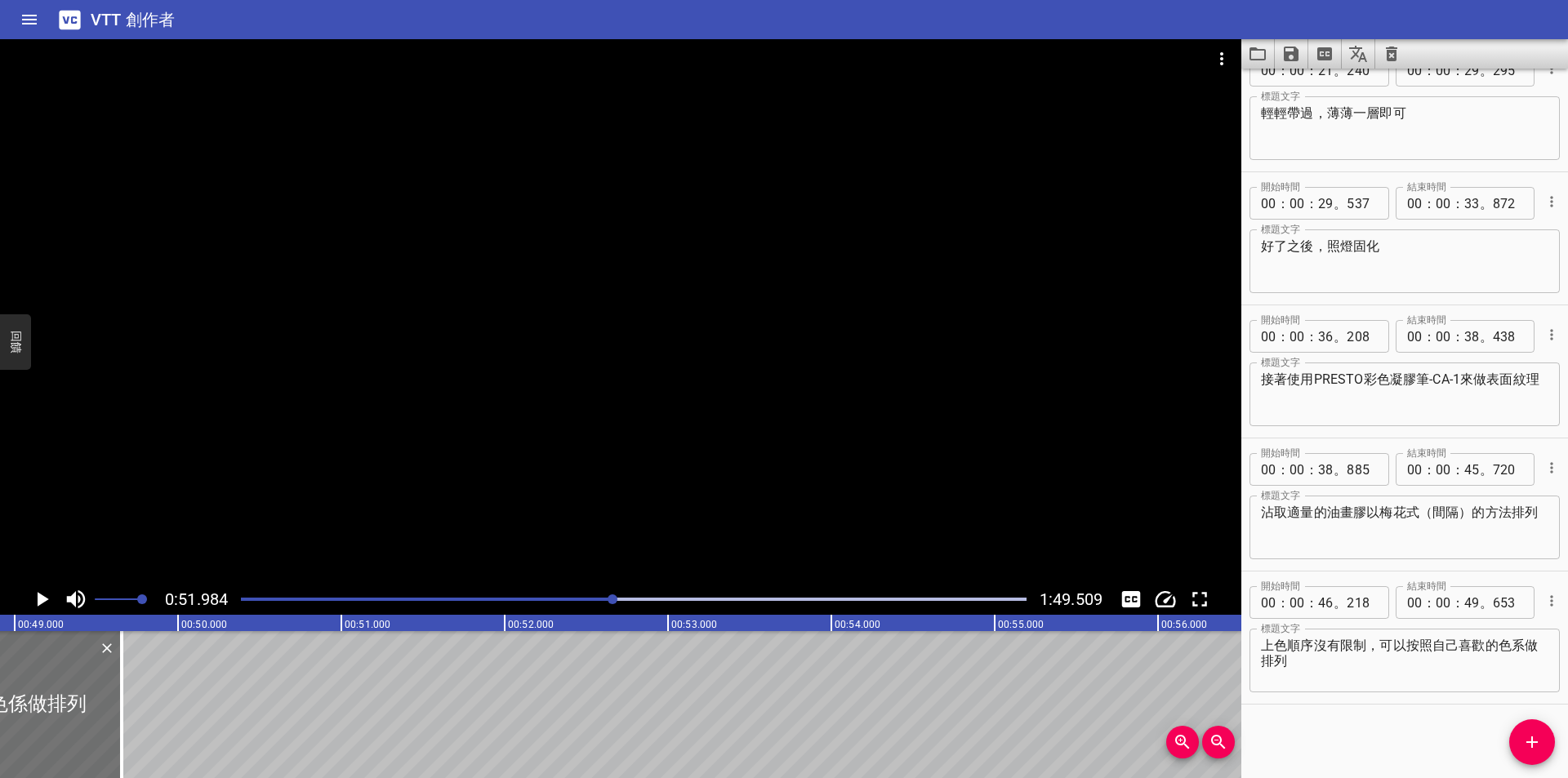
scroll to position [0, 7921]
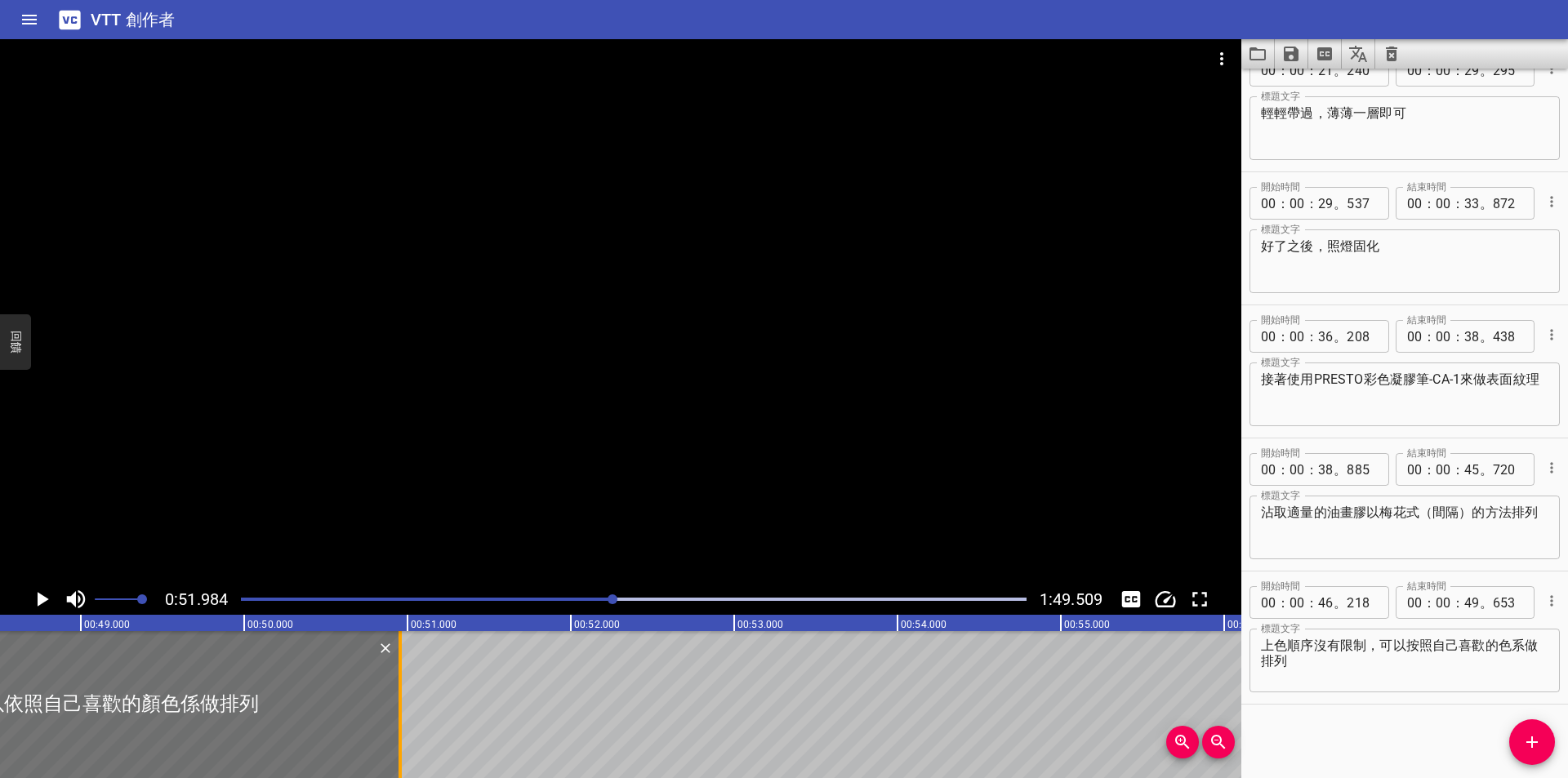
drag, startPoint x: 182, startPoint y: 693, endPoint x: 394, endPoint y: 693, distance: 212.0
click at [394, 693] on div at bounding box center [400, 705] width 16 height 147
type input "50"
type input "953"
click at [36, 597] on icon "播放/暫停" at bounding box center [42, 600] width 25 height 25
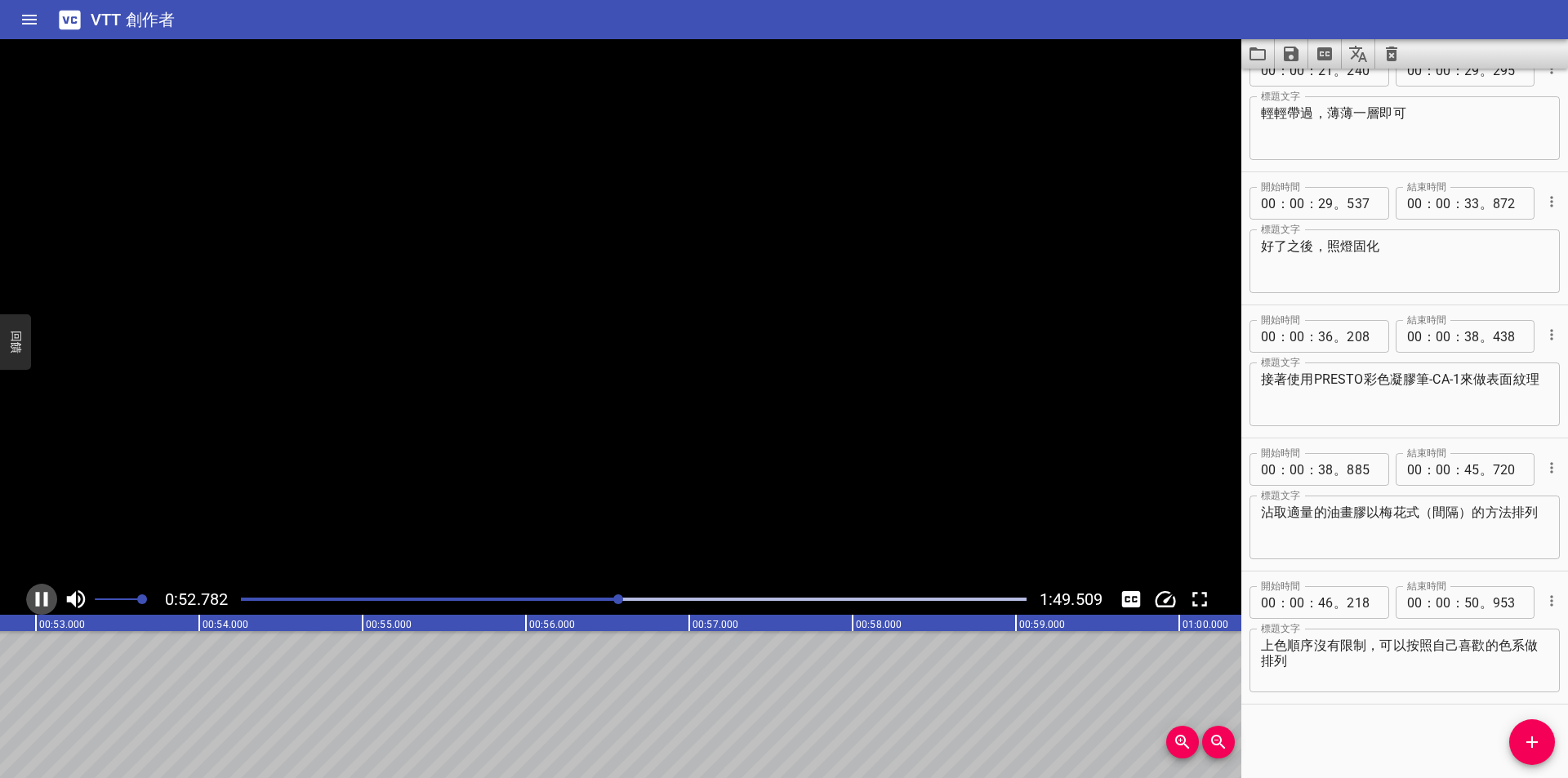
click at [37, 596] on icon "播放/暫停" at bounding box center [42, 599] width 12 height 14
click at [606, 598] on div "播放進度" at bounding box center [228, 599] width 785 height 3
click at [602, 598] on div at bounding box center [605, 599] width 10 height 10
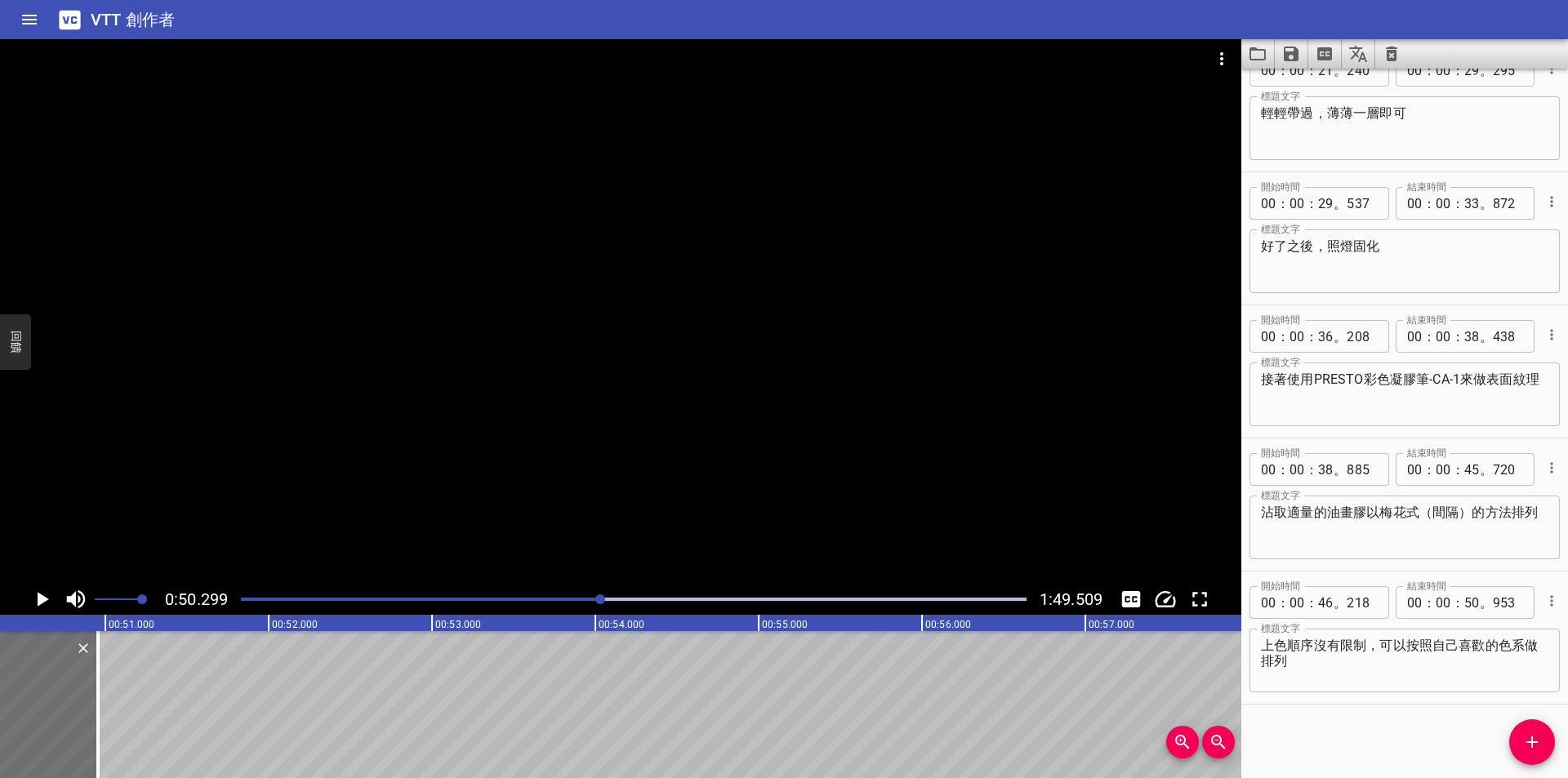
scroll to position [0, 8214]
click at [605, 600] on div at bounding box center [600, 599] width 10 height 10
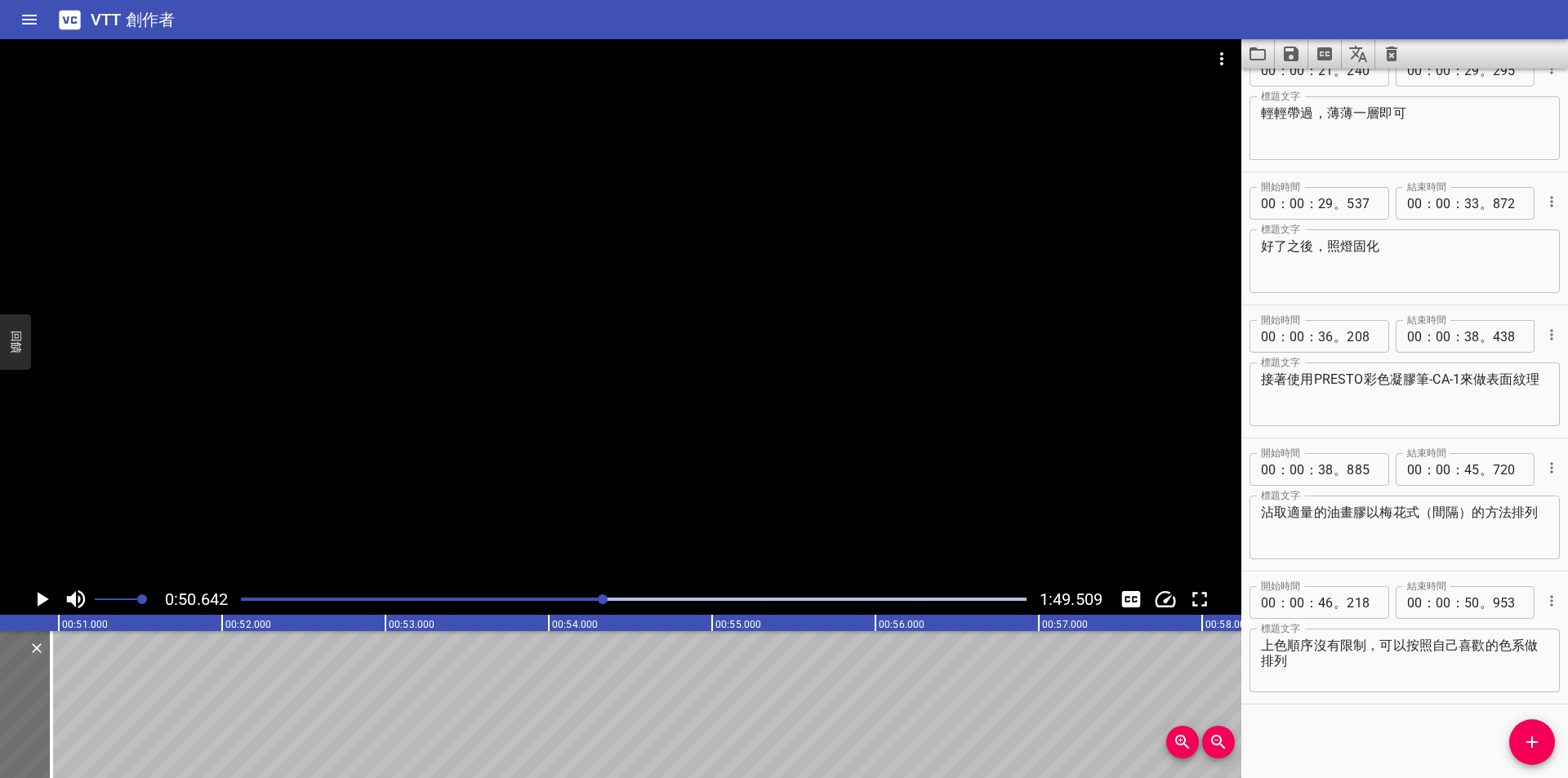
click at [37, 600] on icon "播放/暫停" at bounding box center [42, 600] width 25 height 25
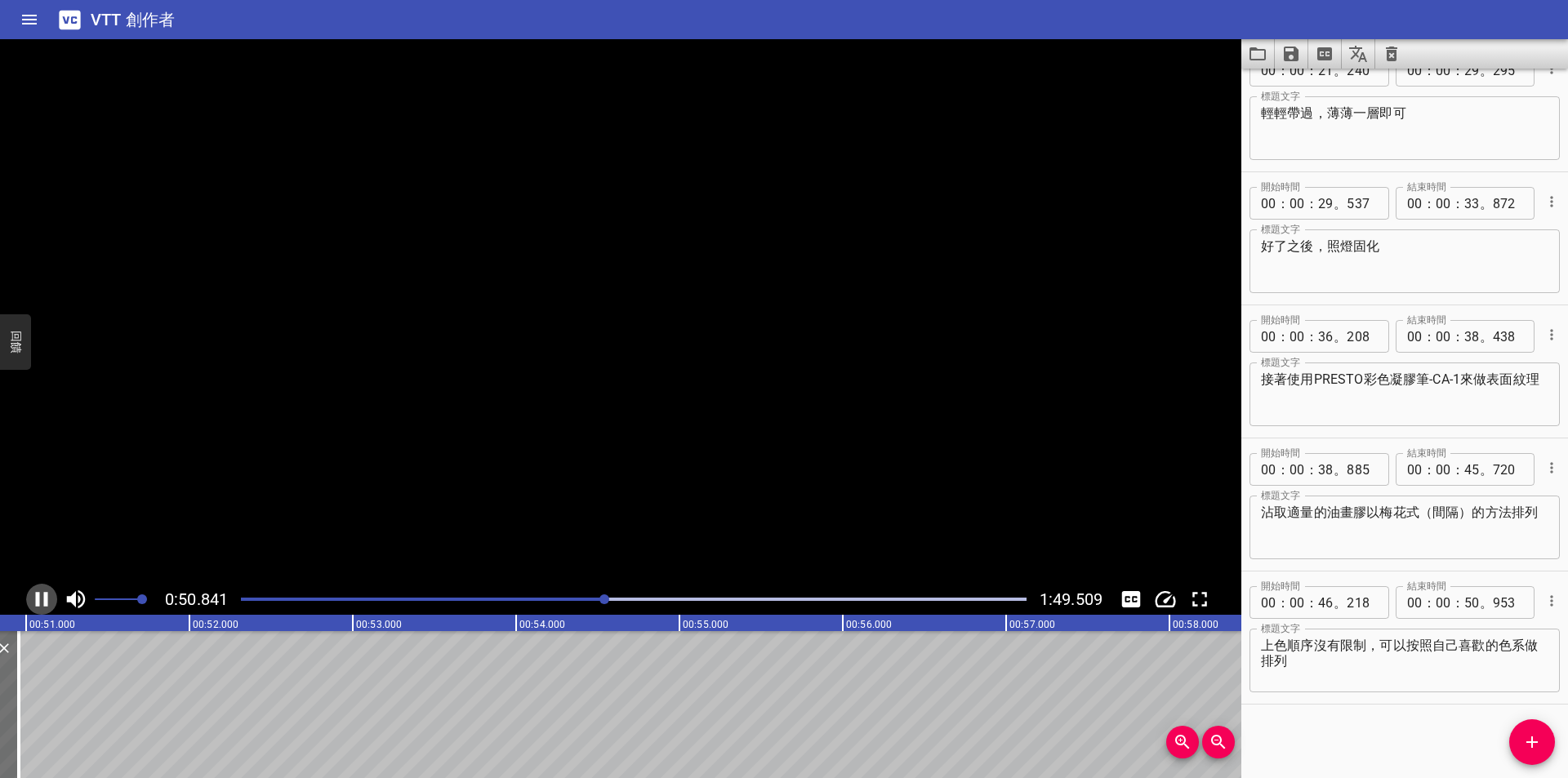
click at [37, 600] on icon "播放/暫停" at bounding box center [42, 599] width 12 height 14
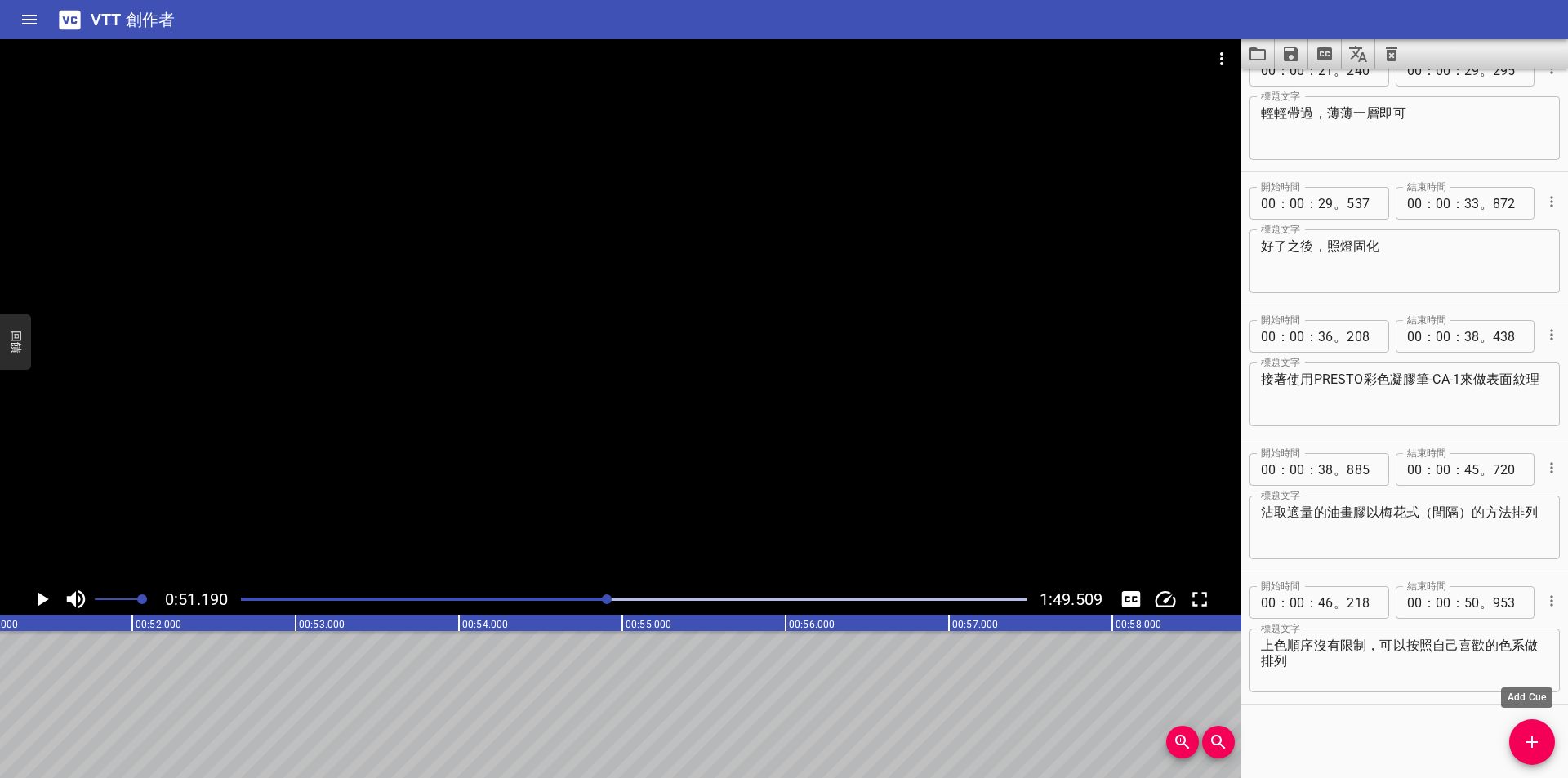
click at [1528, 747] on icon "新增提示" at bounding box center [1532, 742] width 20 height 20
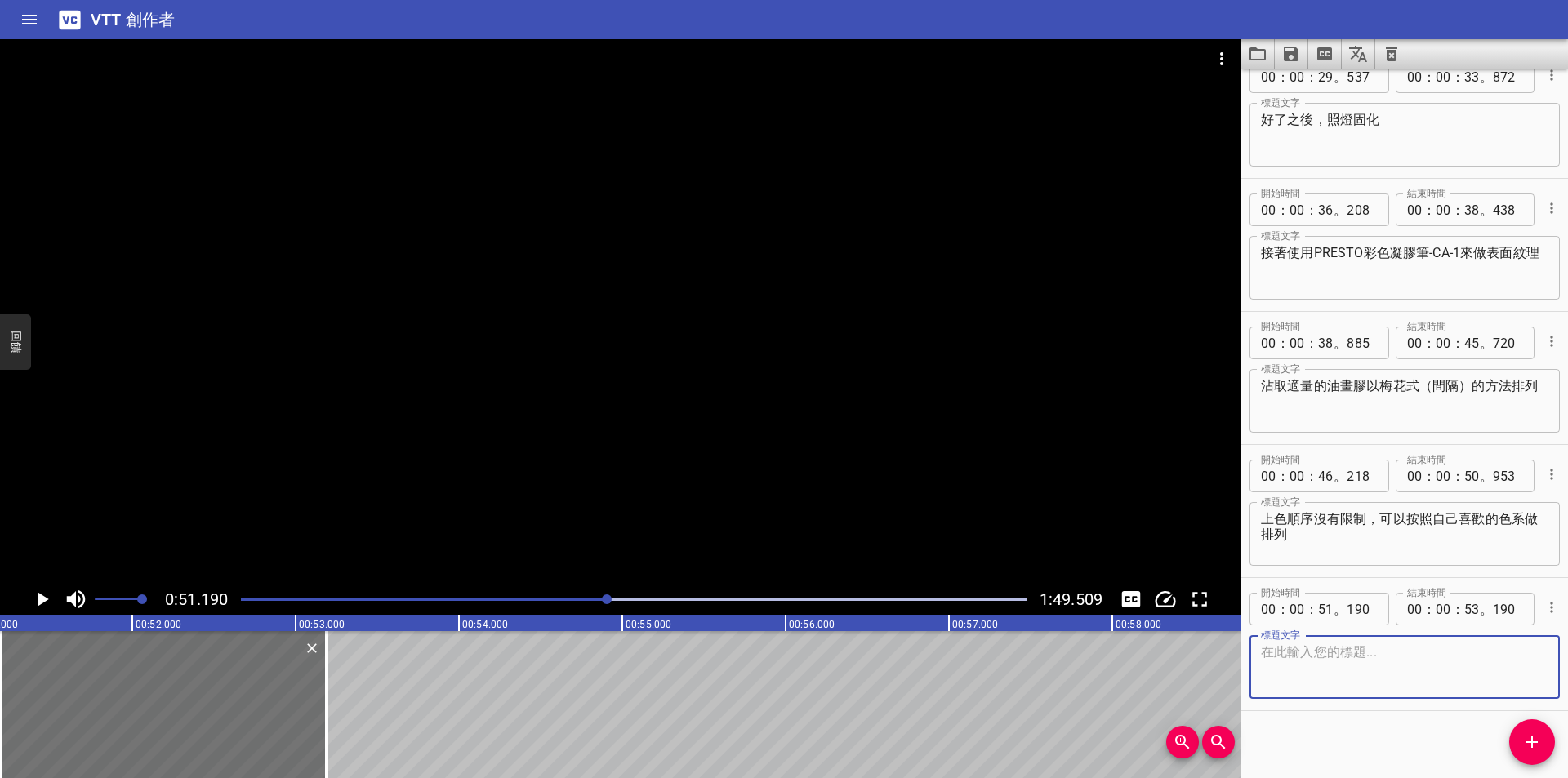
scroll to position [566, 0]
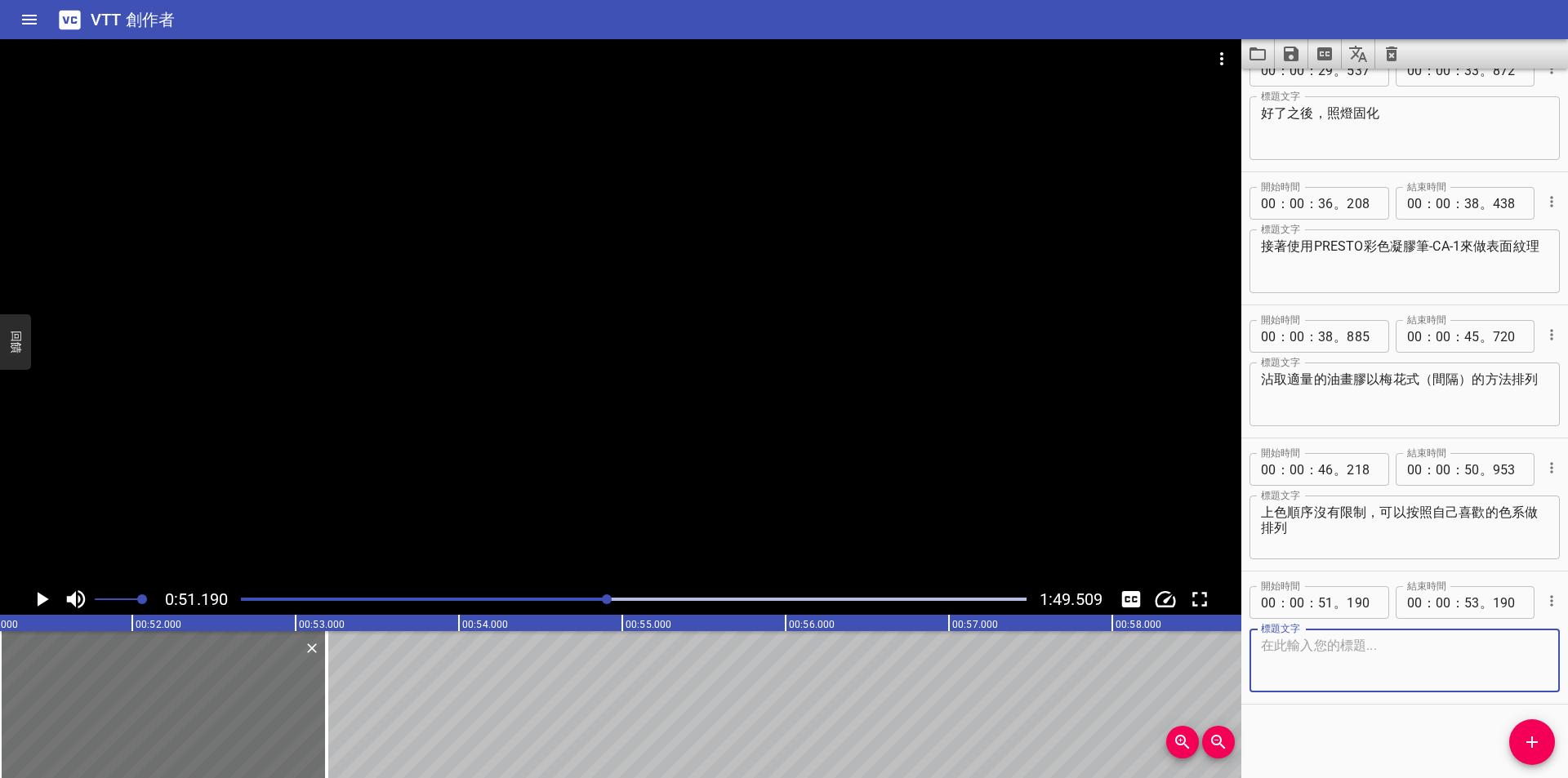
click at [1338, 660] on textarea at bounding box center [1404, 661] width 288 height 47
type textarea "以"
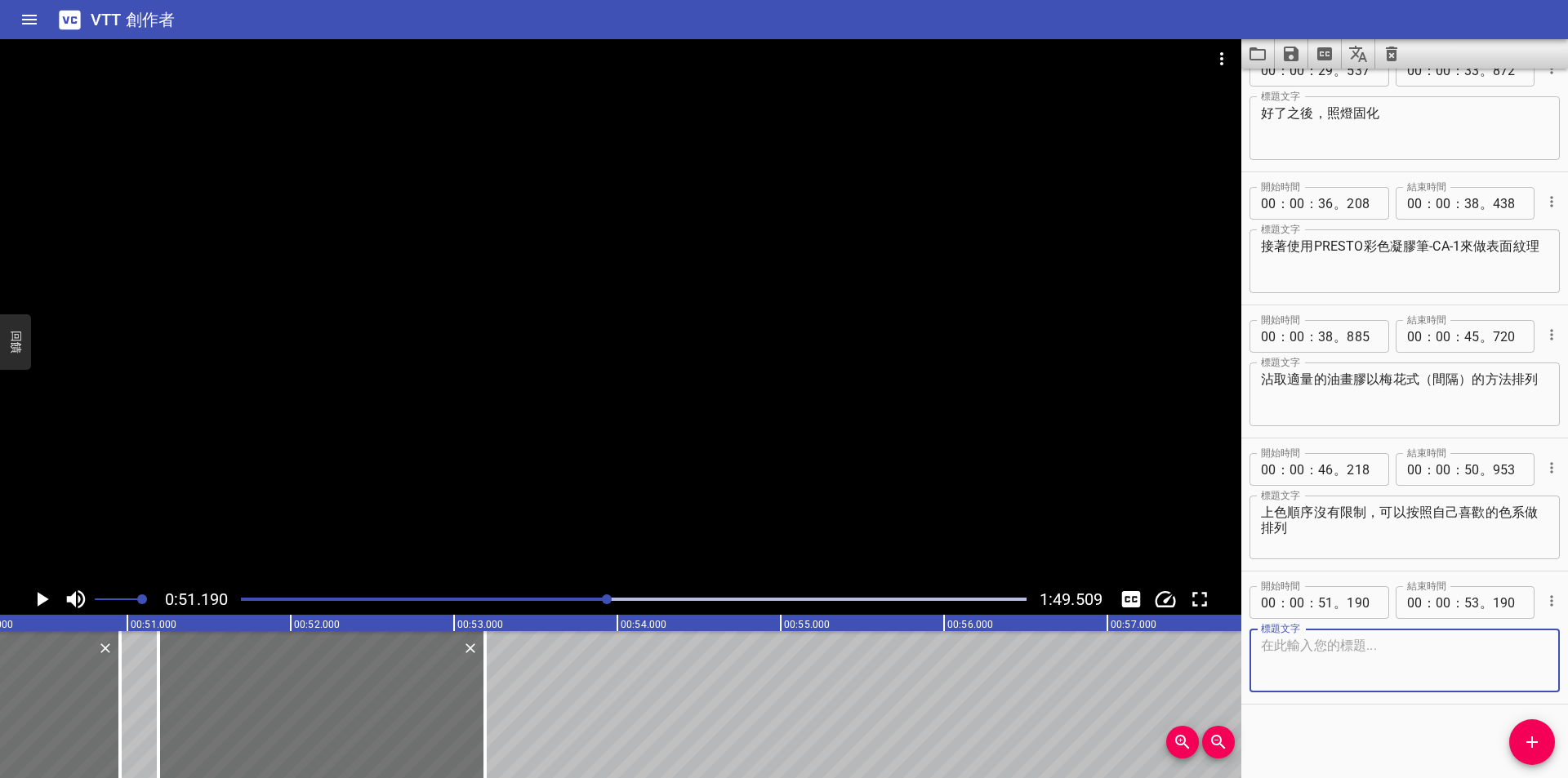
scroll to position [0, 8043]
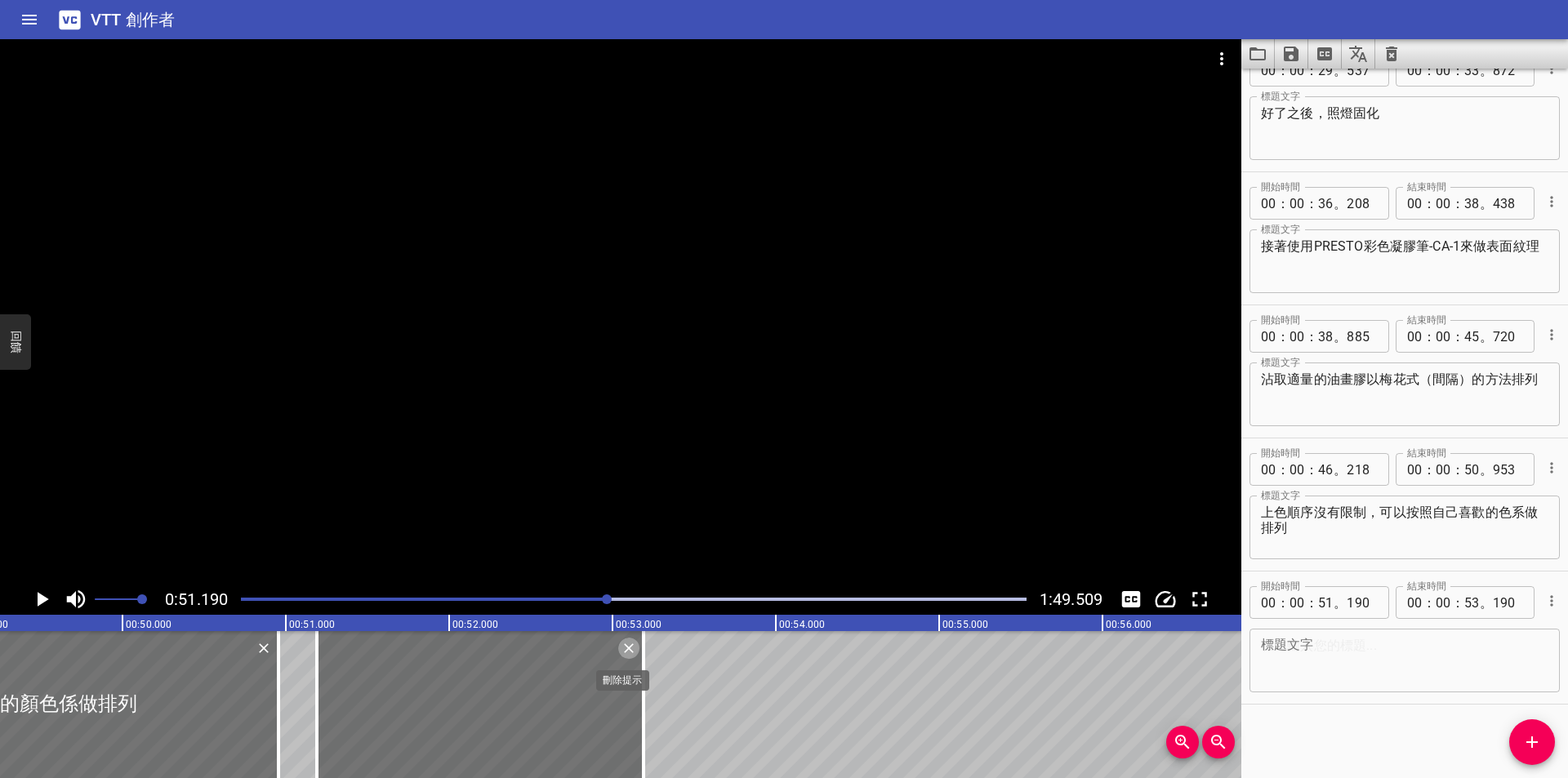
click at [625, 649] on icon "刪除" at bounding box center [628, 648] width 16 height 16
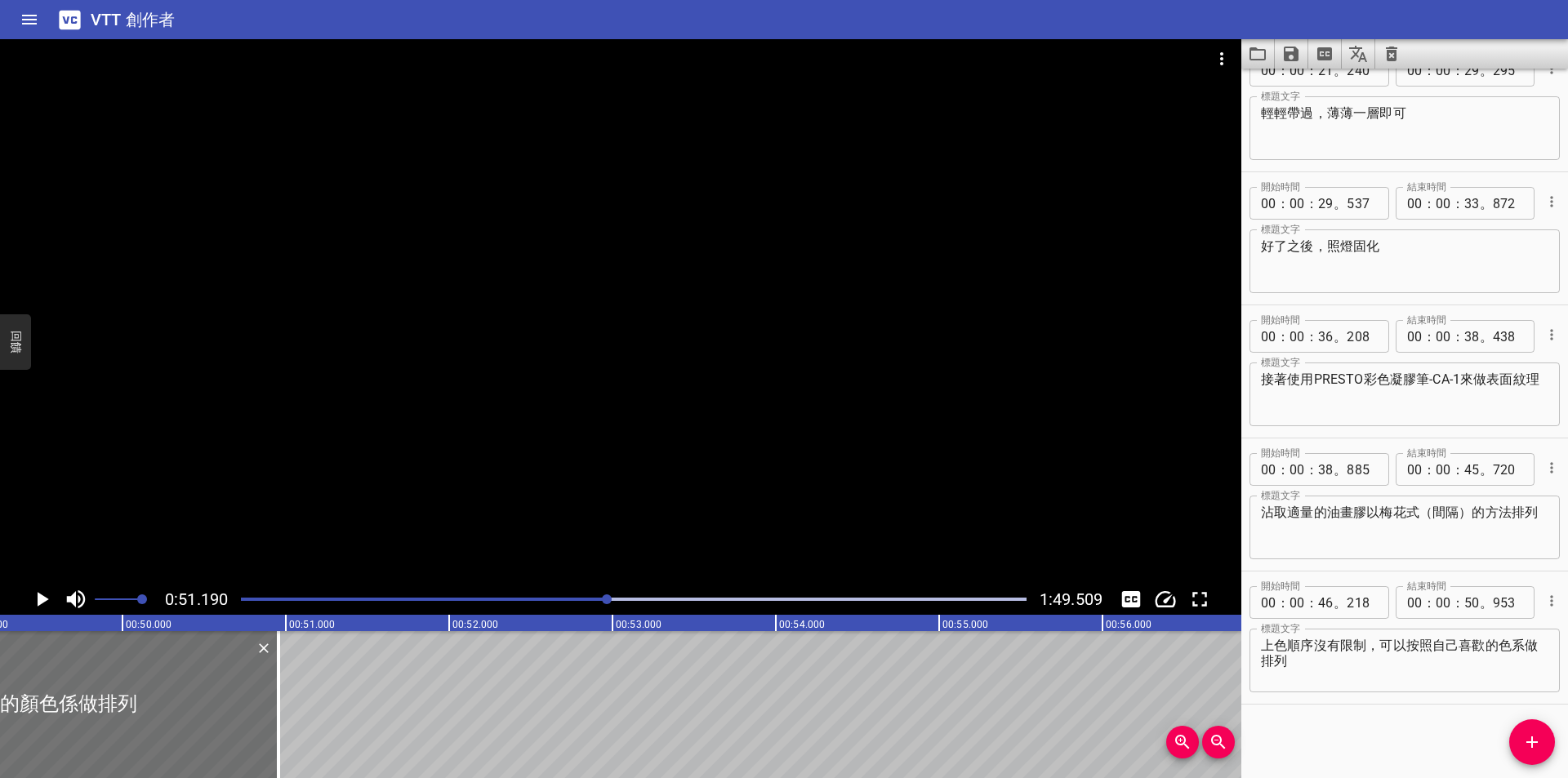
scroll to position [432, 0]
click at [39, 597] on icon "播放/暫停" at bounding box center [43, 599] width 11 height 14
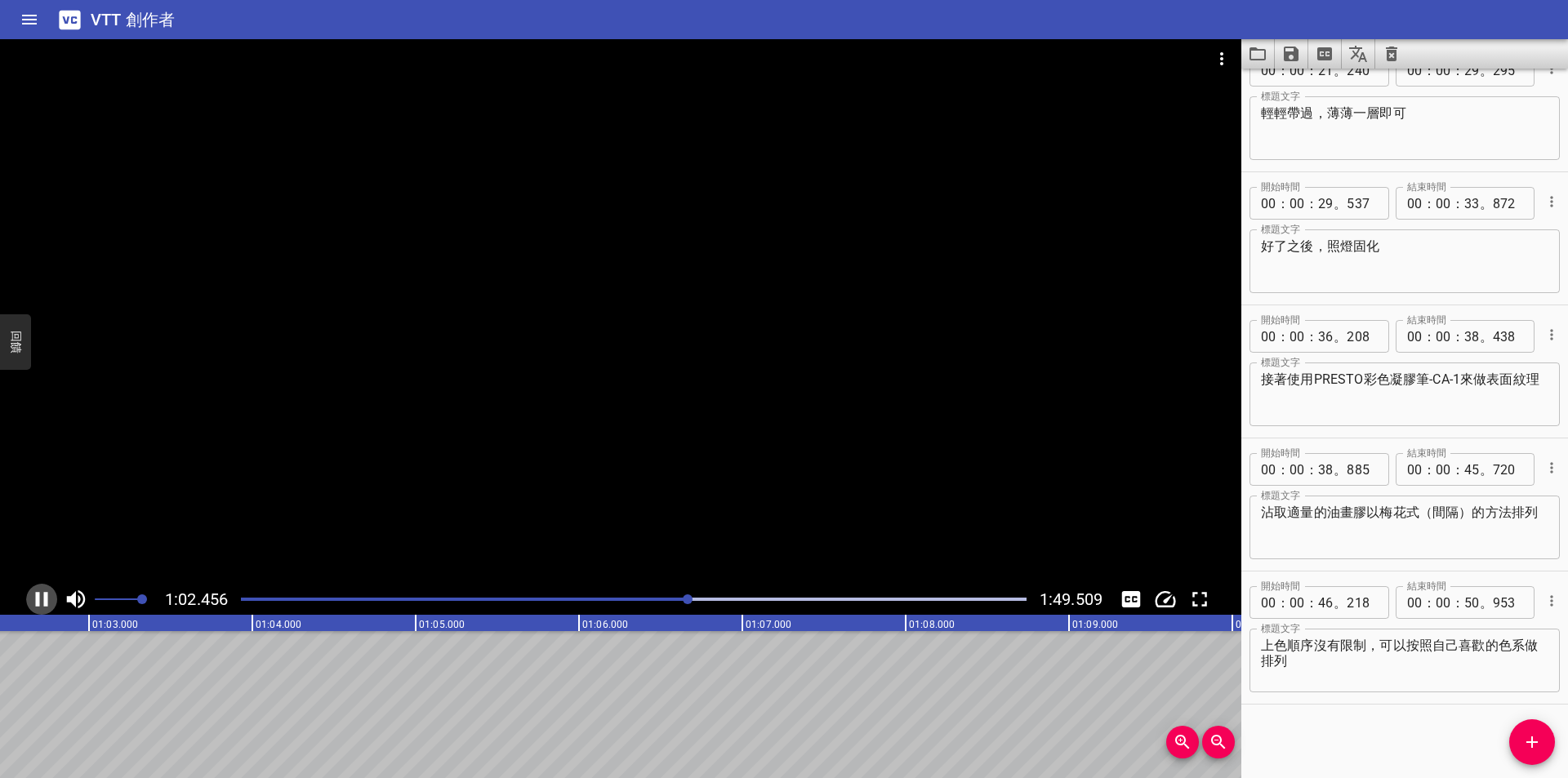
click at [31, 596] on icon "播放/暫停" at bounding box center [42, 600] width 25 height 25
click at [629, 594] on div at bounding box center [634, 600] width 805 height 23
click at [45, 597] on icon "播放/暫停" at bounding box center [43, 599] width 11 height 14
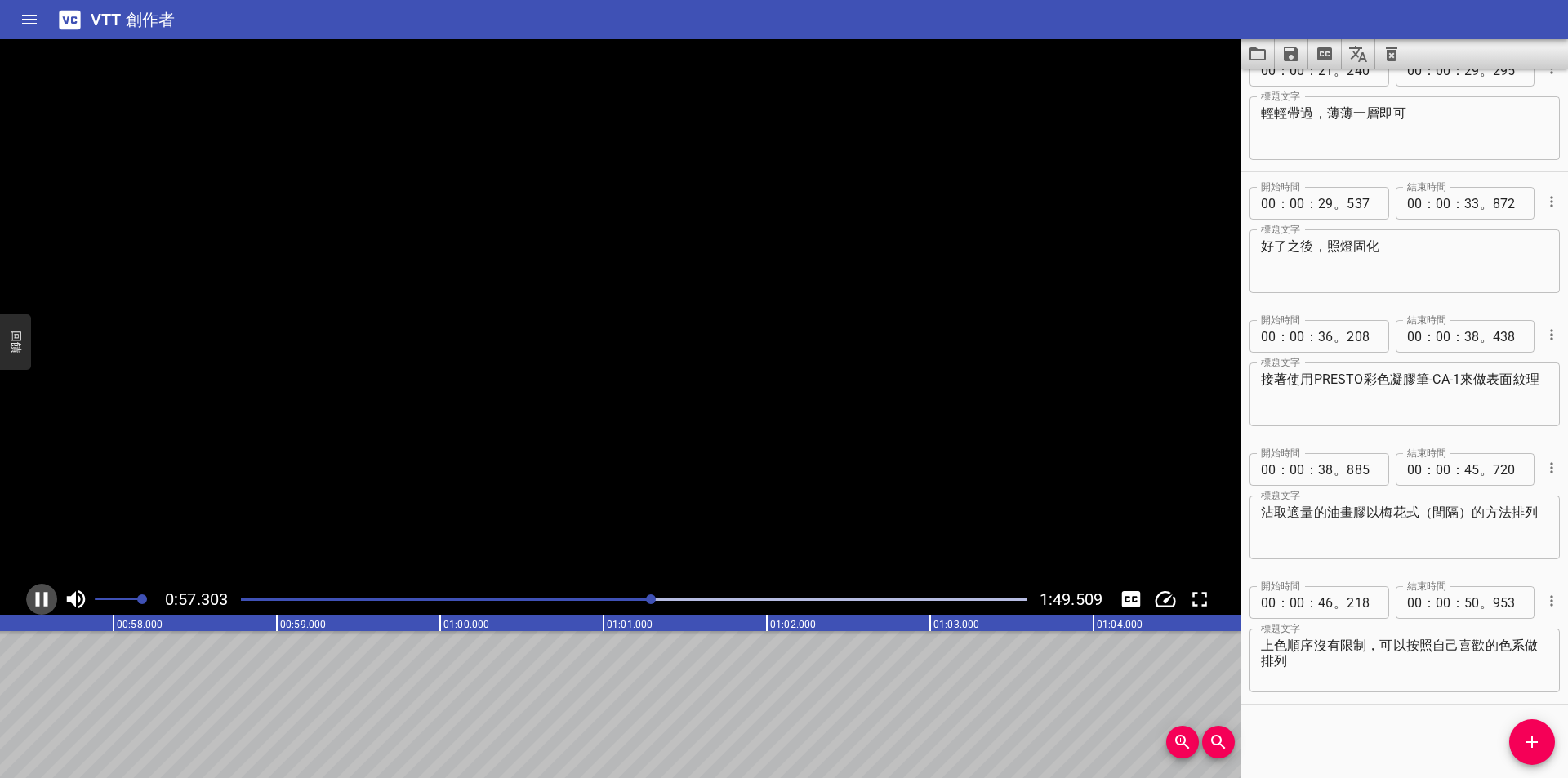
click at [44, 597] on icon "播放/暫停" at bounding box center [42, 599] width 12 height 14
click at [1535, 741] on icon "新增提示" at bounding box center [1532, 742] width 20 height 20
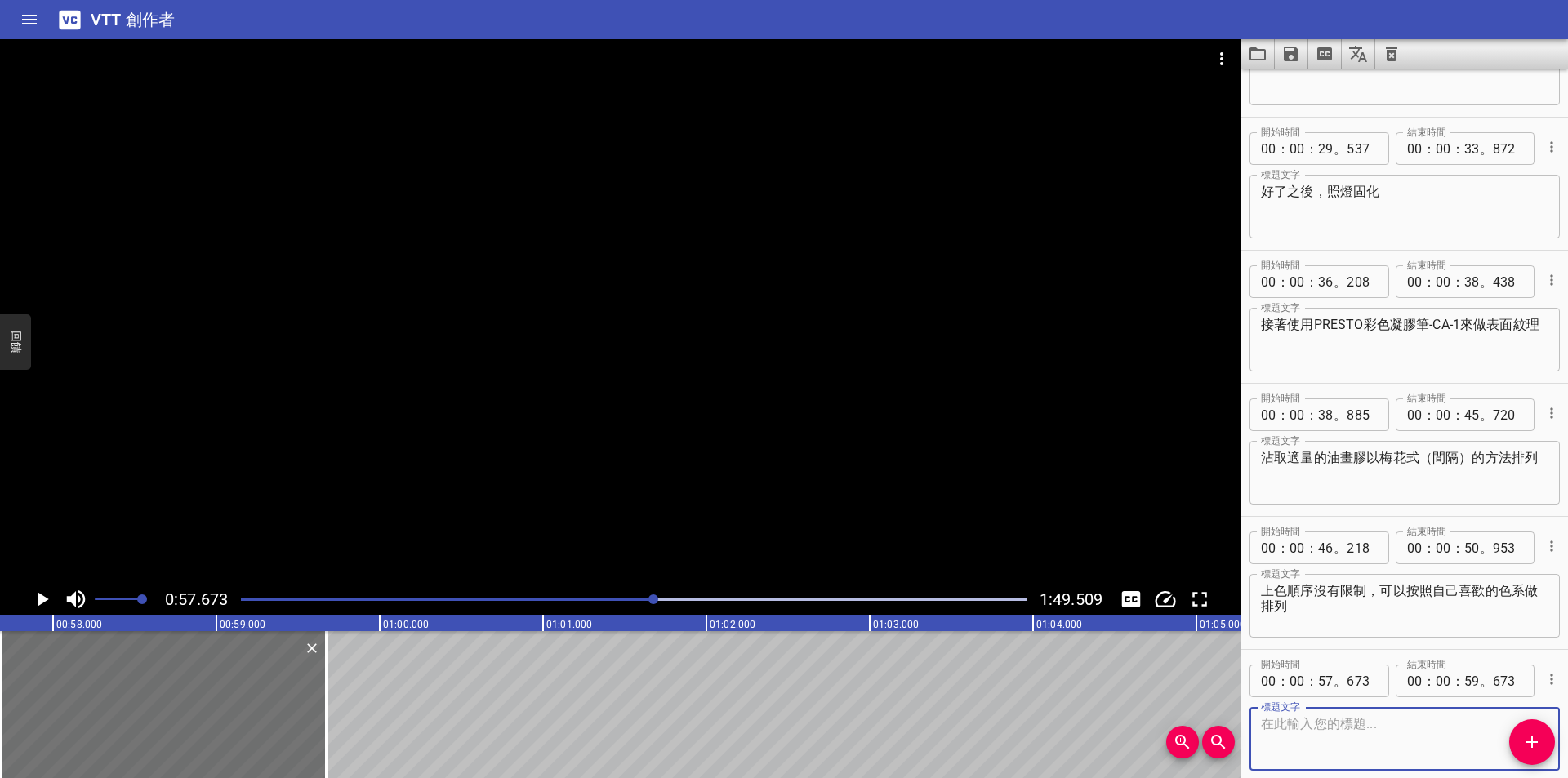
scroll to position [566, 0]
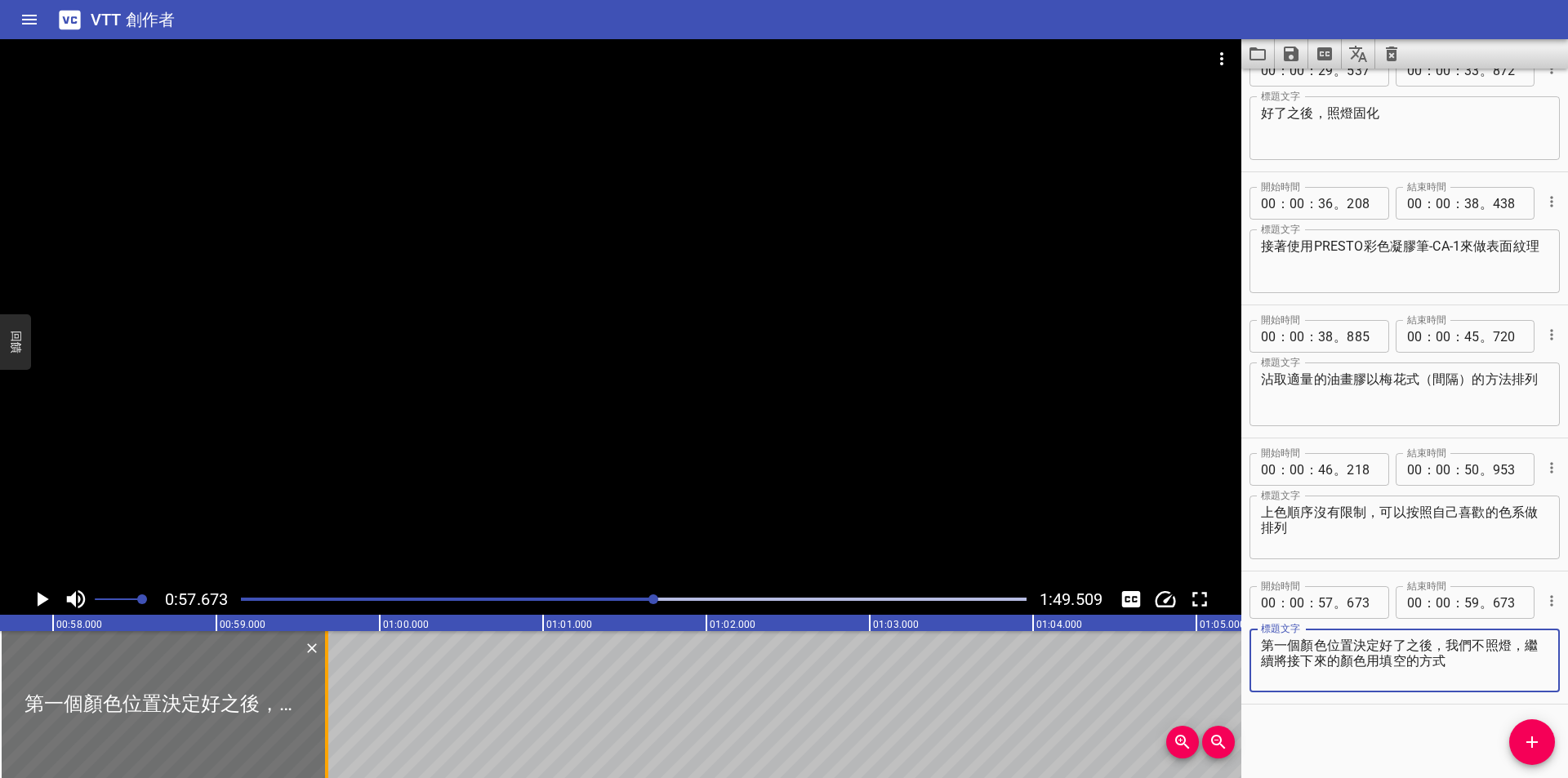
type textarea "第一個顏色位置決定好了之後，我們不照燈，繼續將接下來的顏色用填空的方式"
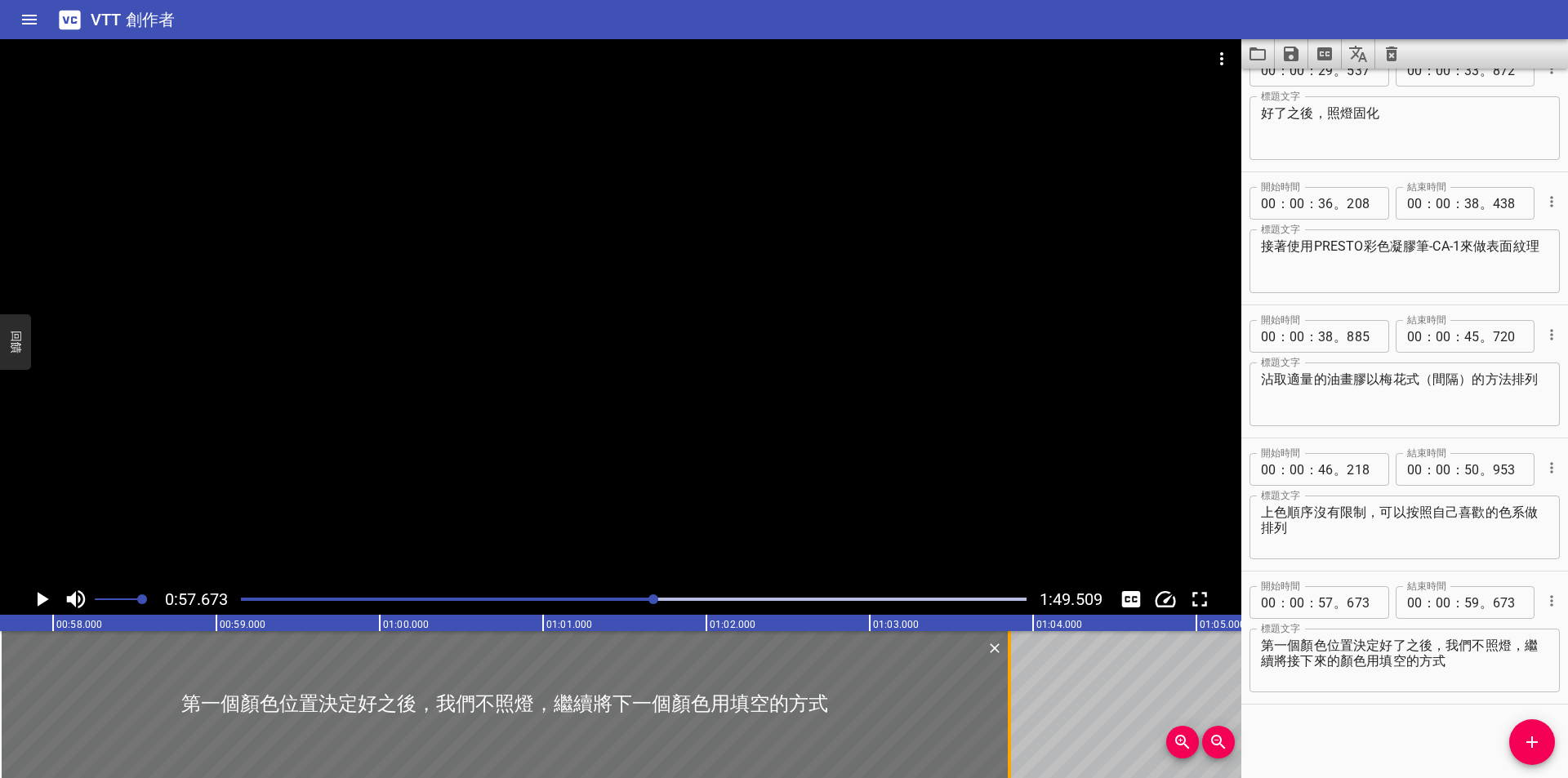
drag, startPoint x: 323, startPoint y: 696, endPoint x: 1020, endPoint y: 696, distance: 697.0
click at [1018, 696] on div at bounding box center [1009, 705] width 16 height 147
type input "01"
type input "03"
type input "943"
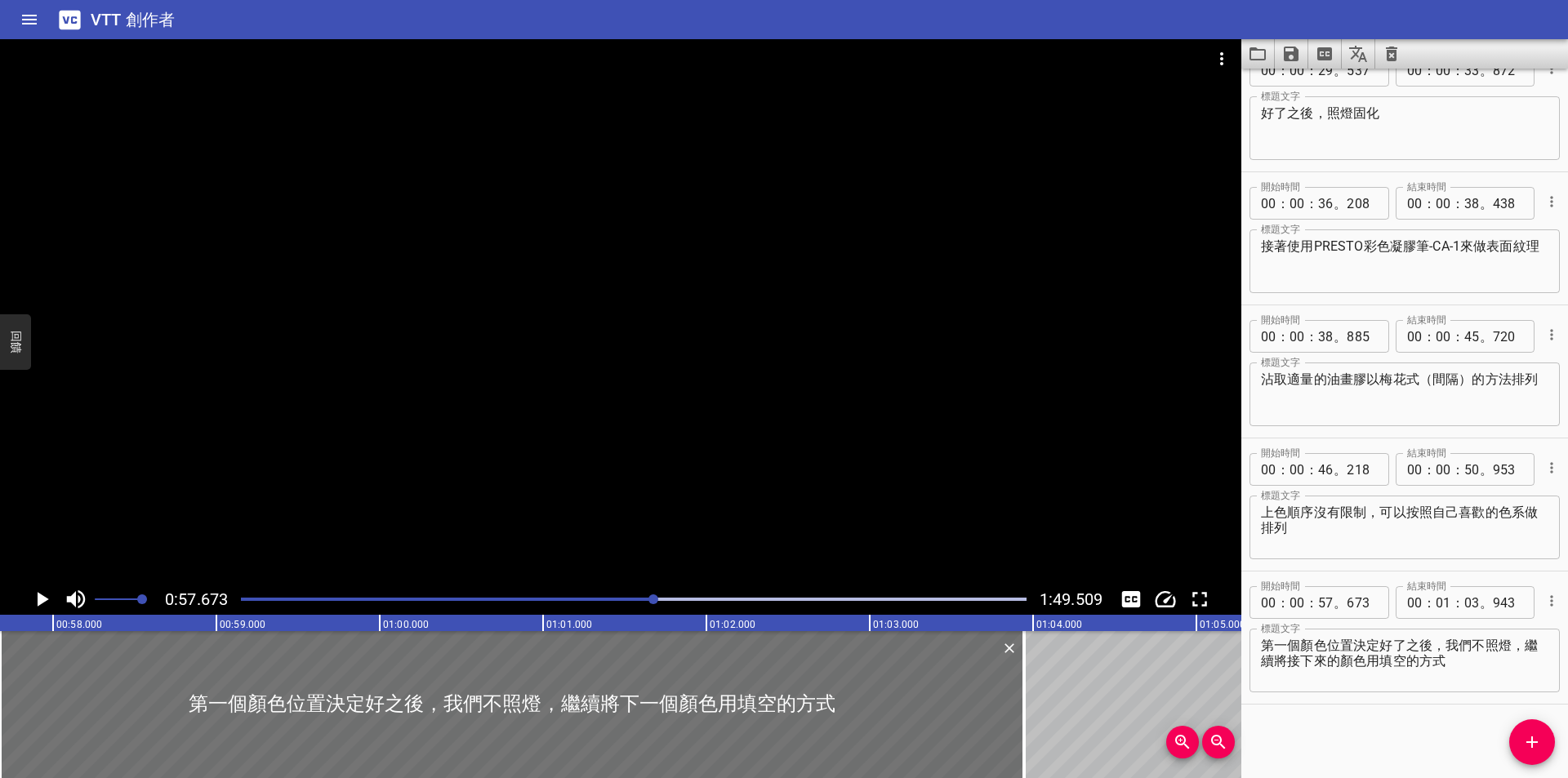
click at [1478, 665] on textarea "第一個顏色位置決定好了之後，我們不照燈，繼續將接下來的顏色用填空的方式" at bounding box center [1404, 661] width 288 height 47
click at [41, 595] on icon "播放/暫停" at bounding box center [43, 599] width 11 height 14
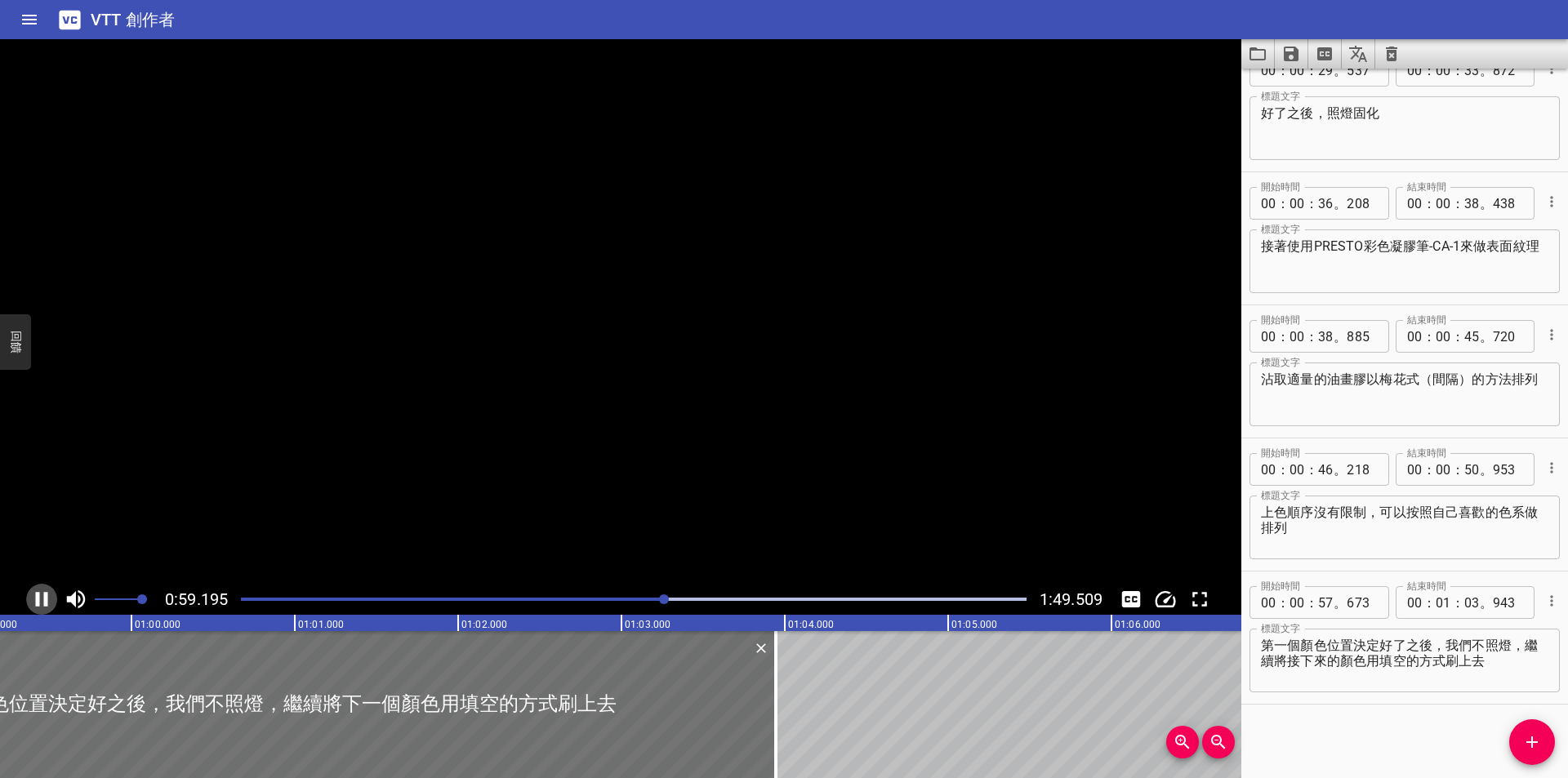
click at [41, 595] on icon "播放/暫停" at bounding box center [42, 600] width 25 height 25
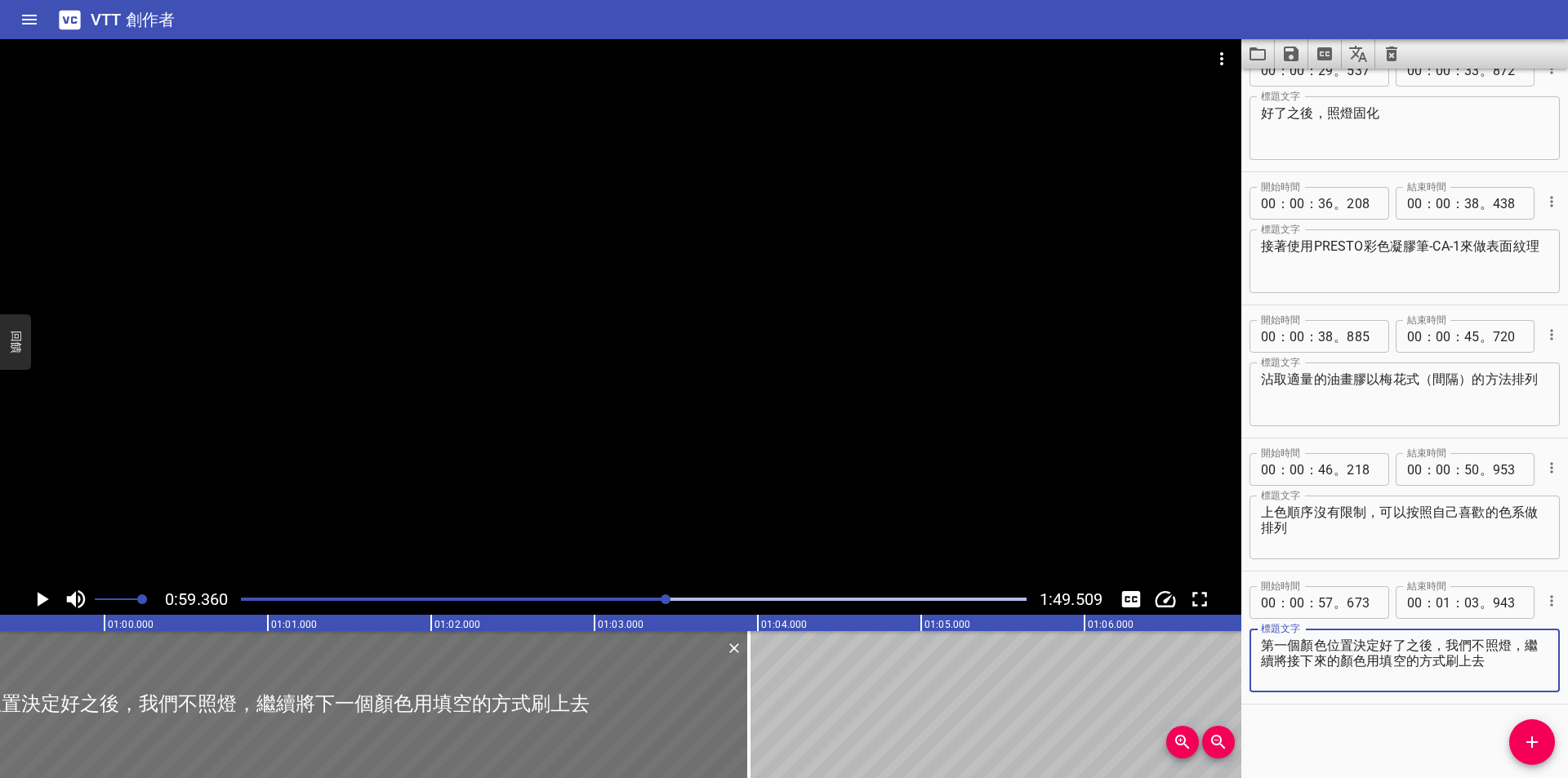
drag, startPoint x: 1514, startPoint y: 668, endPoint x: 1511, endPoint y: 646, distance: 22.2
click at [1511, 646] on textarea "第一個顏色位置決定好了之後，我們不照燈，繼續將接下來的顏色用填空的方式刷上去" at bounding box center [1404, 661] width 288 height 47
click at [1515, 663] on textarea "第一個顏色位置決定好了之後，我們不照燈，繼續將接下來的顏色用填空的方式刷上去" at bounding box center [1404, 661] width 288 height 47
click at [1470, 646] on textarea "第一個顏色位置決定好了之後，我們不照燈，繼續將接下來的顏色用填空的方式刷上去" at bounding box center [1404, 661] width 288 height 47
drag, startPoint x: 1506, startPoint y: 664, endPoint x: 1512, endPoint y: 641, distance: 23.8
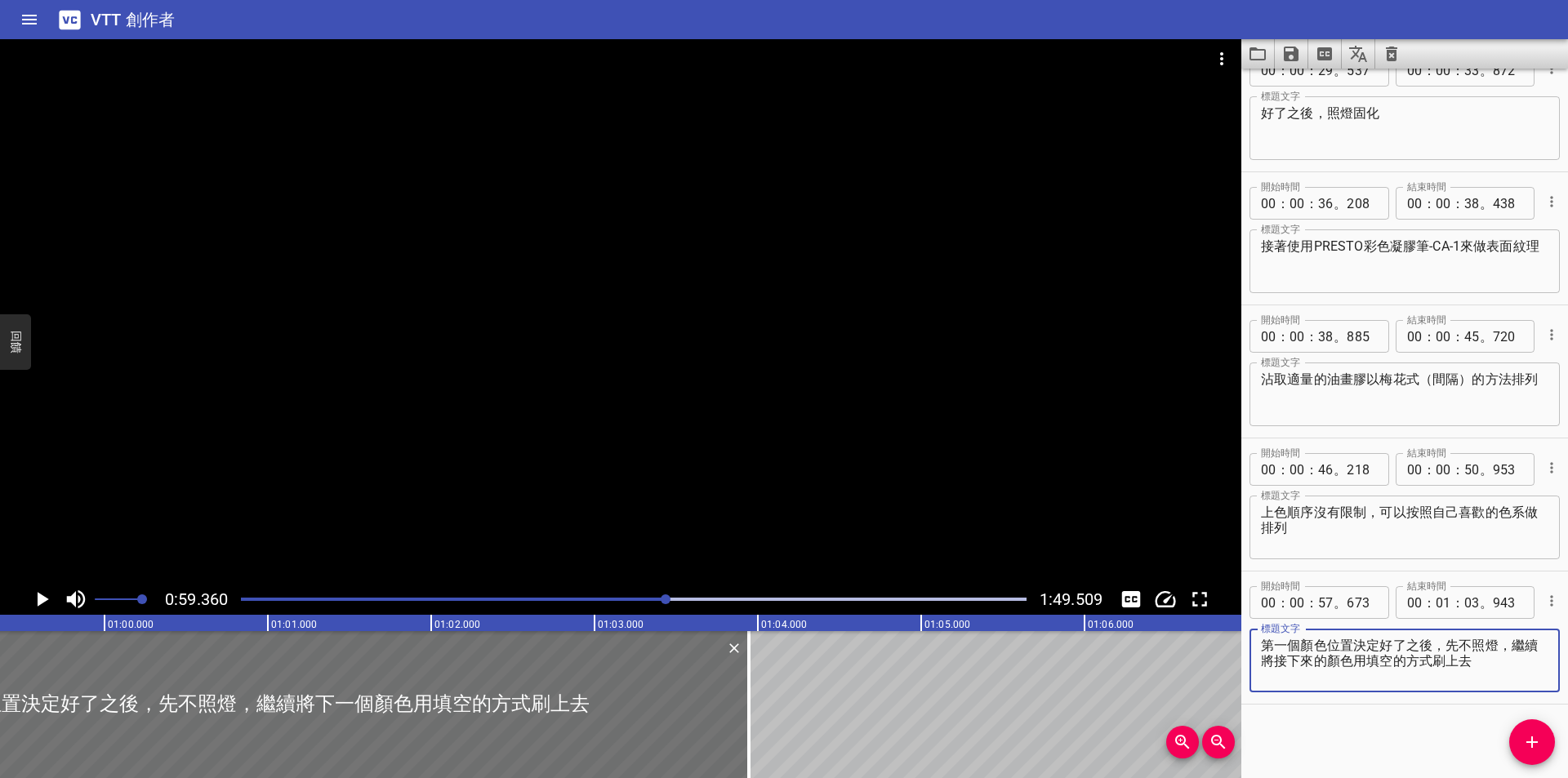
click at [1512, 641] on textarea "第一個顏色位置決定好了之後，先不照燈，繼續將接下來的顏色用填空的方式刷上去" at bounding box center [1404, 661] width 288 height 47
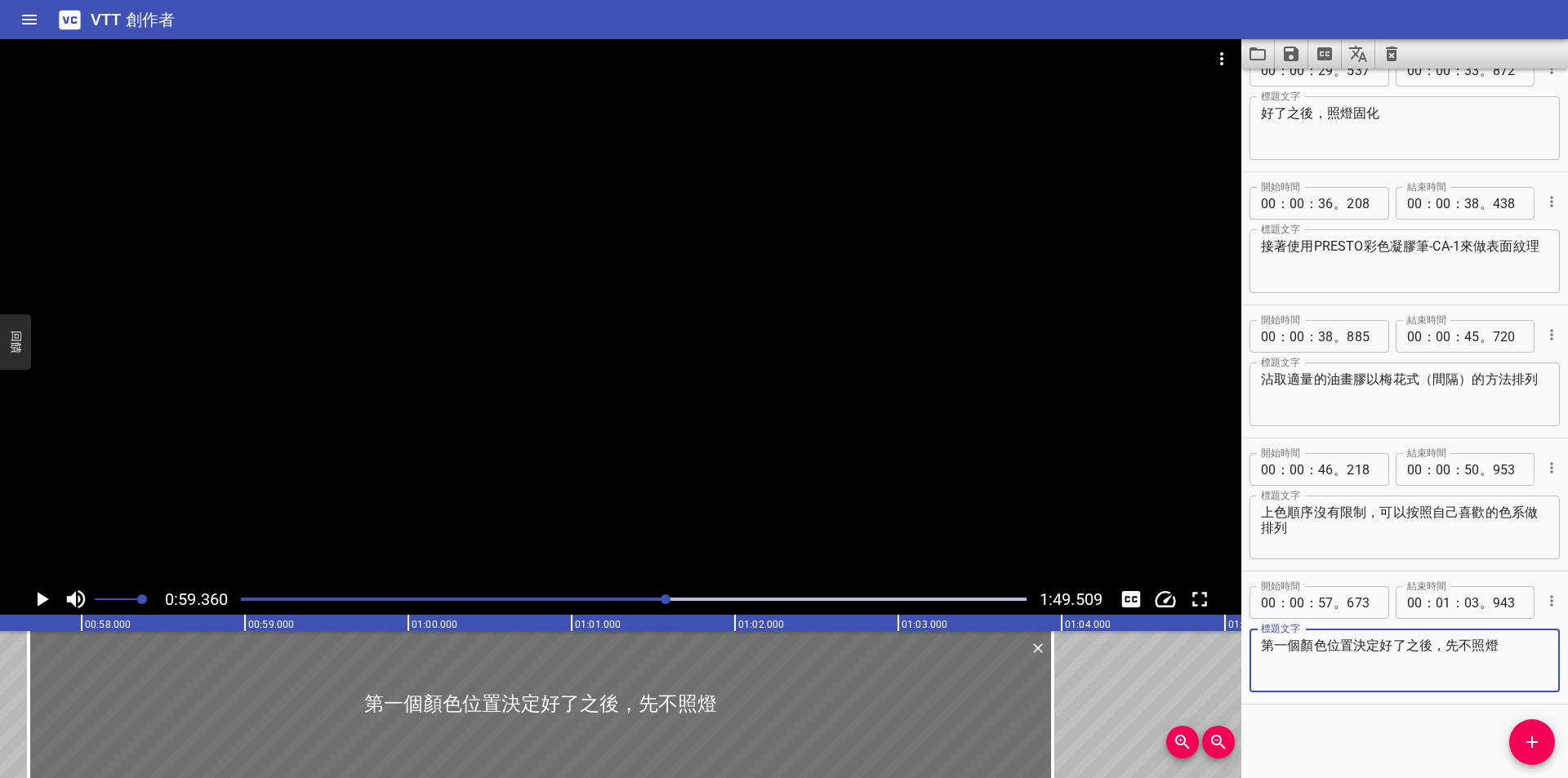
scroll to position [0, 9378]
type textarea "第一個顏色位置決定好了之後，先不照燈"
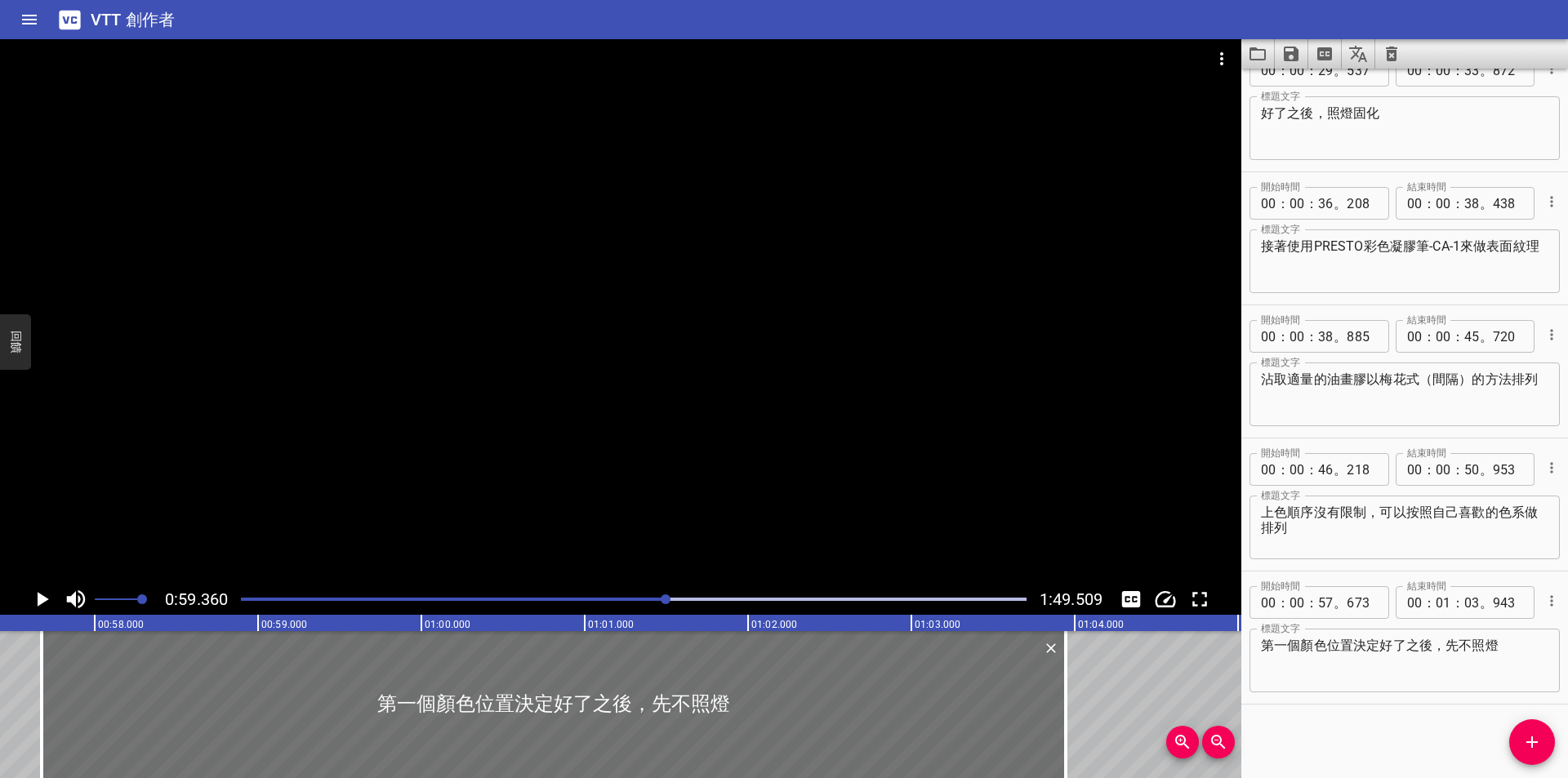
click at [645, 599] on div "播放進度" at bounding box center [274, 599] width 785 height 3
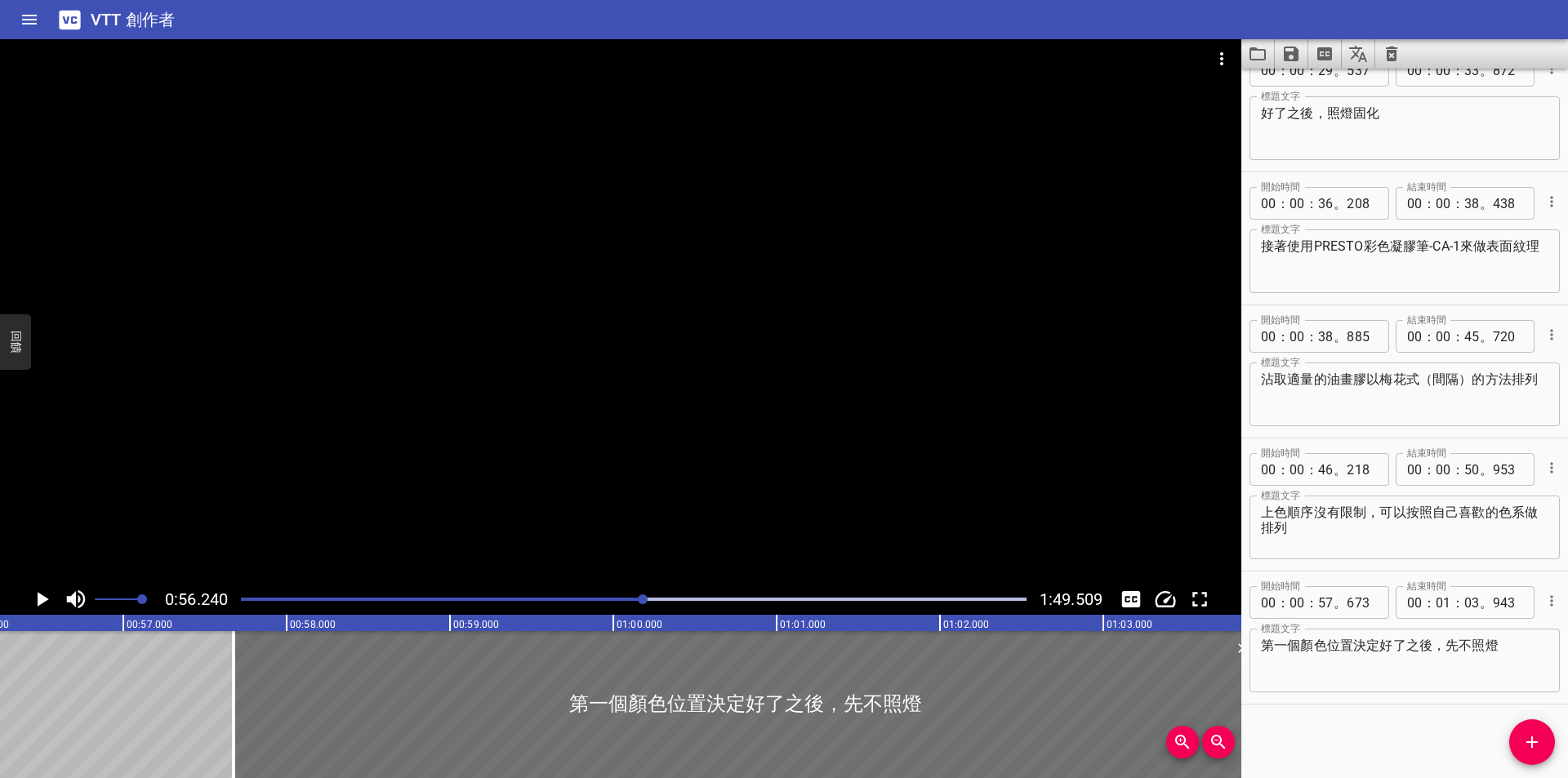
scroll to position [0, 9184]
click at [181, 628] on rect at bounding box center [1022, 623] width 4082 height 16
click at [216, 623] on rect at bounding box center [1022, 623] width 4082 height 16
click at [258, 642] on div at bounding box center [746, 705] width 1024 height 147
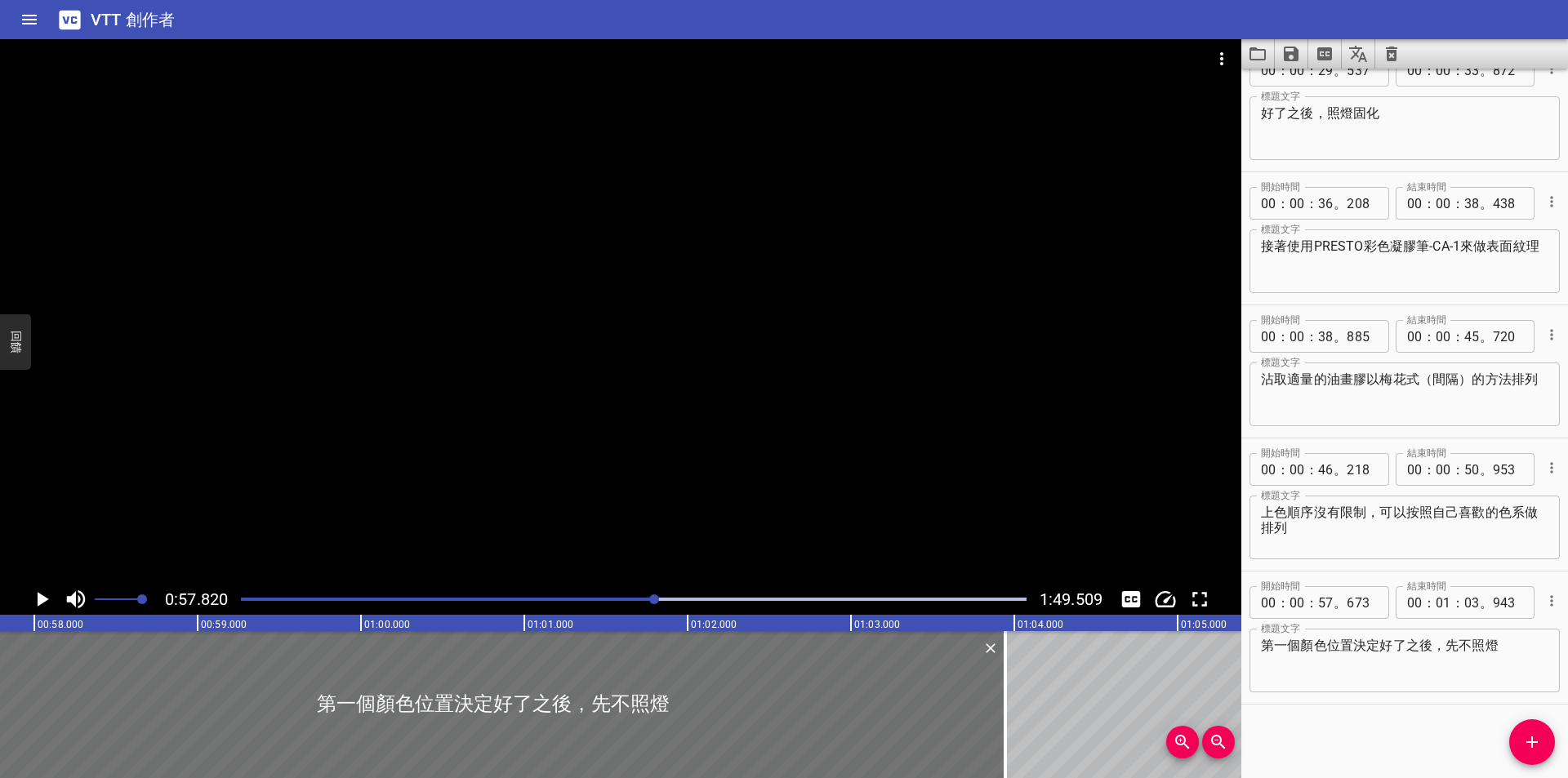
scroll to position [0, 9442]
click at [38, 599] on icon "播放/暫停" at bounding box center [43, 599] width 11 height 14
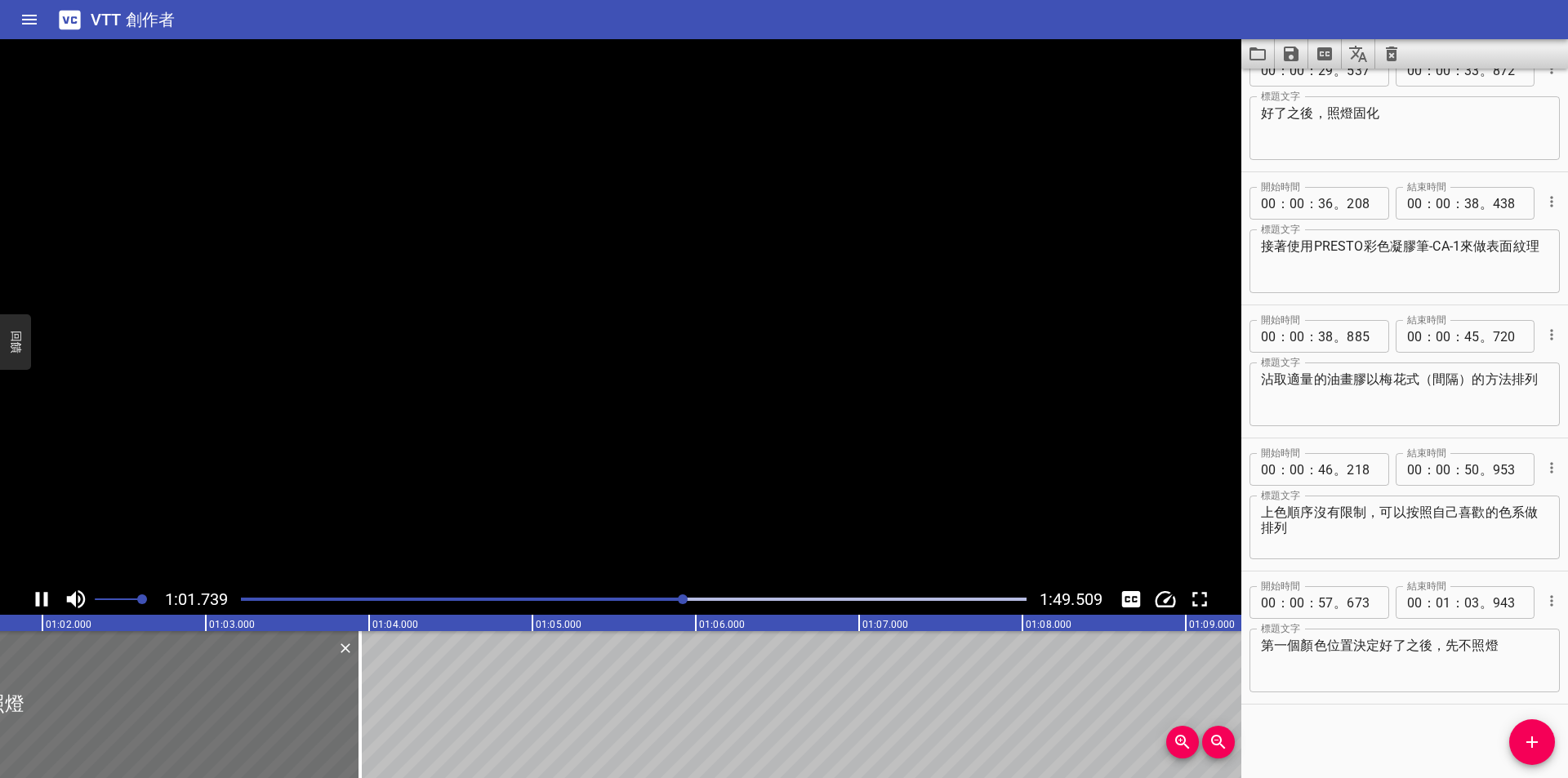
click at [38, 599] on icon "播放/暫停" at bounding box center [42, 599] width 12 height 14
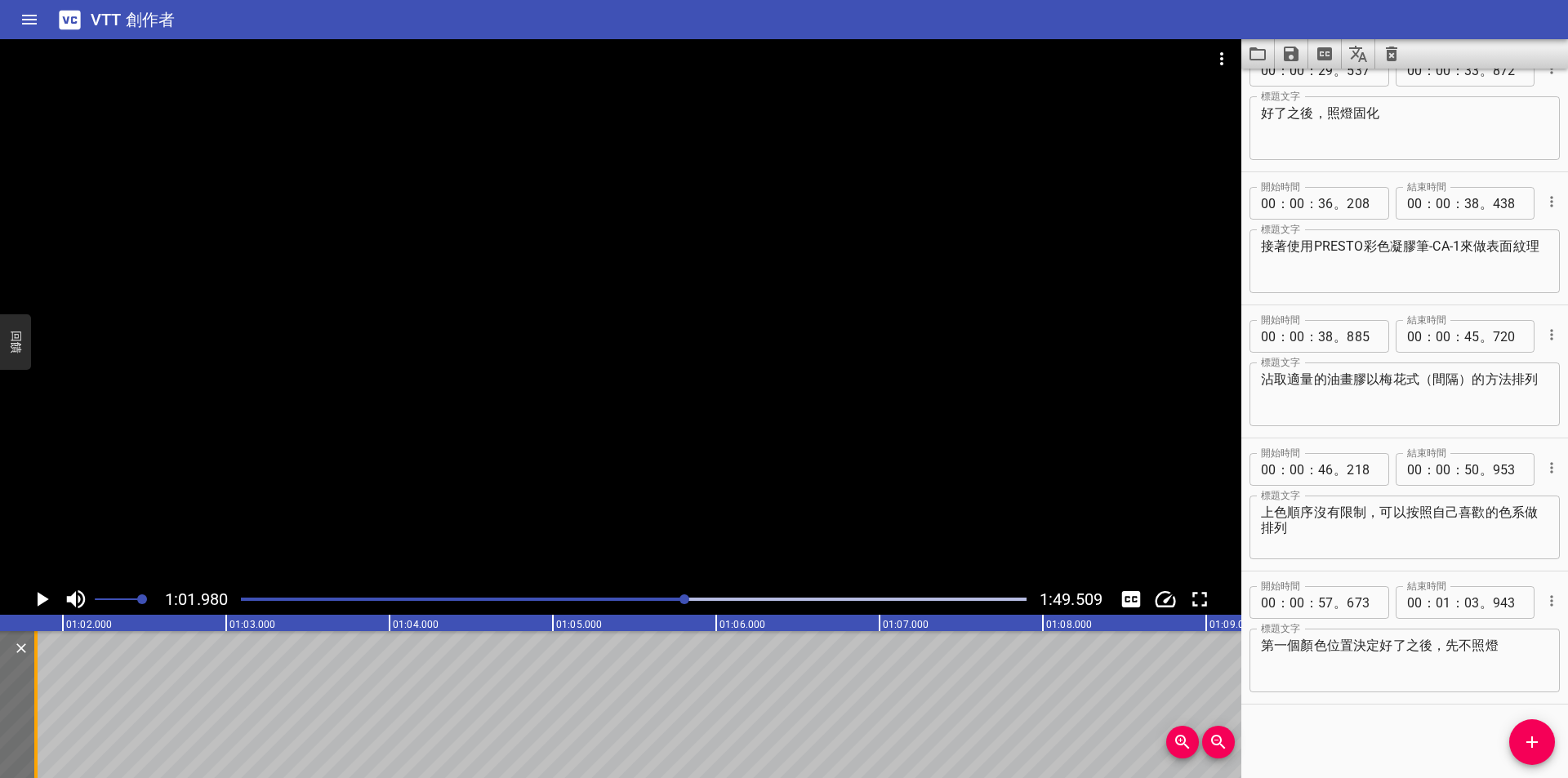
scroll to position [0, 9841]
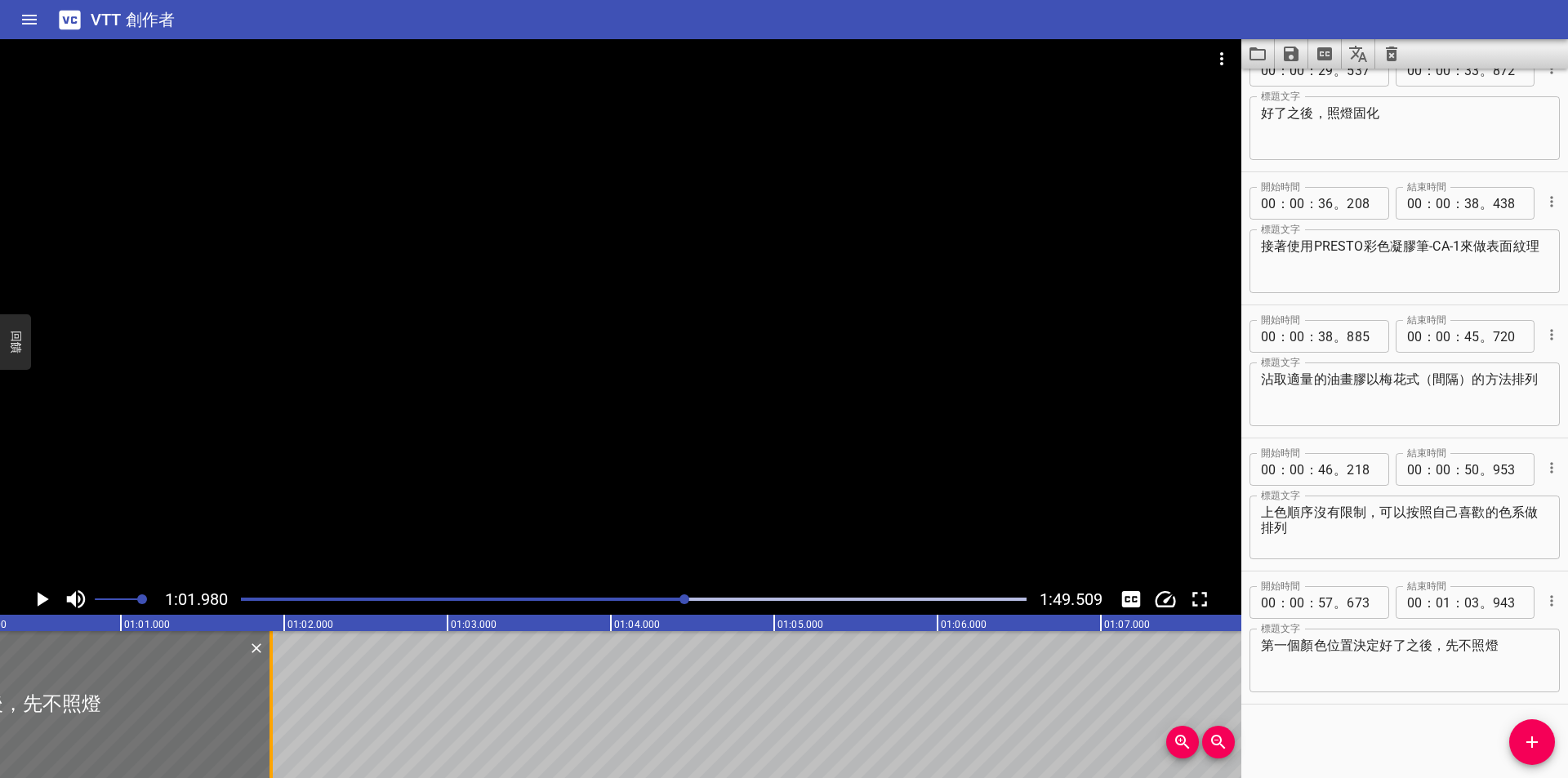
drag, startPoint x: 318, startPoint y: 715, endPoint x: 268, endPoint y: 713, distance: 50.0
click at [268, 713] on div at bounding box center [270, 705] width 16 height 147
type input "01"
type input "918"
click at [44, 593] on icon "播放/暫停" at bounding box center [42, 600] width 25 height 25
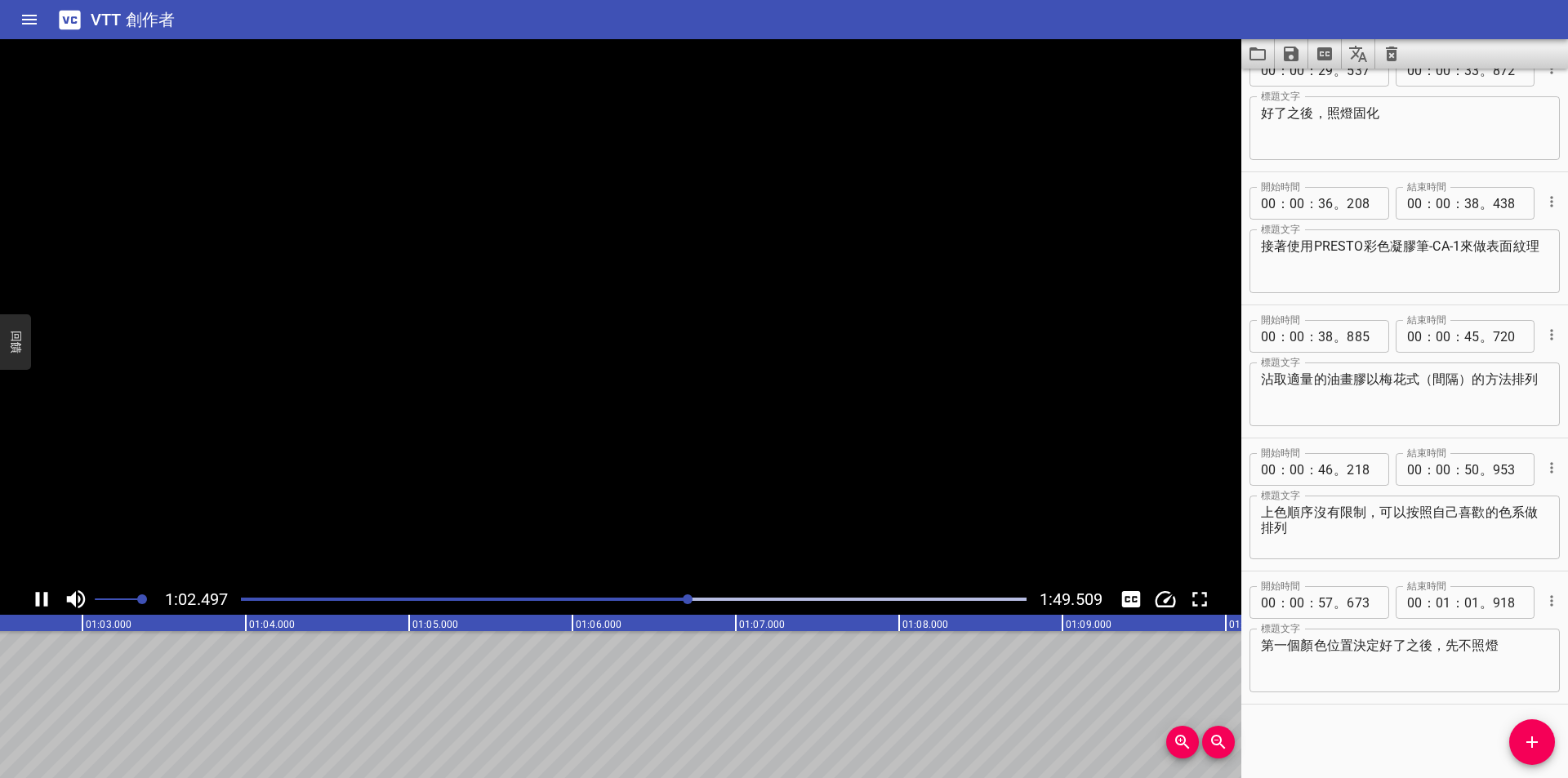
click at [44, 593] on icon "播放/暫停" at bounding box center [42, 599] width 12 height 14
click at [663, 595] on div at bounding box center [634, 600] width 805 height 23
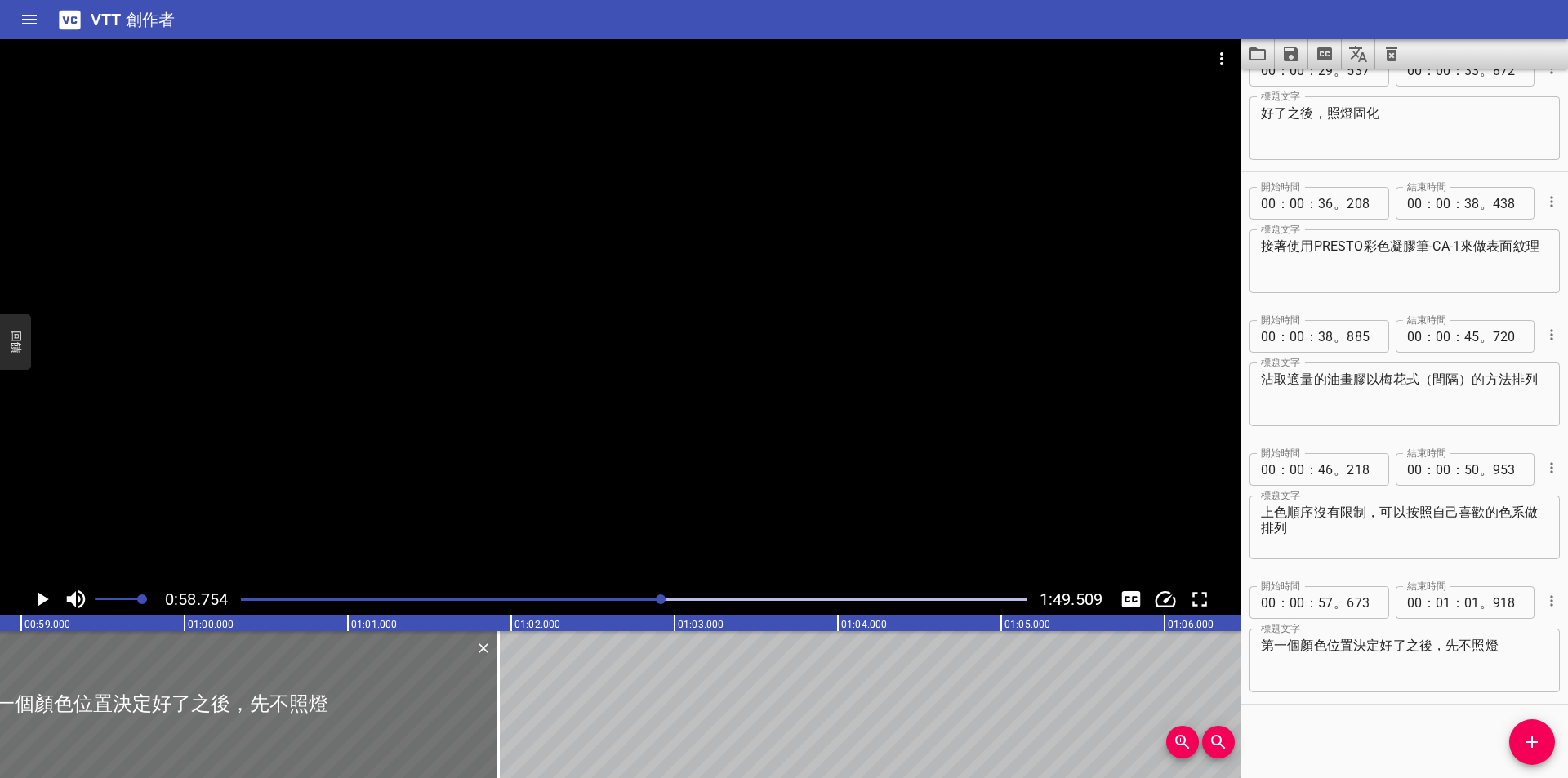
scroll to position [0, 9596]
click at [48, 598] on icon "播放/暫停" at bounding box center [42, 600] width 25 height 25
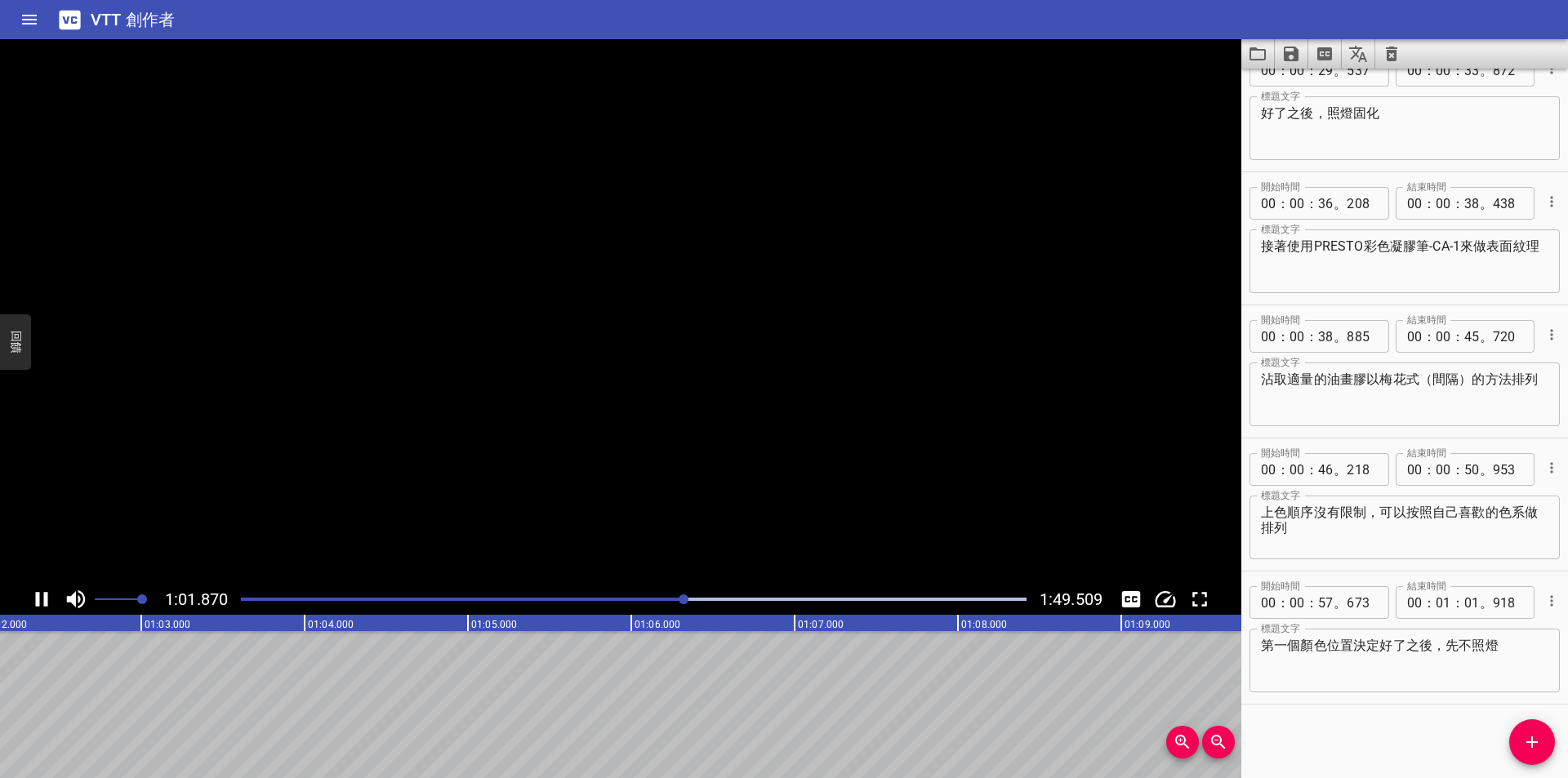
click at [48, 598] on icon "播放/暫停" at bounding box center [42, 599] width 12 height 14
click at [1531, 748] on icon "新增提示" at bounding box center [1532, 743] width 11 height 11
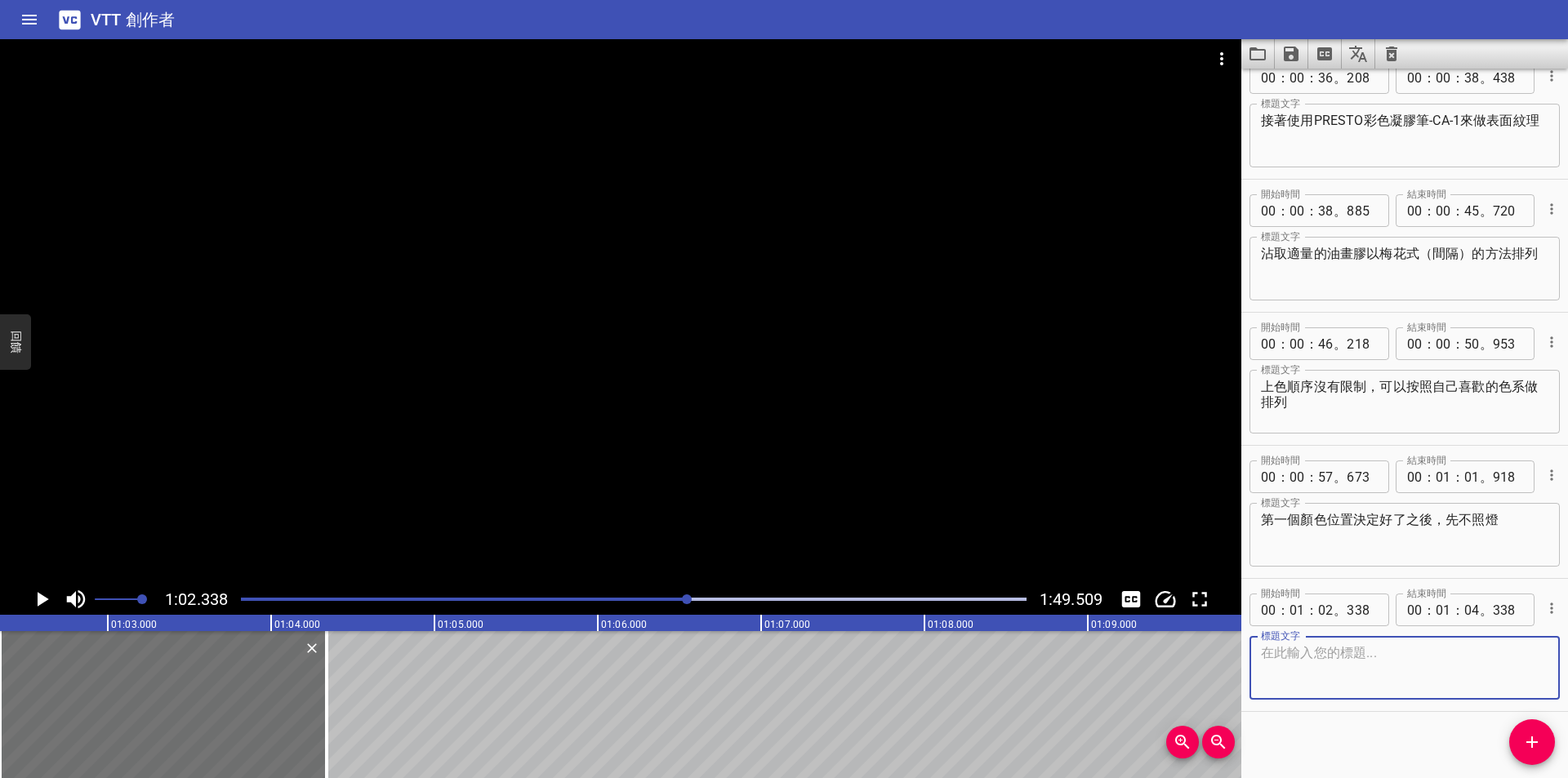
scroll to position [698, 0]
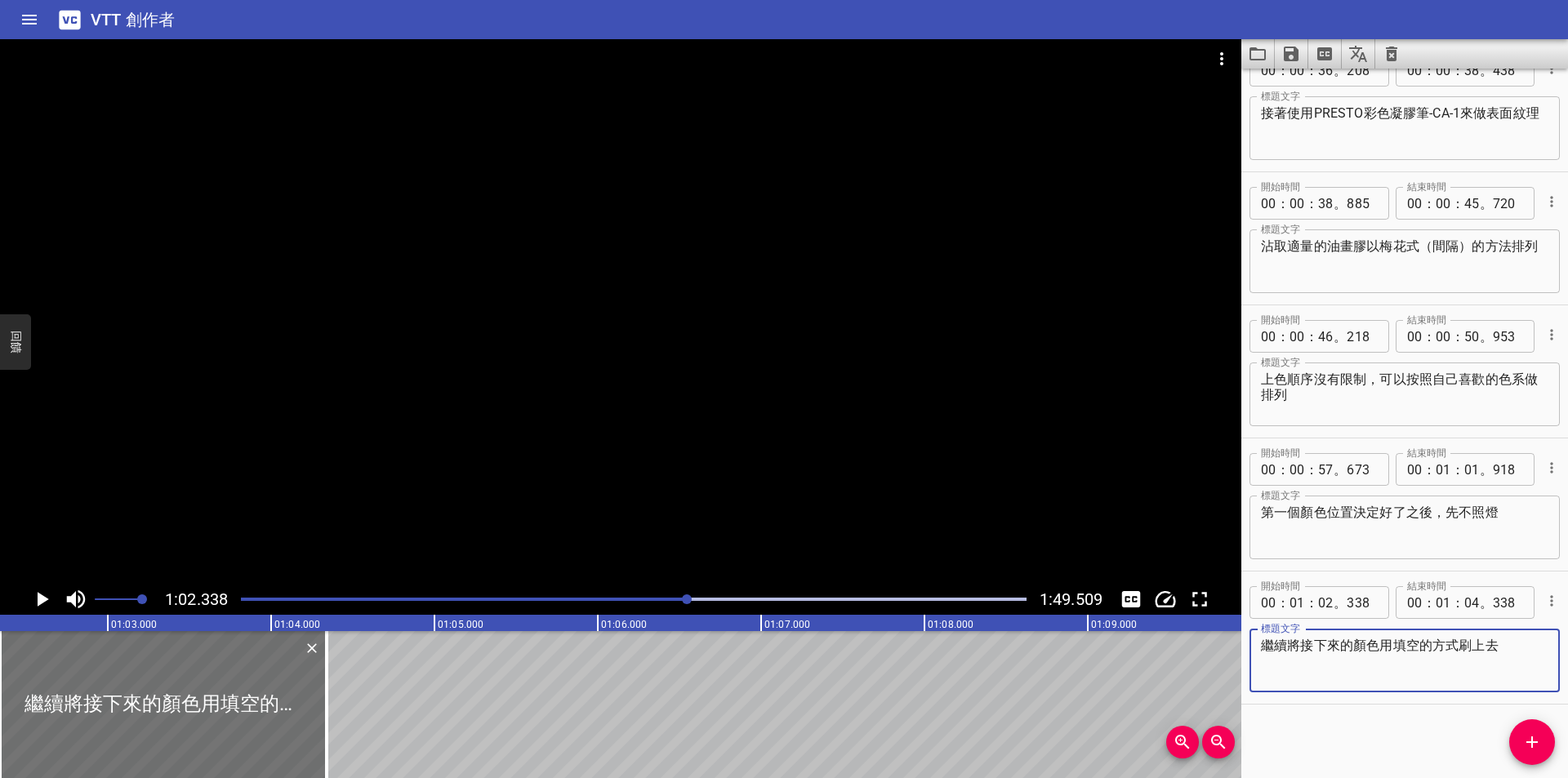
click at [1377, 648] on textarea "繼續將接下來的顏色用填空的方式刷上去" at bounding box center [1404, 661] width 288 height 47
click at [1480, 646] on textarea "繼續將接下來的顏色，用填空的方式刷上去" at bounding box center [1404, 661] width 288 height 47
type textarea "繼續將接下來的顏色，用填空的方式補上去"
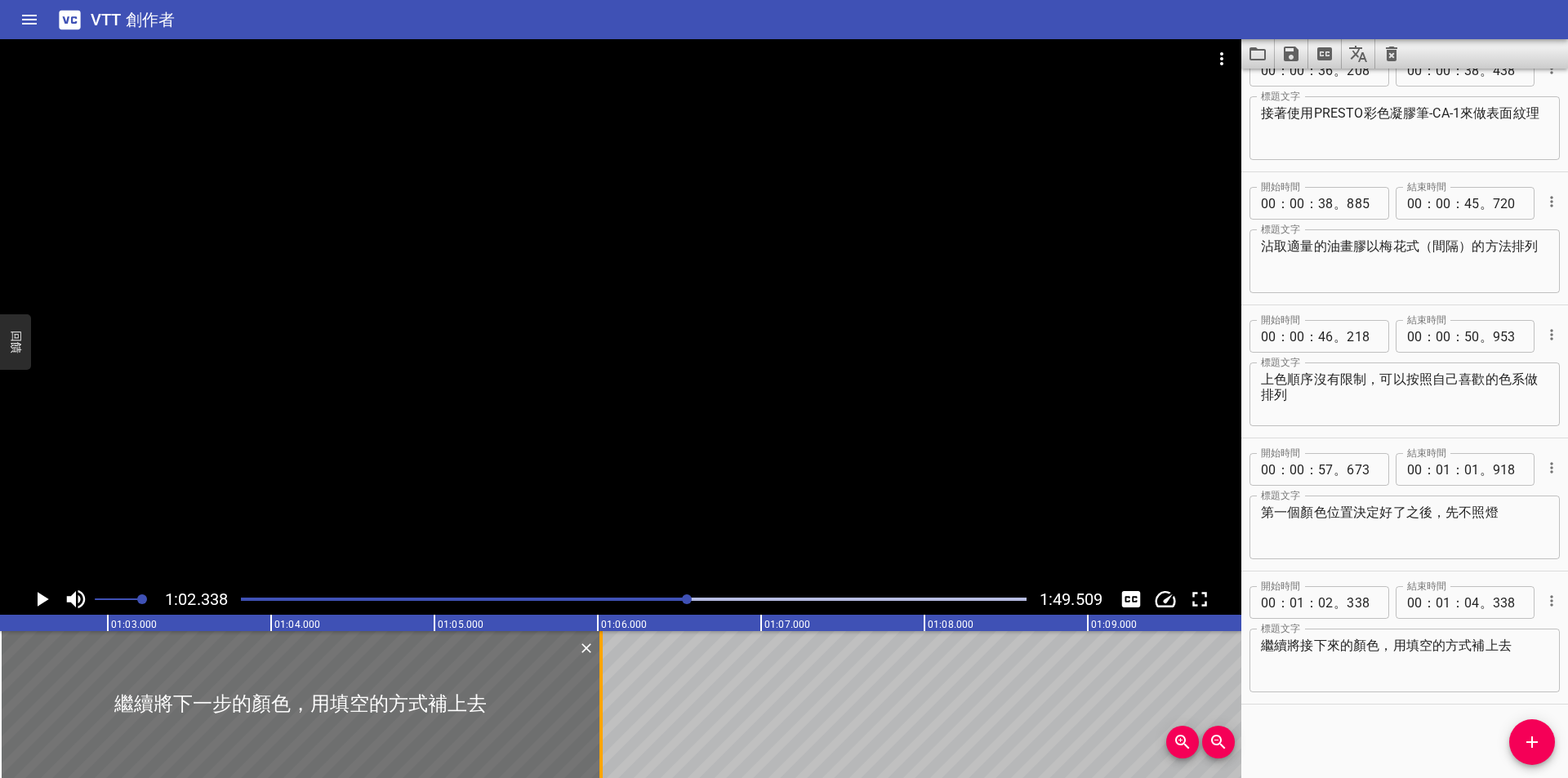
drag, startPoint x: 330, startPoint y: 695, endPoint x: 605, endPoint y: 695, distance: 275.0
click at [605, 695] on div at bounding box center [601, 705] width 16 height 147
type input "06"
type input "023"
click at [39, 599] on icon "播放/暫停" at bounding box center [43, 599] width 11 height 14
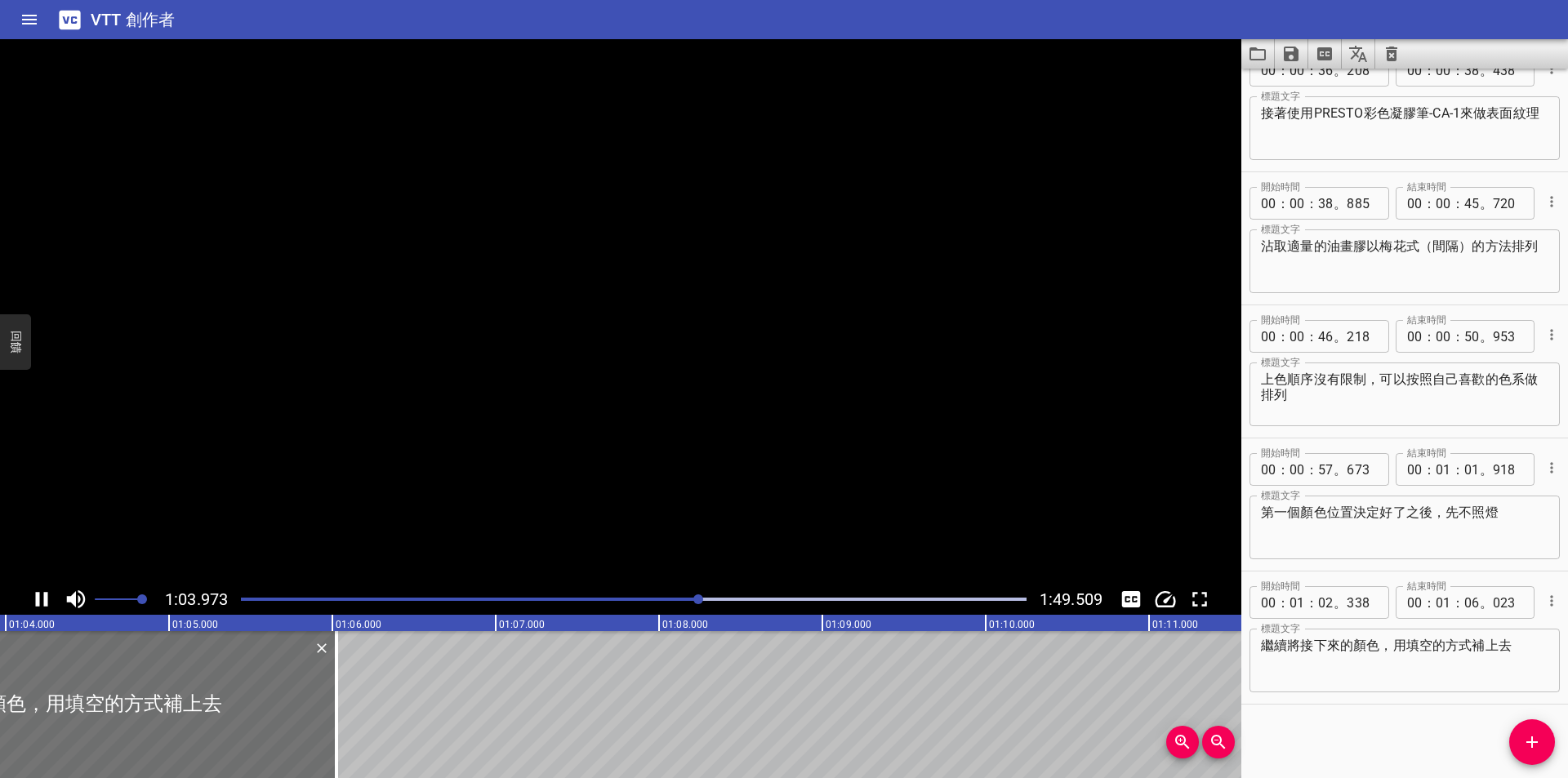
click at [39, 599] on icon "播放/暫停" at bounding box center [42, 599] width 12 height 14
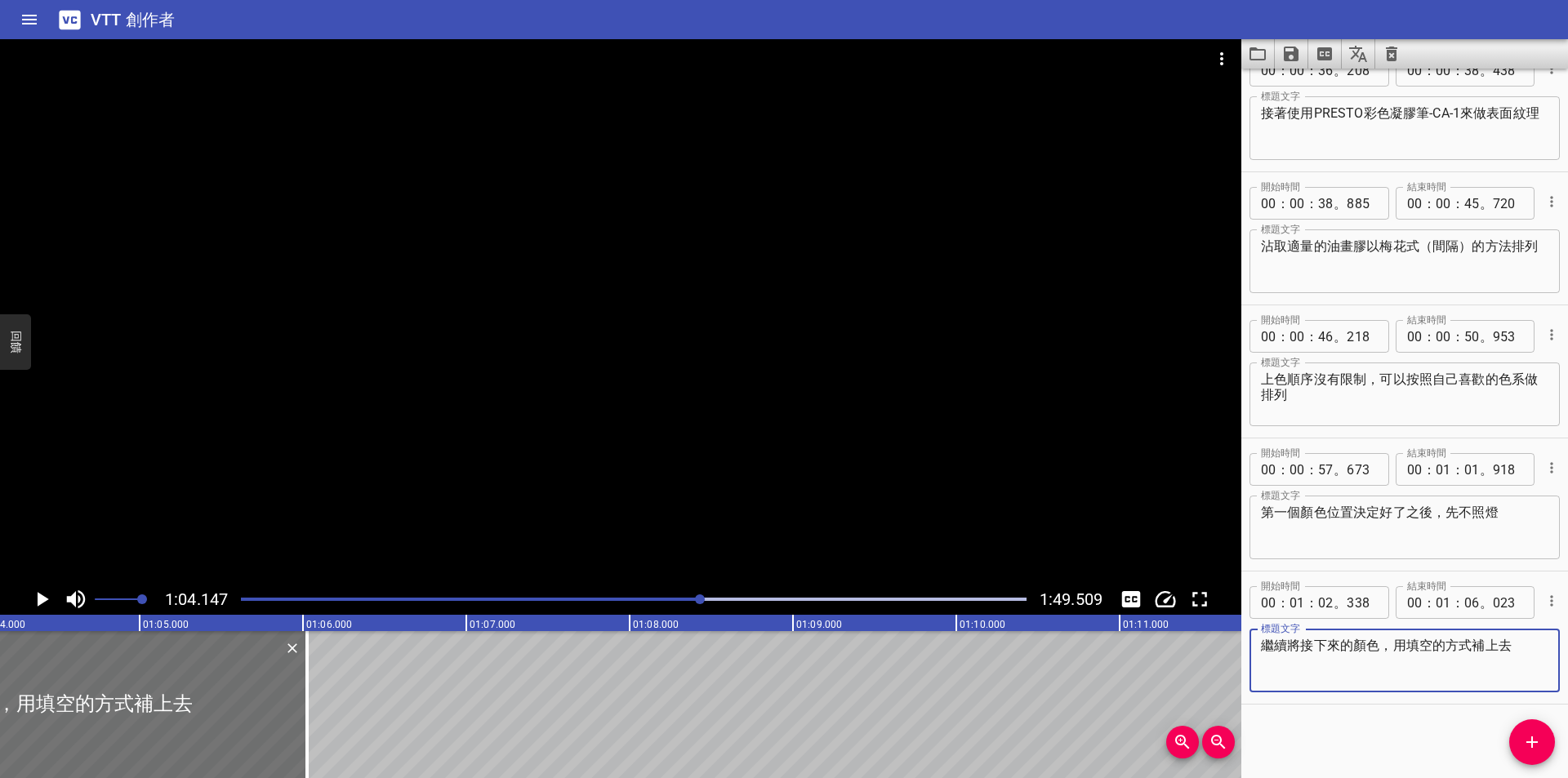
drag, startPoint x: 1287, startPoint y: 642, endPoint x: 1236, endPoint y: 643, distance: 51.0
click at [1236, 643] on main "1:04.147 1:49.509 00:00.000 00:01.000 00:02.000 00:03.000 00:04.000 00:05.000 0…" at bounding box center [784, 409] width 1568 height 739
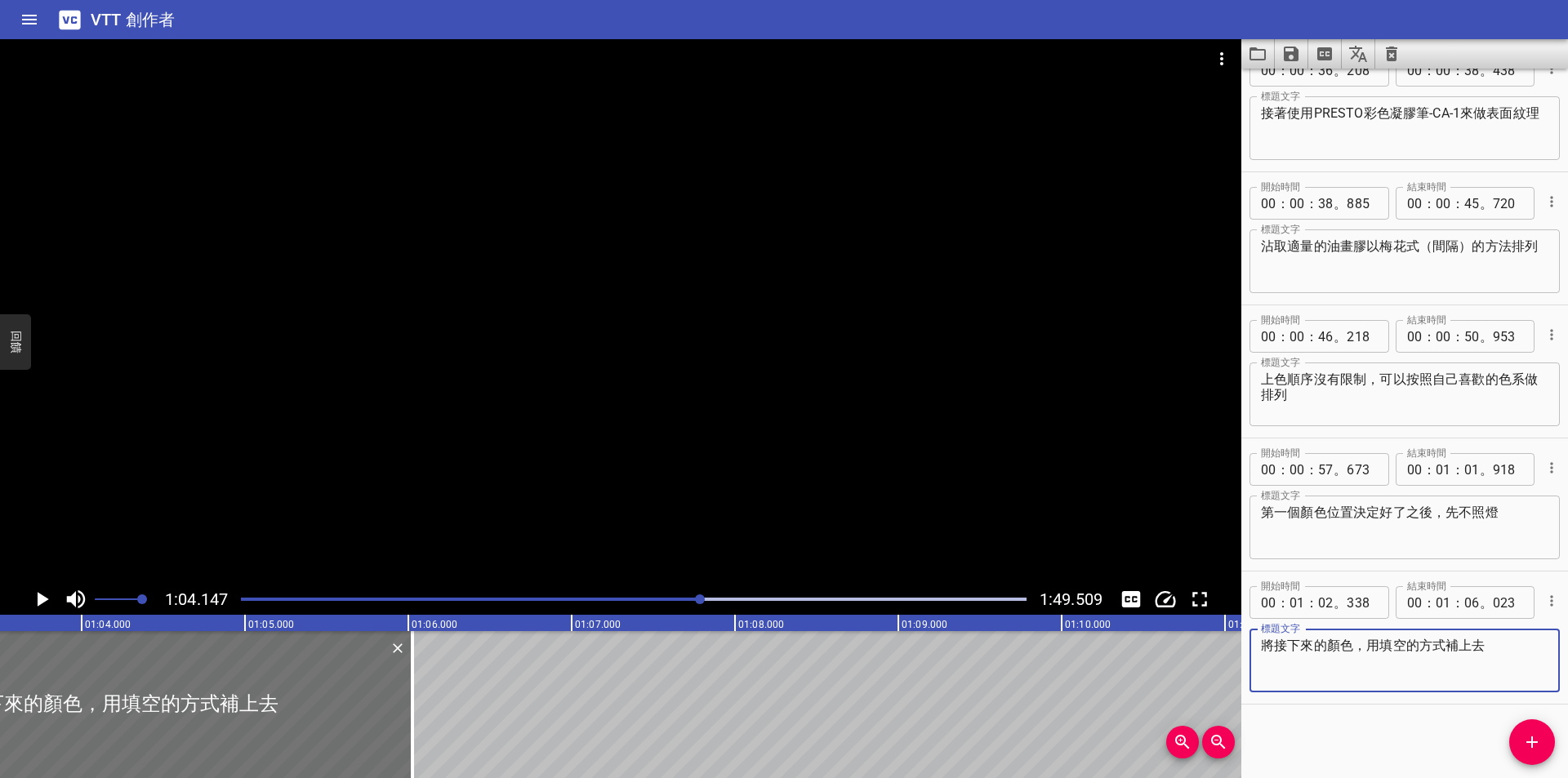
scroll to position [0, 10278]
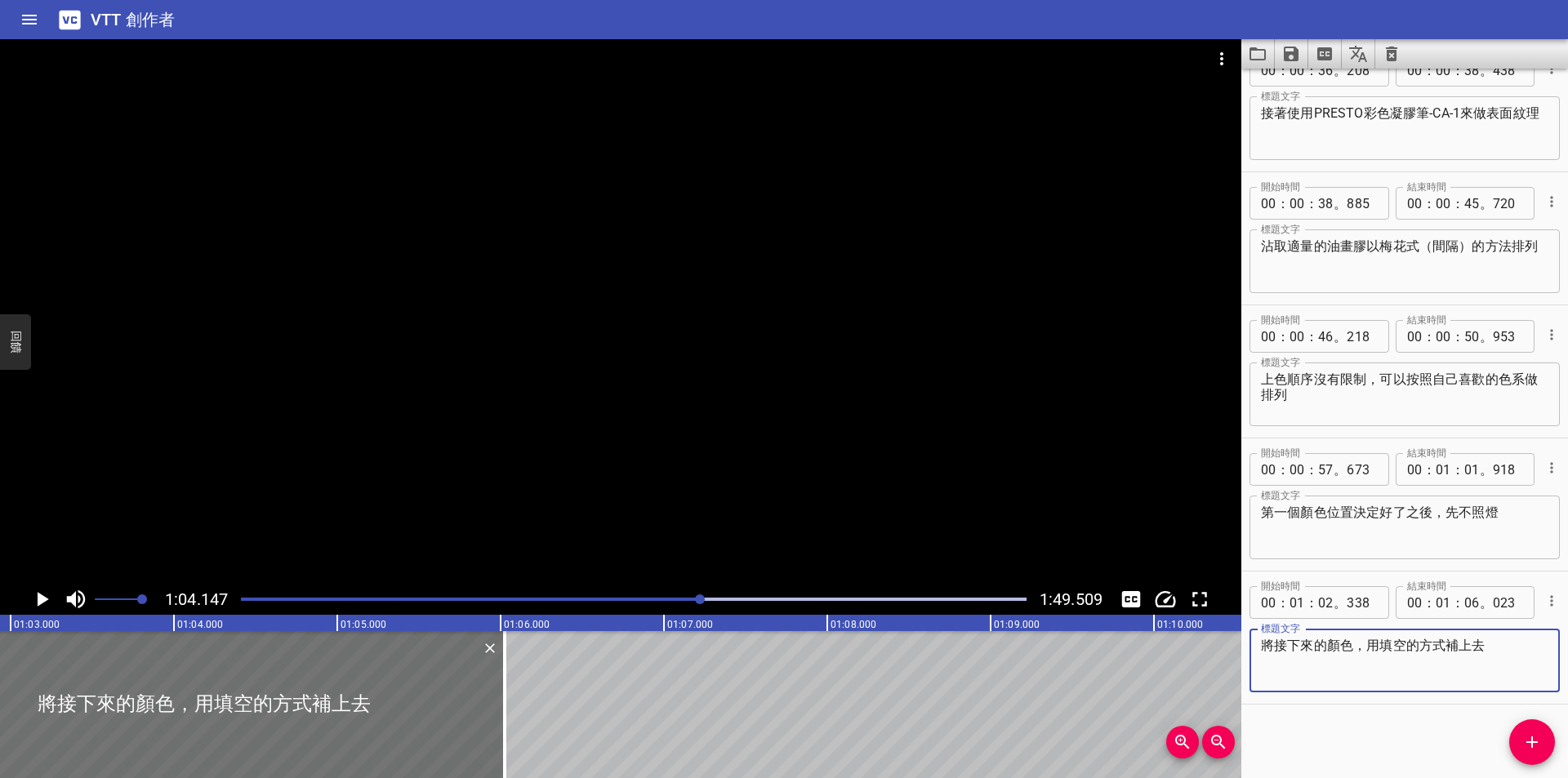
type textarea "將接下來的顏色，用填空的方式補上去"
click at [42, 605] on icon "播放/暫停" at bounding box center [42, 600] width 25 height 25
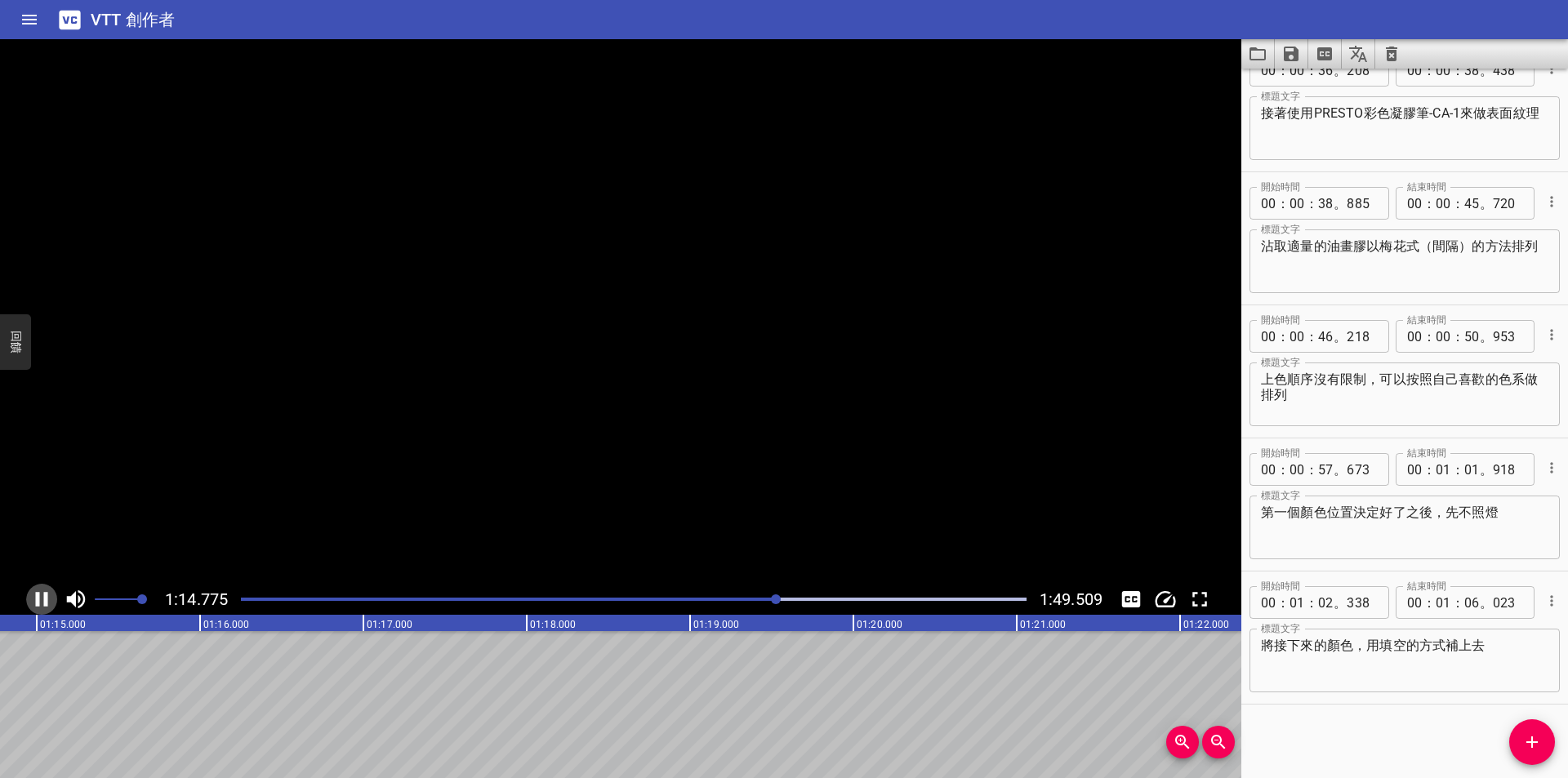
click at [42, 605] on icon "播放/暫停" at bounding box center [42, 600] width 25 height 25
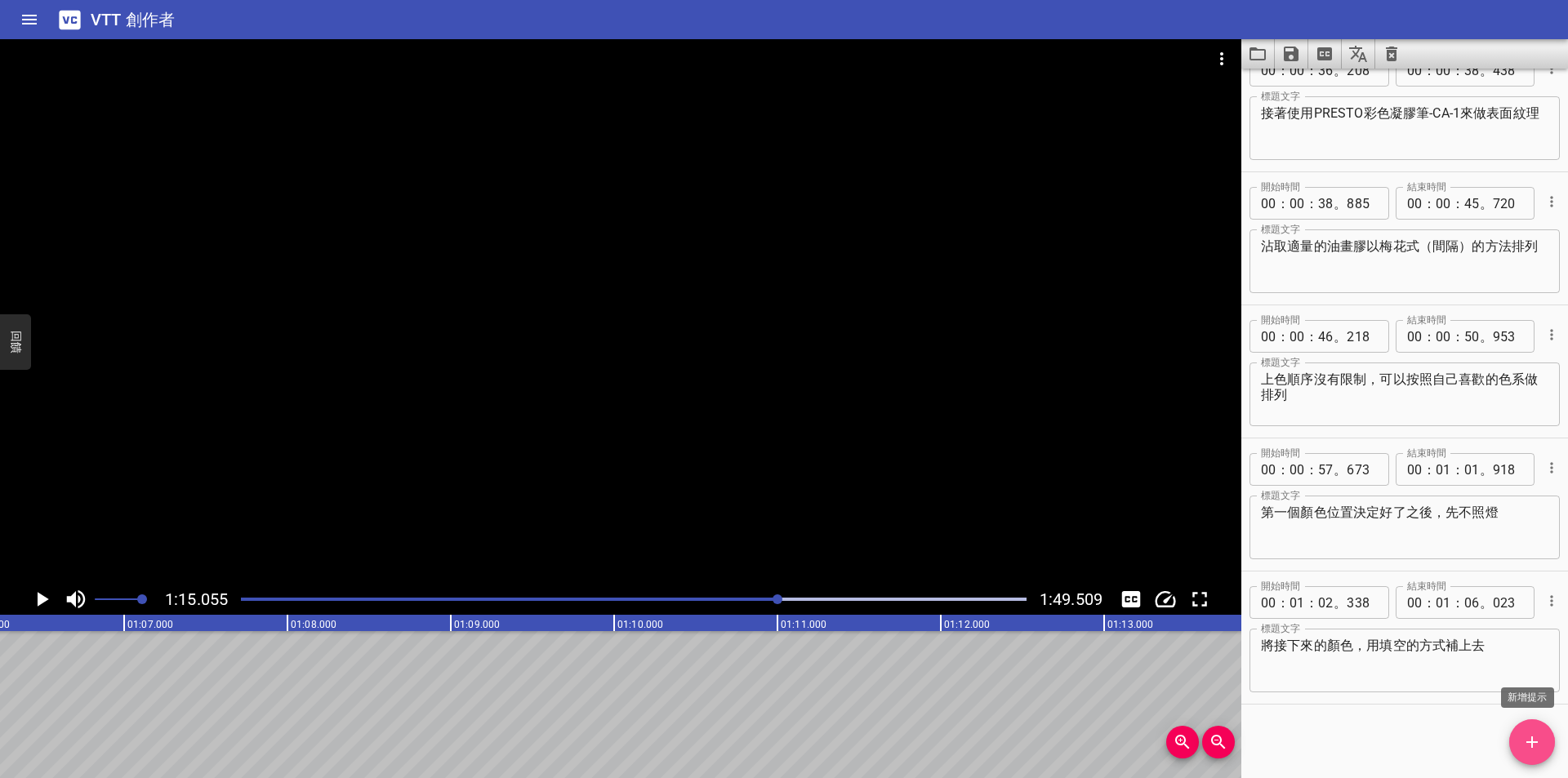
click at [1535, 742] on icon "新增提示" at bounding box center [1532, 743] width 11 height 11
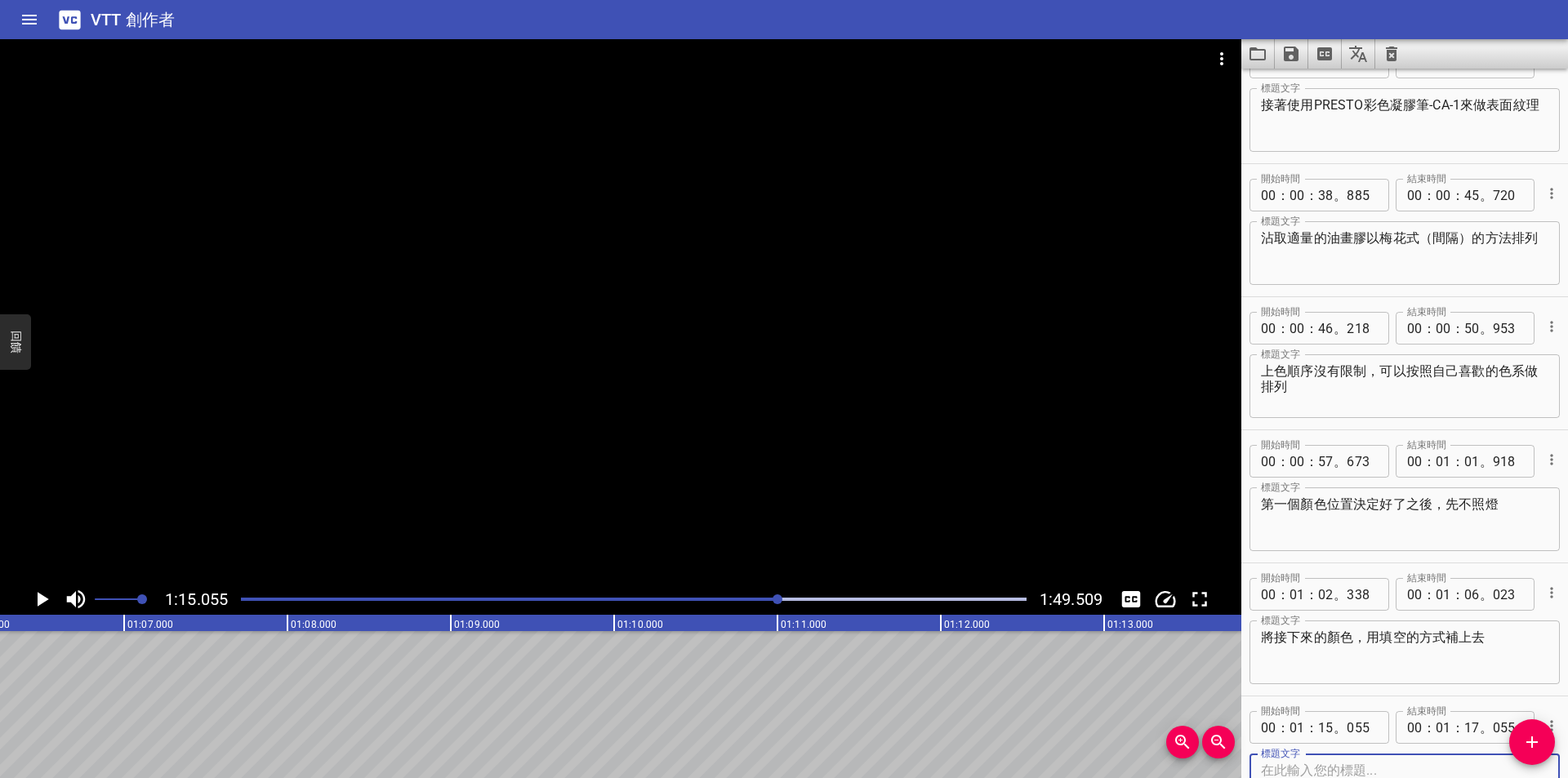
scroll to position [831, 0]
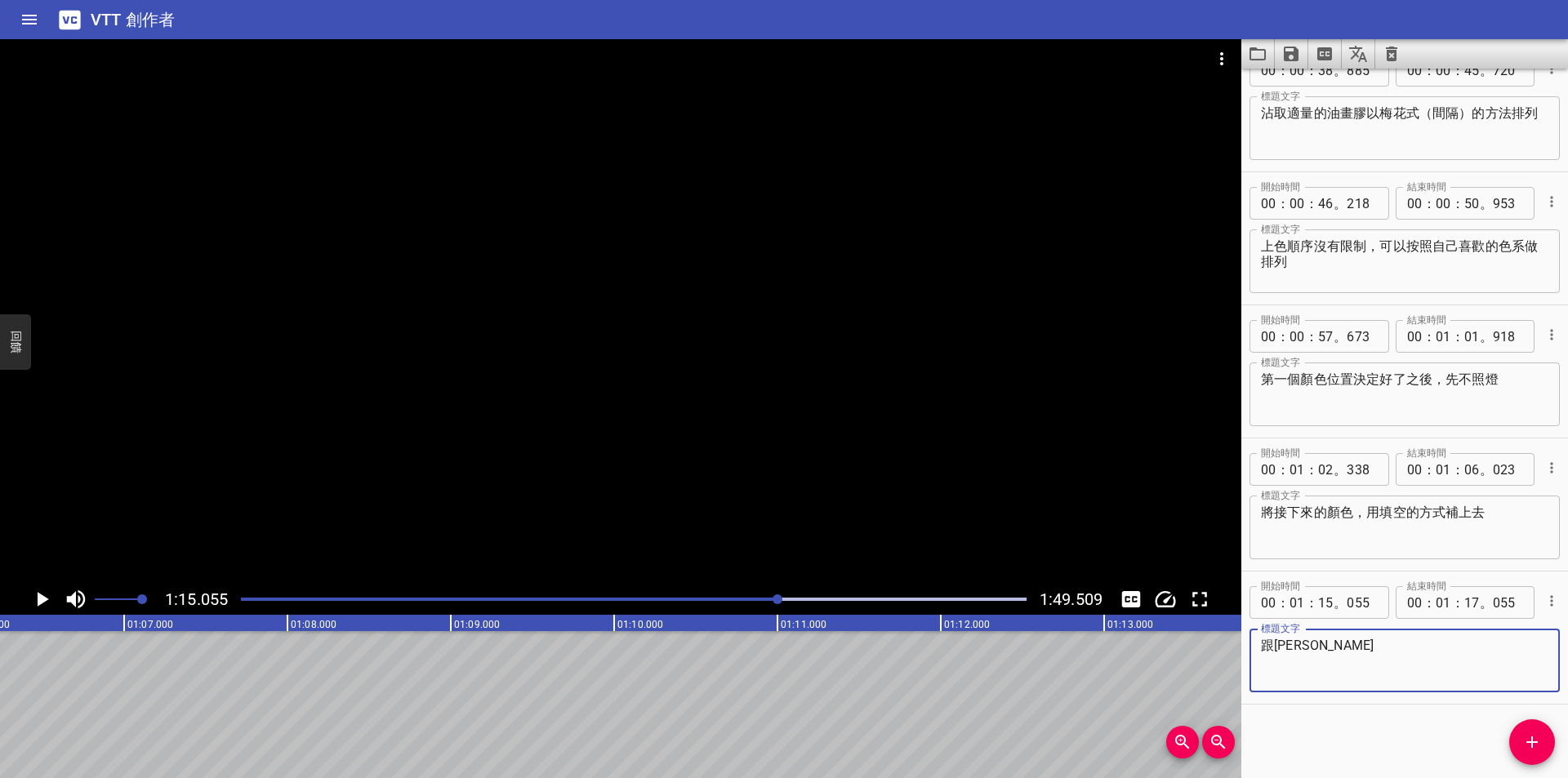
type textarea "跟"
type textarea "盡"
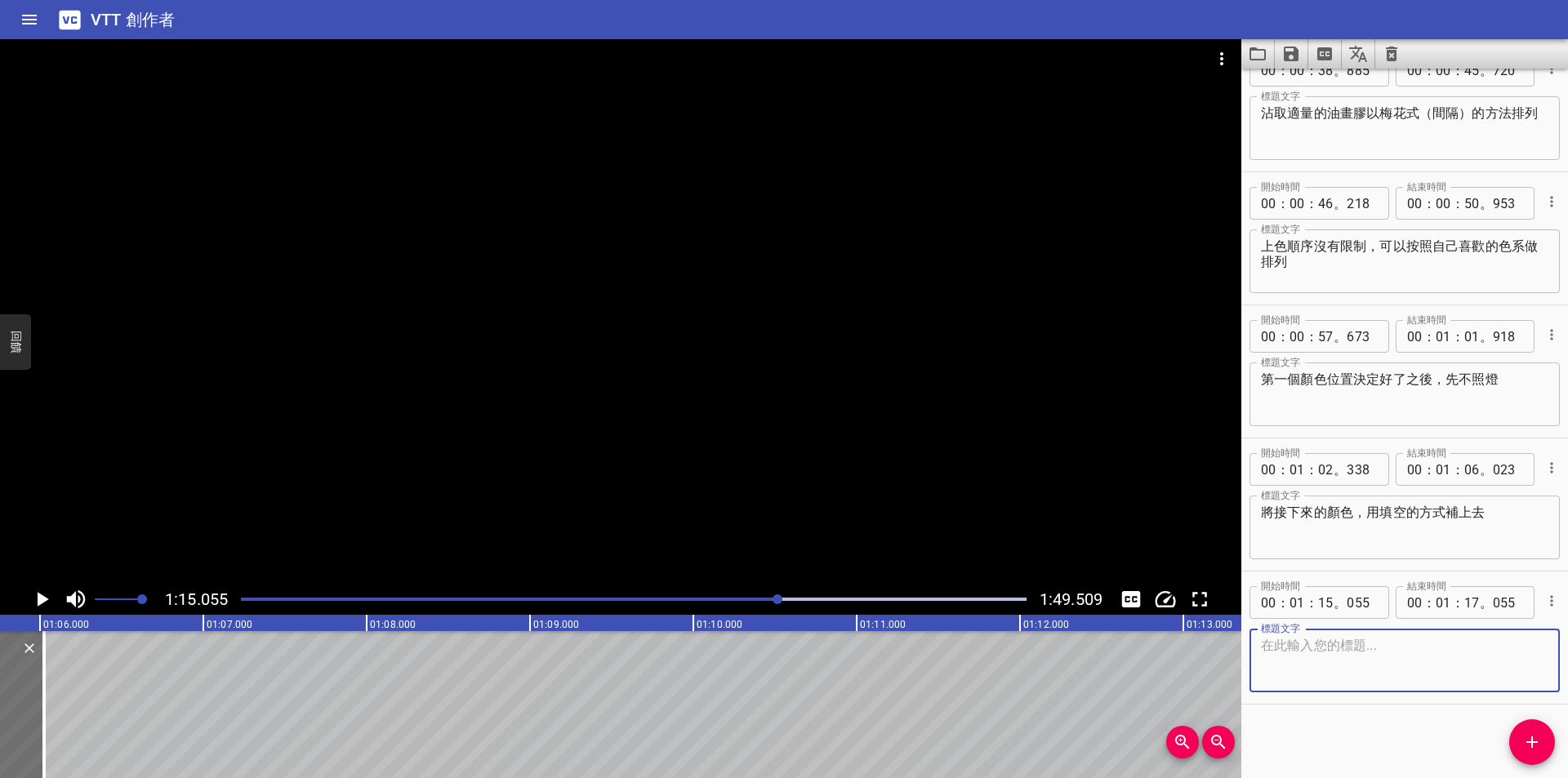
scroll to position [0, 10686]
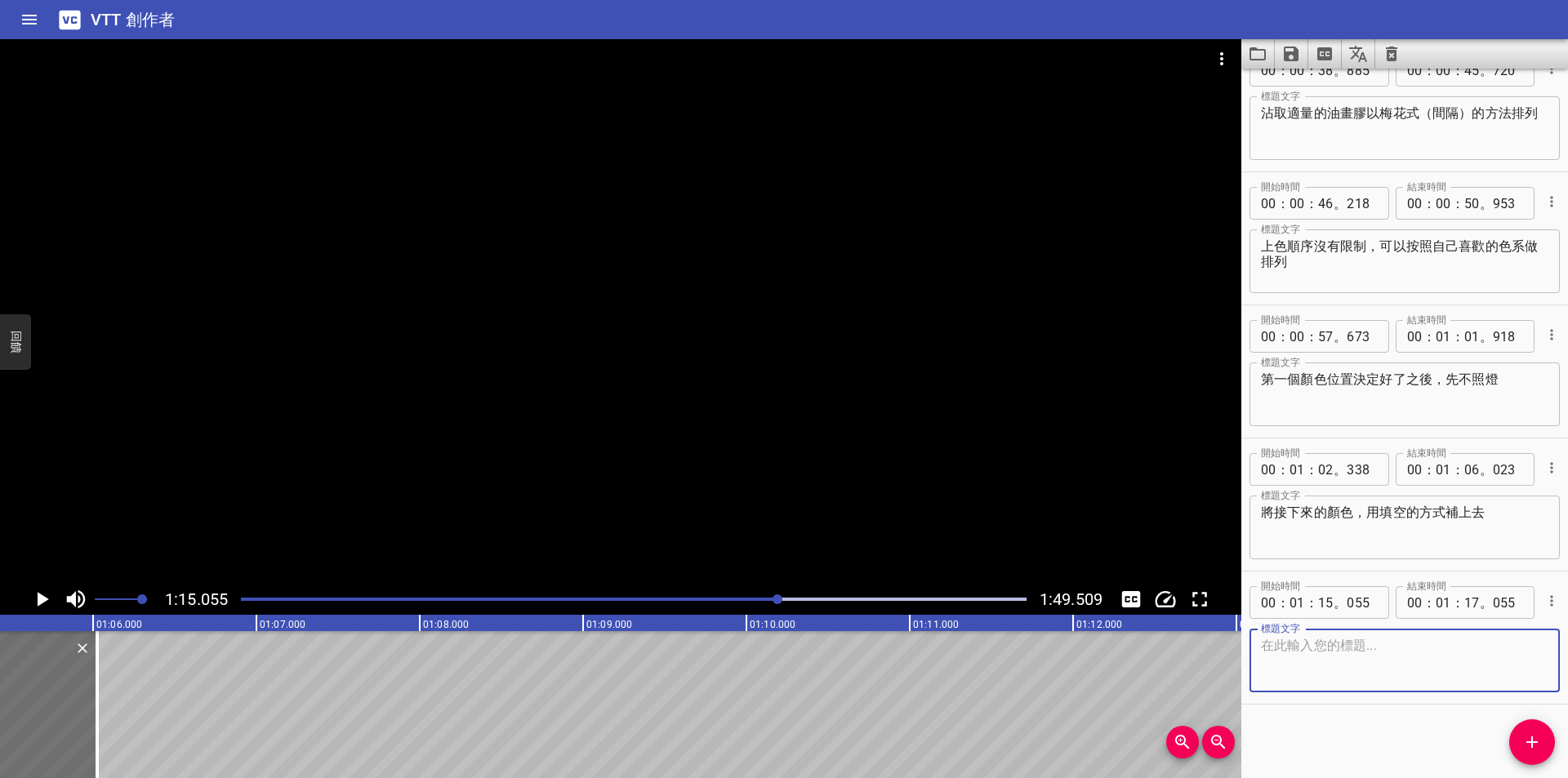
click at [38, 605] on icon "播放/暫停" at bounding box center [43, 599] width 11 height 14
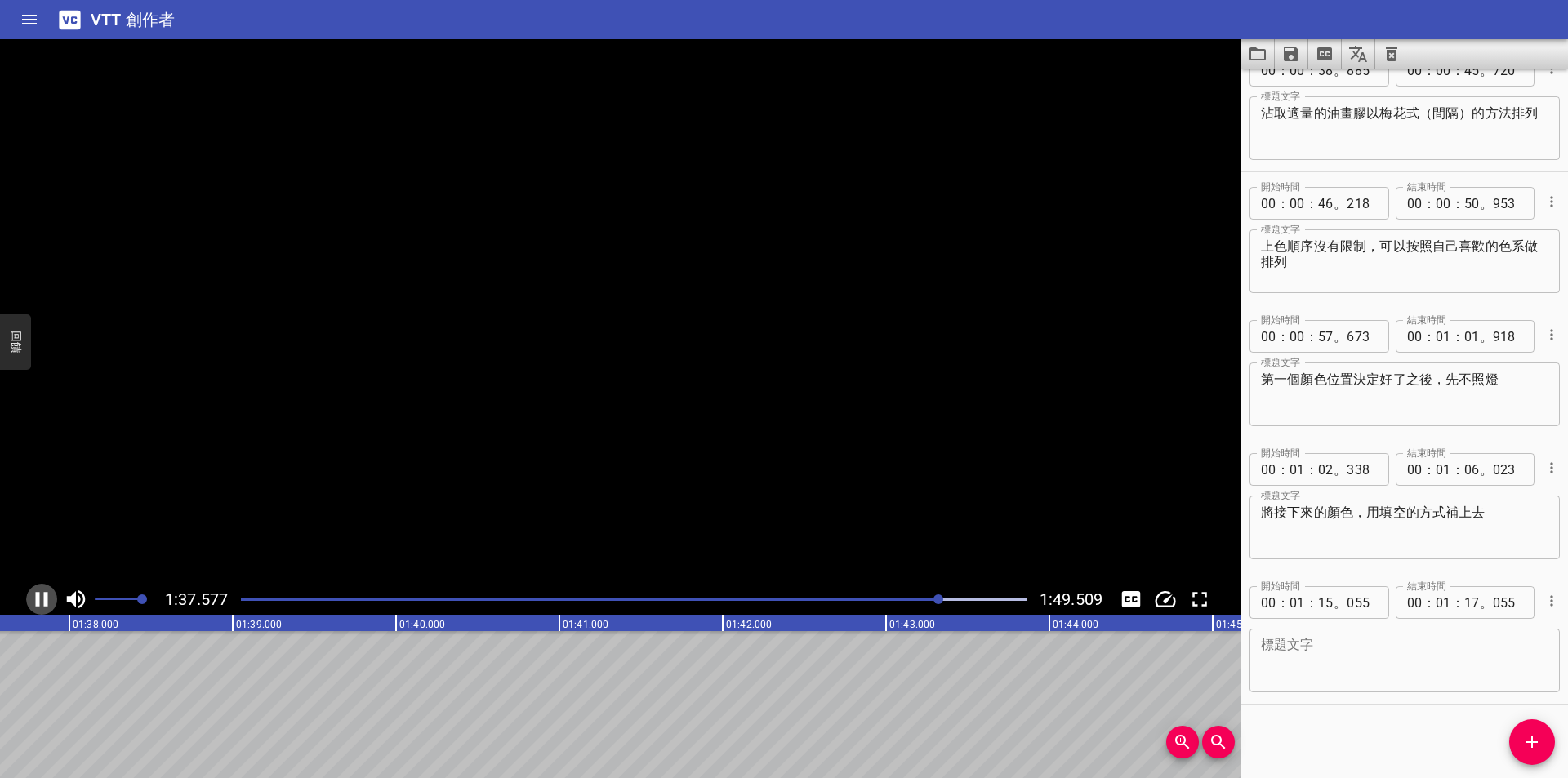
click at [38, 605] on icon "播放/暫停" at bounding box center [42, 599] width 12 height 14
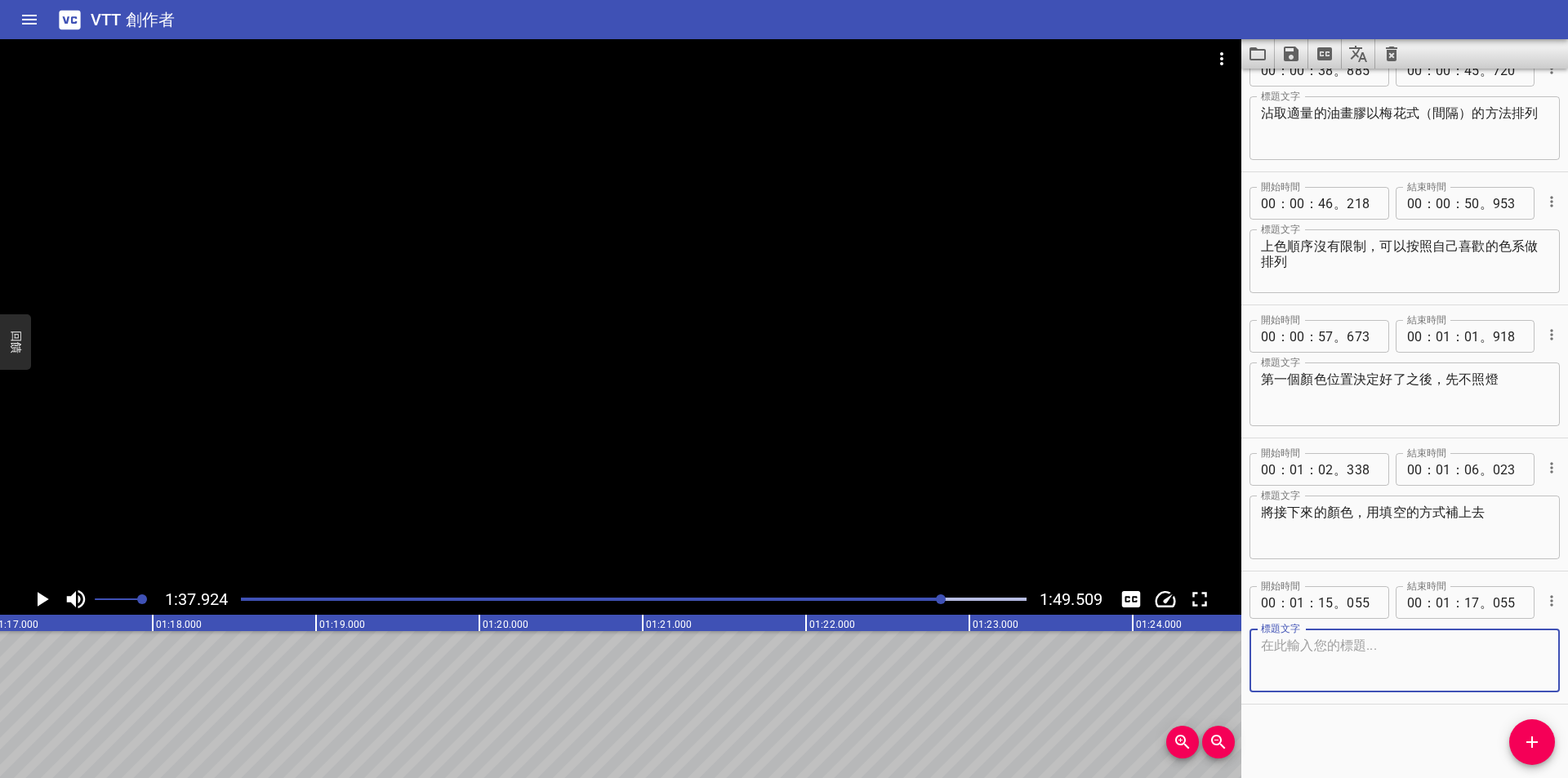
click at [1328, 640] on textarea at bounding box center [1404, 661] width 288 height 47
type textarea "可"
click at [1286, 54] on icon "將字幕儲存到文件" at bounding box center [1290, 53] width 14 height 14
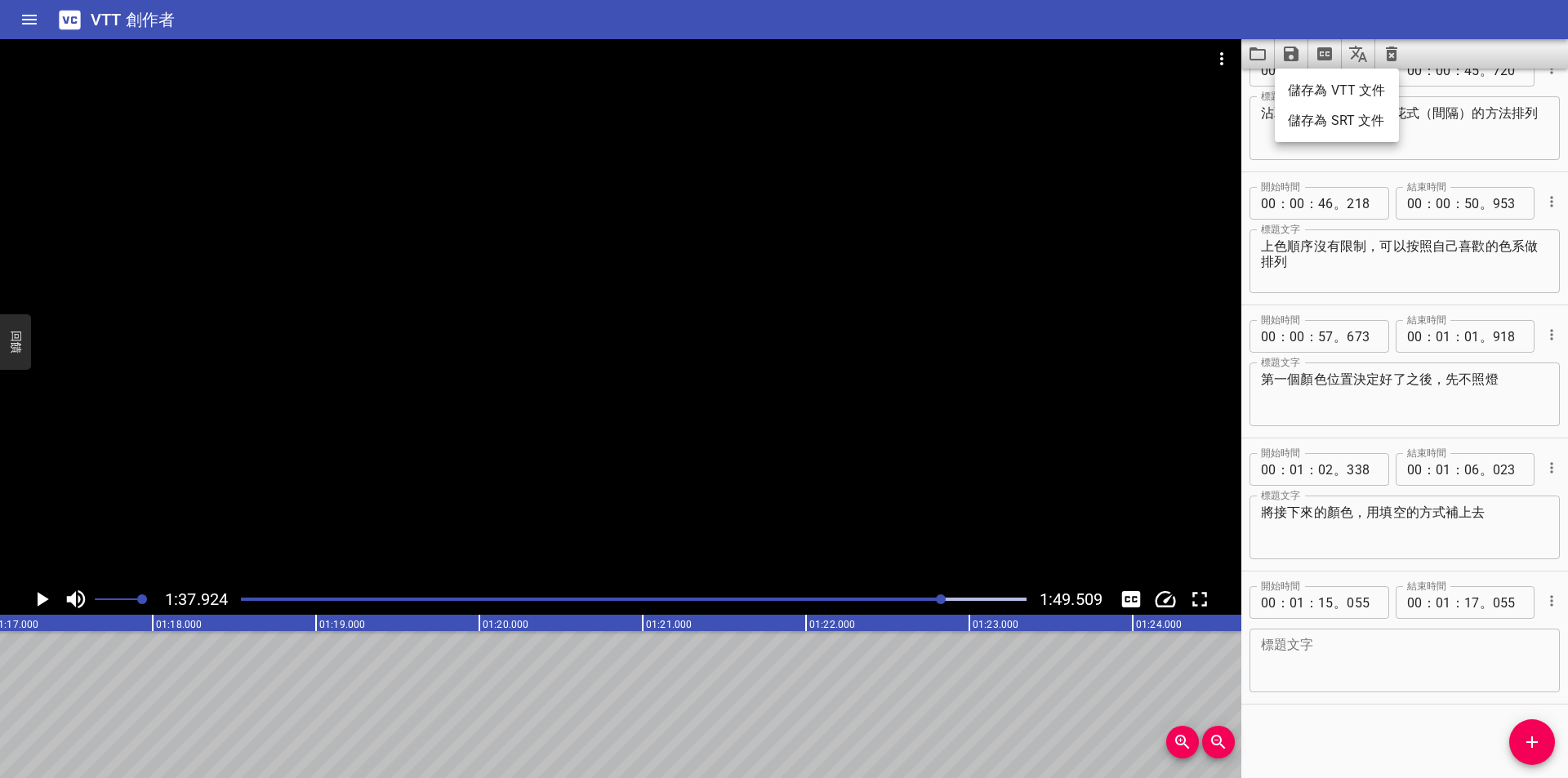
click at [1351, 91] on font "儲存為 VTT 文件" at bounding box center [1337, 90] width 98 height 15
click at [1296, 61] on icon "將字幕儲存到文件" at bounding box center [1290, 53] width 14 height 14
click at [1344, 120] on font "儲存為 SRT 文件" at bounding box center [1337, 120] width 97 height 15
click at [1298, 57] on icon "將字幕儲存到文件" at bounding box center [1290, 53] width 14 height 14
click at [1325, 116] on font "儲存為 SRT 文件" at bounding box center [1337, 120] width 97 height 15
